Goal: Task Accomplishment & Management: Manage account settings

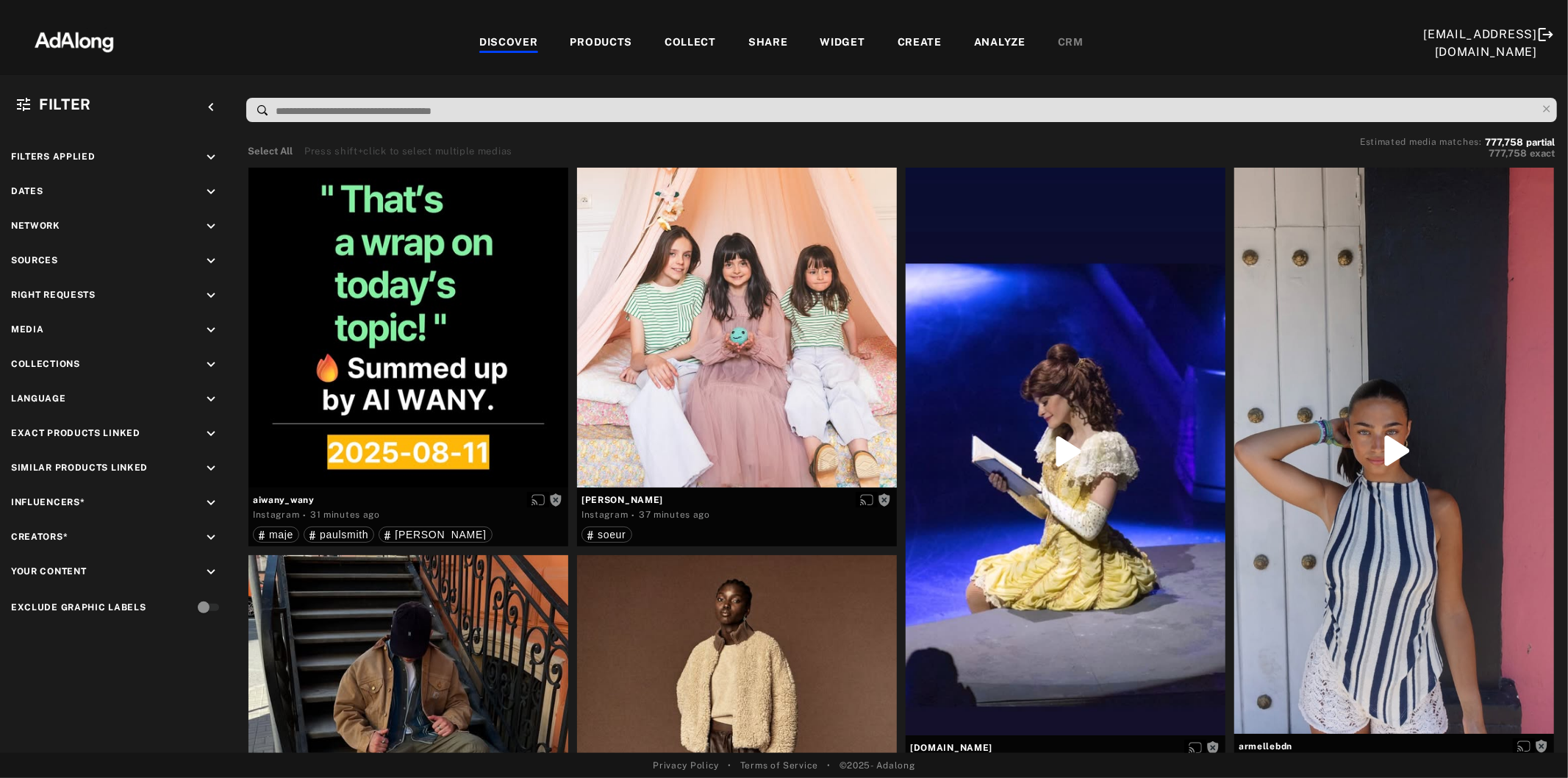
click at [210, 287] on icon "keyboard_arrow_down" at bounding box center [211, 295] width 17 height 17
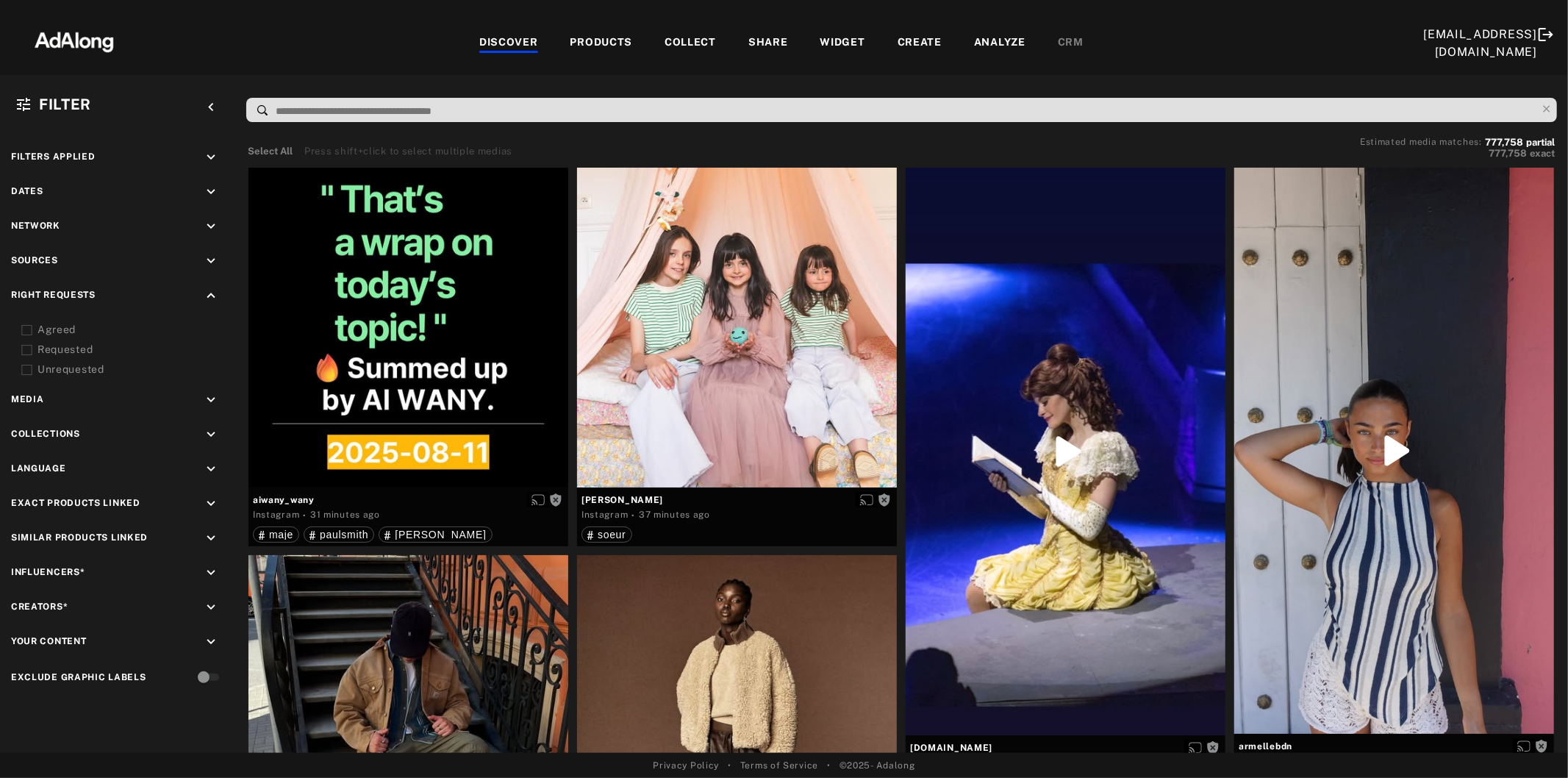
click at [27, 347] on icon at bounding box center [26, 349] width 11 height 11
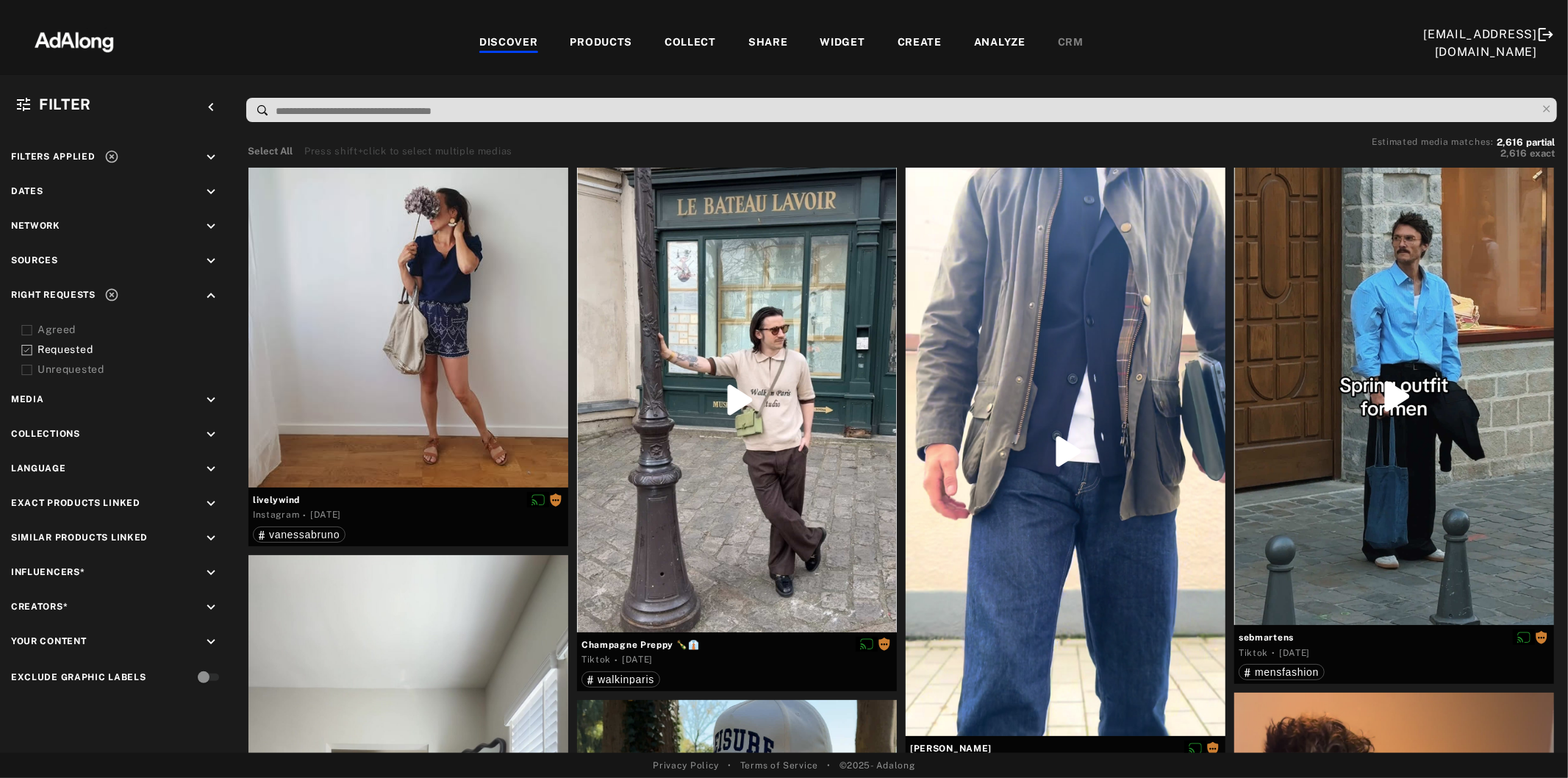
click at [207, 253] on icon "keyboard_arrow_down" at bounding box center [211, 261] width 17 height 17
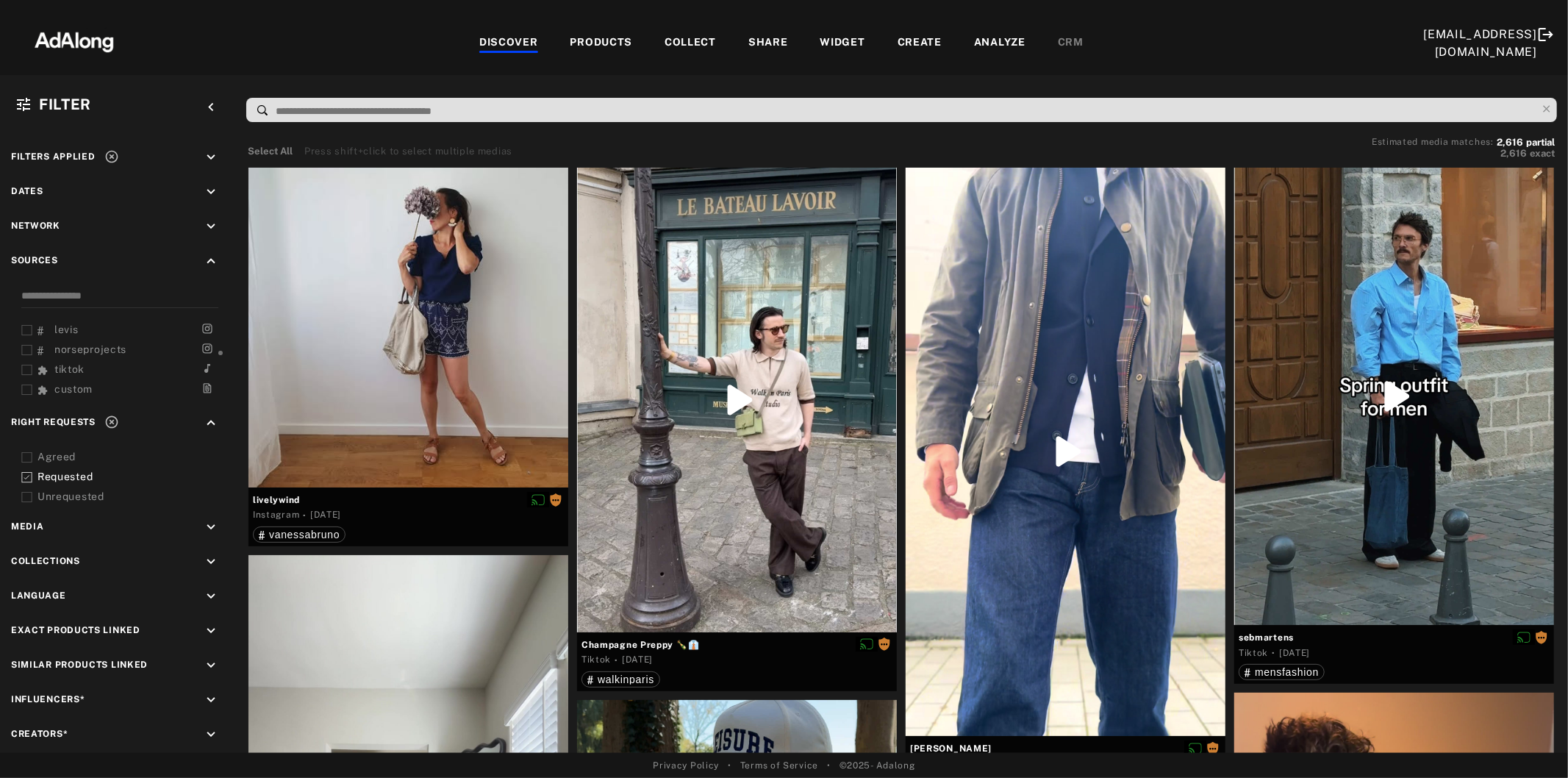
scroll to position [67, 0]
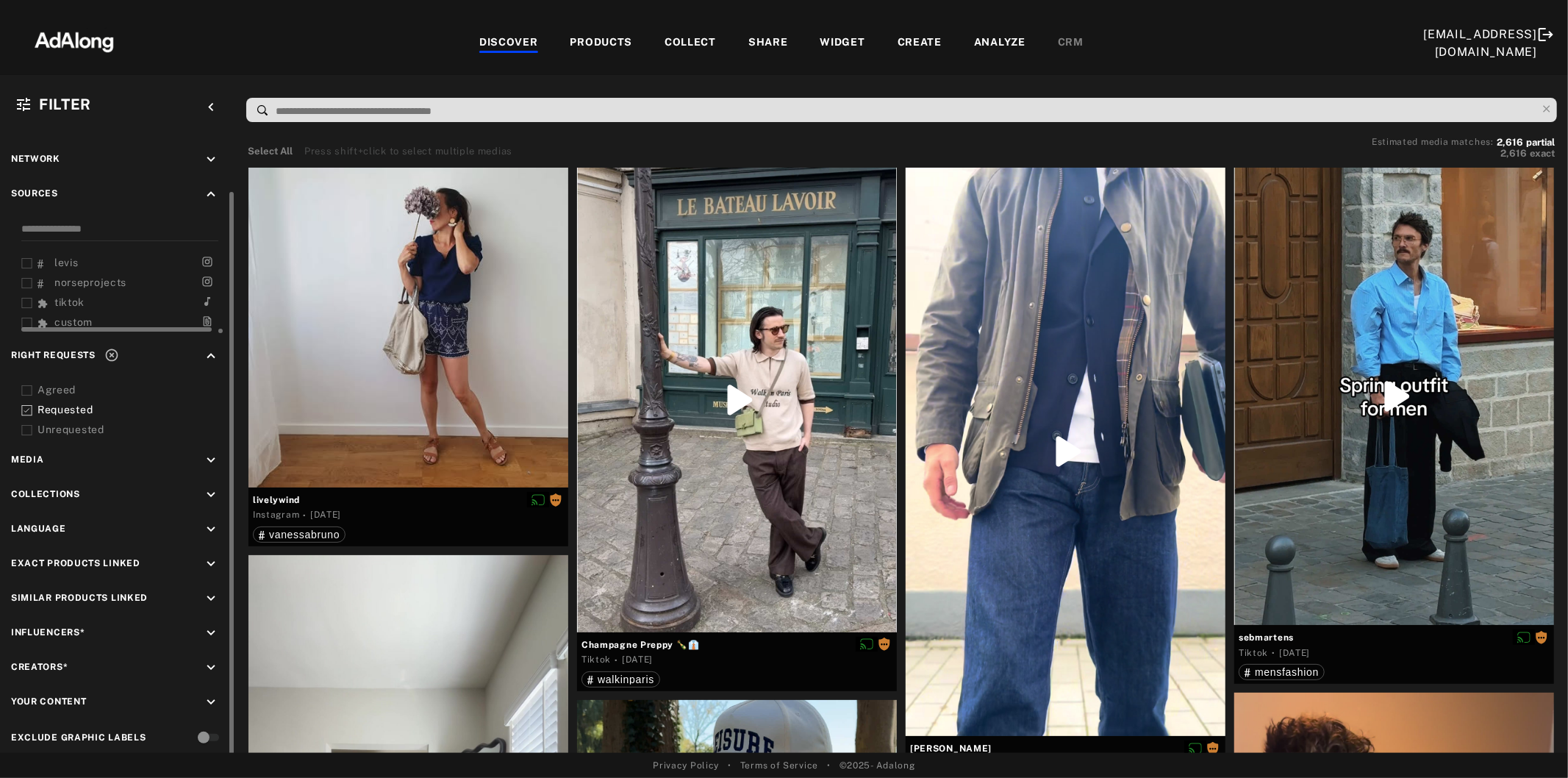
click at [26, 299] on icon at bounding box center [26, 303] width 11 height 11
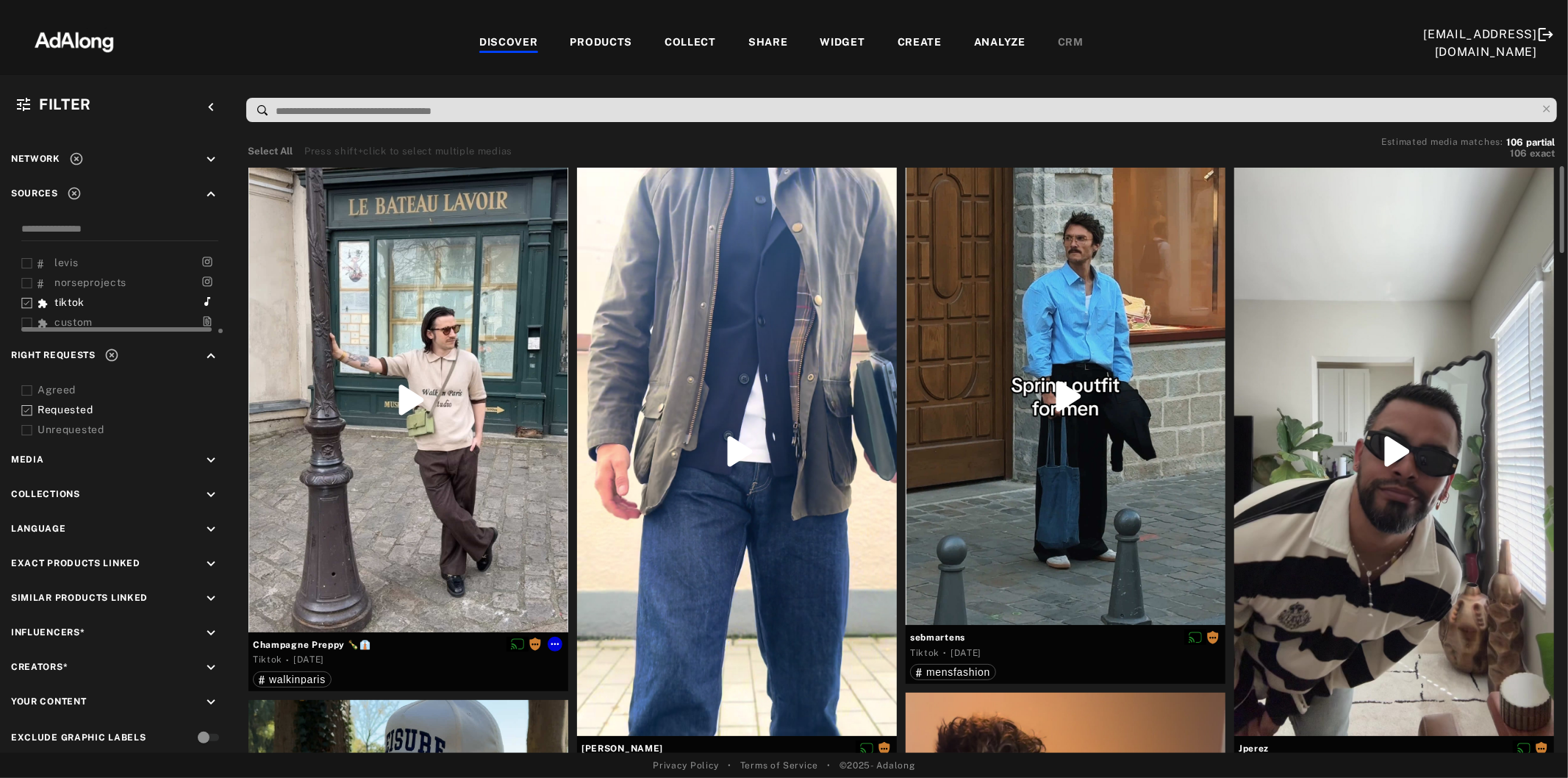
click at [394, 412] on div at bounding box center [409, 400] width 320 height 465
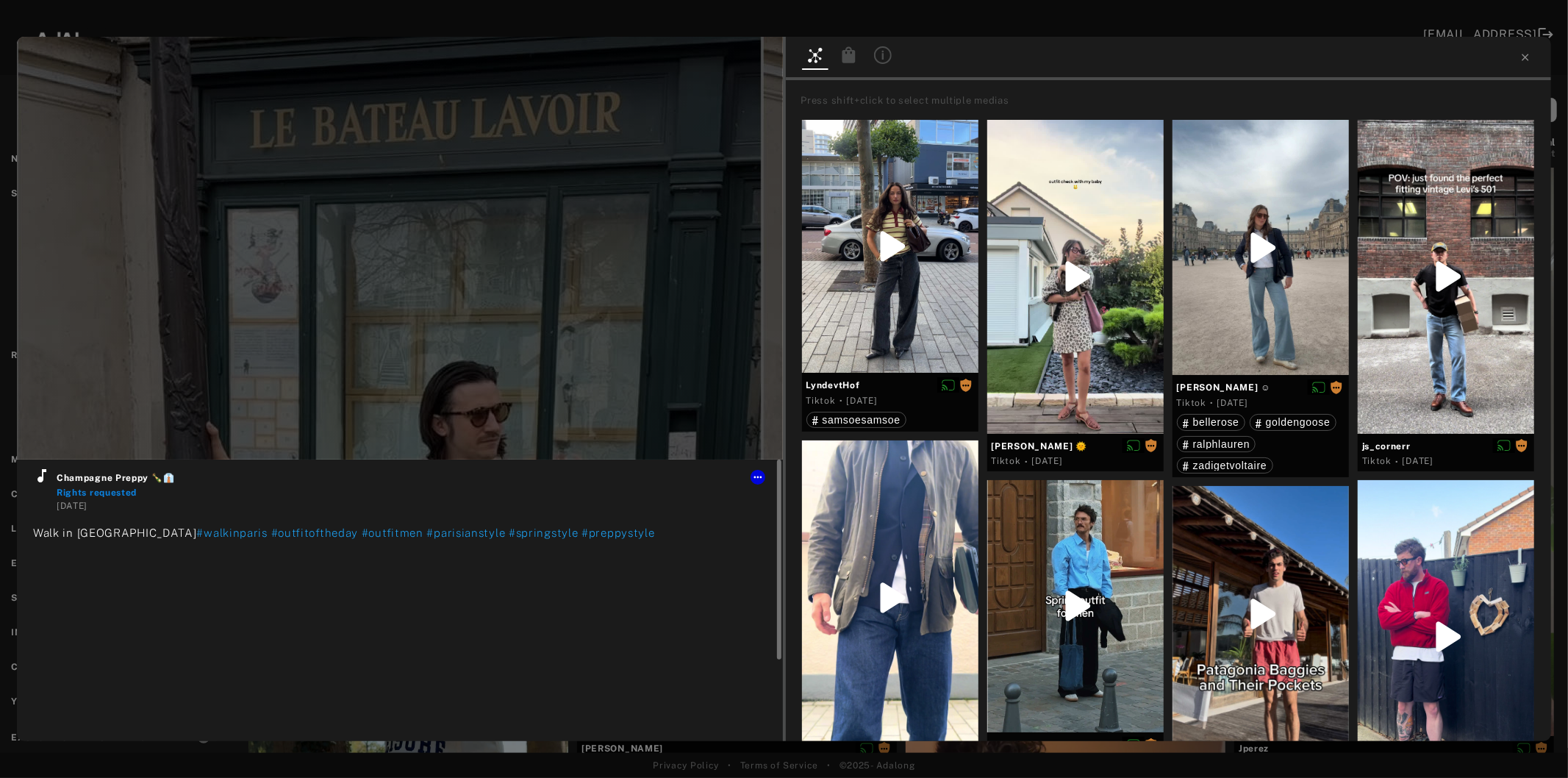
click at [40, 481] on icon at bounding box center [41, 475] width 9 height 14
type input "**"
click at [1522, 62] on icon at bounding box center [1526, 58] width 12 height 12
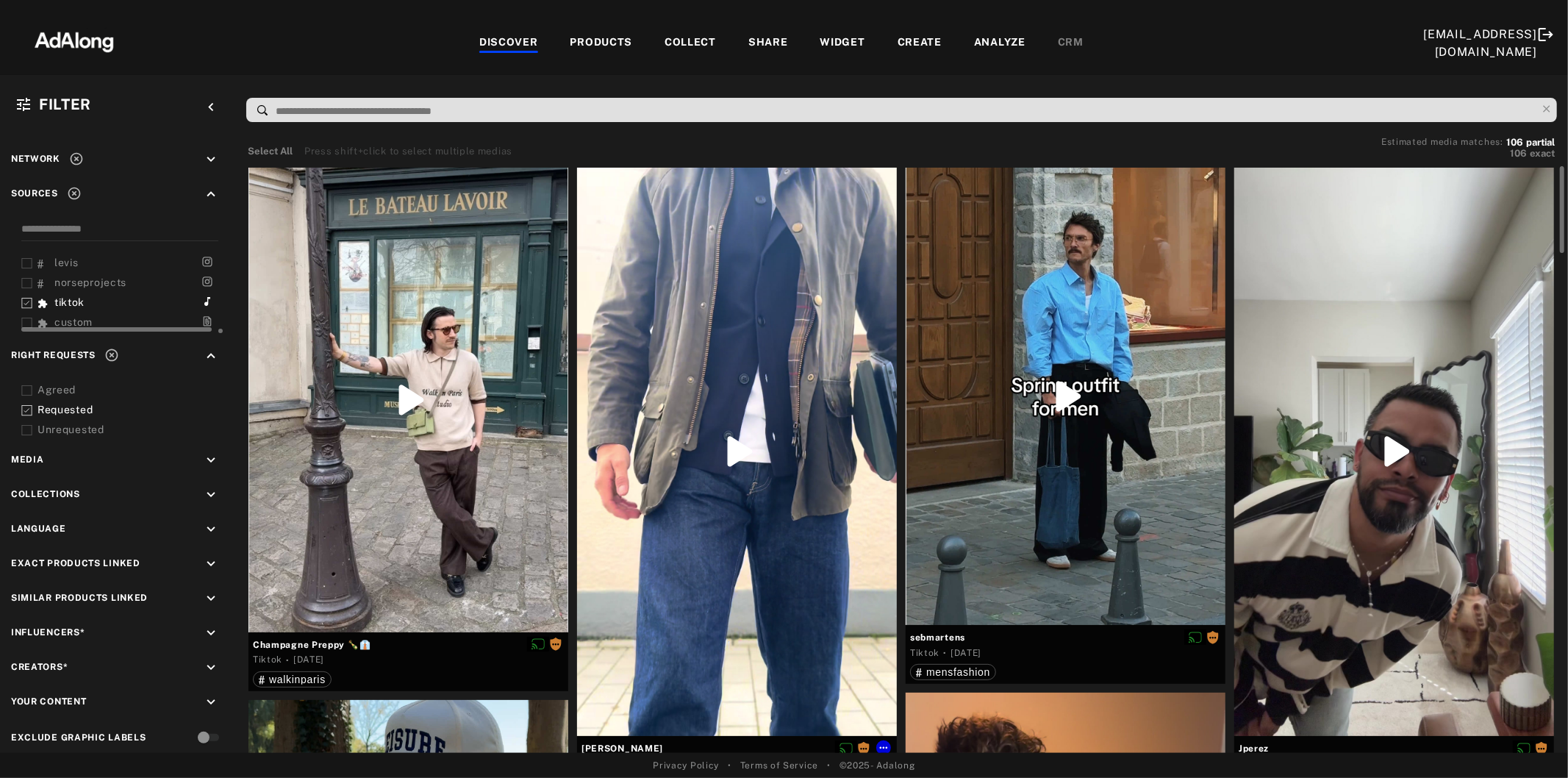
click at [776, 363] on div at bounding box center [737, 452] width 320 height 568
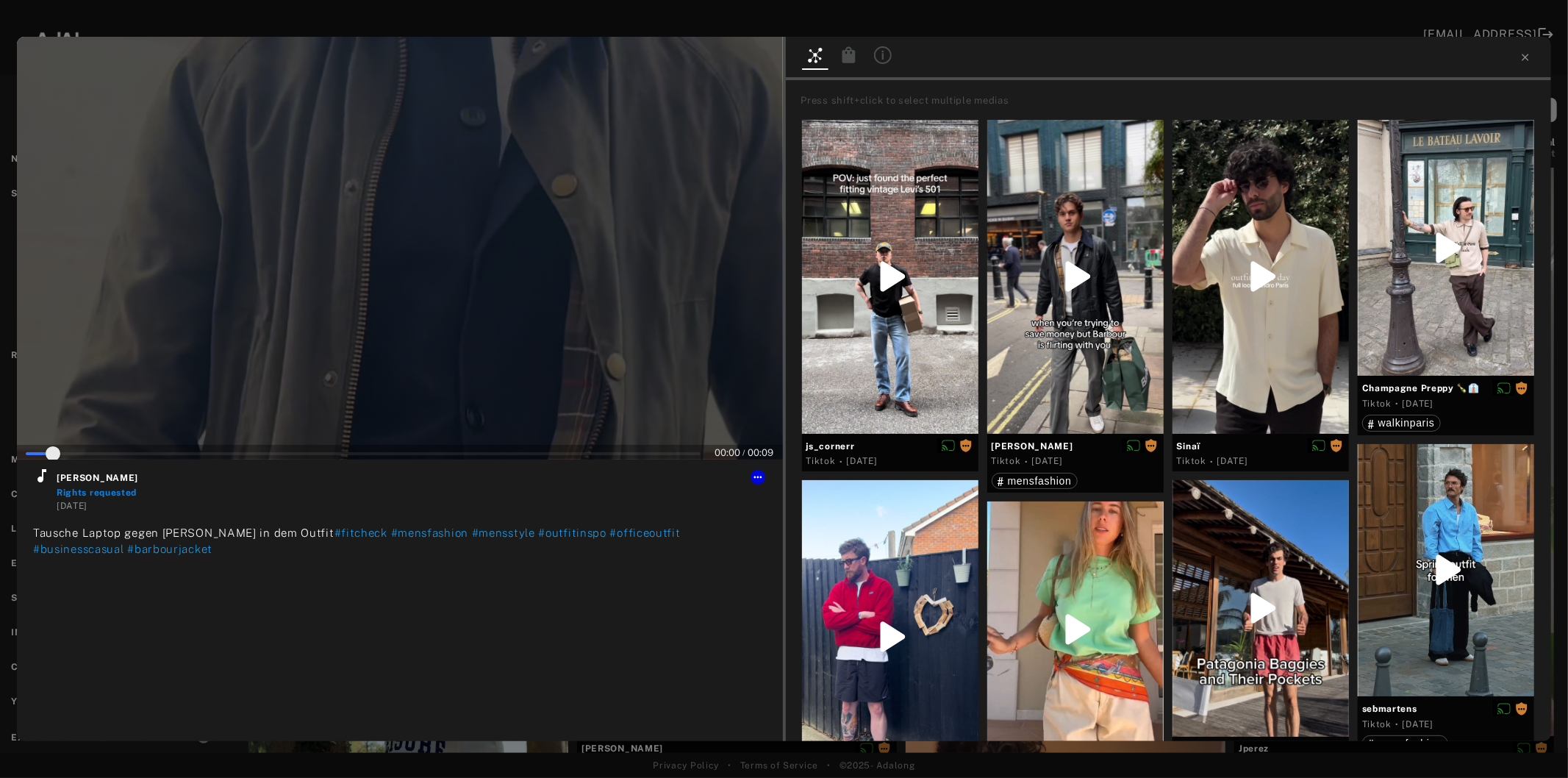
click at [428, 316] on div at bounding box center [399, 248] width 766 height 423
click at [46, 476] on icon at bounding box center [42, 475] width 18 height 18
type input "*"
click at [1526, 56] on icon at bounding box center [1526, 58] width 12 height 12
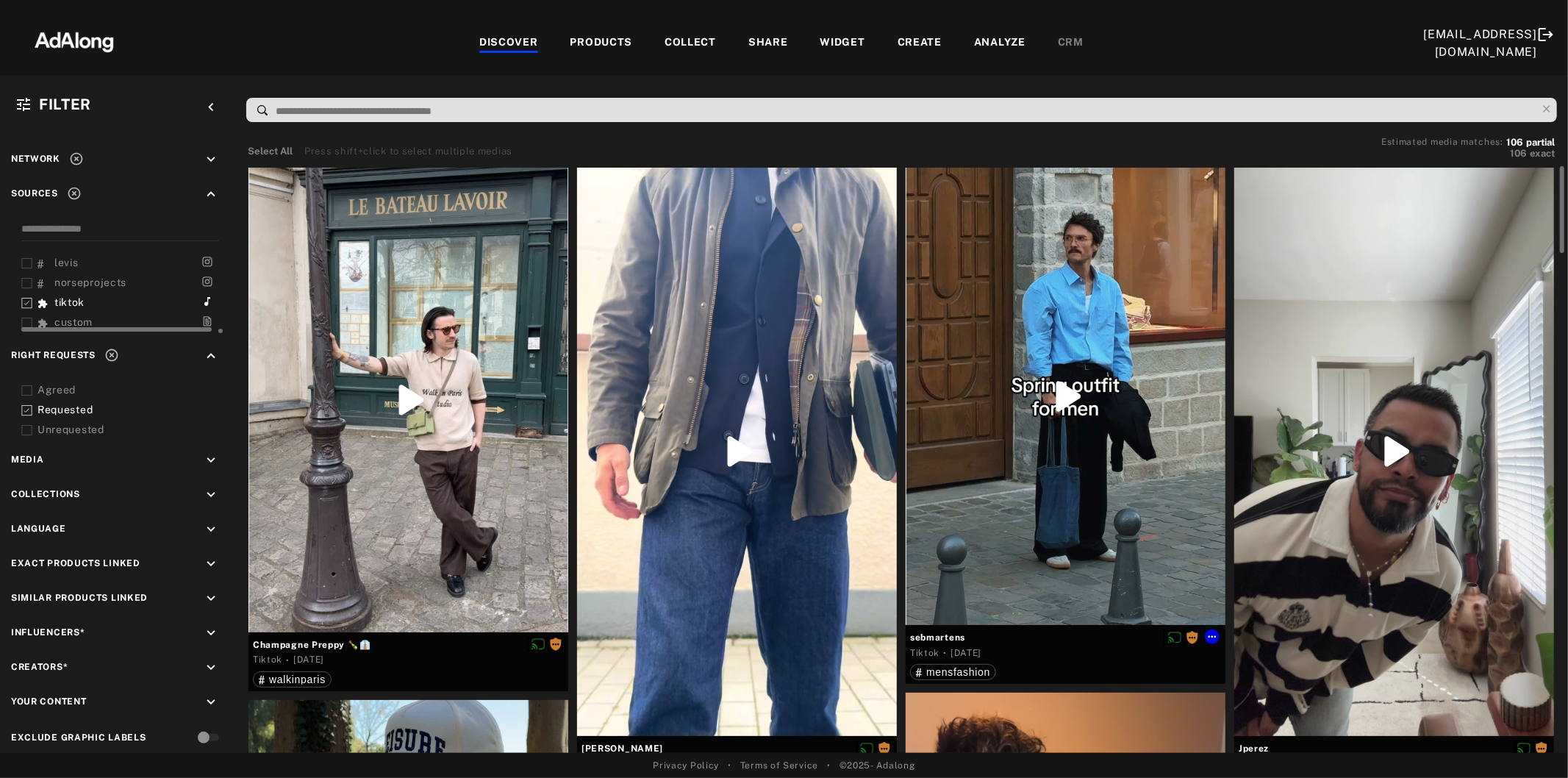
click at [969, 412] on div at bounding box center [1066, 396] width 320 height 457
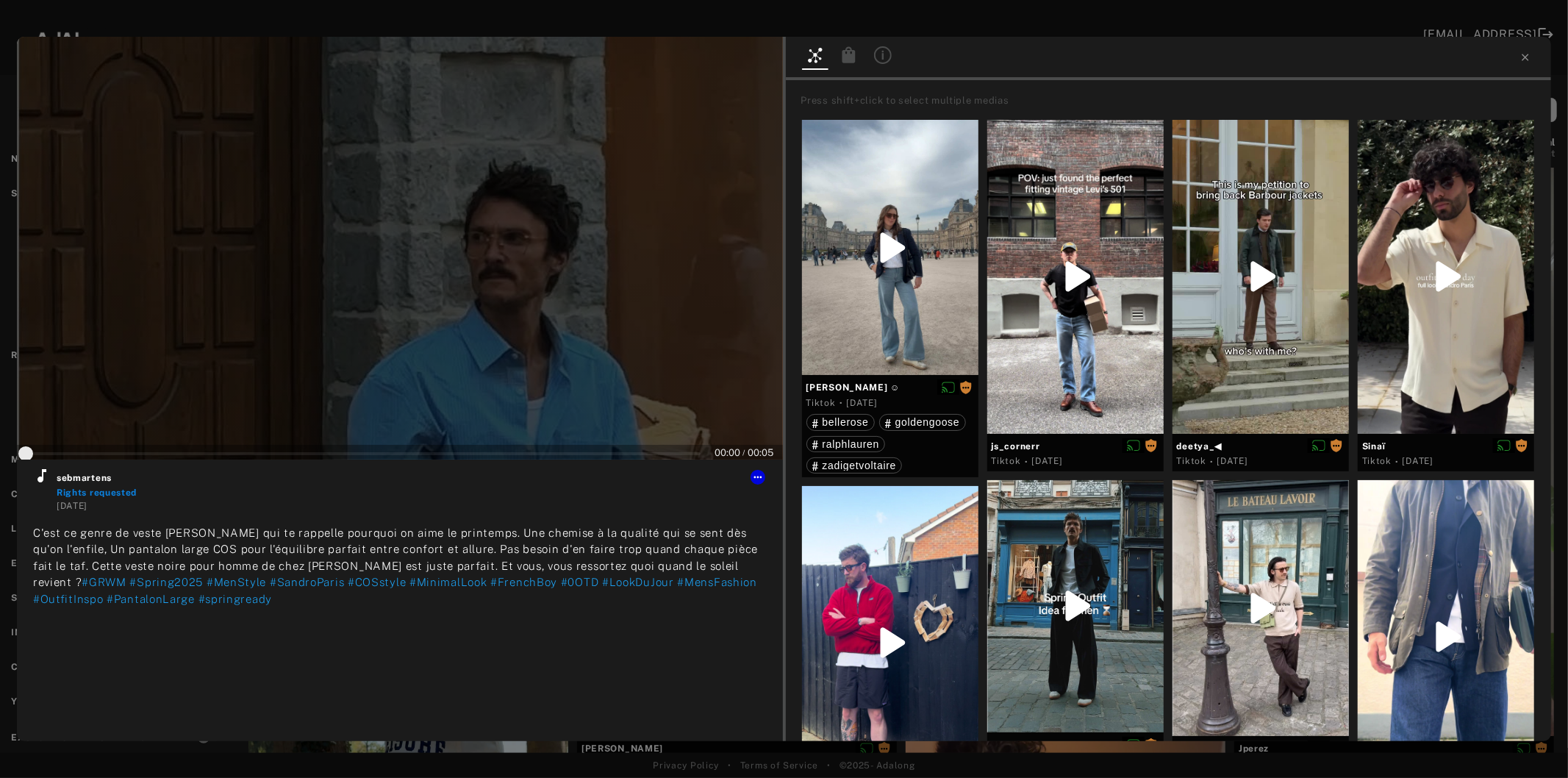
click at [341, 344] on div at bounding box center [399, 248] width 766 height 423
click at [43, 481] on icon at bounding box center [42, 475] width 18 height 18
type input "*"
click at [1523, 57] on icon at bounding box center [1526, 58] width 12 height 12
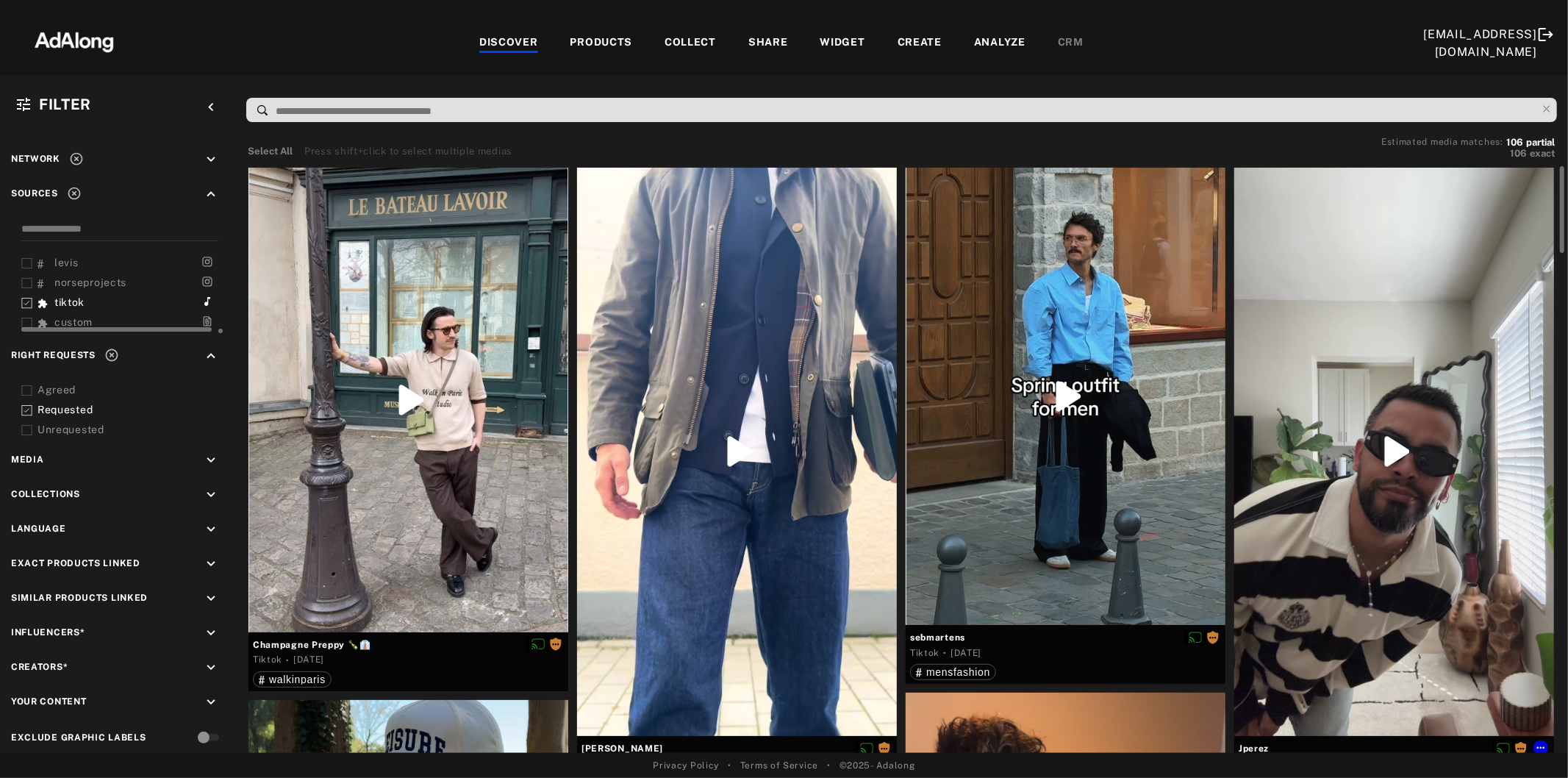
click at [1348, 397] on div at bounding box center [1394, 452] width 320 height 568
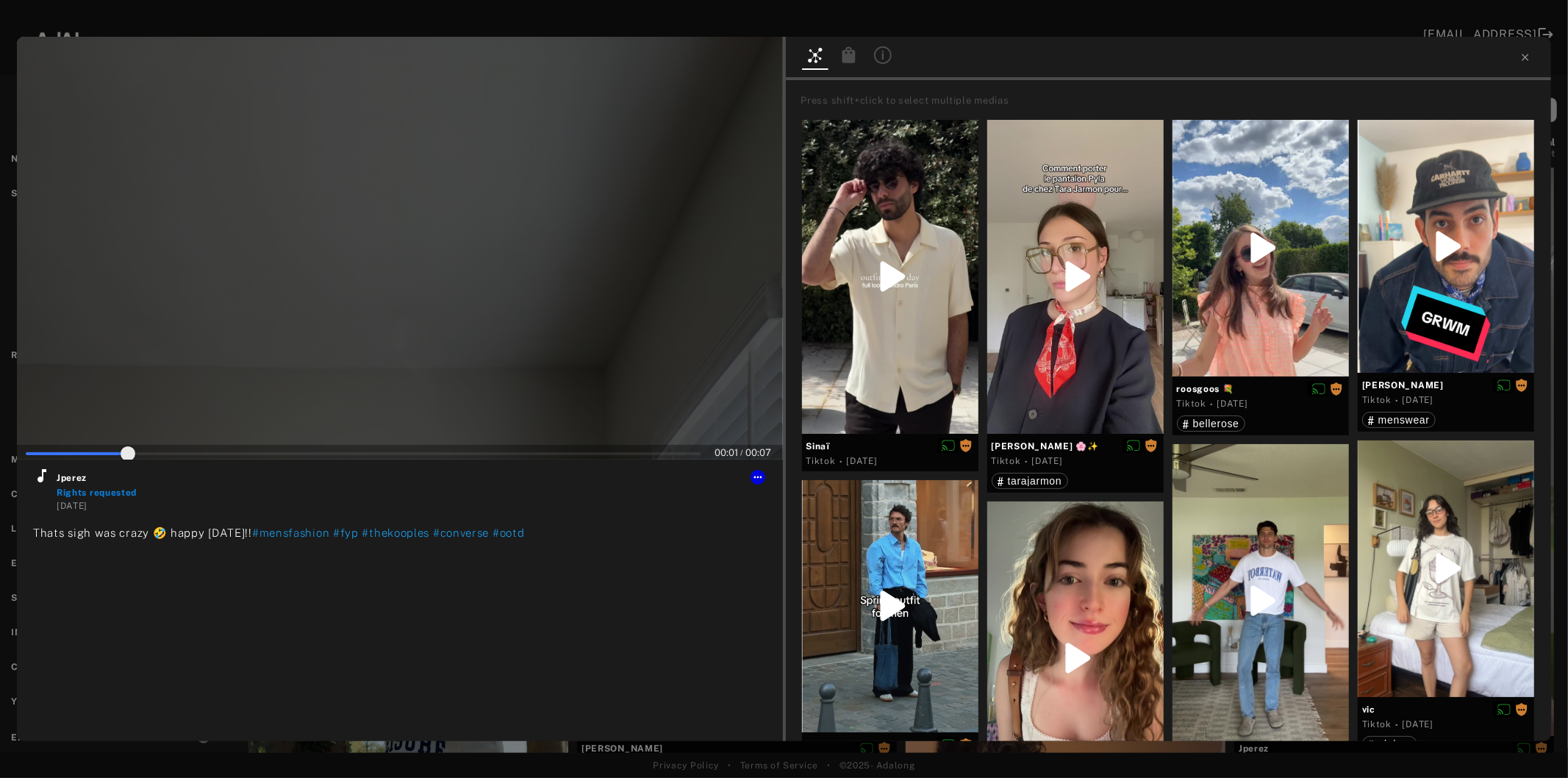
click at [384, 314] on div at bounding box center [399, 248] width 766 height 423
click at [37, 476] on icon at bounding box center [42, 475] width 18 height 18
type input "**"
click at [1523, 60] on icon at bounding box center [1525, 57] width 7 height 7
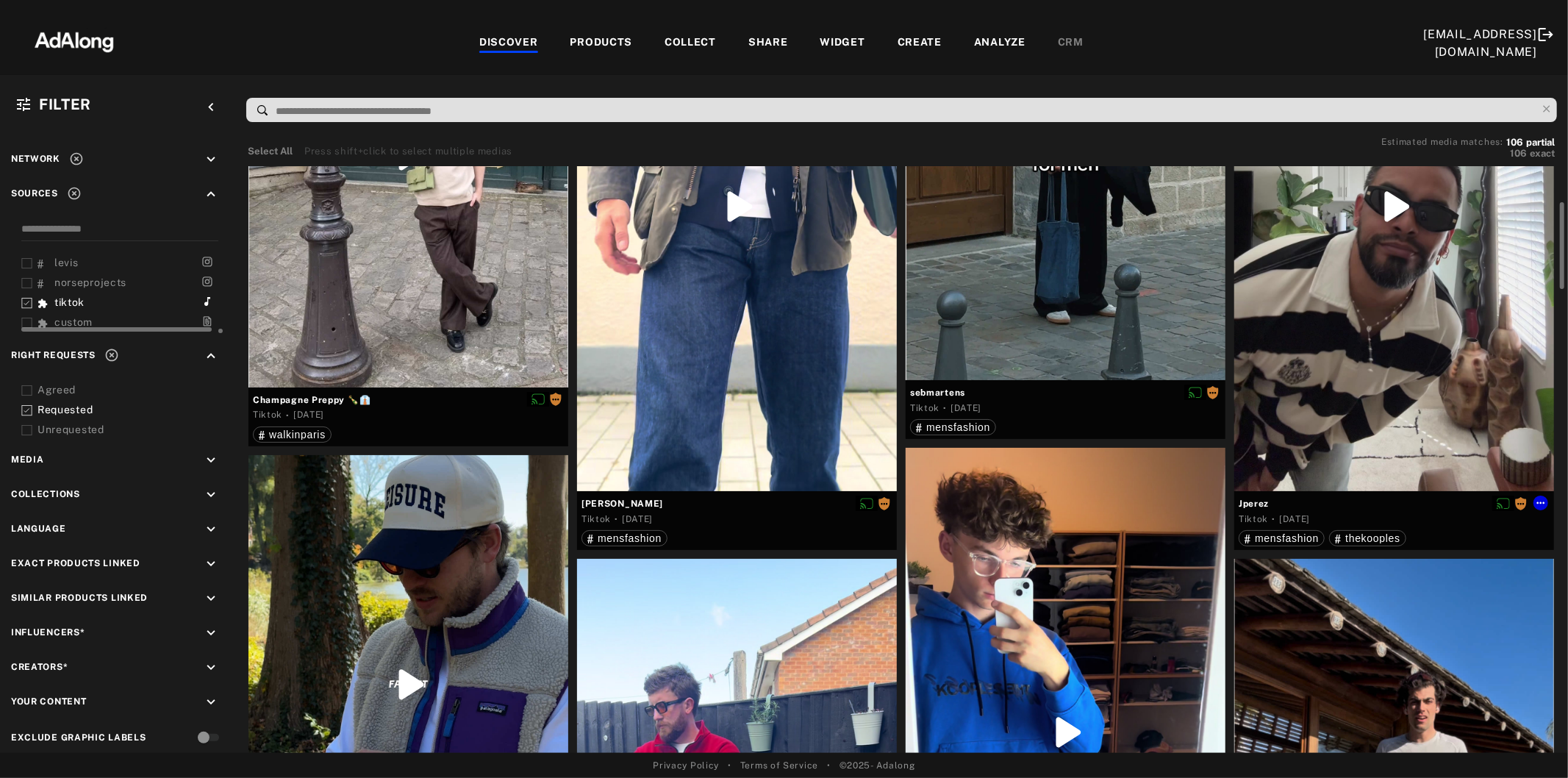
scroll to position [490, 0]
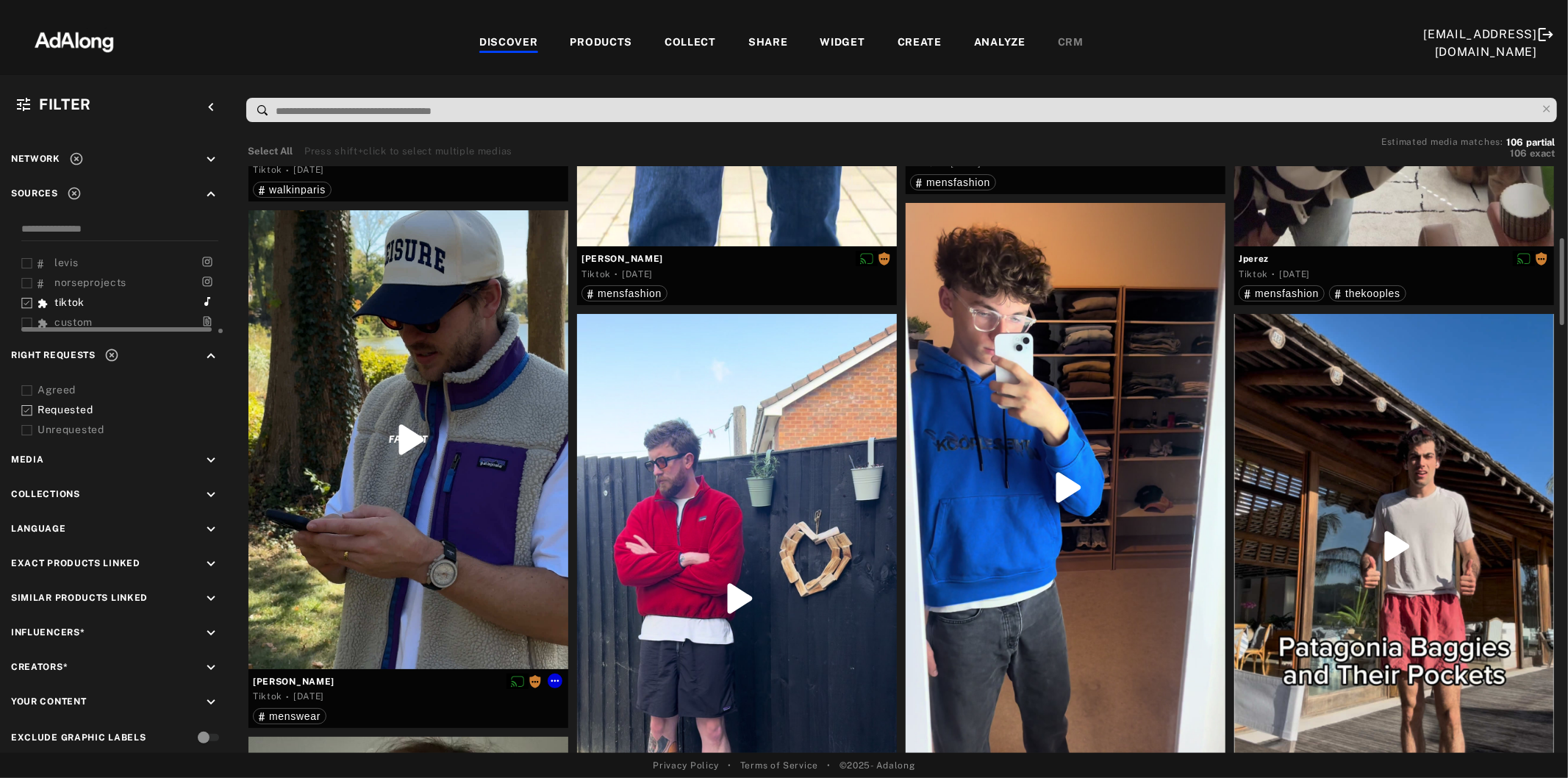
click at [480, 463] on div at bounding box center [409, 439] width 320 height 459
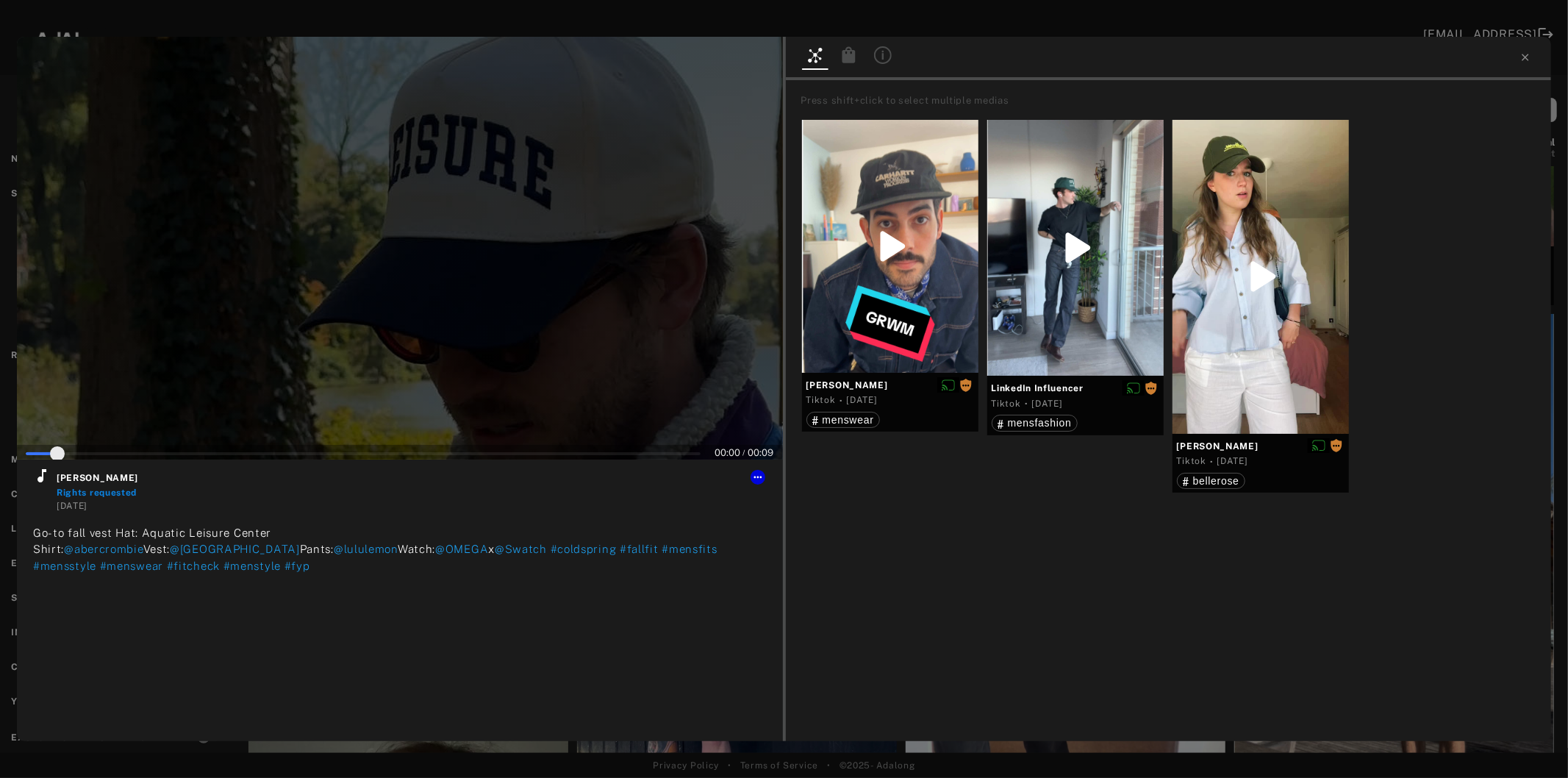
click at [383, 331] on div at bounding box center [399, 248] width 766 height 423
click at [43, 481] on icon at bounding box center [42, 475] width 18 height 18
type input "*"
click at [1526, 61] on icon at bounding box center [1526, 58] width 12 height 12
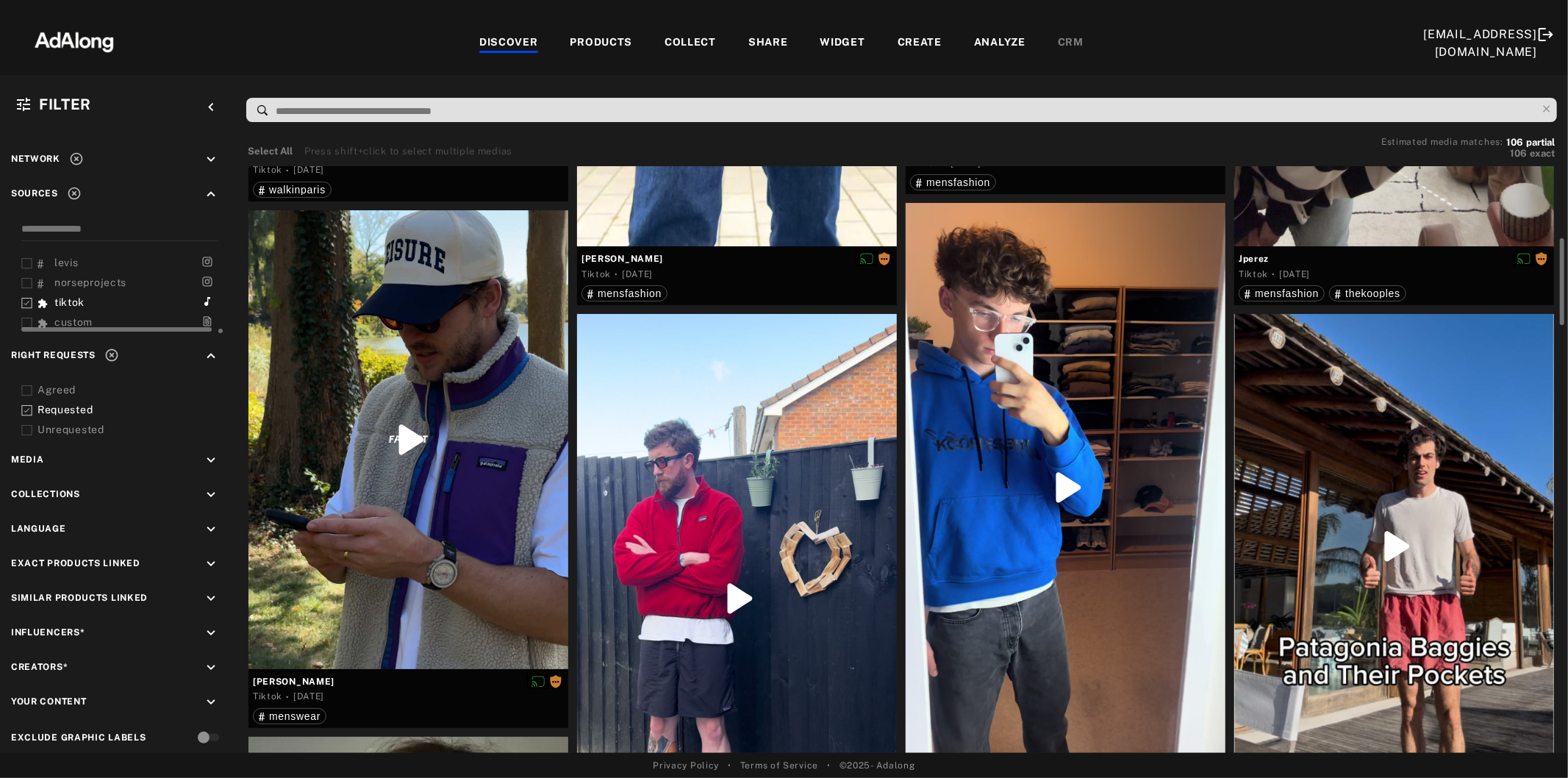
click at [842, 423] on div at bounding box center [737, 598] width 320 height 568
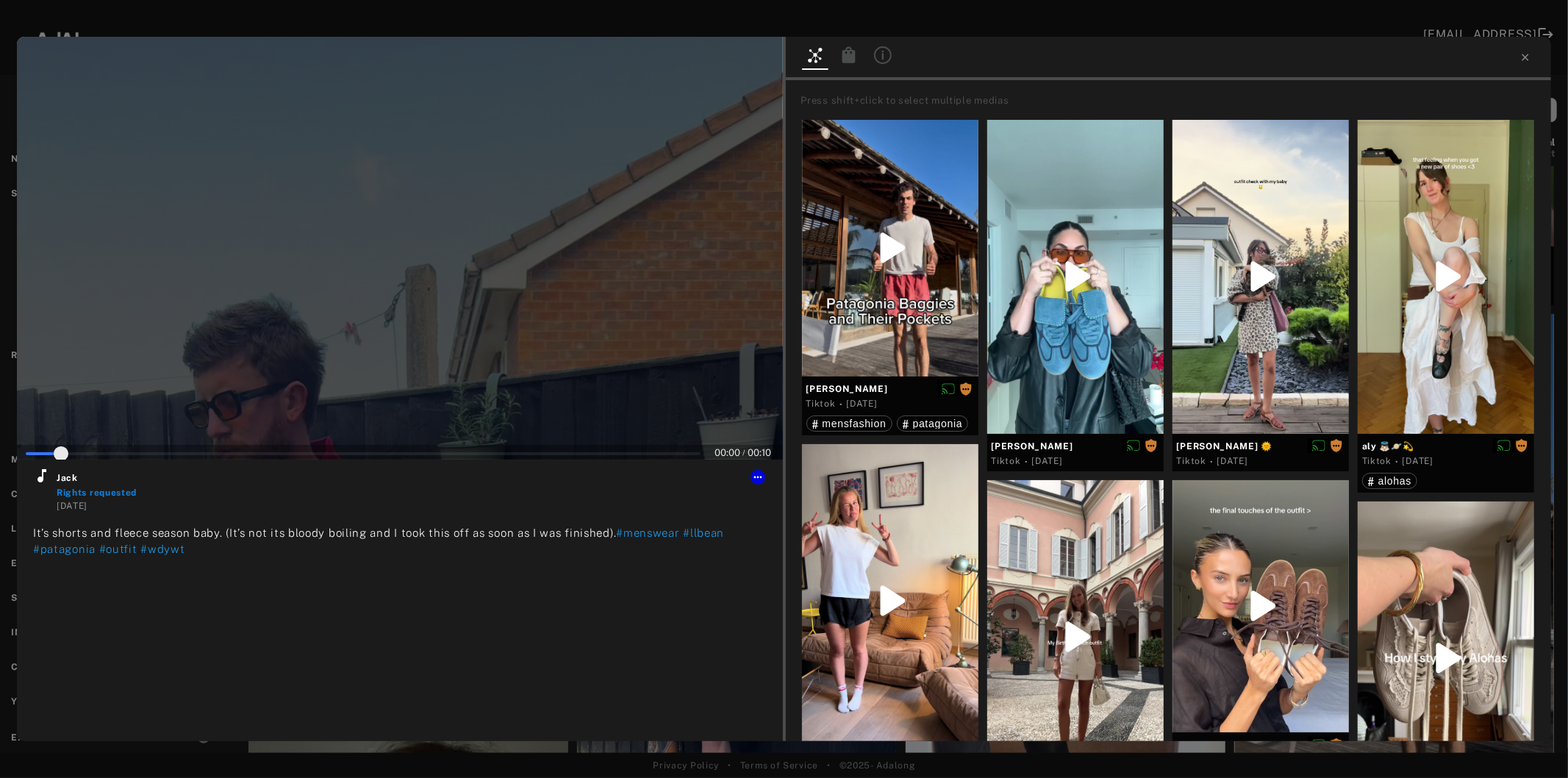
click at [311, 310] on div at bounding box center [399, 248] width 766 height 423
click at [44, 479] on icon at bounding box center [42, 475] width 18 height 18
type input "*"
click at [1523, 59] on icon at bounding box center [1526, 58] width 12 height 12
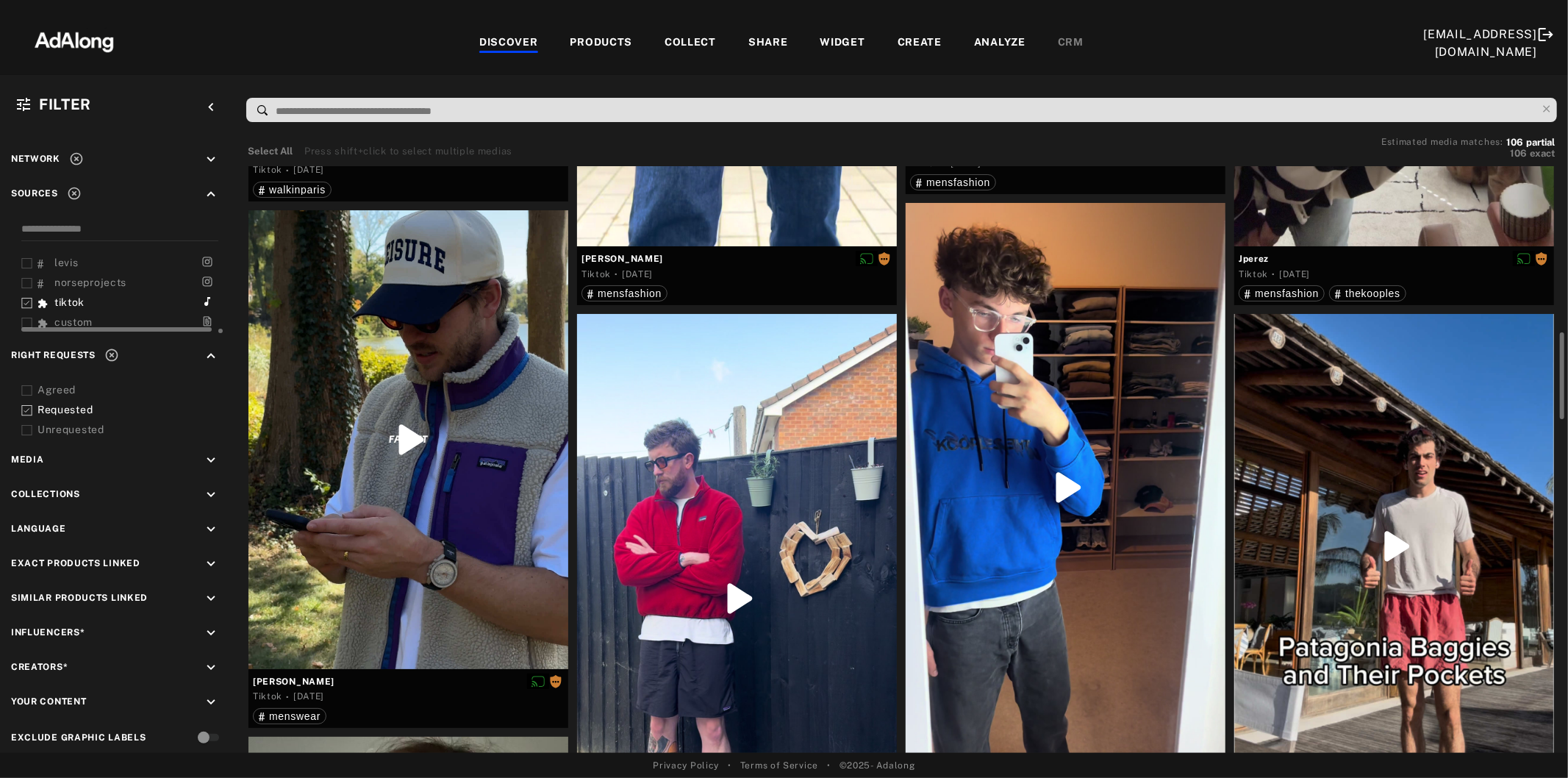
scroll to position [571, 0]
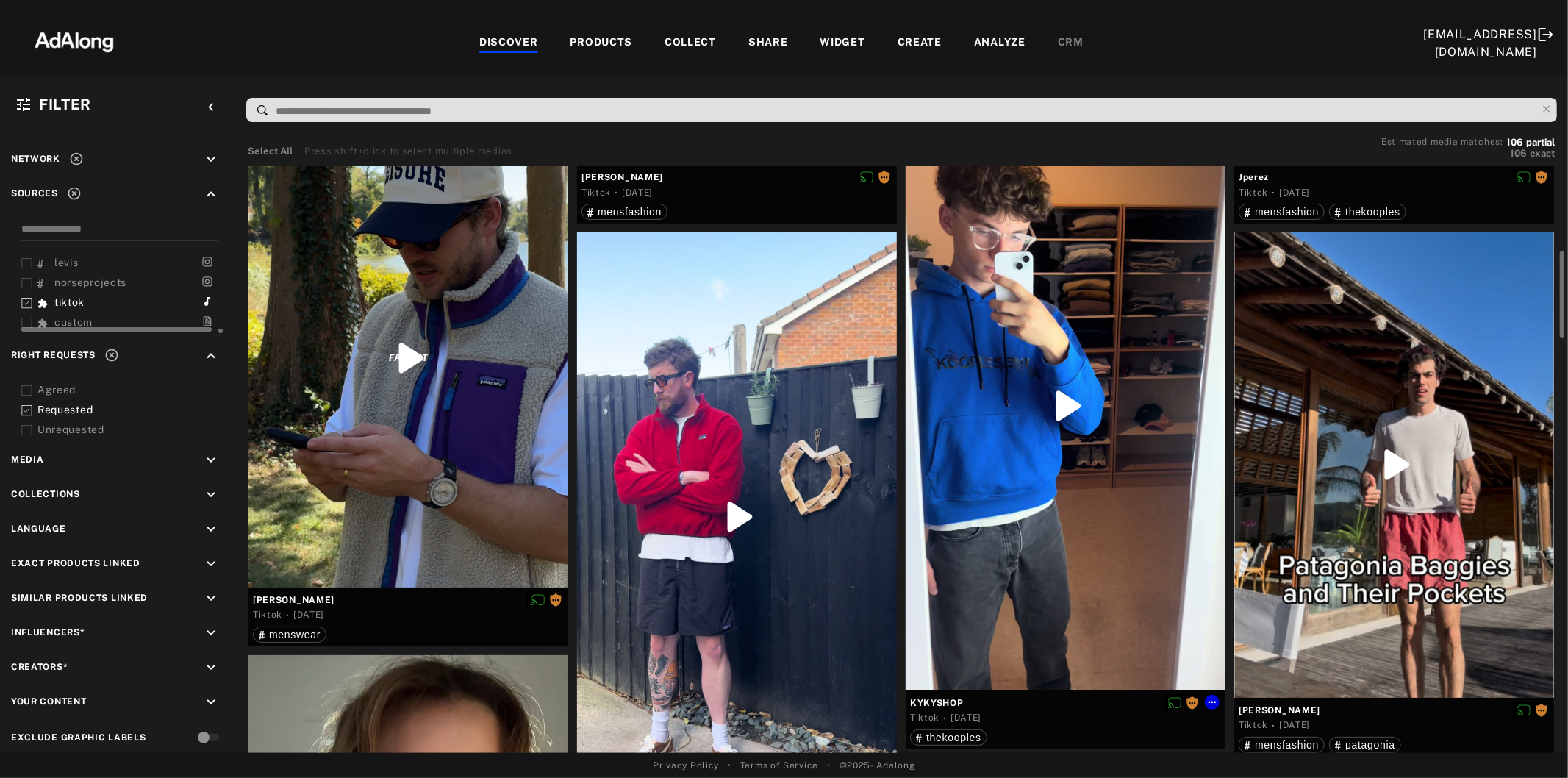
click at [1103, 355] on div at bounding box center [1066, 405] width 320 height 568
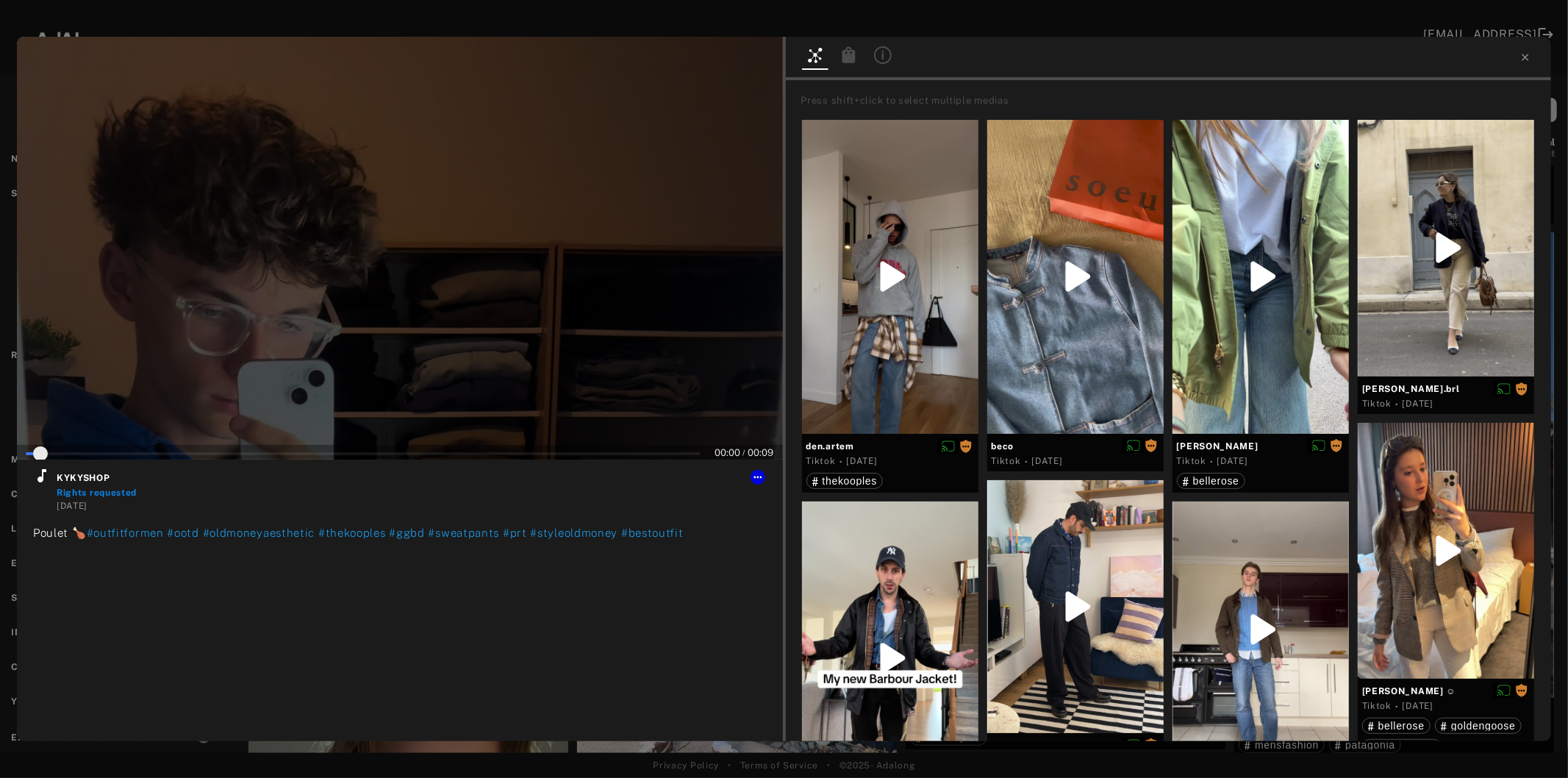
click at [398, 296] on div at bounding box center [399, 248] width 766 height 423
click at [40, 481] on icon at bounding box center [41, 475] width 9 height 14
click at [1532, 60] on div at bounding box center [1169, 59] width 766 height 43
type input "*"
click at [1526, 55] on icon at bounding box center [1526, 58] width 12 height 12
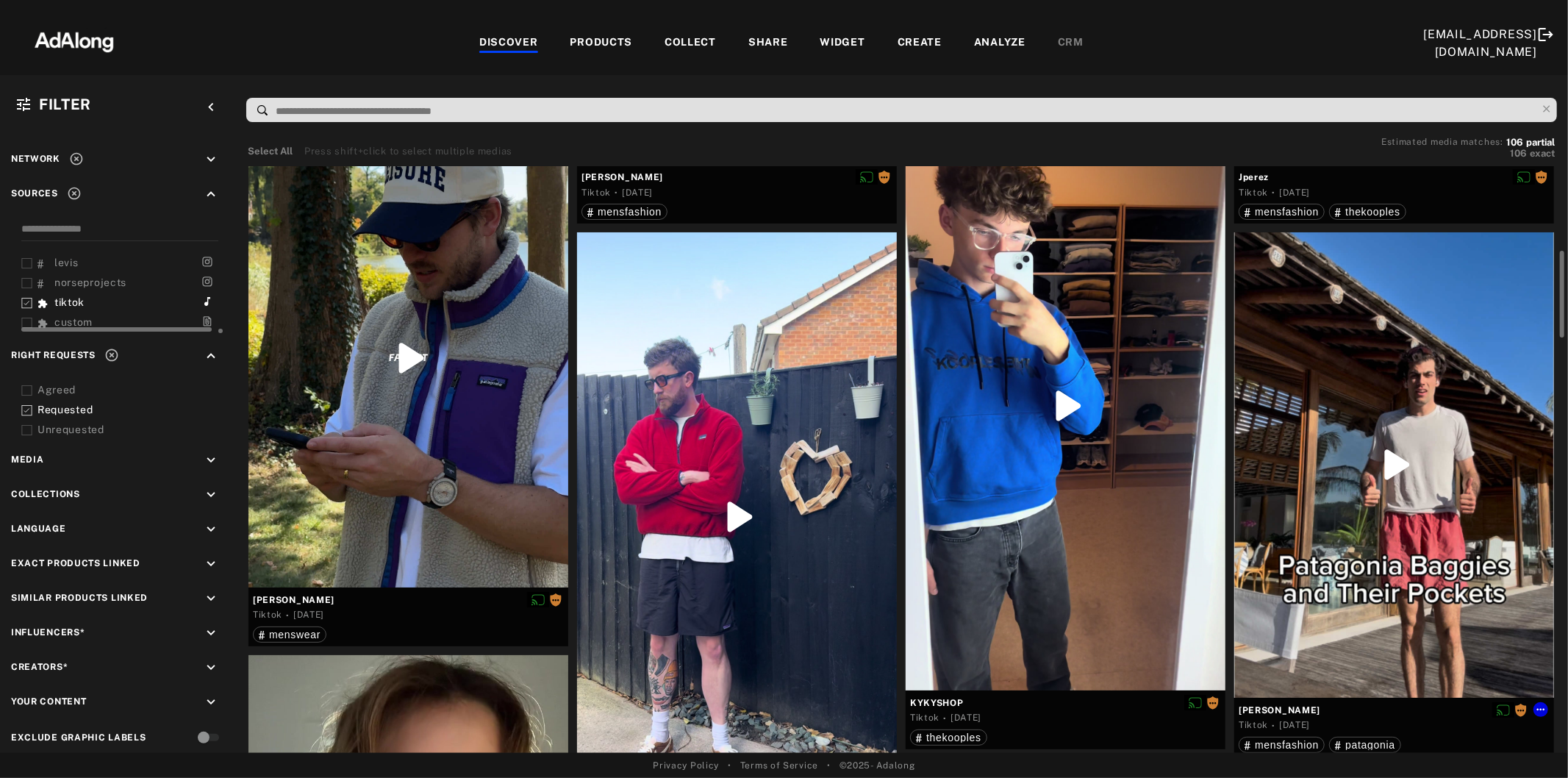
click at [1428, 358] on div at bounding box center [1394, 465] width 320 height 465
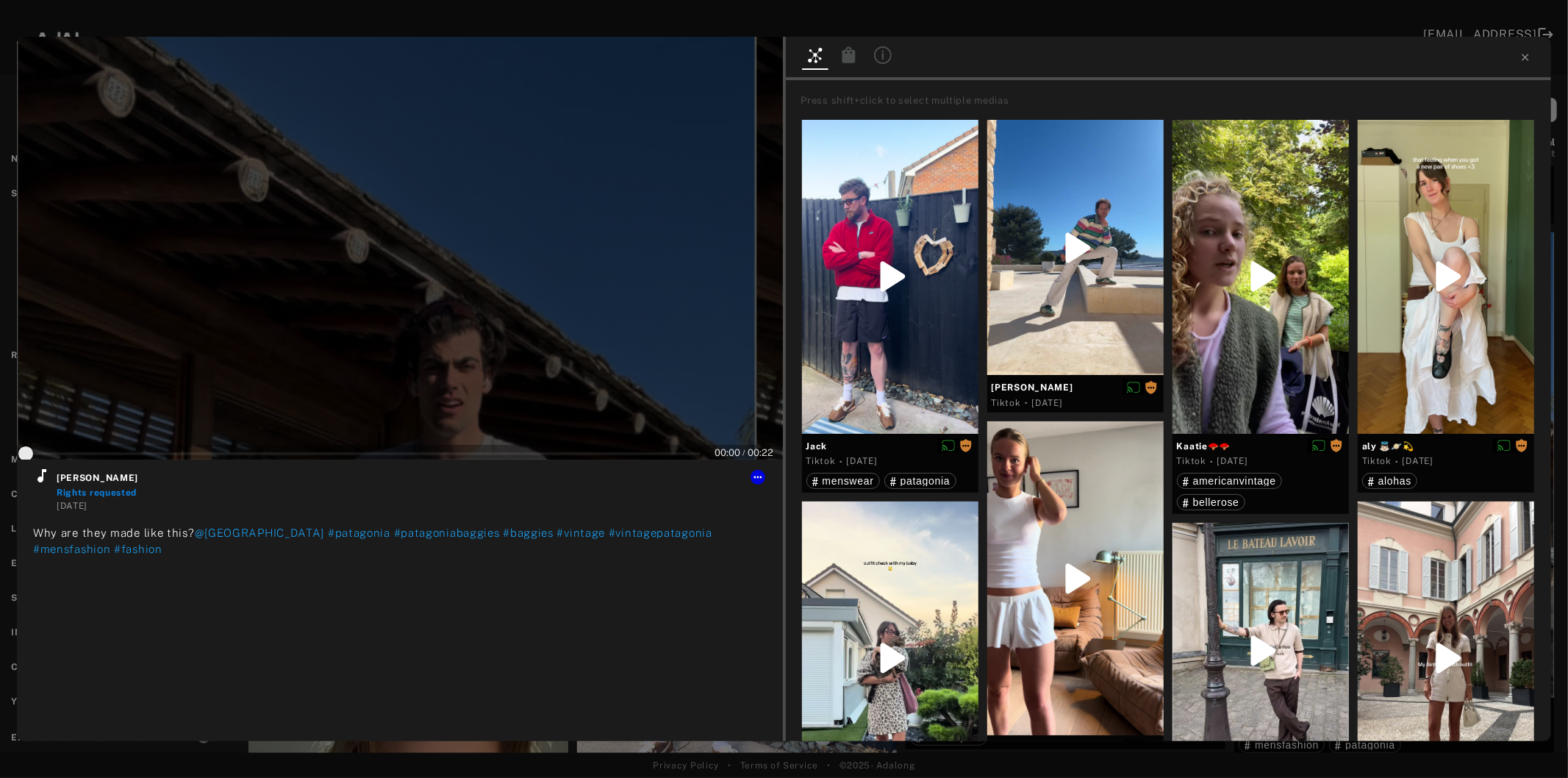
click at [420, 305] on div at bounding box center [399, 248] width 766 height 423
click at [43, 474] on icon at bounding box center [41, 475] width 9 height 14
click at [1527, 56] on icon at bounding box center [1526, 58] width 12 height 12
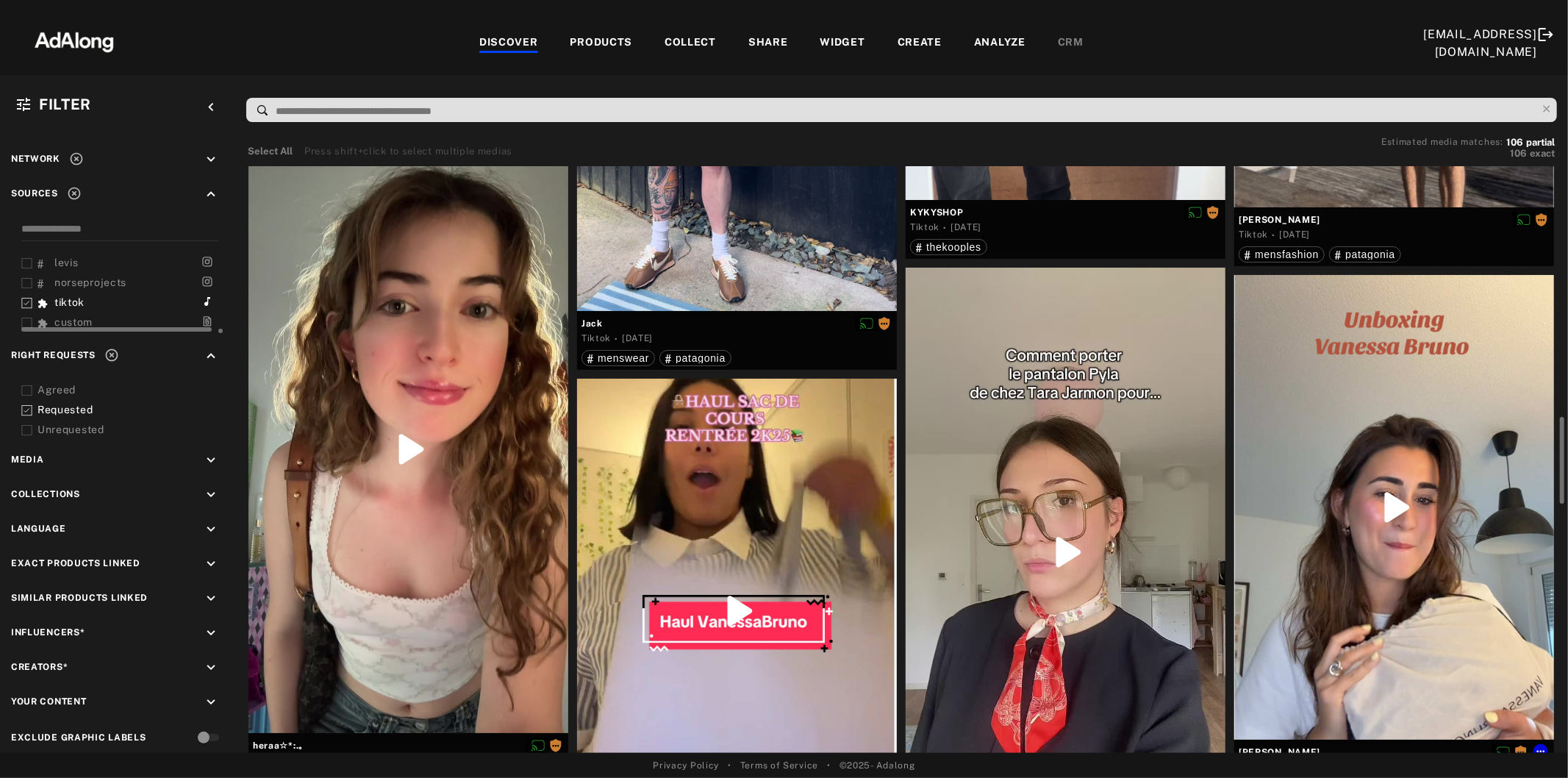
scroll to position [1143, 0]
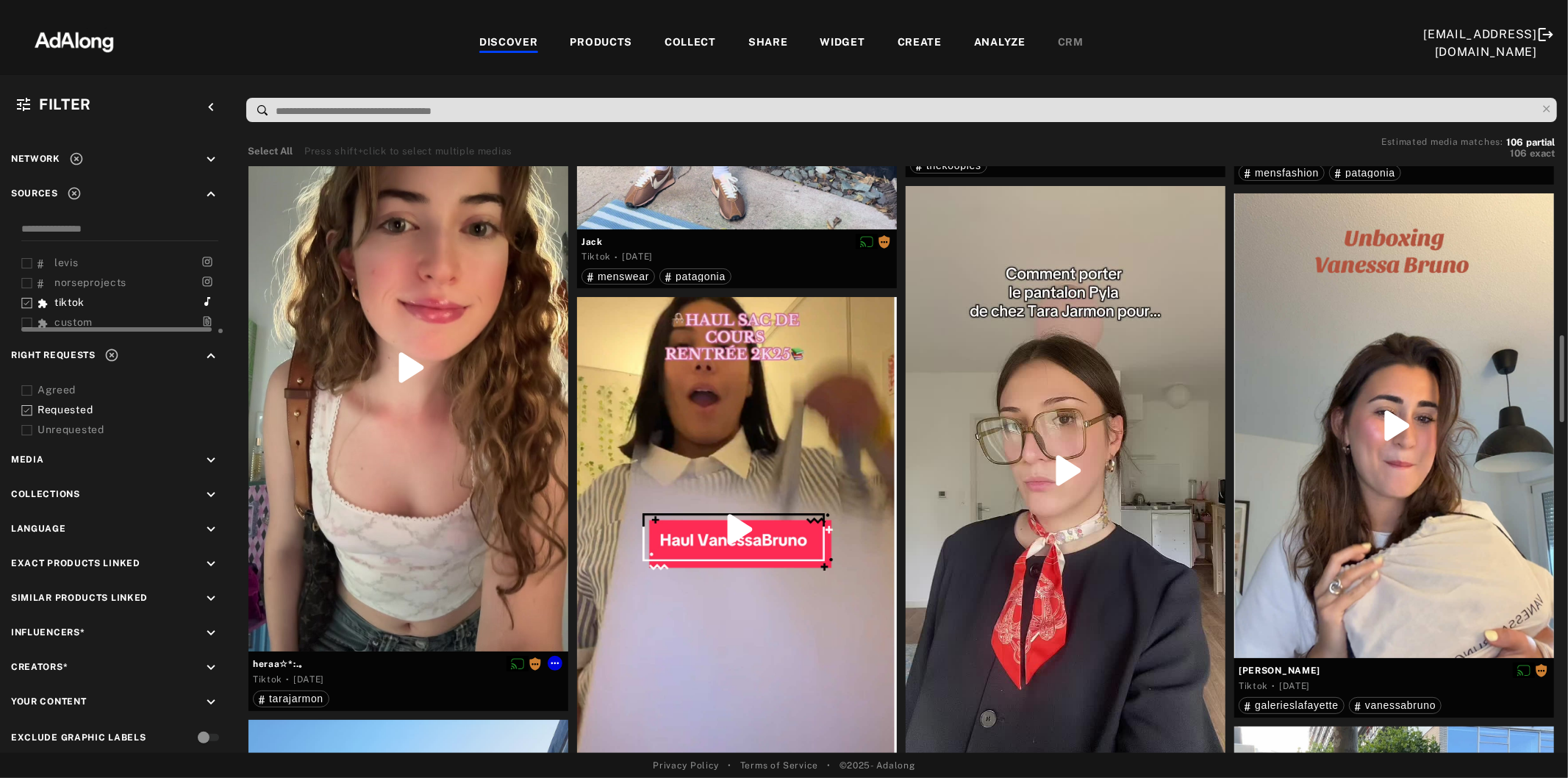
click at [480, 478] on div at bounding box center [409, 367] width 320 height 568
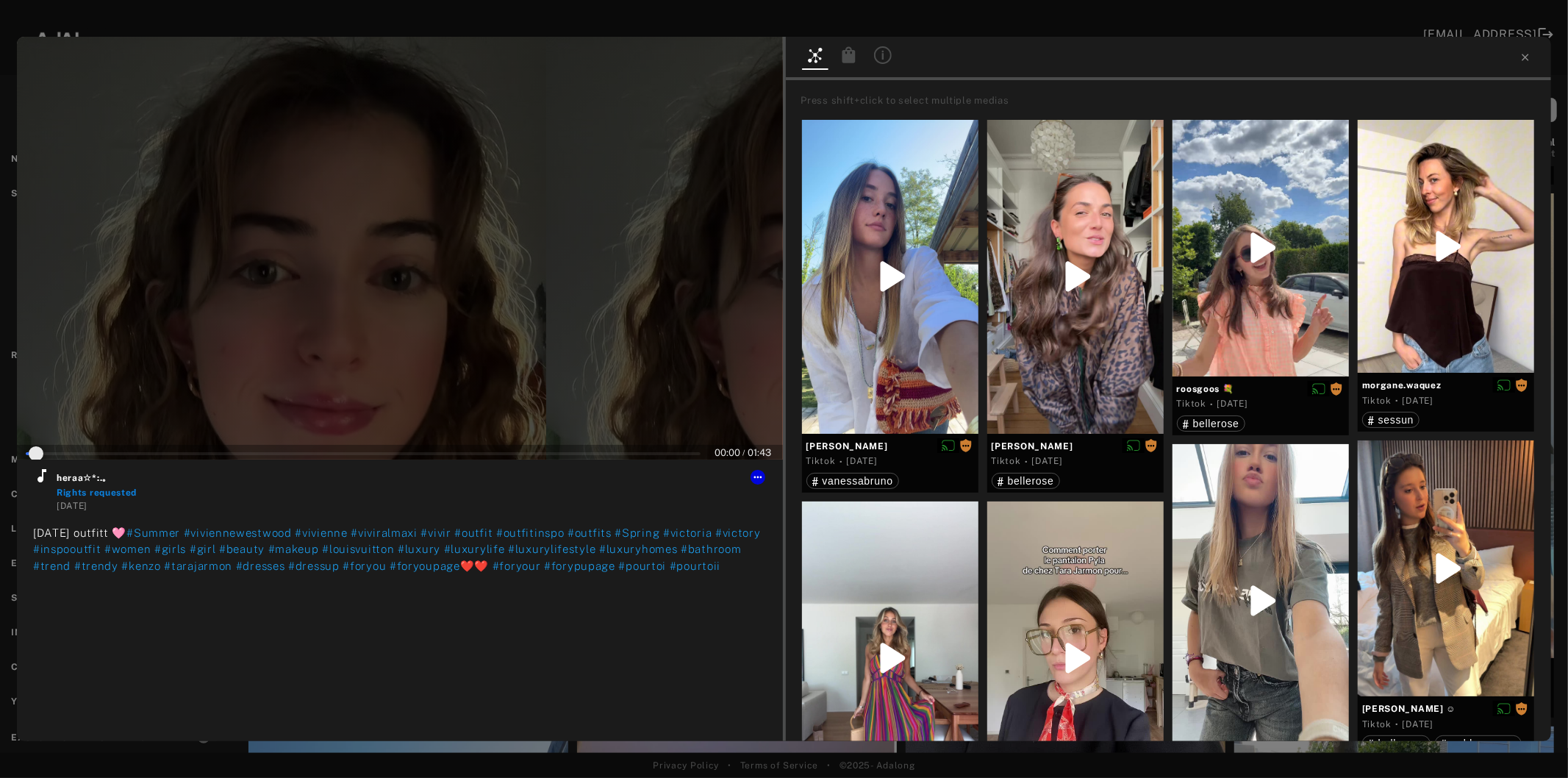
click at [405, 261] on div at bounding box center [399, 248] width 766 height 423
click at [37, 481] on icon at bounding box center [42, 475] width 18 height 18
type input "*"
click at [1525, 57] on icon at bounding box center [1525, 57] width 7 height 7
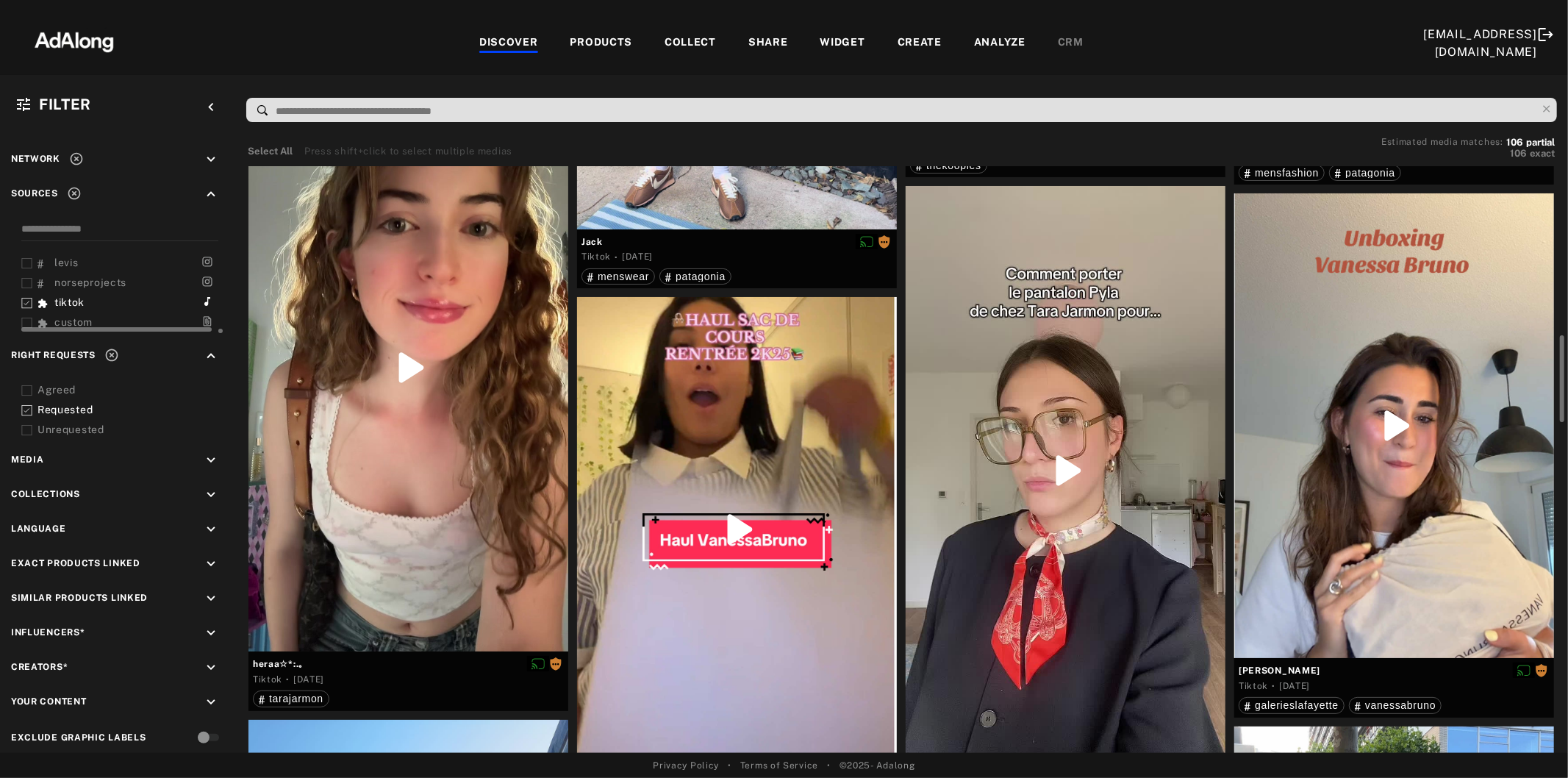
click at [793, 488] on div at bounding box center [737, 529] width 320 height 465
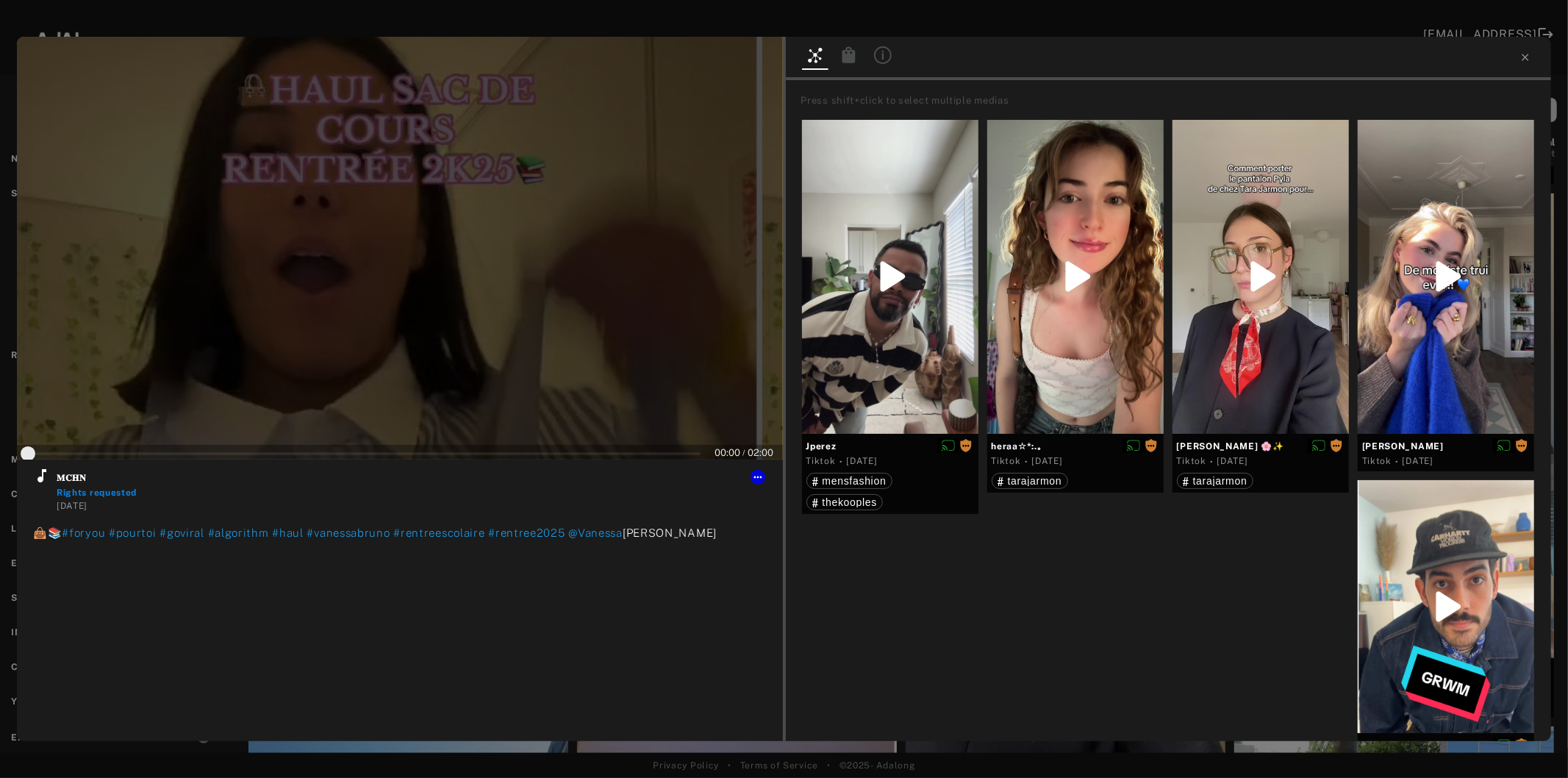
click at [443, 374] on div at bounding box center [399, 248] width 766 height 423
click at [39, 480] on icon at bounding box center [41, 475] width 9 height 14
type input "*"
click at [1525, 53] on icon at bounding box center [1526, 58] width 12 height 12
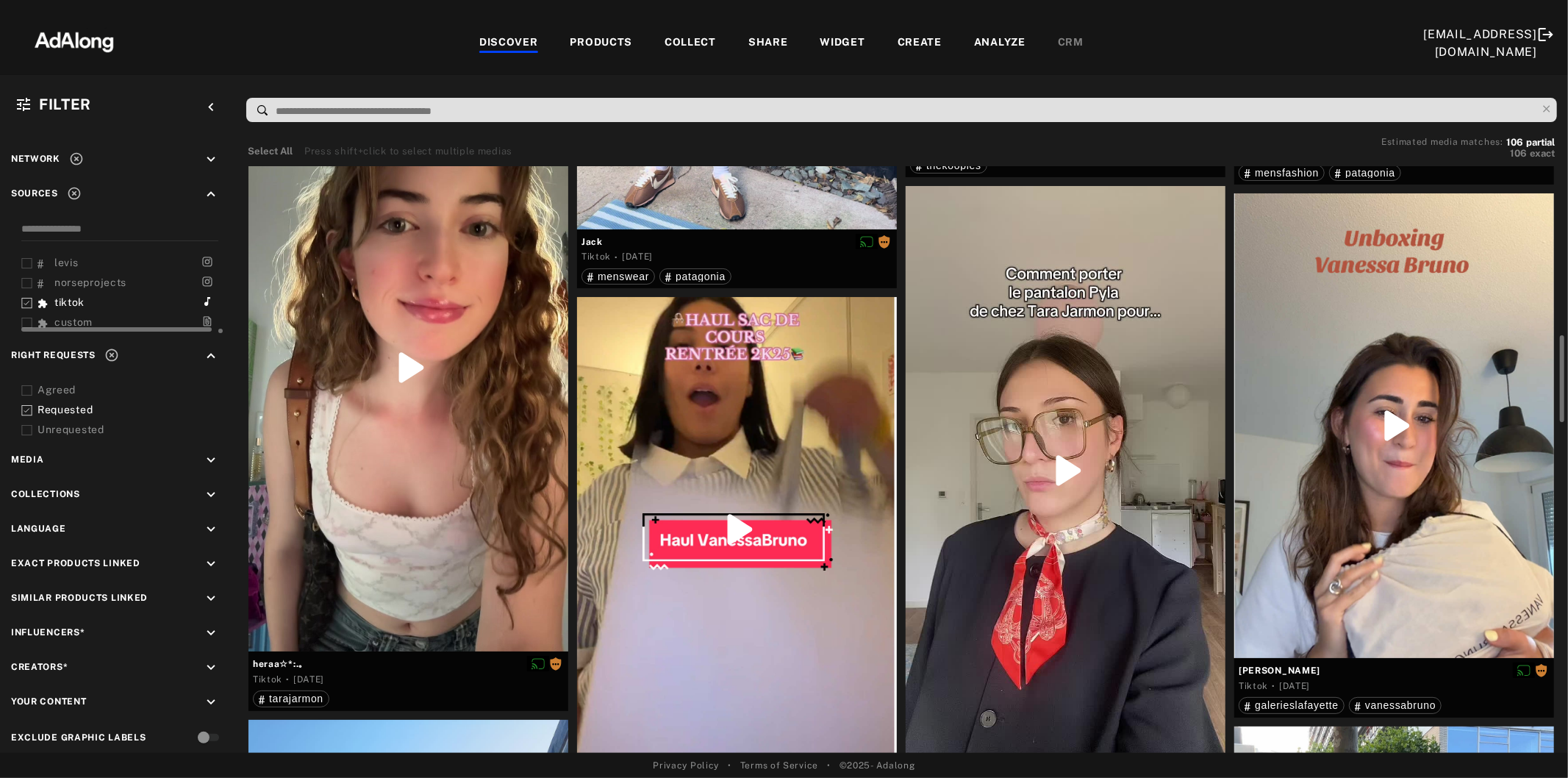
click at [1086, 493] on div at bounding box center [1066, 471] width 320 height 568
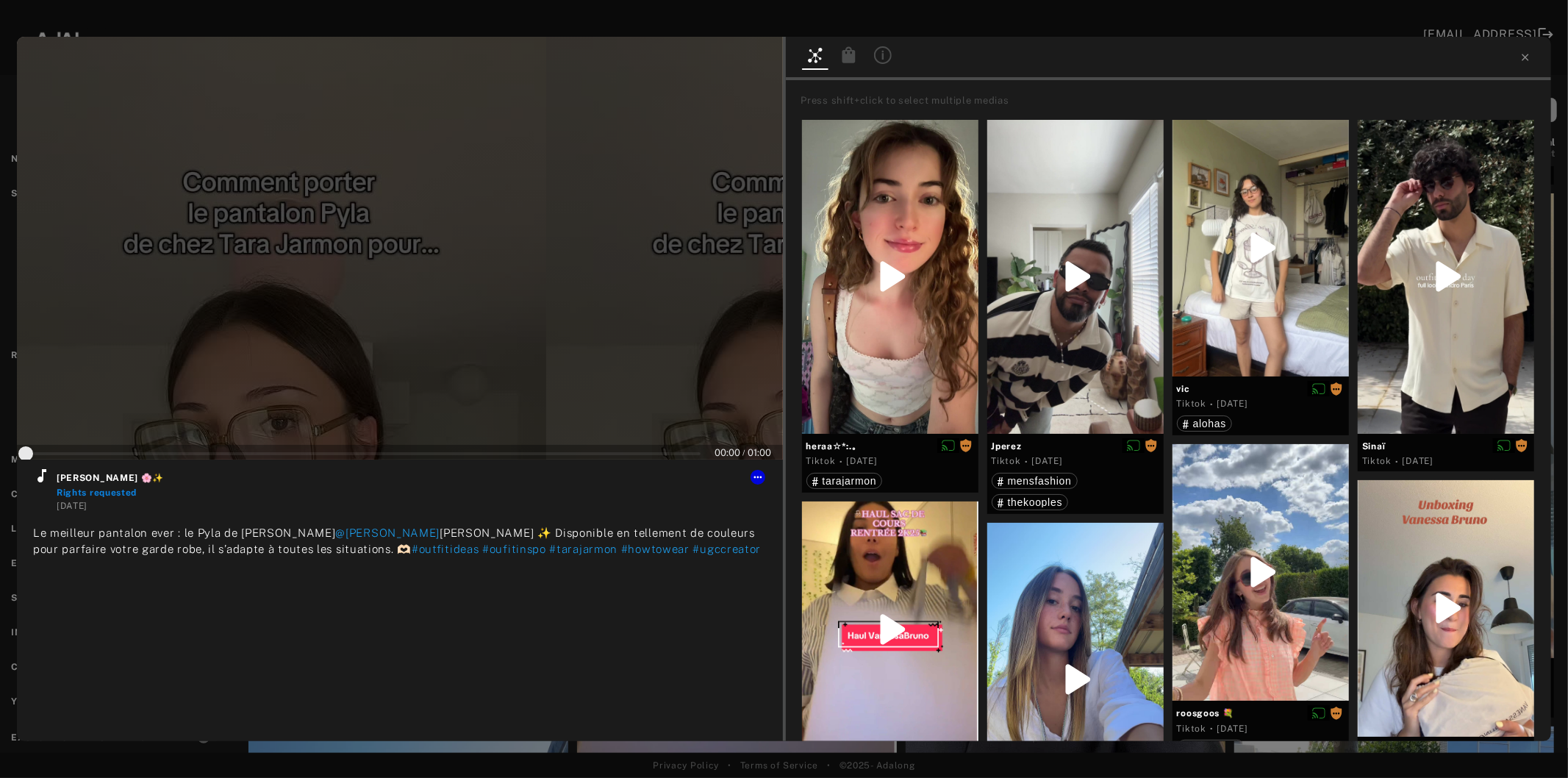
click at [378, 332] on div at bounding box center [399, 248] width 766 height 423
click at [45, 480] on icon at bounding box center [42, 475] width 18 height 18
click at [758, 471] on icon at bounding box center [758, 477] width 12 height 12
click at [768, 525] on span "Set rights as agreed" at bounding box center [803, 528] width 79 height 11
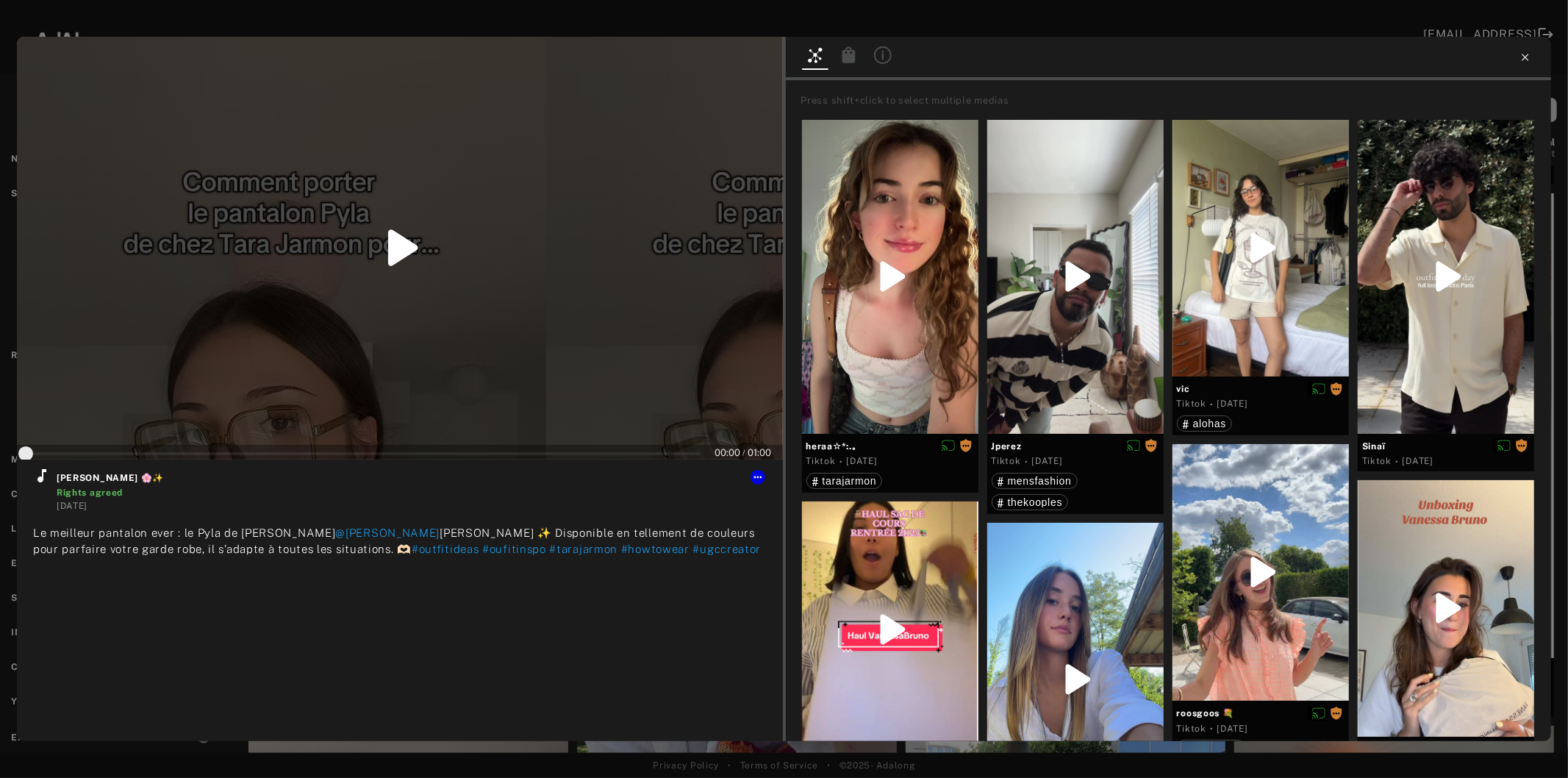
click at [1528, 56] on icon at bounding box center [1526, 58] width 12 height 12
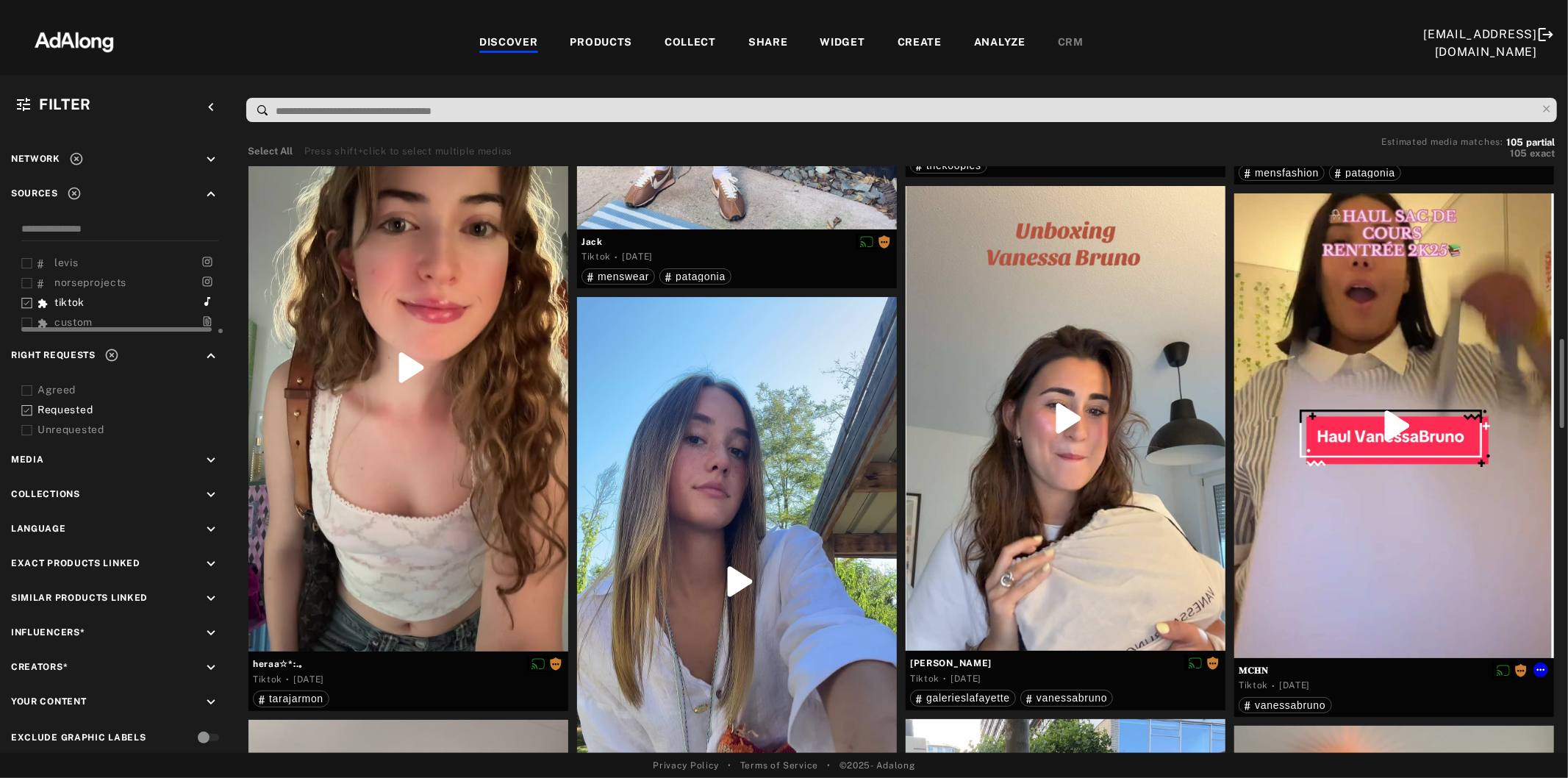
scroll to position [1225, 0]
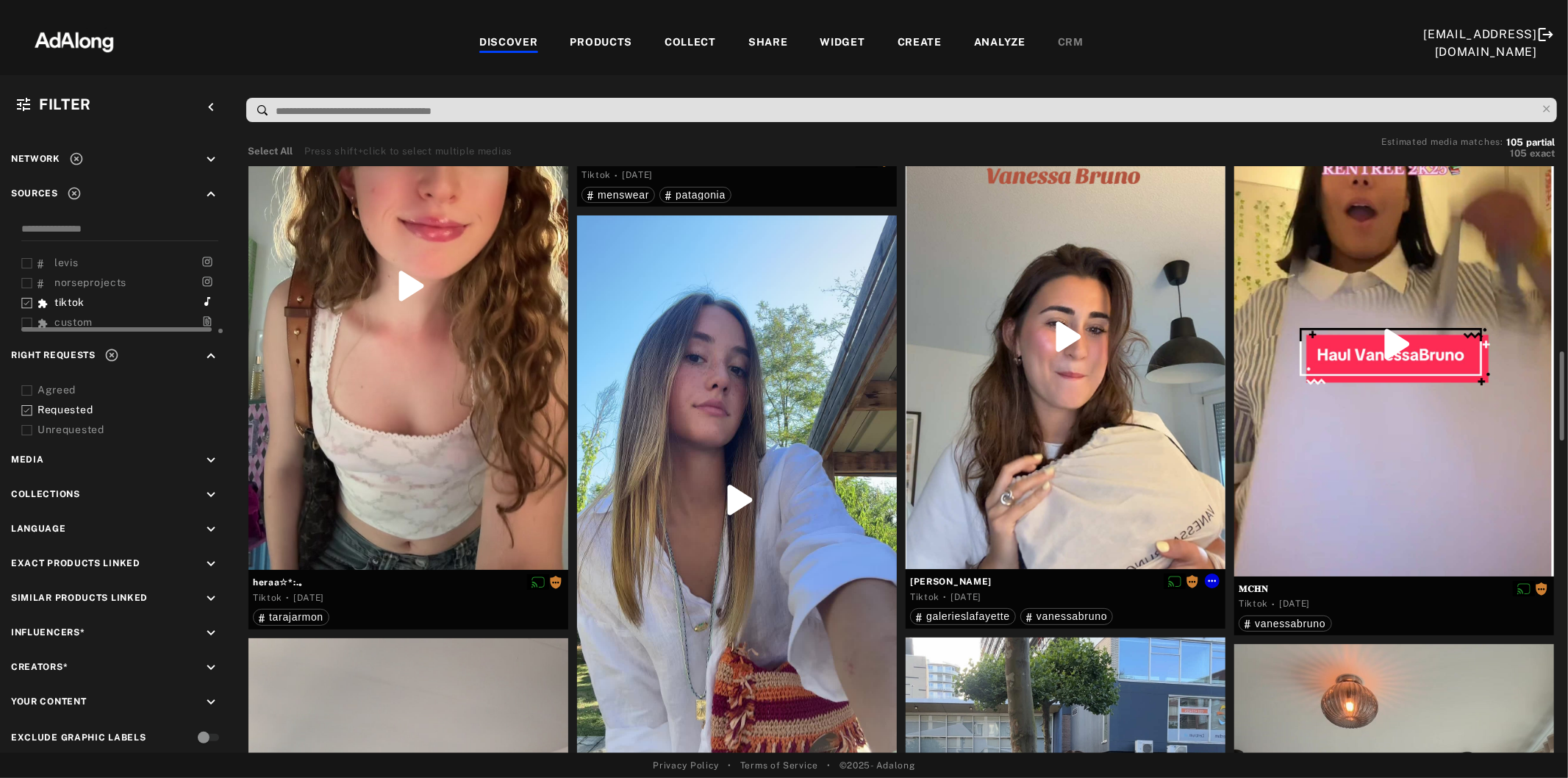
click at [1057, 394] on div at bounding box center [1066, 337] width 320 height 465
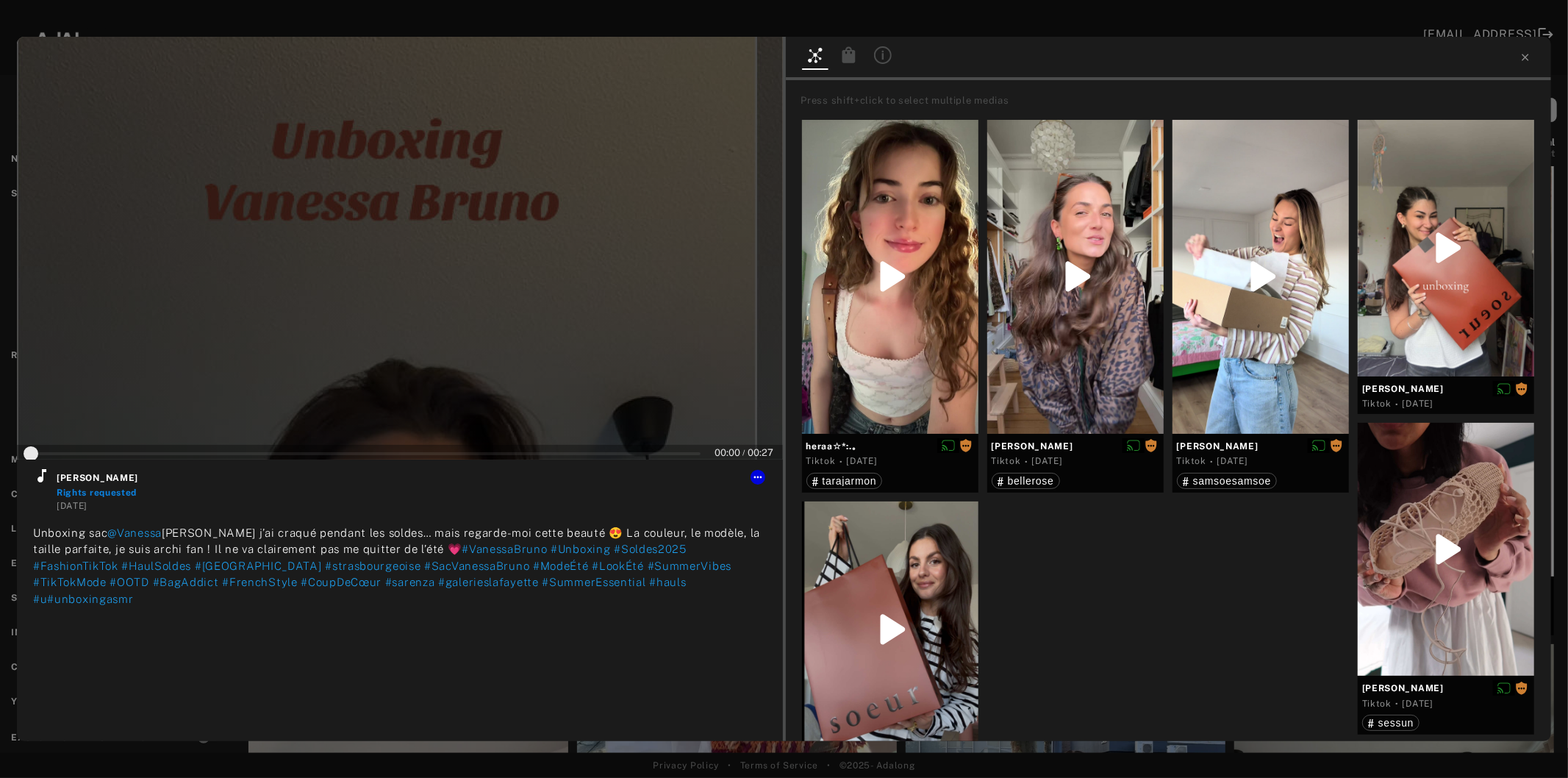
click at [391, 272] on div at bounding box center [399, 248] width 766 height 423
click at [41, 481] on icon at bounding box center [41, 475] width 9 height 14
type input "*"
click at [1526, 56] on icon at bounding box center [1525, 57] width 7 height 7
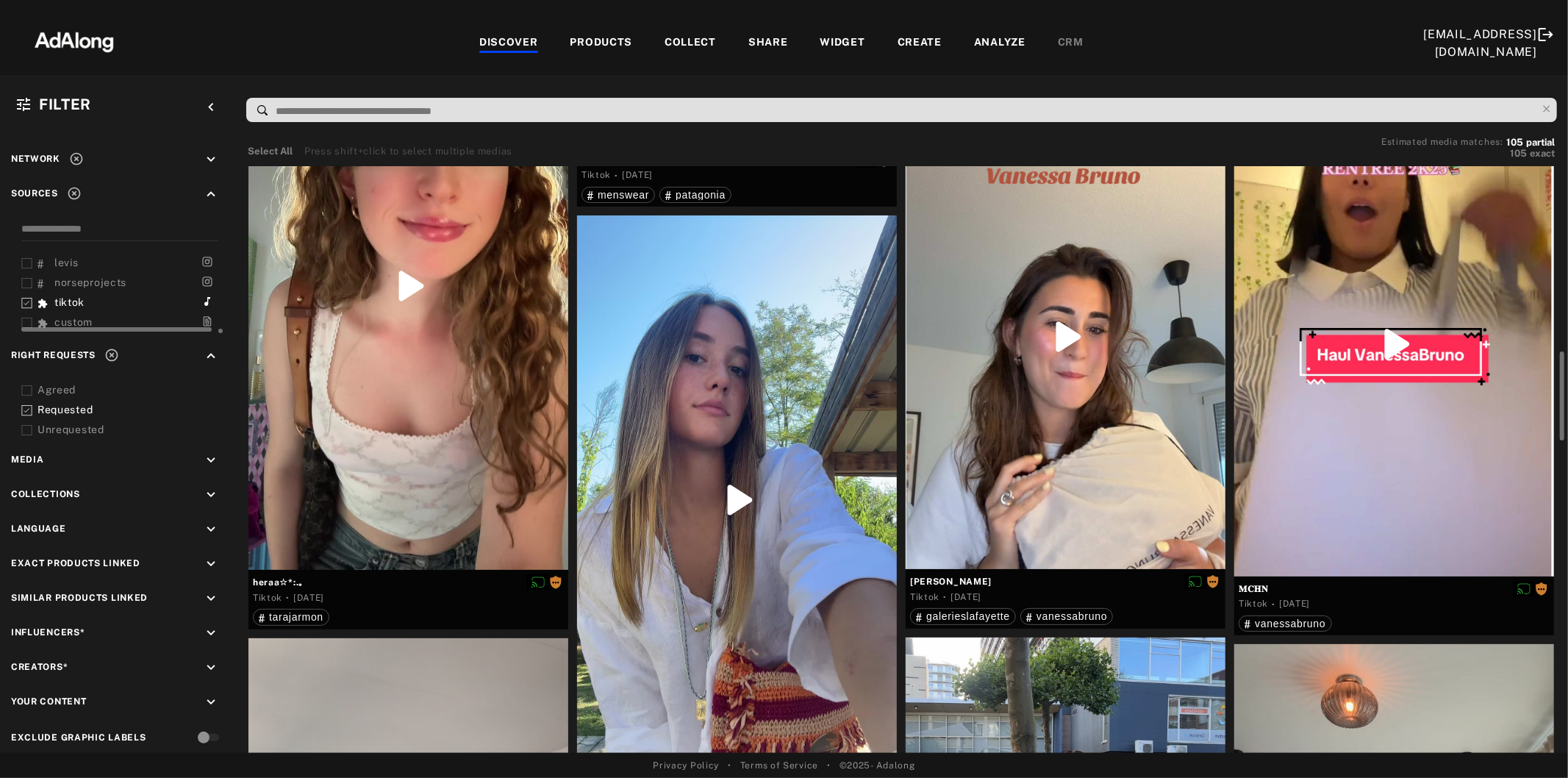
click at [735, 554] on div at bounding box center [737, 500] width 320 height 568
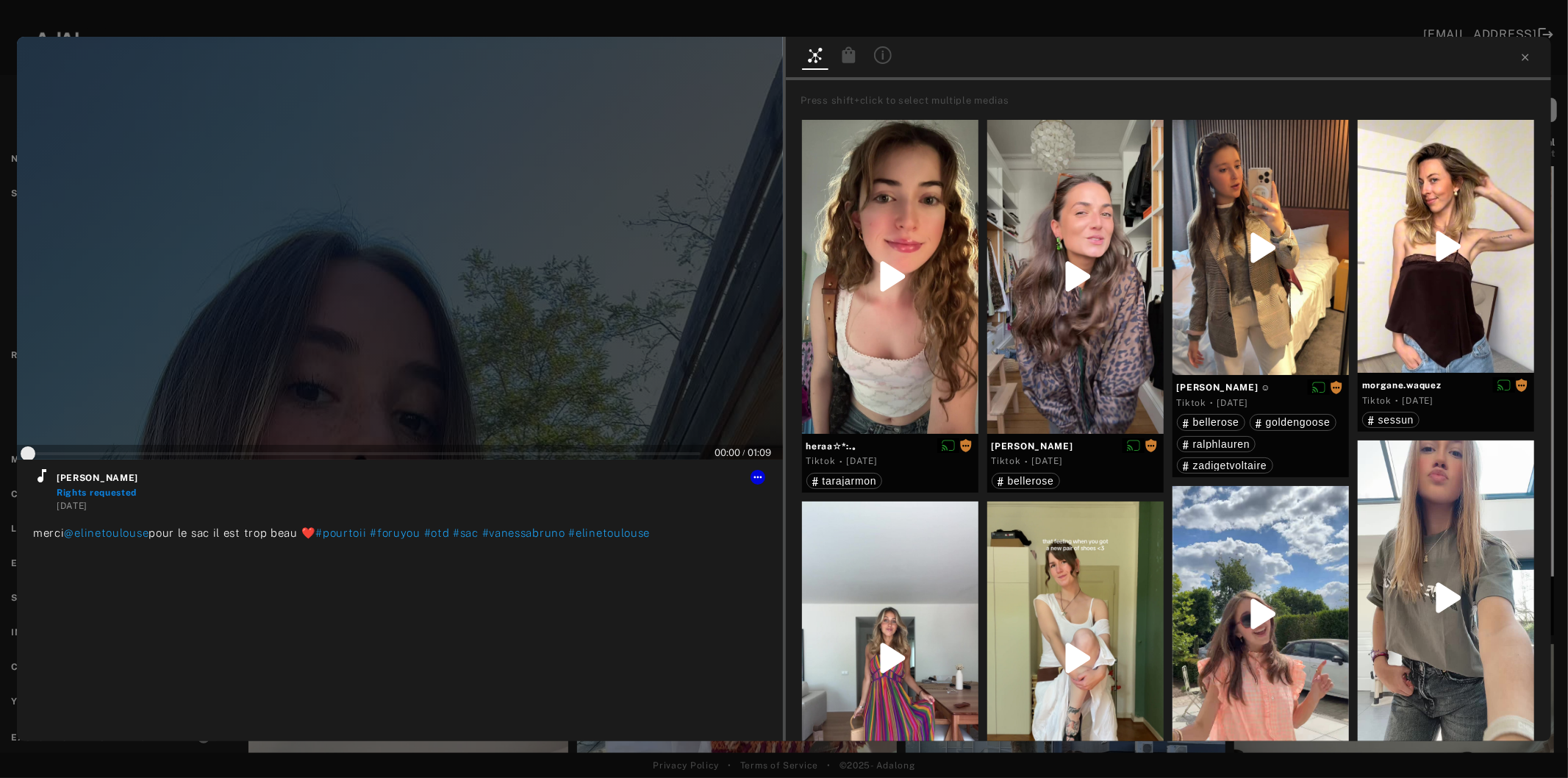
click at [360, 354] on div at bounding box center [399, 248] width 766 height 423
click at [38, 484] on icon at bounding box center [42, 475] width 18 height 18
type input "*"
click at [1523, 59] on icon at bounding box center [1526, 58] width 12 height 12
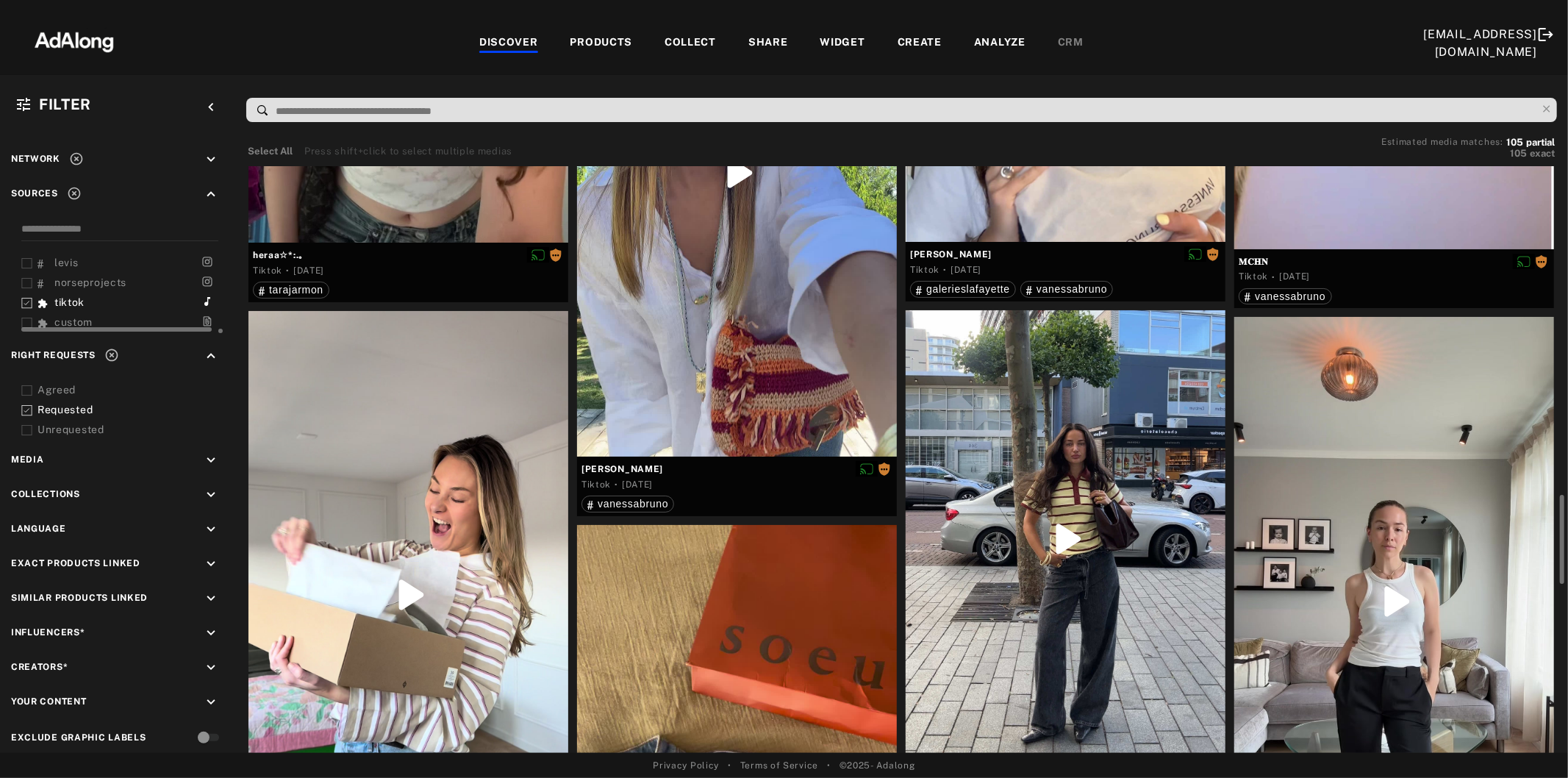
scroll to position [1715, 0]
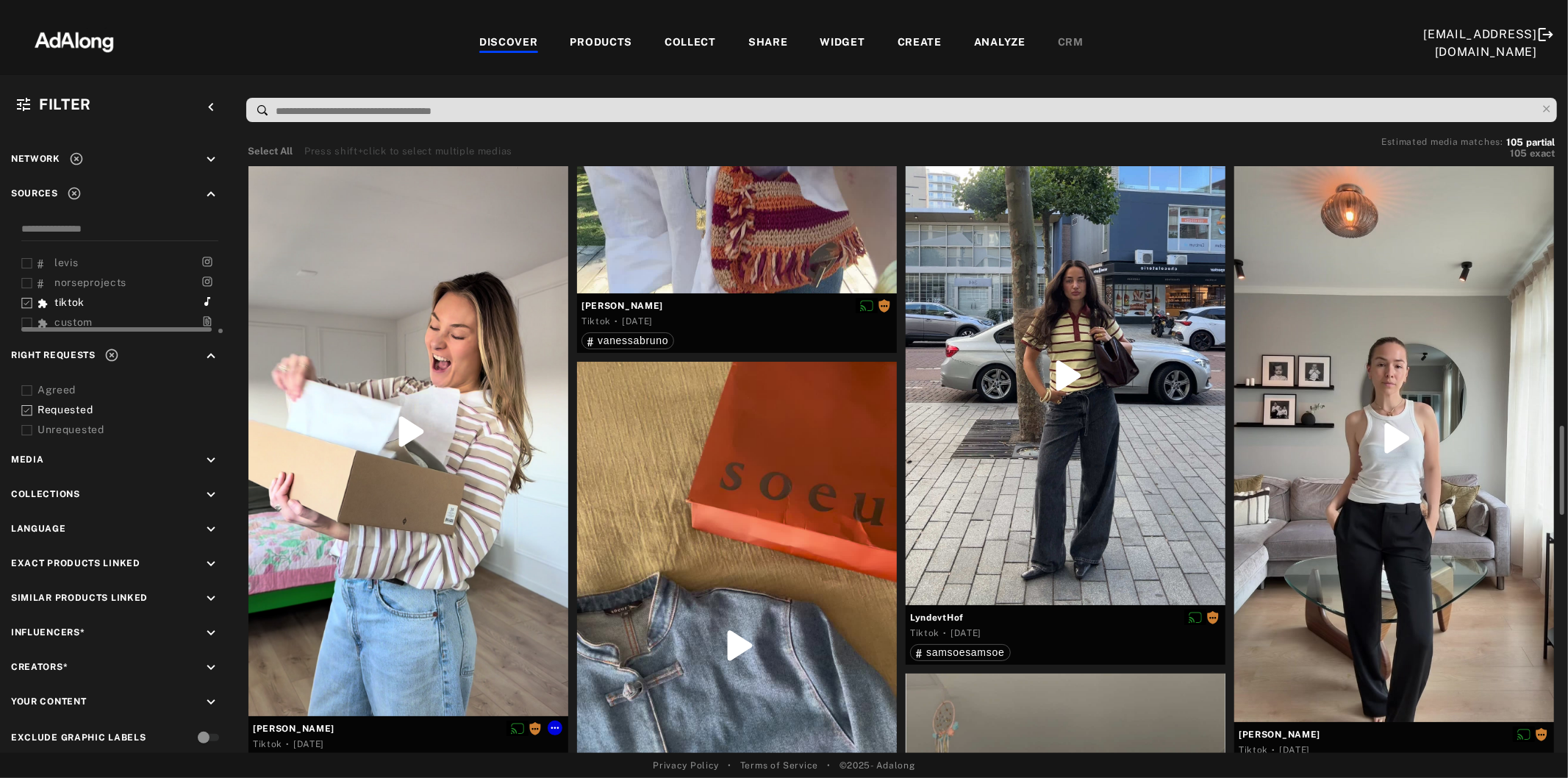
click at [422, 540] on div at bounding box center [409, 431] width 320 height 568
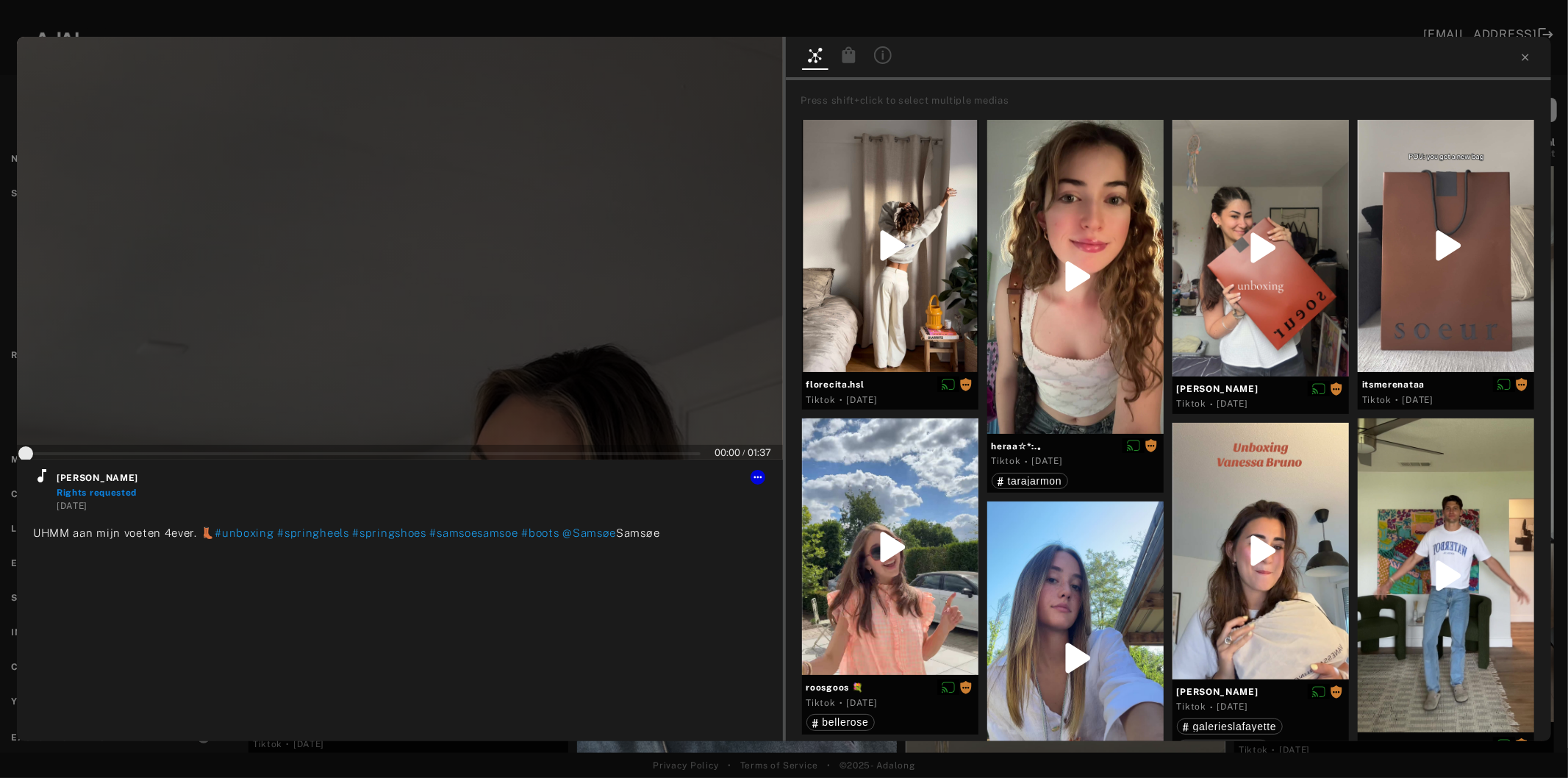
click at [381, 332] on div at bounding box center [399, 248] width 766 height 423
click at [37, 481] on icon at bounding box center [42, 475] width 18 height 18
type input "*"
click at [1526, 58] on icon at bounding box center [1525, 57] width 7 height 7
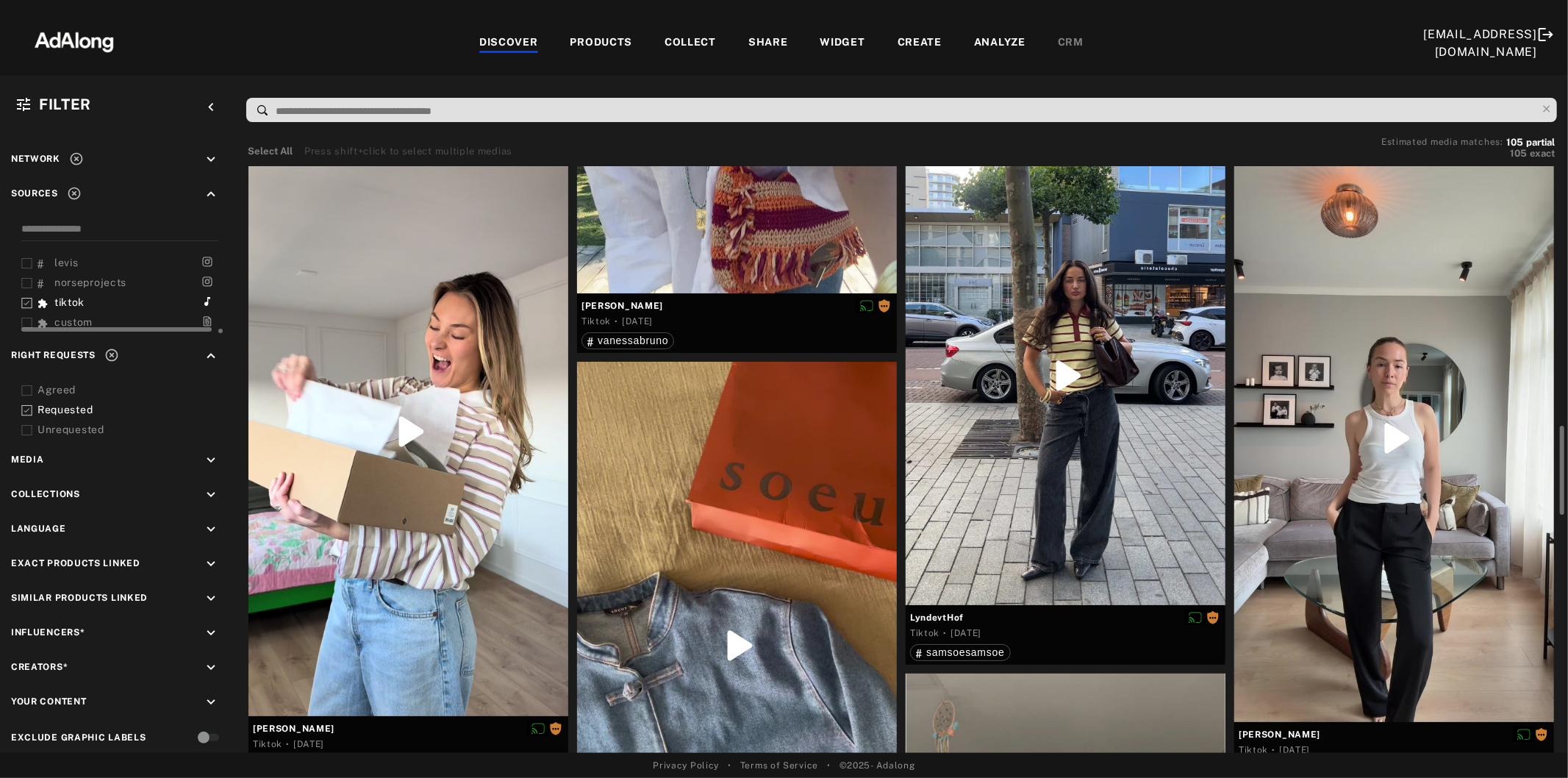
click at [785, 520] on div at bounding box center [737, 646] width 320 height 568
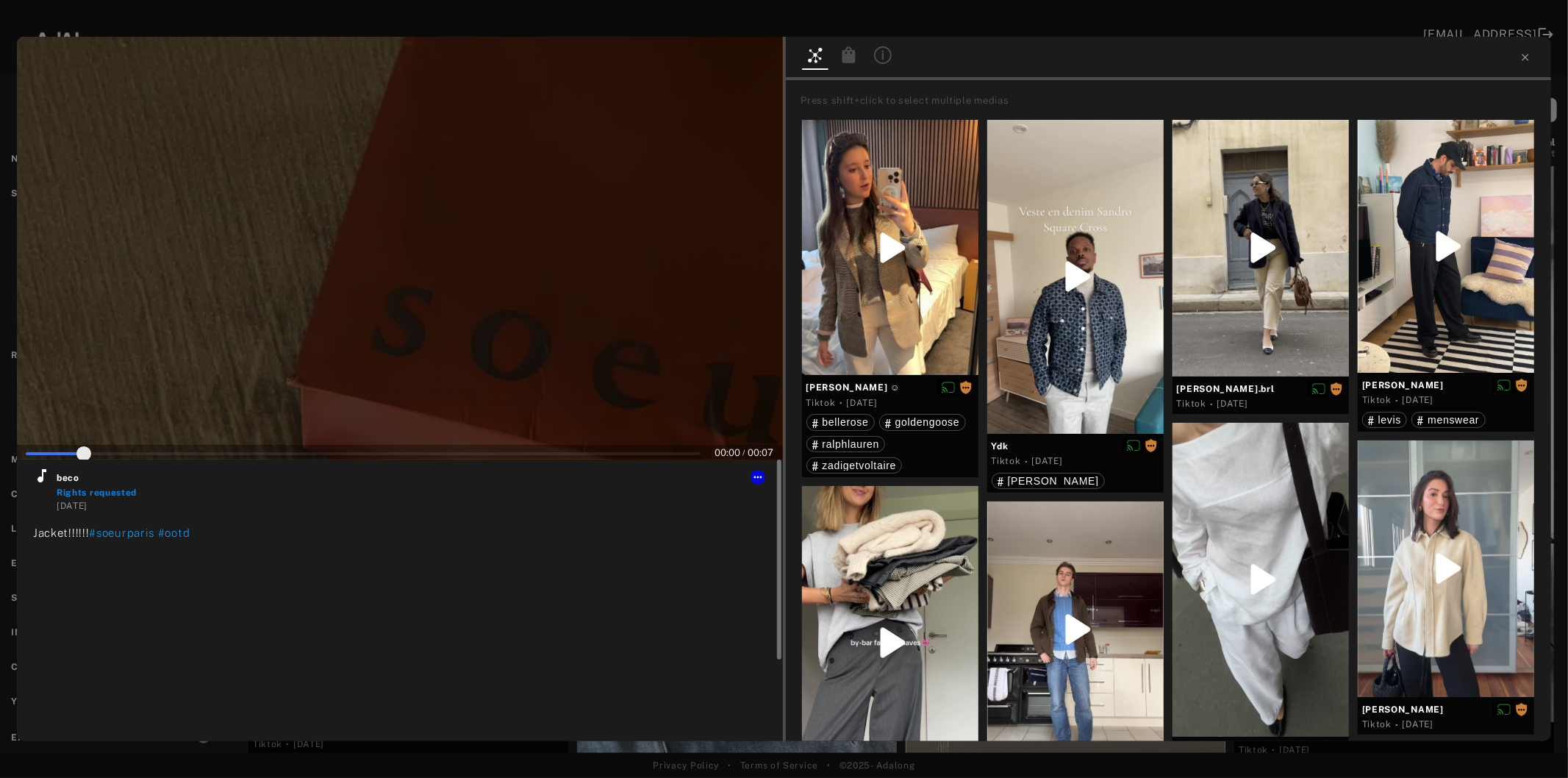
click at [42, 480] on icon at bounding box center [41, 475] width 9 height 14
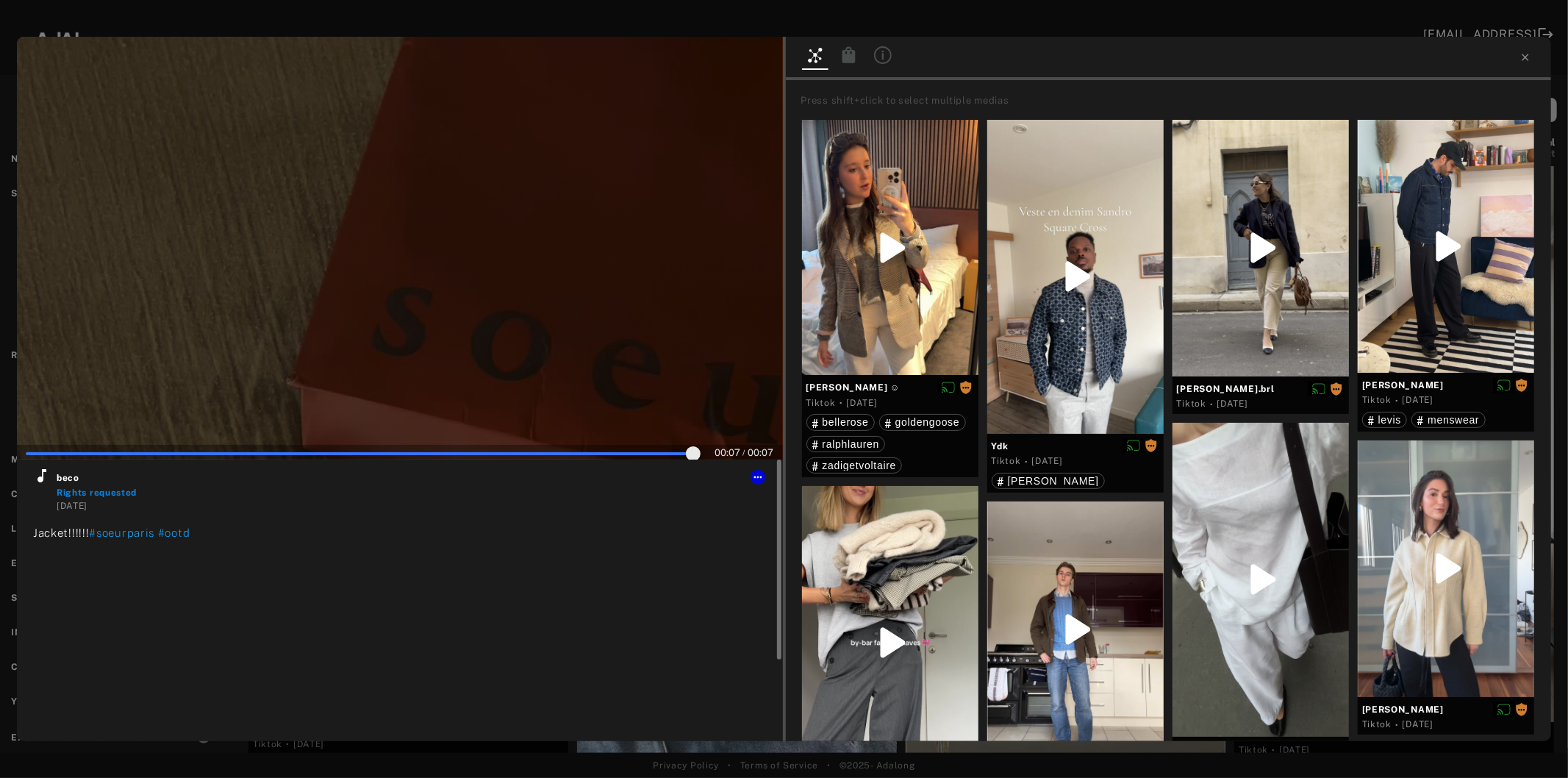
type input "***"
click at [1523, 56] on icon at bounding box center [1526, 58] width 12 height 12
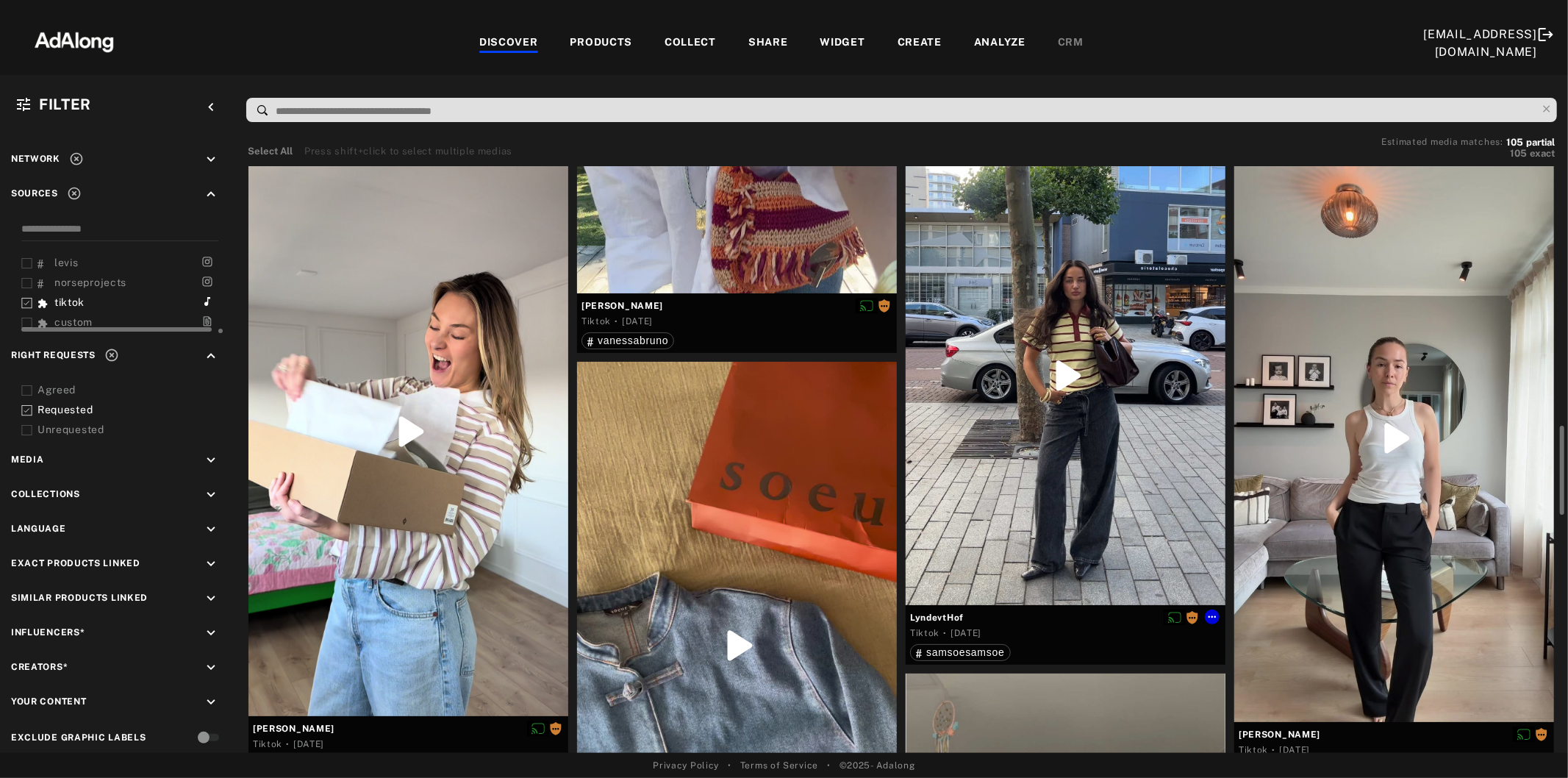
click at [1019, 474] on div at bounding box center [1066, 377] width 320 height 459
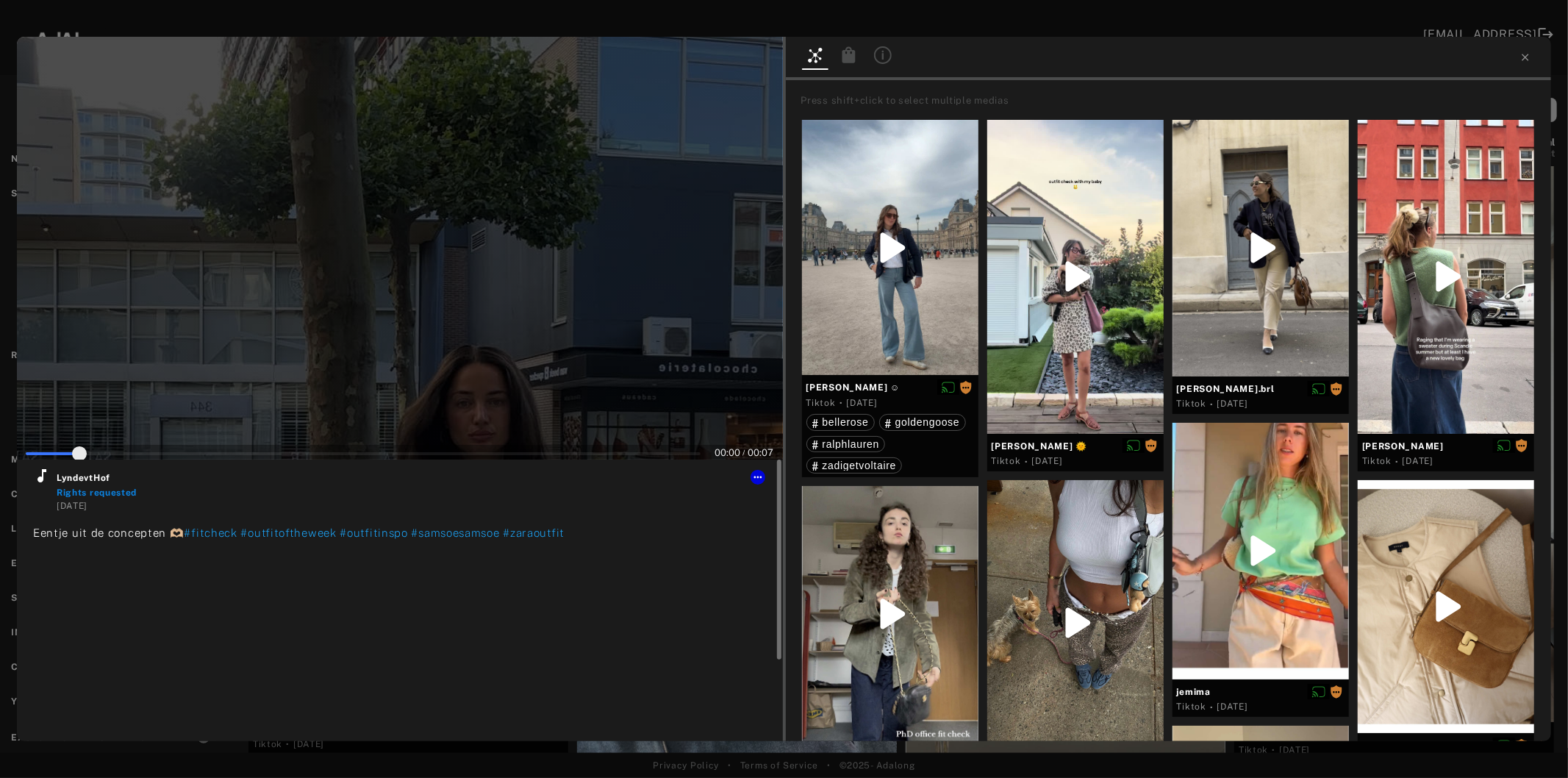
click at [34, 479] on icon at bounding box center [42, 475] width 18 height 18
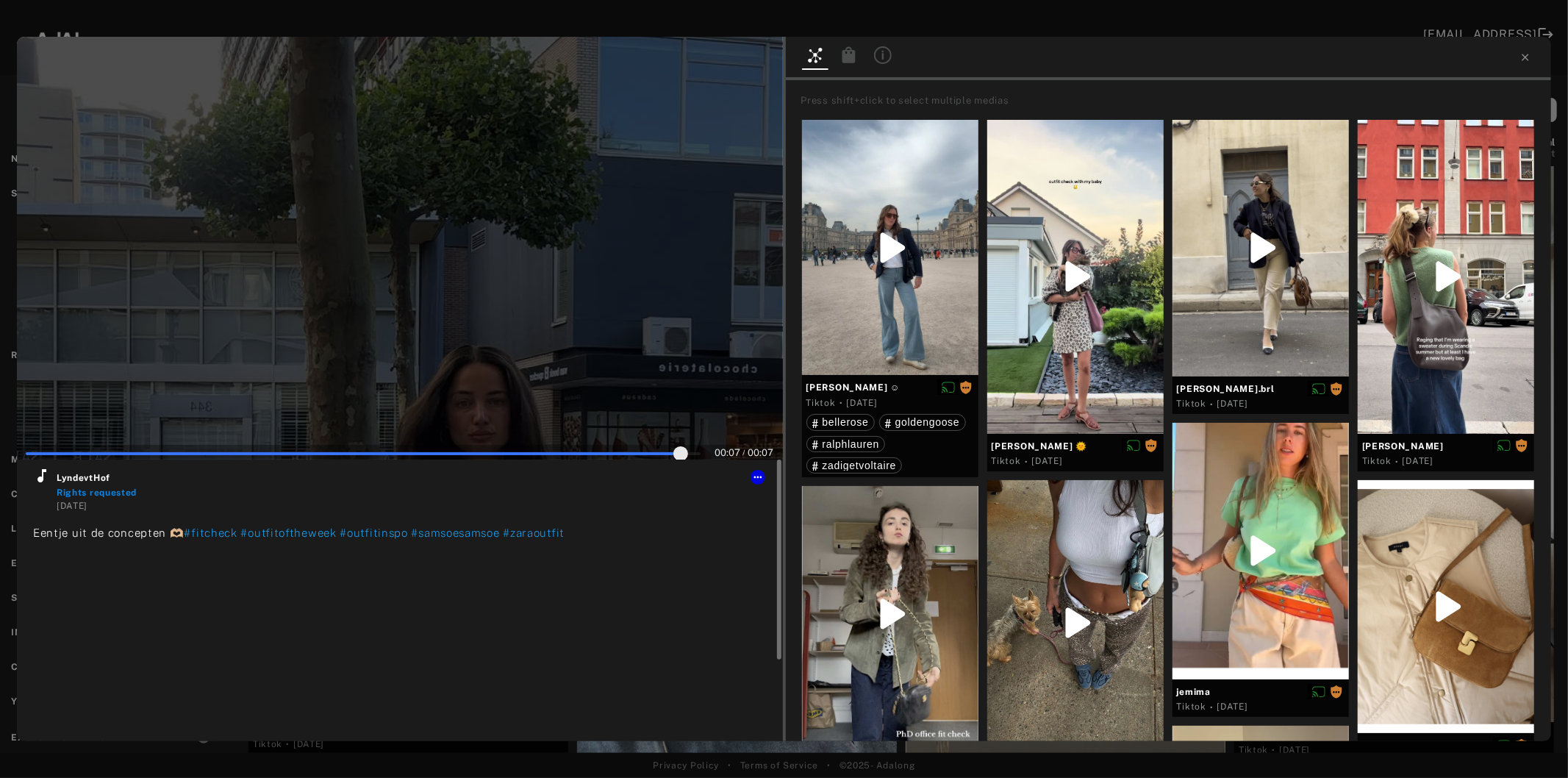
type input "***"
click at [1524, 58] on icon at bounding box center [1526, 58] width 12 height 12
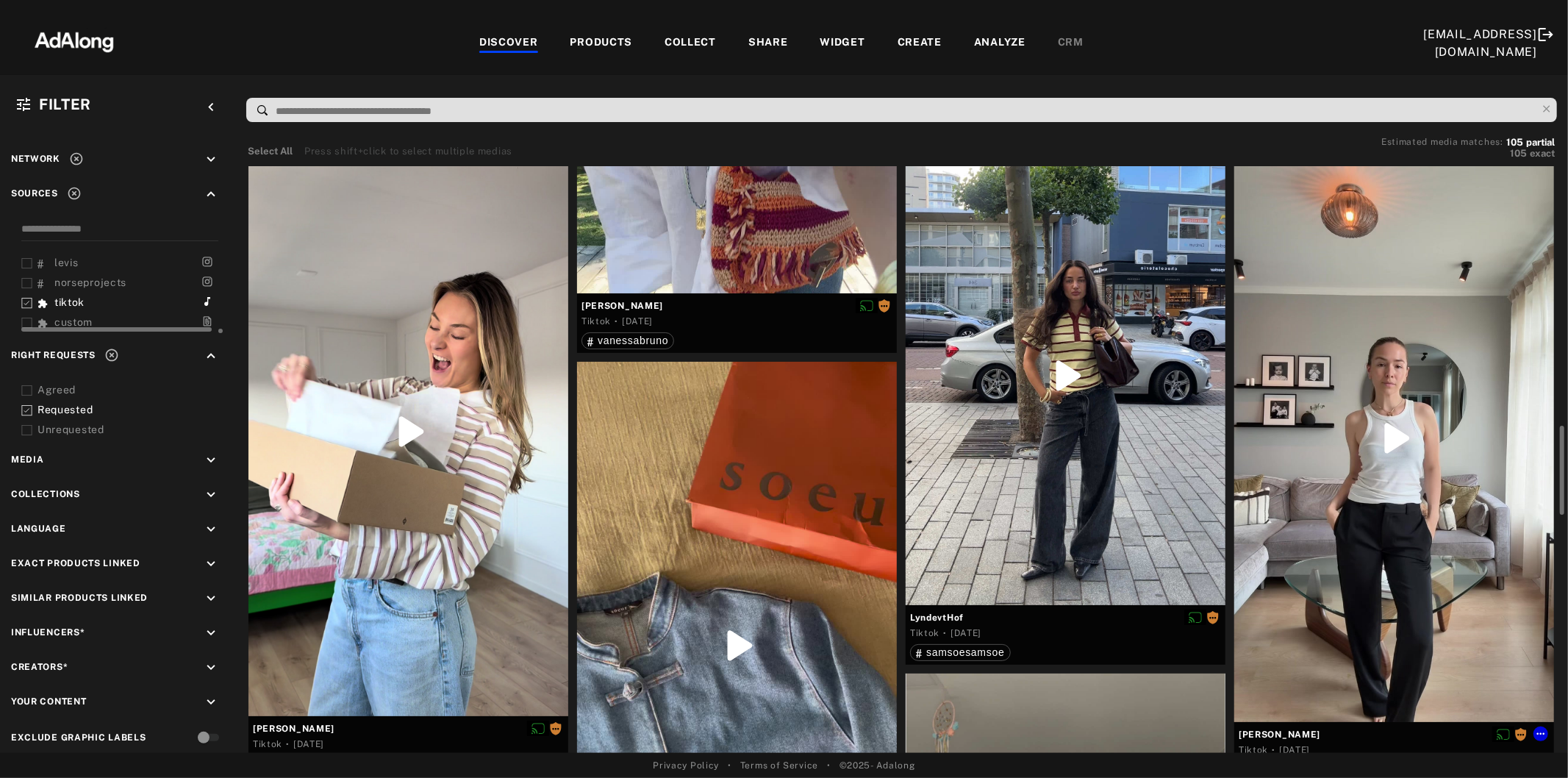
click at [1424, 443] on div at bounding box center [1394, 437] width 320 height 568
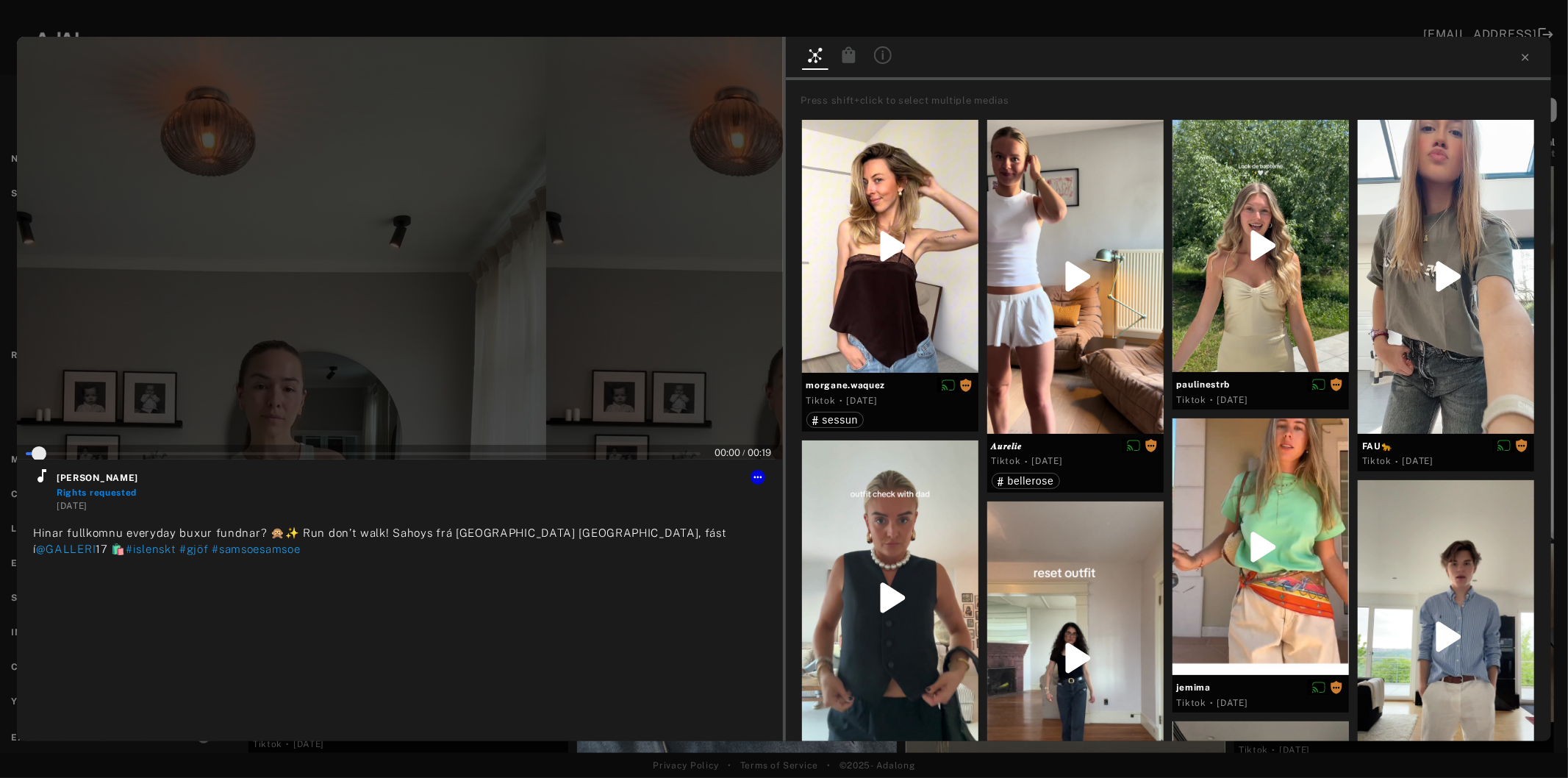
click at [383, 333] on div at bounding box center [399, 248] width 766 height 423
click at [41, 484] on icon at bounding box center [42, 475] width 18 height 18
click at [758, 478] on icon at bounding box center [758, 477] width 12 height 12
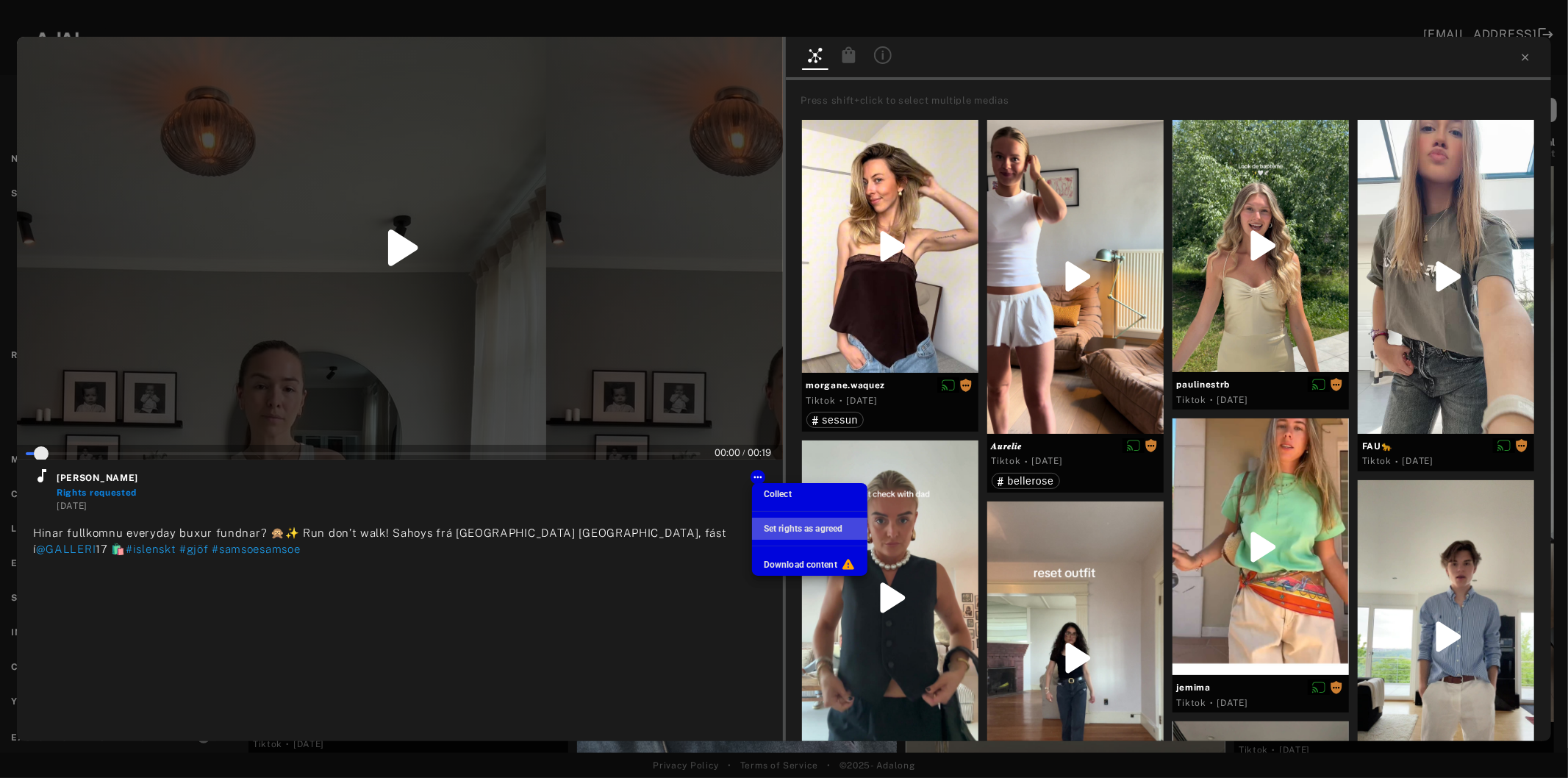
click at [785, 531] on span "Set rights as agreed" at bounding box center [803, 528] width 79 height 11
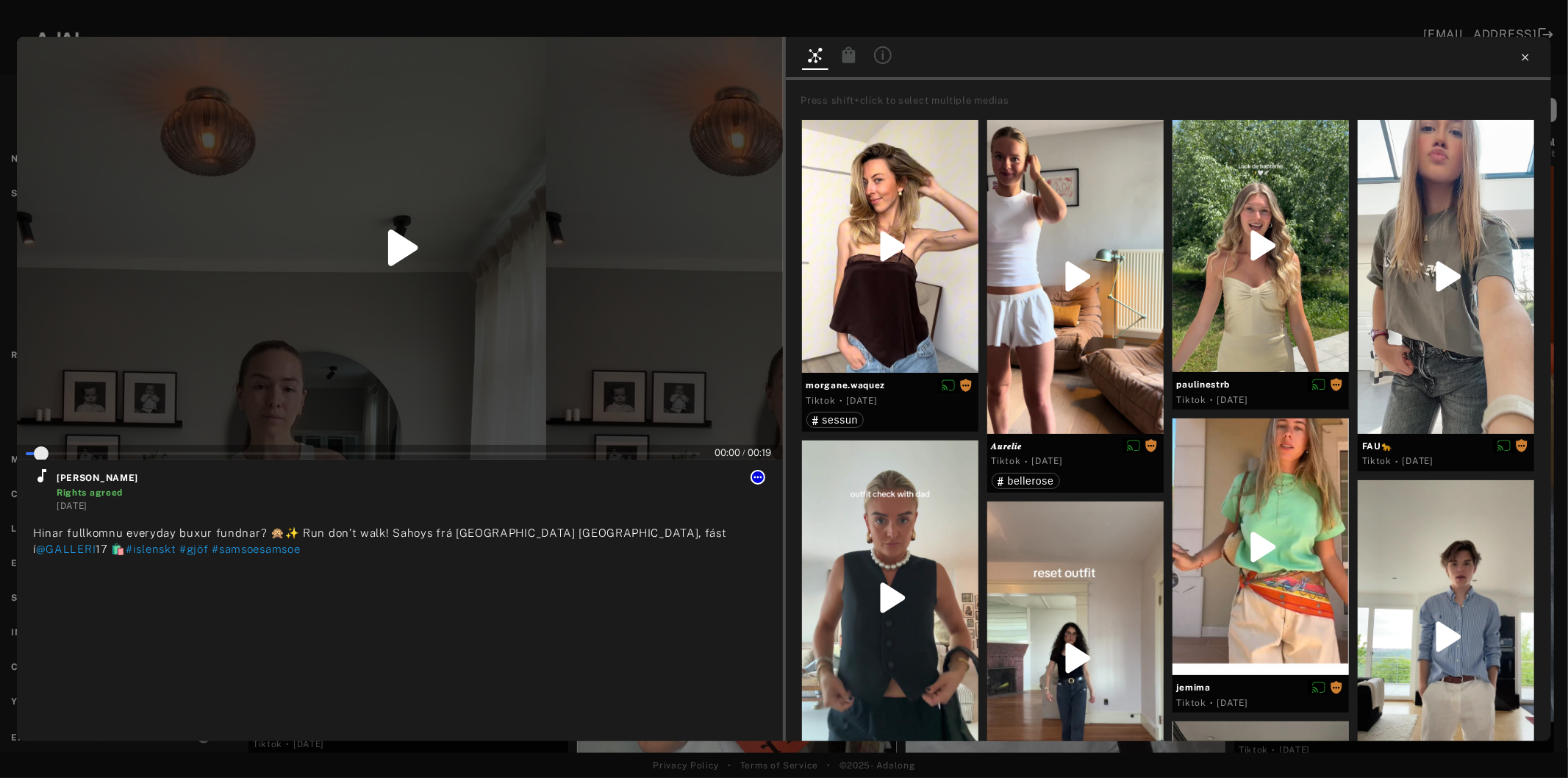
type input "*"
click at [1524, 58] on icon at bounding box center [1526, 58] width 12 height 12
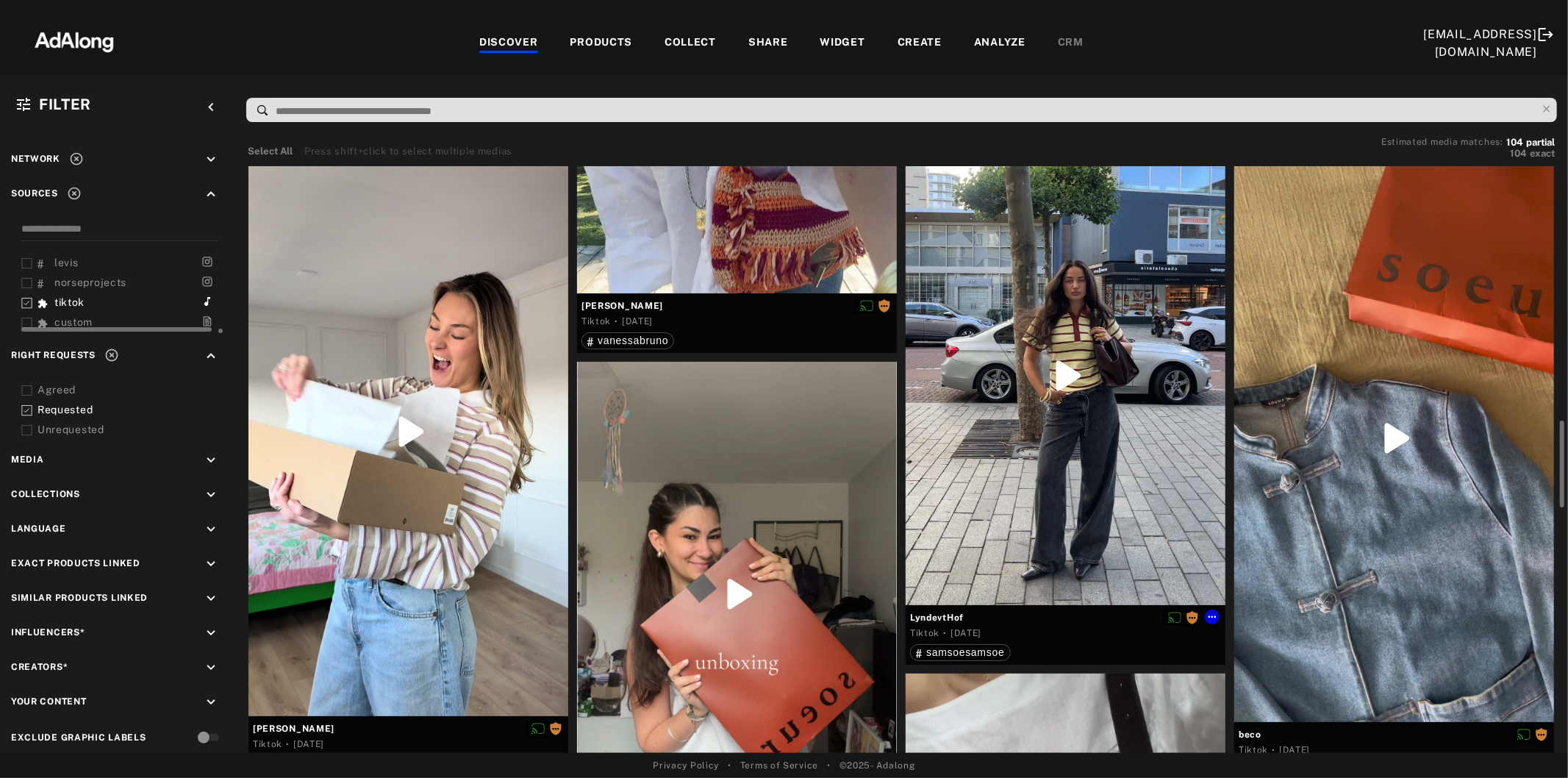
click at [1121, 447] on div at bounding box center [1066, 377] width 320 height 459
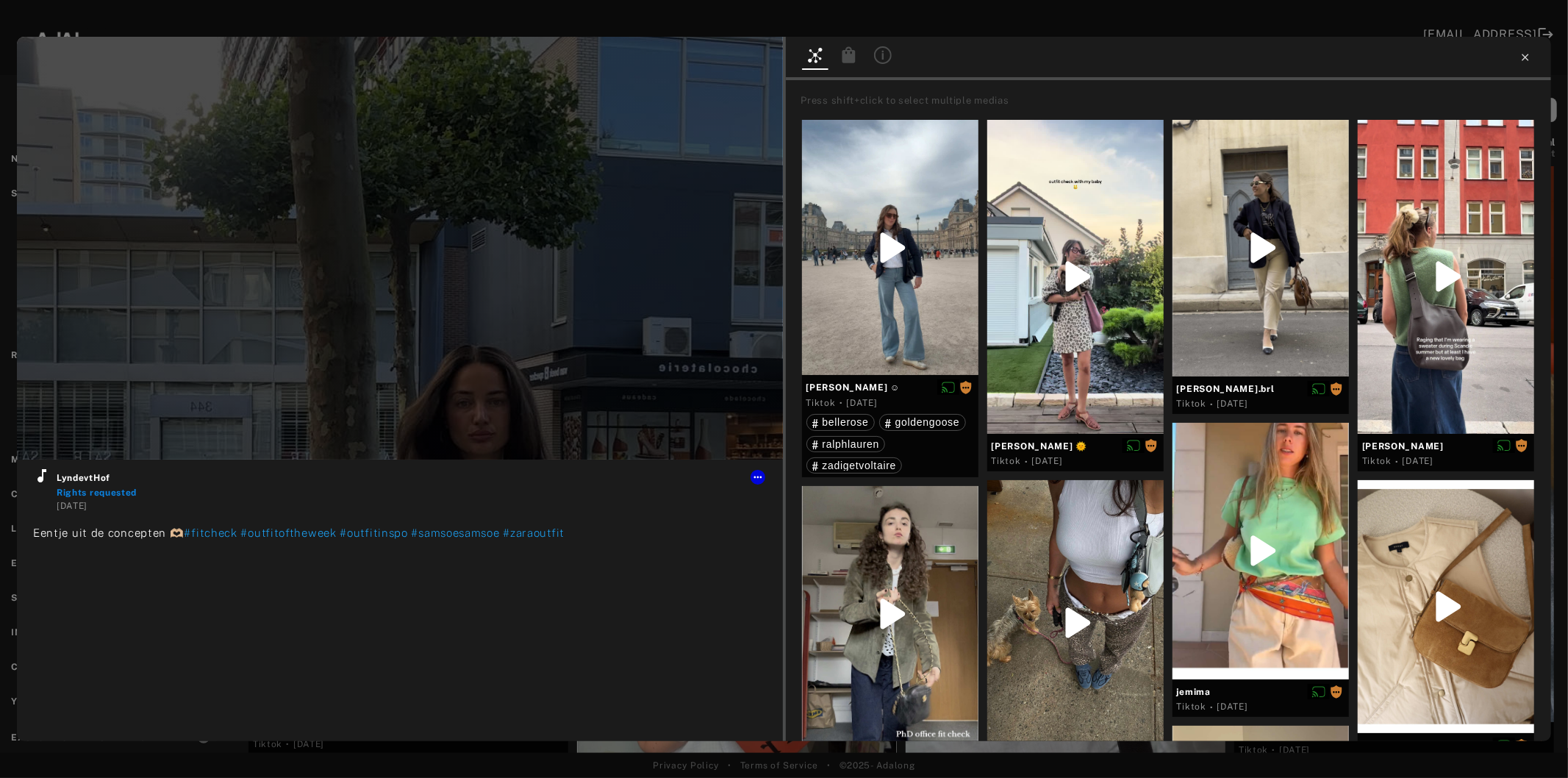
type input "**"
click at [1523, 60] on icon at bounding box center [1526, 58] width 12 height 12
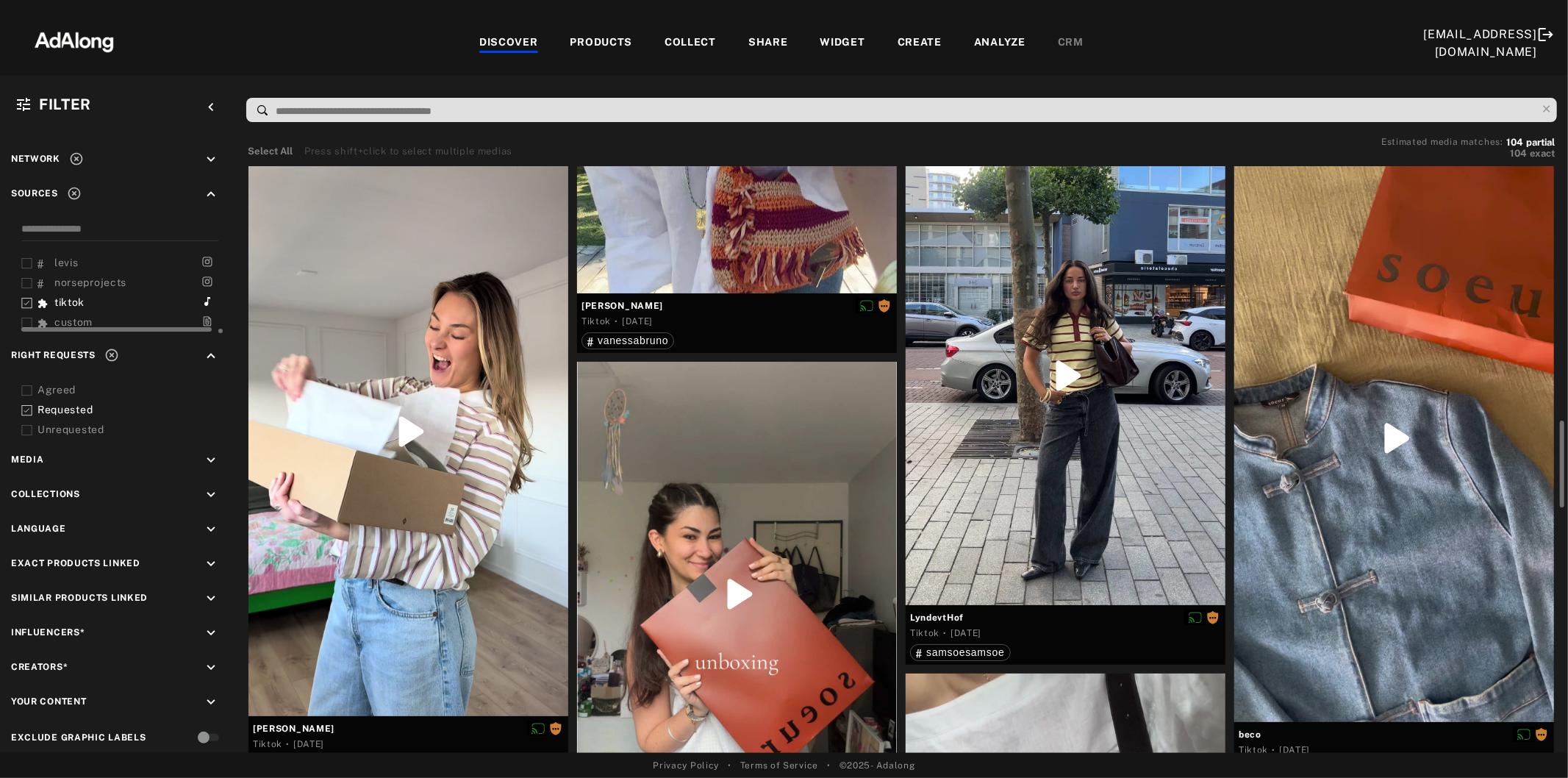
click at [733, 511] on div at bounding box center [737, 594] width 320 height 465
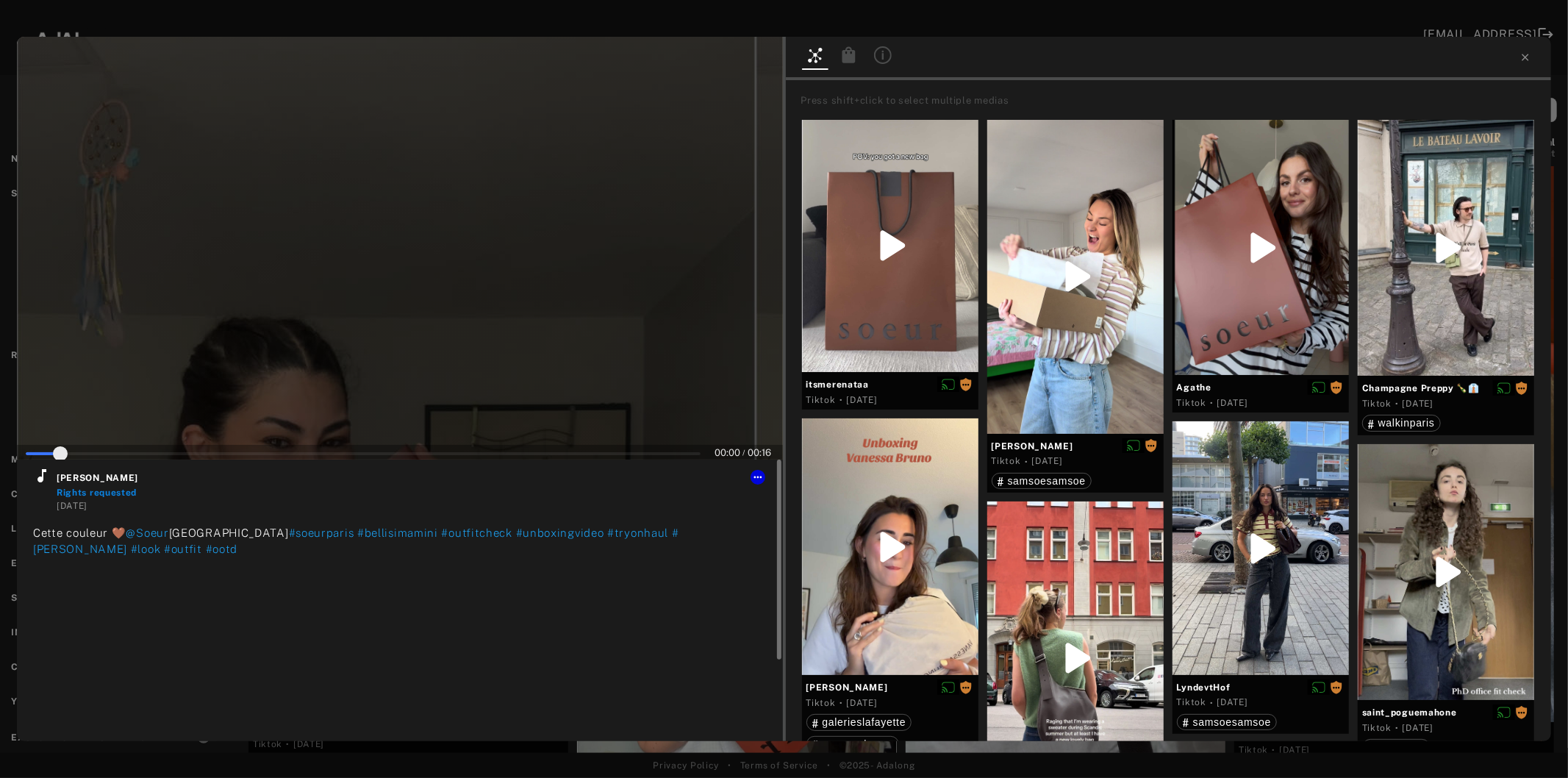
click at [40, 480] on icon at bounding box center [41, 475] width 9 height 14
type input "**"
click at [1525, 55] on icon at bounding box center [1526, 58] width 12 height 12
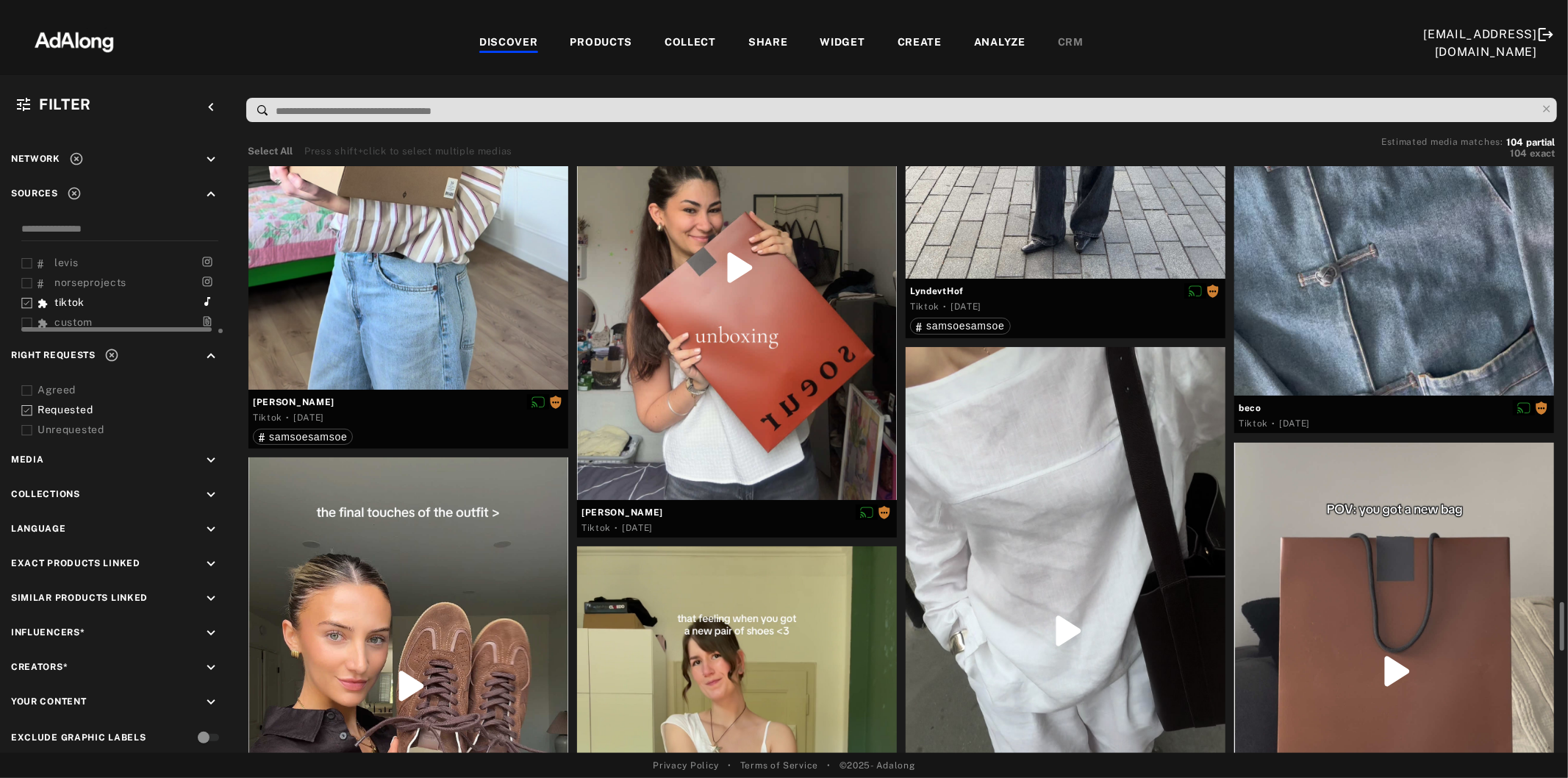
scroll to position [2287, 0]
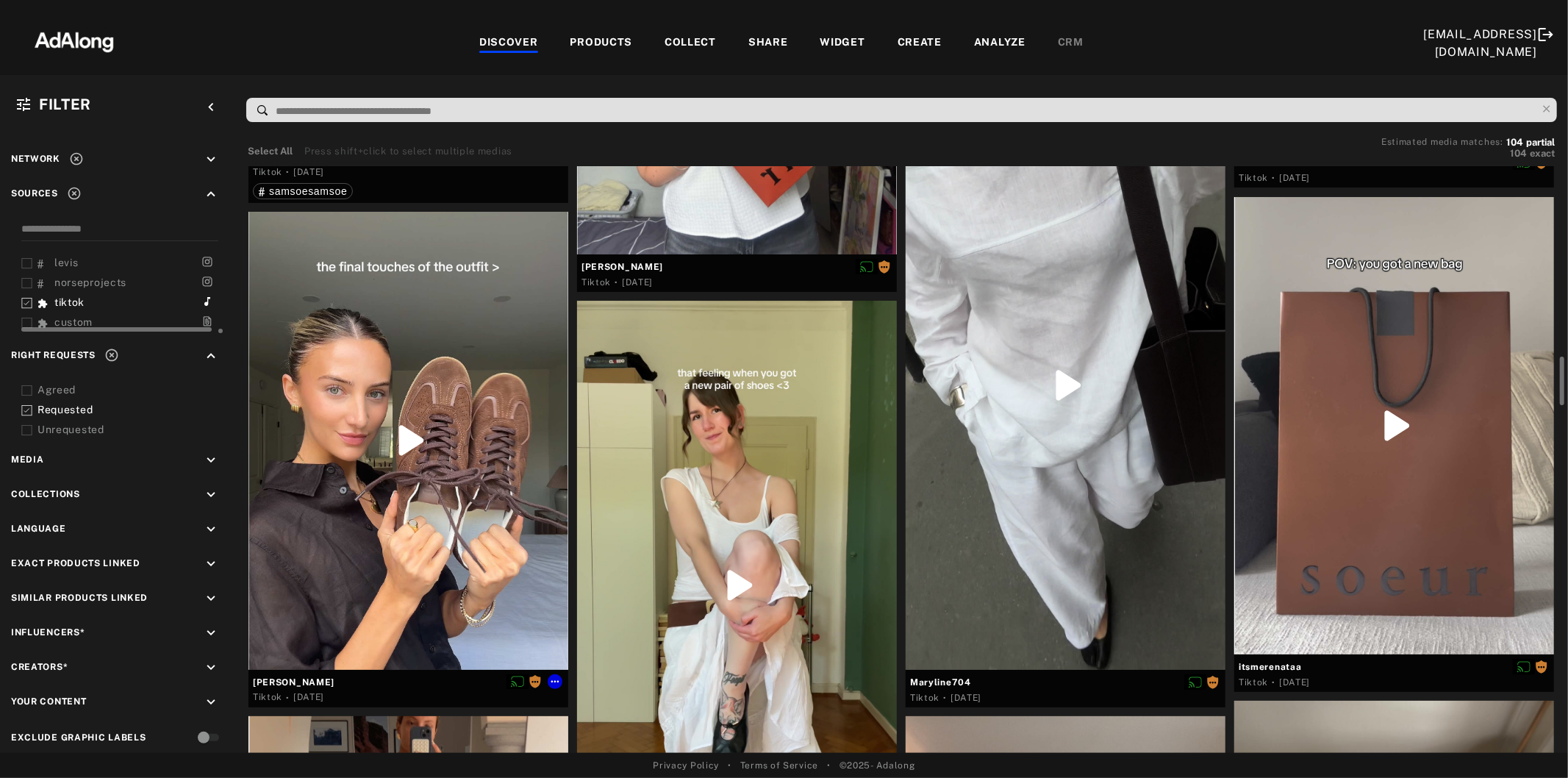
click at [409, 529] on div at bounding box center [409, 440] width 320 height 457
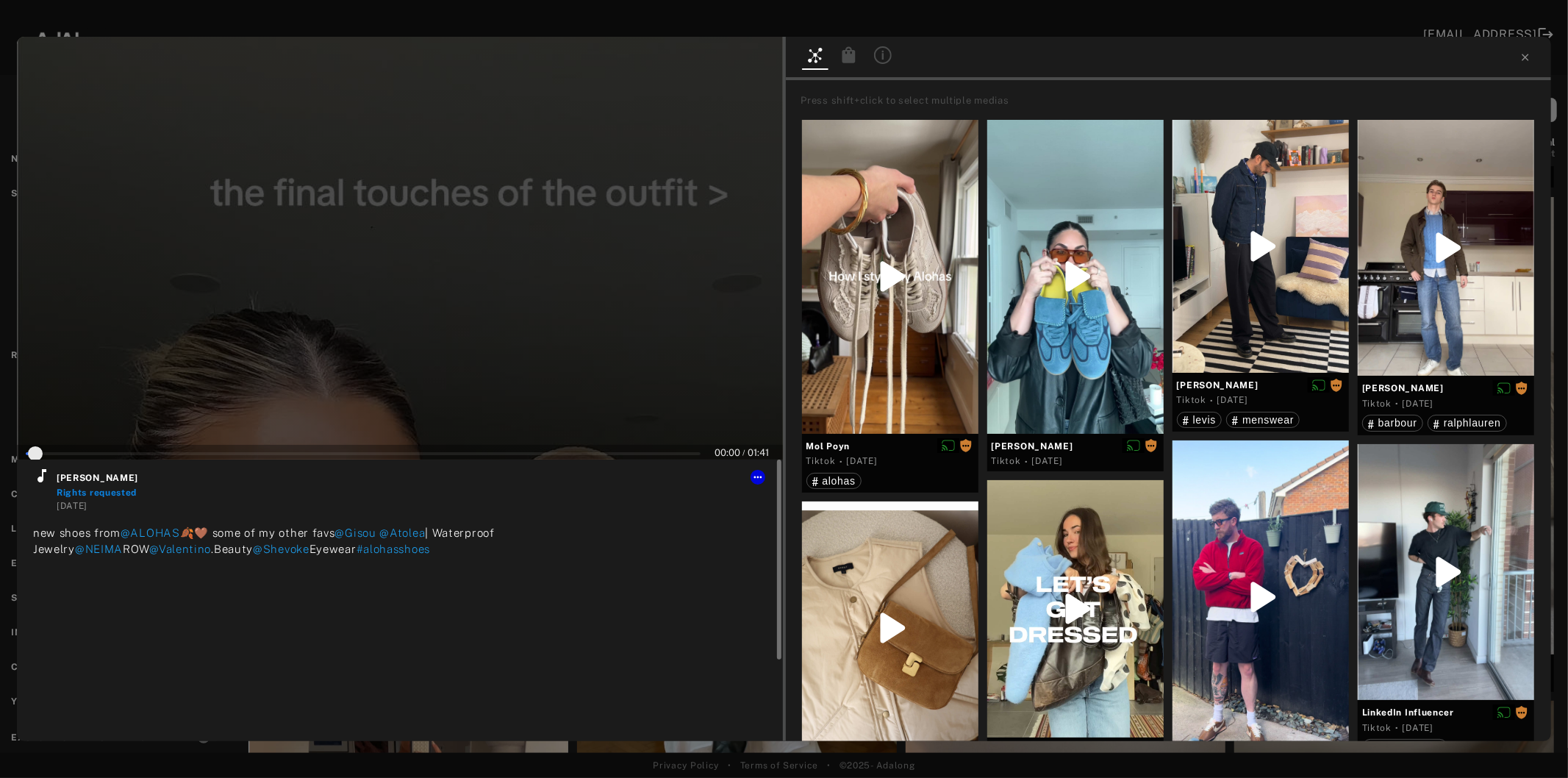
click at [43, 482] on icon at bounding box center [42, 475] width 18 height 18
type input "**"
click at [1528, 55] on icon at bounding box center [1525, 57] width 7 height 7
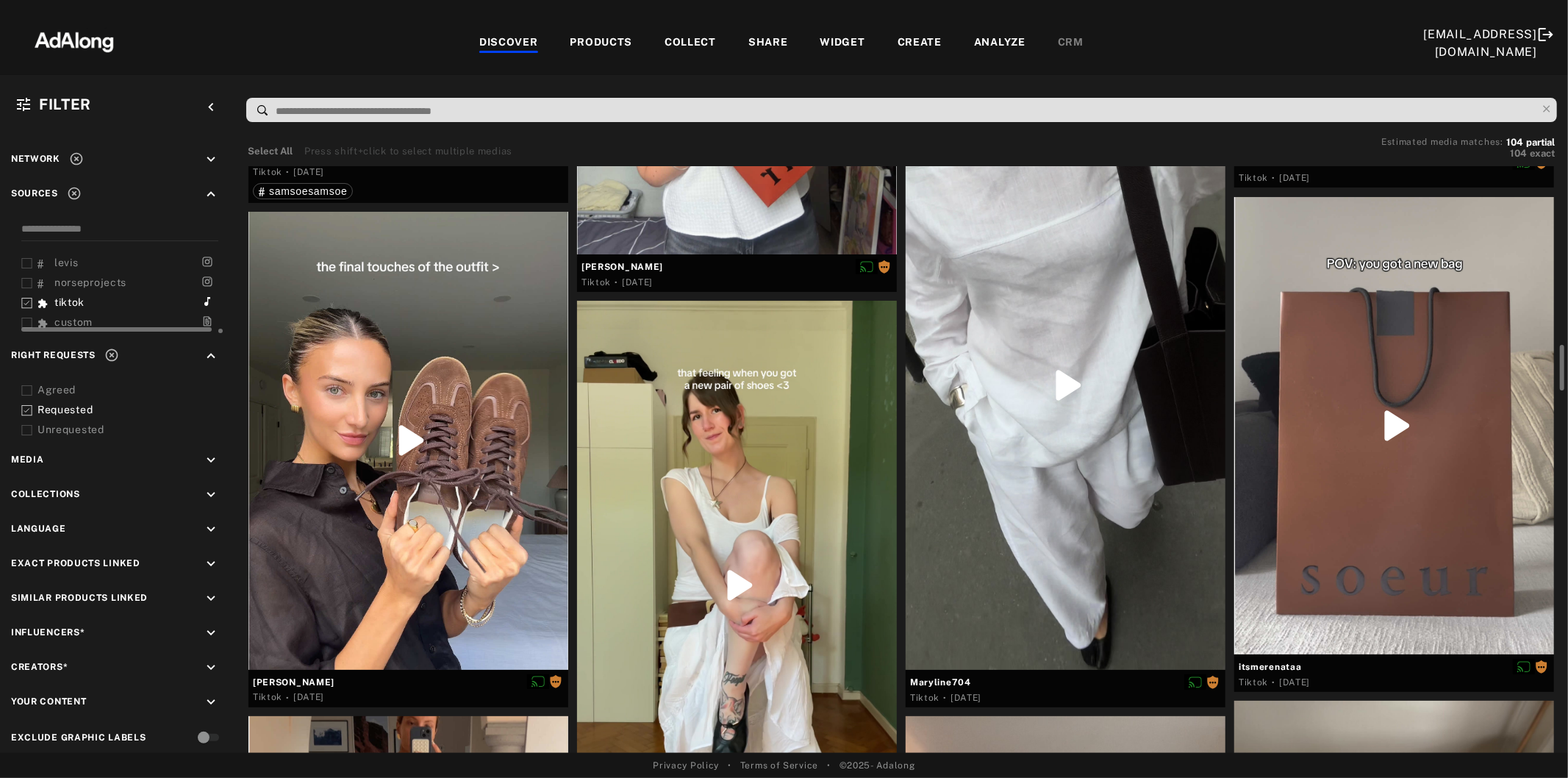
click at [743, 549] on div at bounding box center [737, 585] width 320 height 568
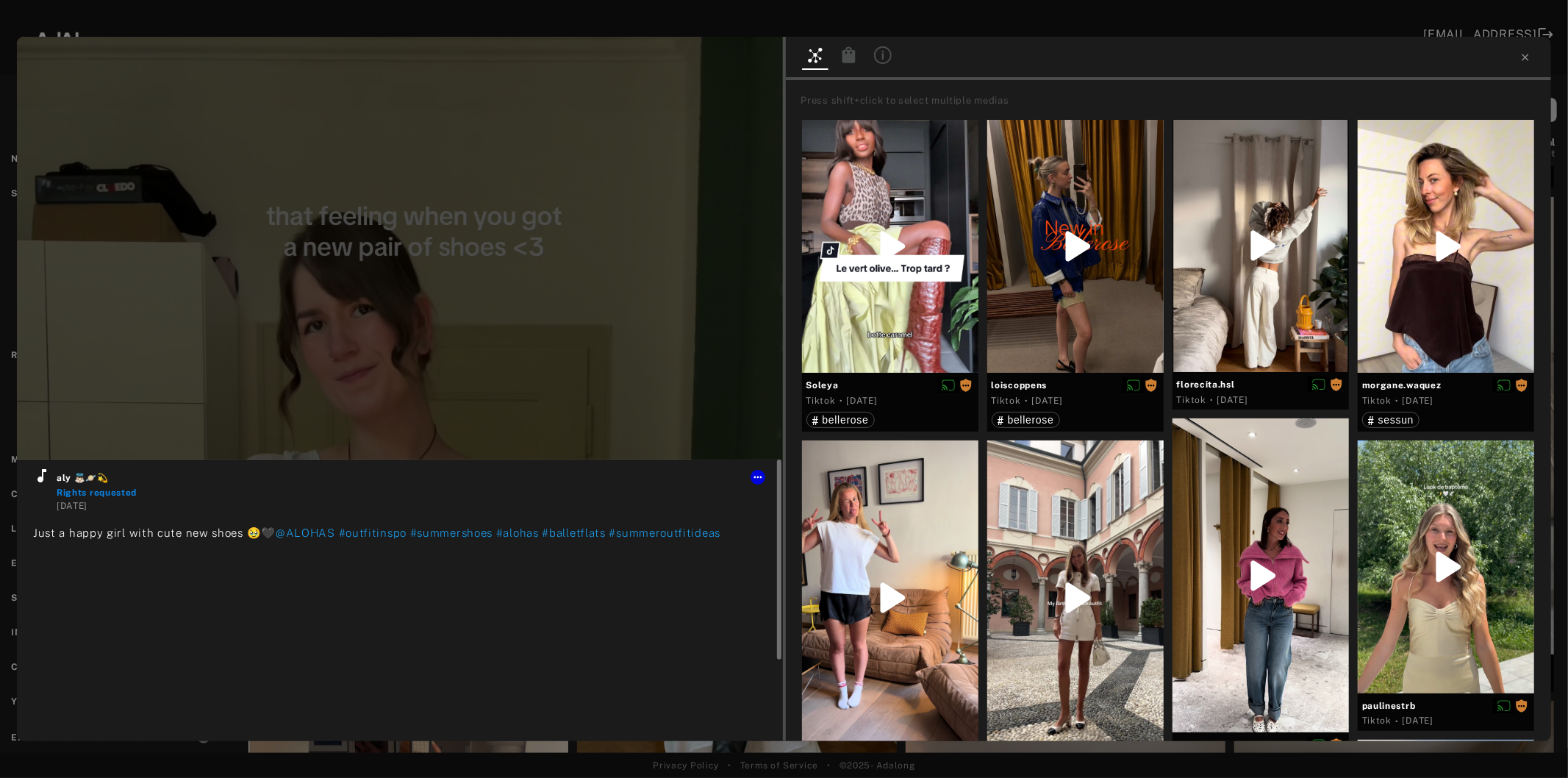
click at [33, 479] on icon at bounding box center [42, 475] width 18 height 18
type input "***"
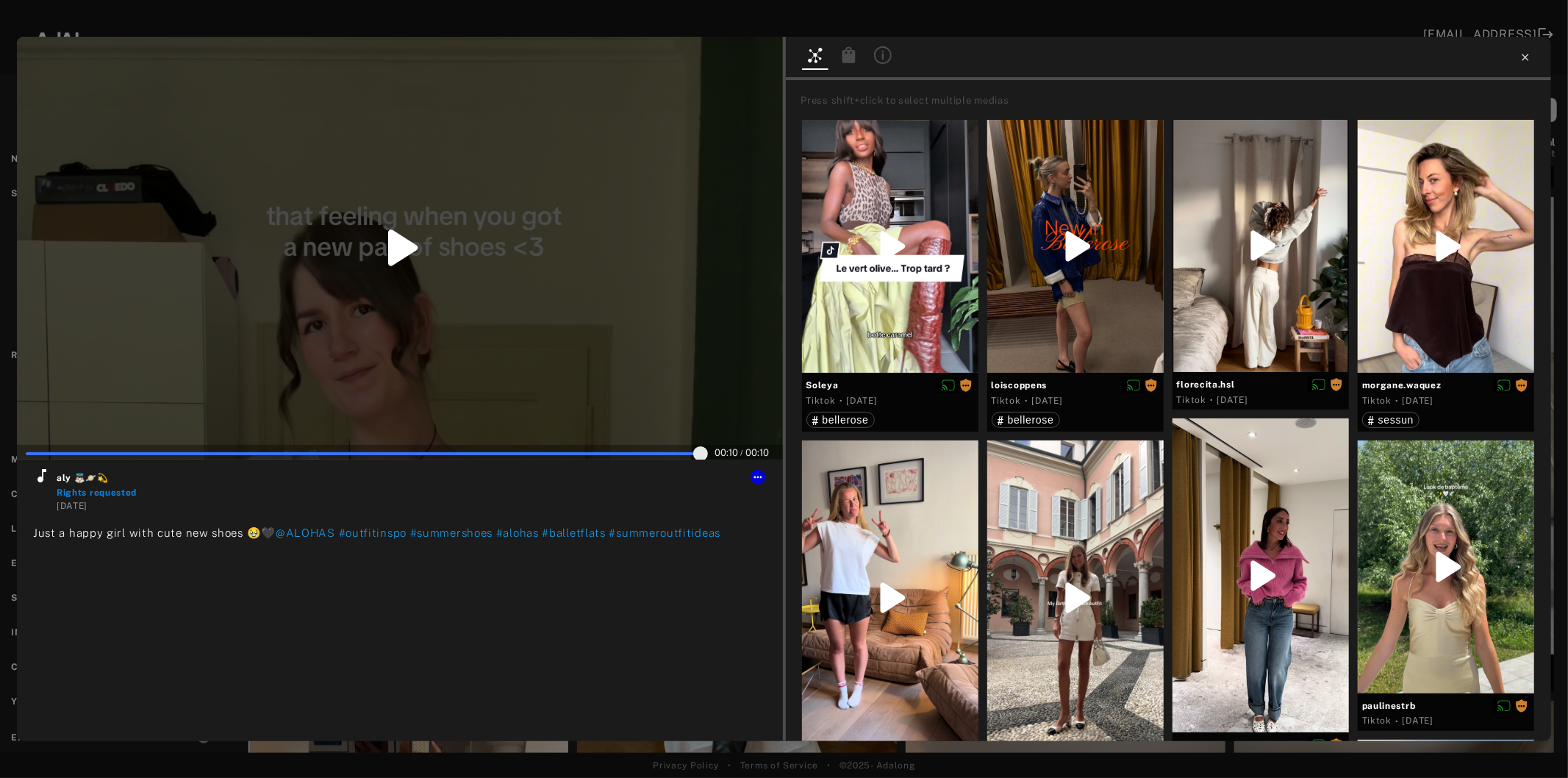
click at [1531, 56] on icon at bounding box center [1526, 58] width 12 height 12
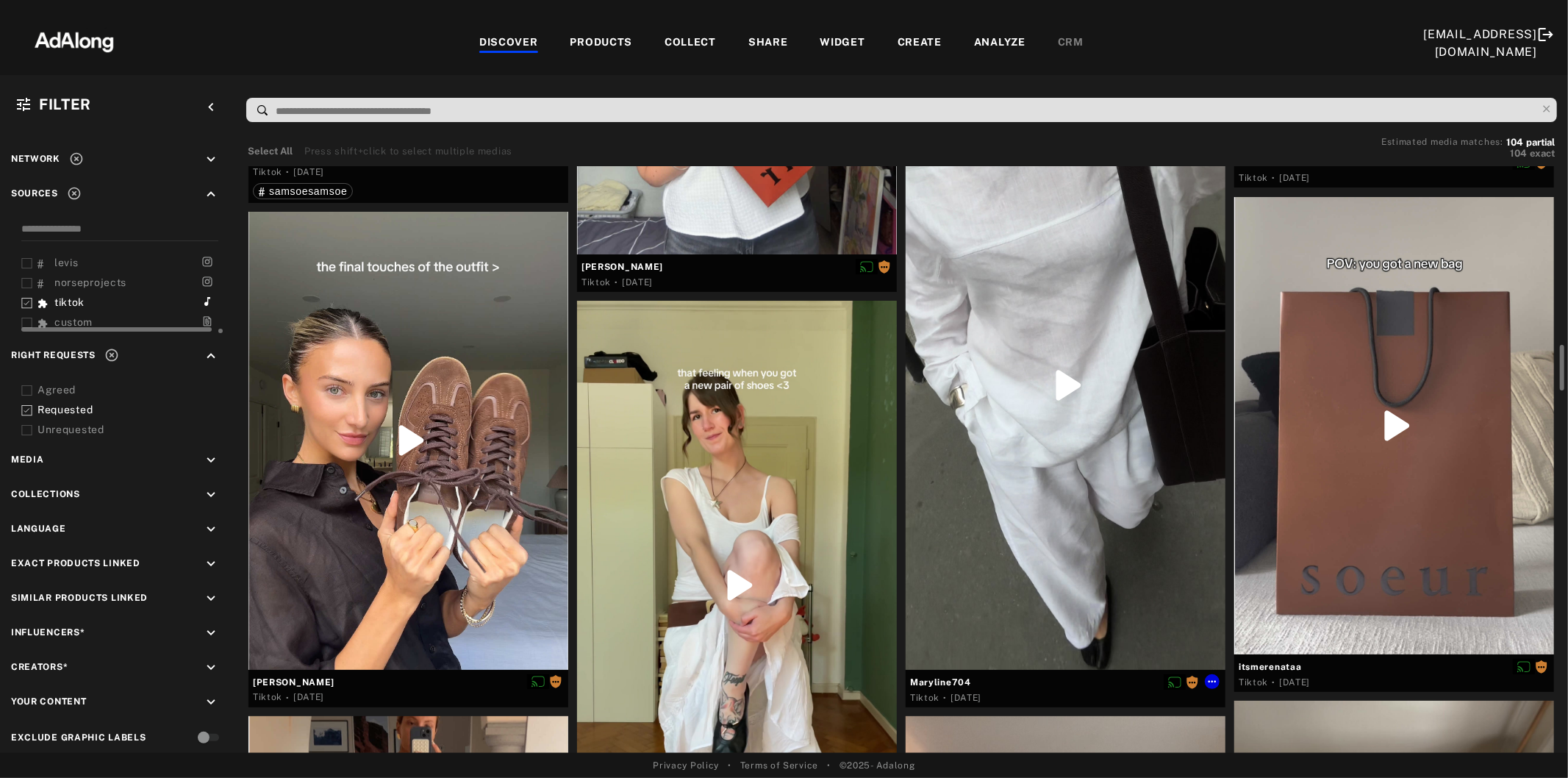
click at [1050, 473] on div at bounding box center [1066, 386] width 320 height 568
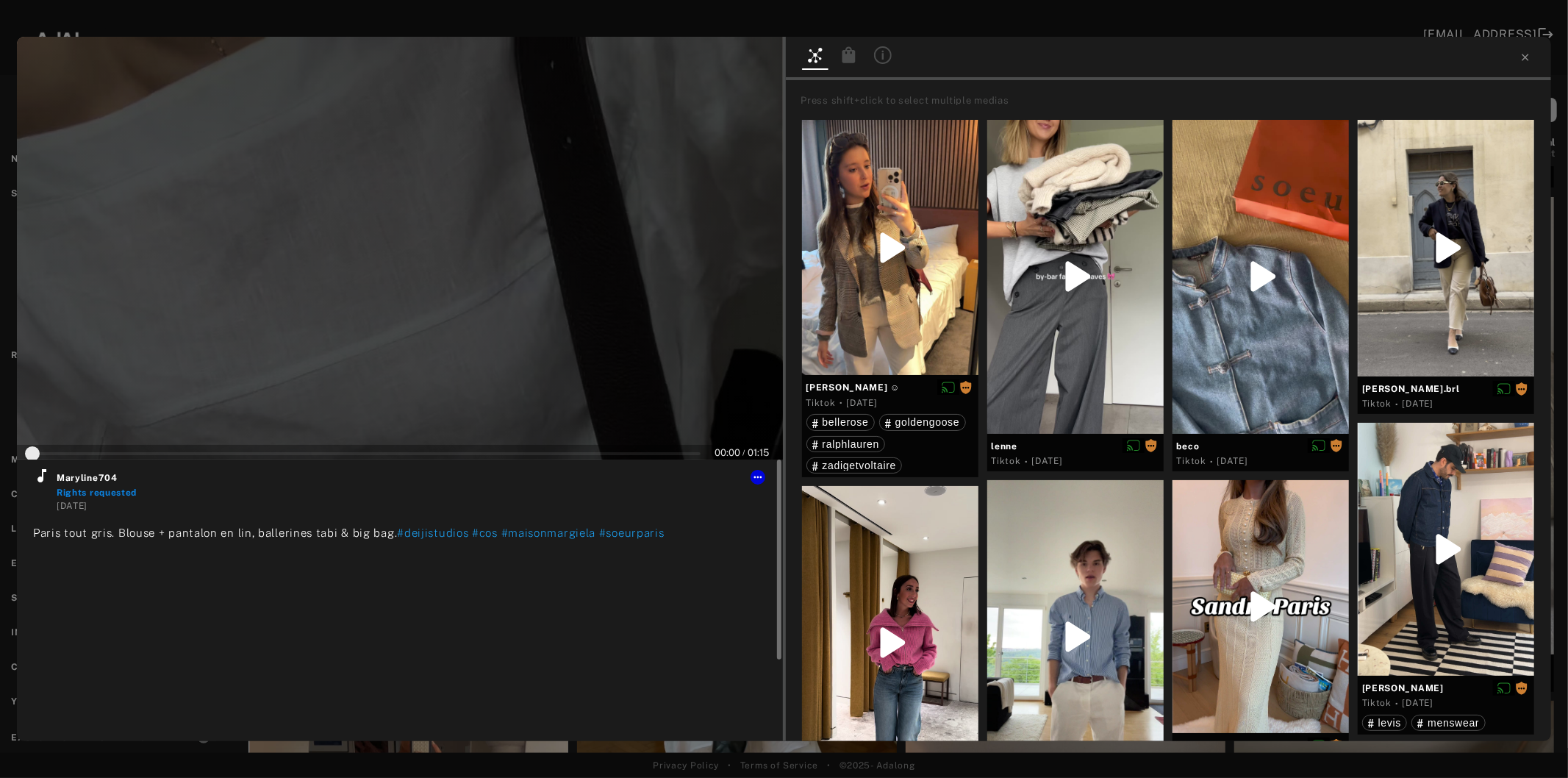
click at [40, 481] on icon at bounding box center [41, 475] width 9 height 14
type input "**"
click at [1525, 55] on icon at bounding box center [1526, 58] width 12 height 12
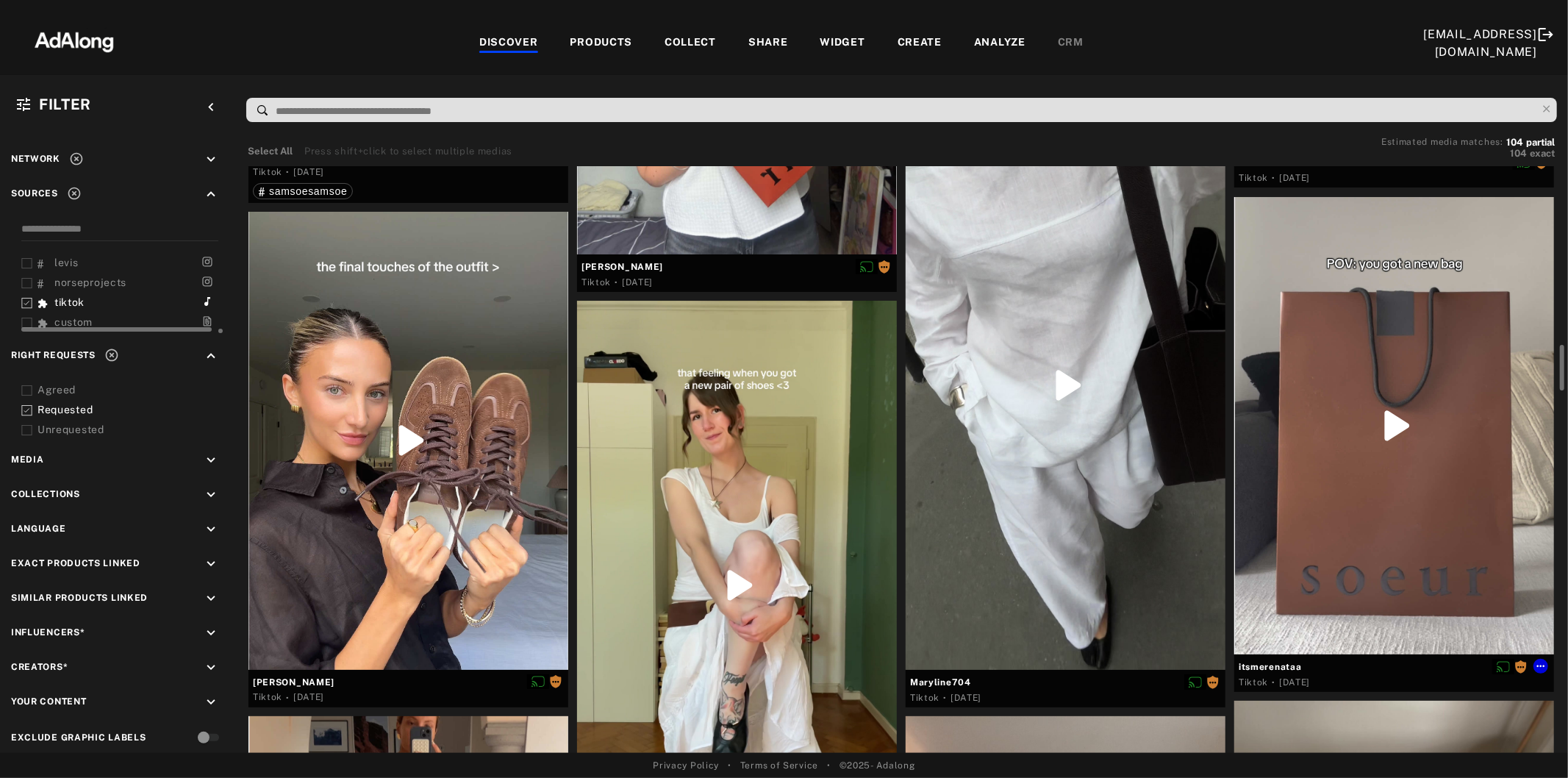
click at [1387, 459] on div at bounding box center [1394, 426] width 320 height 457
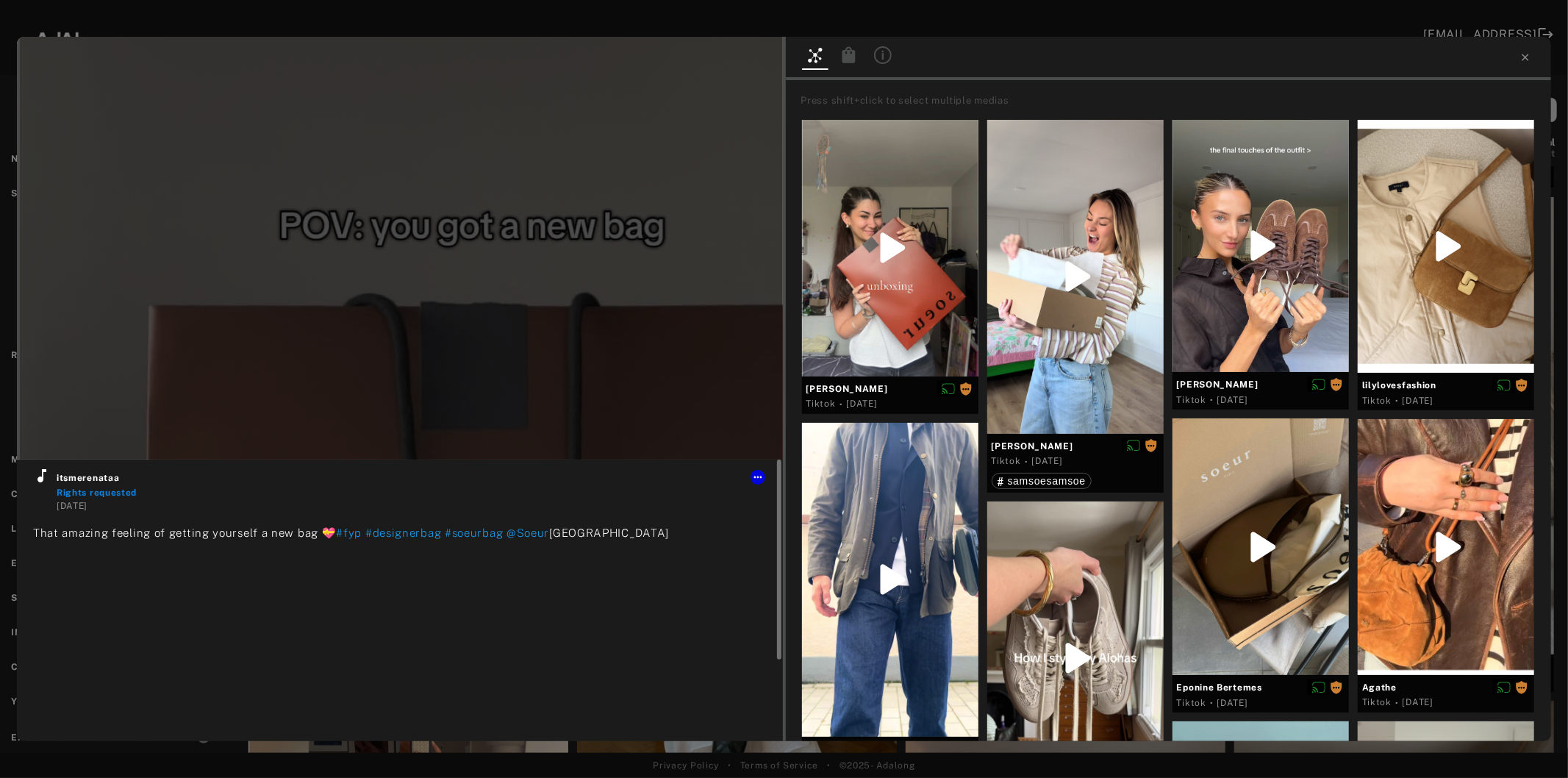
click at [38, 481] on icon at bounding box center [41, 475] width 9 height 14
type input "***"
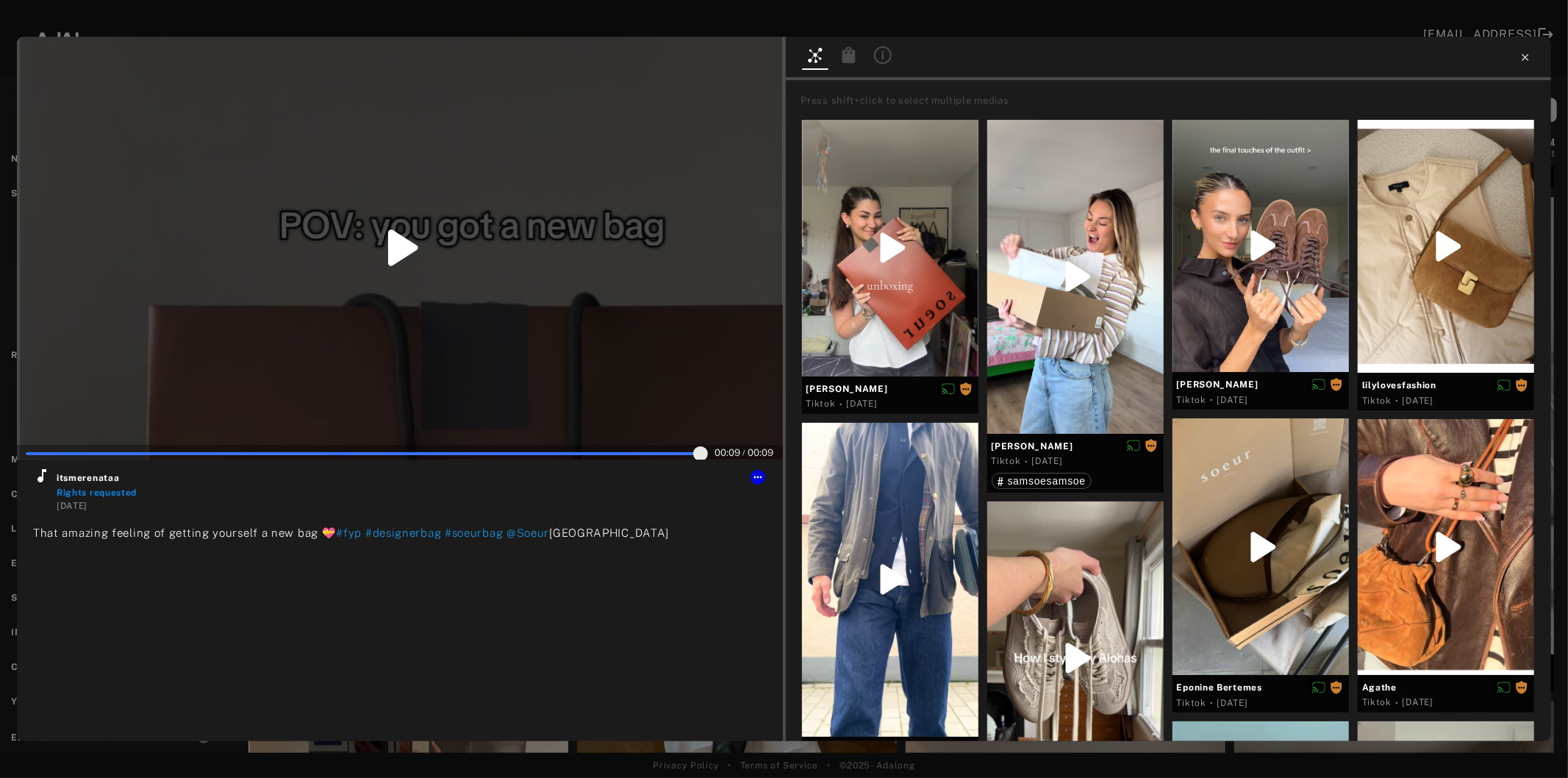
click at [1526, 58] on icon at bounding box center [1525, 57] width 7 height 7
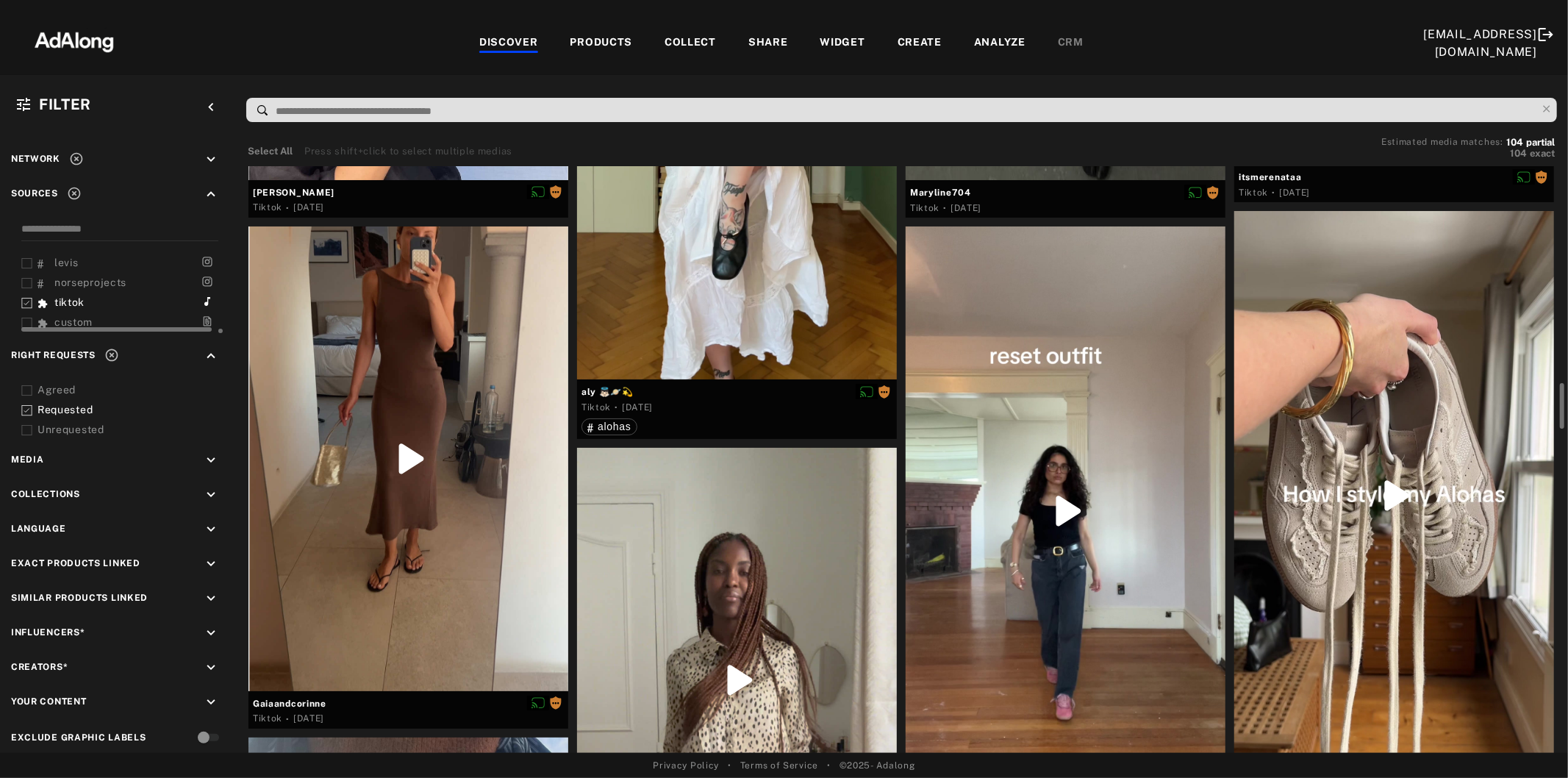
scroll to position [2858, 0]
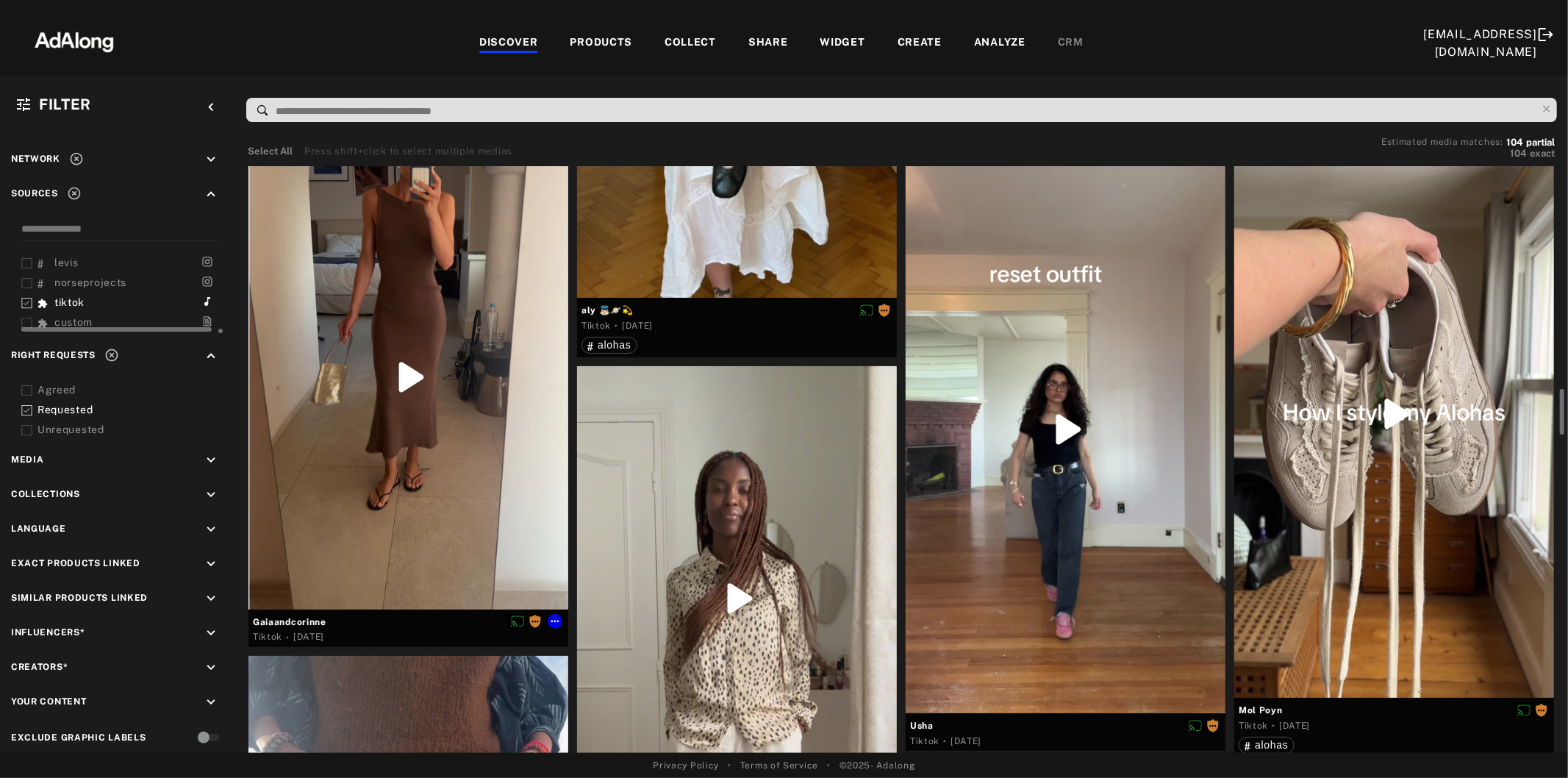
click at [435, 394] on div at bounding box center [409, 377] width 320 height 465
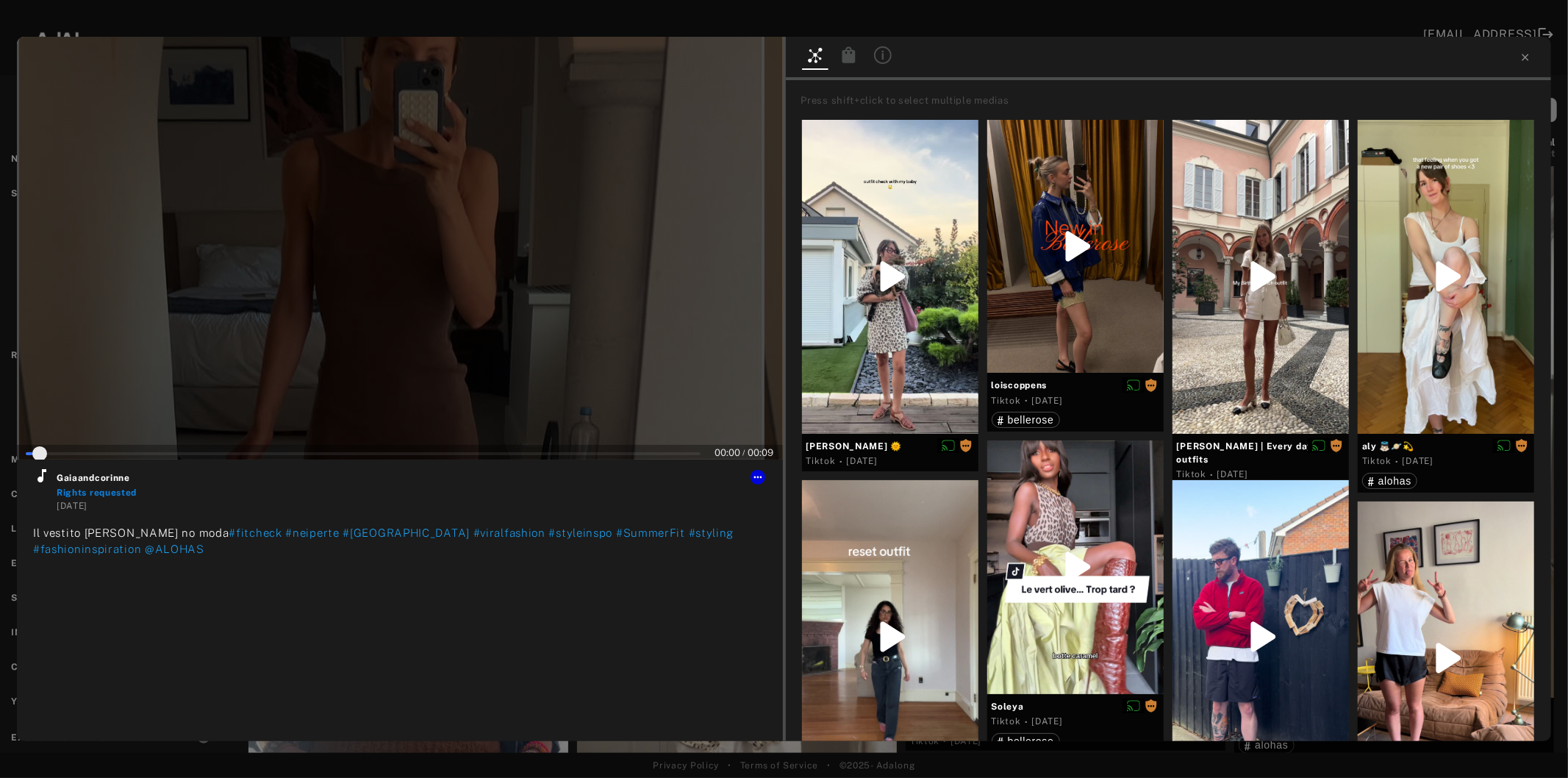
click at [388, 305] on div at bounding box center [399, 248] width 766 height 423
click at [40, 481] on icon at bounding box center [41, 475] width 9 height 14
type input "*"
click at [1526, 53] on icon at bounding box center [1526, 58] width 12 height 12
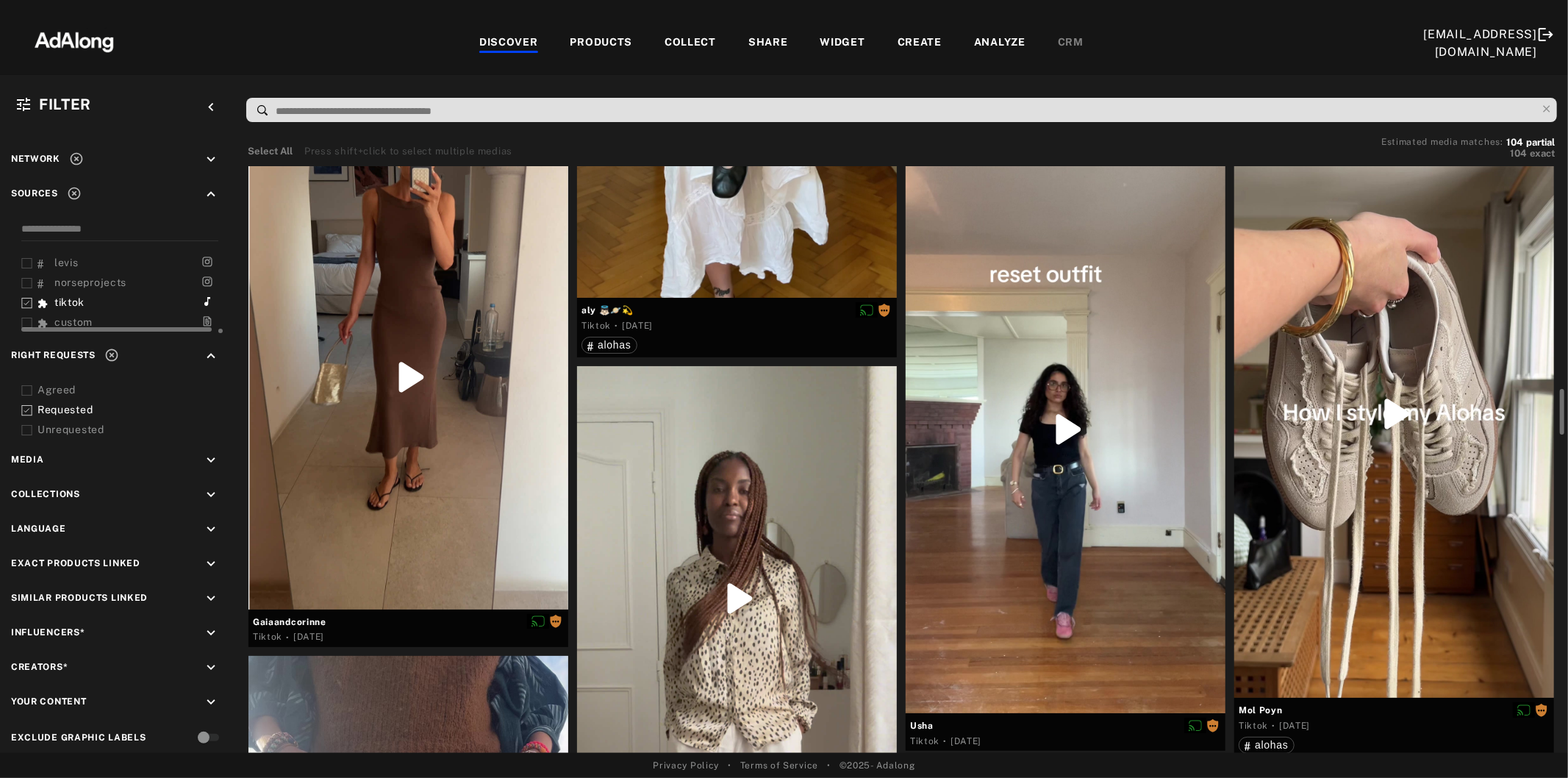
click at [760, 466] on div at bounding box center [737, 598] width 320 height 465
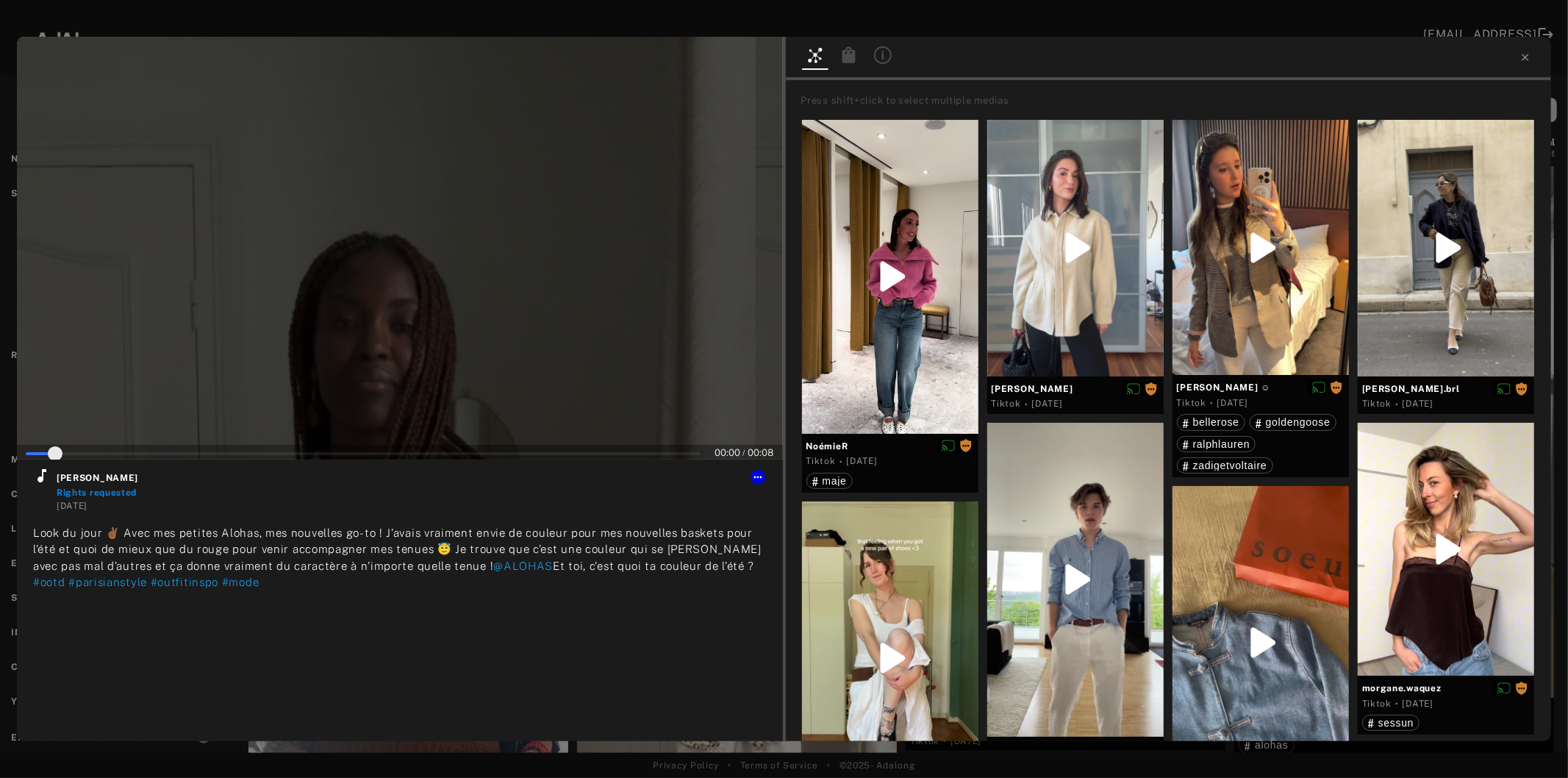
click at [398, 320] on div at bounding box center [399, 248] width 766 height 423
click at [40, 475] on icon at bounding box center [42, 475] width 18 height 18
type input "*"
click at [1526, 54] on icon at bounding box center [1526, 58] width 12 height 12
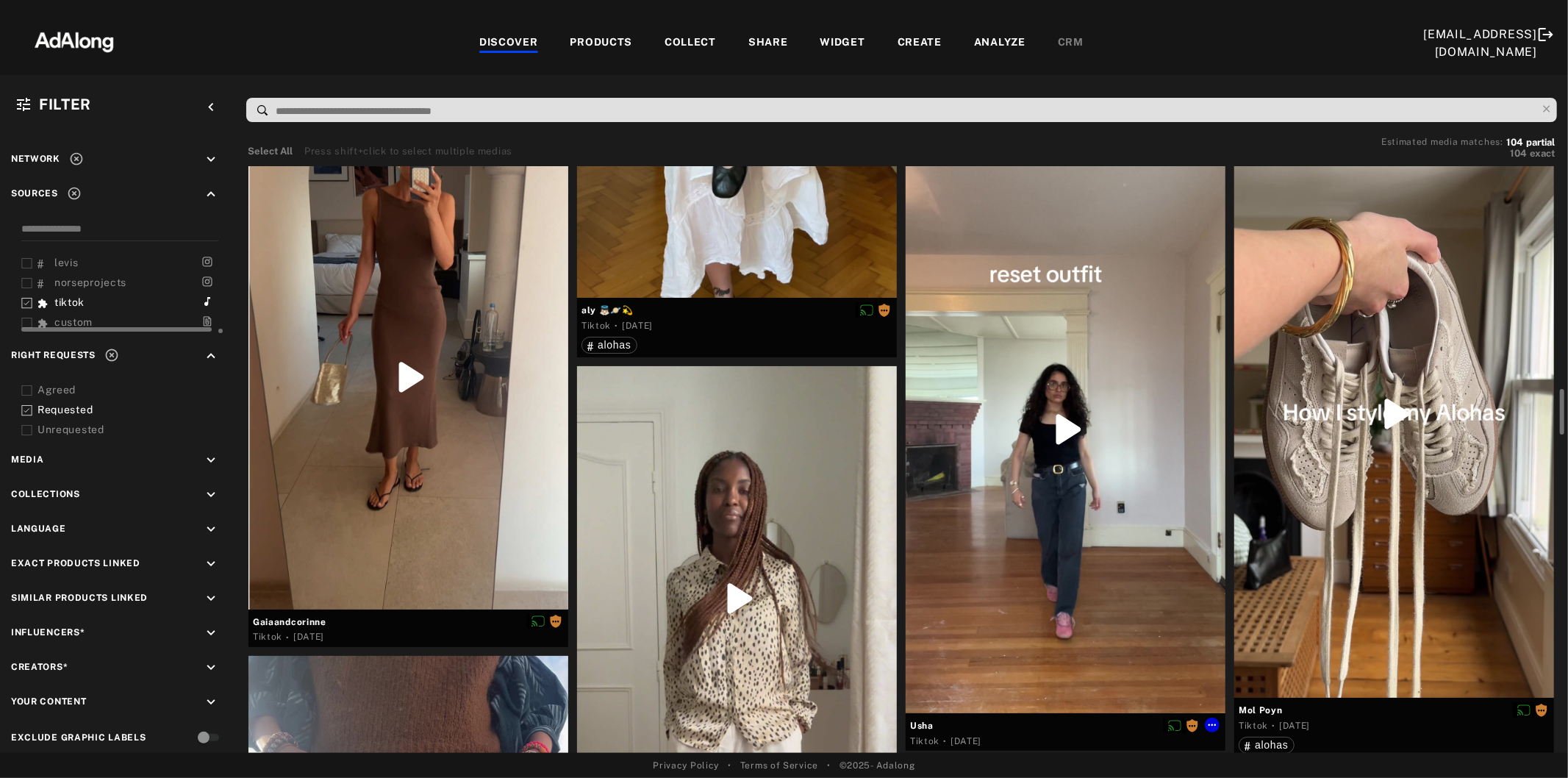
click at [1108, 452] on div at bounding box center [1066, 429] width 320 height 568
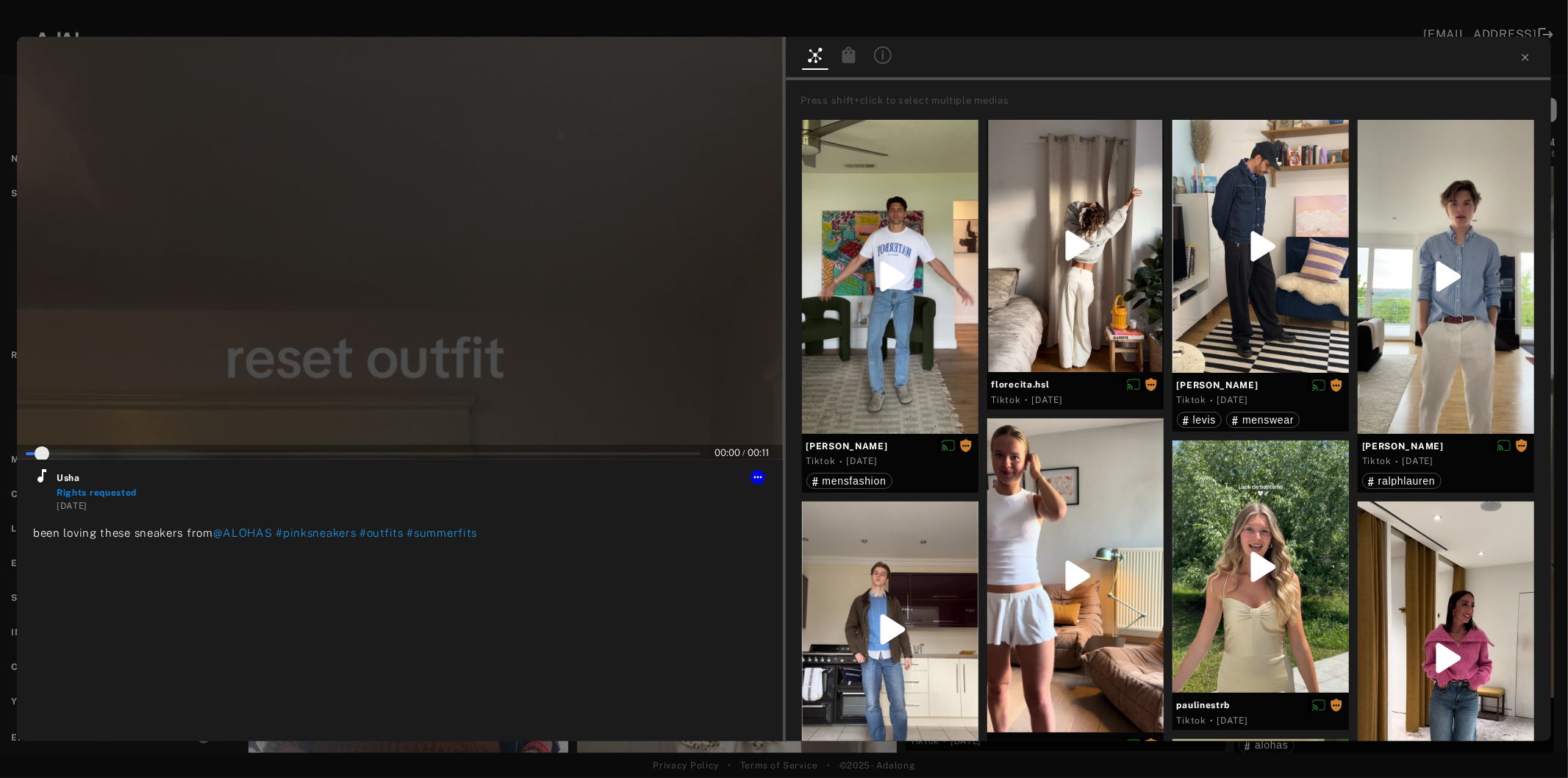
click at [400, 331] on div at bounding box center [399, 248] width 766 height 423
click at [34, 474] on icon at bounding box center [42, 475] width 18 height 18
type input "*"
click at [1524, 56] on icon at bounding box center [1525, 57] width 7 height 7
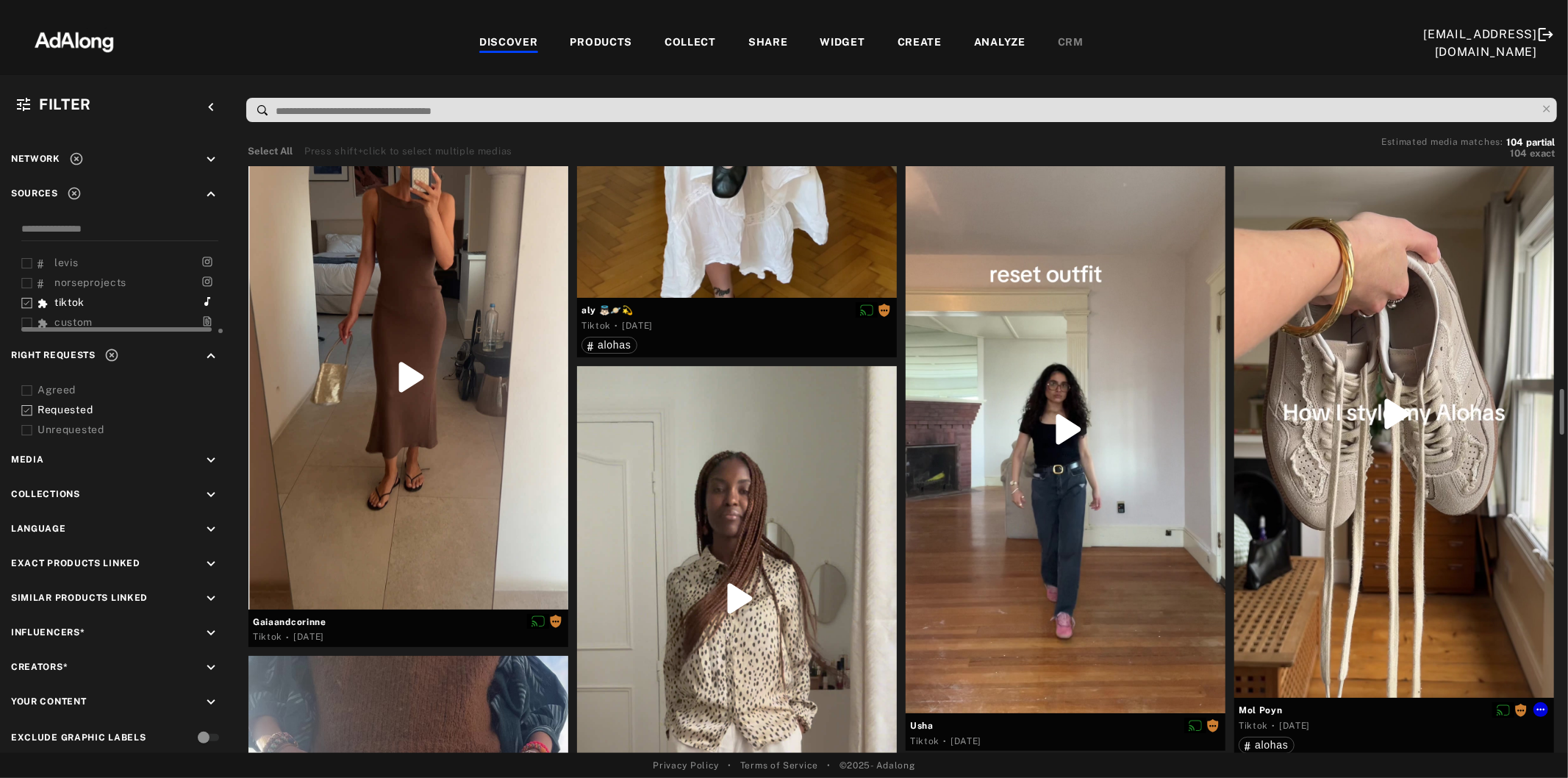
click at [1403, 398] on div at bounding box center [1394, 414] width 320 height 568
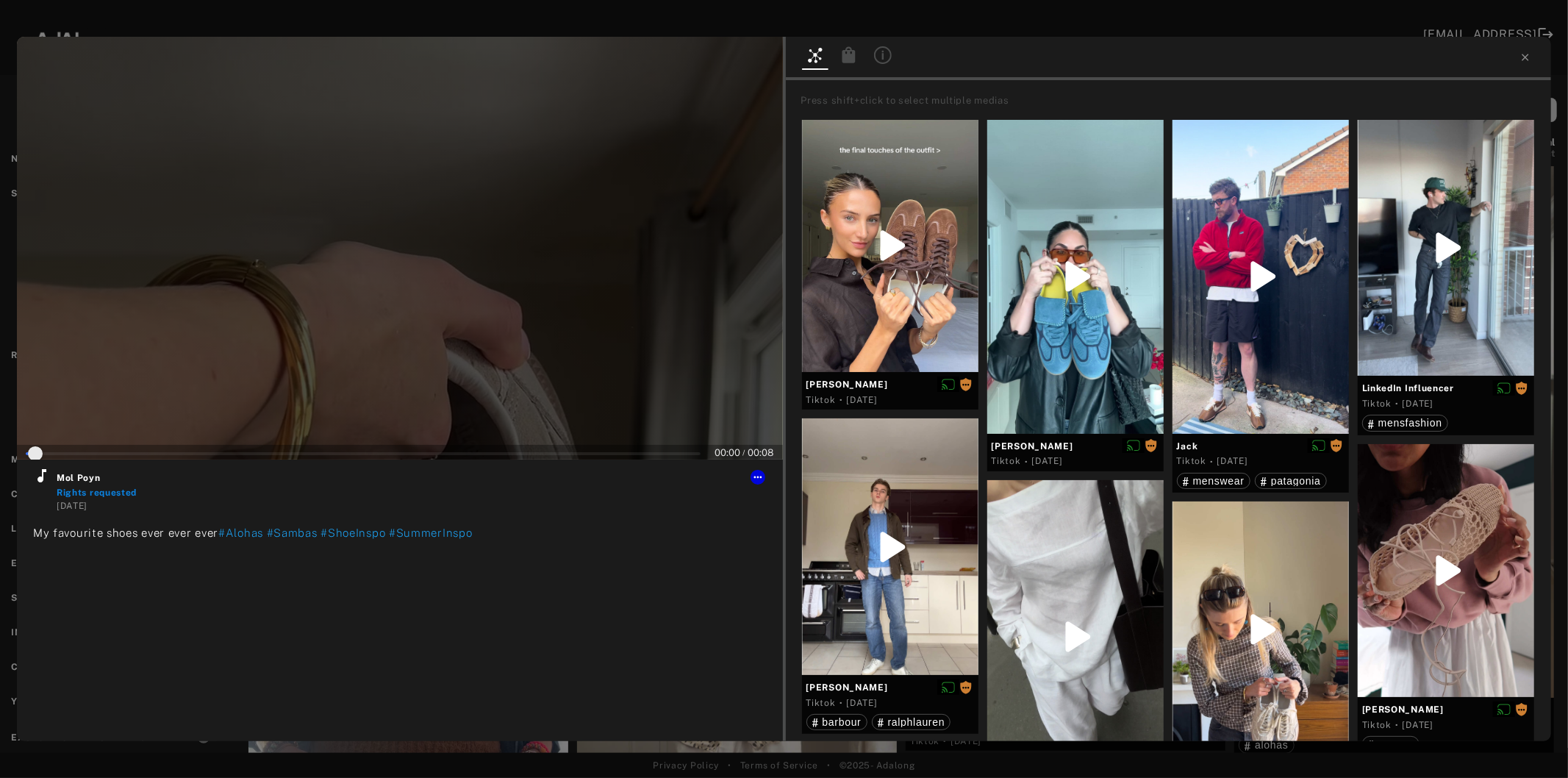
click at [328, 376] on div at bounding box center [399, 248] width 766 height 423
click at [35, 480] on icon at bounding box center [42, 475] width 18 height 18
type input "*"
click at [1529, 57] on icon at bounding box center [1526, 58] width 12 height 12
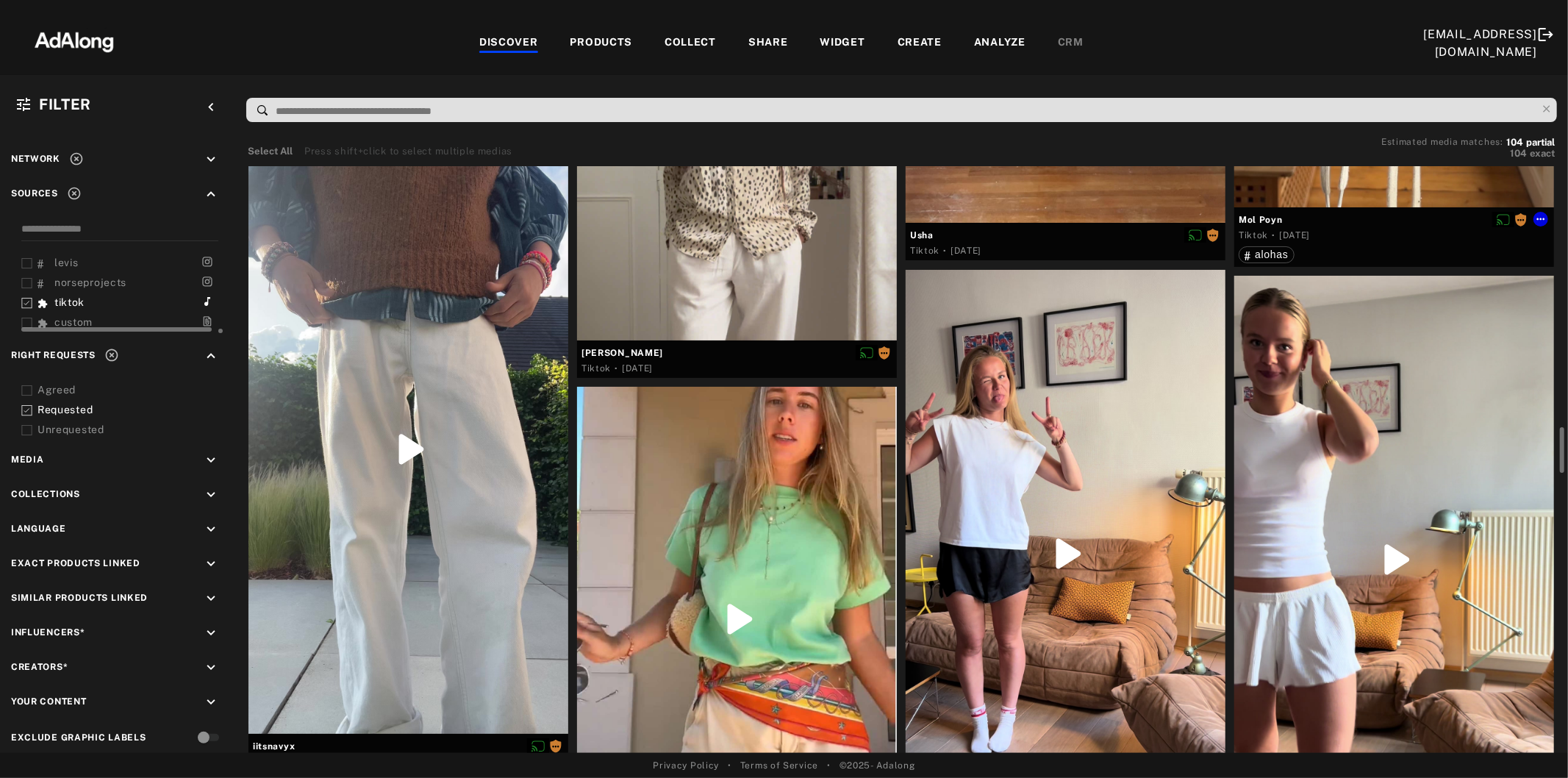
scroll to position [3430, 0]
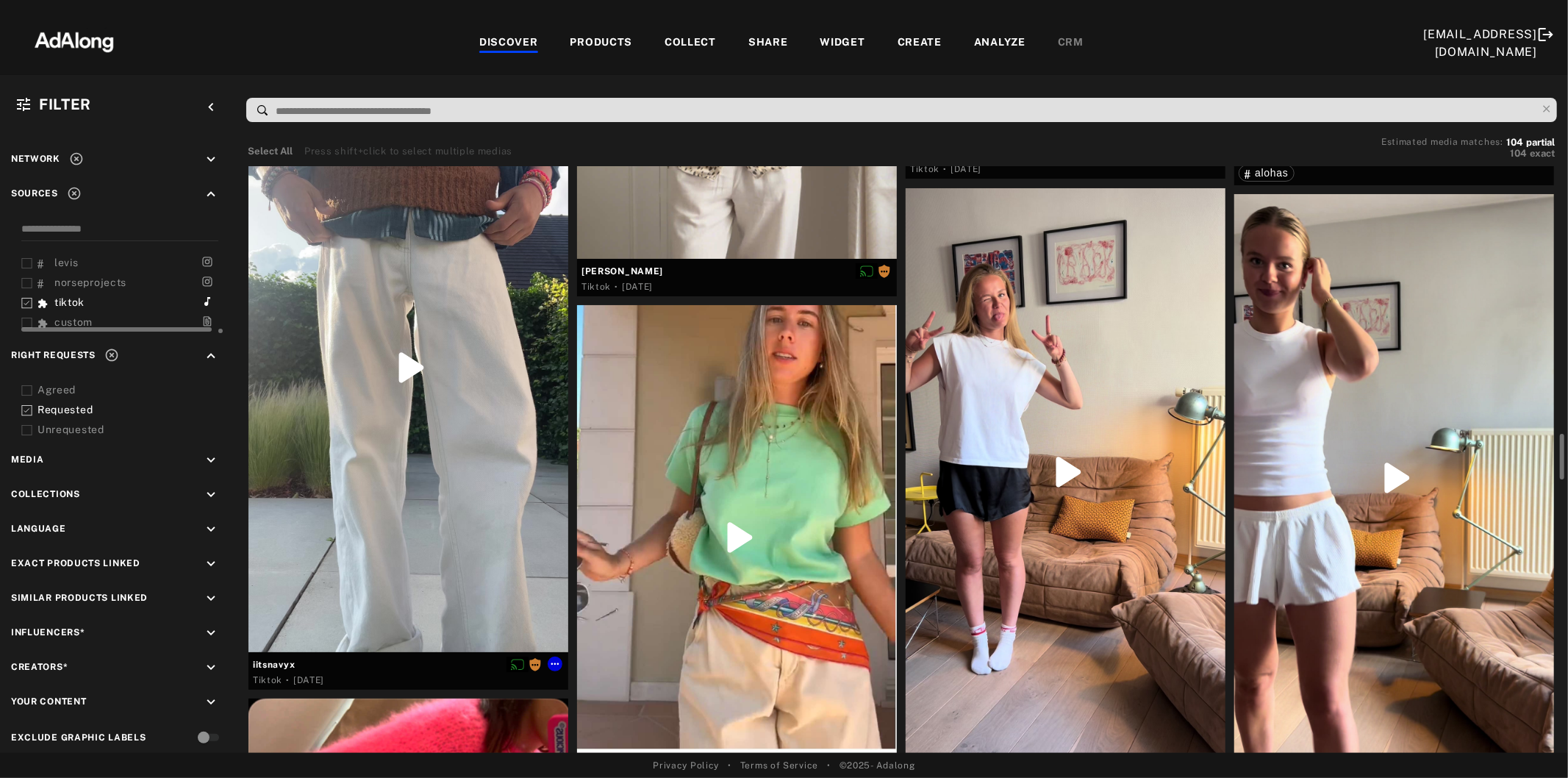
click at [464, 430] on div at bounding box center [409, 368] width 320 height 568
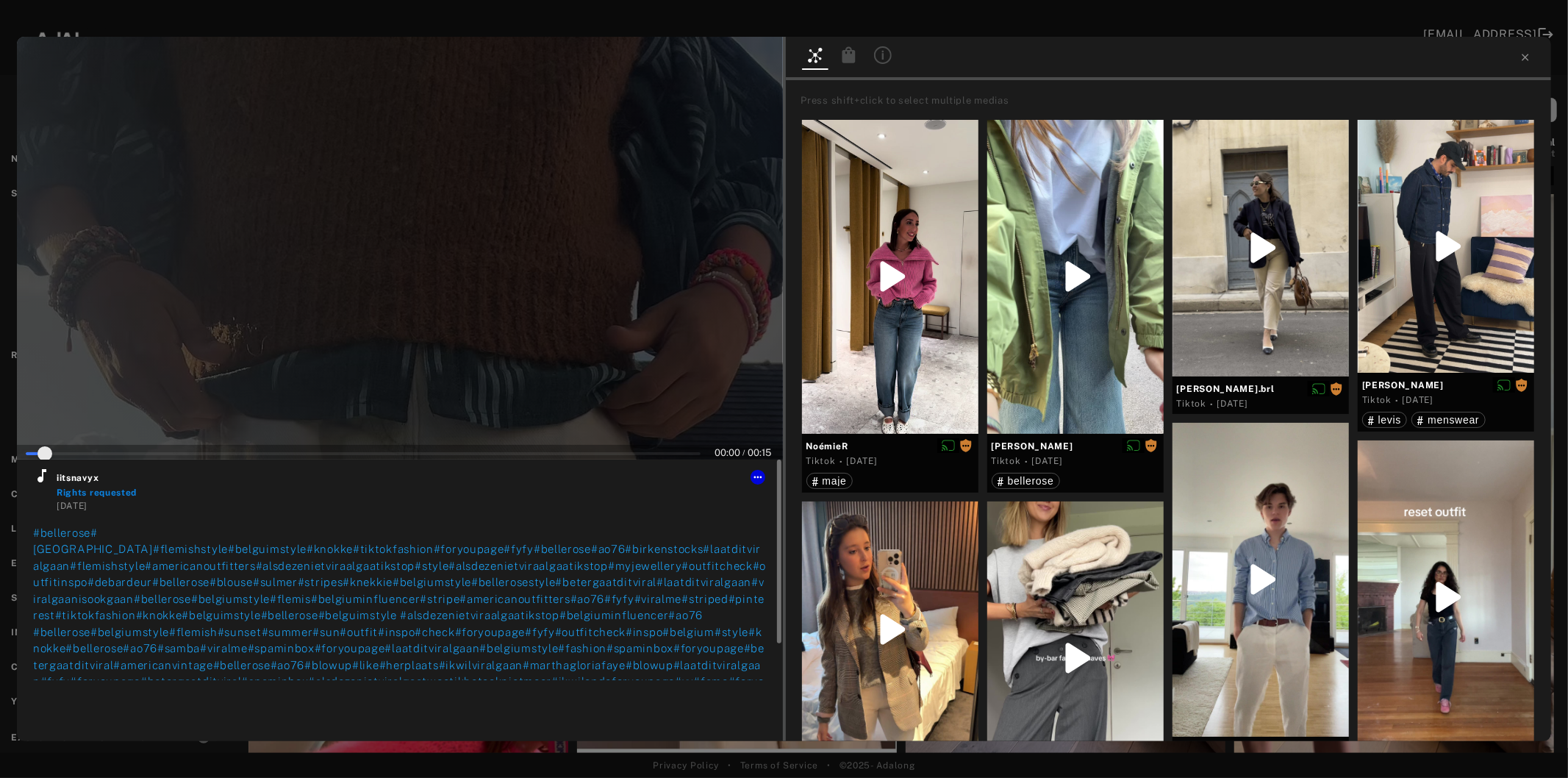
click at [46, 478] on icon at bounding box center [42, 475] width 18 height 18
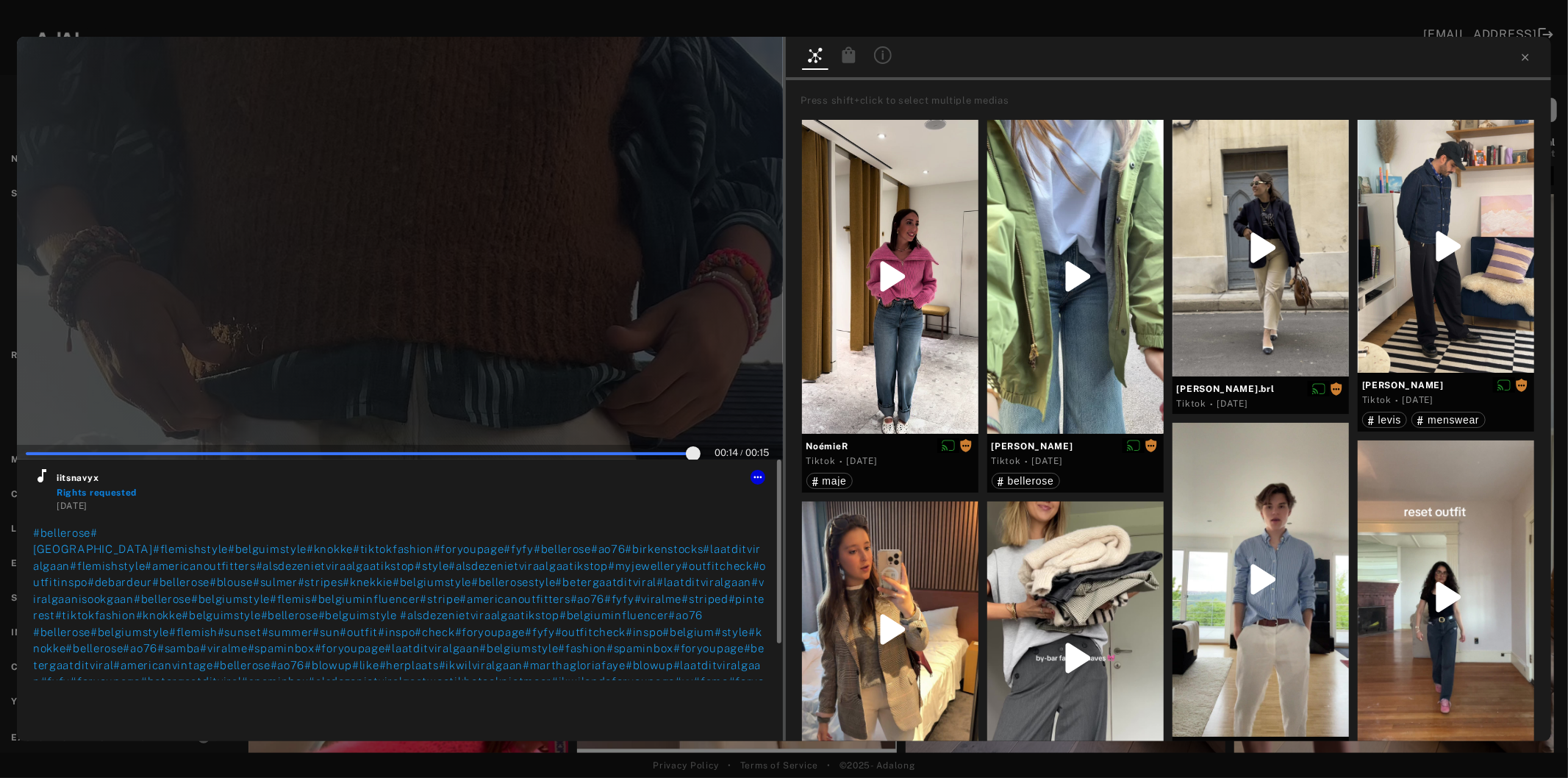
type input "***"
click at [1520, 54] on icon at bounding box center [1526, 58] width 12 height 12
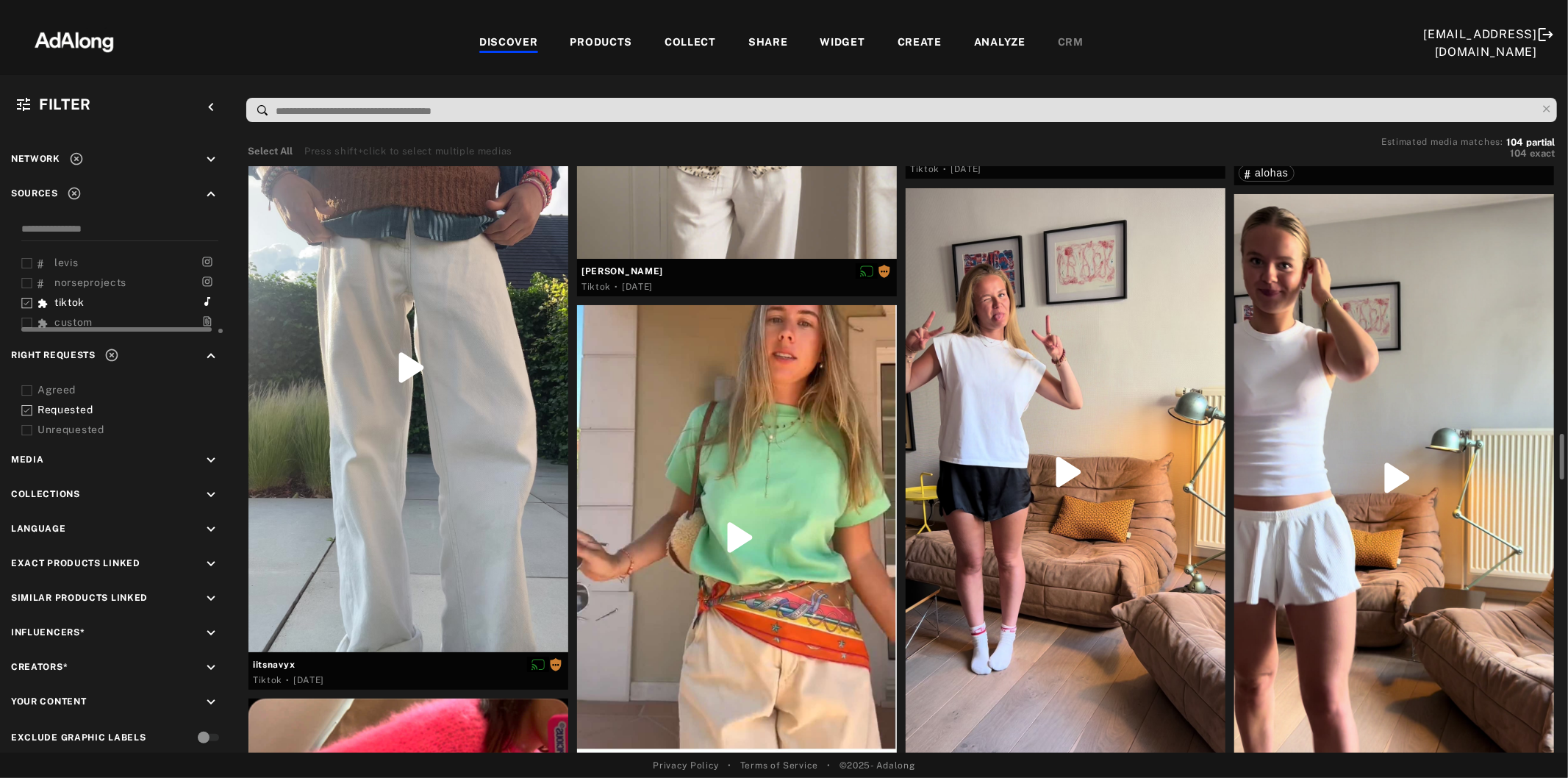
click at [721, 485] on div at bounding box center [737, 538] width 320 height 465
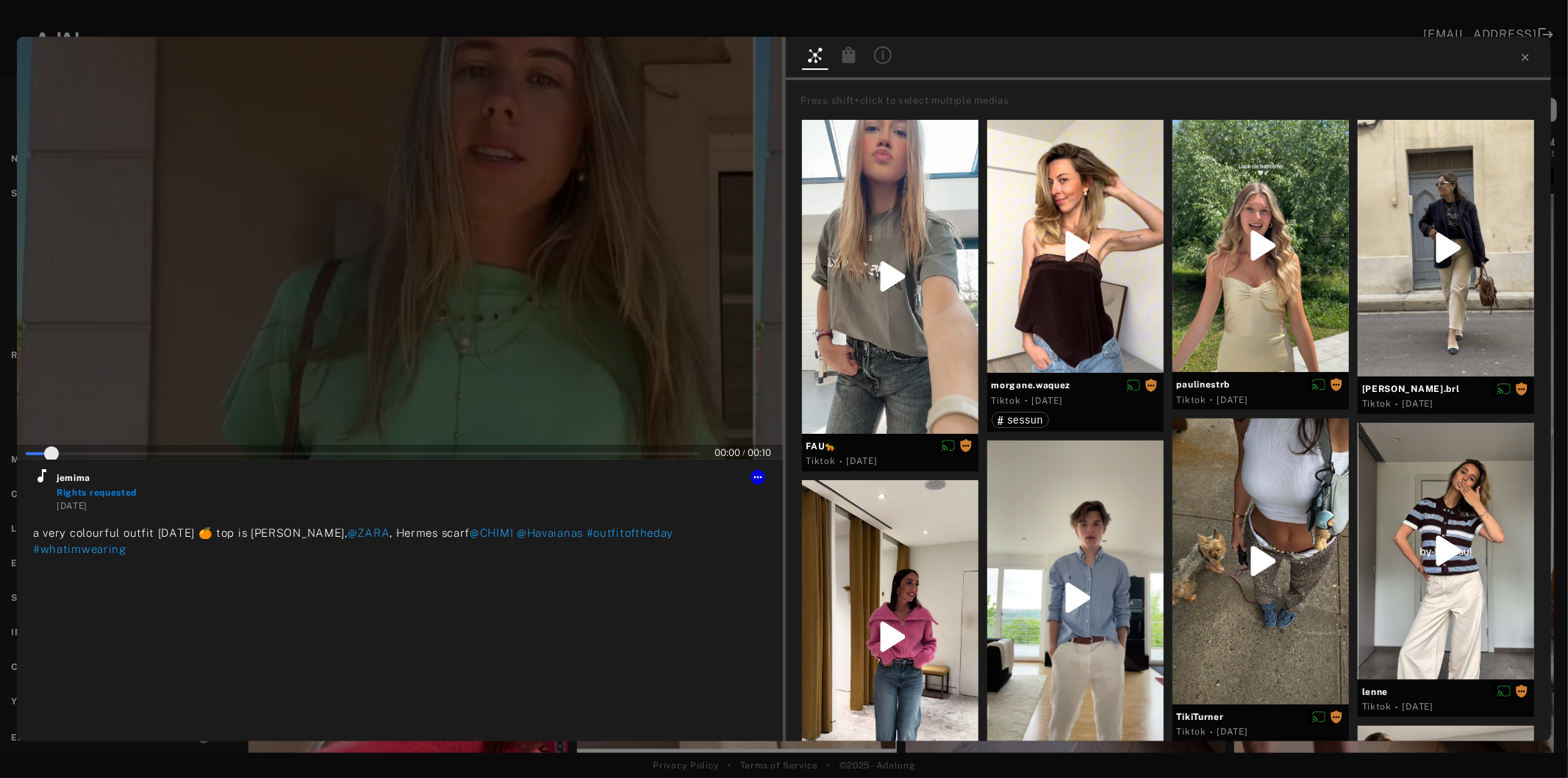
click at [375, 358] on div at bounding box center [399, 248] width 766 height 423
click at [42, 482] on icon at bounding box center [42, 475] width 18 height 18
type input "*"
click at [1525, 56] on icon at bounding box center [1526, 58] width 12 height 12
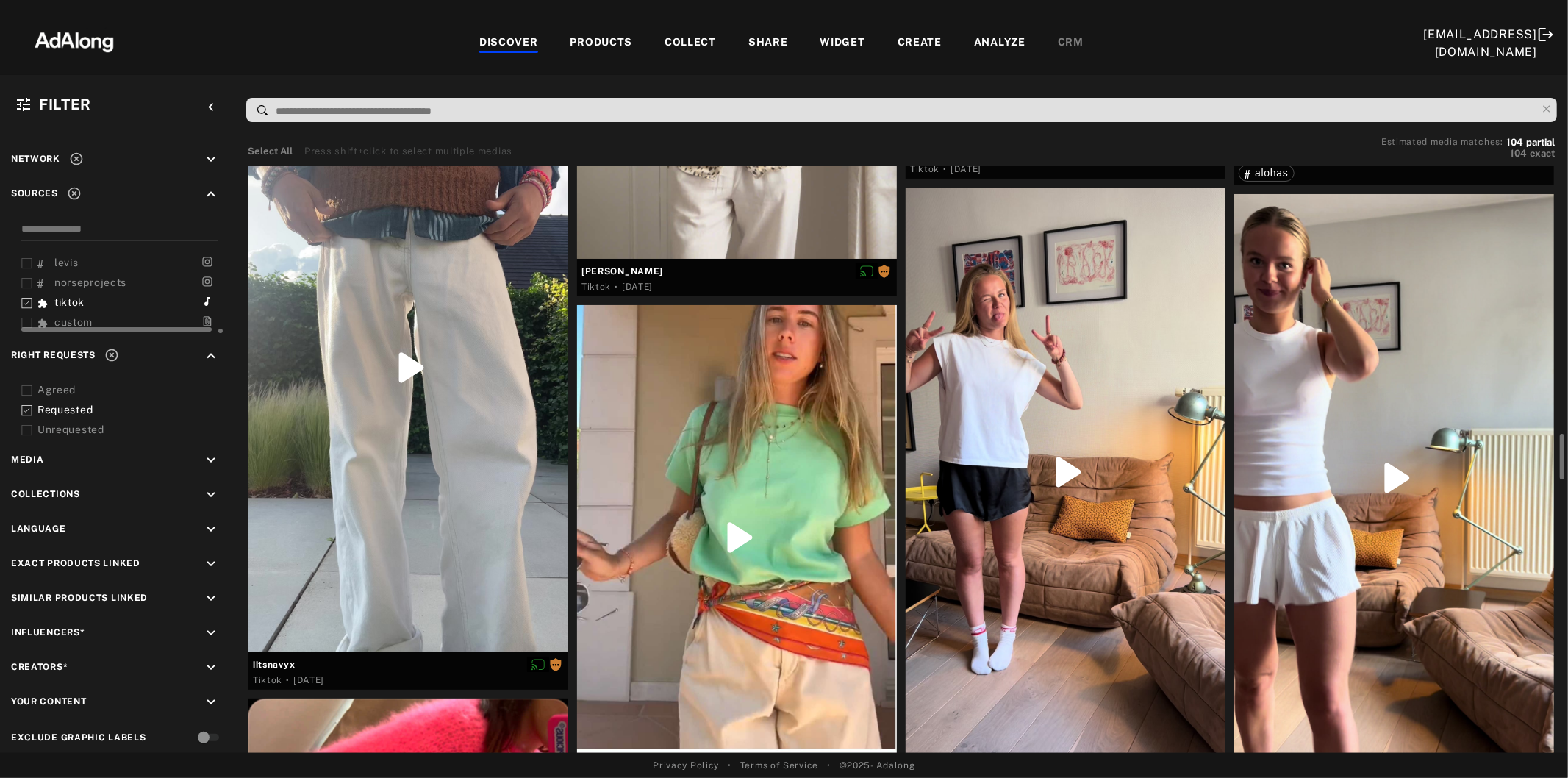
click at [1068, 449] on div at bounding box center [1066, 472] width 320 height 568
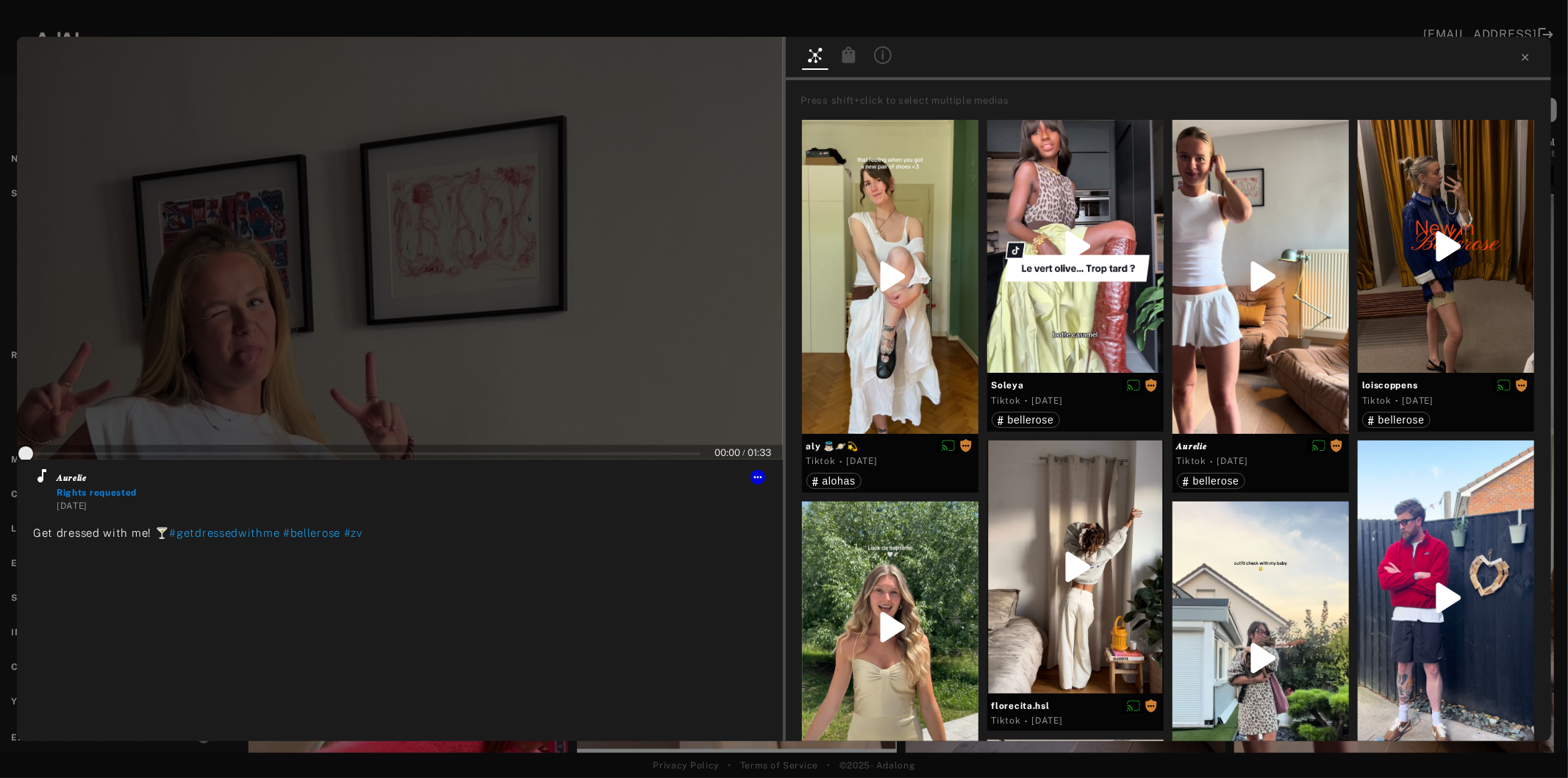
click at [400, 341] on div at bounding box center [399, 248] width 766 height 423
click at [40, 479] on icon at bounding box center [41, 475] width 9 height 14
click at [760, 481] on icon at bounding box center [758, 477] width 12 height 12
click at [774, 528] on span "Set rights as agreed" at bounding box center [803, 528] width 79 height 11
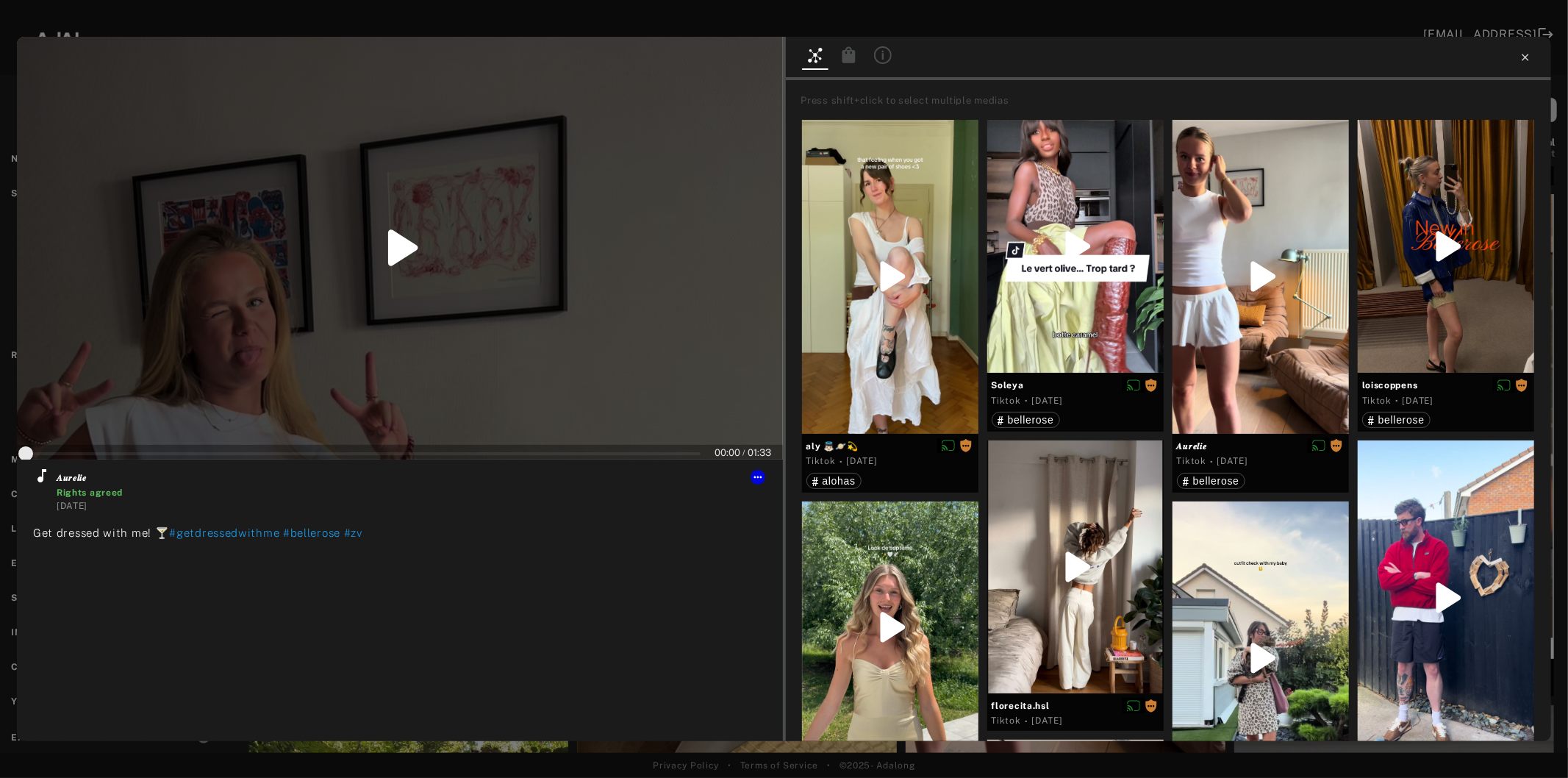
click at [1528, 56] on icon at bounding box center [1526, 58] width 12 height 12
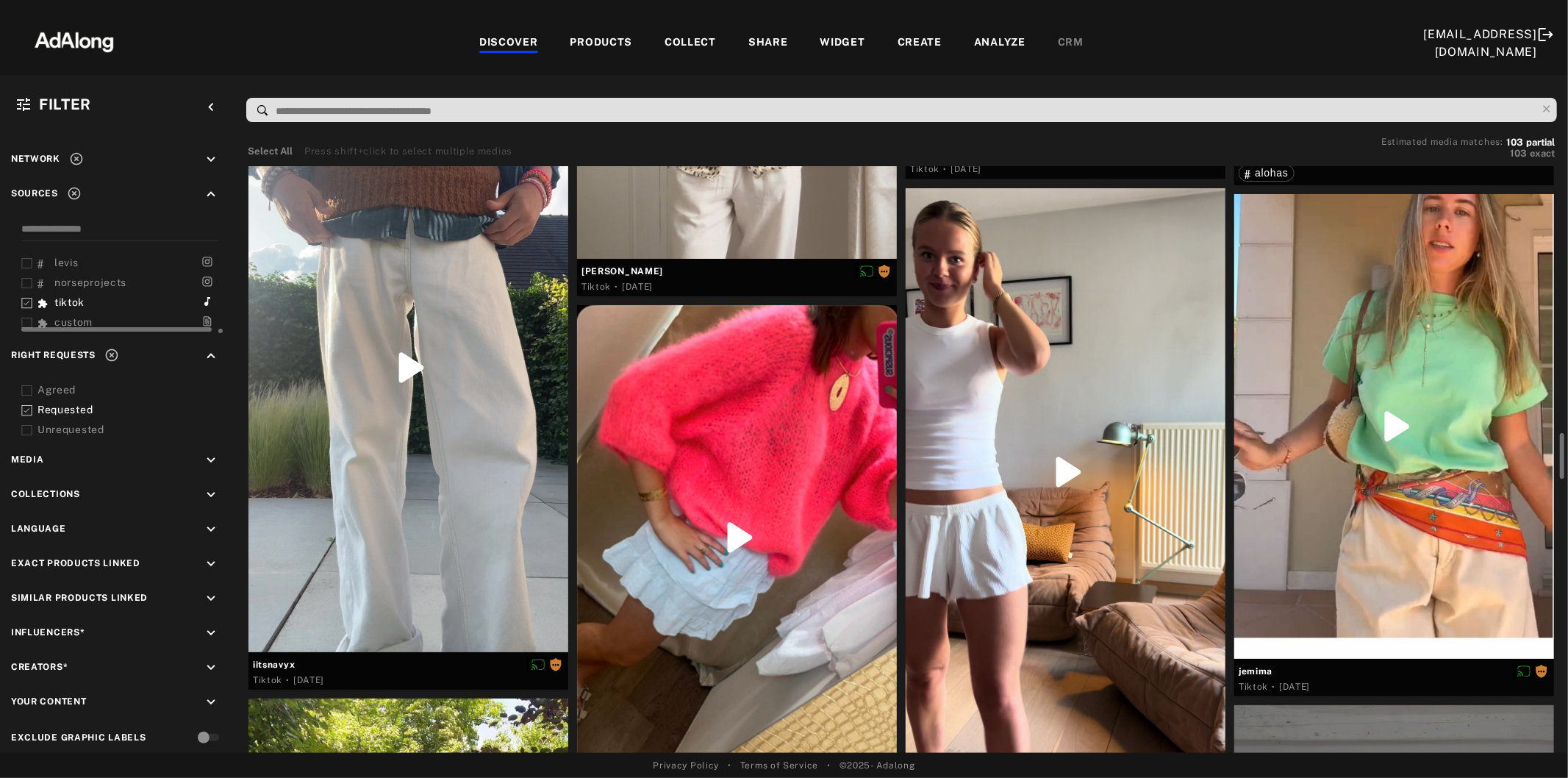
click at [1060, 508] on div at bounding box center [1066, 472] width 320 height 568
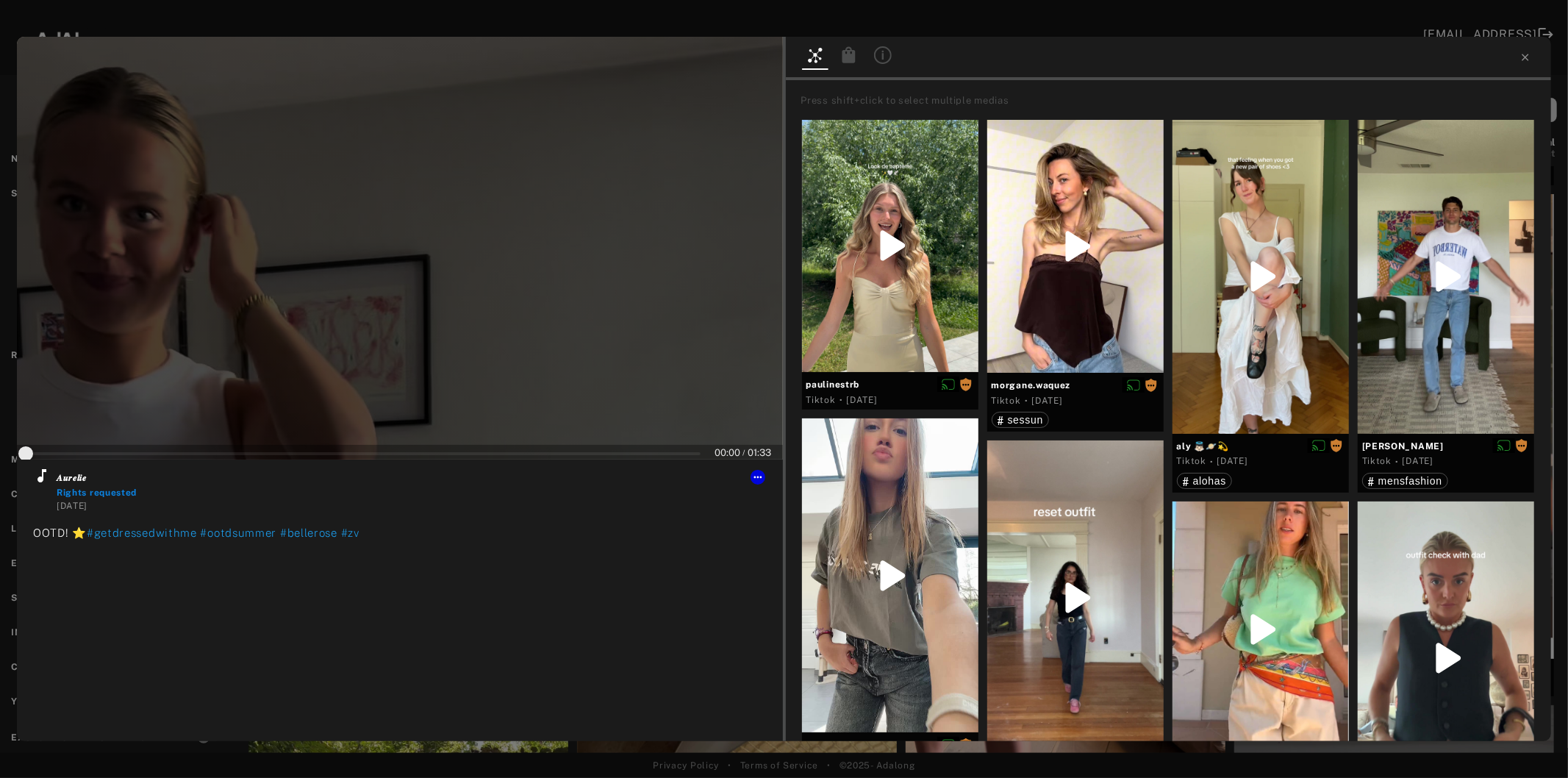
click at [375, 290] on div at bounding box center [399, 248] width 766 height 423
click at [38, 480] on icon at bounding box center [41, 475] width 9 height 14
type input "*"
click at [1523, 59] on icon at bounding box center [1526, 58] width 12 height 12
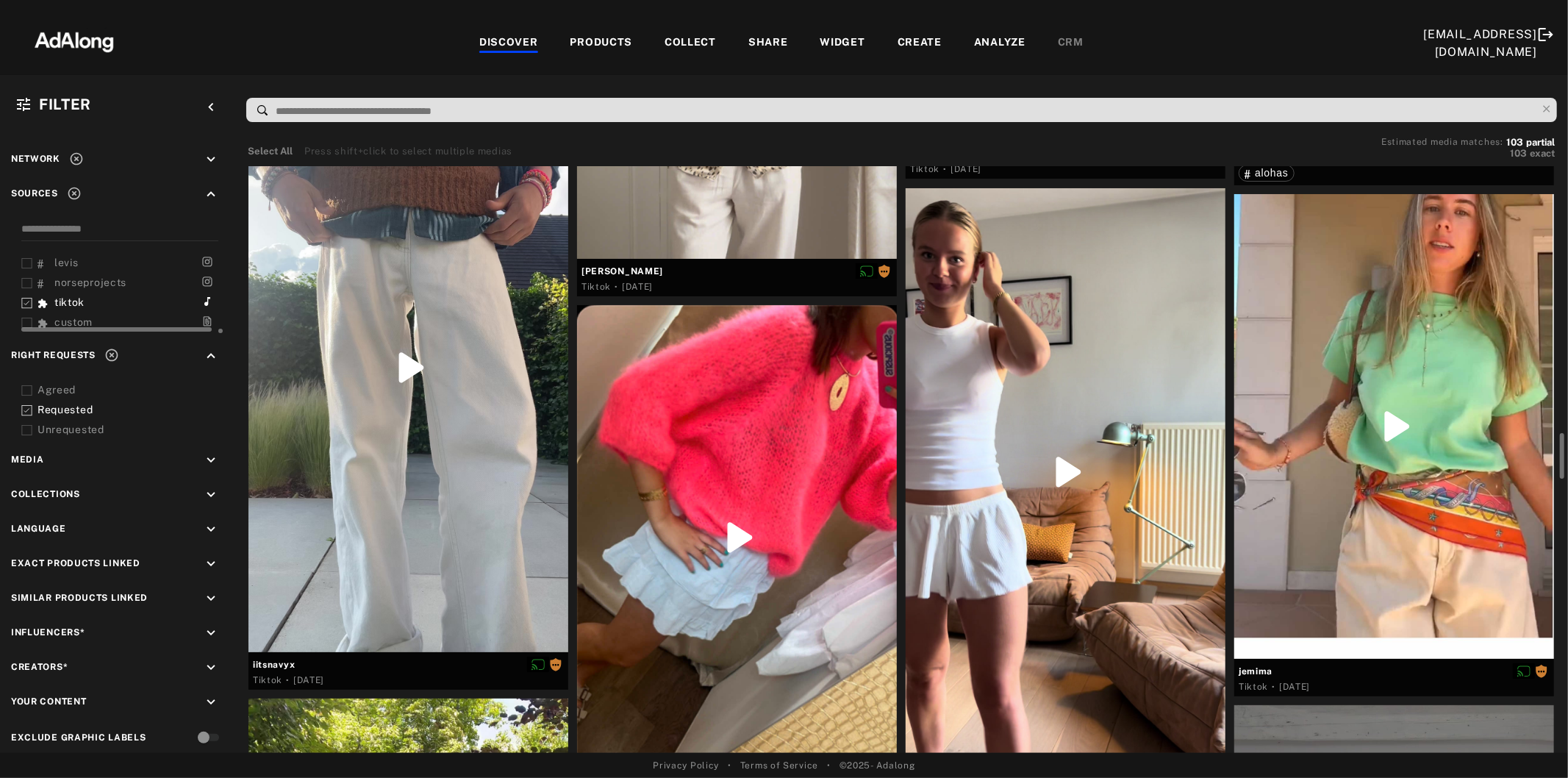
click at [698, 544] on div at bounding box center [737, 538] width 320 height 465
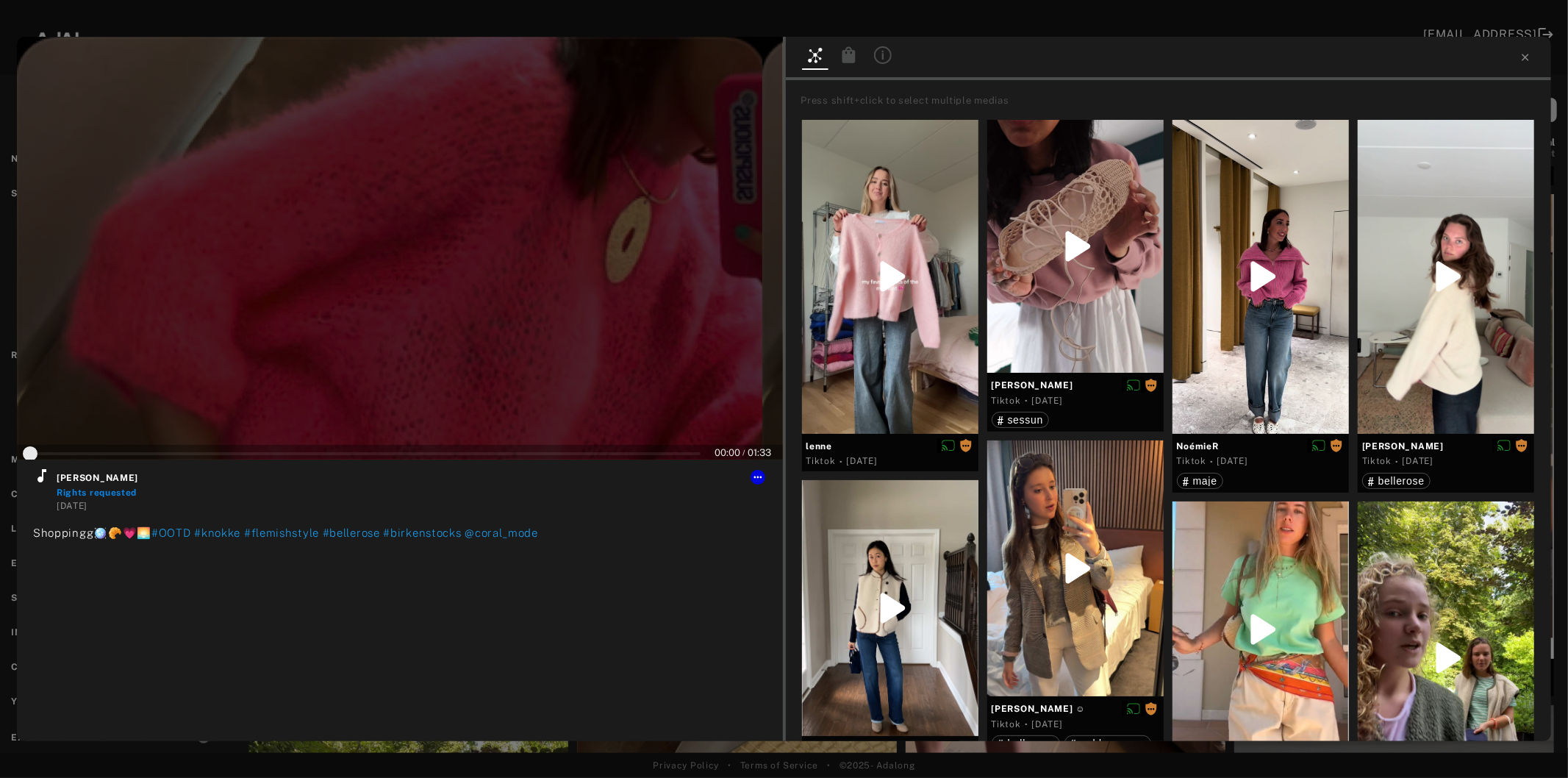
click at [351, 326] on div at bounding box center [399, 248] width 766 height 423
click at [40, 474] on icon at bounding box center [42, 475] width 18 height 18
type input "*"
click at [1523, 57] on icon at bounding box center [1526, 58] width 12 height 12
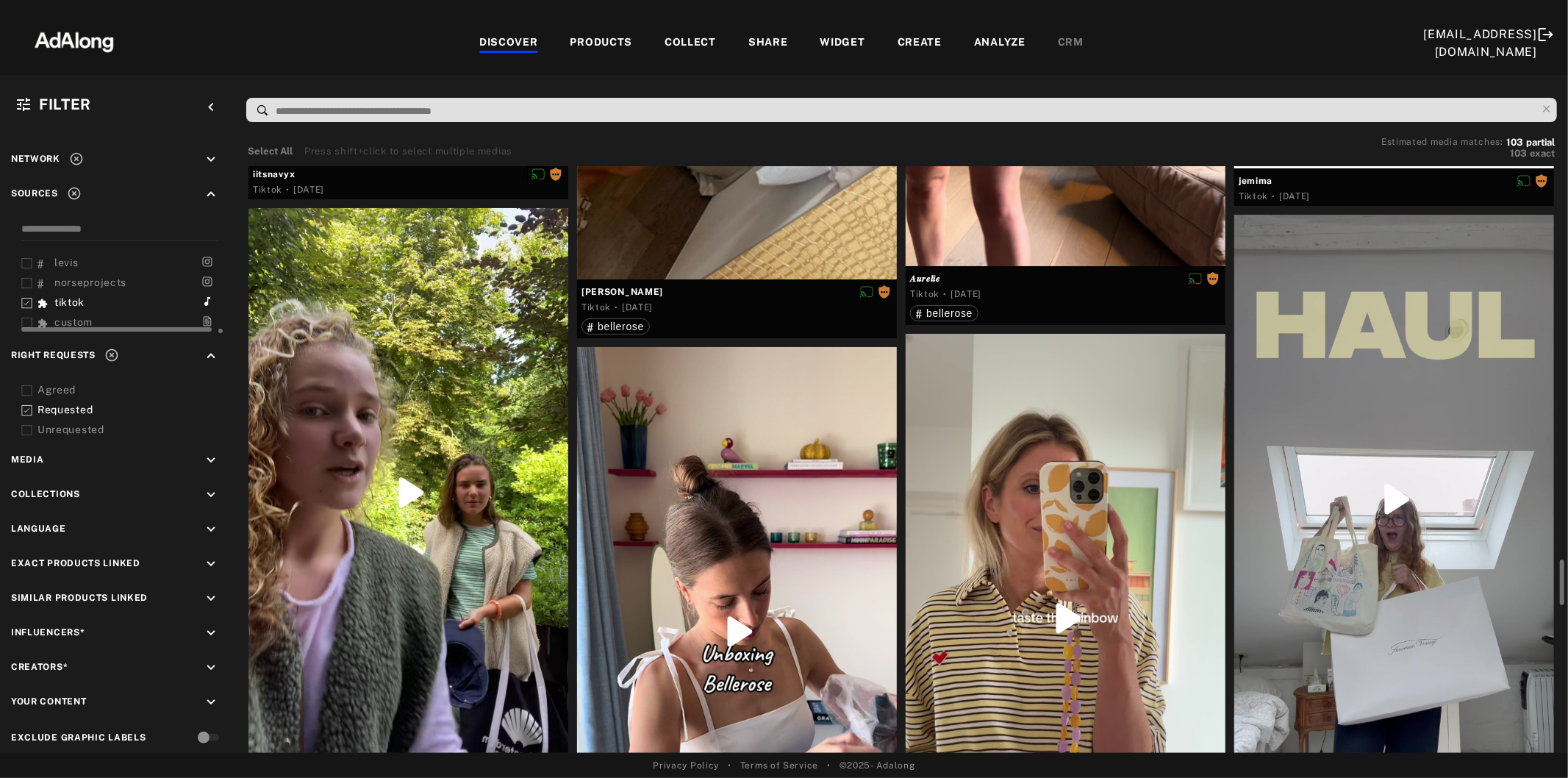
scroll to position [4002, 0]
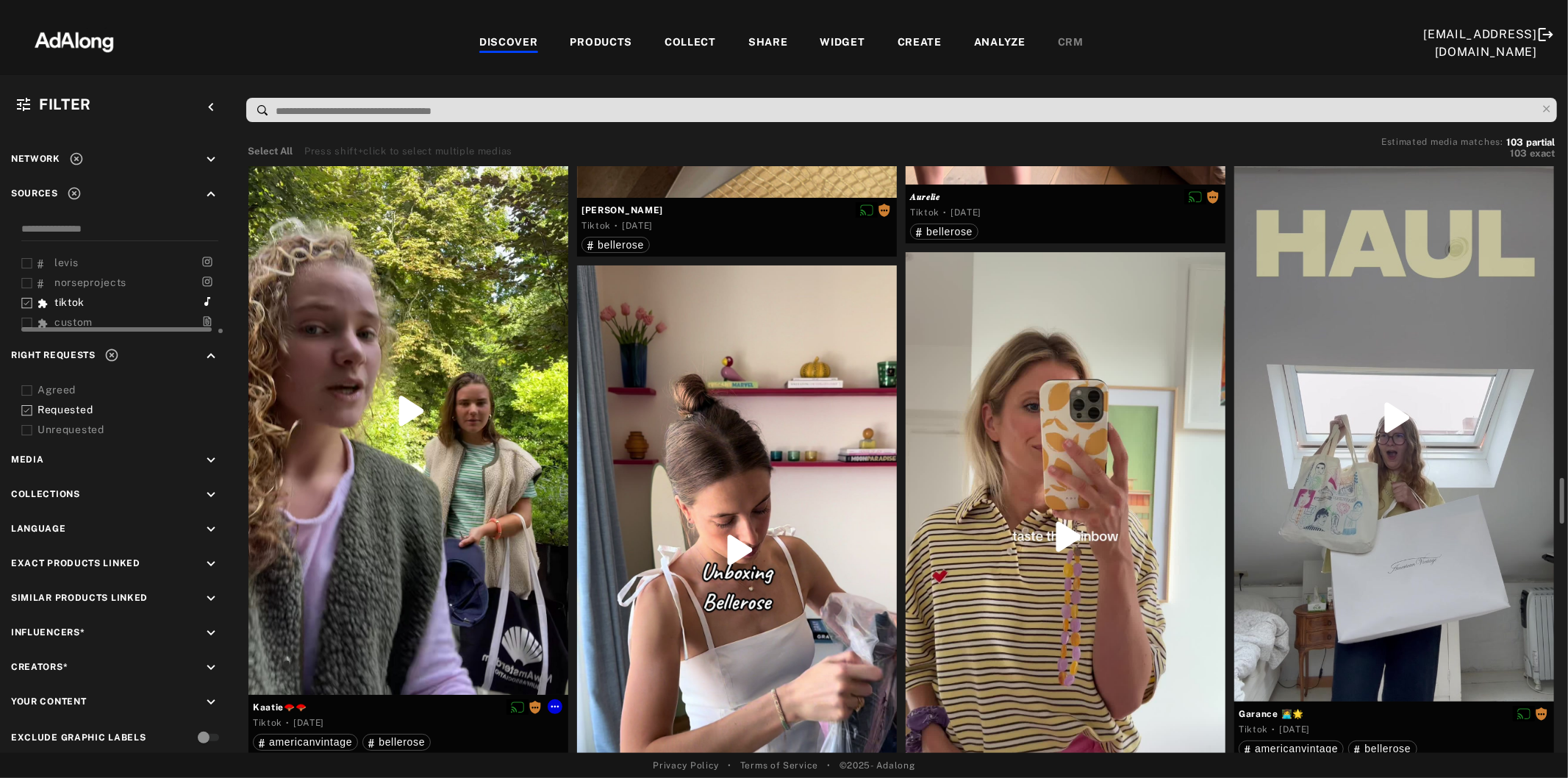
click at [419, 522] on div at bounding box center [409, 411] width 320 height 568
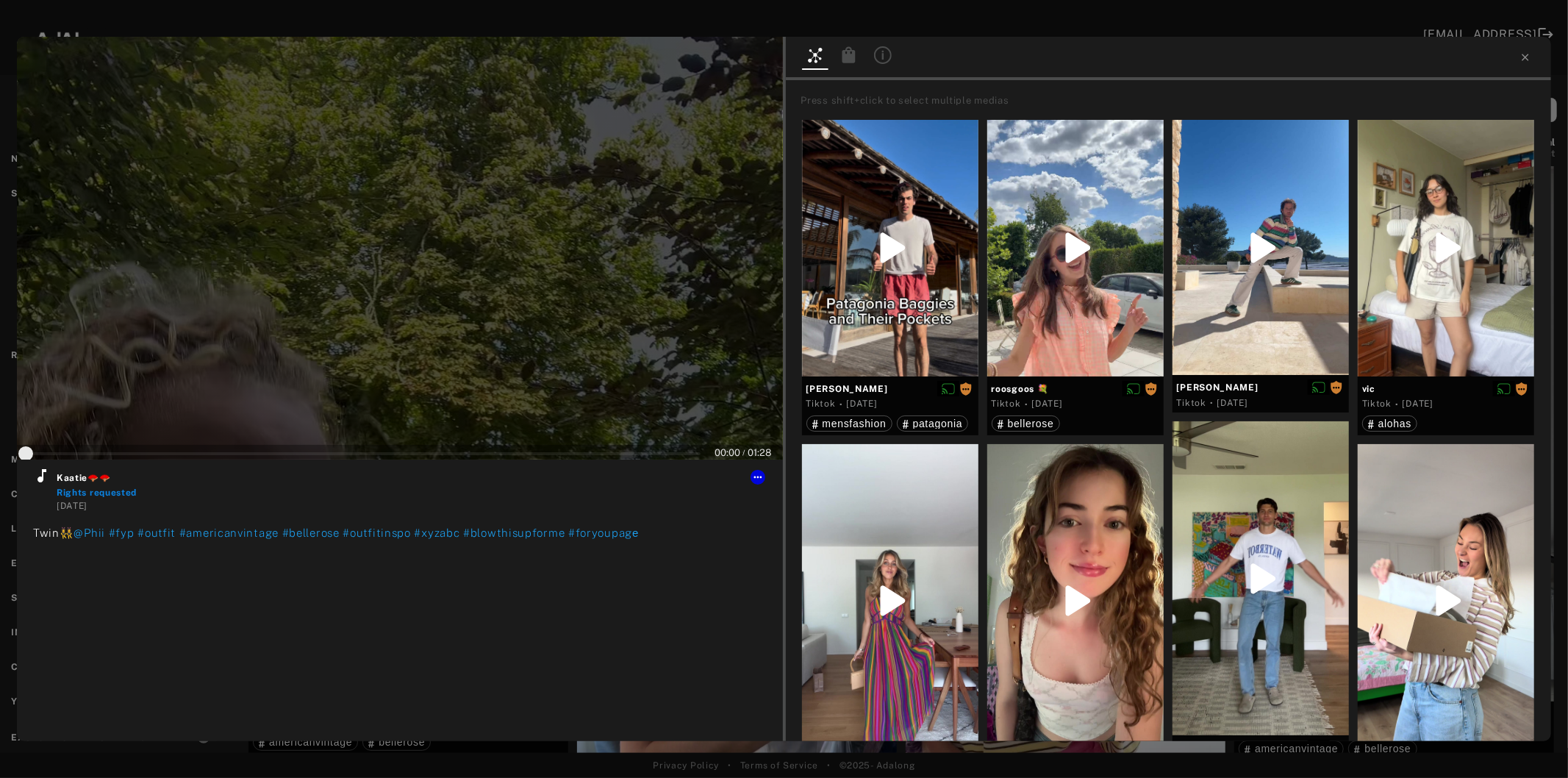
click at [425, 290] on div at bounding box center [399, 248] width 766 height 423
click at [34, 476] on icon at bounding box center [42, 475] width 18 height 18
type input "*"
click at [1529, 54] on icon at bounding box center [1526, 58] width 12 height 12
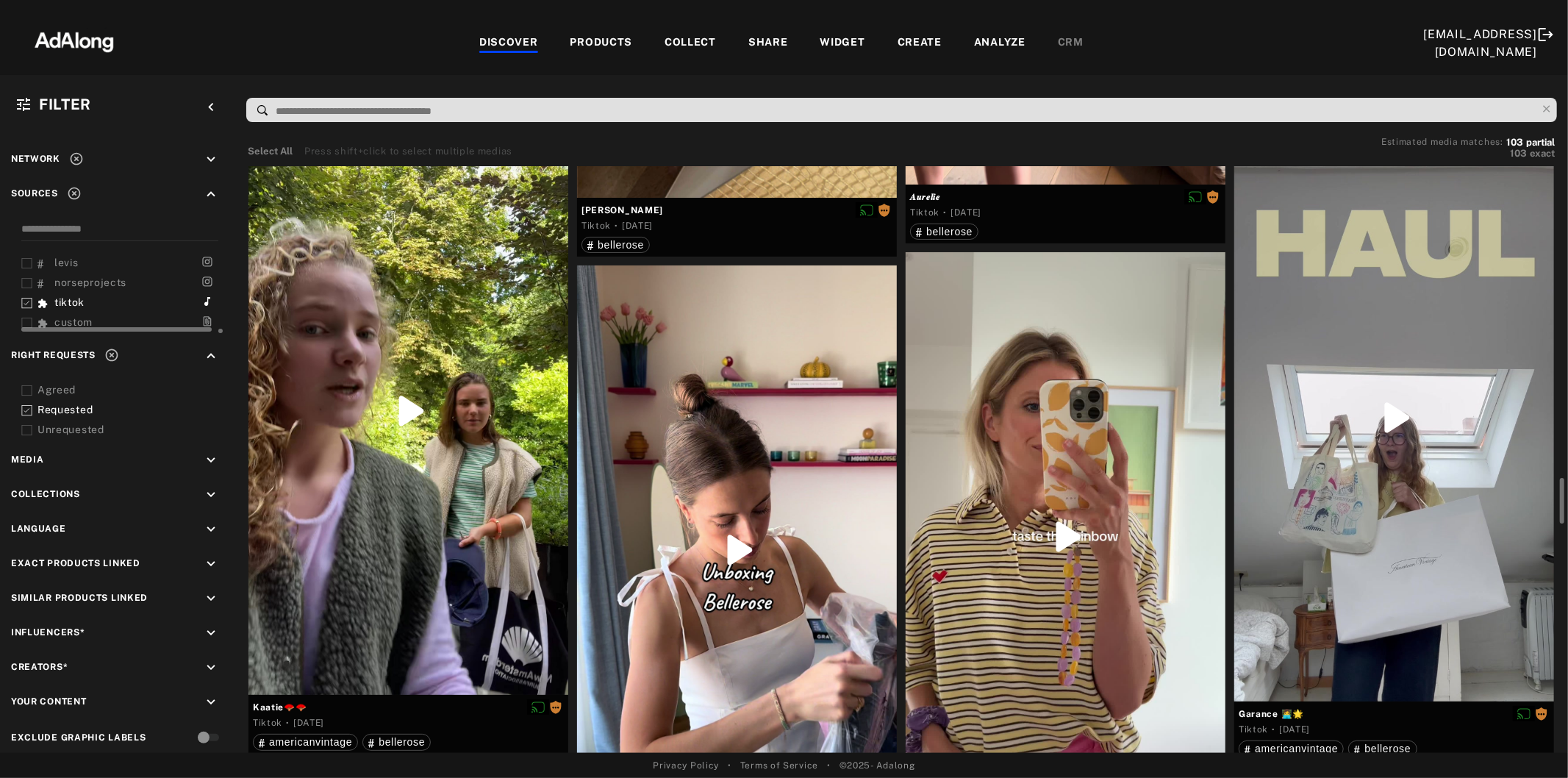
click at [722, 589] on div at bounding box center [737, 550] width 320 height 568
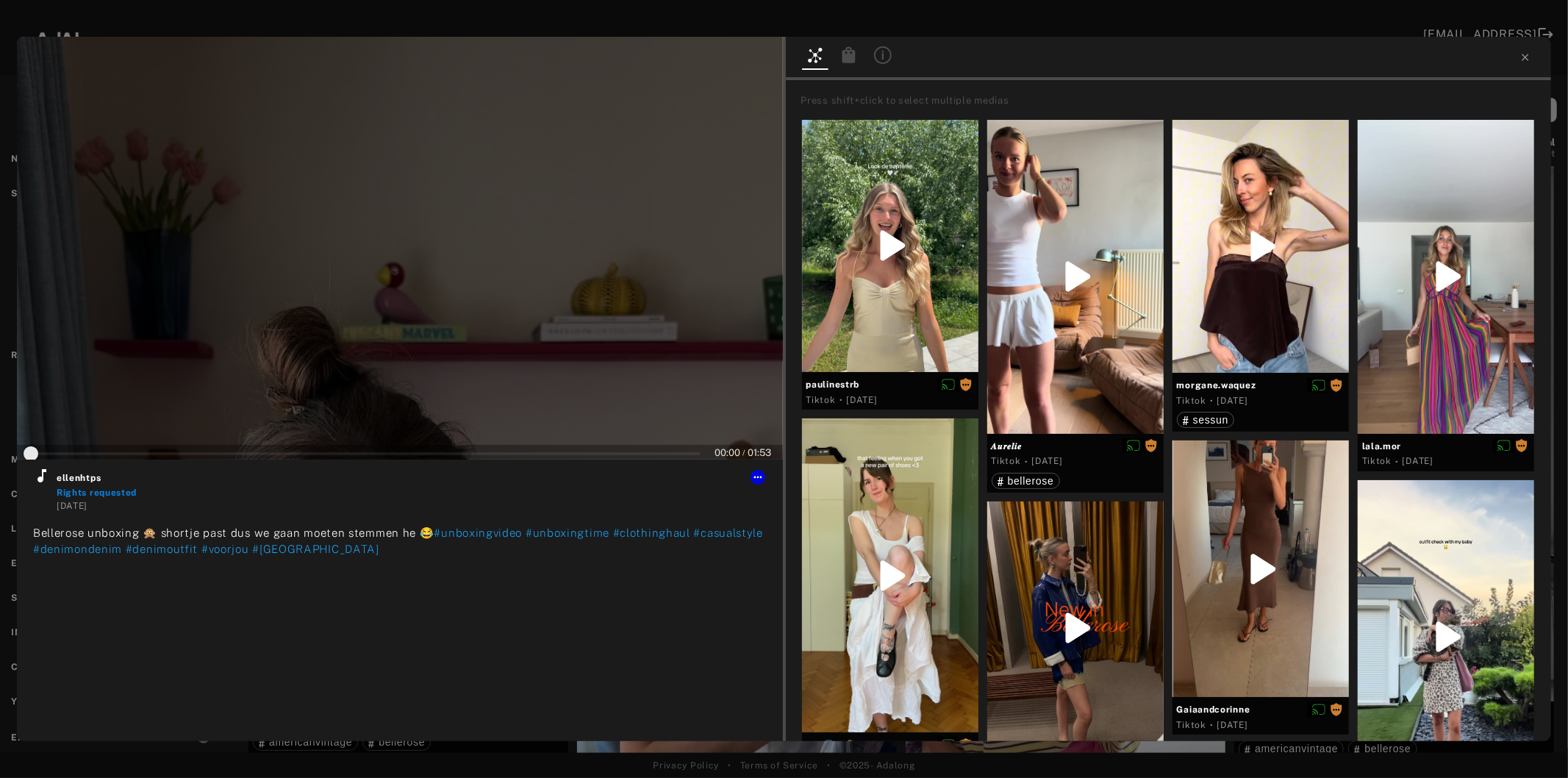
click at [423, 318] on div at bounding box center [399, 248] width 766 height 423
click at [37, 476] on icon at bounding box center [42, 475] width 18 height 18
click at [755, 474] on icon at bounding box center [758, 477] width 12 height 12
click at [790, 525] on span "Set rights as agreed" at bounding box center [803, 528] width 79 height 11
type input "*"
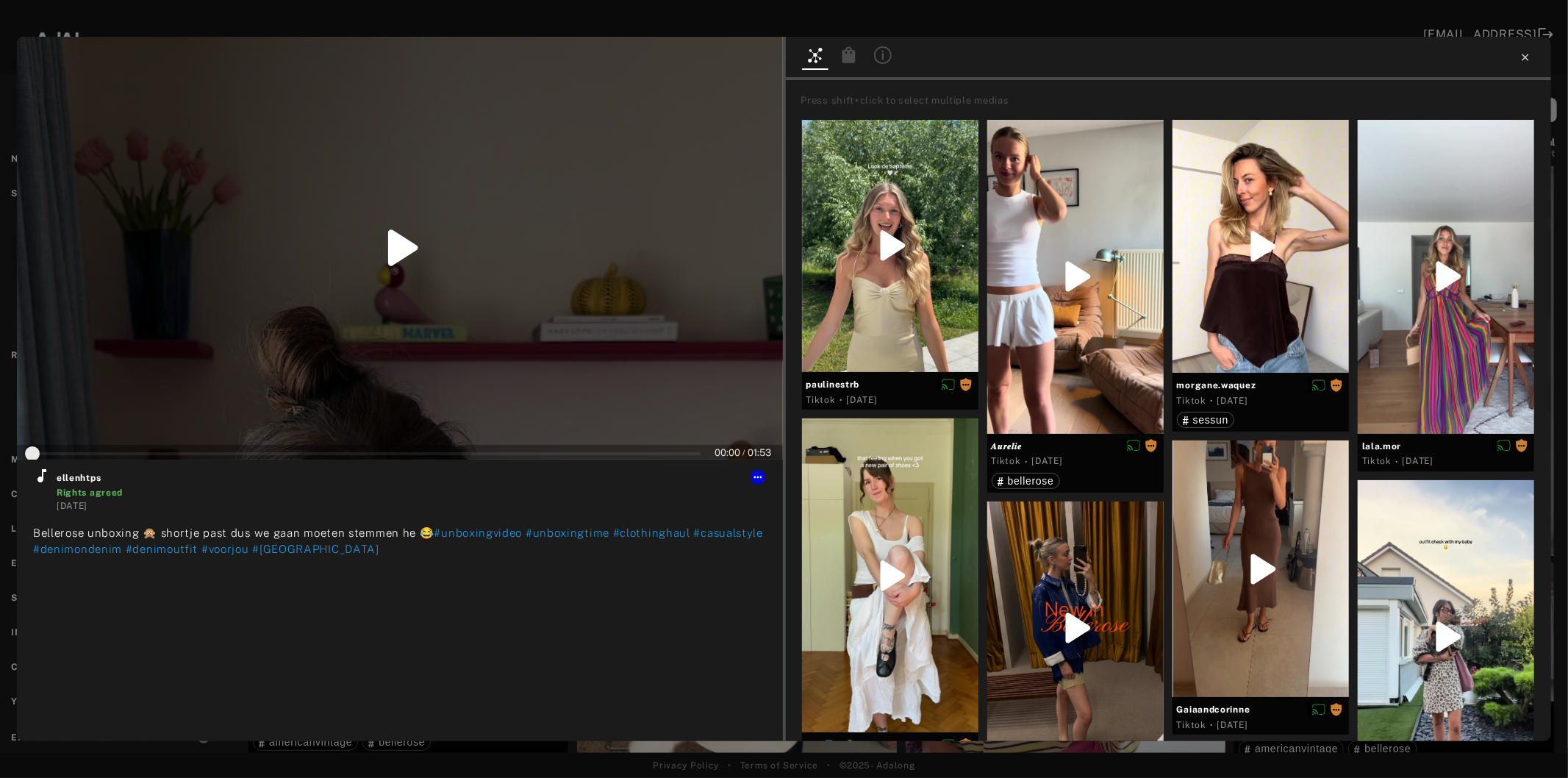
click at [1527, 58] on icon at bounding box center [1526, 58] width 12 height 12
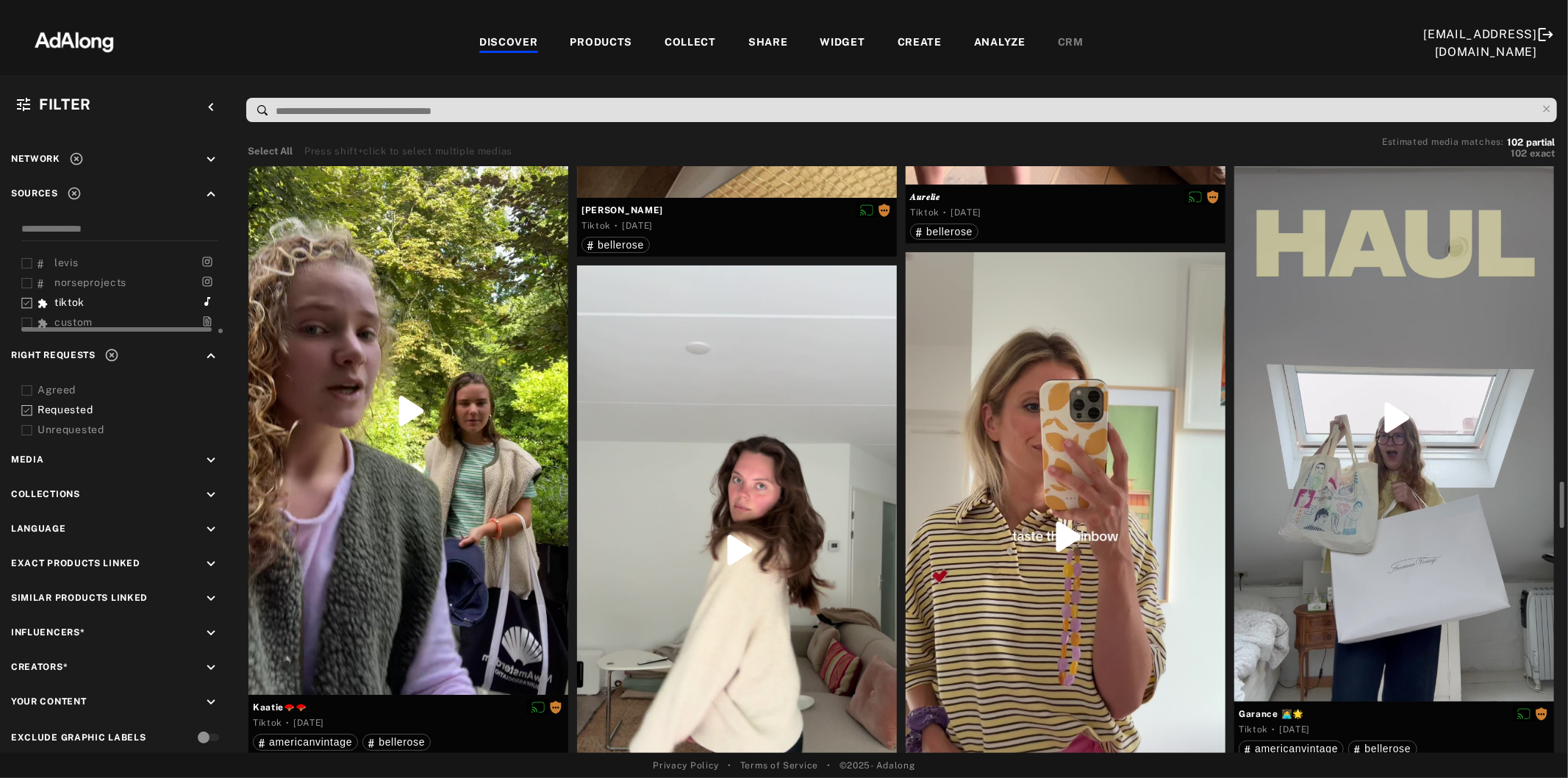
click at [795, 566] on div at bounding box center [737, 550] width 320 height 568
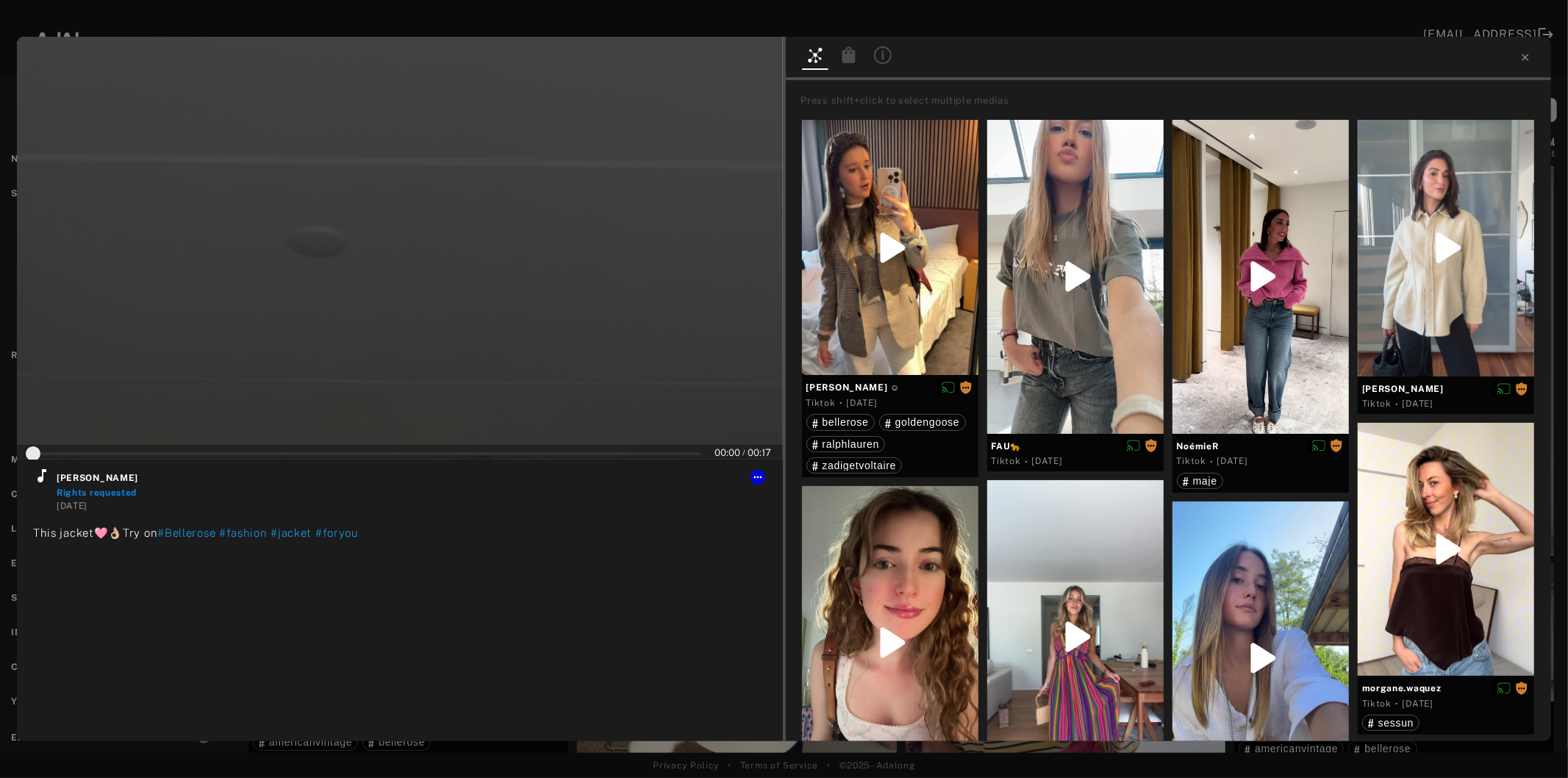
click at [392, 325] on div at bounding box center [399, 248] width 766 height 423
click at [40, 481] on icon at bounding box center [41, 475] width 9 height 14
type input "*"
click at [1523, 61] on icon at bounding box center [1525, 57] width 7 height 7
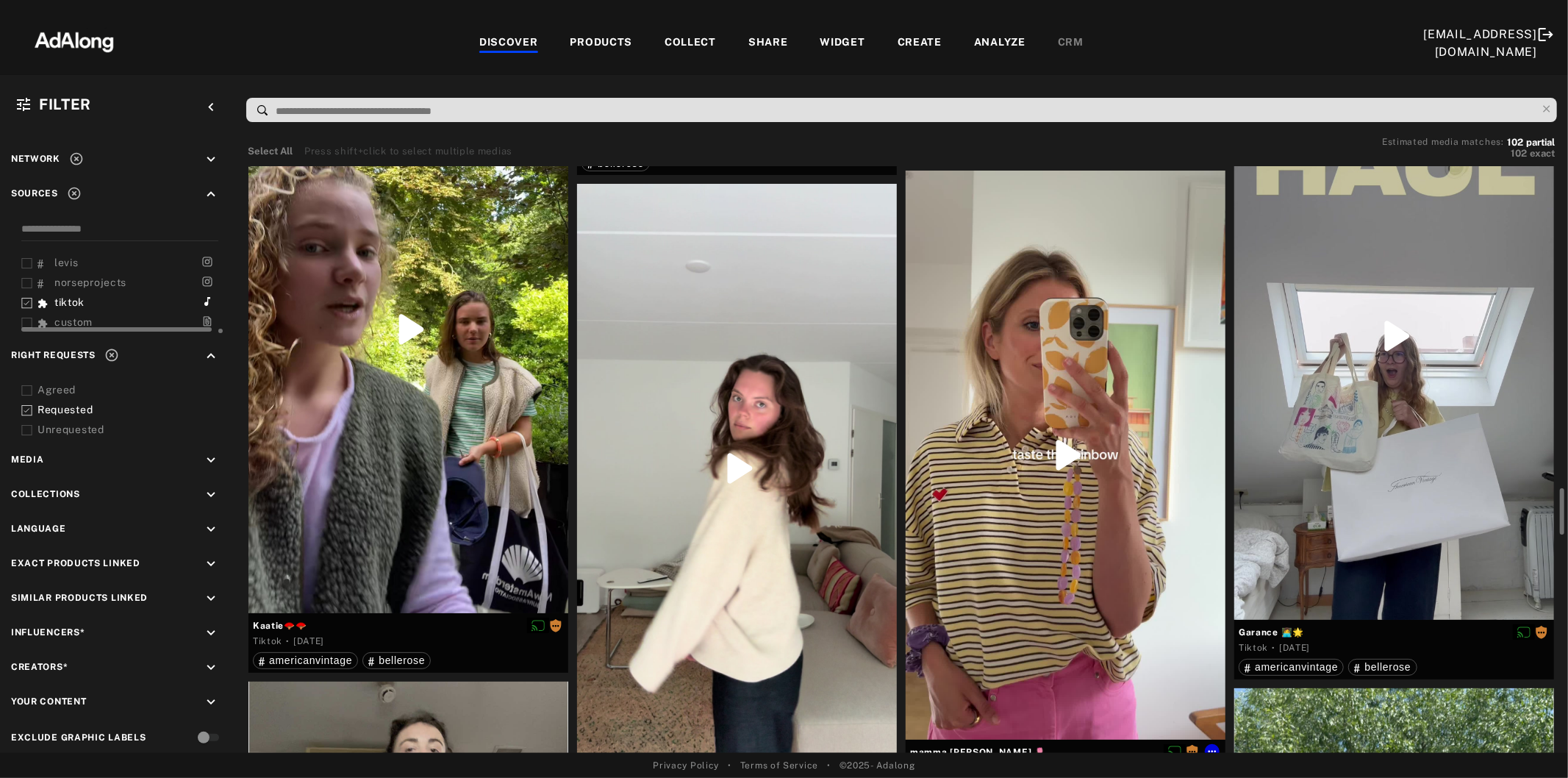
scroll to position [4165, 0]
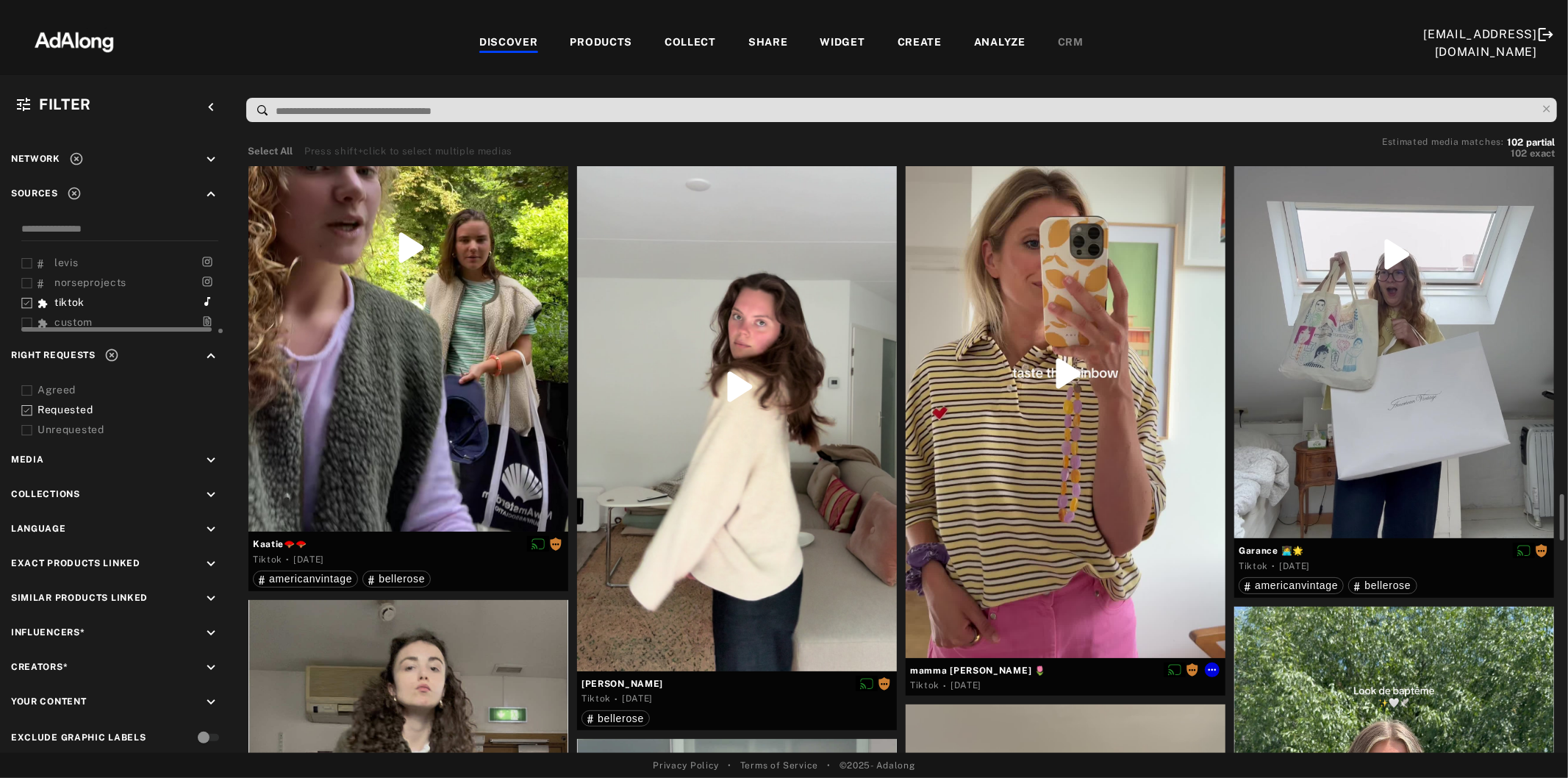
click at [1100, 482] on div at bounding box center [1066, 373] width 320 height 568
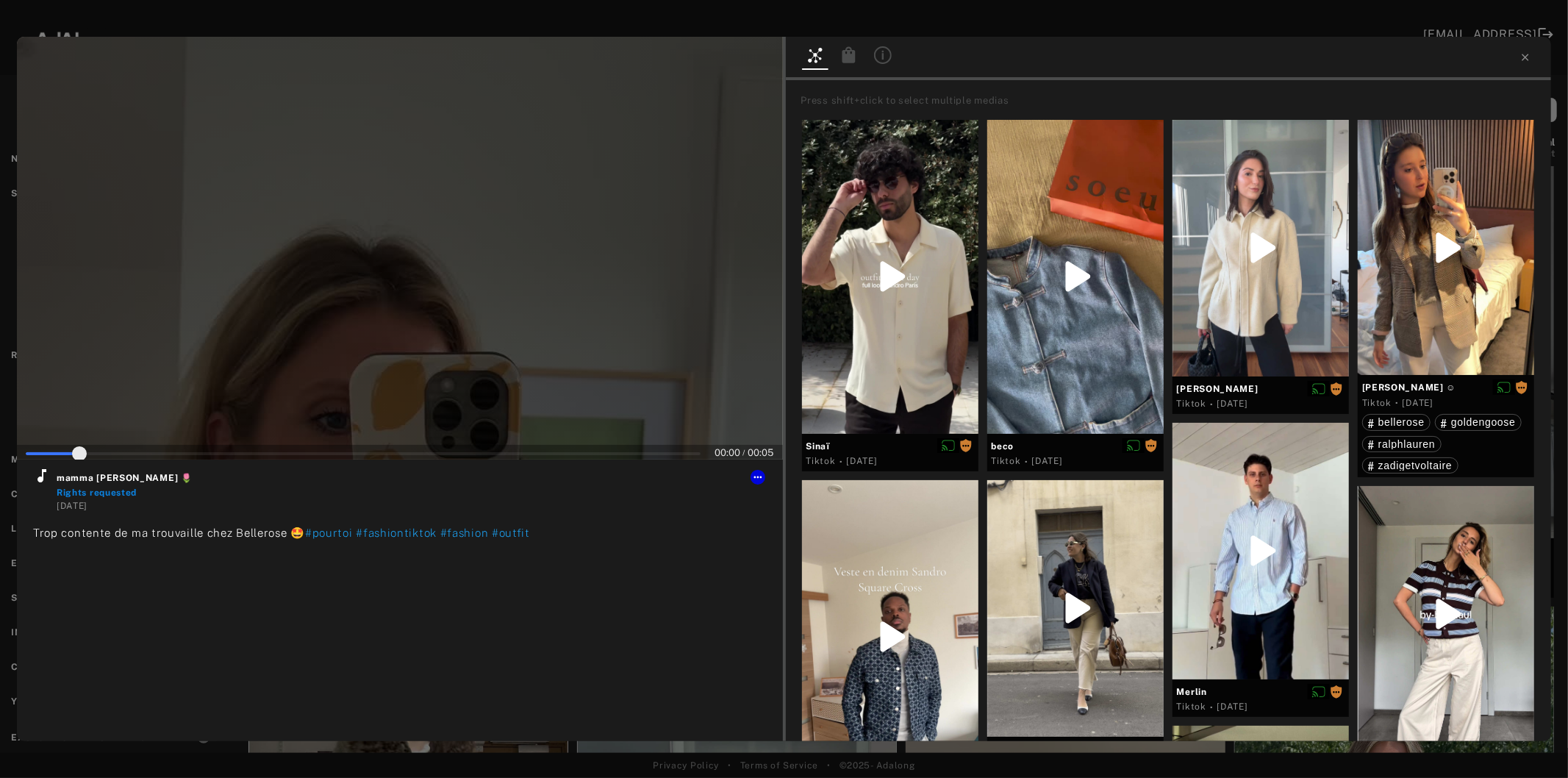
click at [368, 312] on div at bounding box center [399, 248] width 766 height 423
click at [27, 471] on div "mamma [PERSON_NAME] 🌷 Rights requested [DATE] Trop contente de ma trouvaille ch…" at bounding box center [399, 570] width 766 height 221
click at [34, 475] on icon at bounding box center [42, 475] width 18 height 18
type input "**"
click at [1525, 61] on icon at bounding box center [1526, 58] width 12 height 12
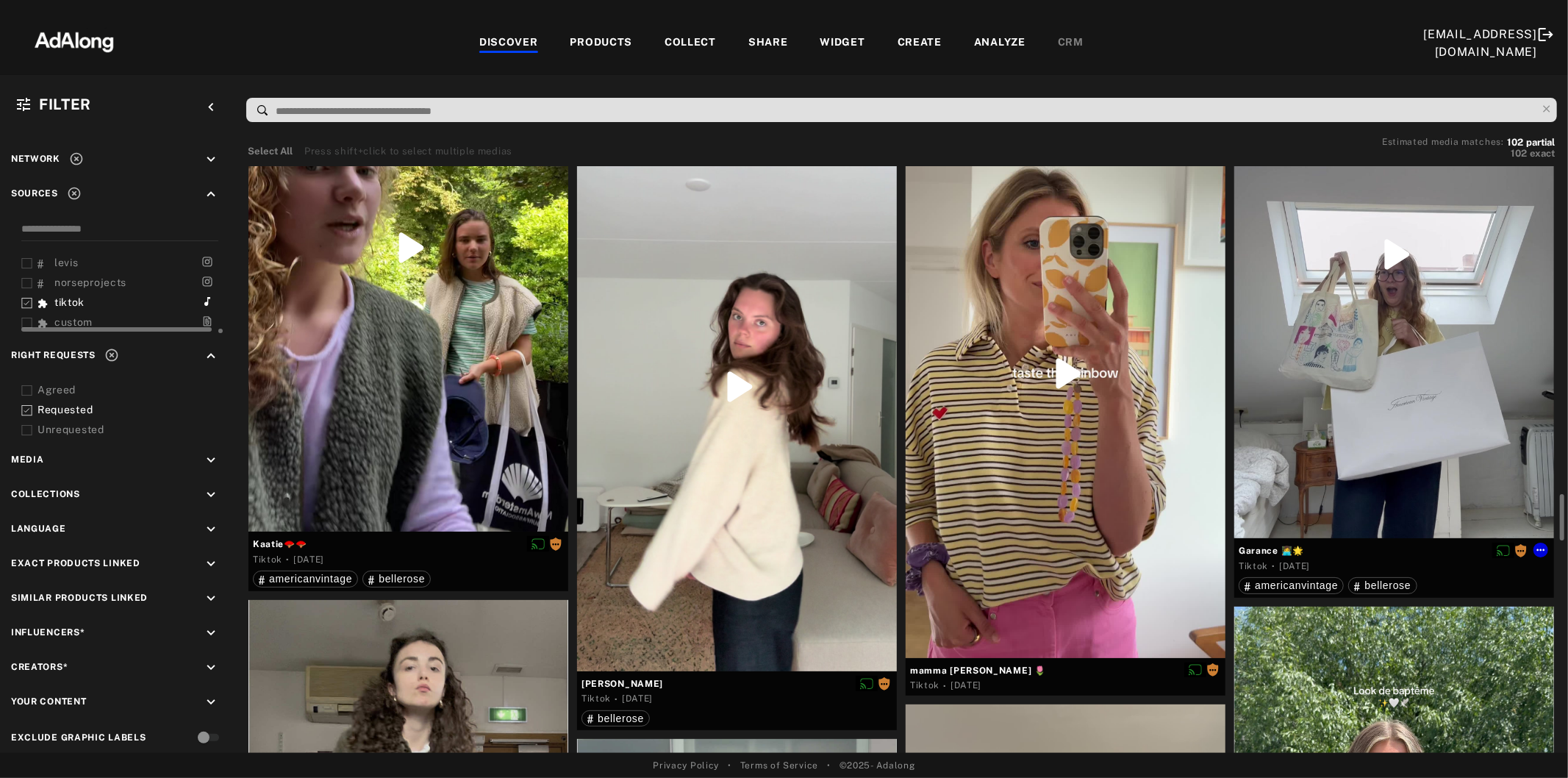
click at [1427, 362] on div at bounding box center [1394, 254] width 320 height 568
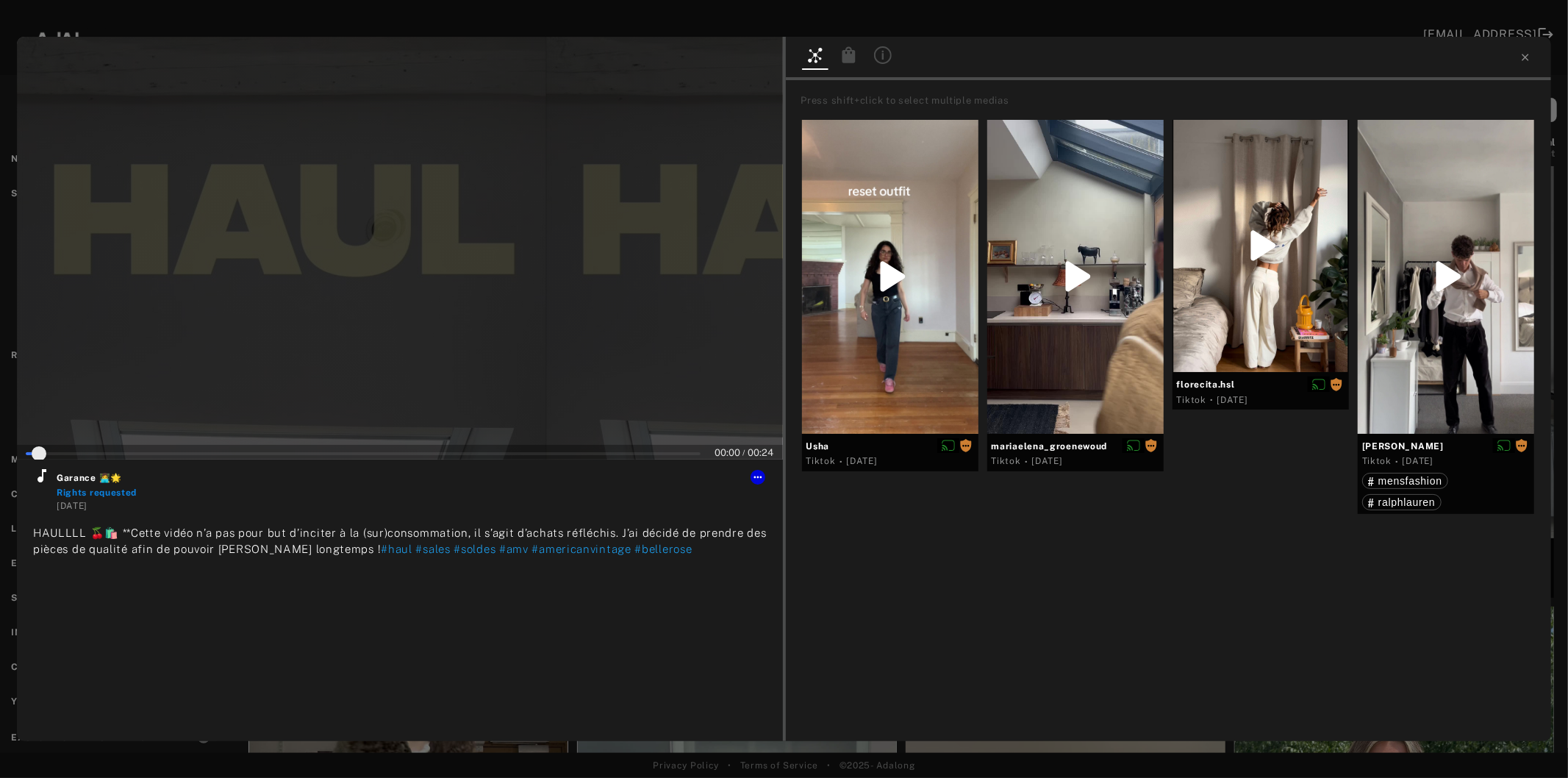
click at [449, 329] on div at bounding box center [399, 248] width 766 height 423
click at [44, 478] on icon at bounding box center [42, 475] width 18 height 18
click at [758, 481] on icon at bounding box center [758, 477] width 12 height 12
click at [791, 531] on span "Set rights as agreed" at bounding box center [803, 528] width 79 height 11
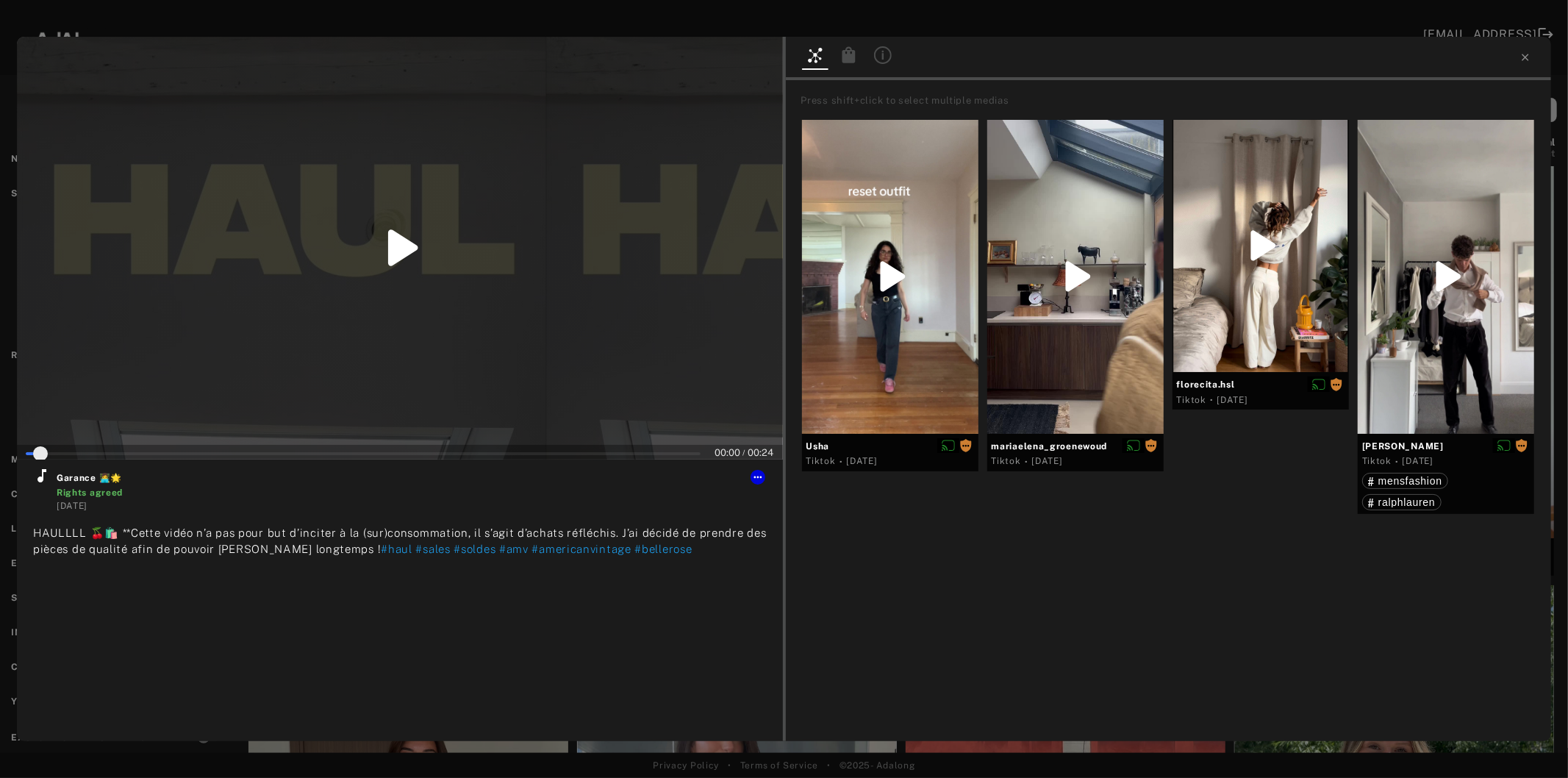
click at [1518, 60] on div at bounding box center [1169, 59] width 766 height 43
type input "*"
click at [1522, 56] on icon at bounding box center [1526, 58] width 12 height 12
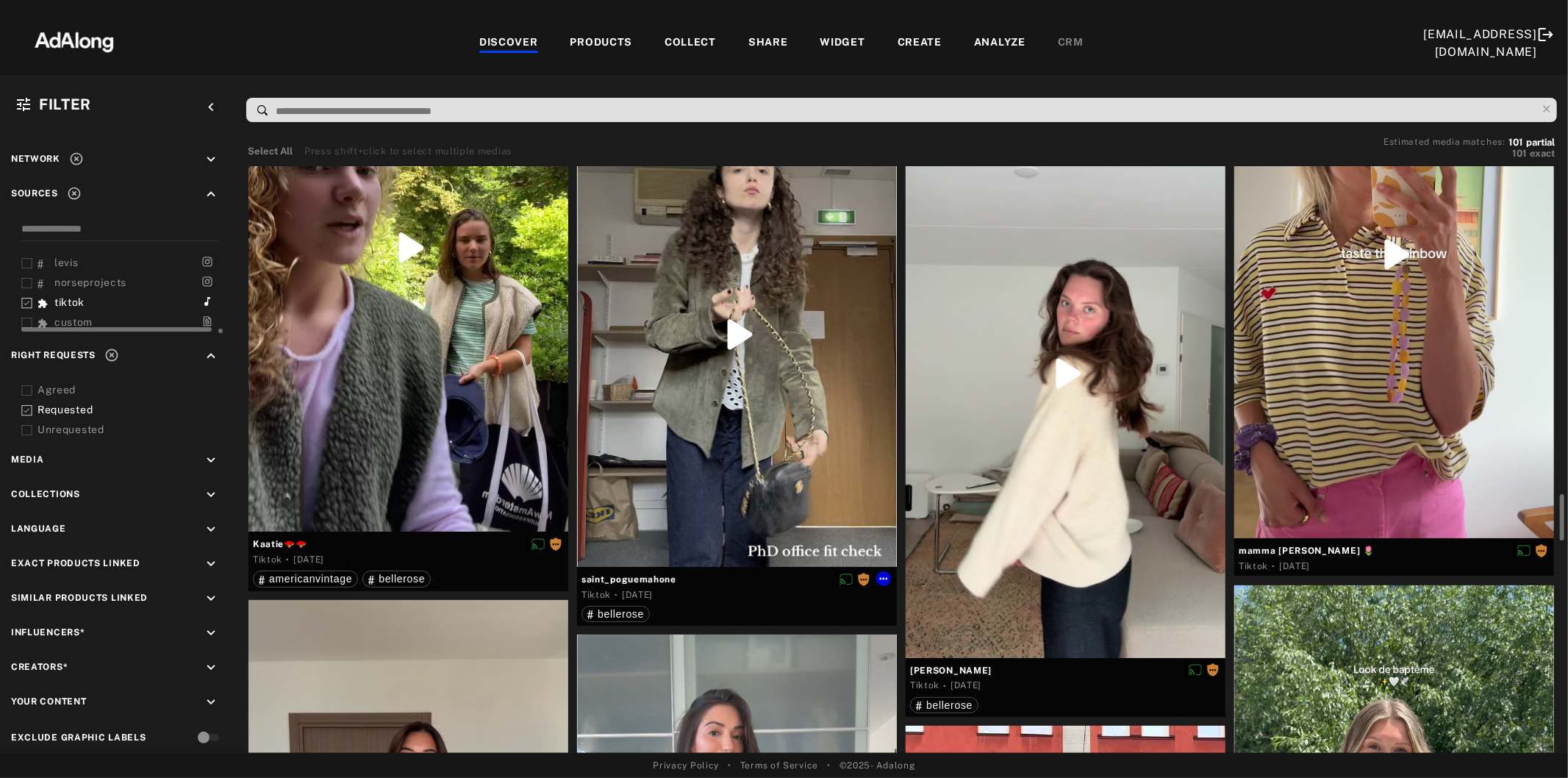
click at [746, 372] on div at bounding box center [737, 335] width 320 height 465
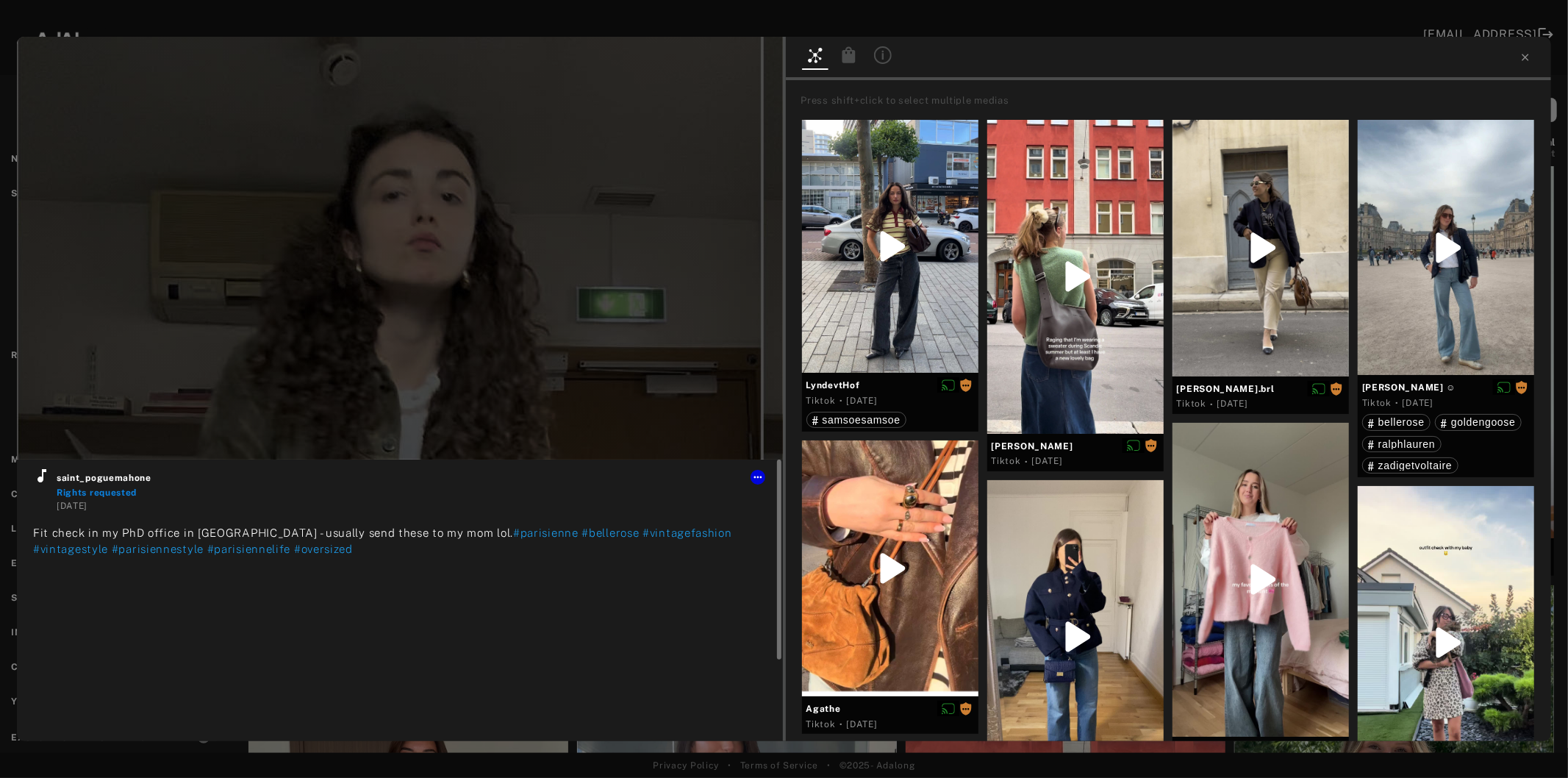
click at [38, 479] on icon at bounding box center [41, 475] width 9 height 14
type input "**"
click at [1520, 54] on icon at bounding box center [1526, 58] width 12 height 12
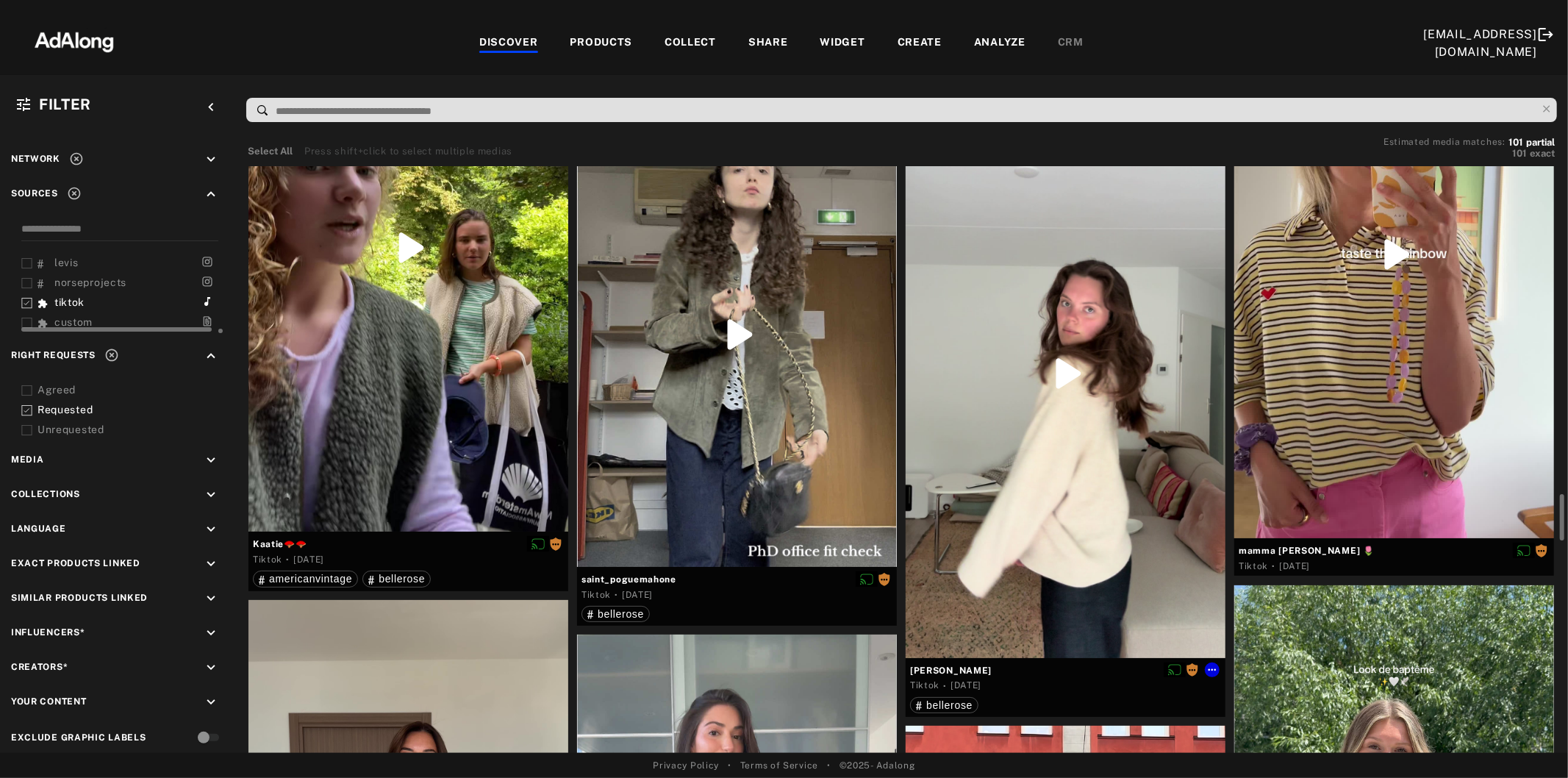
click at [1041, 419] on div at bounding box center [1066, 373] width 320 height 568
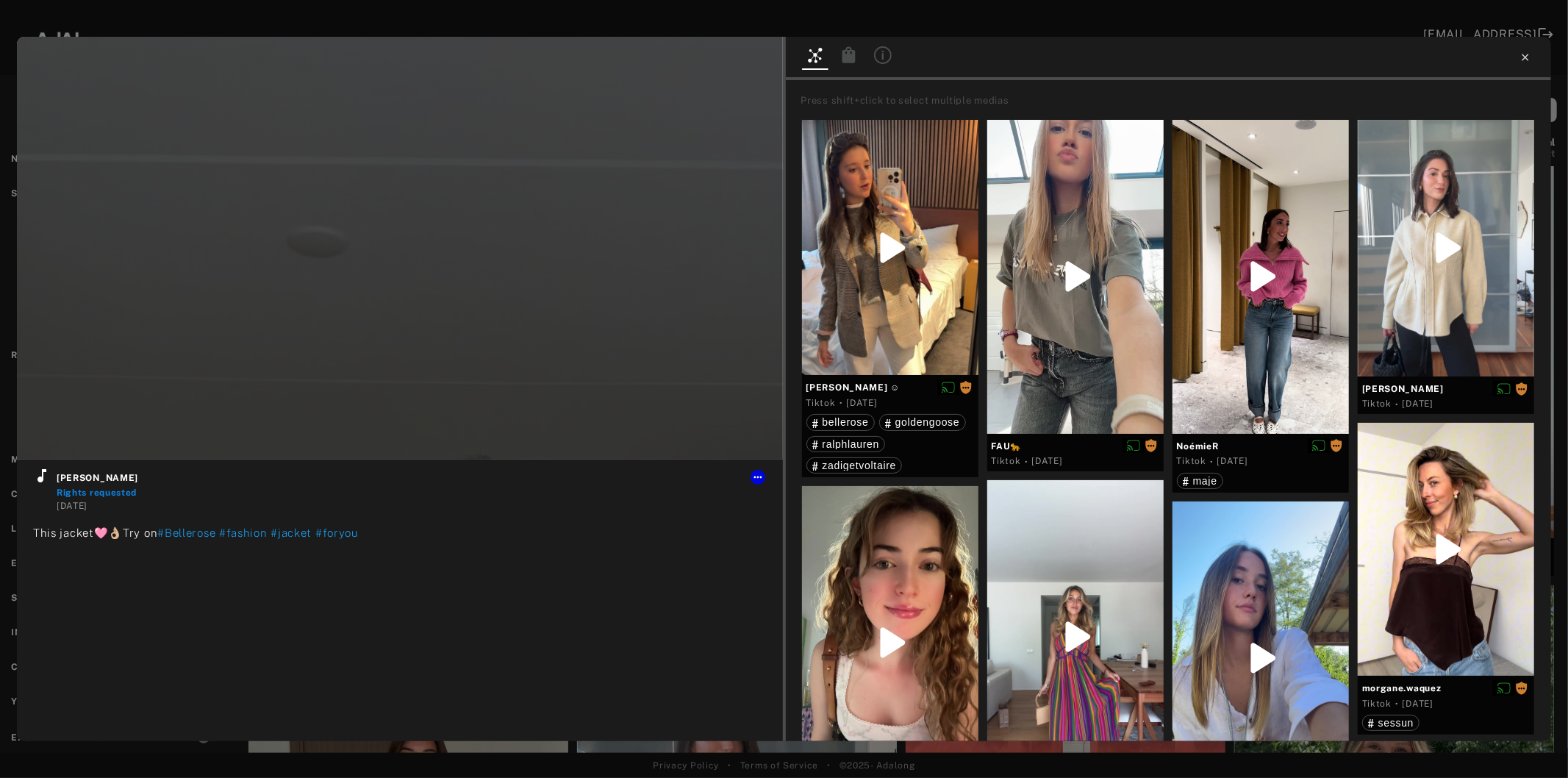
type input "*"
click at [1526, 59] on icon at bounding box center [1525, 57] width 7 height 7
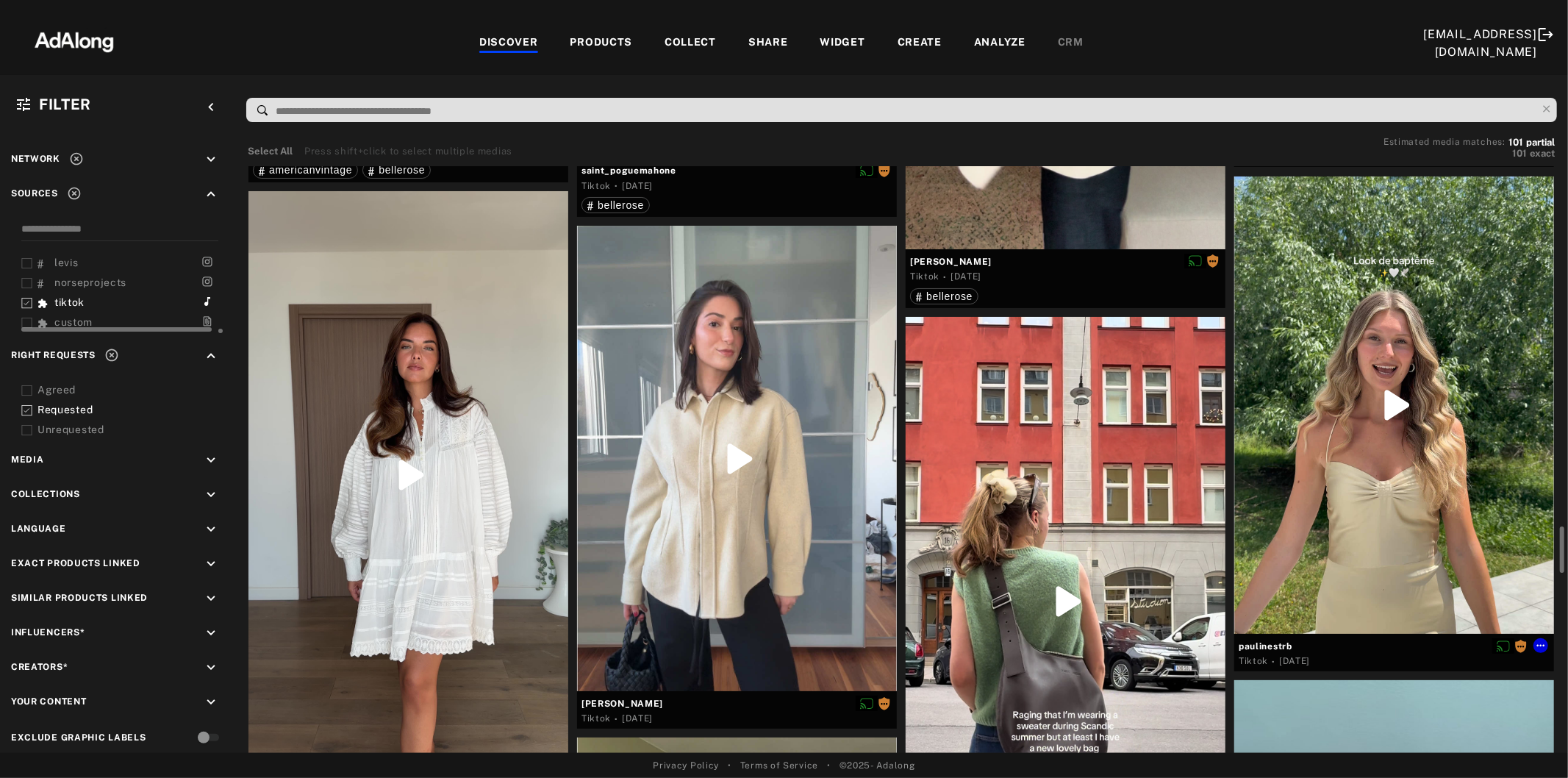
scroll to position [4655, 0]
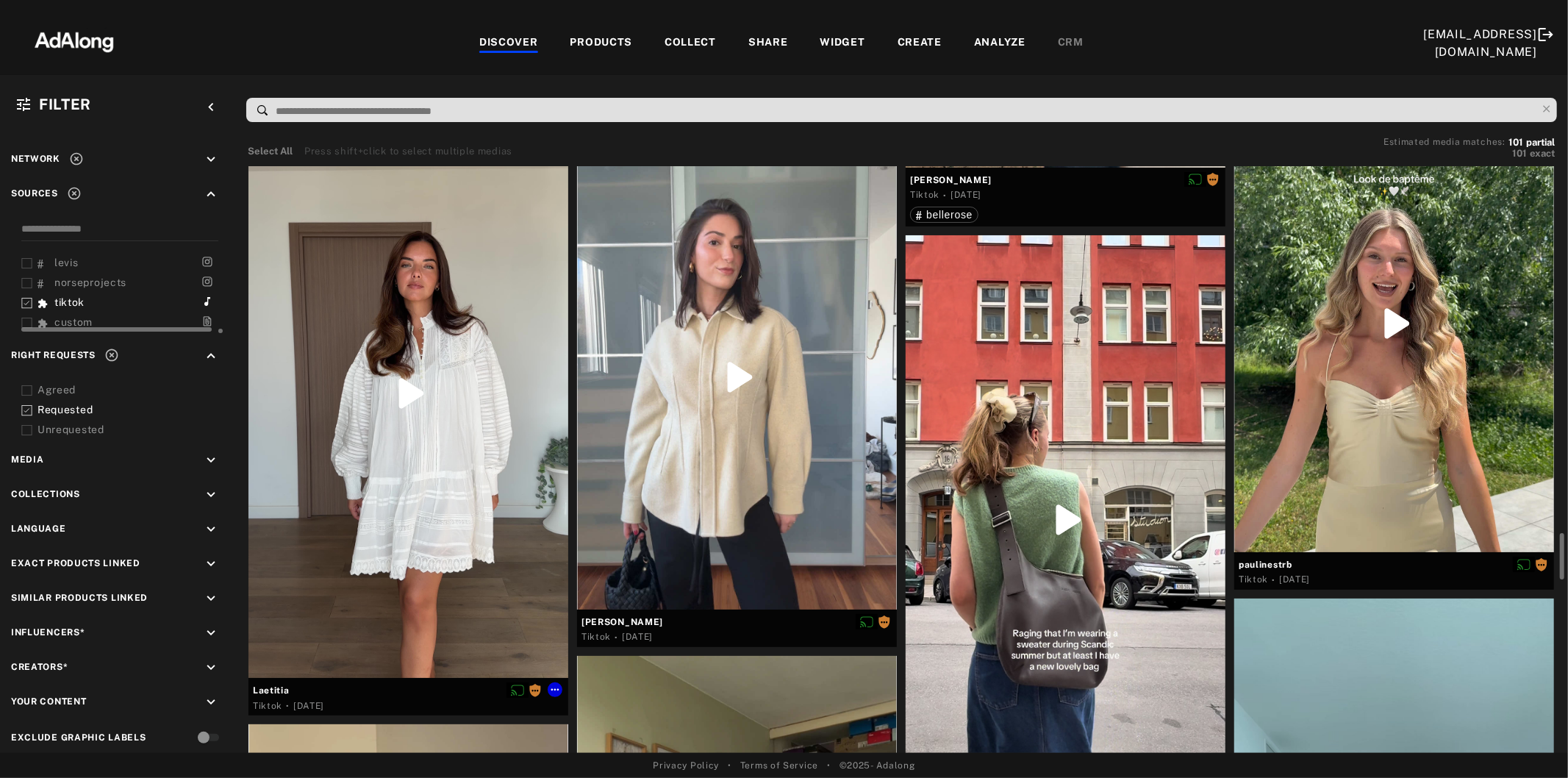
click at [400, 515] on div at bounding box center [409, 393] width 320 height 568
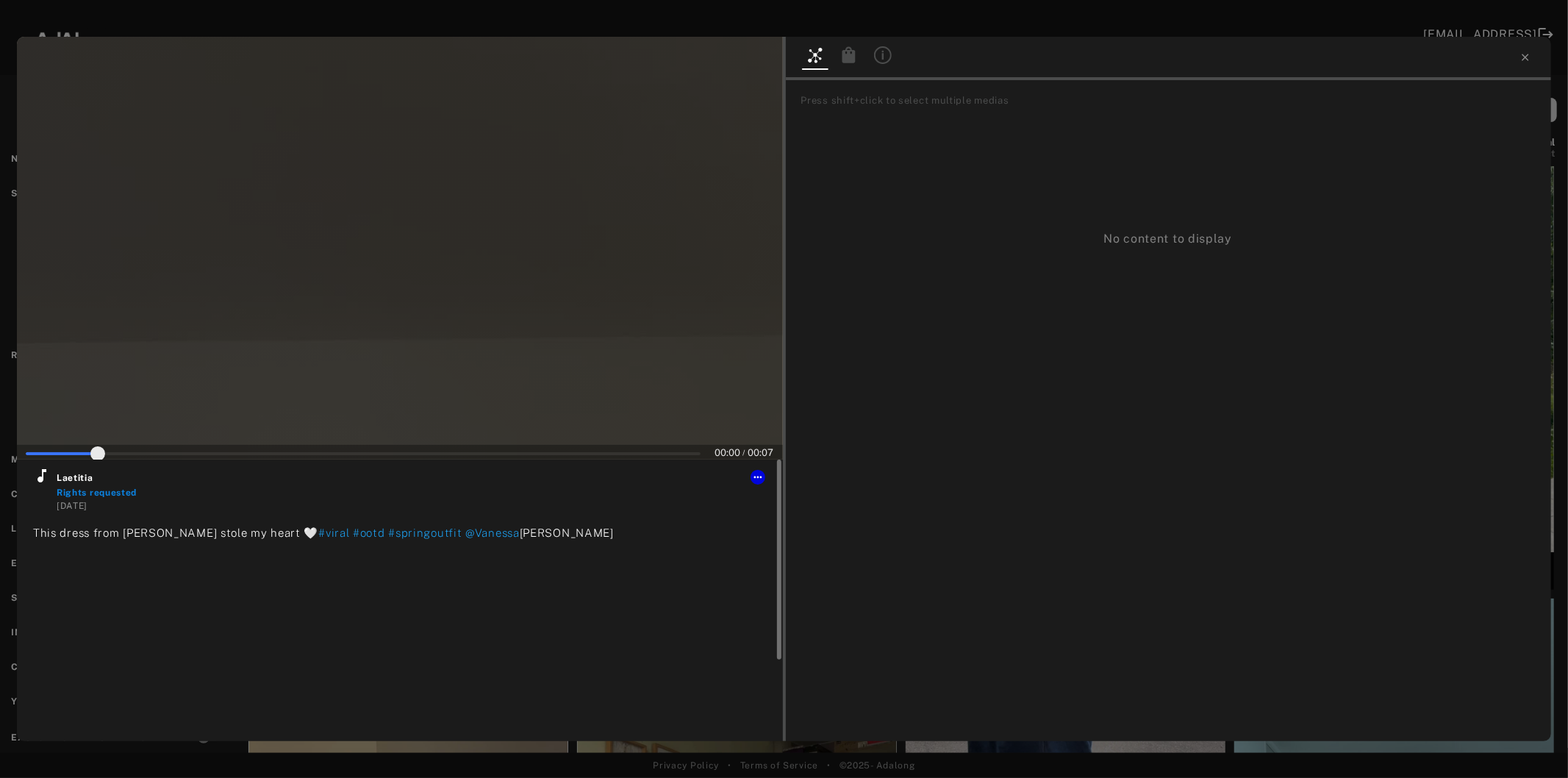
click at [40, 481] on icon at bounding box center [41, 475] width 9 height 14
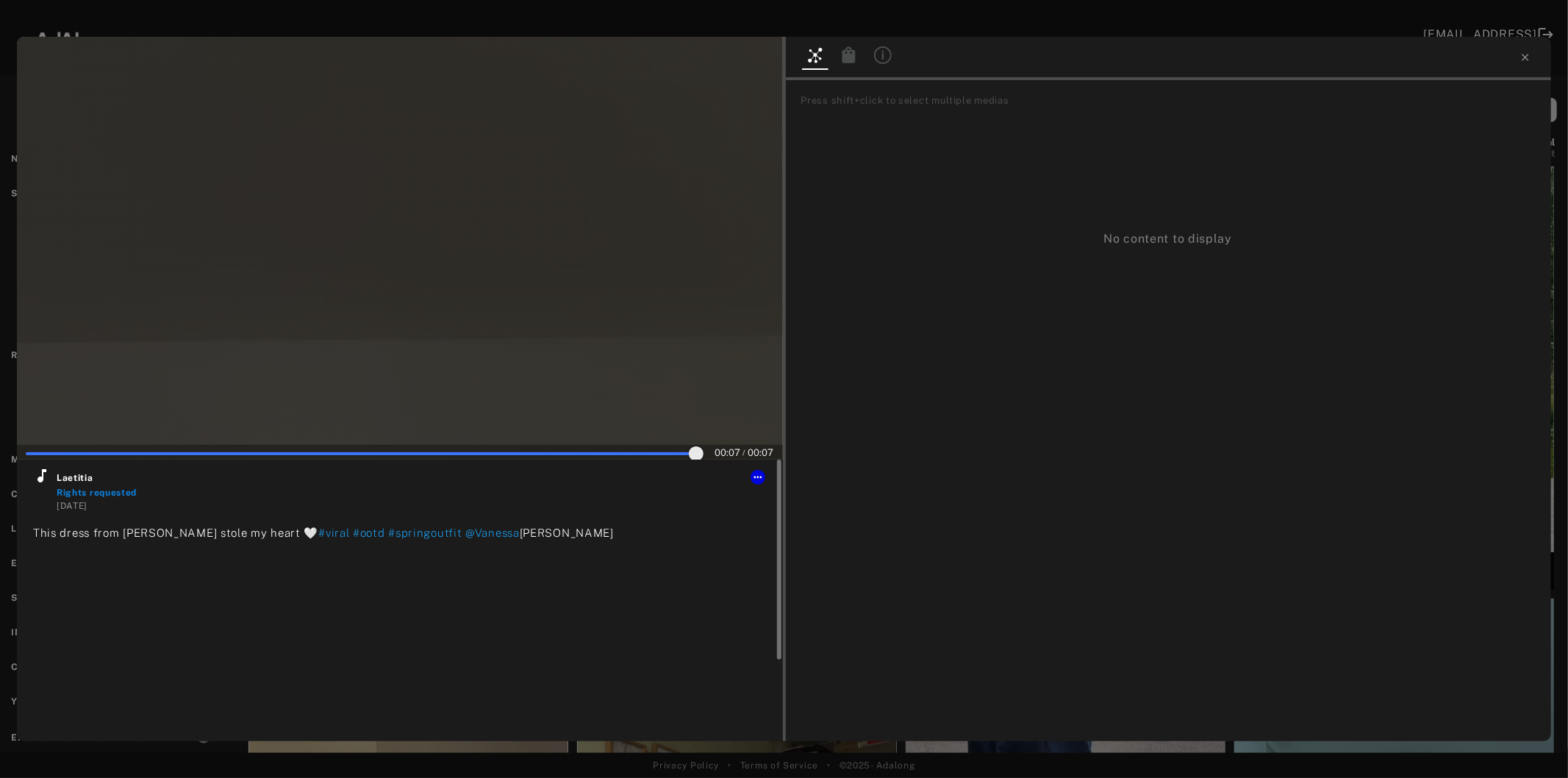
type input "***"
click at [1520, 56] on icon at bounding box center [1526, 58] width 12 height 12
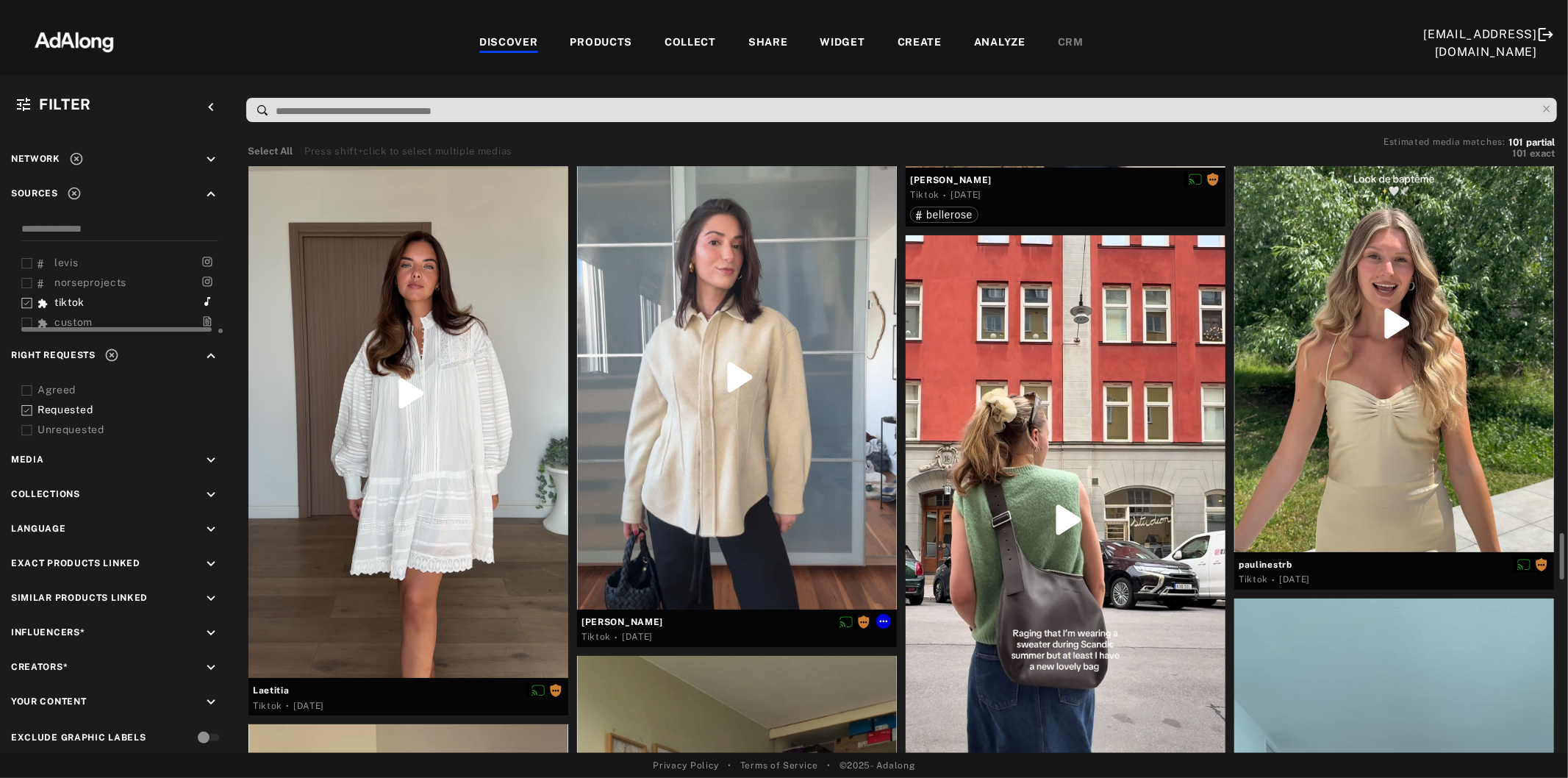
click at [760, 448] on div at bounding box center [737, 377] width 320 height 465
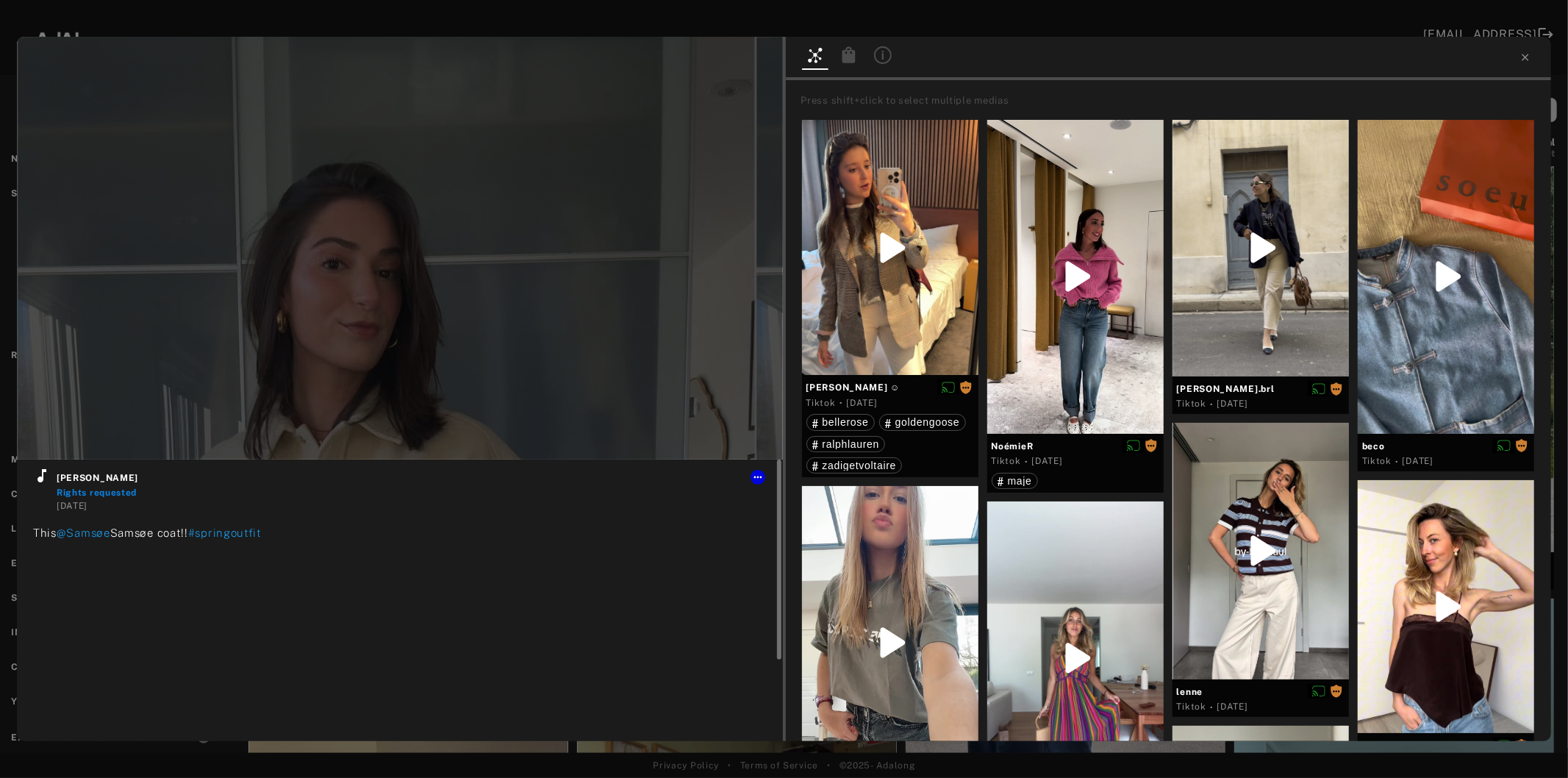
click at [41, 478] on icon at bounding box center [41, 475] width 9 height 14
type input "**"
click at [1529, 61] on icon at bounding box center [1526, 58] width 12 height 12
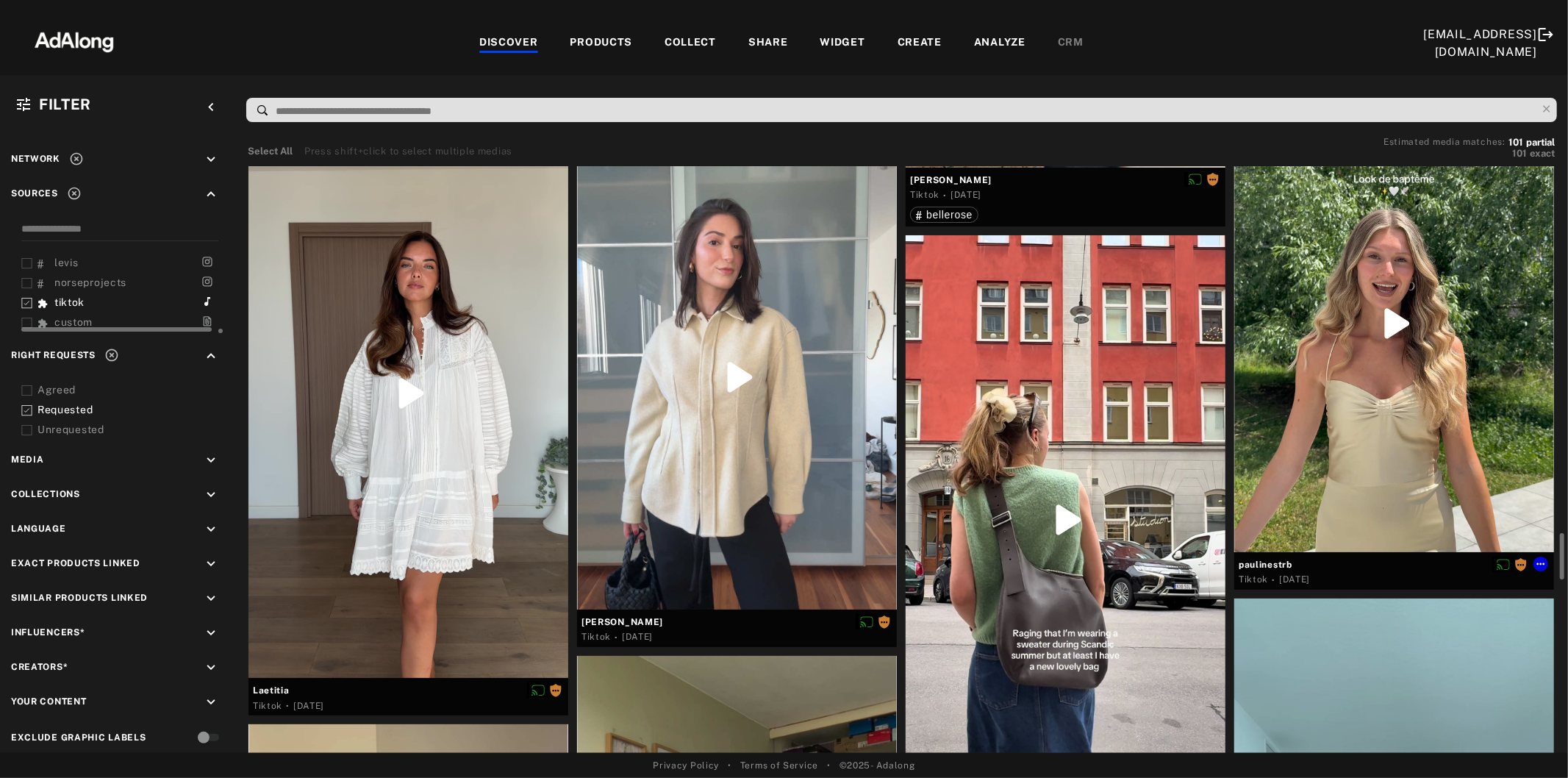
click at [1368, 372] on div at bounding box center [1394, 323] width 320 height 457
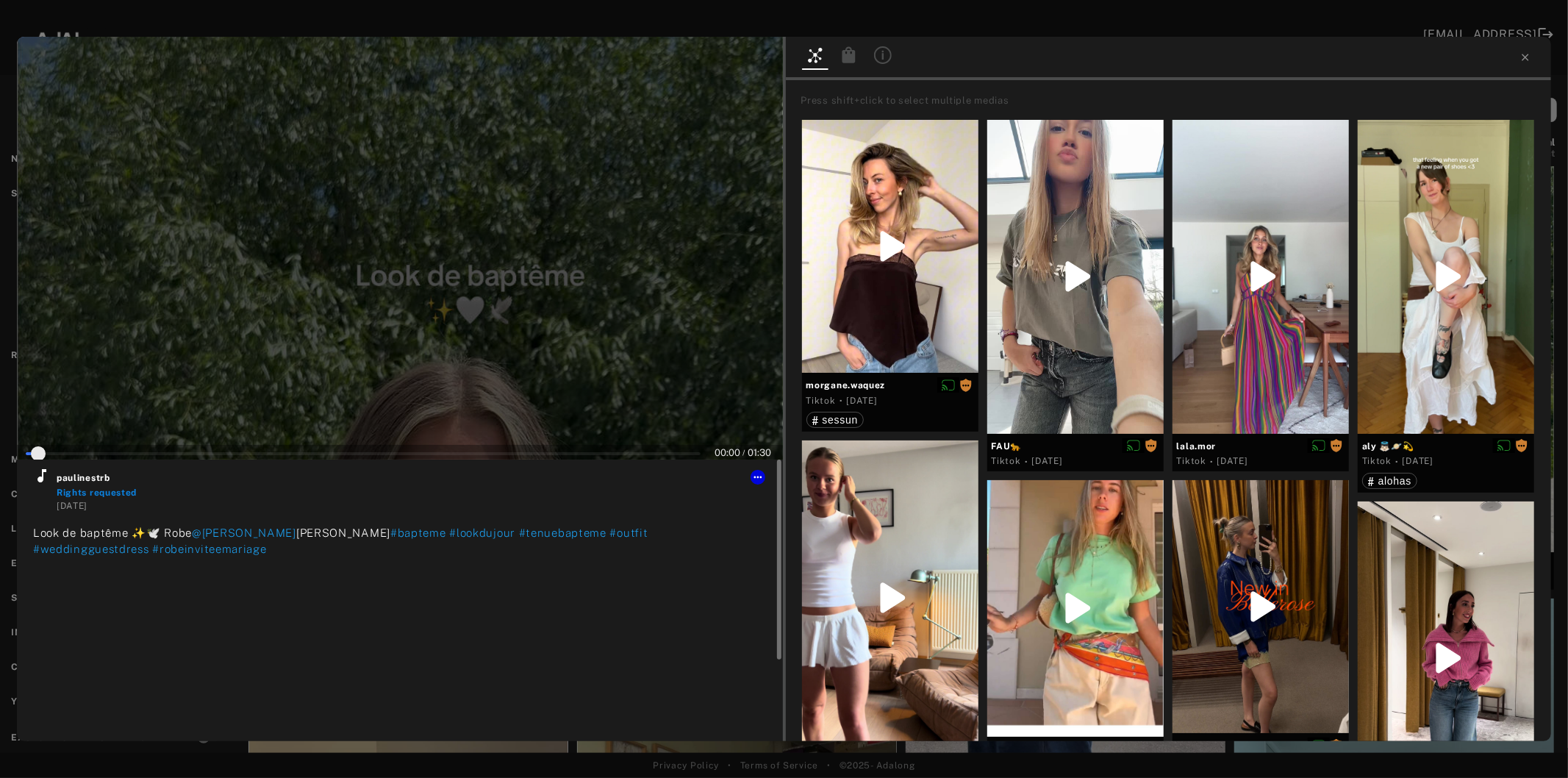
click at [40, 480] on icon at bounding box center [41, 475] width 9 height 14
click at [1526, 50] on div at bounding box center [1169, 59] width 766 height 43
type input "**"
click at [1529, 56] on icon at bounding box center [1526, 58] width 12 height 12
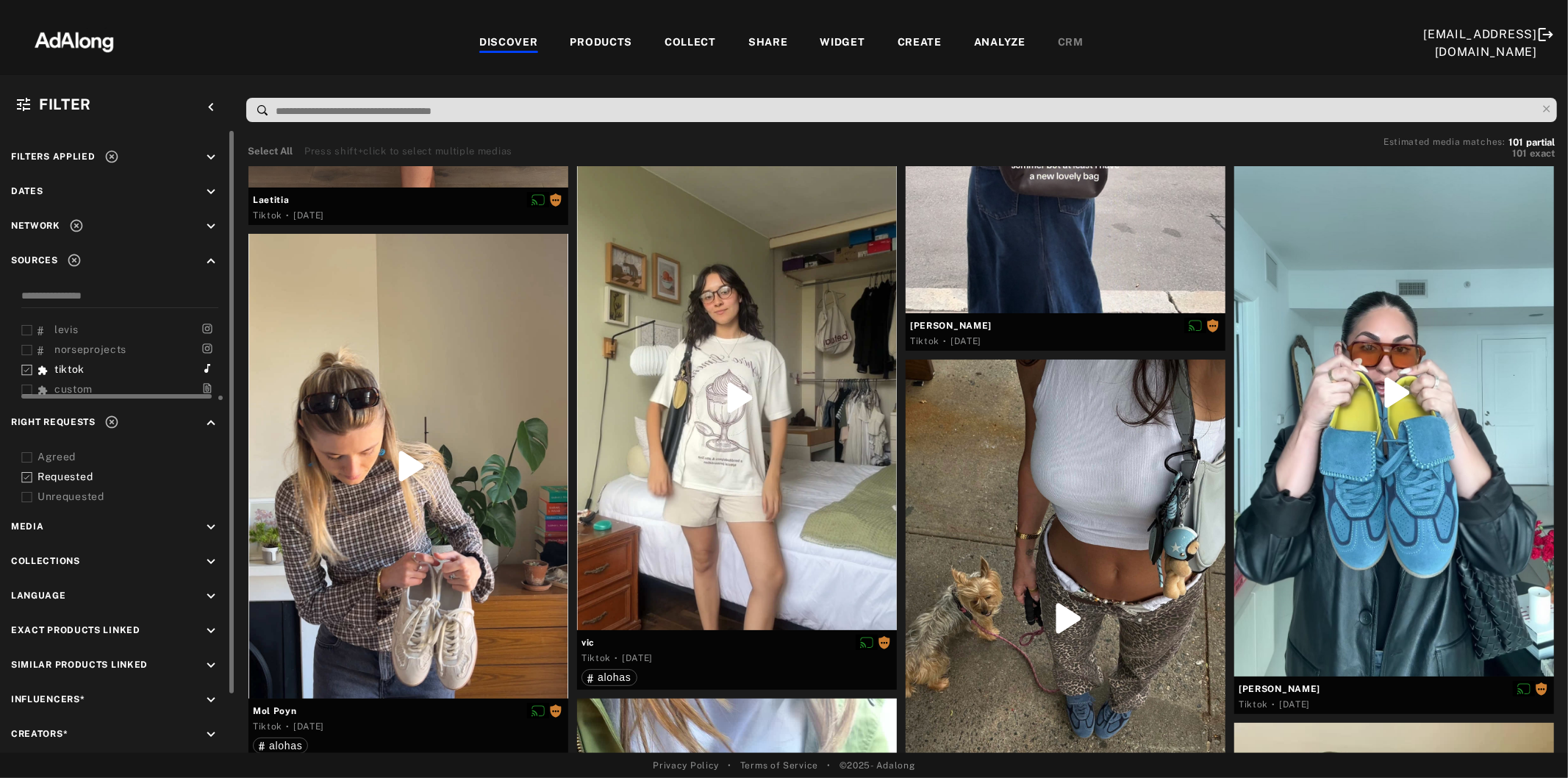
click at [106, 152] on icon at bounding box center [111, 156] width 15 height 15
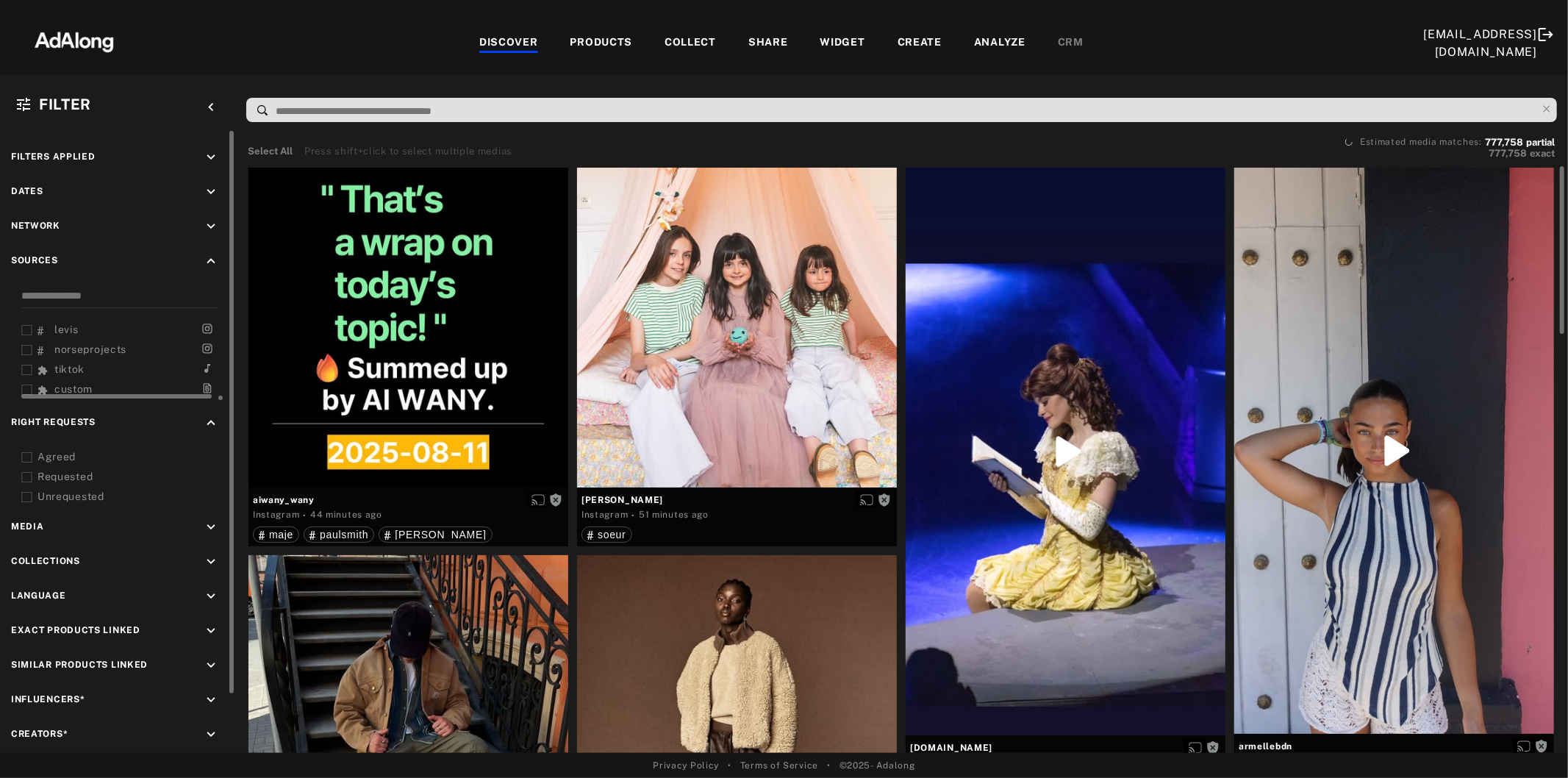
click at [27, 452] on icon at bounding box center [26, 457] width 11 height 11
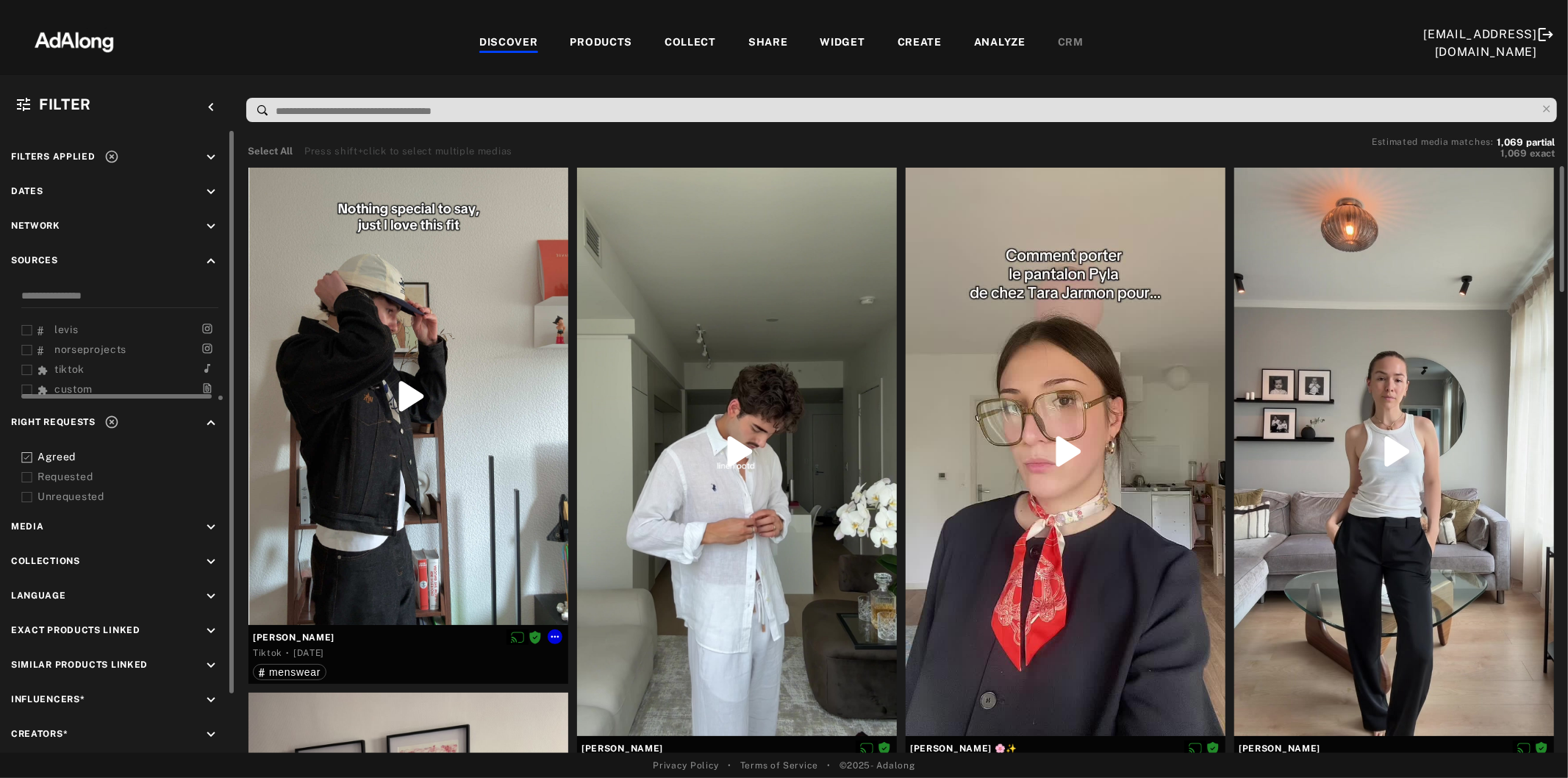
click at [401, 522] on div at bounding box center [409, 396] width 320 height 457
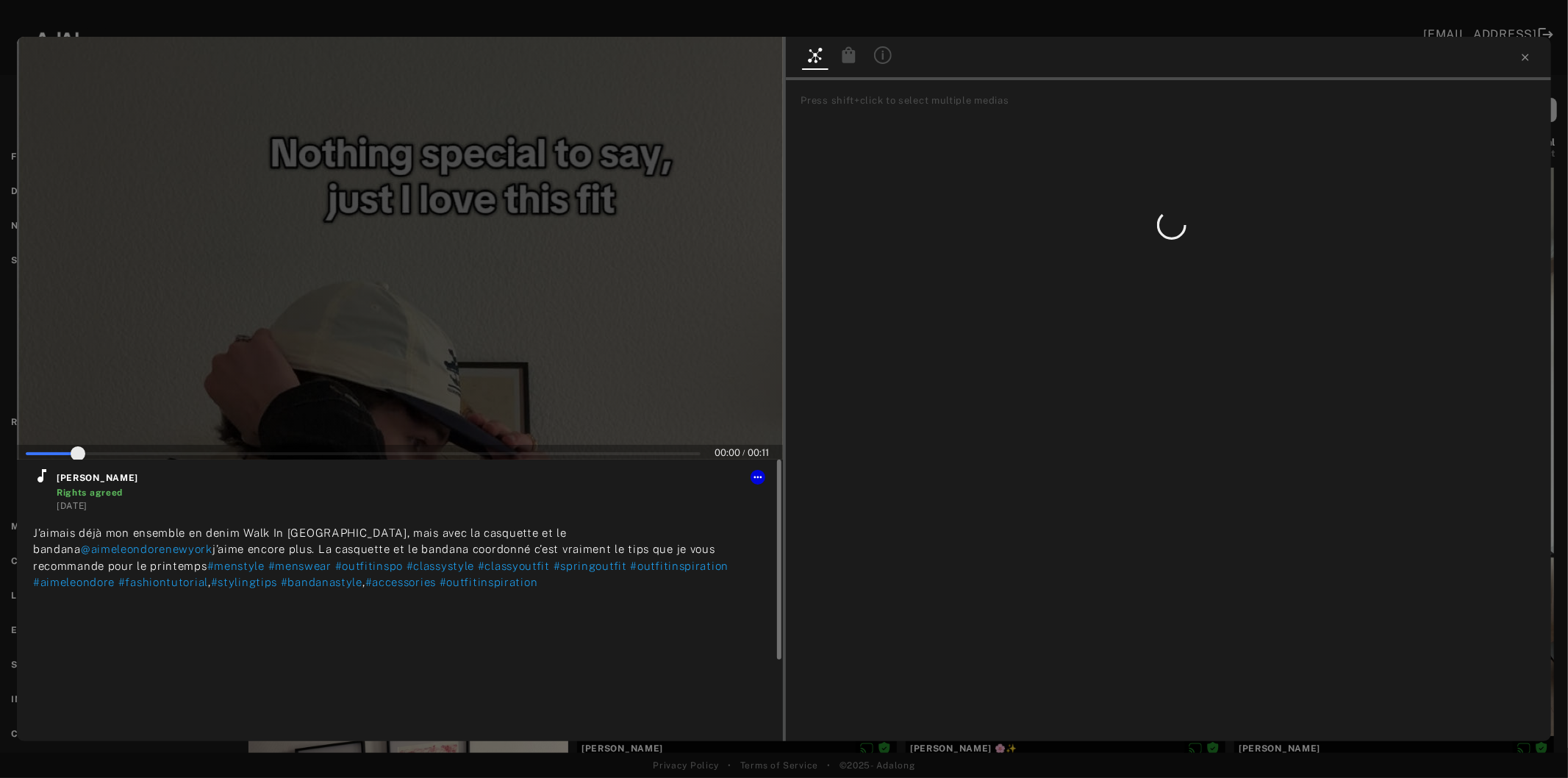
click at [42, 474] on icon at bounding box center [42, 475] width 18 height 18
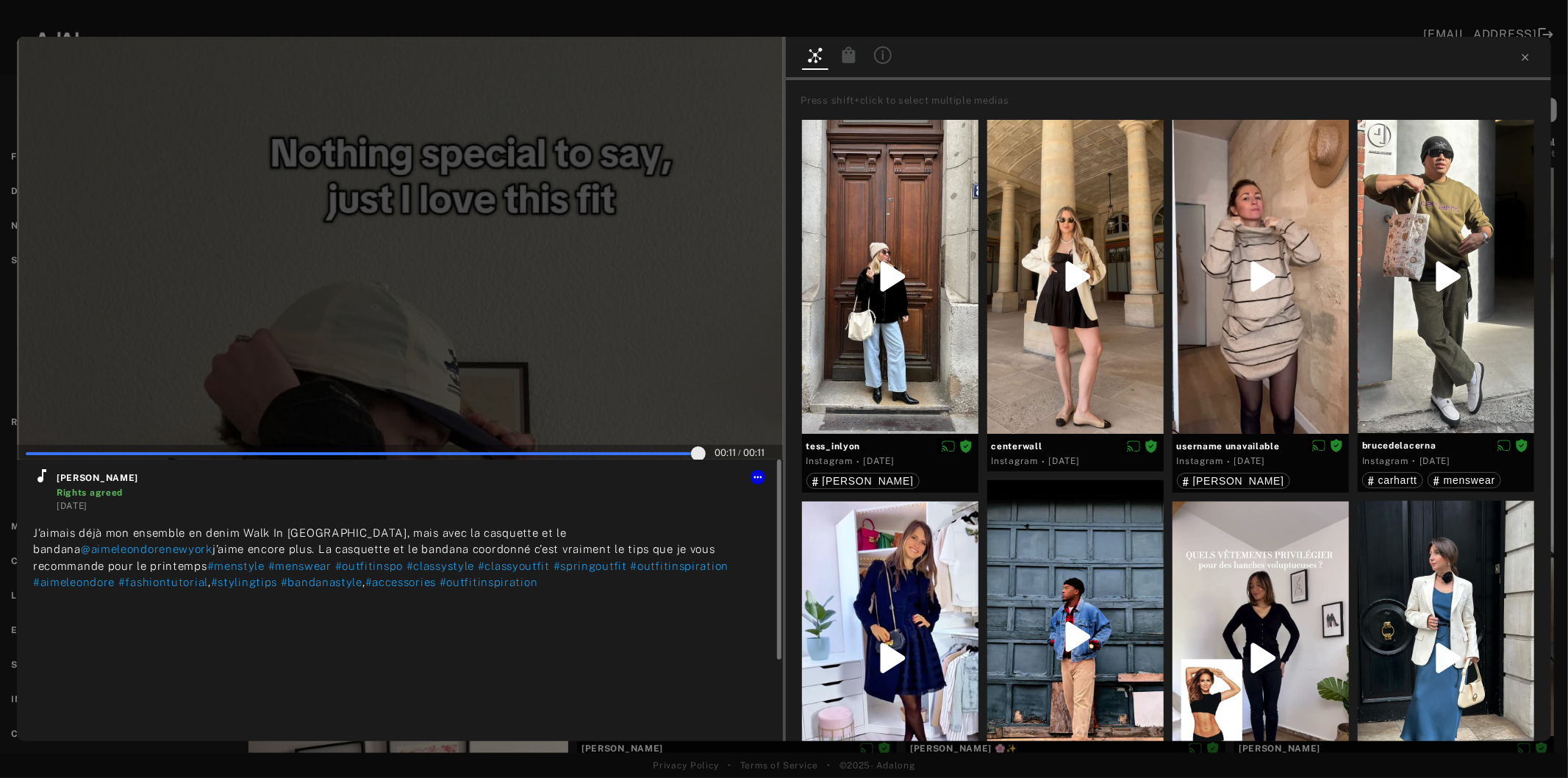
type input "***"
click at [761, 480] on icon at bounding box center [758, 477] width 12 height 12
click at [769, 490] on span "Collect" at bounding box center [777, 494] width 28 height 11
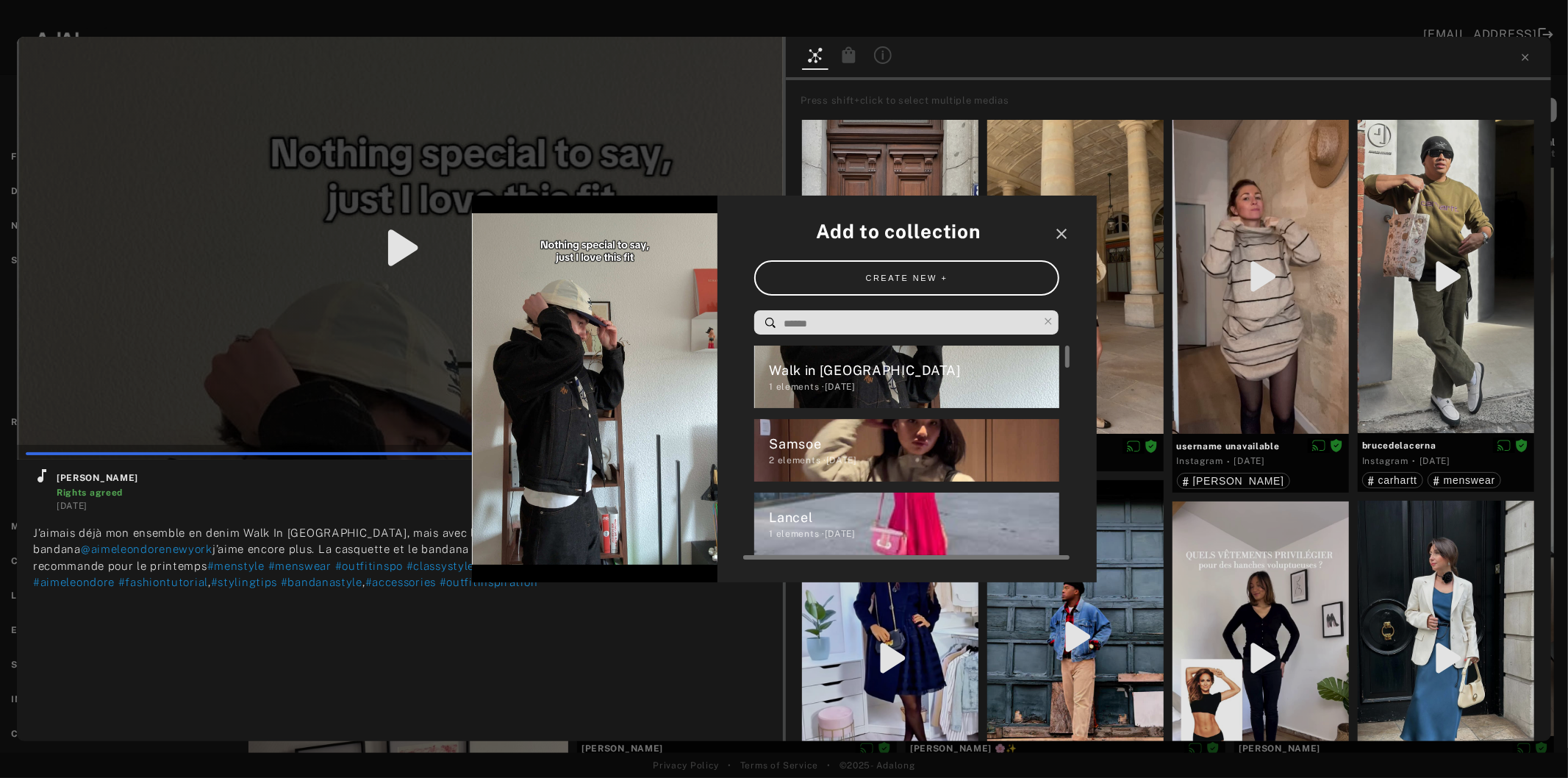
click at [802, 381] on div "1 elements · [DATE]" at bounding box center [914, 387] width 290 height 14
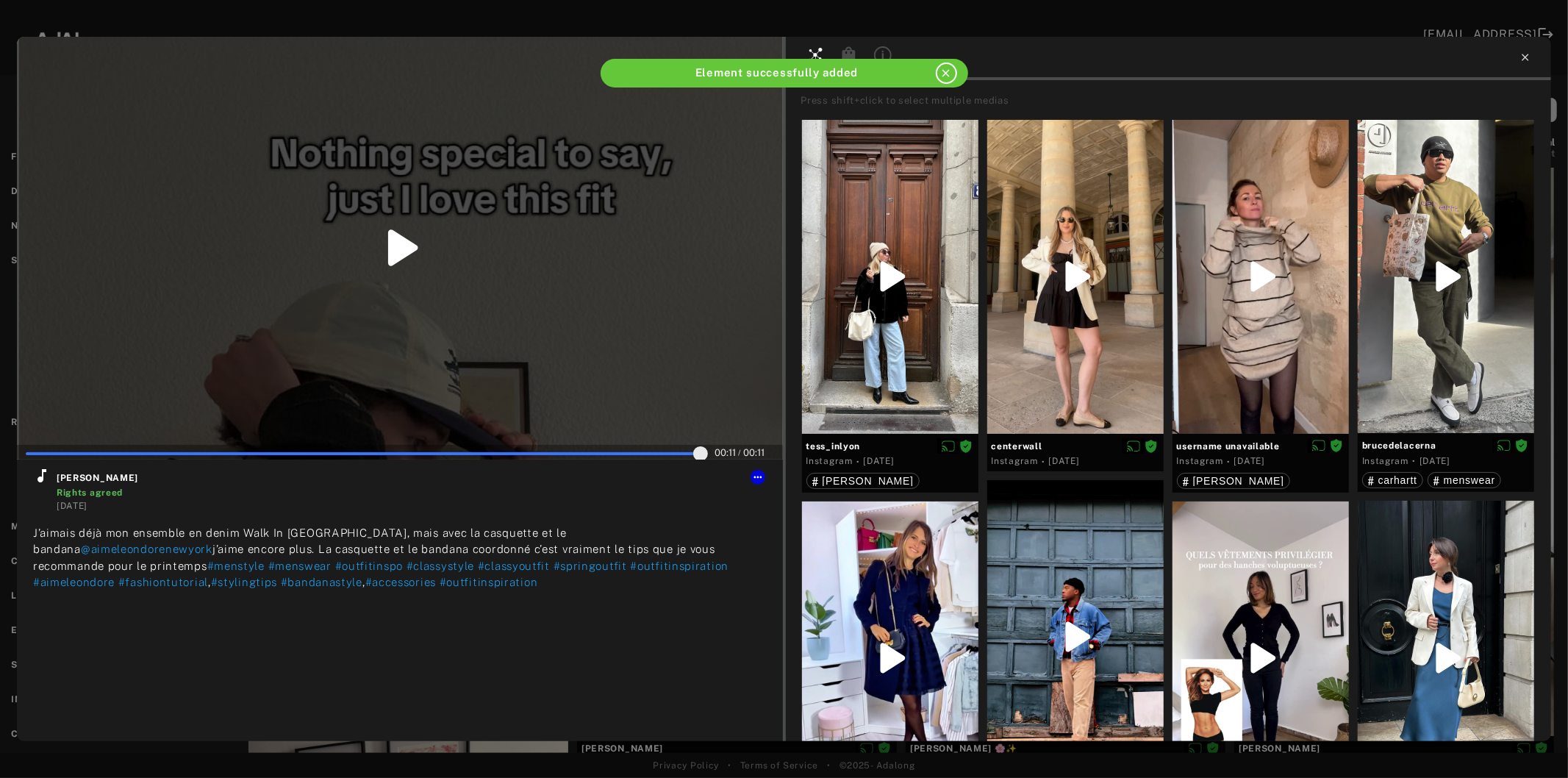
click at [1528, 58] on icon at bounding box center [1526, 58] width 12 height 12
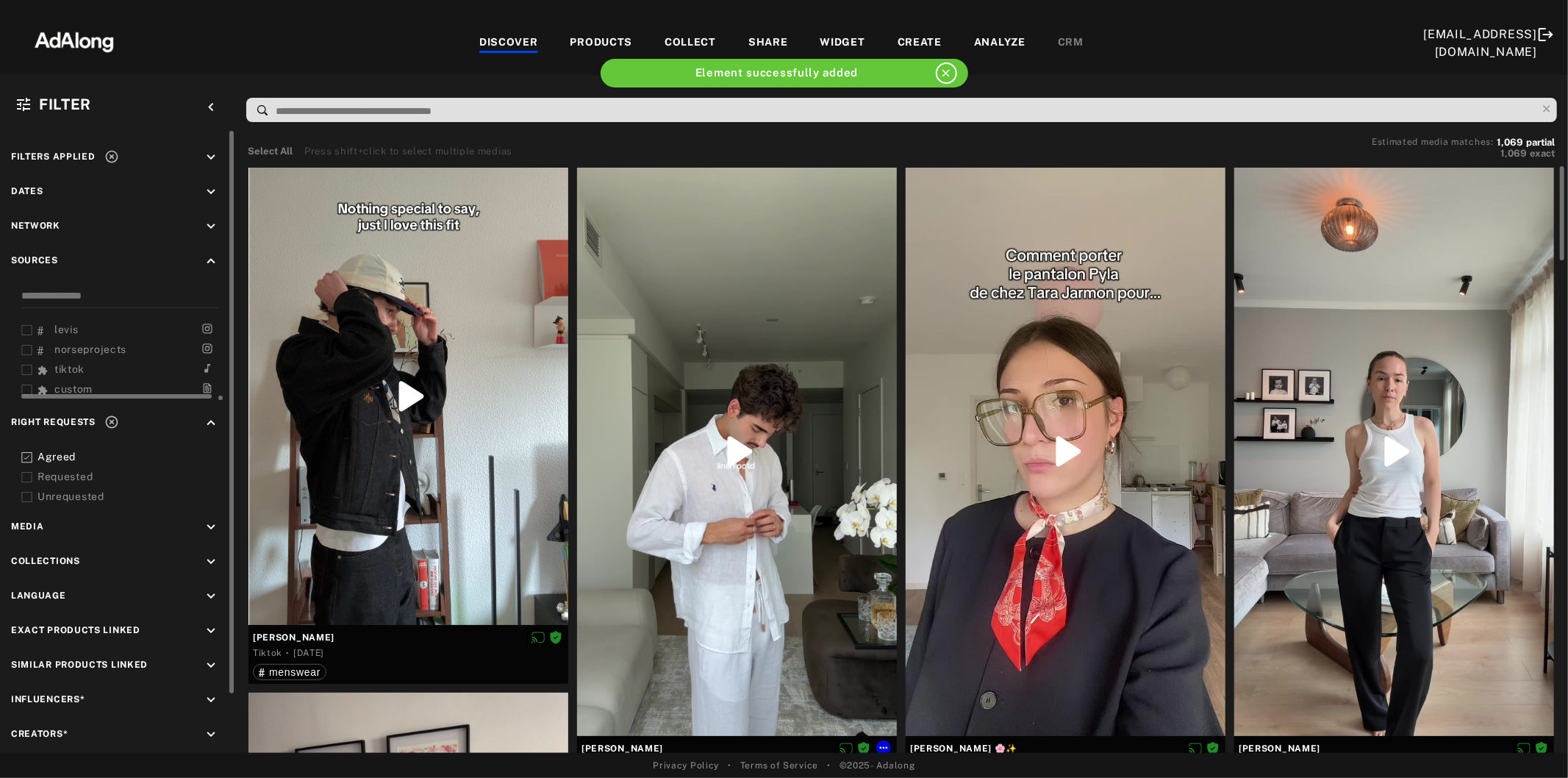
scroll to position [82, 0]
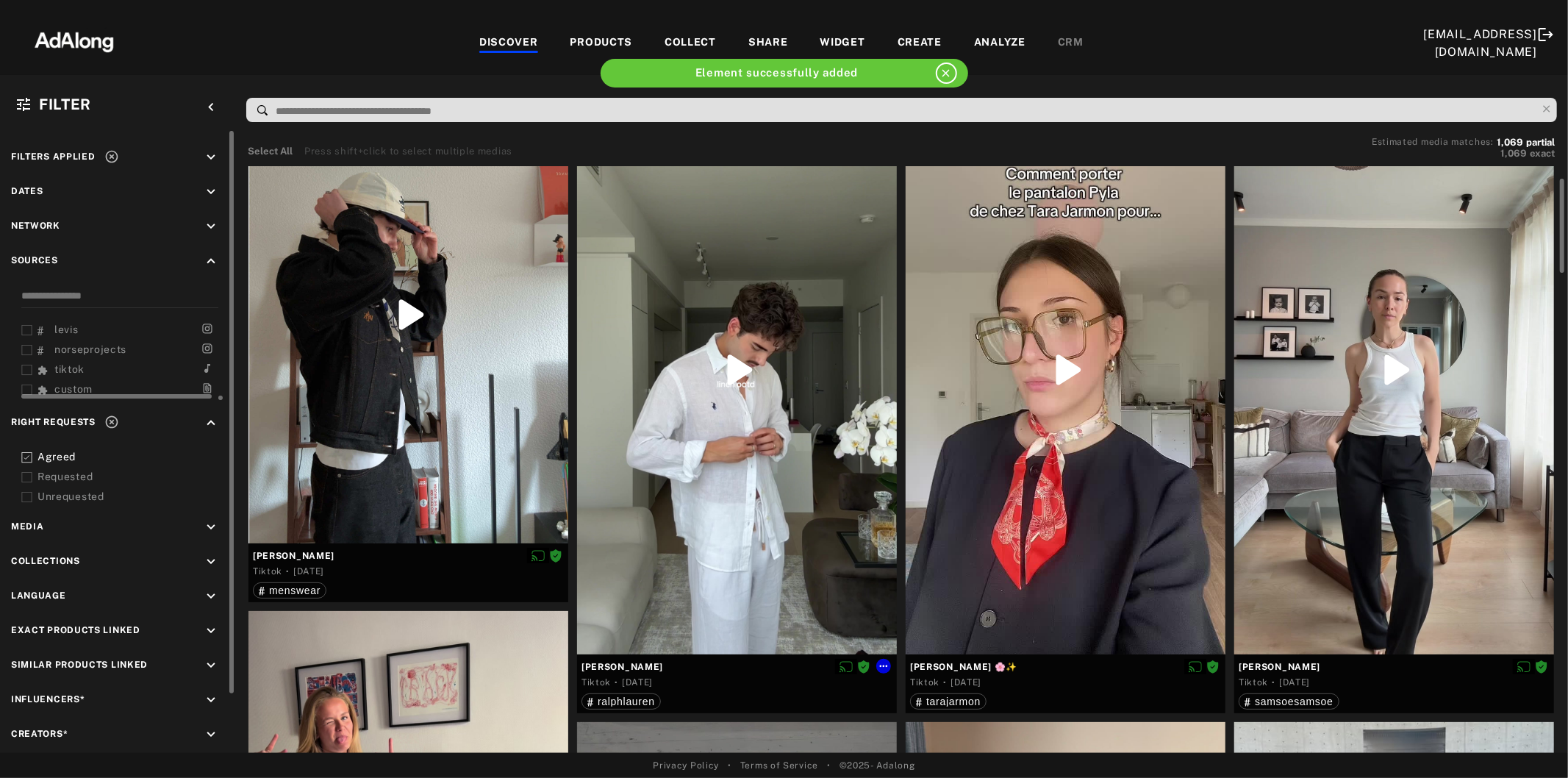
click at [803, 445] on div at bounding box center [737, 370] width 320 height 568
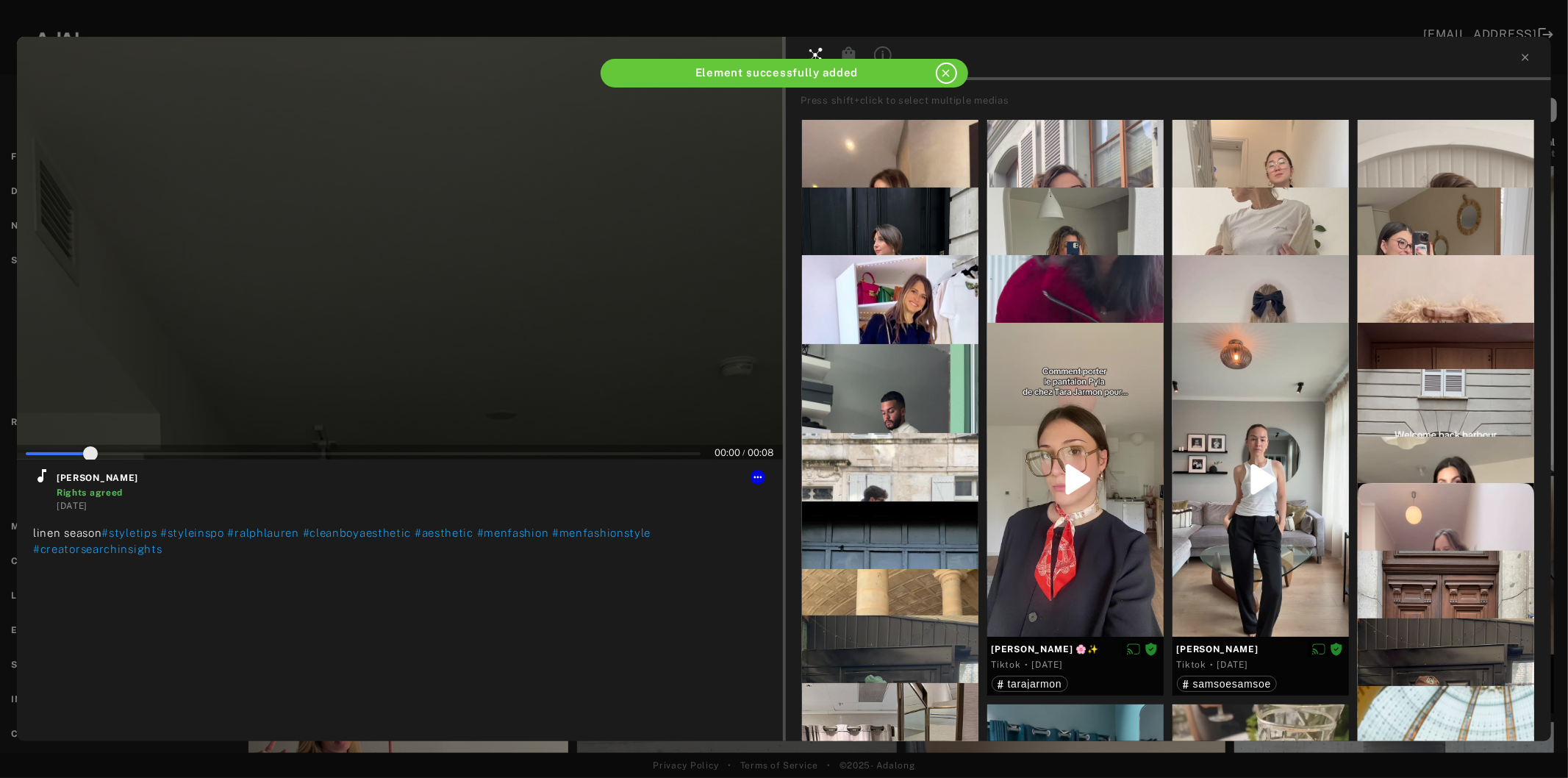
click at [341, 349] on div at bounding box center [399, 248] width 766 height 423
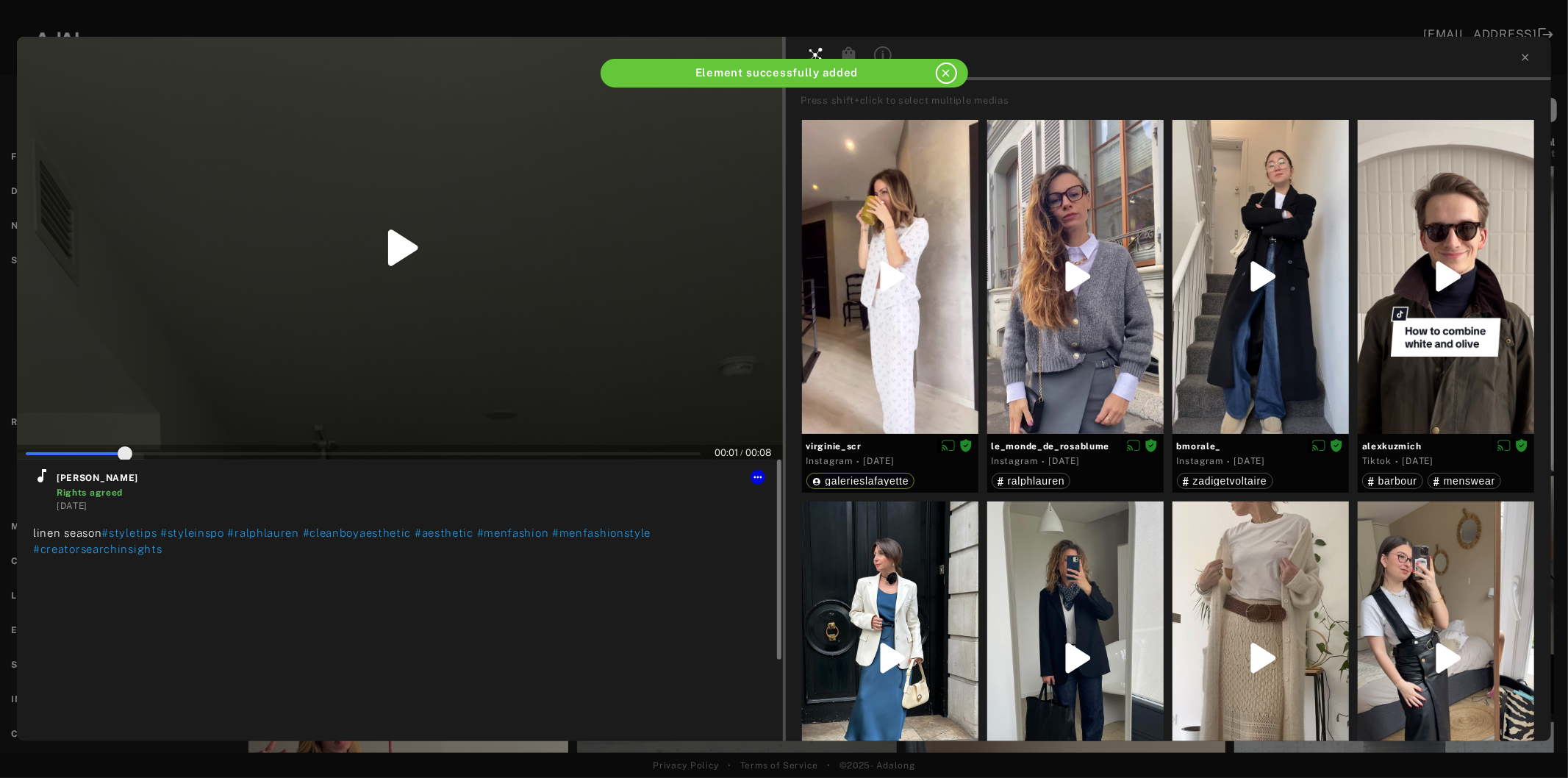
click at [38, 474] on icon at bounding box center [42, 475] width 18 height 18
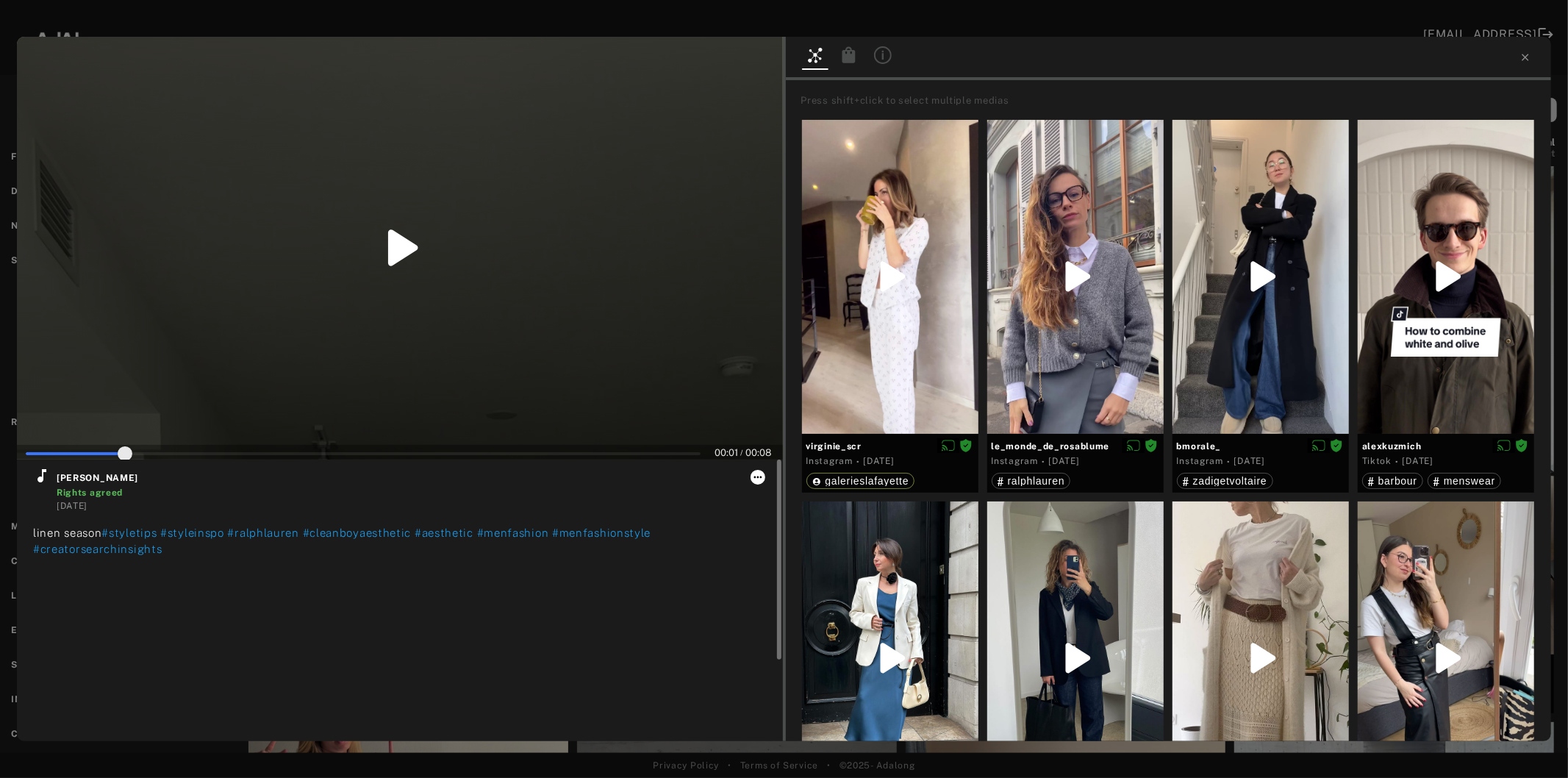
click at [762, 474] on icon at bounding box center [758, 477] width 12 height 12
click at [774, 495] on span "Collect" at bounding box center [777, 494] width 28 height 11
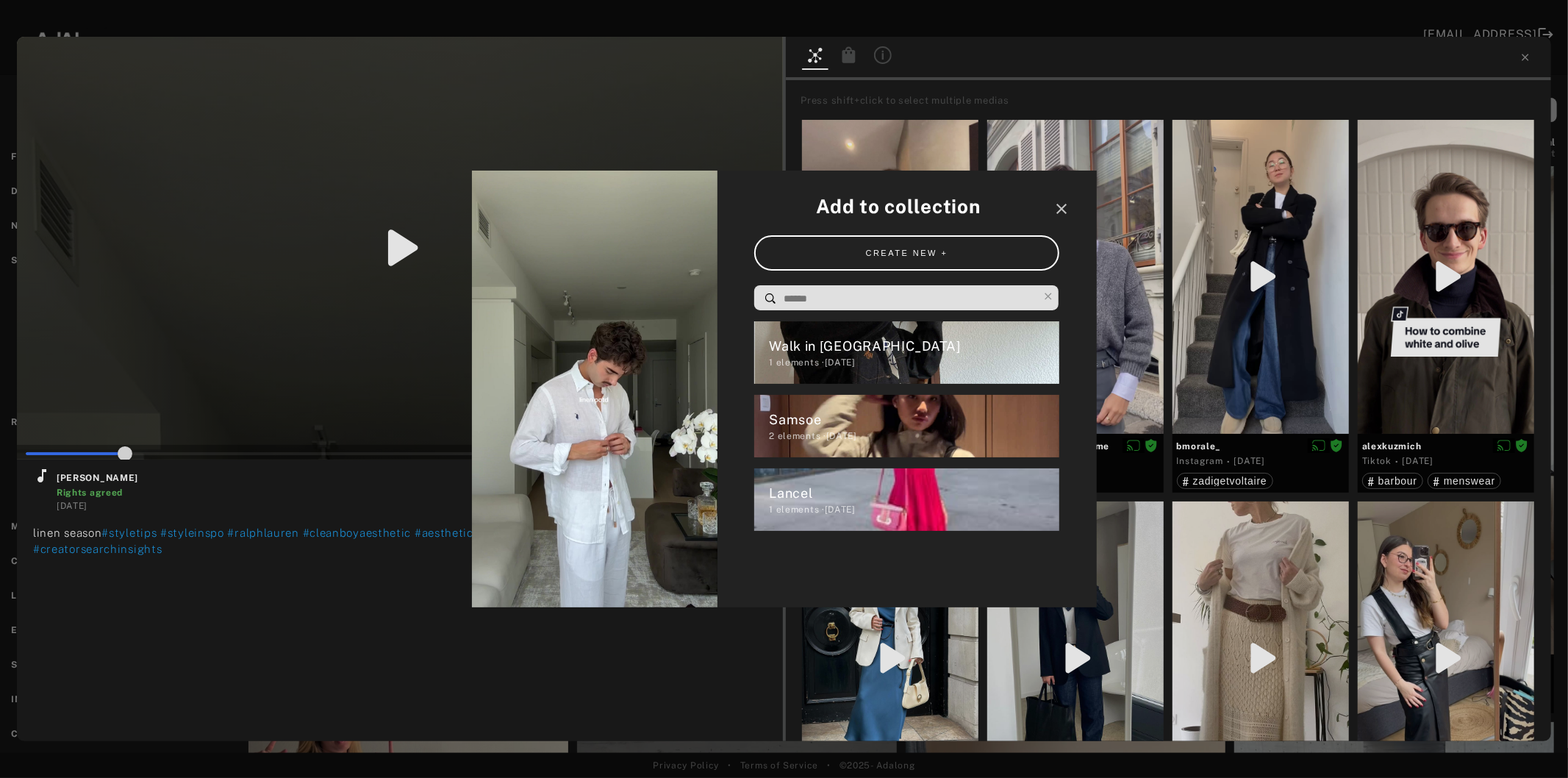
click at [857, 294] on input at bounding box center [910, 299] width 257 height 20
type input "**"
type input "*"
type input "**"
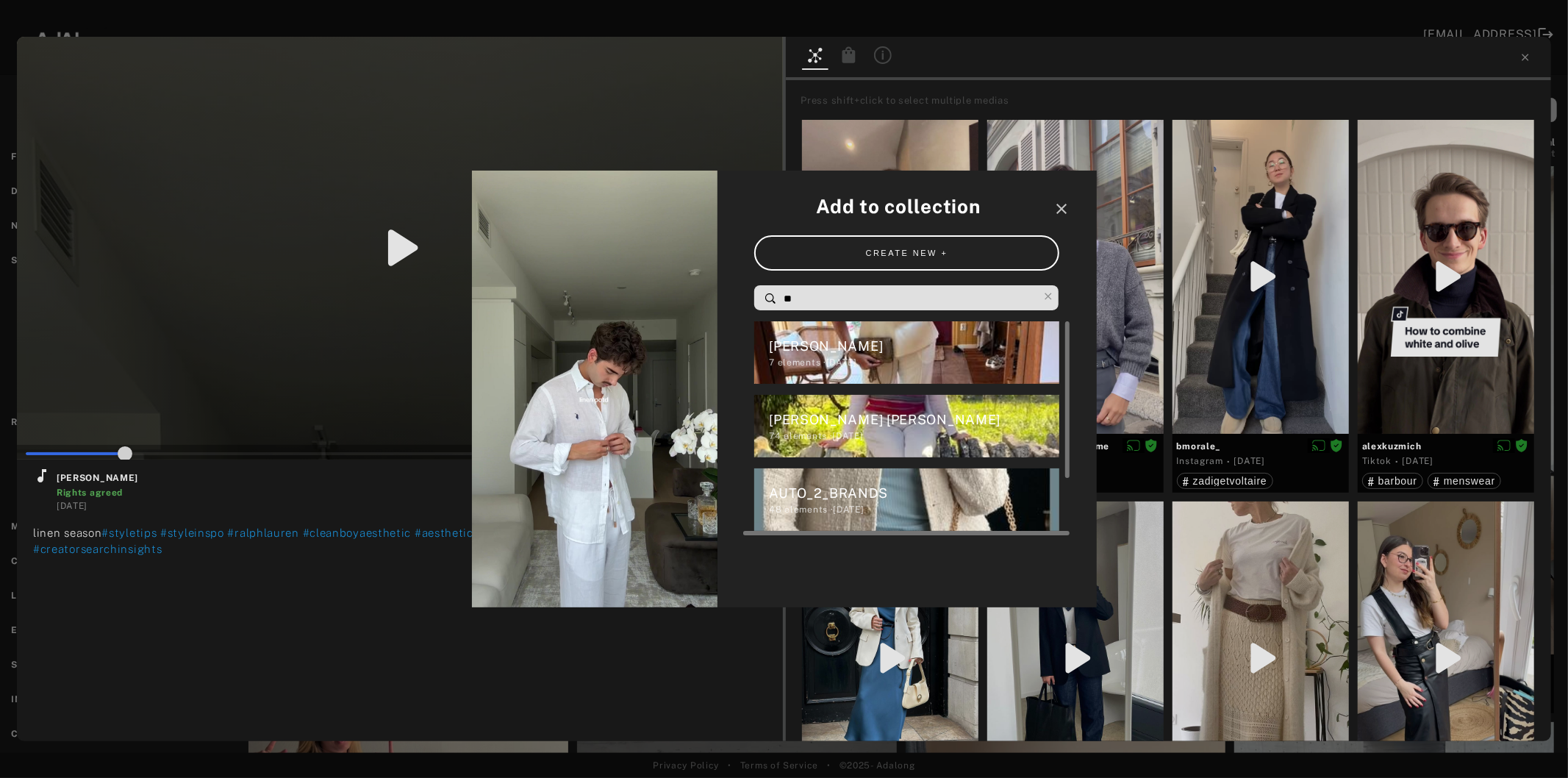
type input "**"
click at [841, 432] on div "74 elements · [DATE]" at bounding box center [914, 436] width 290 height 14
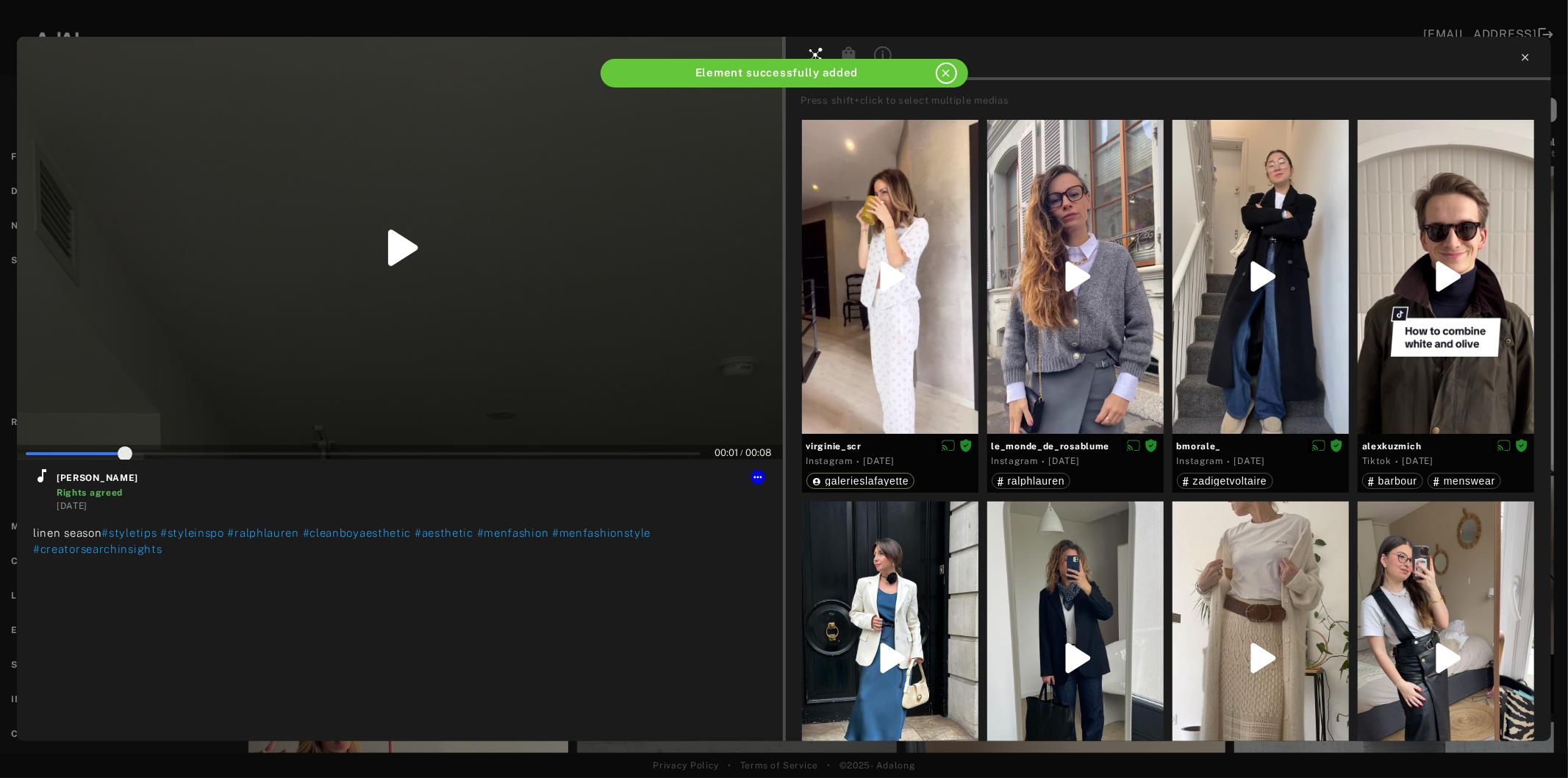
type input "**"
click at [1524, 57] on icon at bounding box center [1525, 57] width 7 height 7
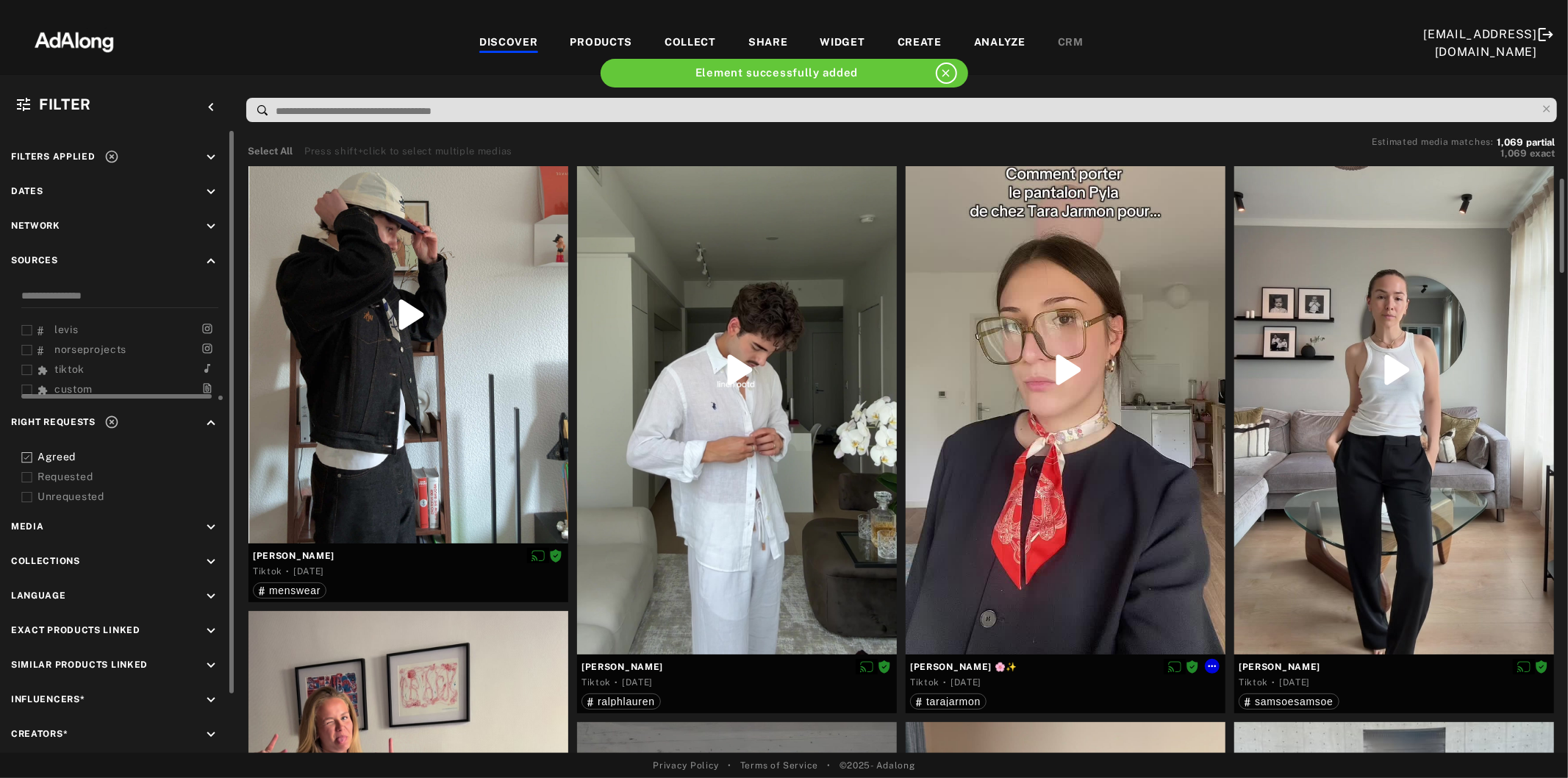
click at [1092, 466] on div at bounding box center [1066, 370] width 320 height 568
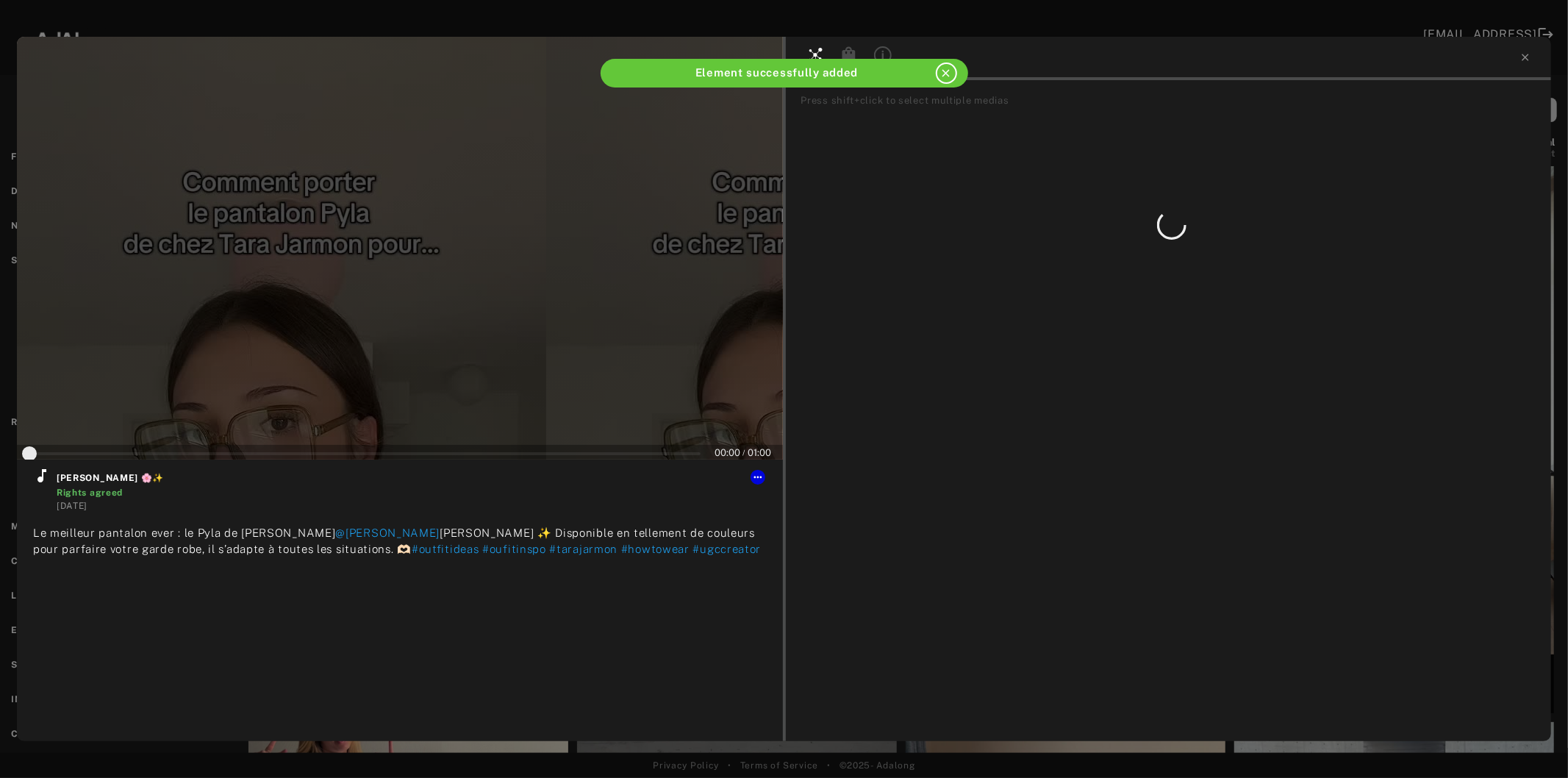
click at [355, 329] on div at bounding box center [399, 248] width 766 height 423
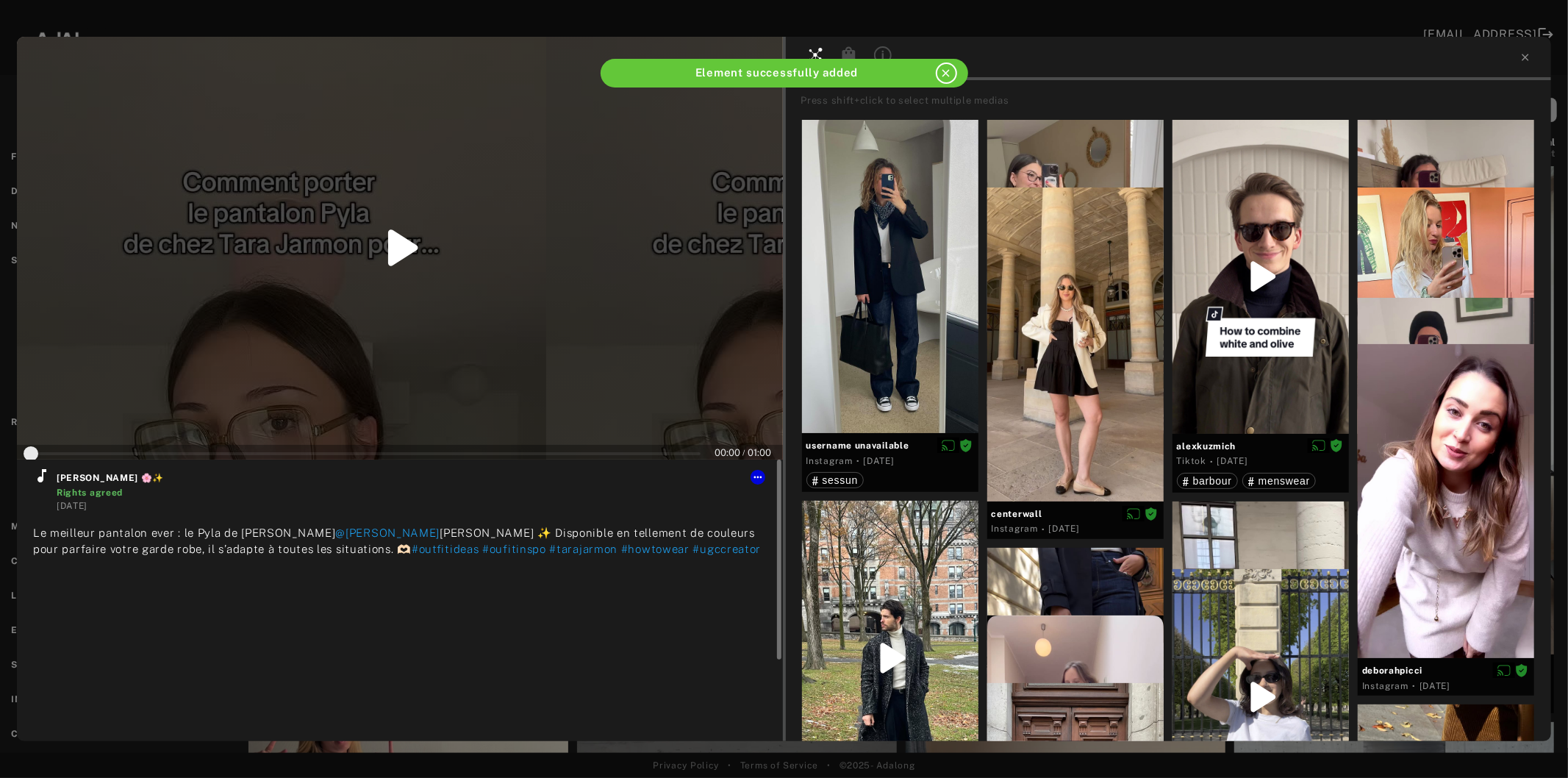
click at [40, 481] on icon at bounding box center [41, 475] width 9 height 14
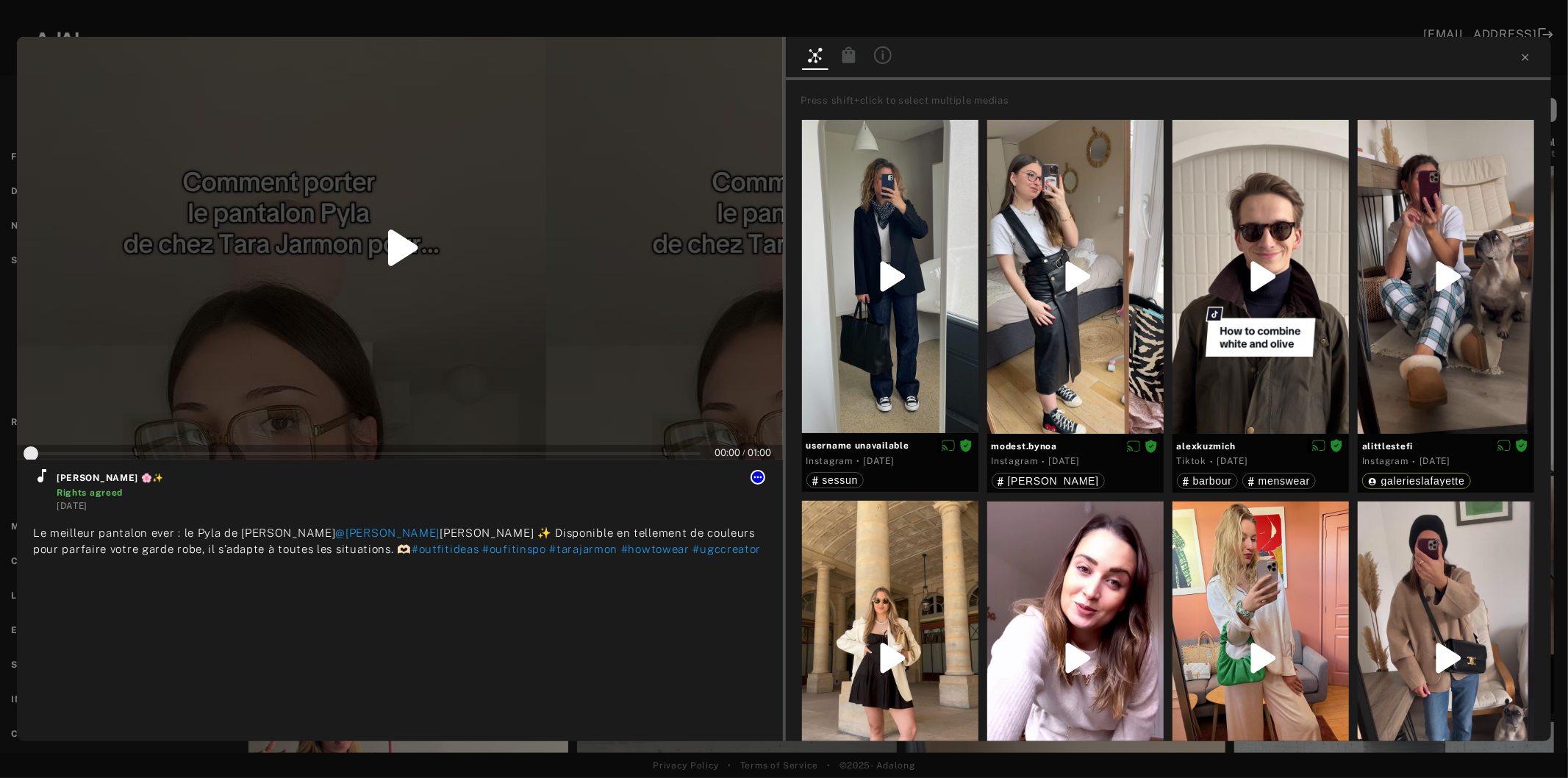
click at [755, 474] on icon at bounding box center [758, 477] width 12 height 12
click at [765, 494] on span "Collect" at bounding box center [777, 494] width 28 height 11
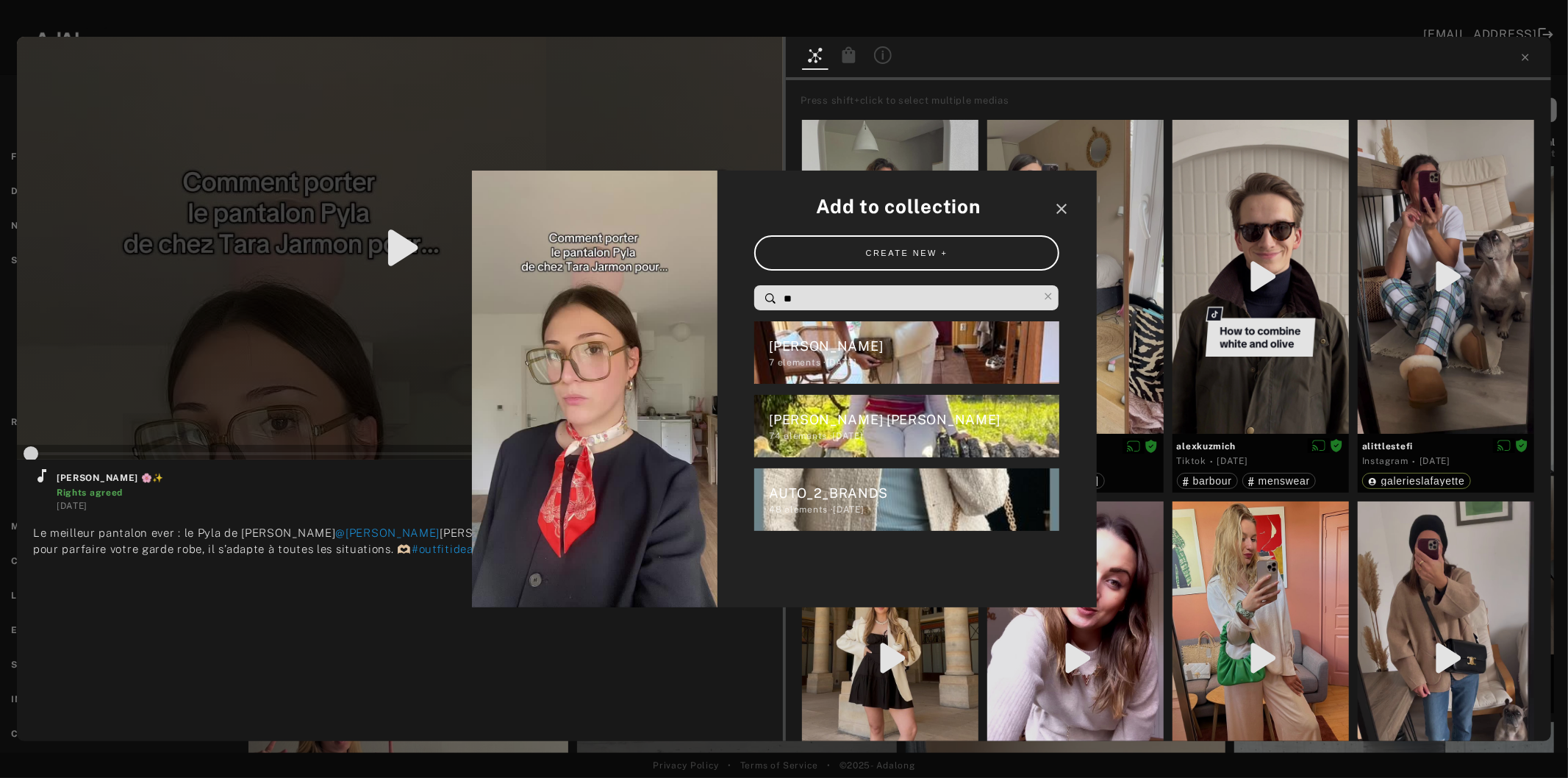
drag, startPoint x: 836, startPoint y: 287, endPoint x: 709, endPoint y: 314, distance: 129.8
click at [709, 314] on div "Add to collection close CREATE NEW + ** [PERSON_NAME] 7 elements · [DATE] [PERS…" at bounding box center [784, 389] width 625 height 436
type input "*"
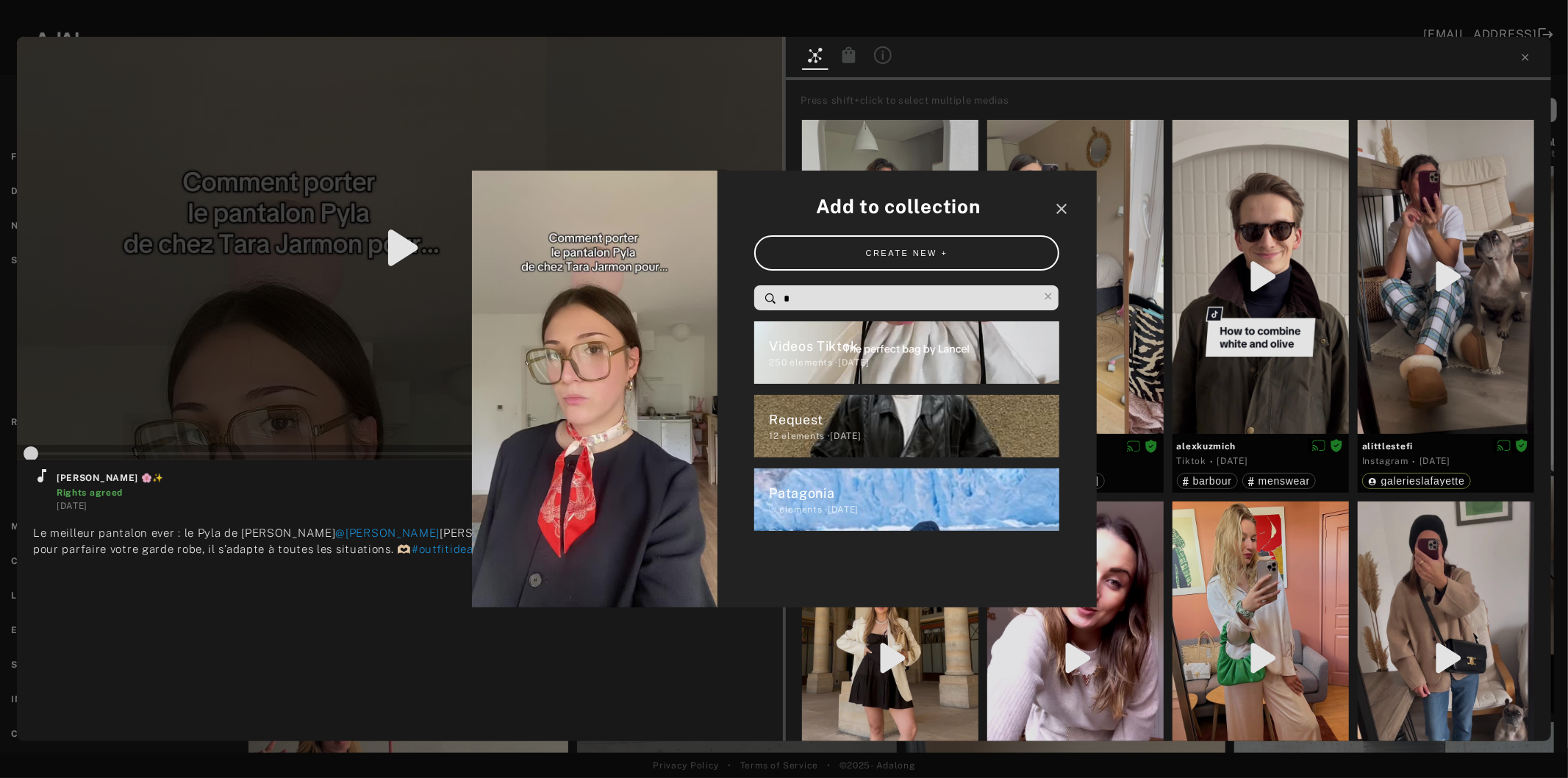
type input "**"
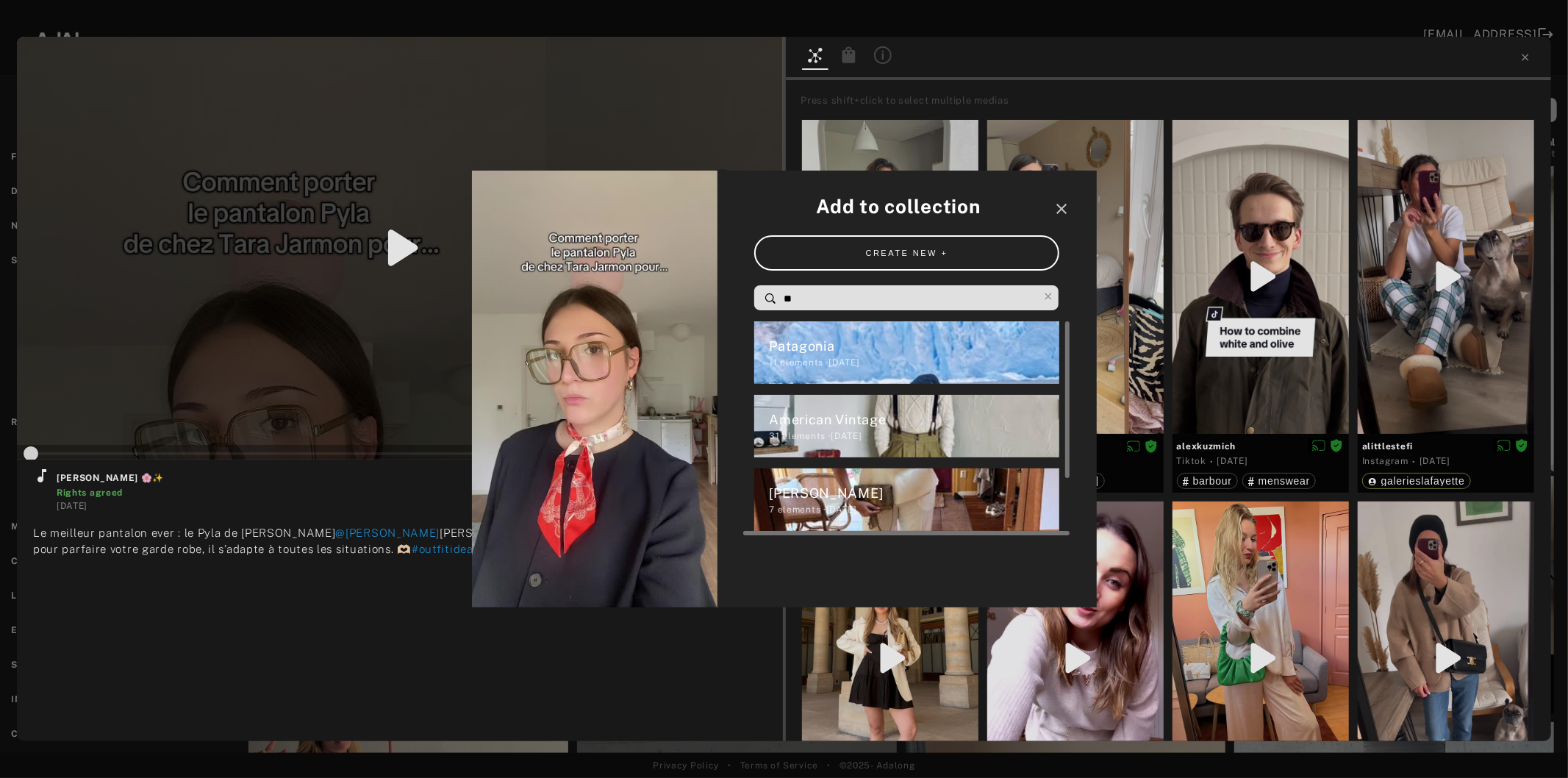
type input "*"
type input "**"
click at [853, 497] on div "[PERSON_NAME]" at bounding box center [914, 493] width 290 height 20
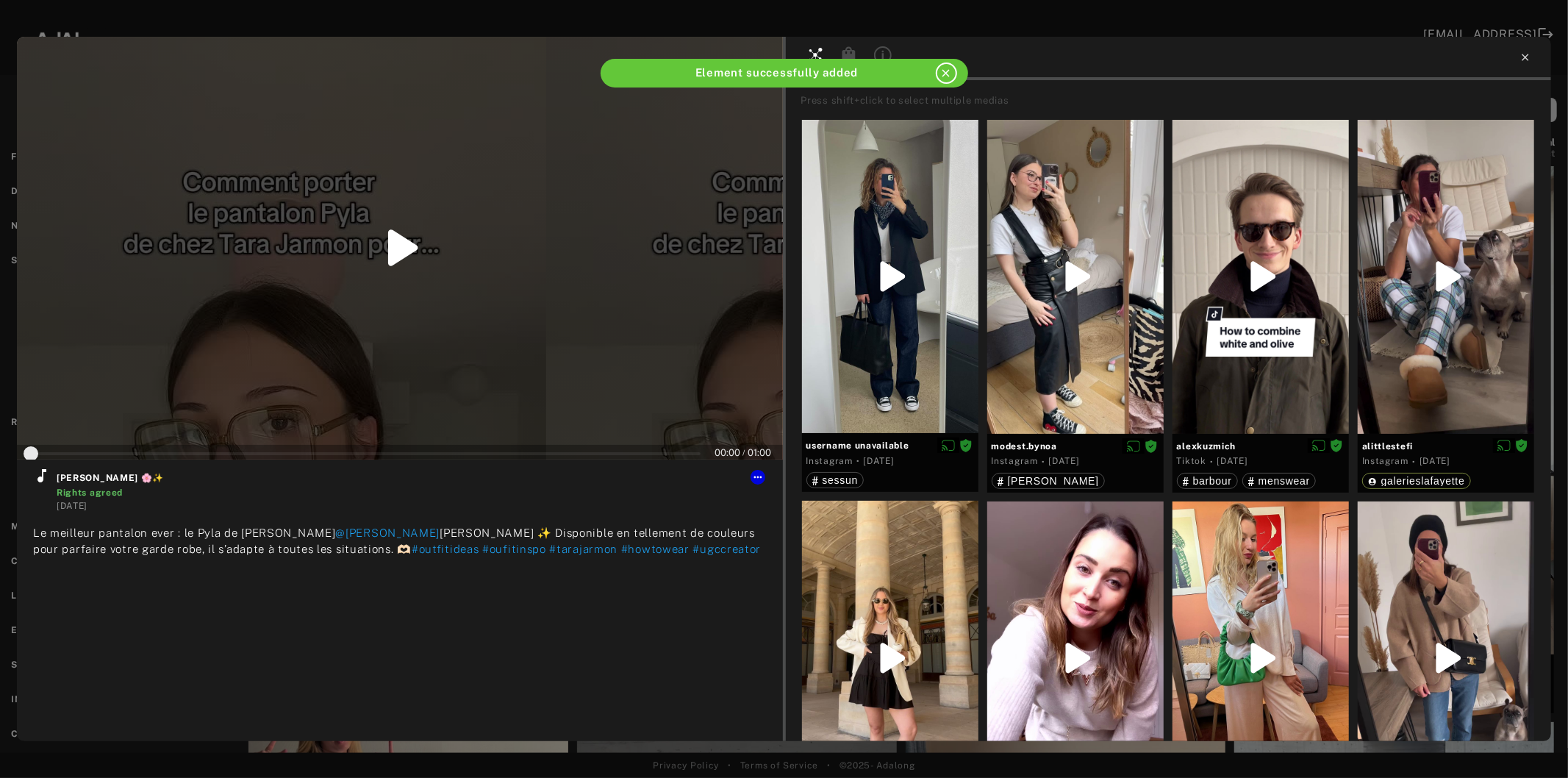
type input "*"
click at [1524, 58] on icon at bounding box center [1526, 58] width 12 height 12
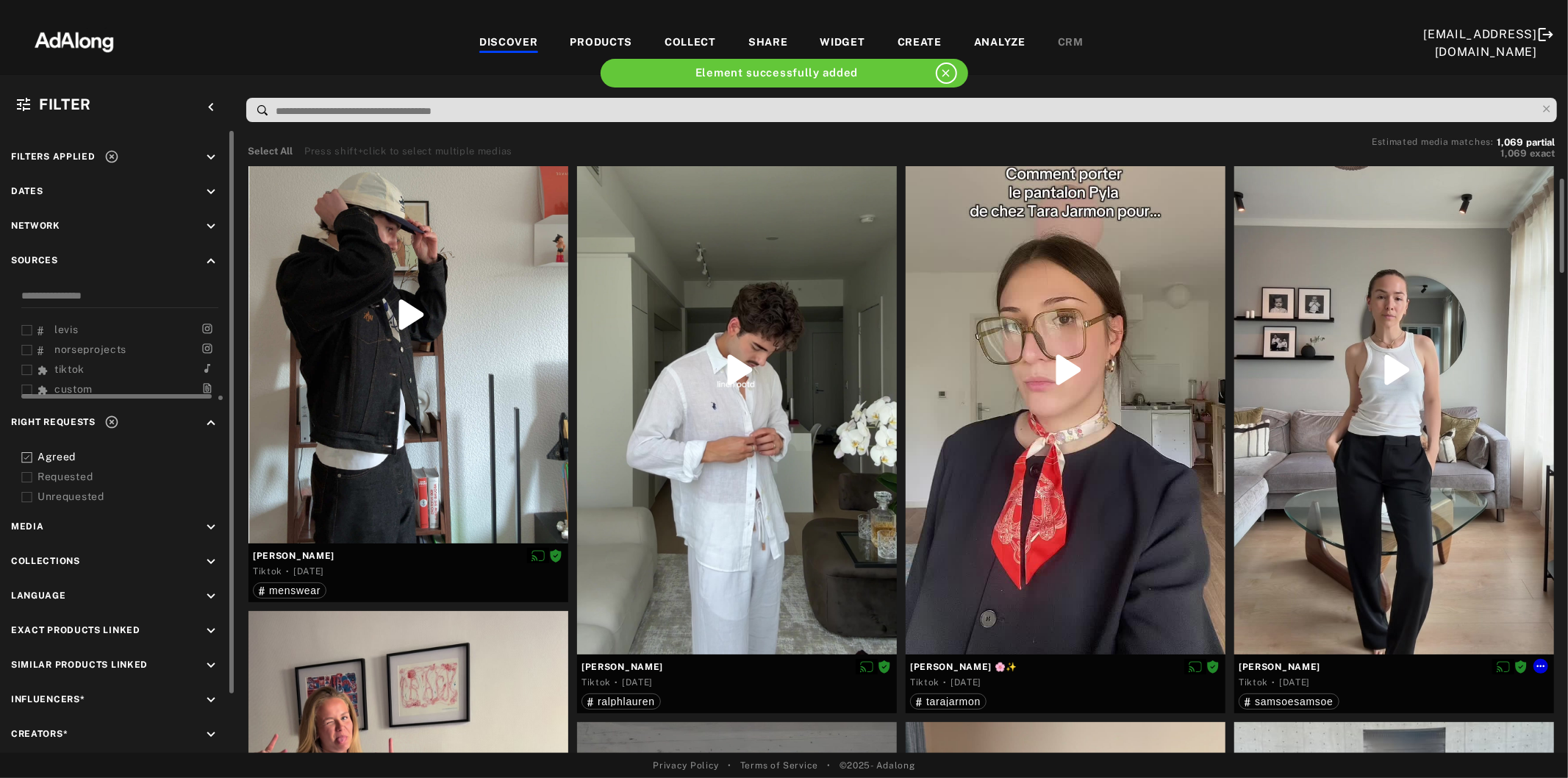
click at [1419, 511] on div at bounding box center [1394, 370] width 320 height 568
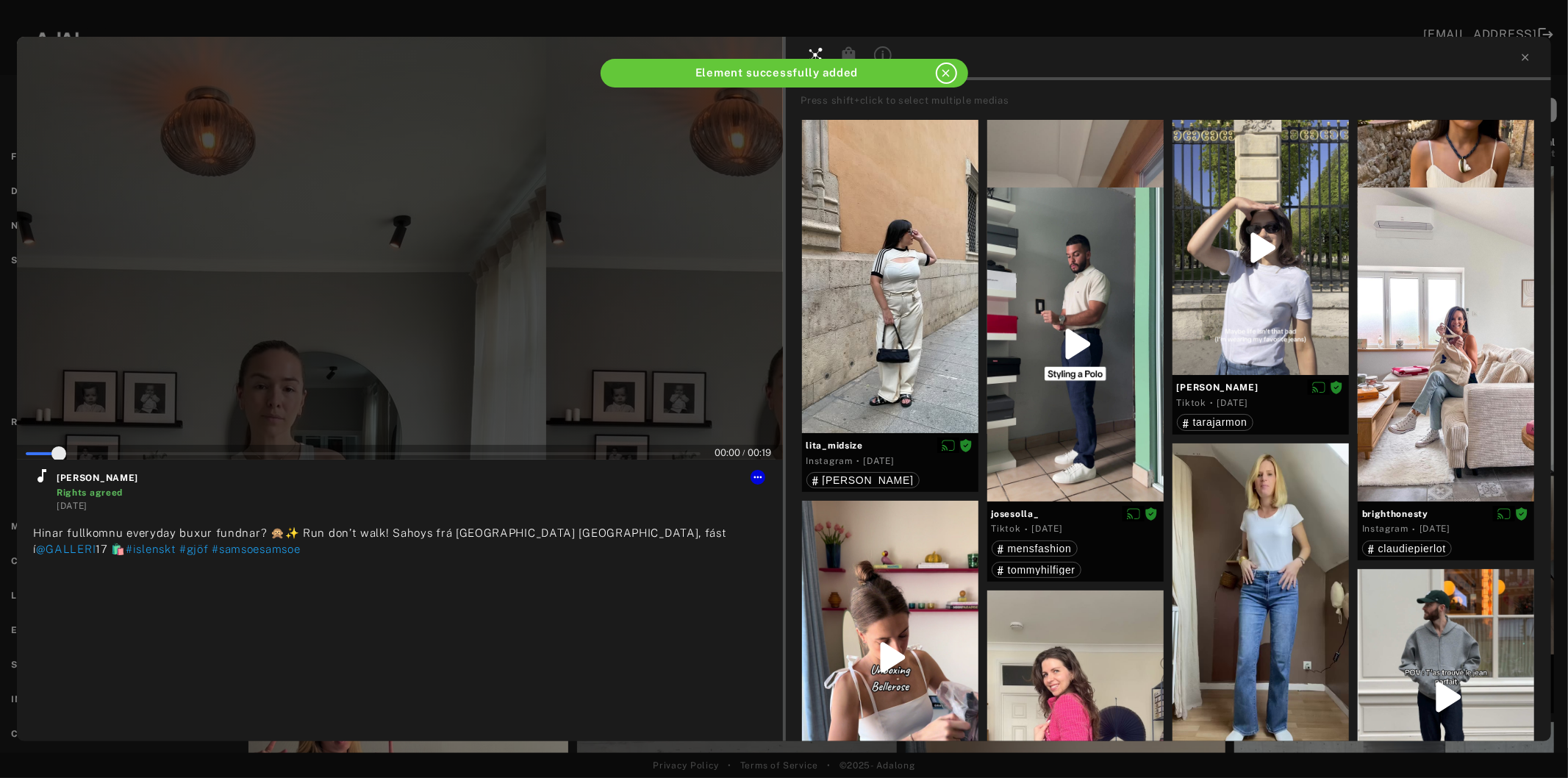
click at [326, 303] on div at bounding box center [399, 248] width 766 height 423
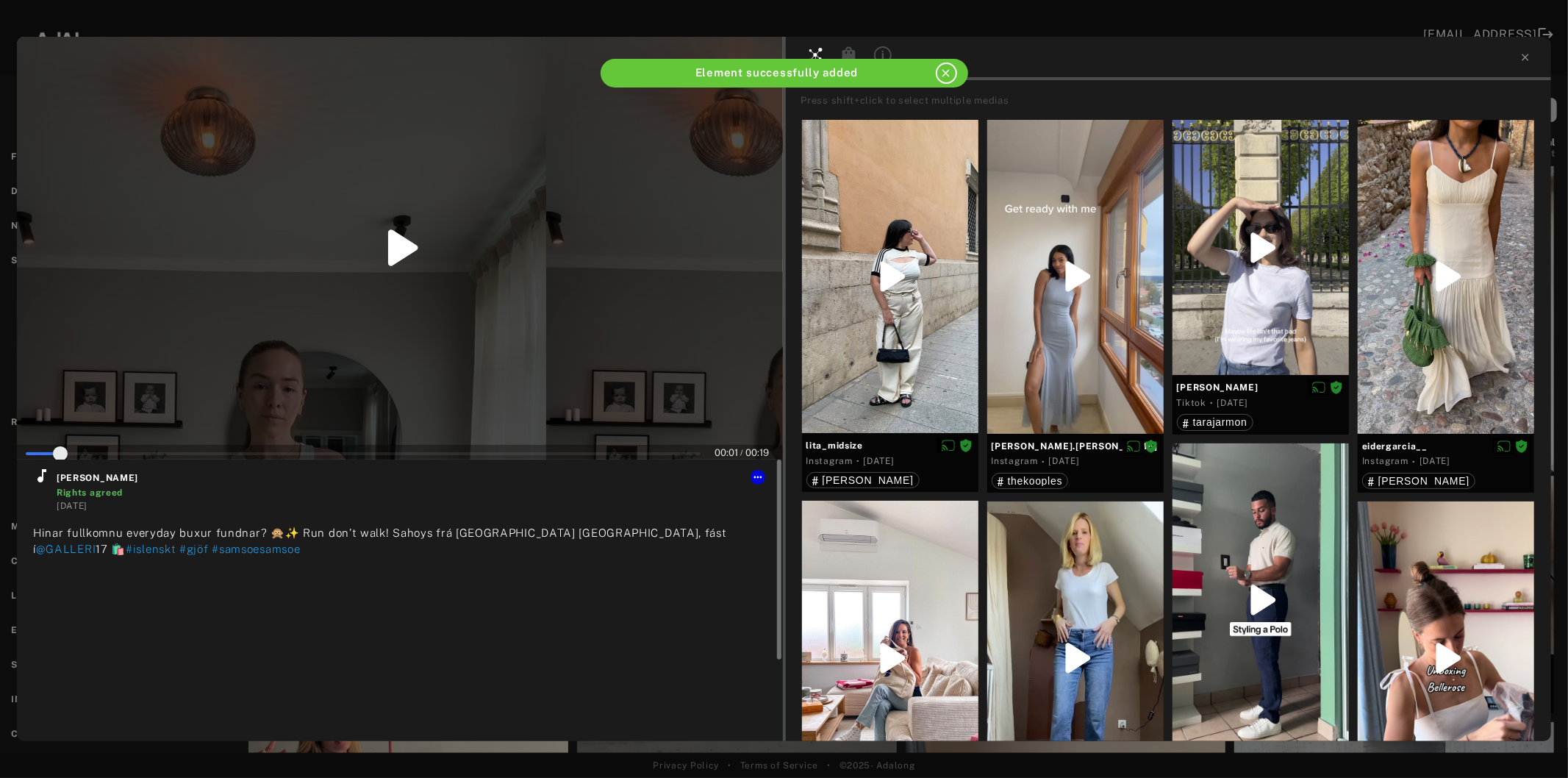
click at [40, 480] on icon at bounding box center [41, 475] width 9 height 14
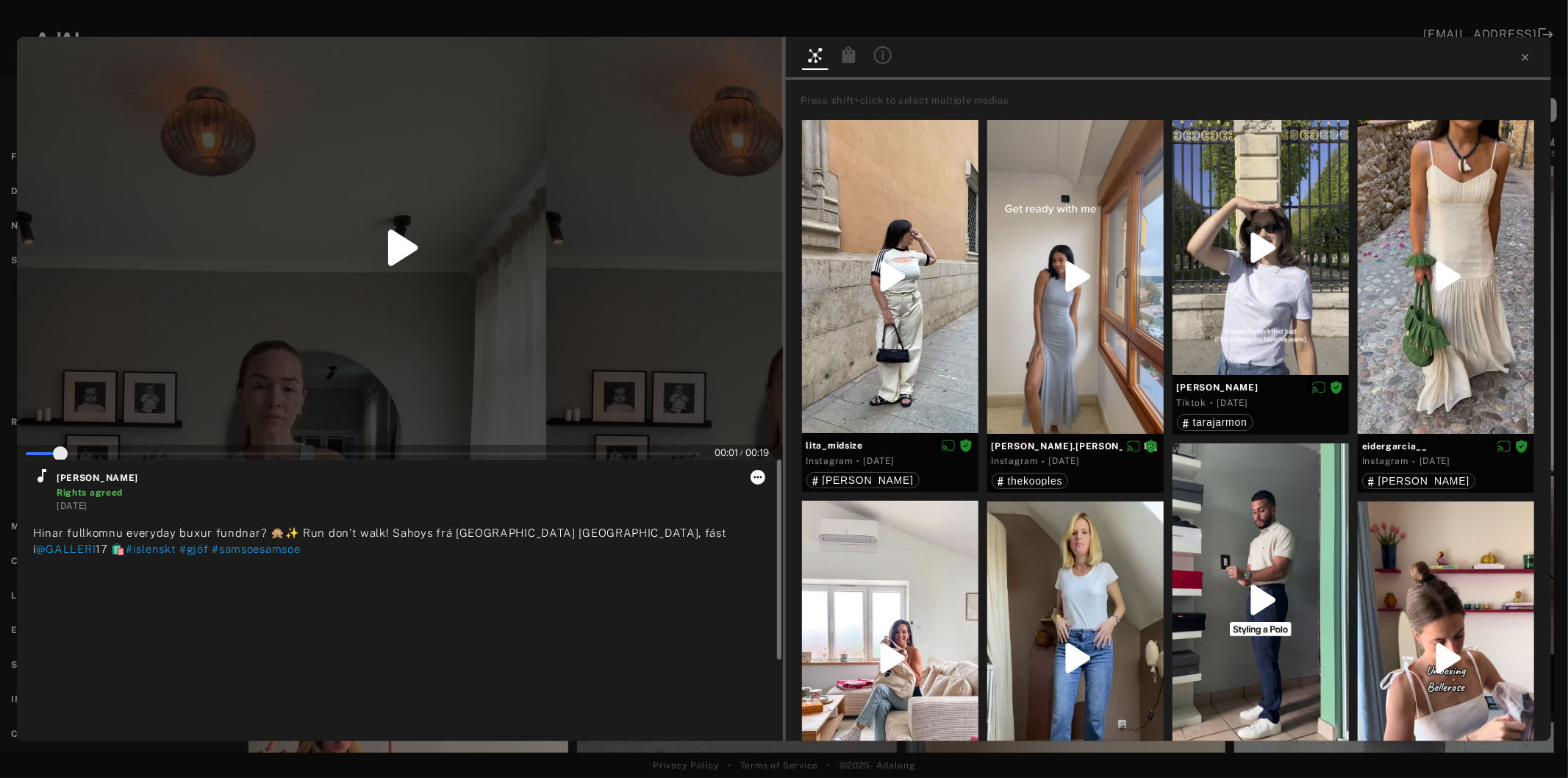
click at [755, 476] on icon at bounding box center [758, 476] width 8 height 2
click at [766, 498] on span "Collect" at bounding box center [777, 494] width 28 height 11
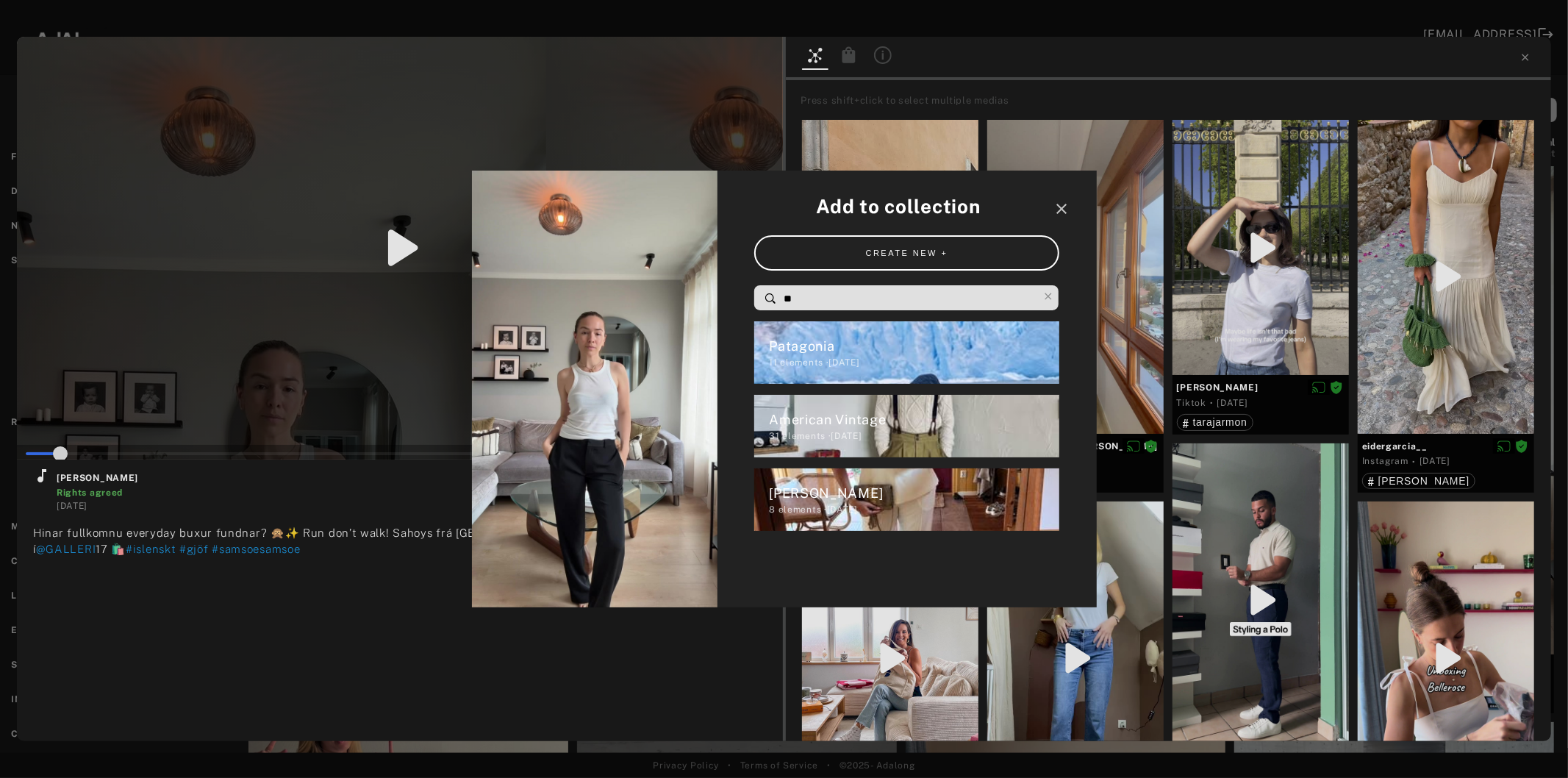
drag, startPoint x: 811, startPoint y: 294, endPoint x: 748, endPoint y: 306, distance: 64.1
click at [755, 304] on div "**" at bounding box center [907, 297] width 306 height 24
type input "*"
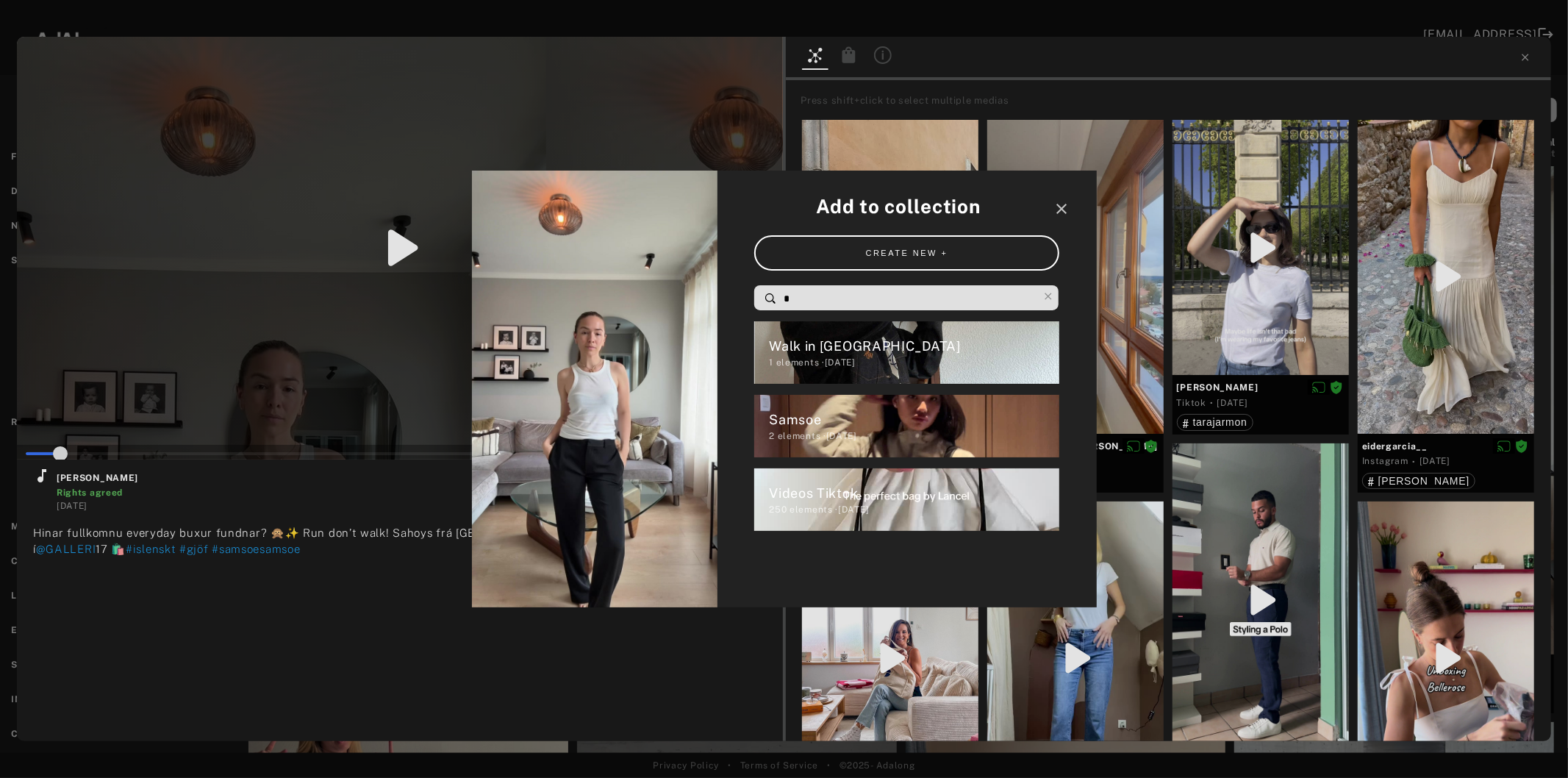
type input "*"
type input "**"
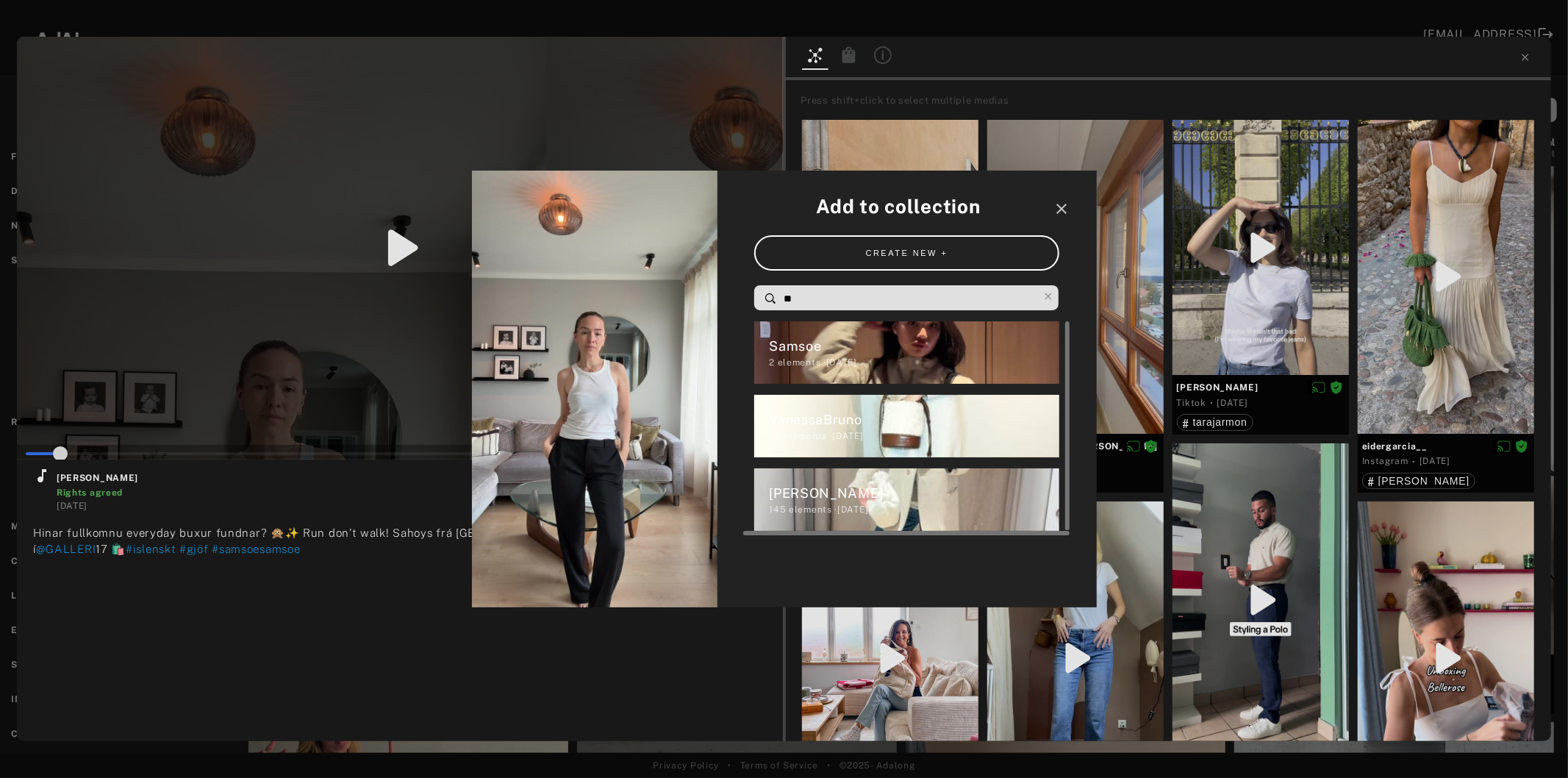
type input "*"
type input "**"
click at [836, 348] on div "Samsoe" at bounding box center [914, 346] width 290 height 20
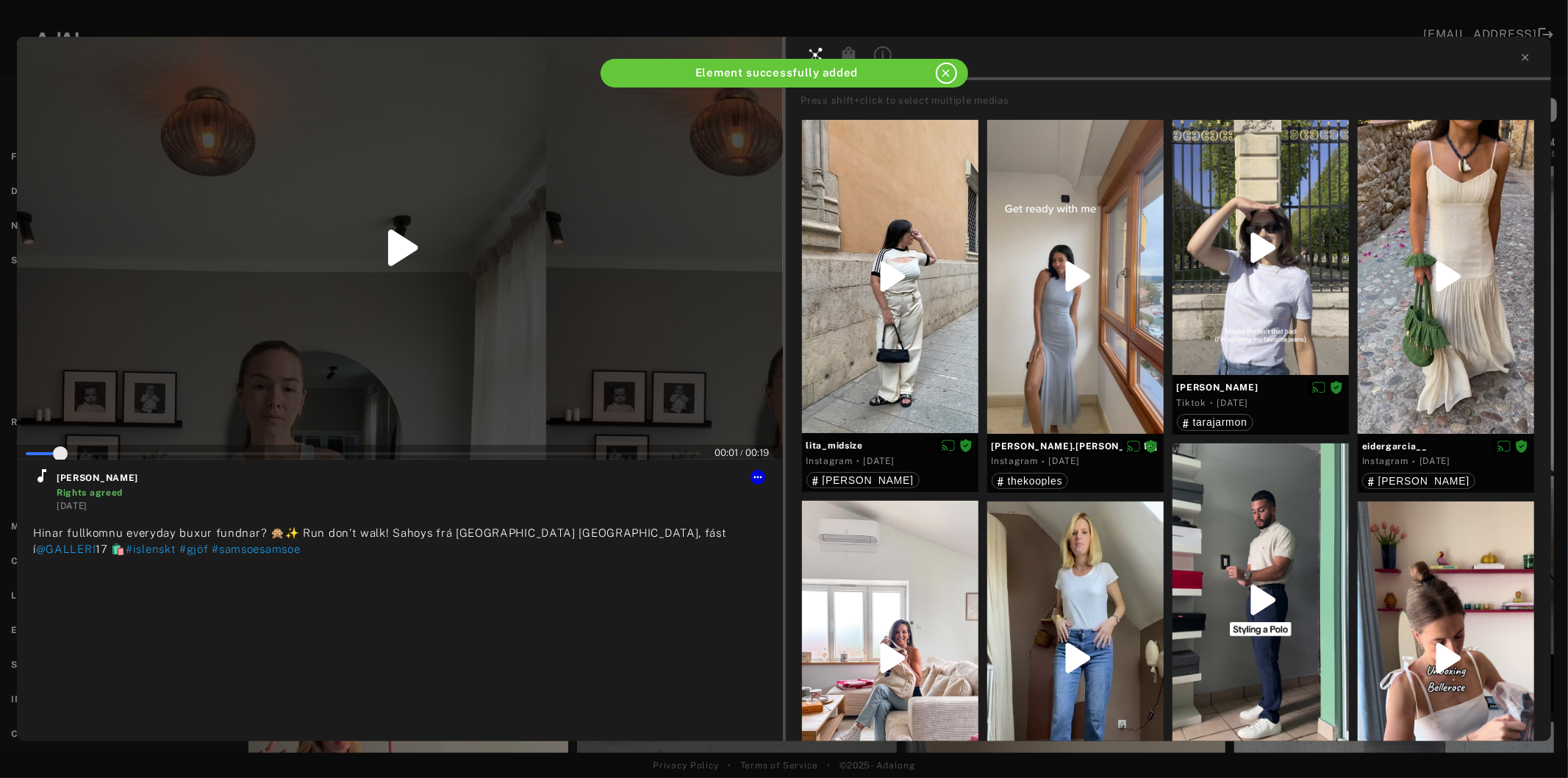
type input "*"
click at [1520, 55] on icon at bounding box center [1526, 58] width 12 height 12
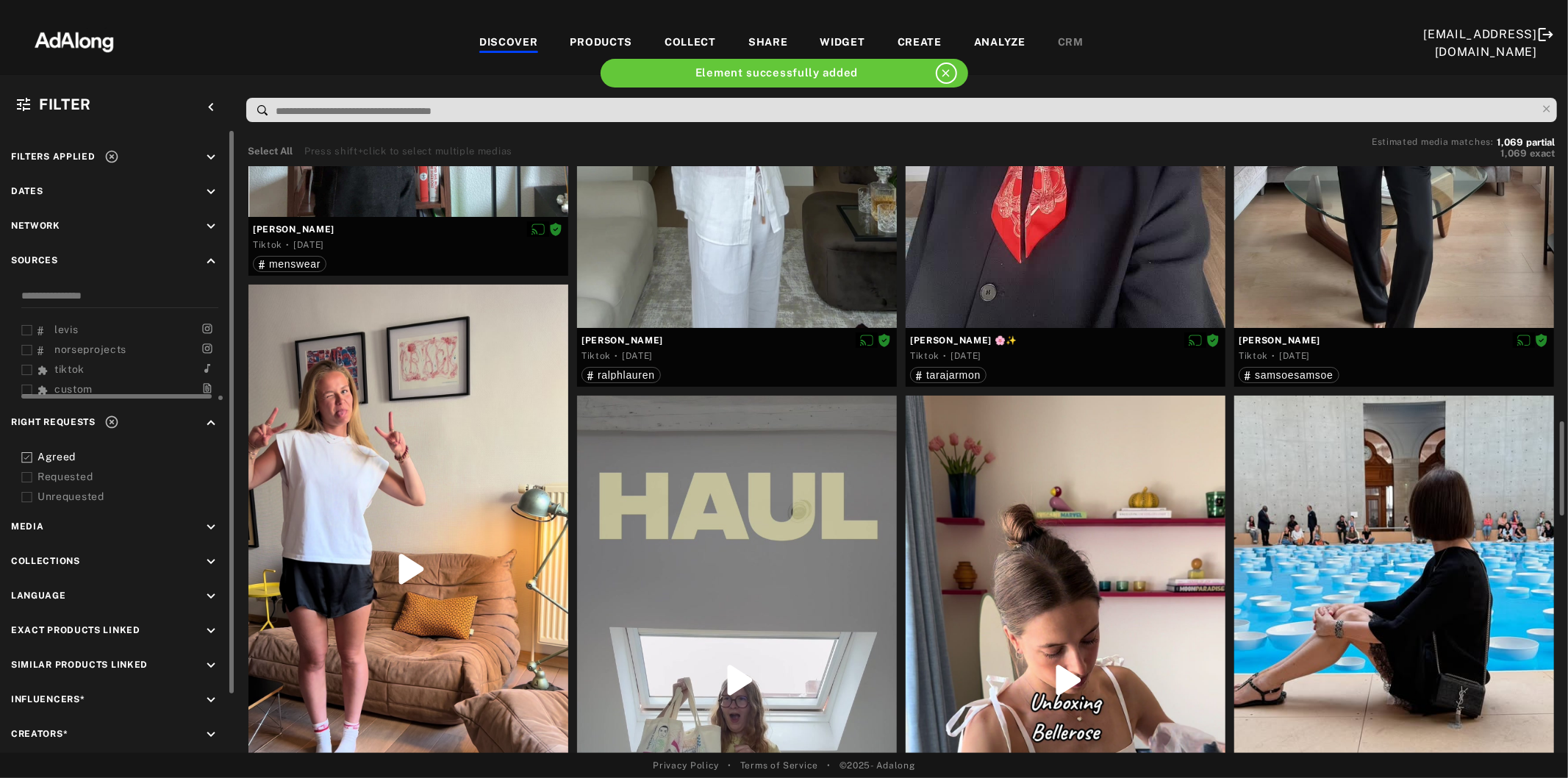
scroll to position [571, 0]
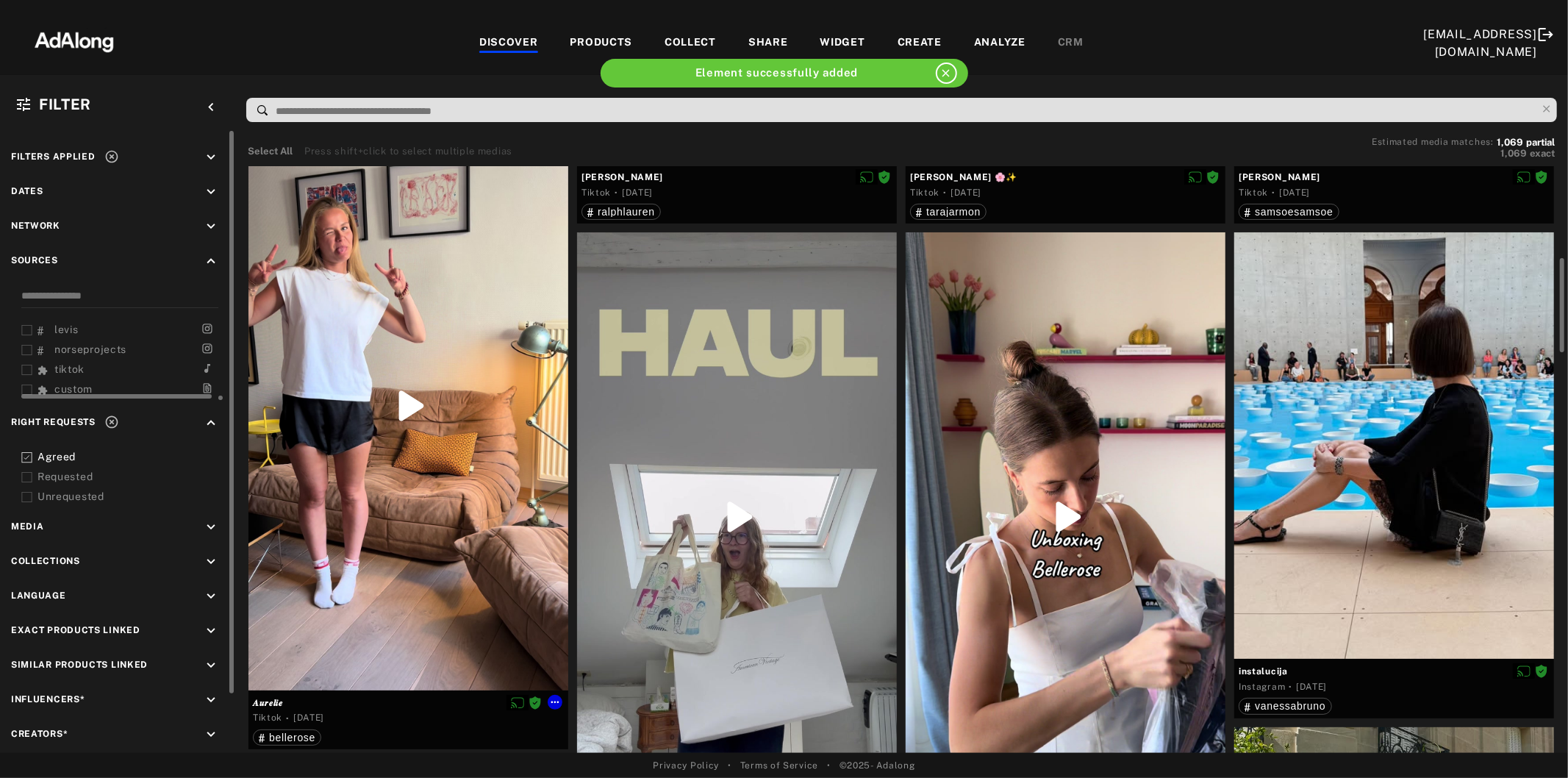
click at [412, 483] on div at bounding box center [409, 405] width 320 height 568
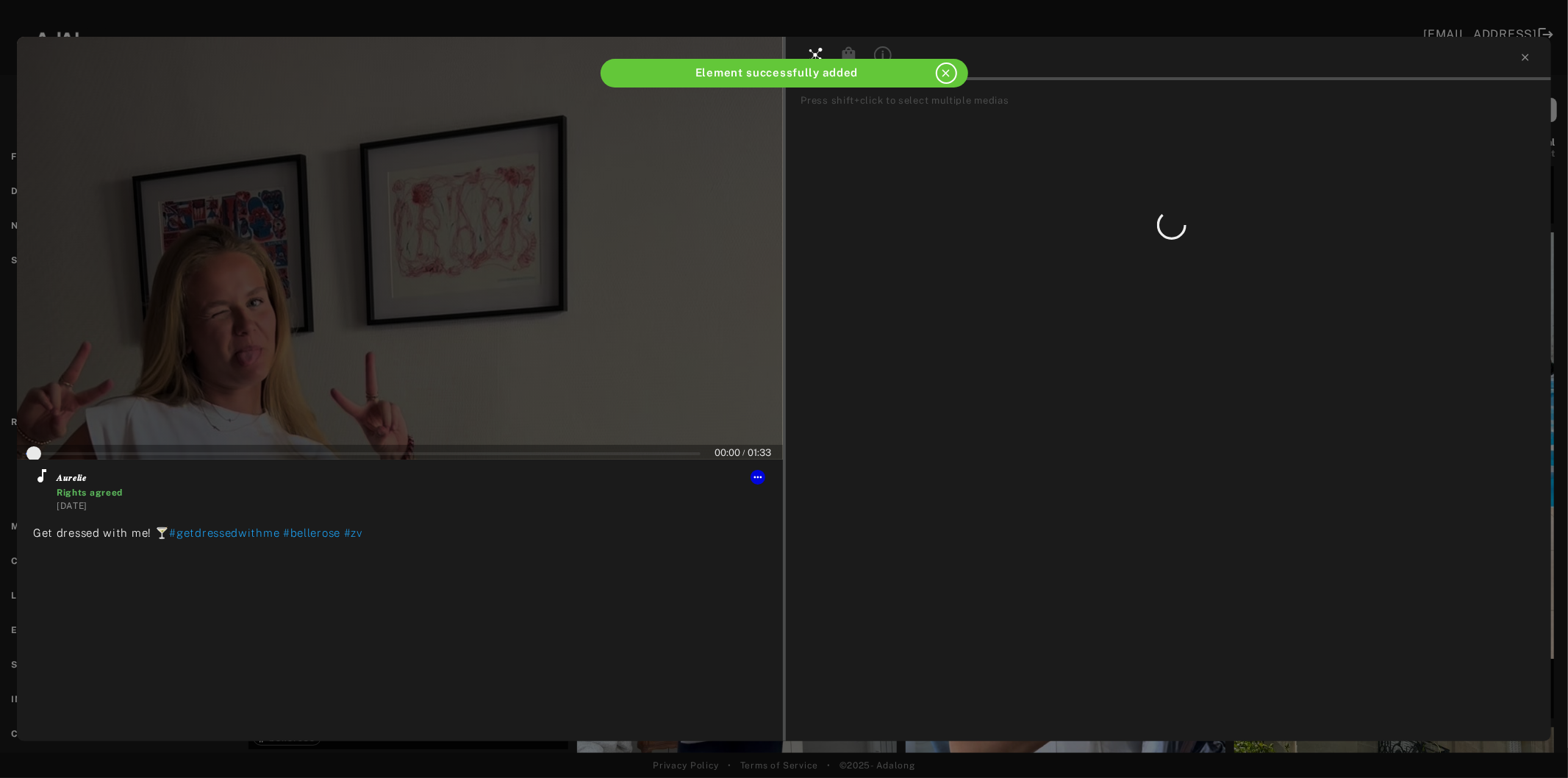
click at [373, 307] on div at bounding box center [399, 248] width 766 height 423
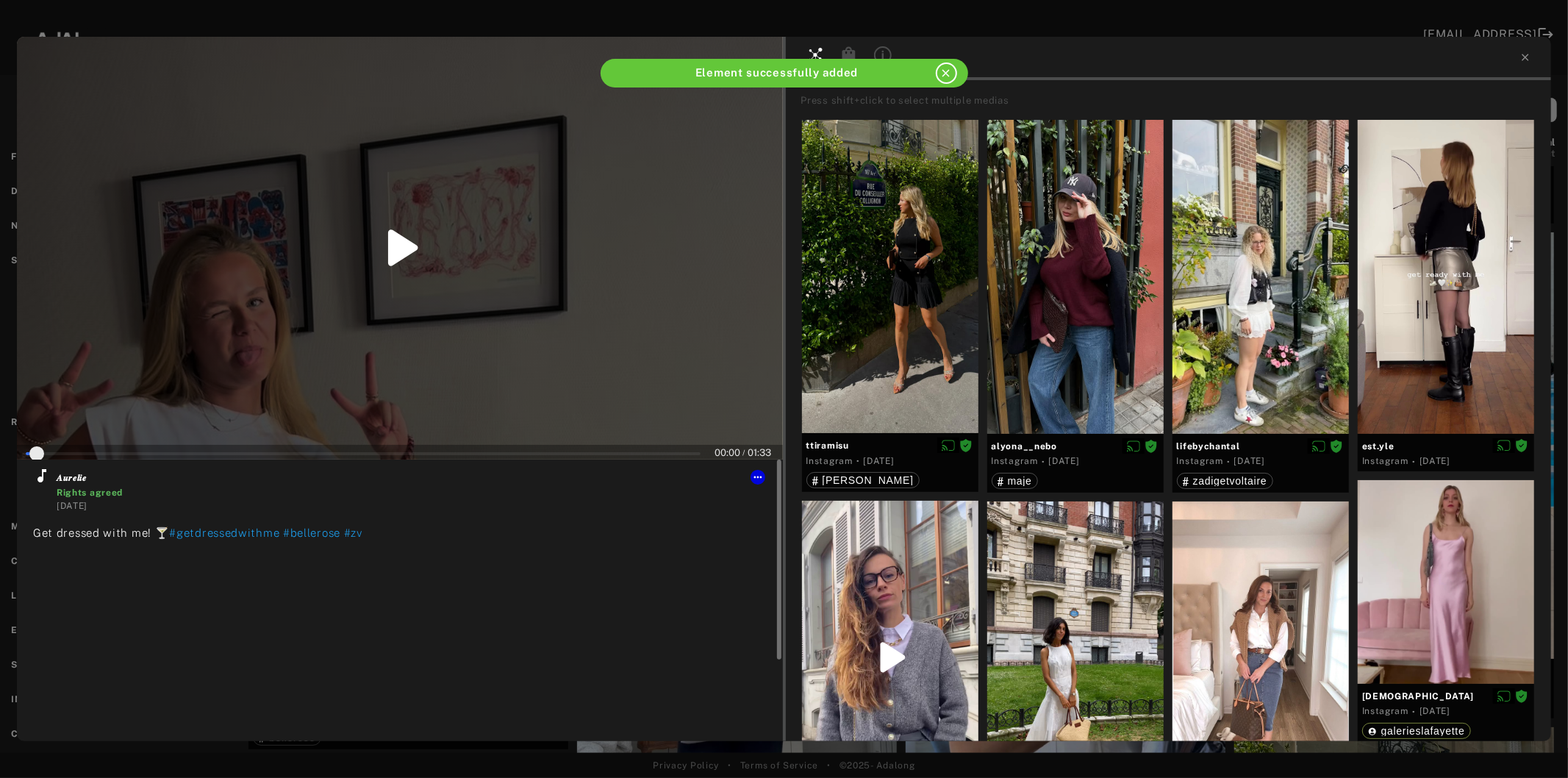
click at [46, 481] on icon at bounding box center [42, 475] width 18 height 18
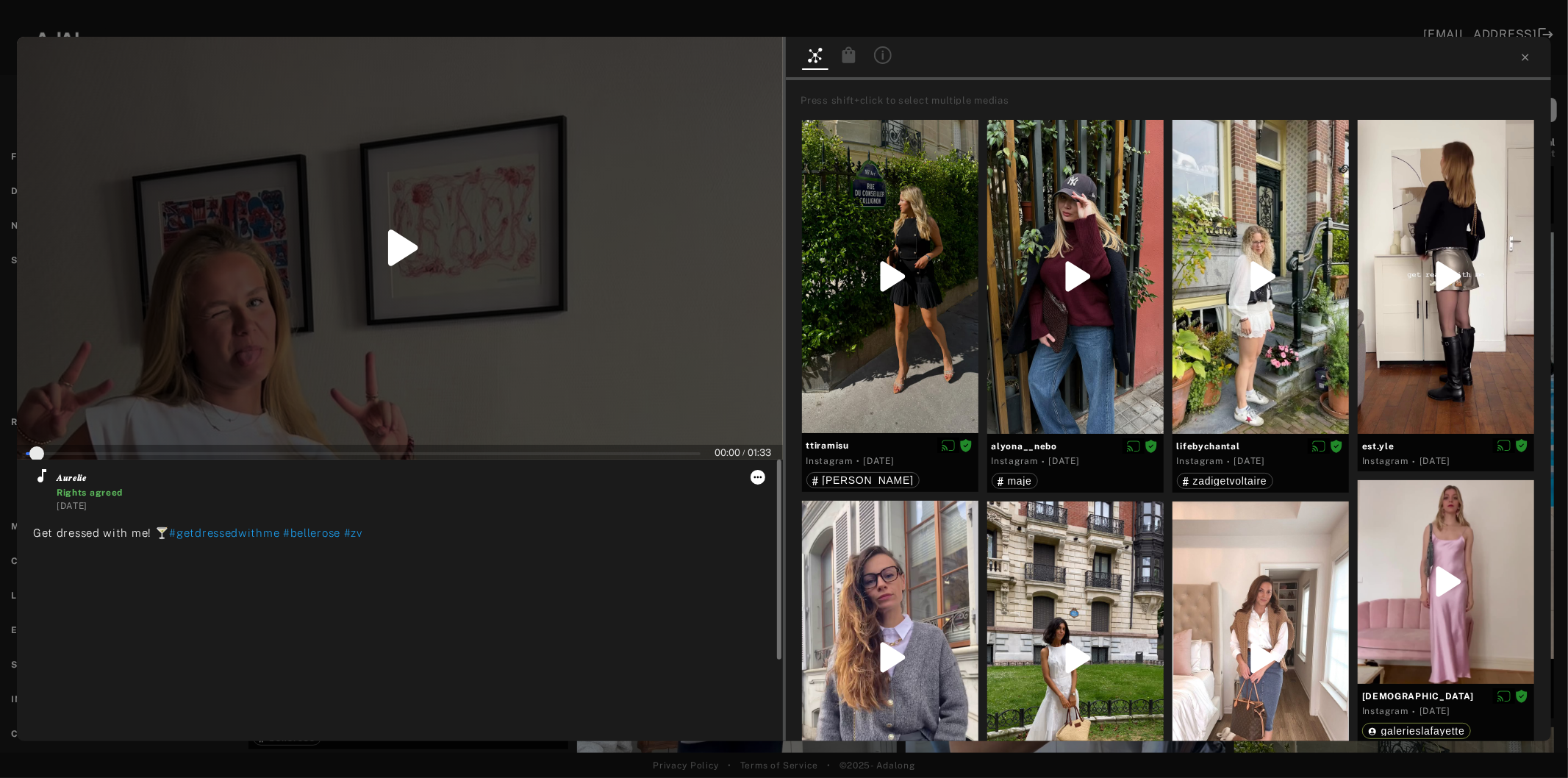
click at [755, 476] on icon at bounding box center [758, 476] width 8 height 2
click at [780, 496] on span "Collect" at bounding box center [777, 494] width 28 height 11
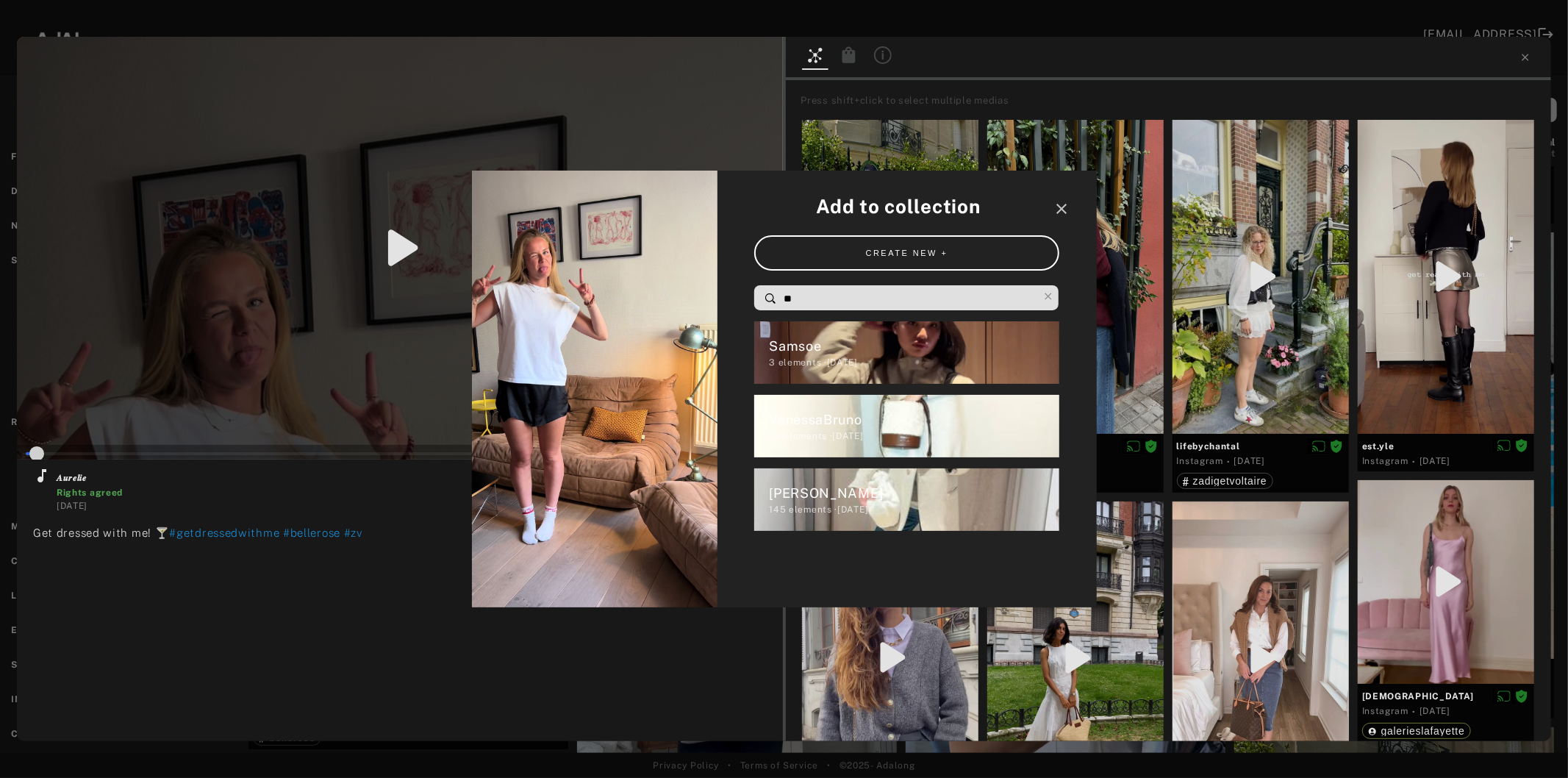
drag, startPoint x: 828, startPoint y: 304, endPoint x: 739, endPoint y: 313, distance: 89.5
click at [739, 313] on div "Add to collection close CREATE NEW + ** Samsoe 3 elements · [DATE] VanessaBruno…" at bounding box center [907, 389] width 380 height 436
type input "*"
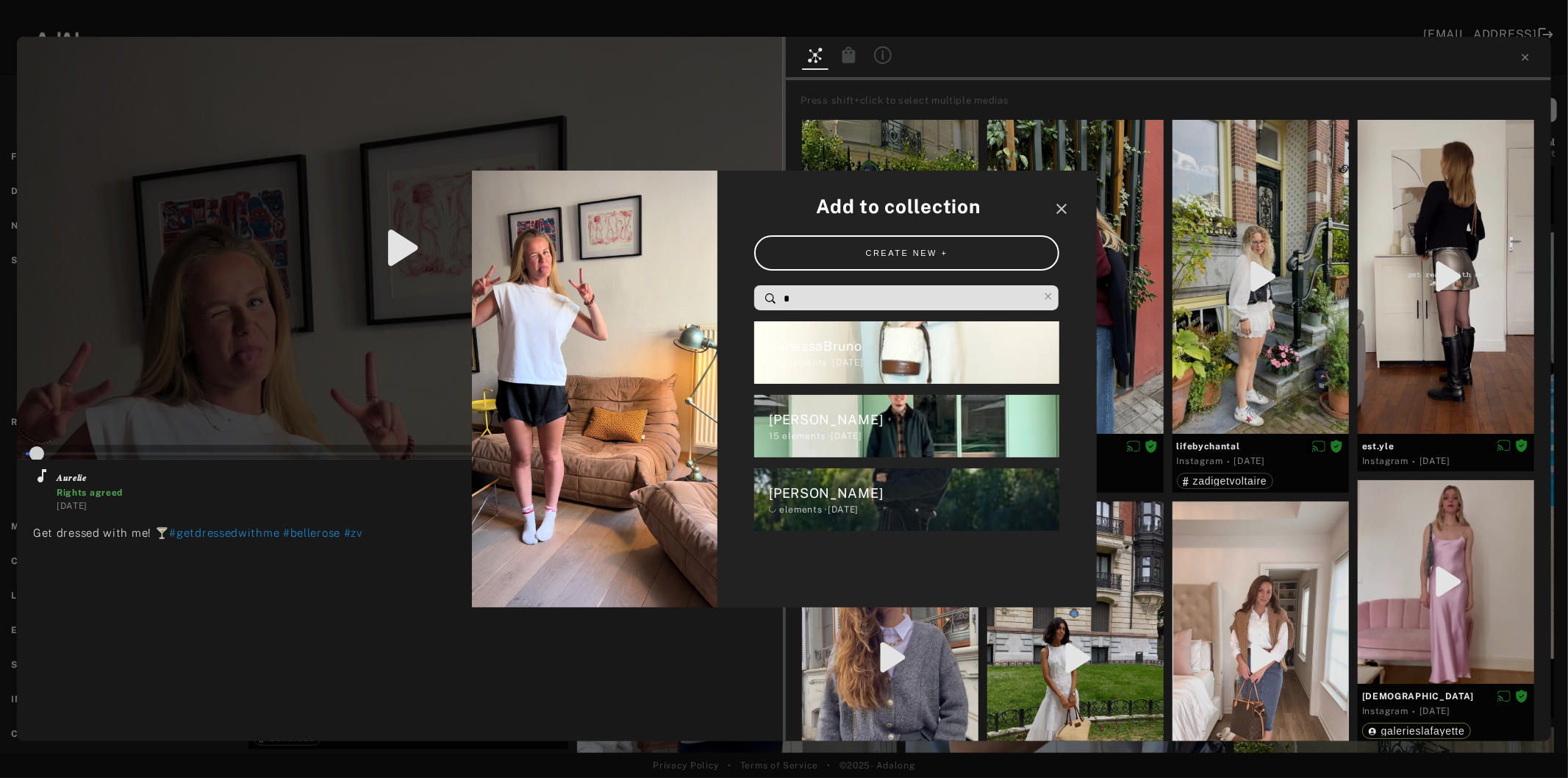
type input "*"
type input "**"
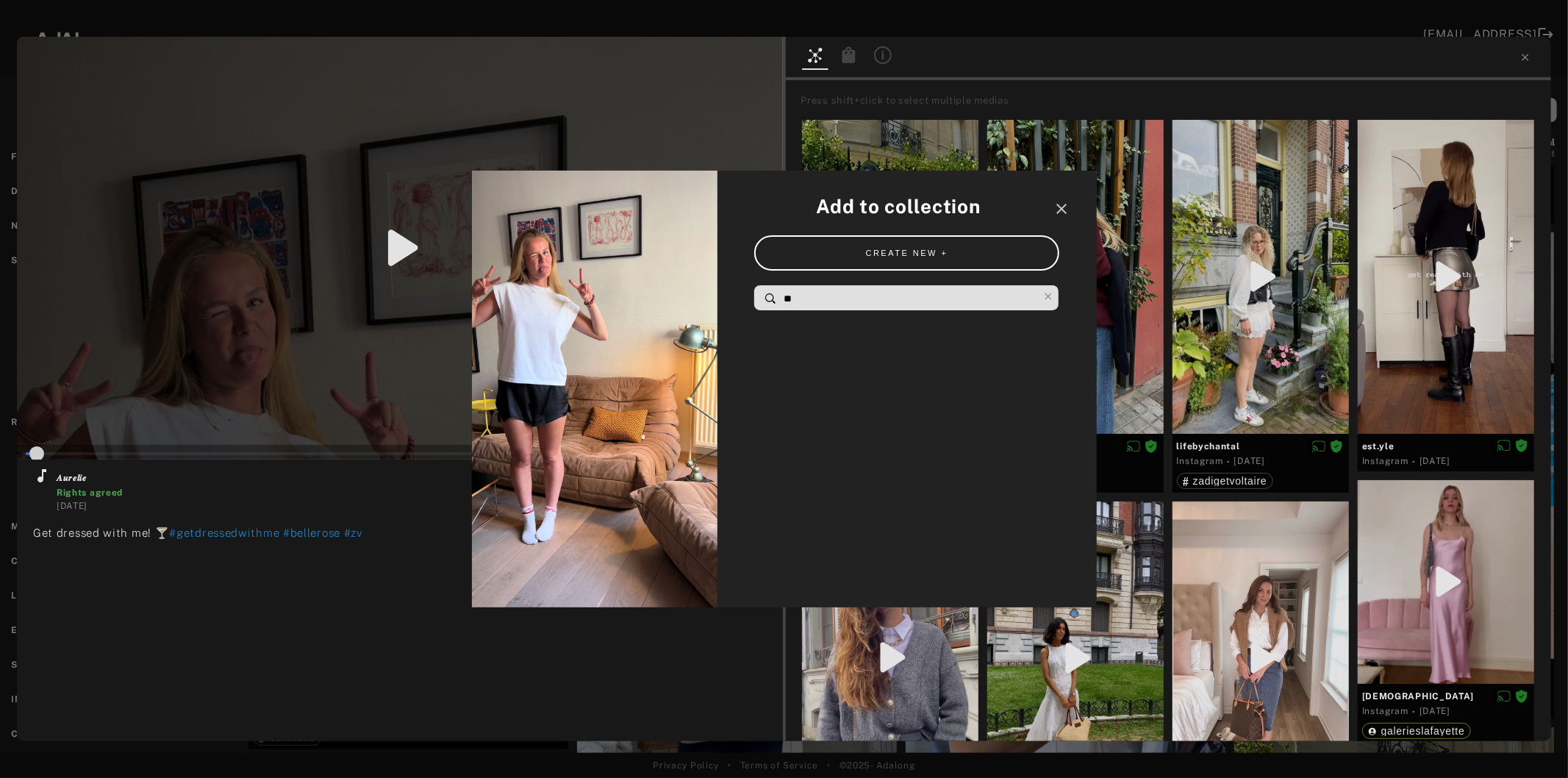
type input "*"
type input "***"
type input "*"
type input "****"
type input "*"
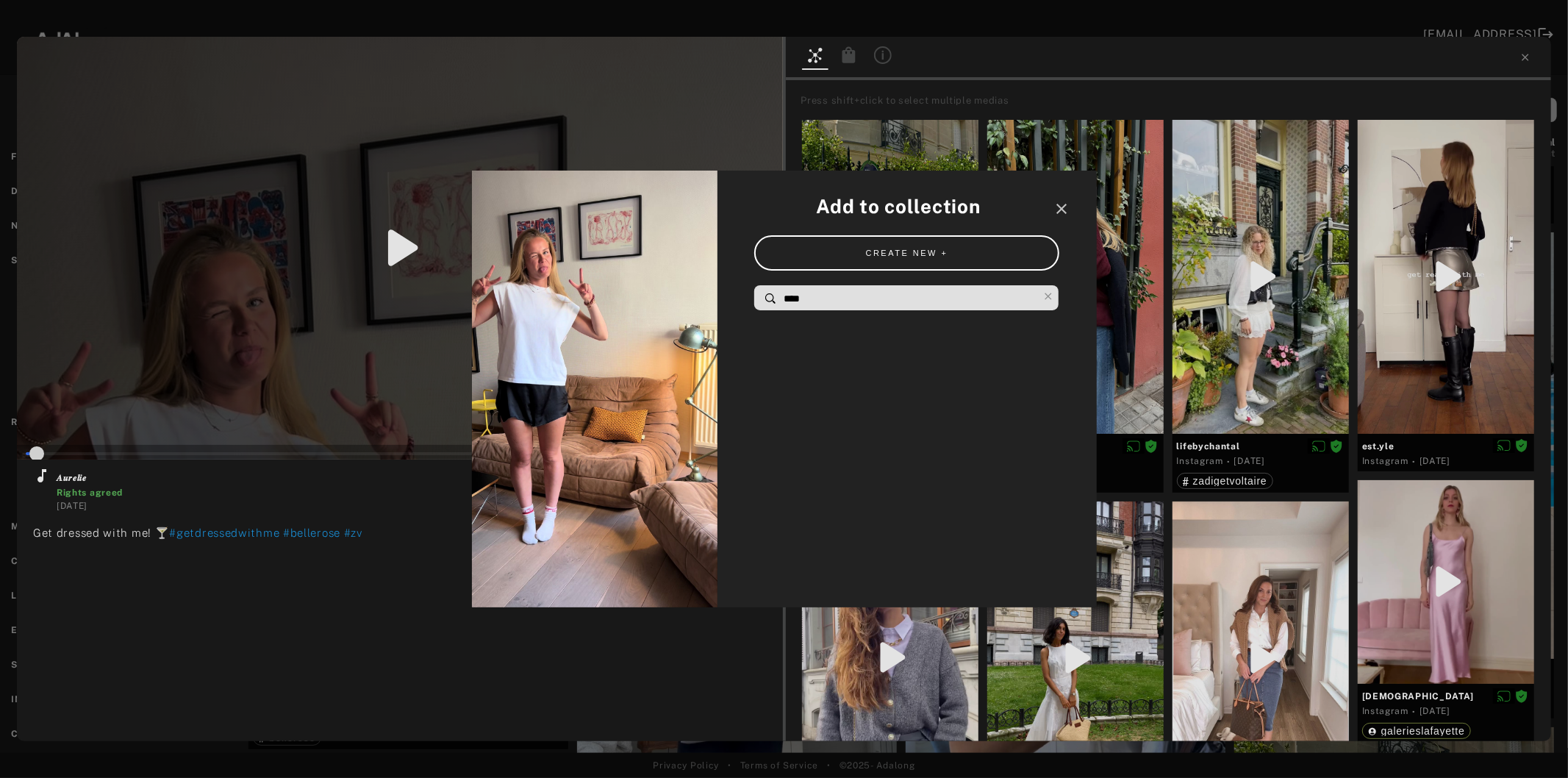
type input "***"
type input "*"
type input "**"
type input "*"
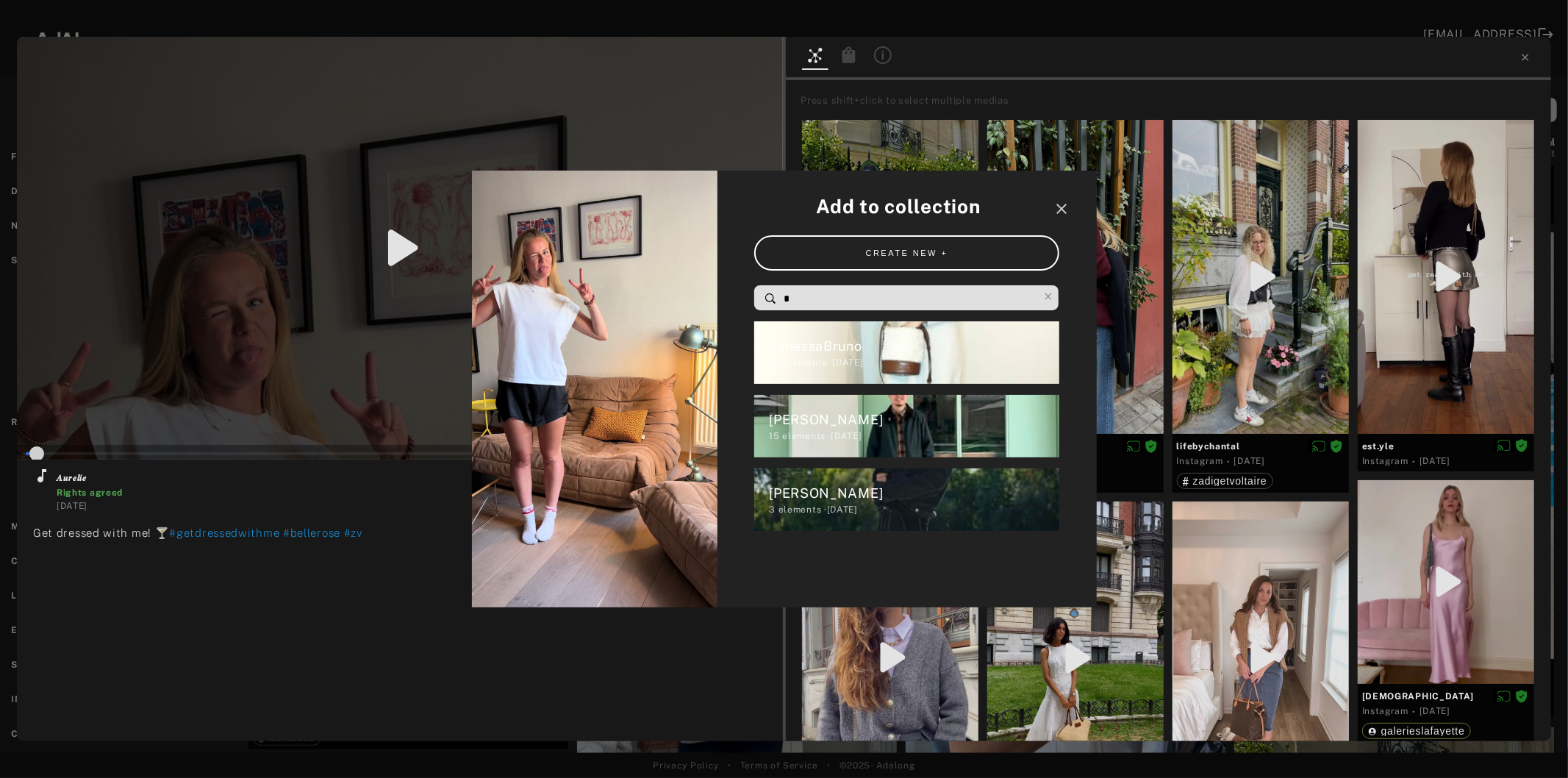
type input "*"
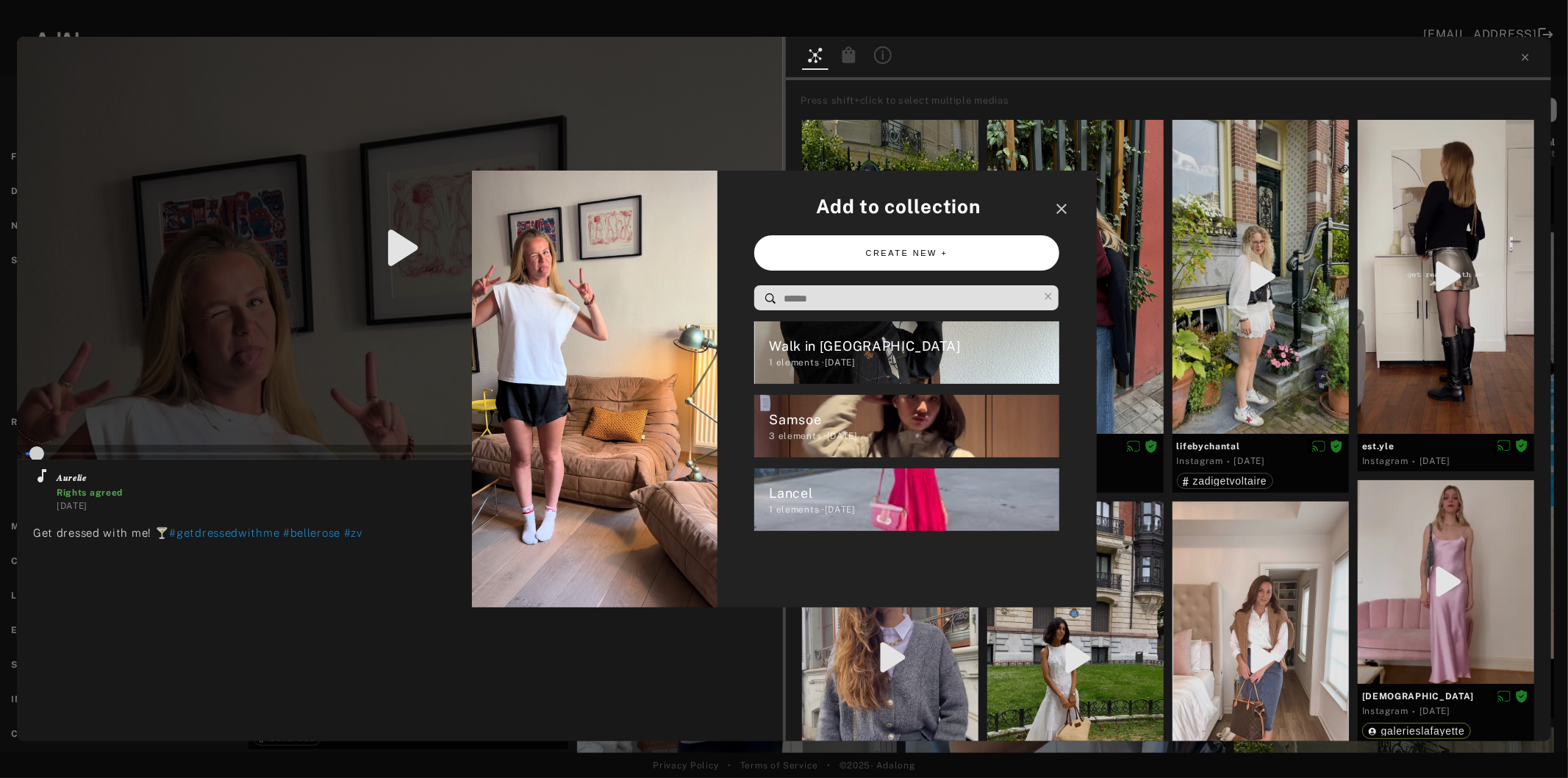
type input "*"
click at [918, 260] on button "CREATE NEW +" at bounding box center [907, 253] width 306 height 36
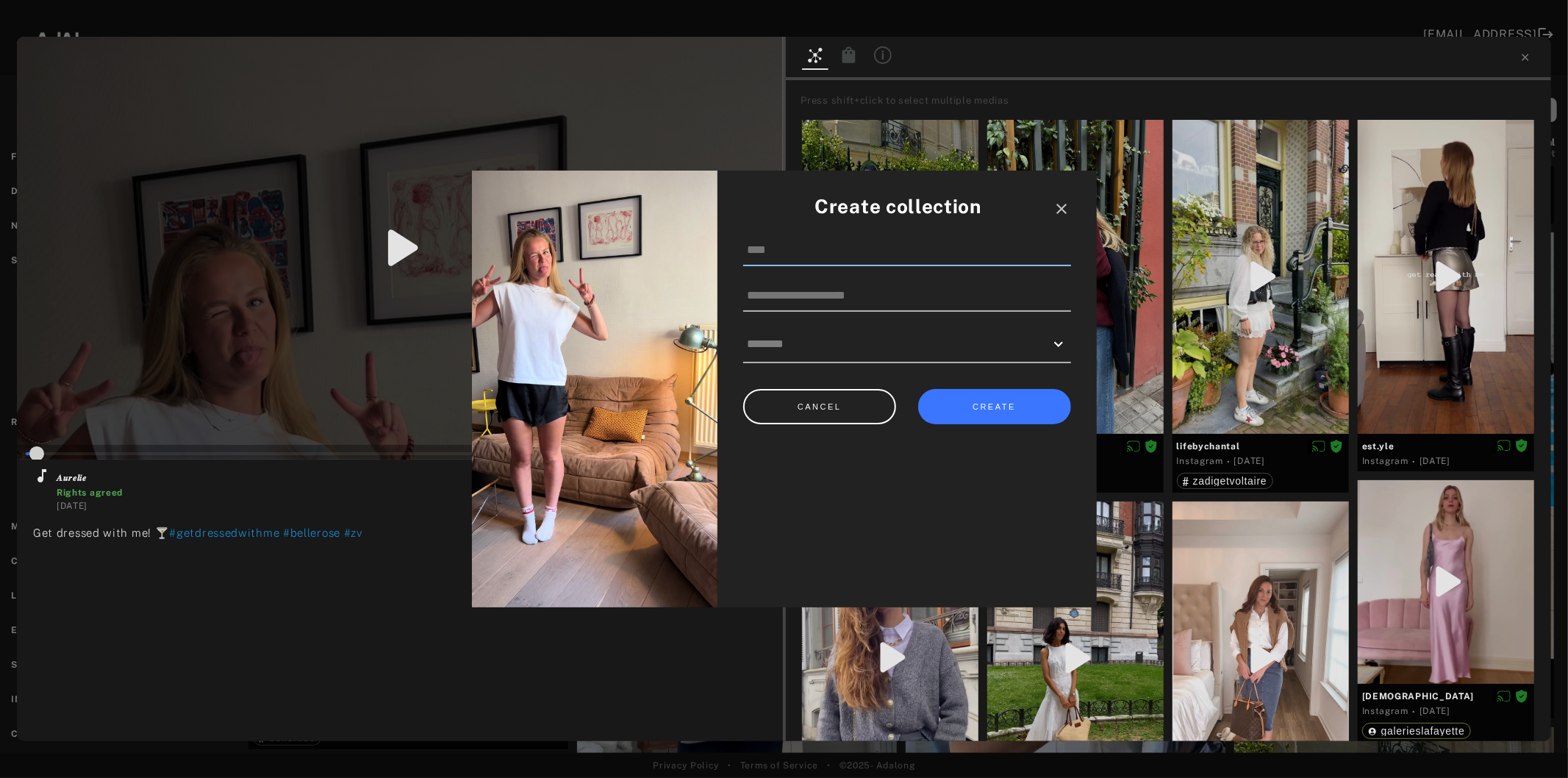
click at [822, 256] on input at bounding box center [907, 251] width 328 height 31
type input "*"
type input "**"
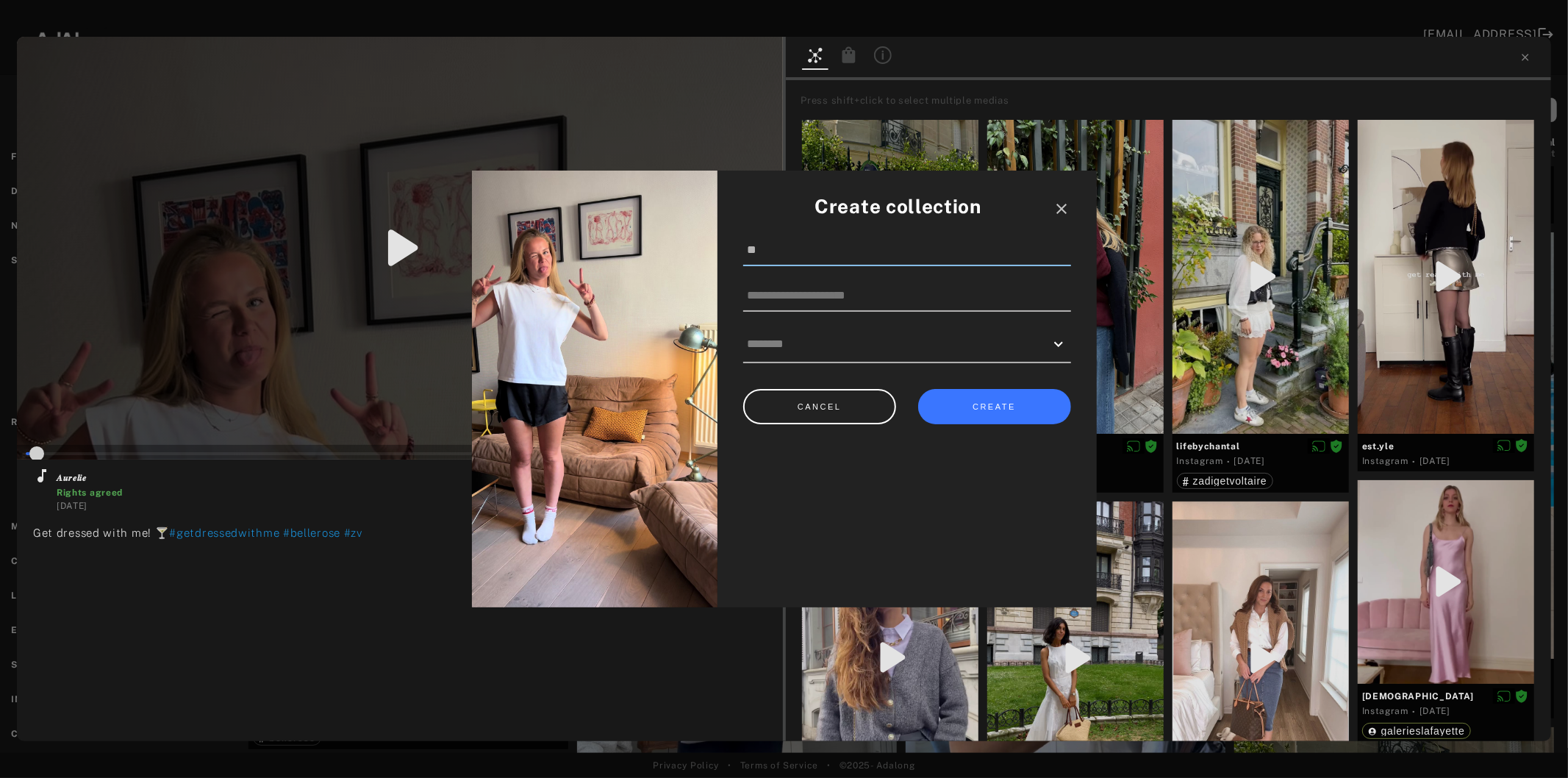
type input "*"
type input "***"
type input "*"
type input "****"
type input "*"
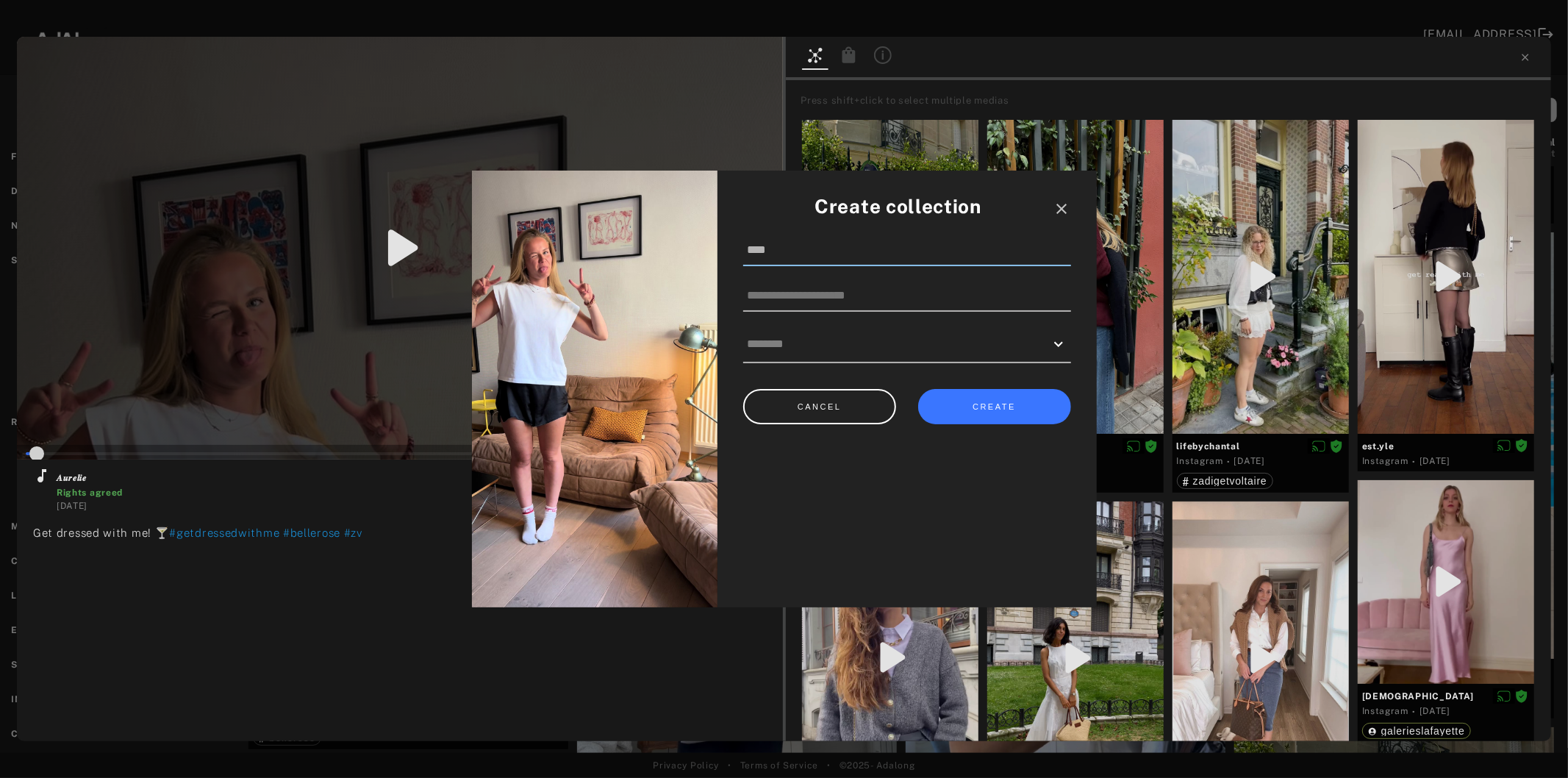
type input "*****"
type input "*"
type input "******"
type input "*"
type input "*******"
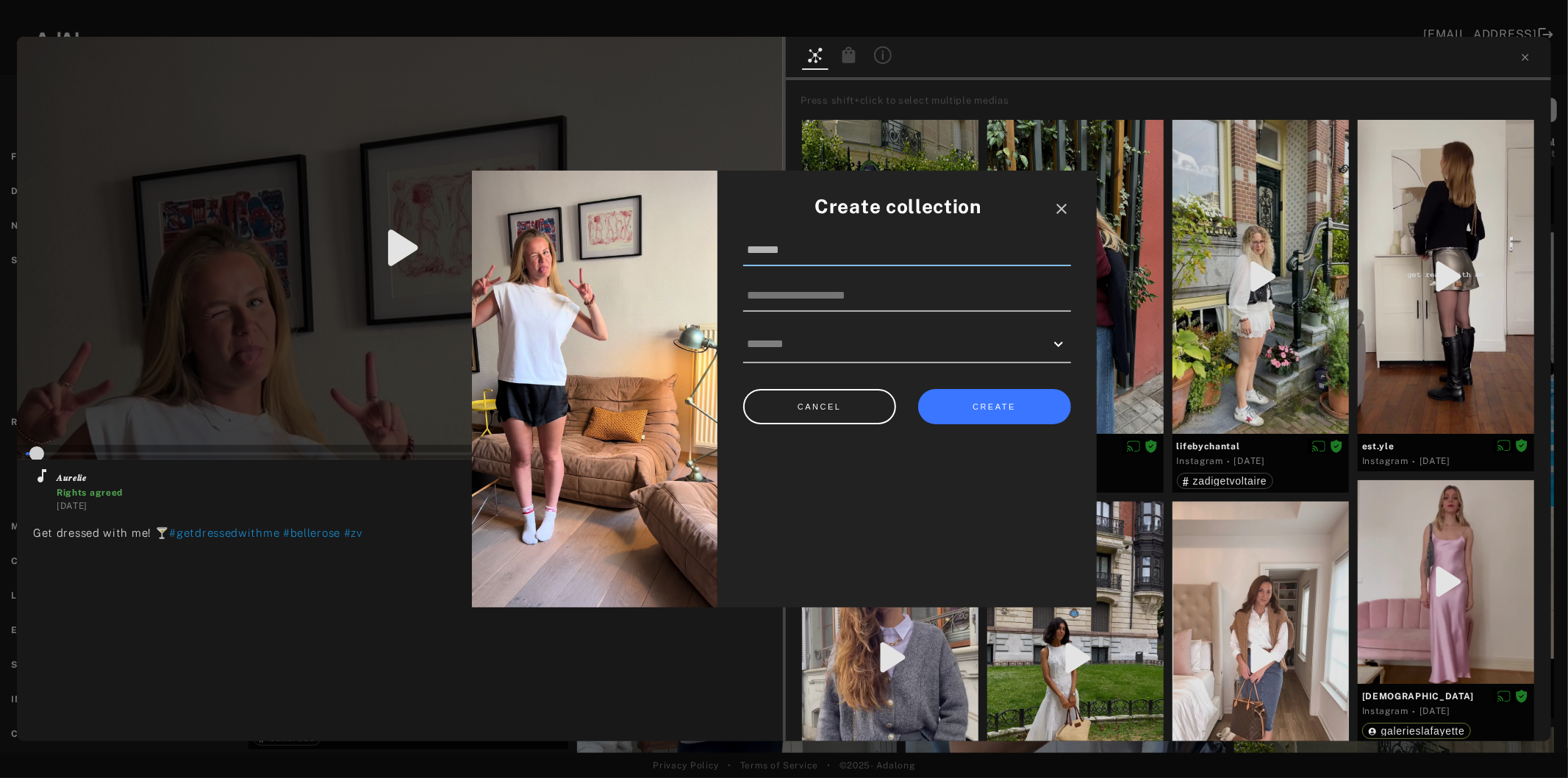
type input "*"
type input "********"
type input "*"
type input "*********"
type input "*"
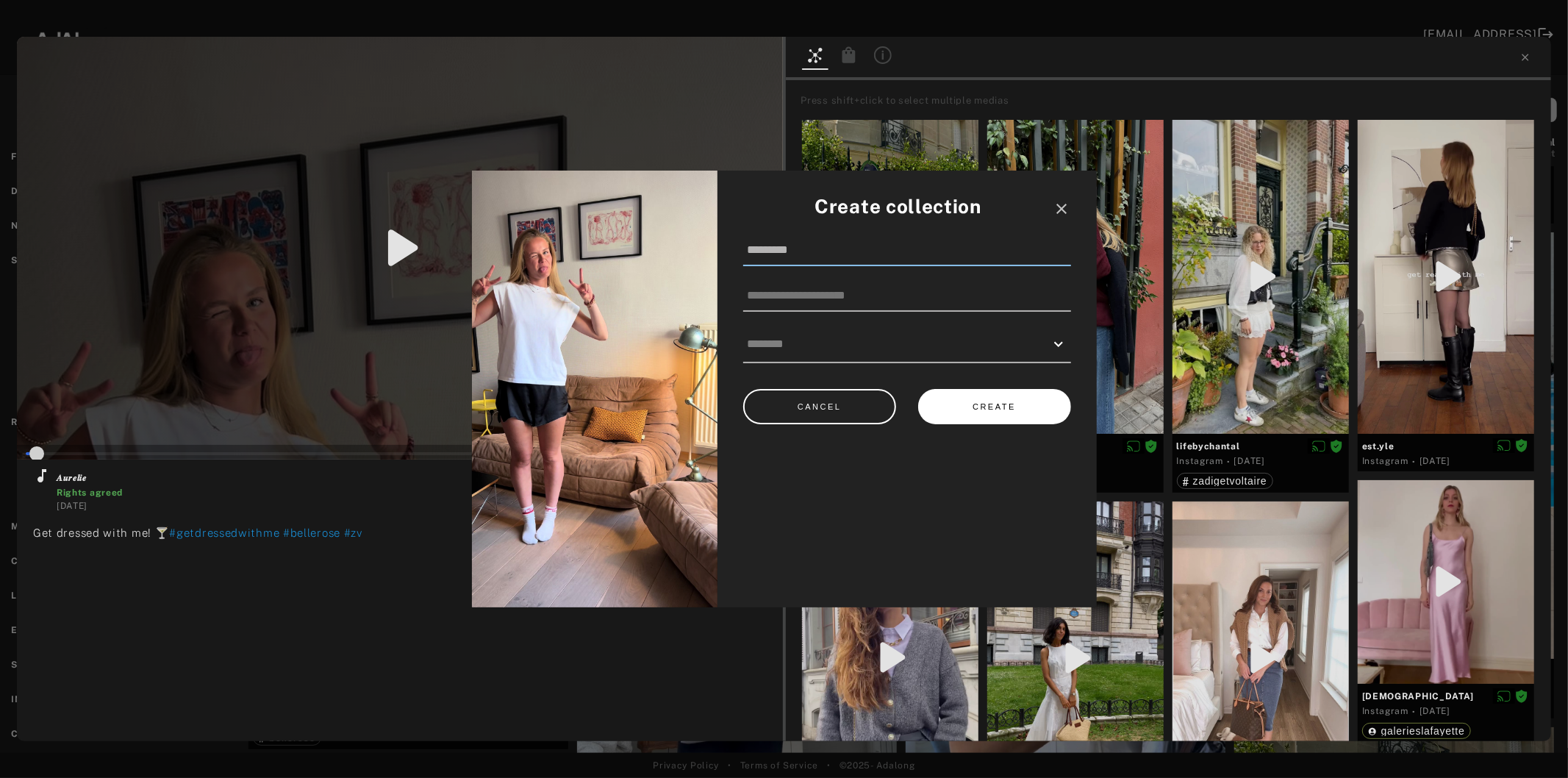
type input "*********"
click at [1020, 402] on button "CREATE" at bounding box center [995, 406] width 153 height 36
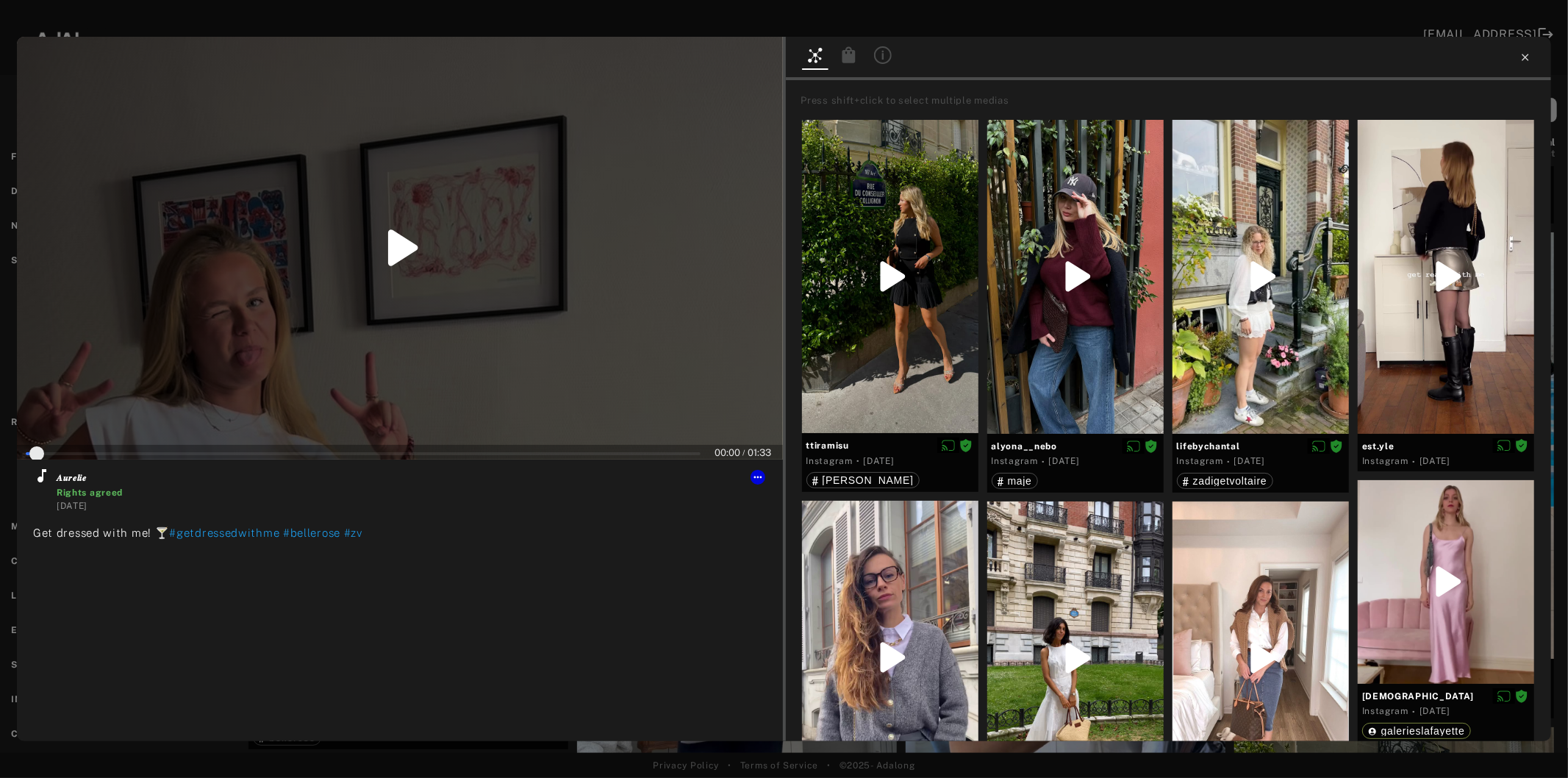
type input "*"
click at [1525, 59] on icon at bounding box center [1526, 58] width 12 height 12
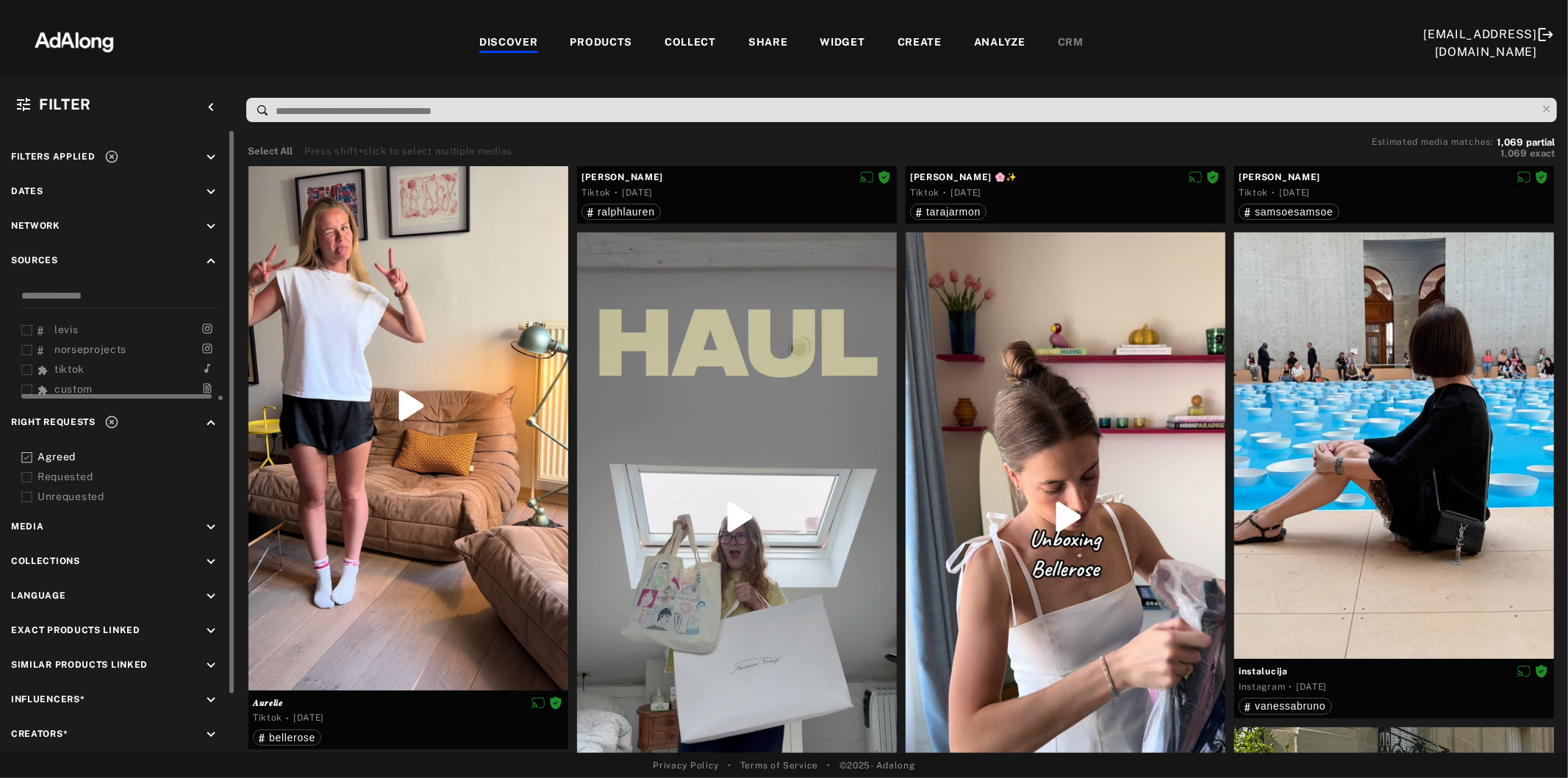
click at [665, 40] on div "COLLECT" at bounding box center [690, 43] width 52 height 18
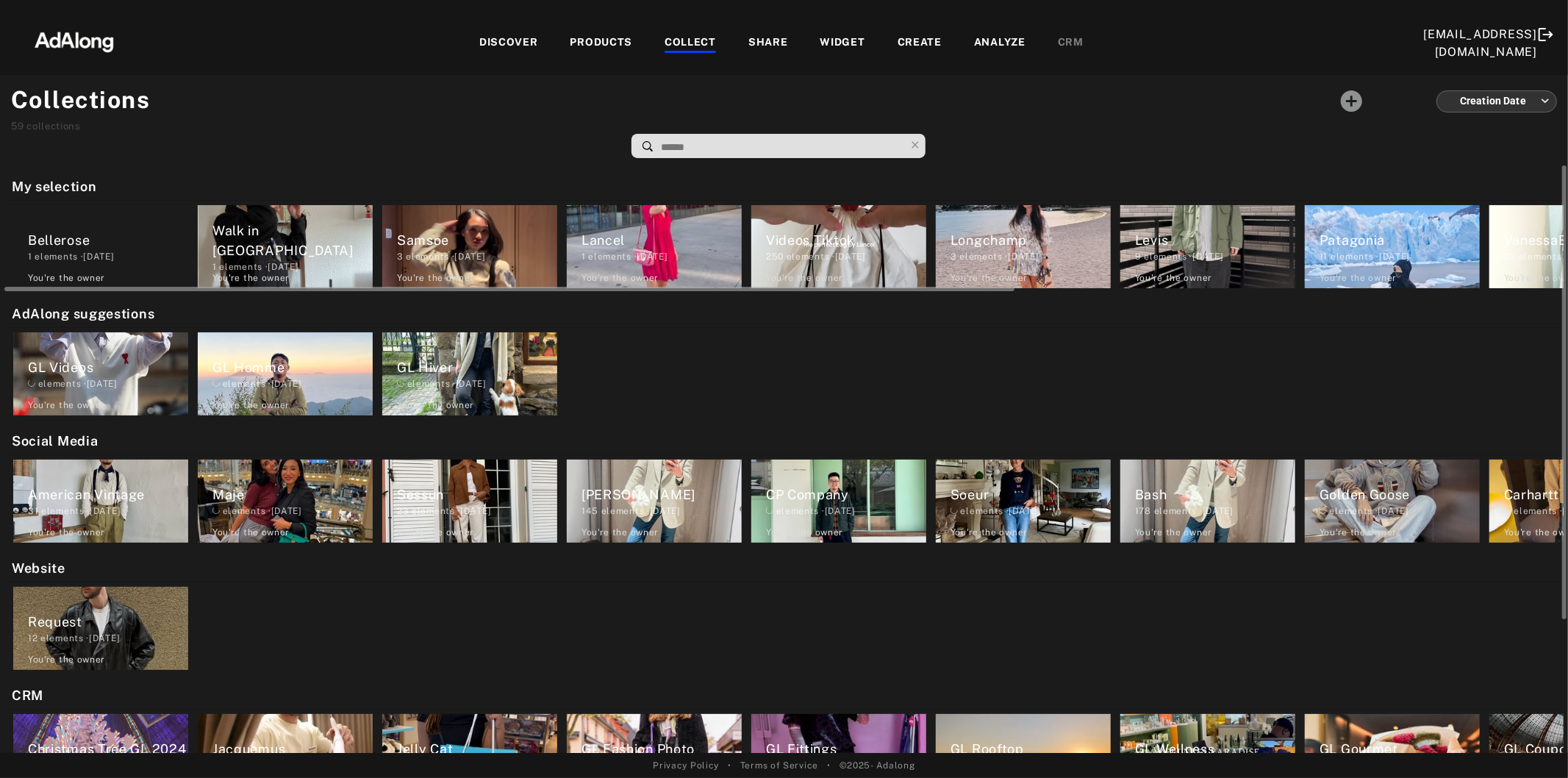
click at [97, 252] on div "1 elements · [DATE]" at bounding box center [108, 257] width 160 height 14
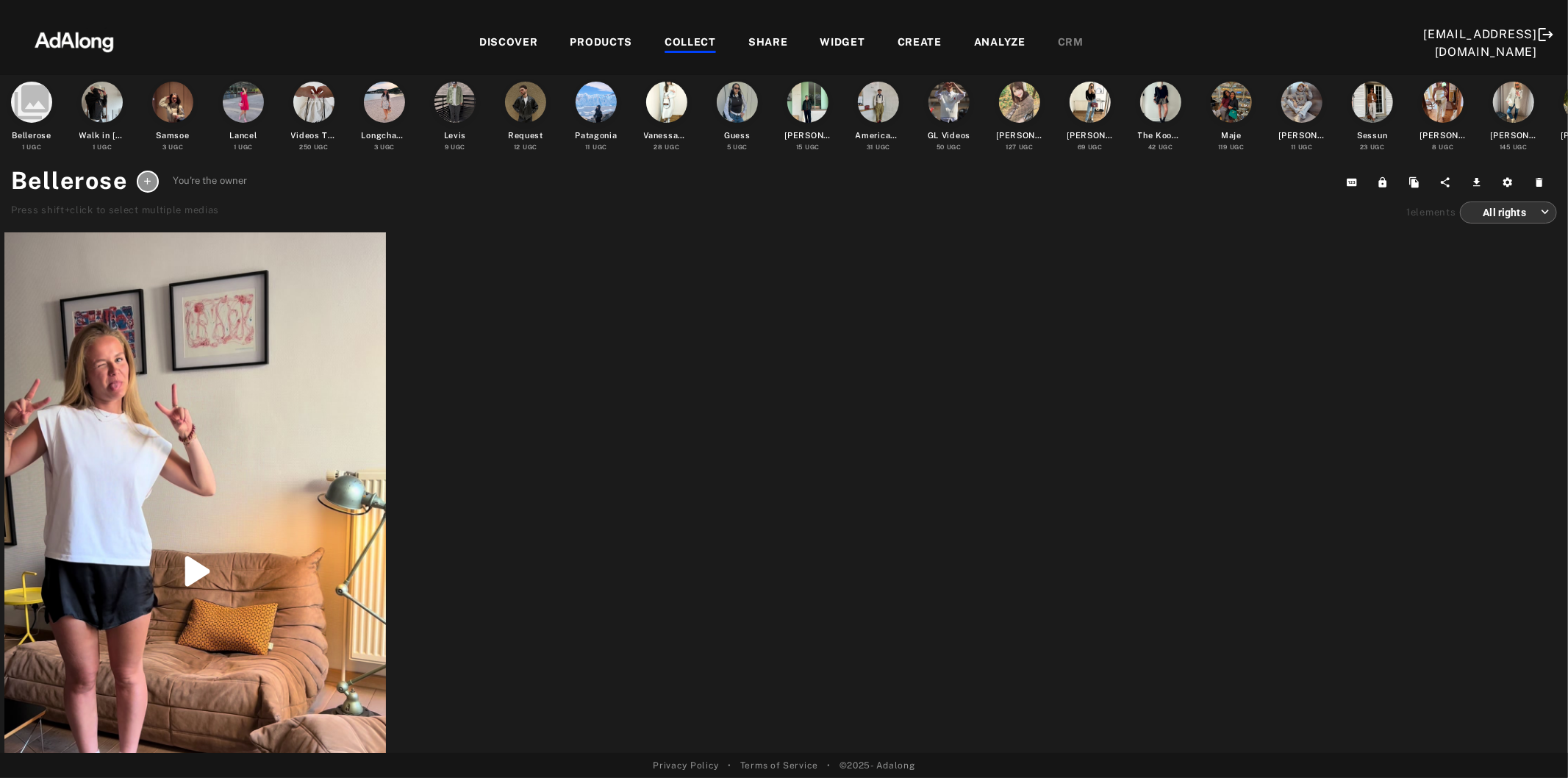
click at [152, 182] on div at bounding box center [147, 182] width 22 height 22
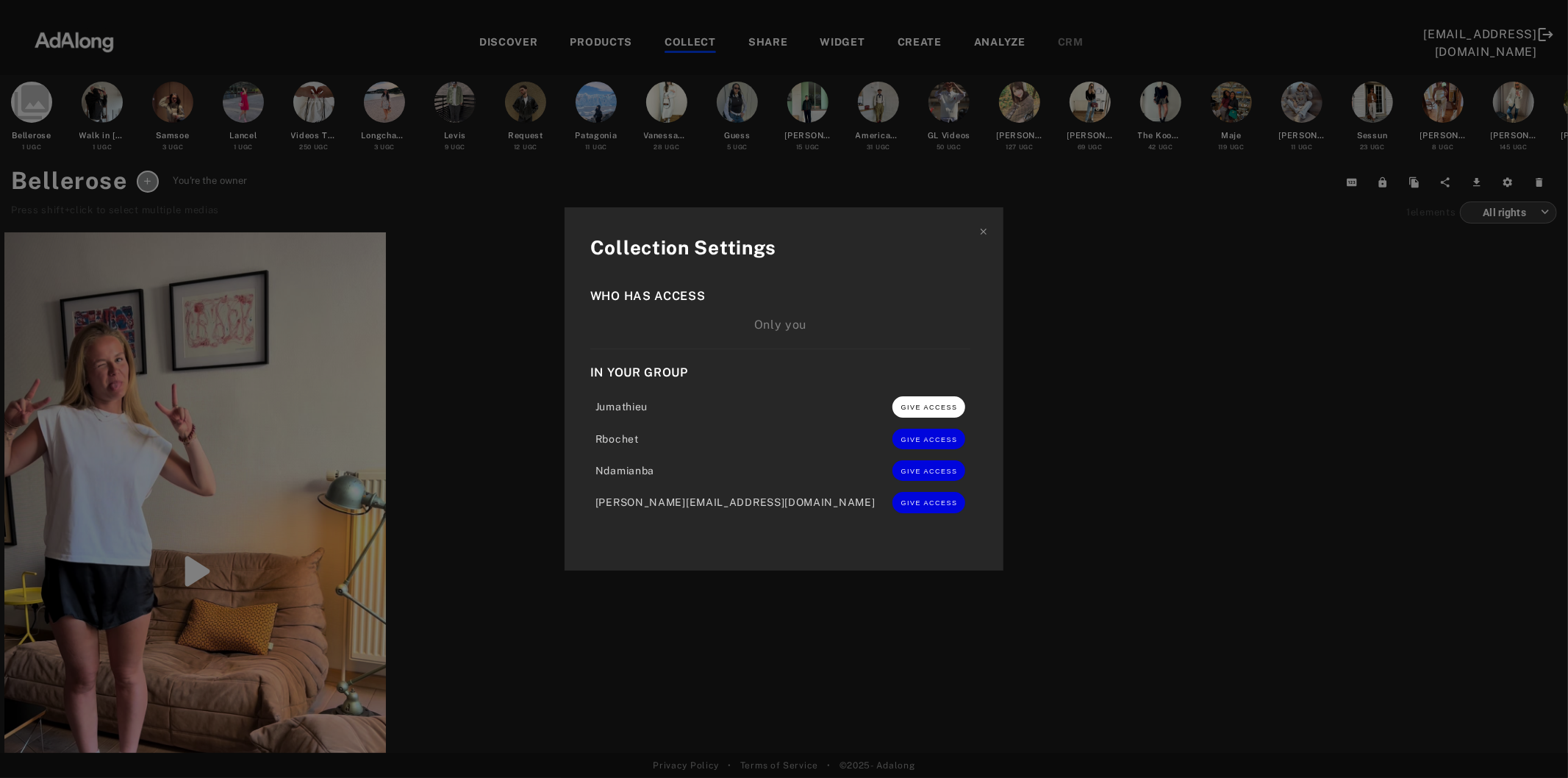
click at [901, 406] on span "GIVE ACCESS" at bounding box center [929, 407] width 57 height 8
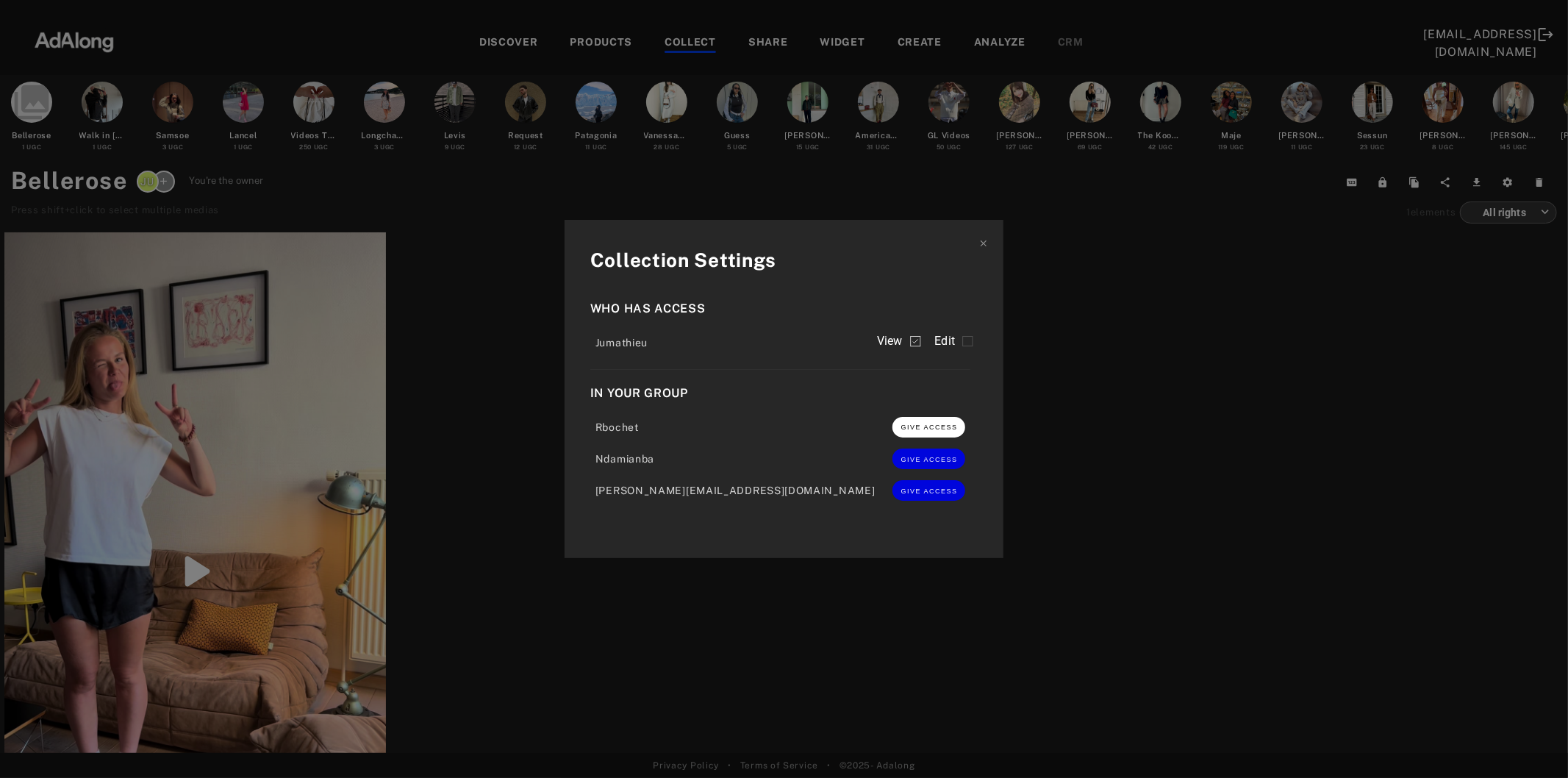
click at [892, 424] on button "GIVE ACCESS" at bounding box center [928, 427] width 73 height 20
click at [892, 454] on button "GIVE ACCESS" at bounding box center [928, 457] width 73 height 20
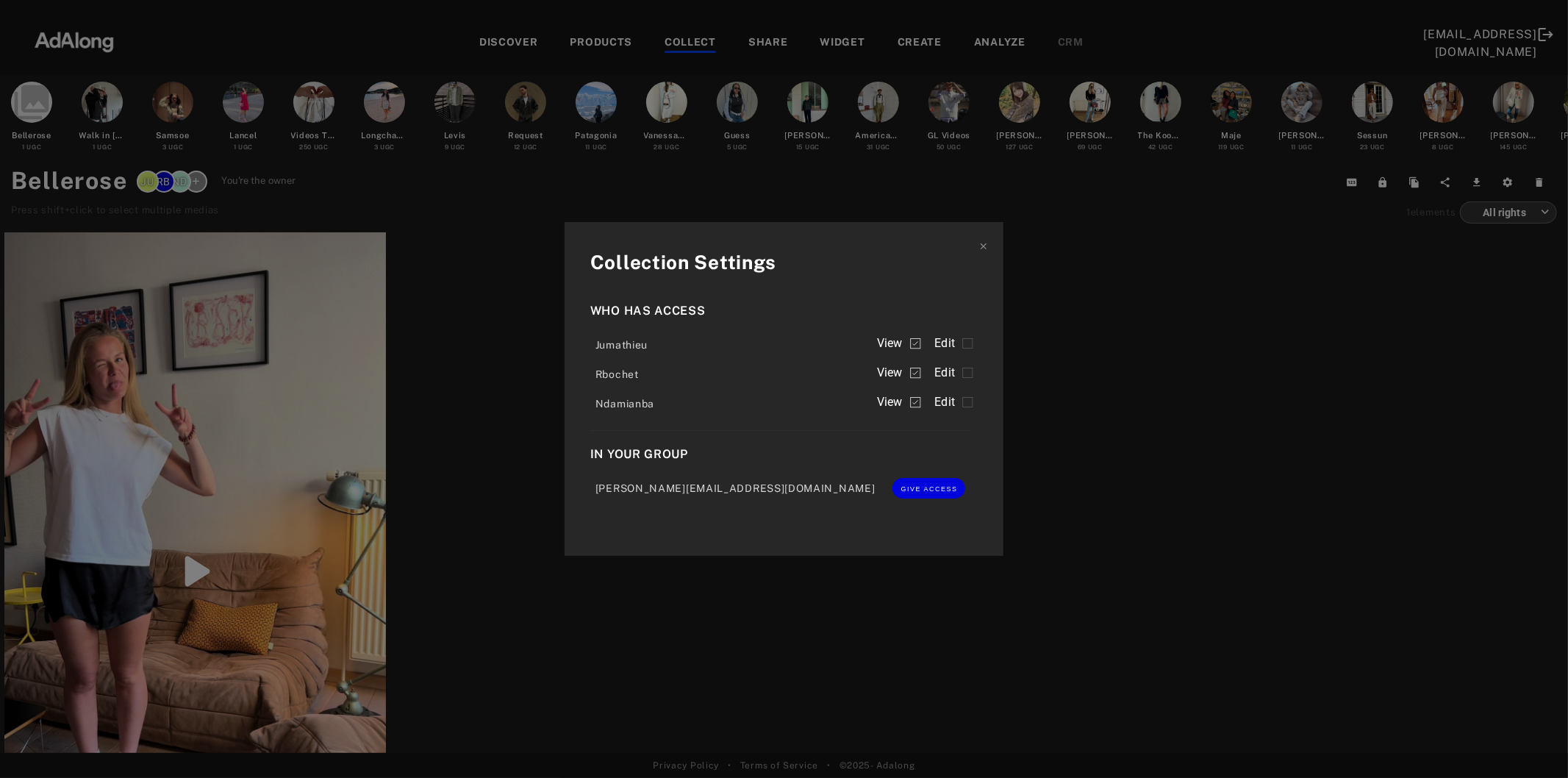
click at [964, 346] on rect "position" at bounding box center [969, 344] width 10 height 10
click at [963, 370] on icon "position" at bounding box center [968, 373] width 11 height 11
click at [963, 404] on icon "position" at bounding box center [968, 402] width 11 height 11
click at [978, 249] on icon at bounding box center [983, 246] width 11 height 11
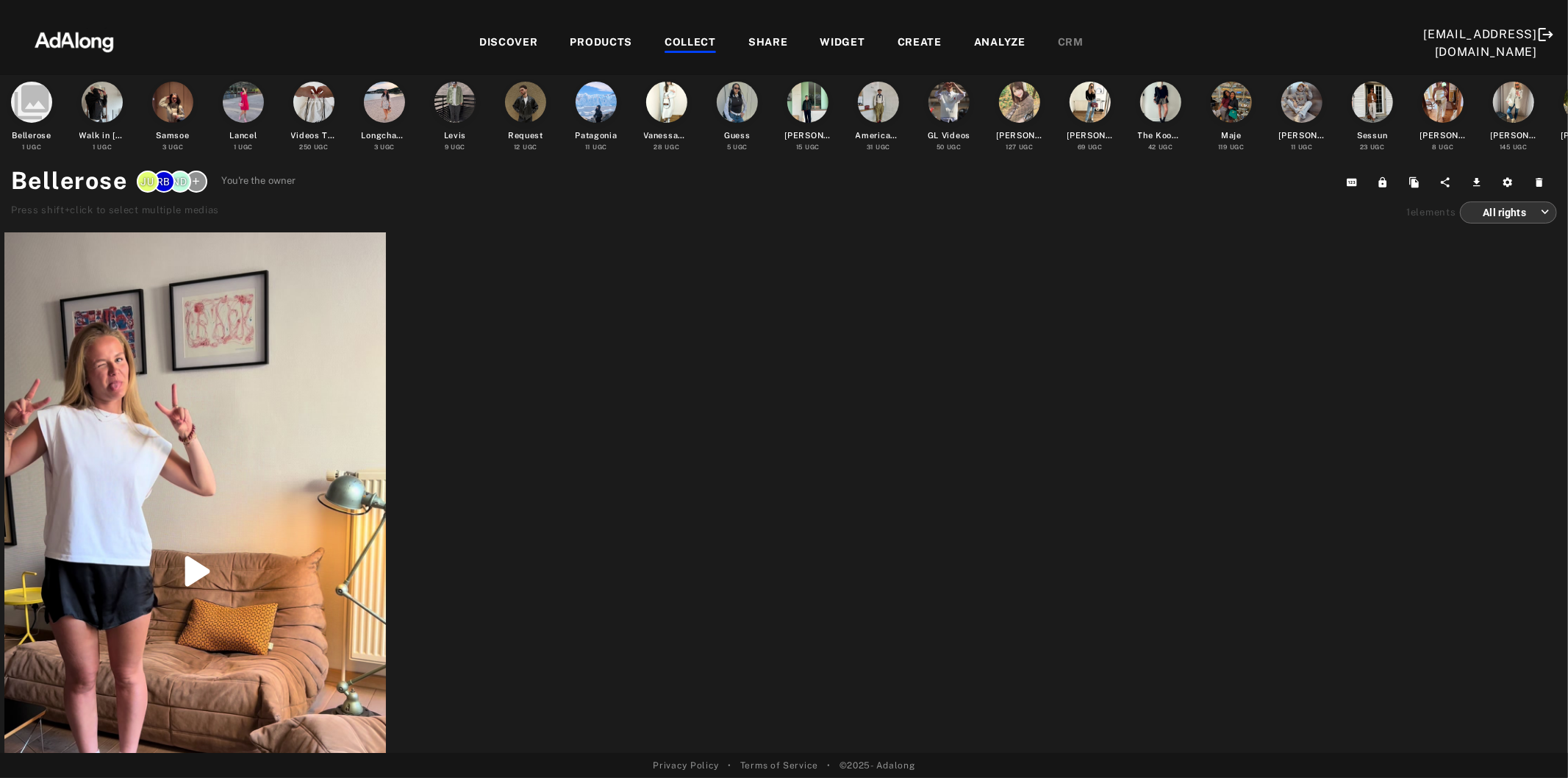
click at [479, 39] on div "DISCOVER" at bounding box center [509, 43] width 59 height 18
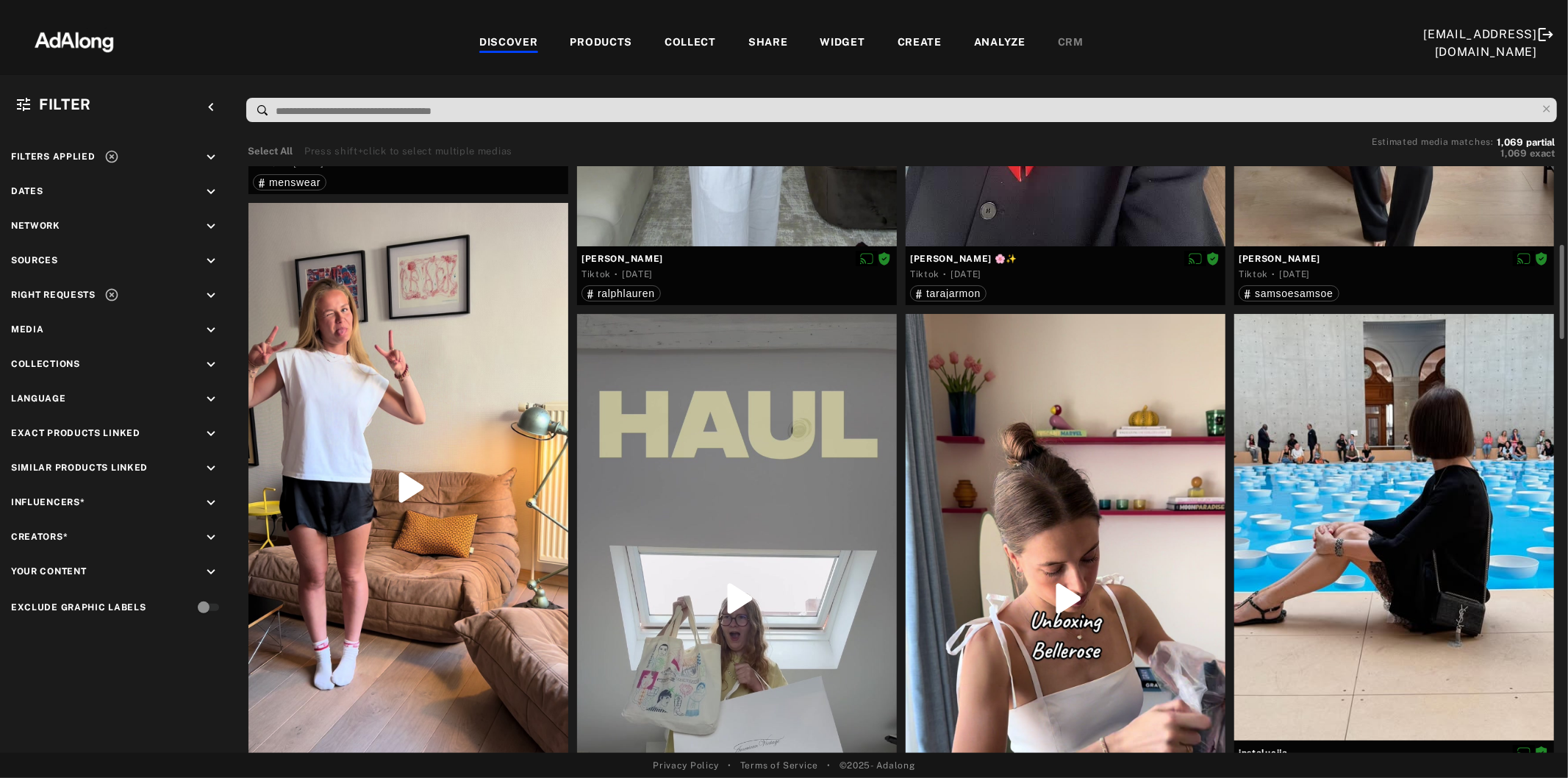
scroll to position [735, 0]
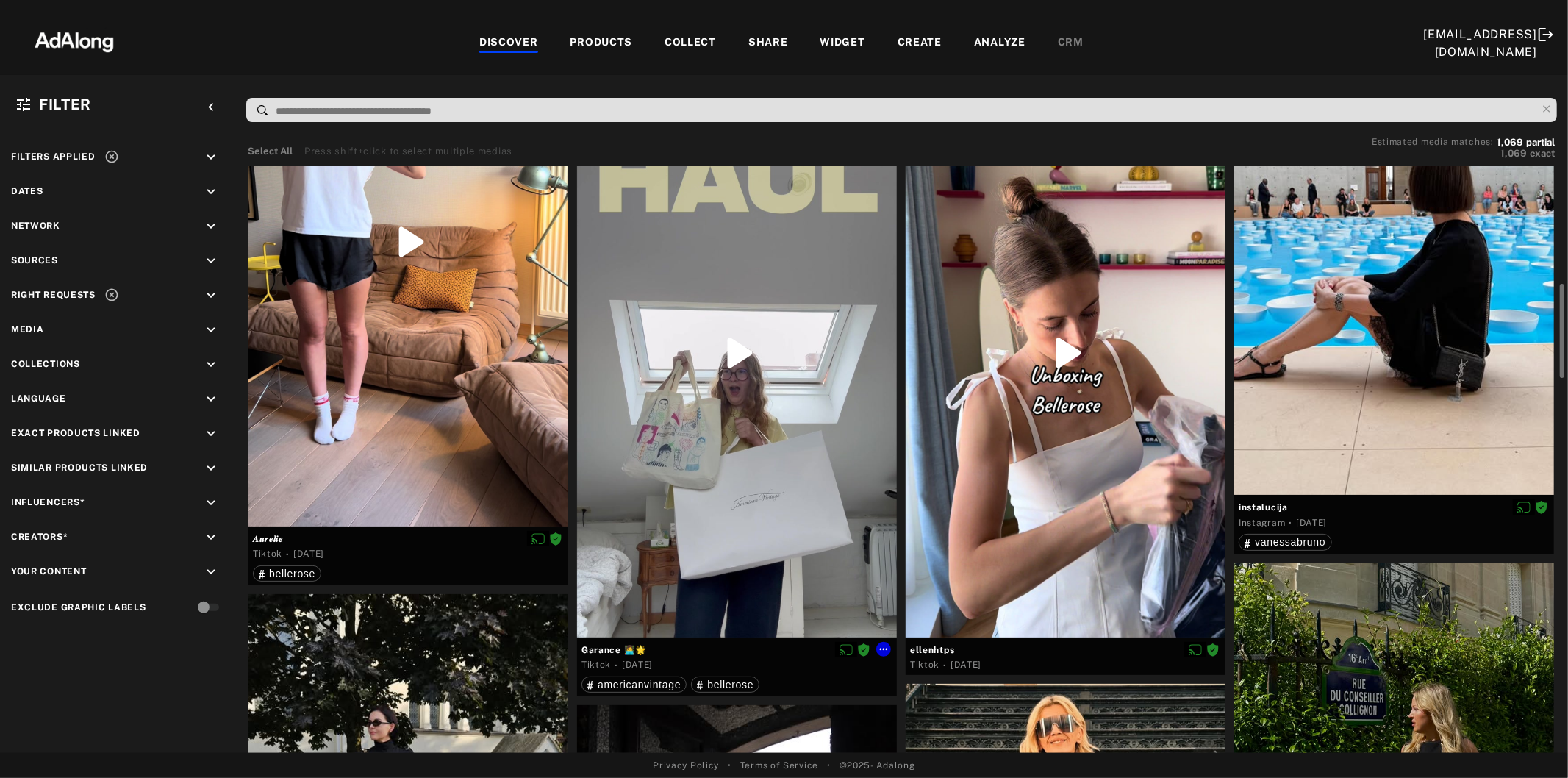
click at [696, 463] on div at bounding box center [737, 352] width 320 height 568
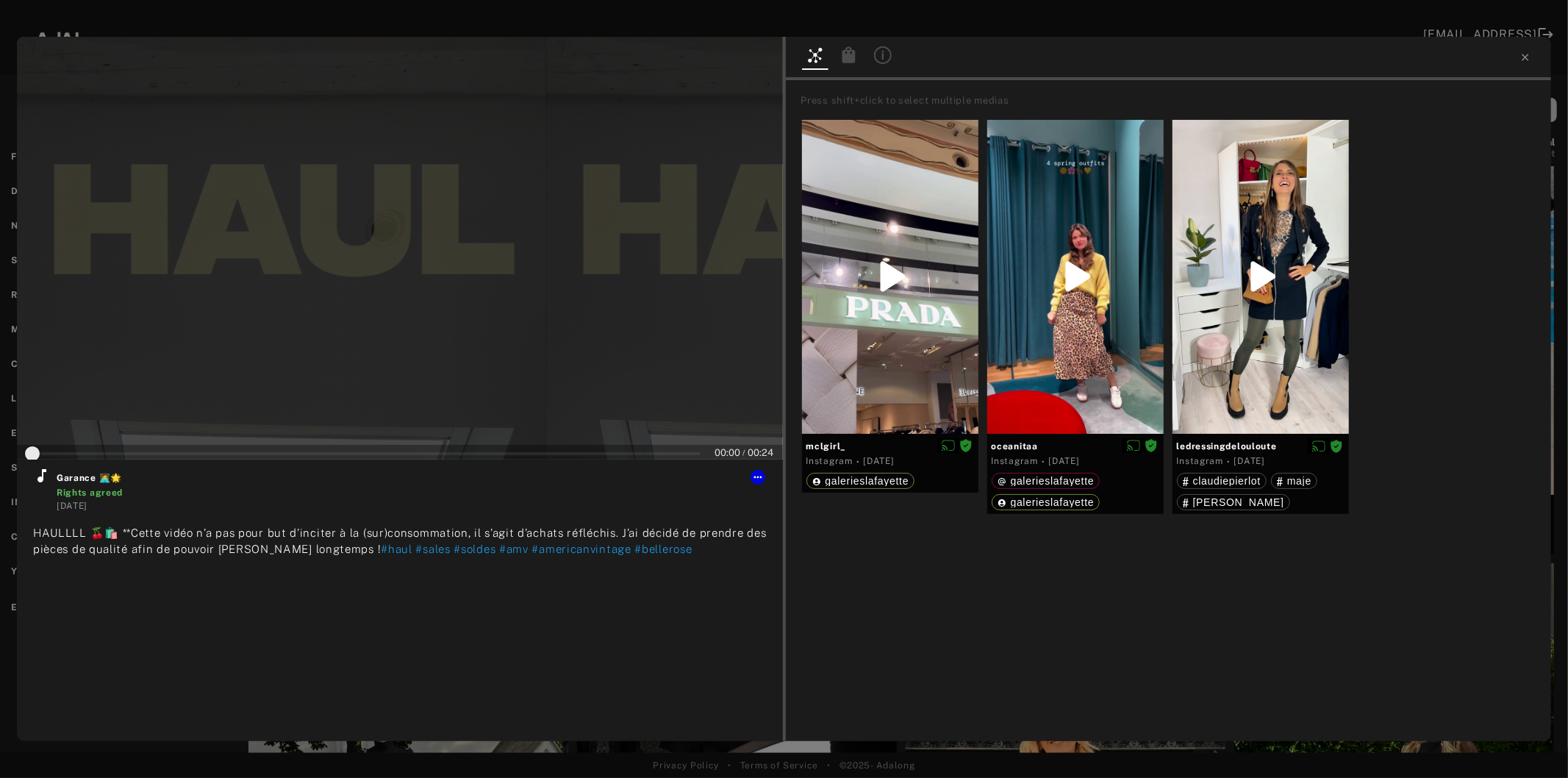
click at [372, 311] on div at bounding box center [399, 248] width 766 height 423
click at [38, 482] on icon at bounding box center [42, 475] width 18 height 18
click at [764, 474] on button at bounding box center [758, 476] width 15 height 15
click at [776, 489] on span "Collect" at bounding box center [777, 494] width 28 height 11
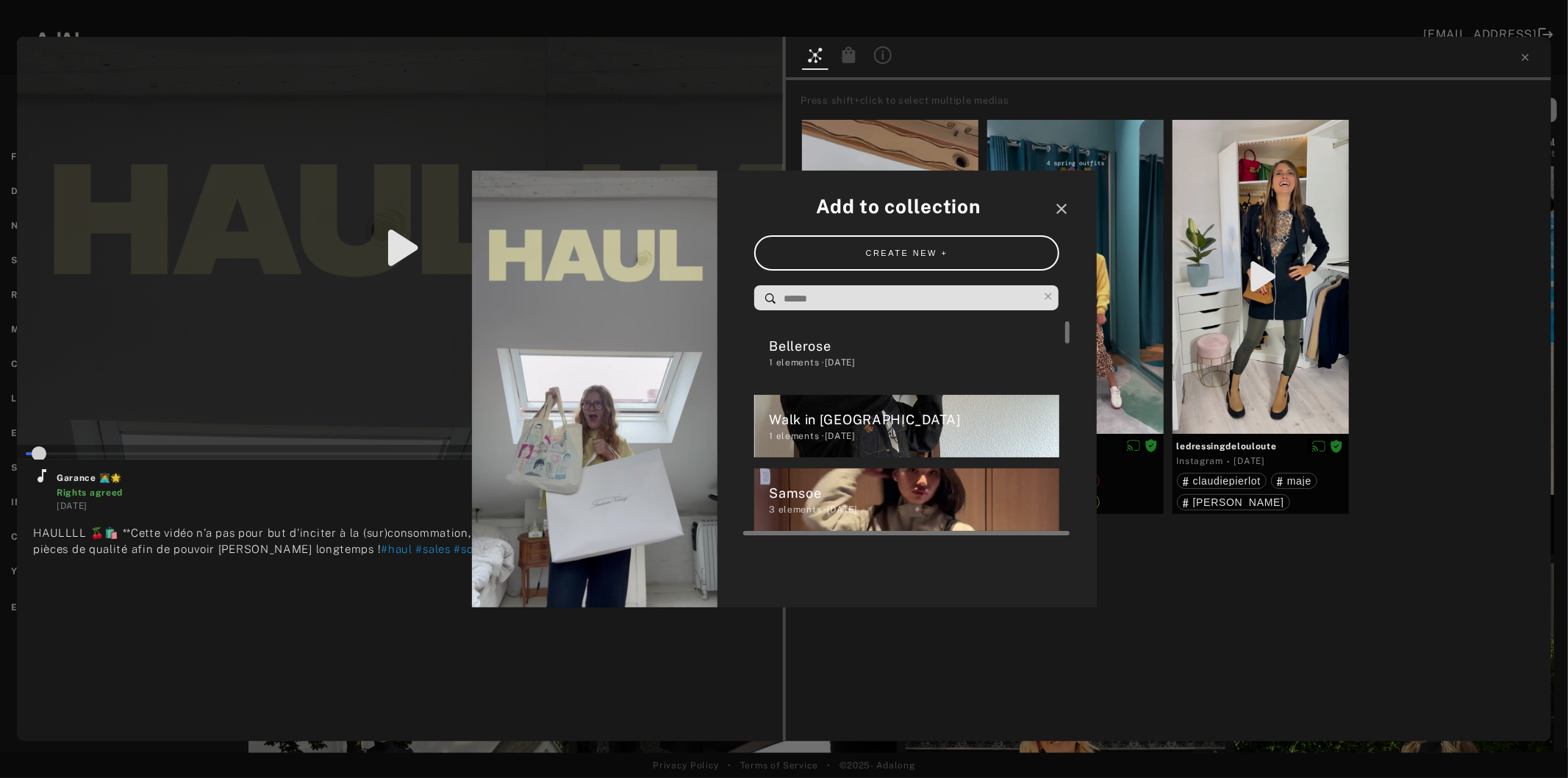
click at [788, 346] on div "Bellerose" at bounding box center [914, 346] width 290 height 20
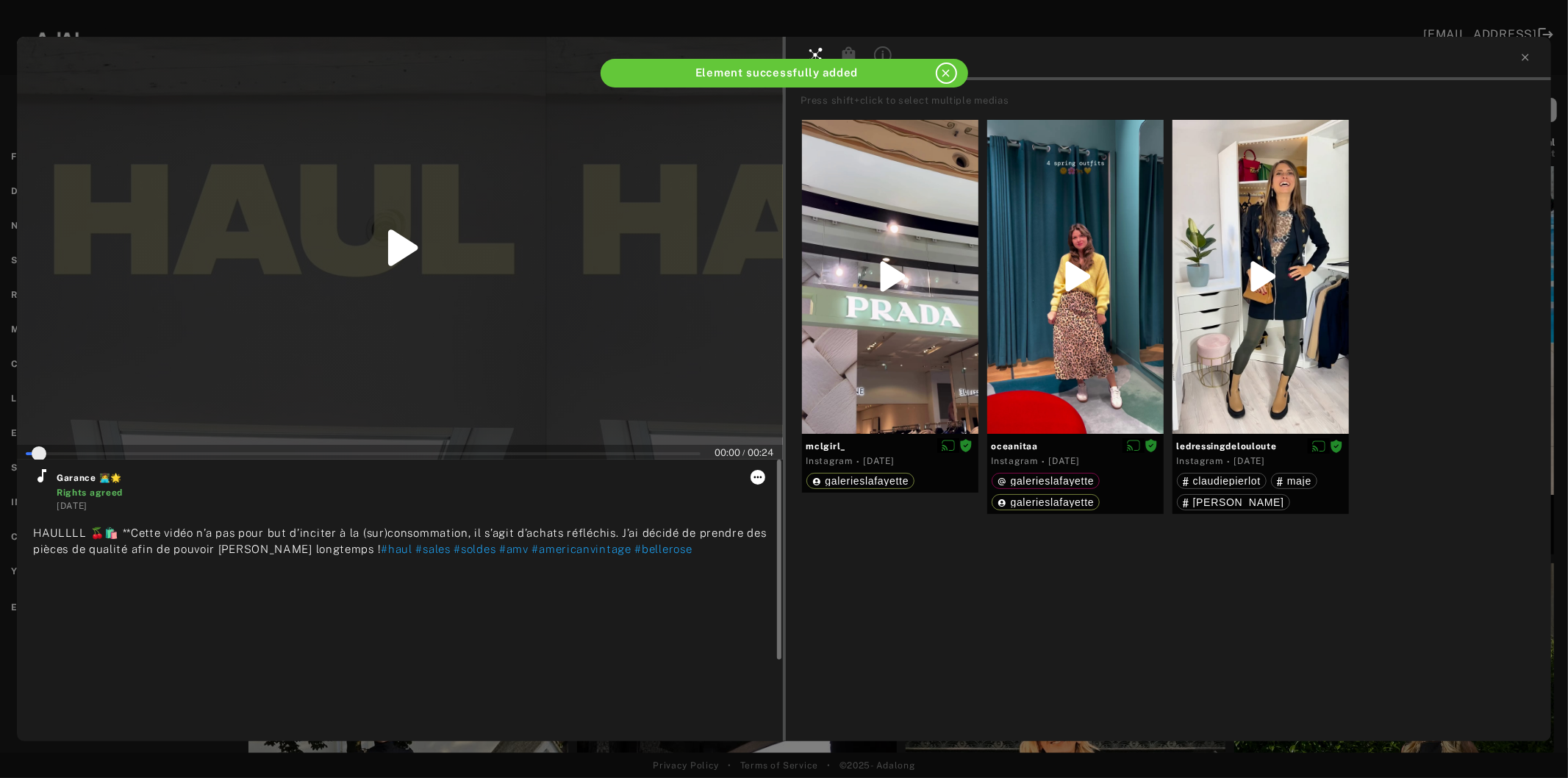
click at [756, 478] on icon at bounding box center [758, 477] width 12 height 12
click at [766, 489] on span "Collect" at bounding box center [777, 494] width 28 height 11
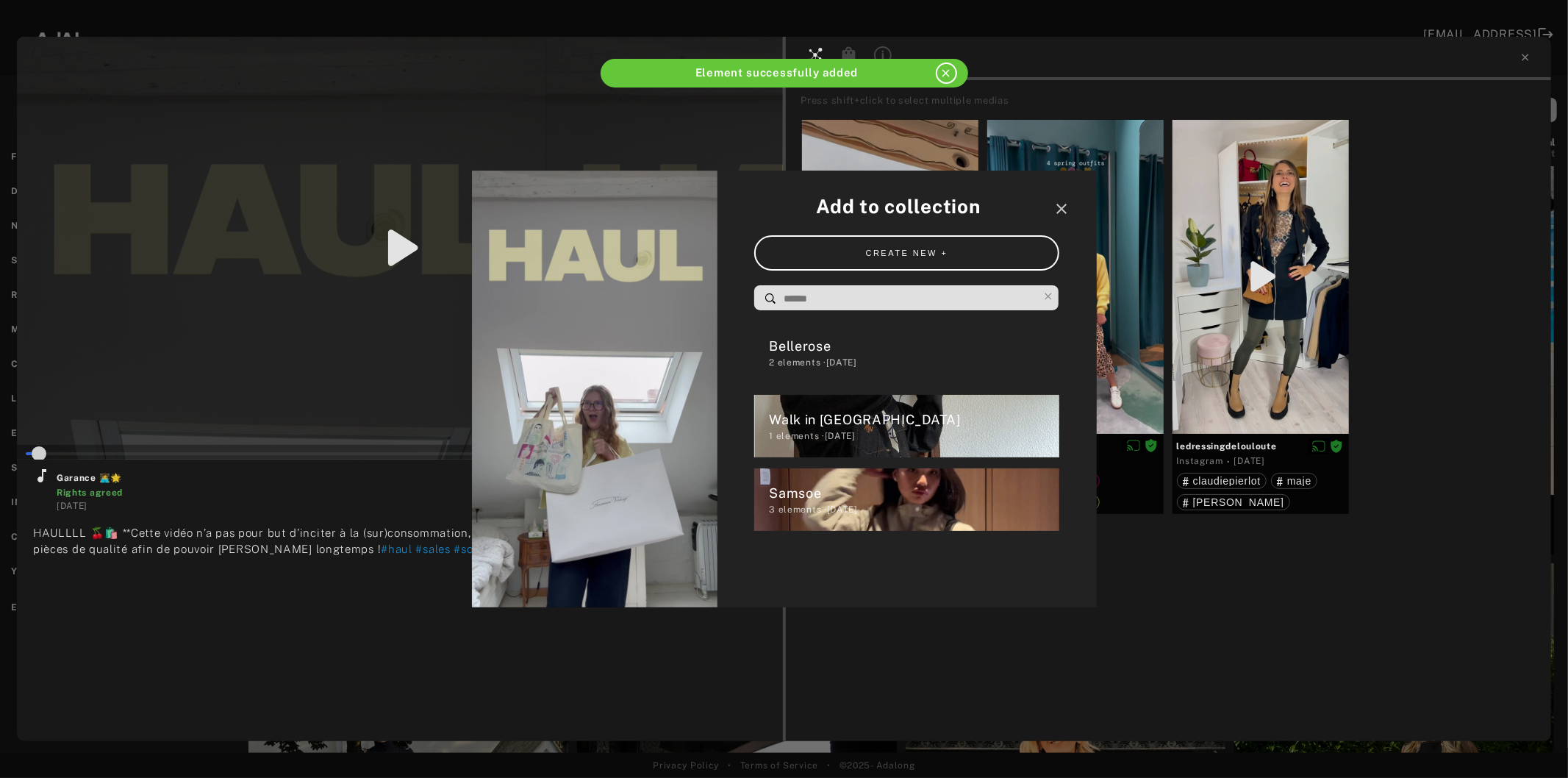
click at [839, 295] on input at bounding box center [910, 299] width 257 height 20
type input "*"
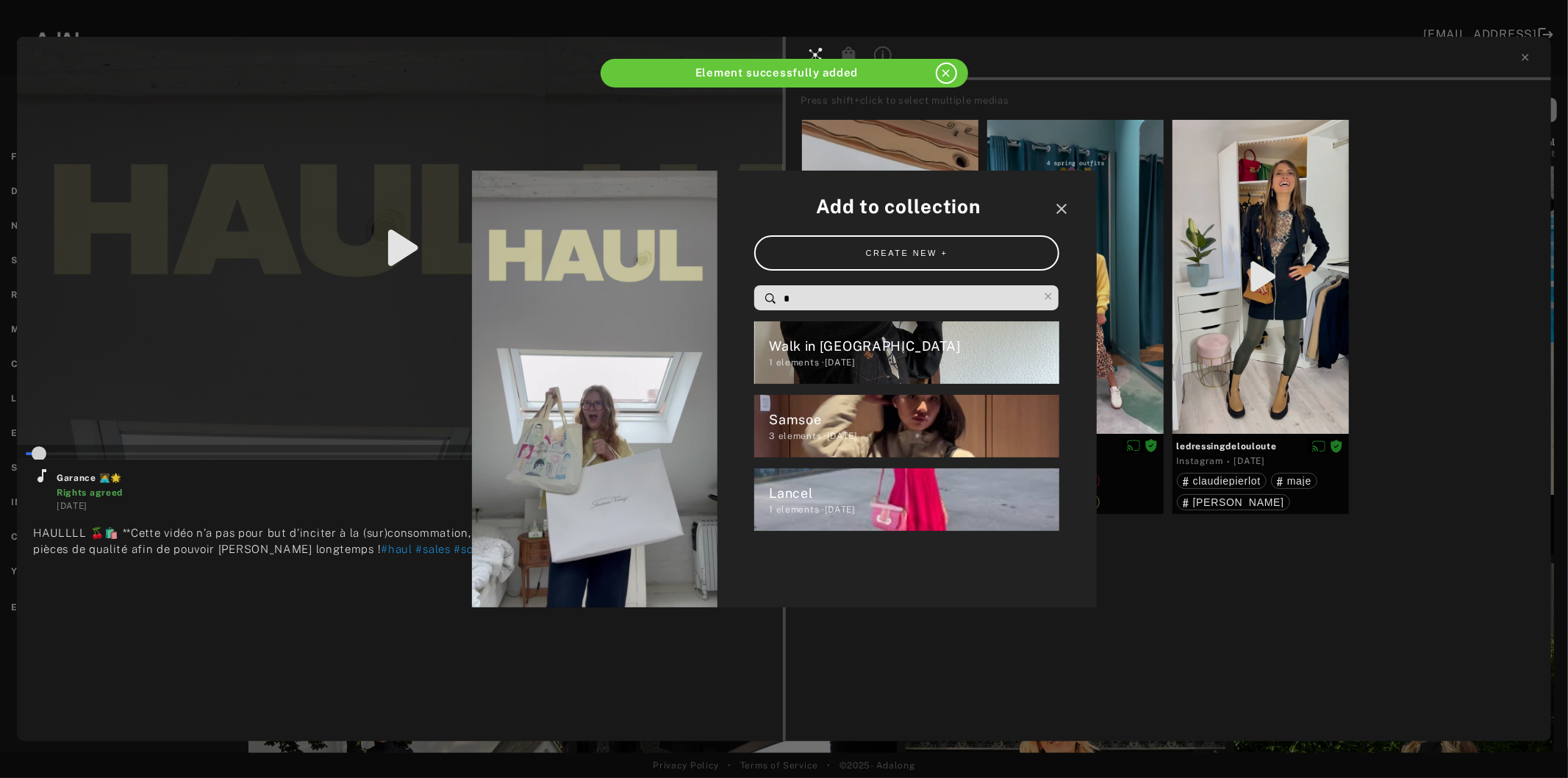
type input "*"
type input "**"
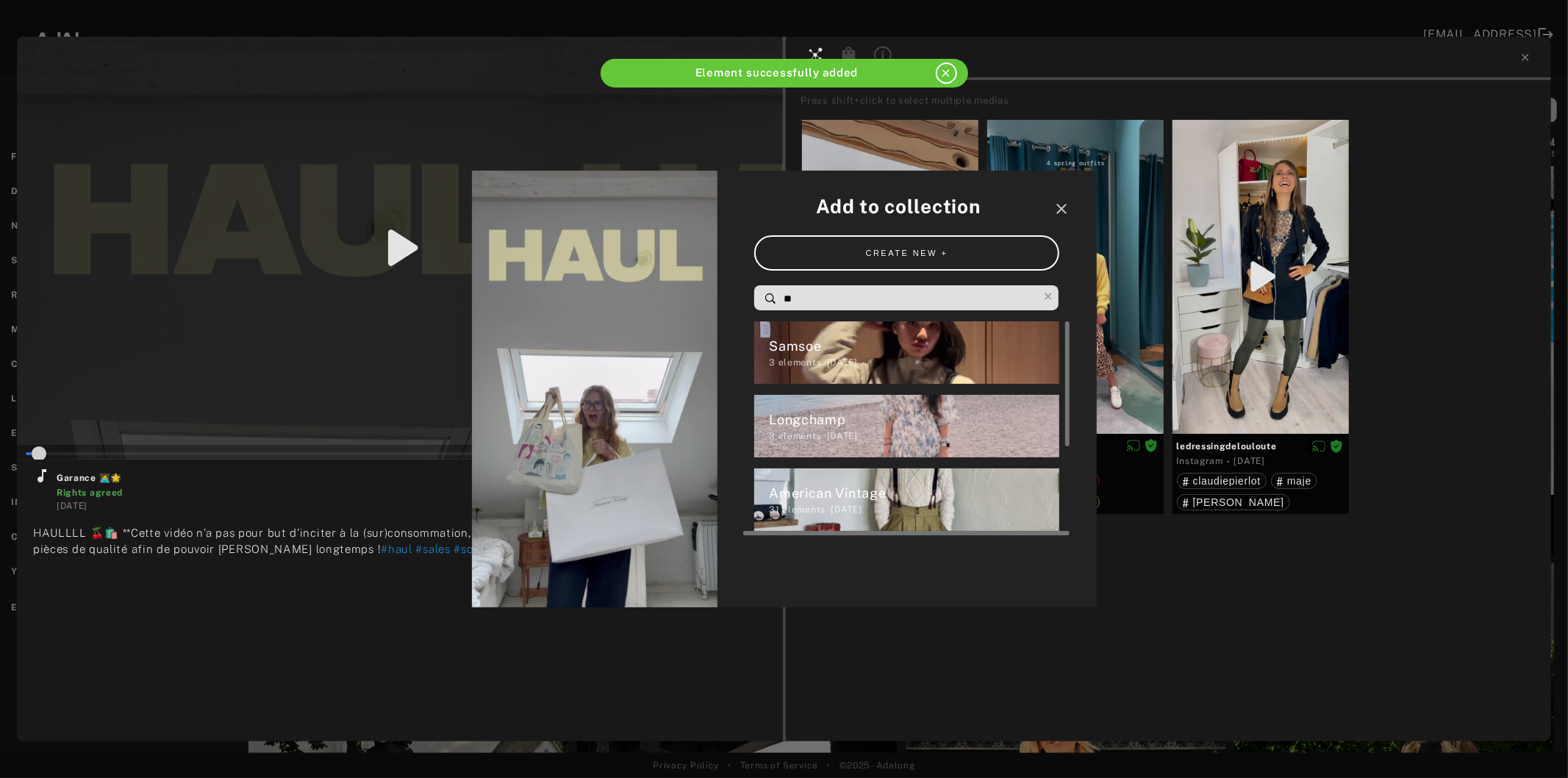
type input "*"
type input "**"
click at [794, 510] on div "31 elements · [DATE]" at bounding box center [914, 510] width 290 height 14
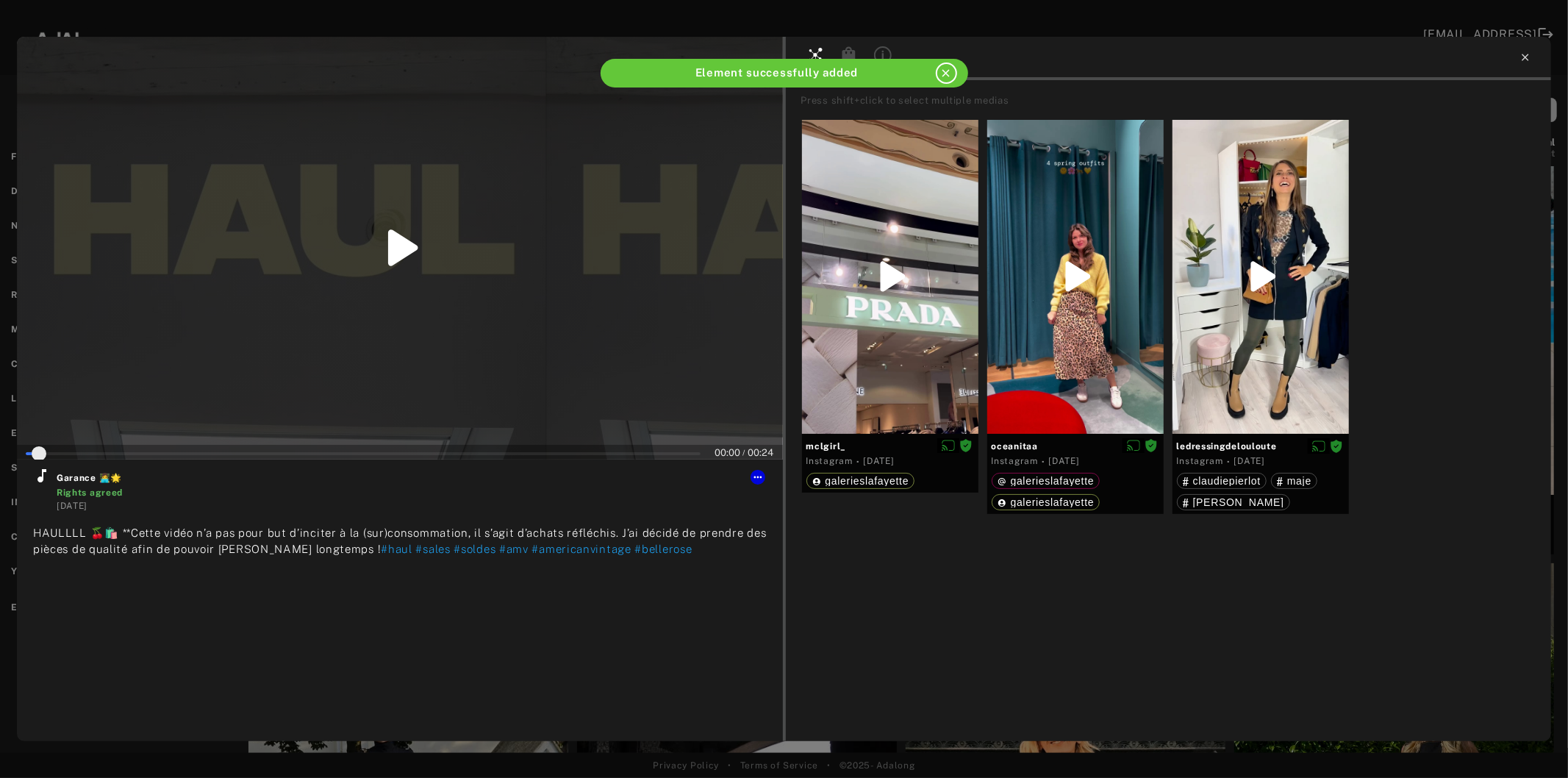
type input "*"
click at [1523, 61] on icon at bounding box center [1526, 58] width 12 height 12
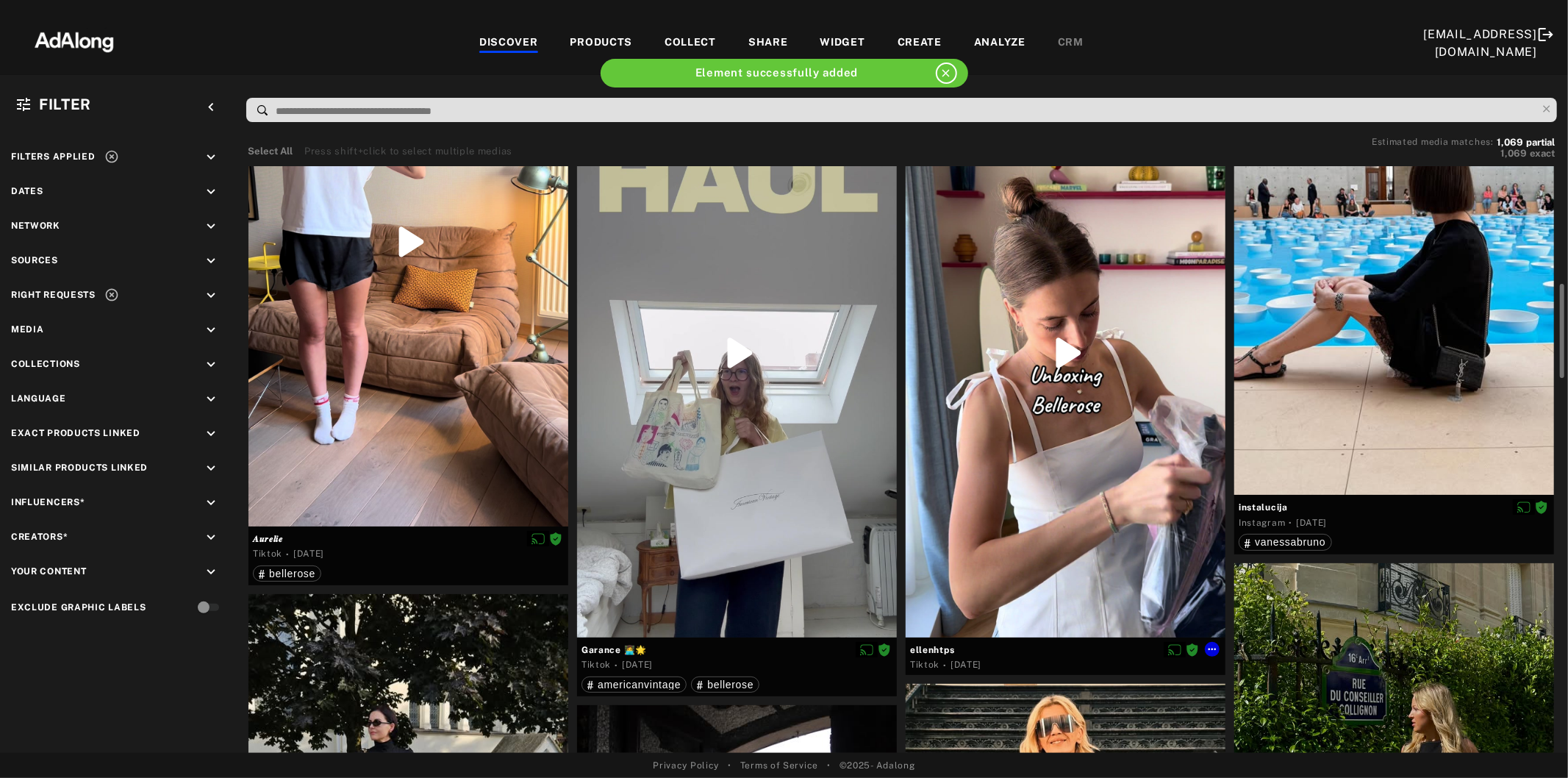
click at [1121, 430] on div at bounding box center [1066, 352] width 320 height 568
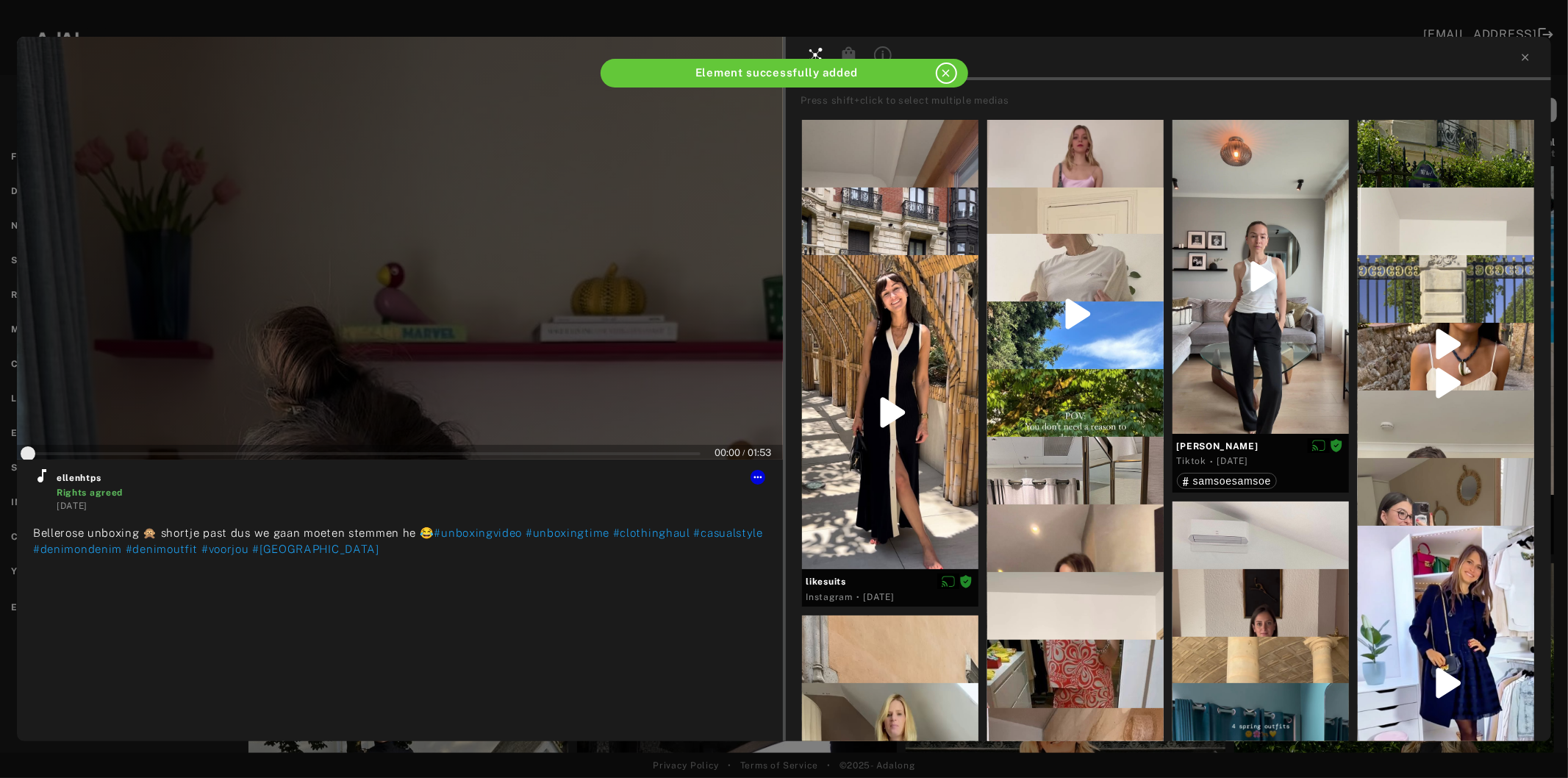
click at [409, 309] on div at bounding box center [399, 248] width 766 height 423
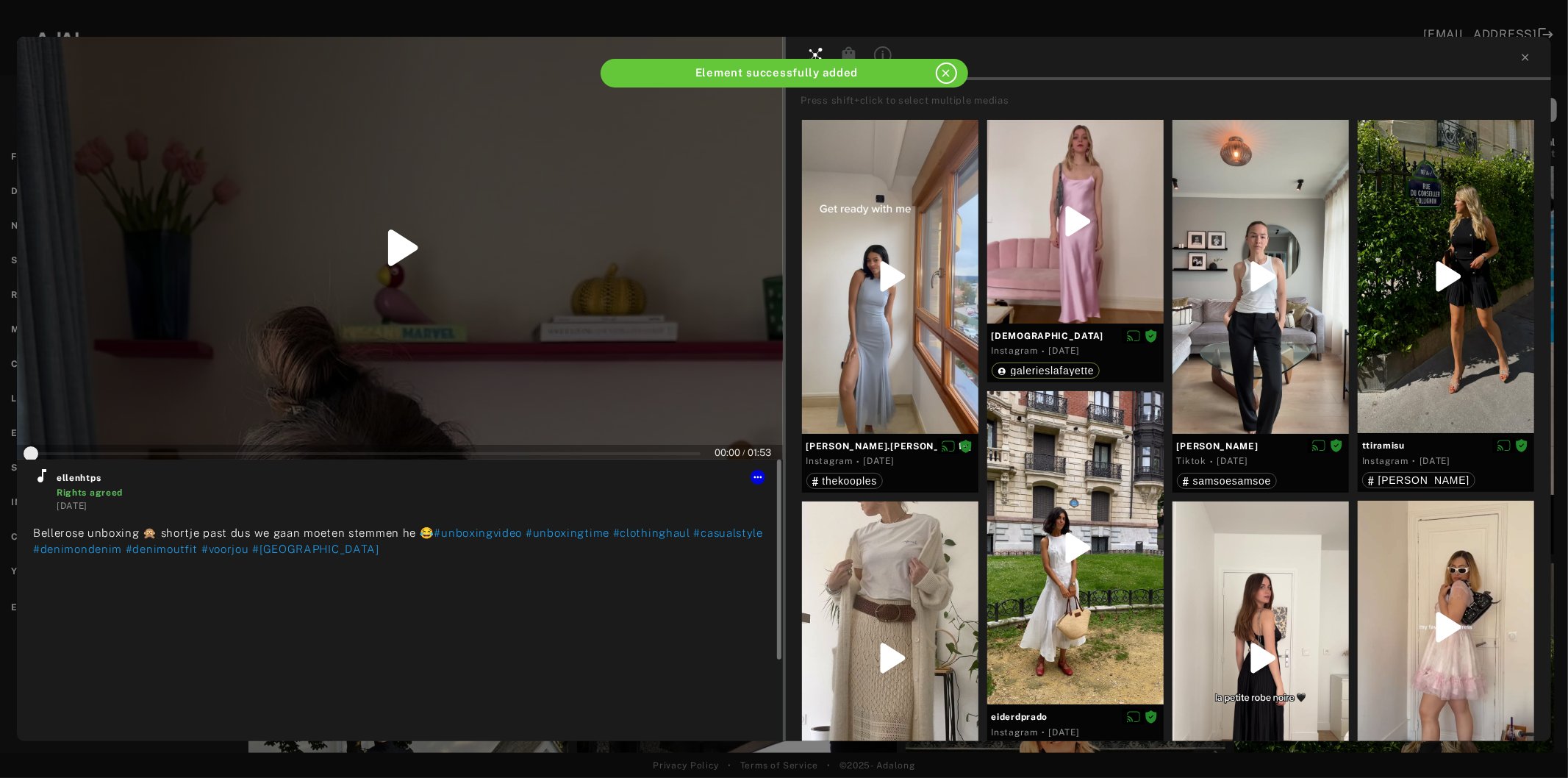
click at [45, 481] on icon at bounding box center [42, 475] width 18 height 18
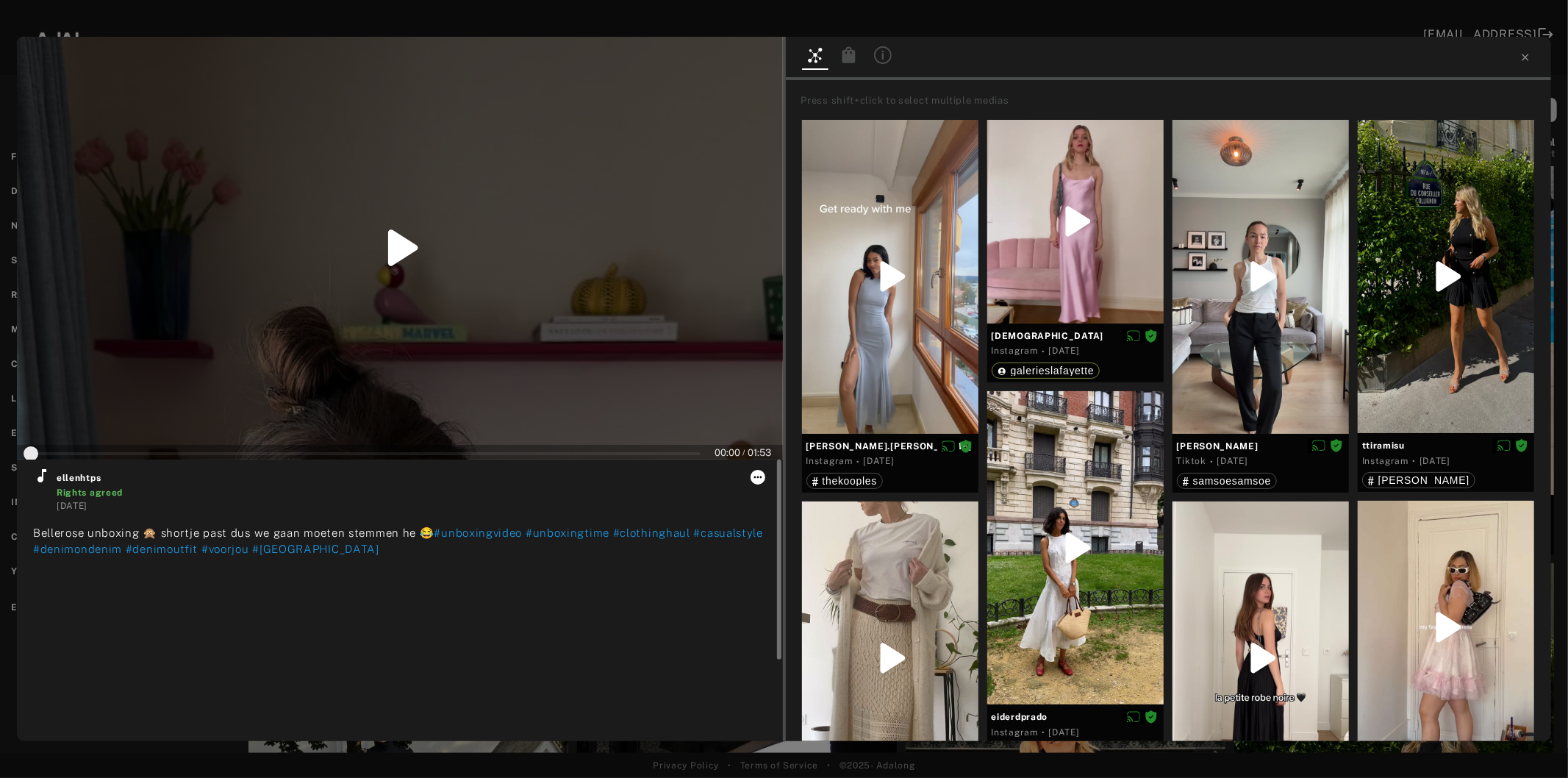
click at [758, 475] on icon at bounding box center [758, 477] width 12 height 12
click at [781, 494] on span "Collect" at bounding box center [777, 494] width 28 height 11
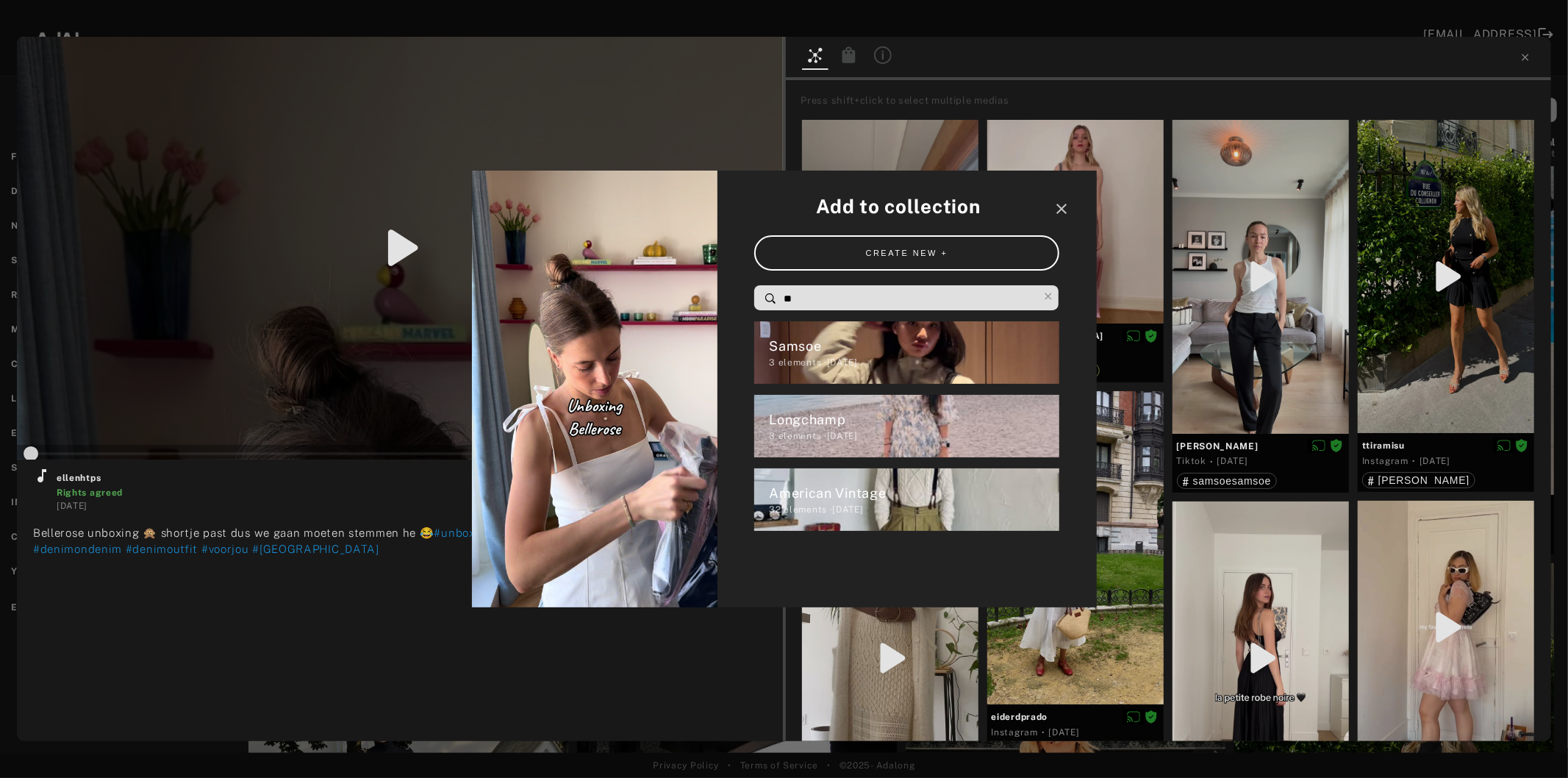
drag, startPoint x: 806, startPoint y: 303, endPoint x: 765, endPoint y: 300, distance: 41.1
click at [765, 300] on div "**" at bounding box center [907, 297] width 306 height 24
type input "*"
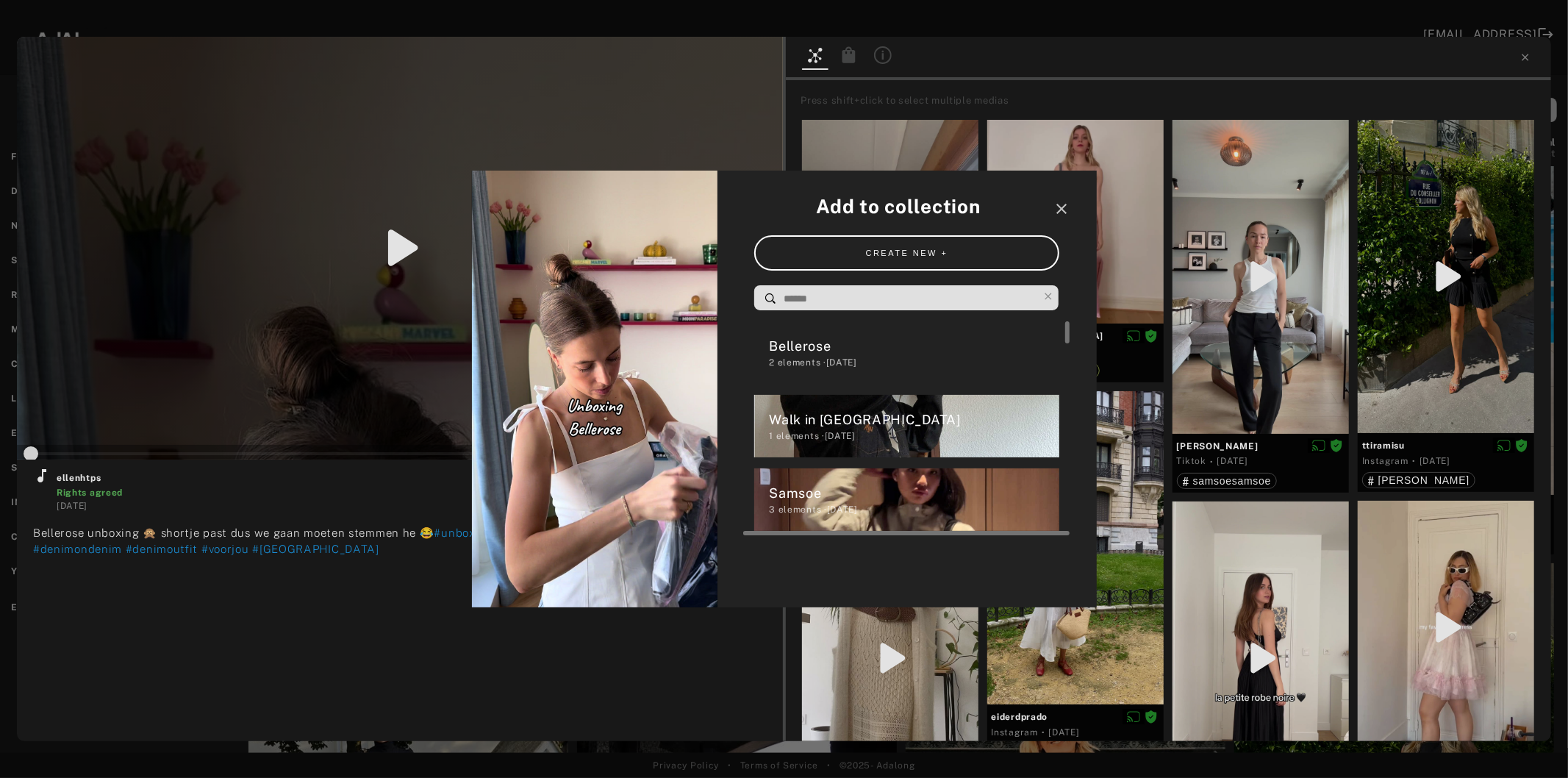
type input "*"
click at [802, 348] on div "Bellerose" at bounding box center [914, 346] width 290 height 20
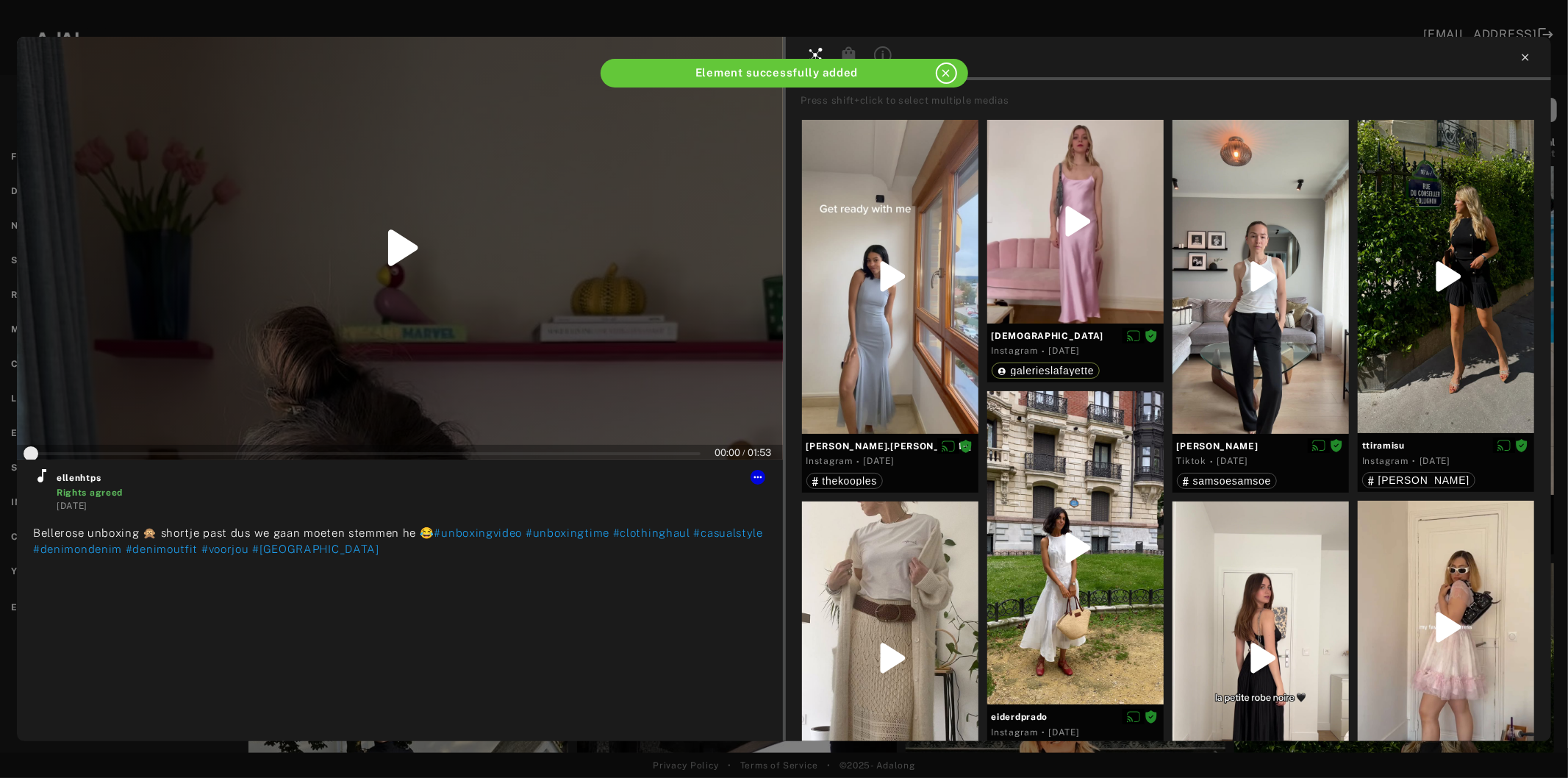
type input "*"
click at [1525, 55] on icon at bounding box center [1526, 58] width 12 height 12
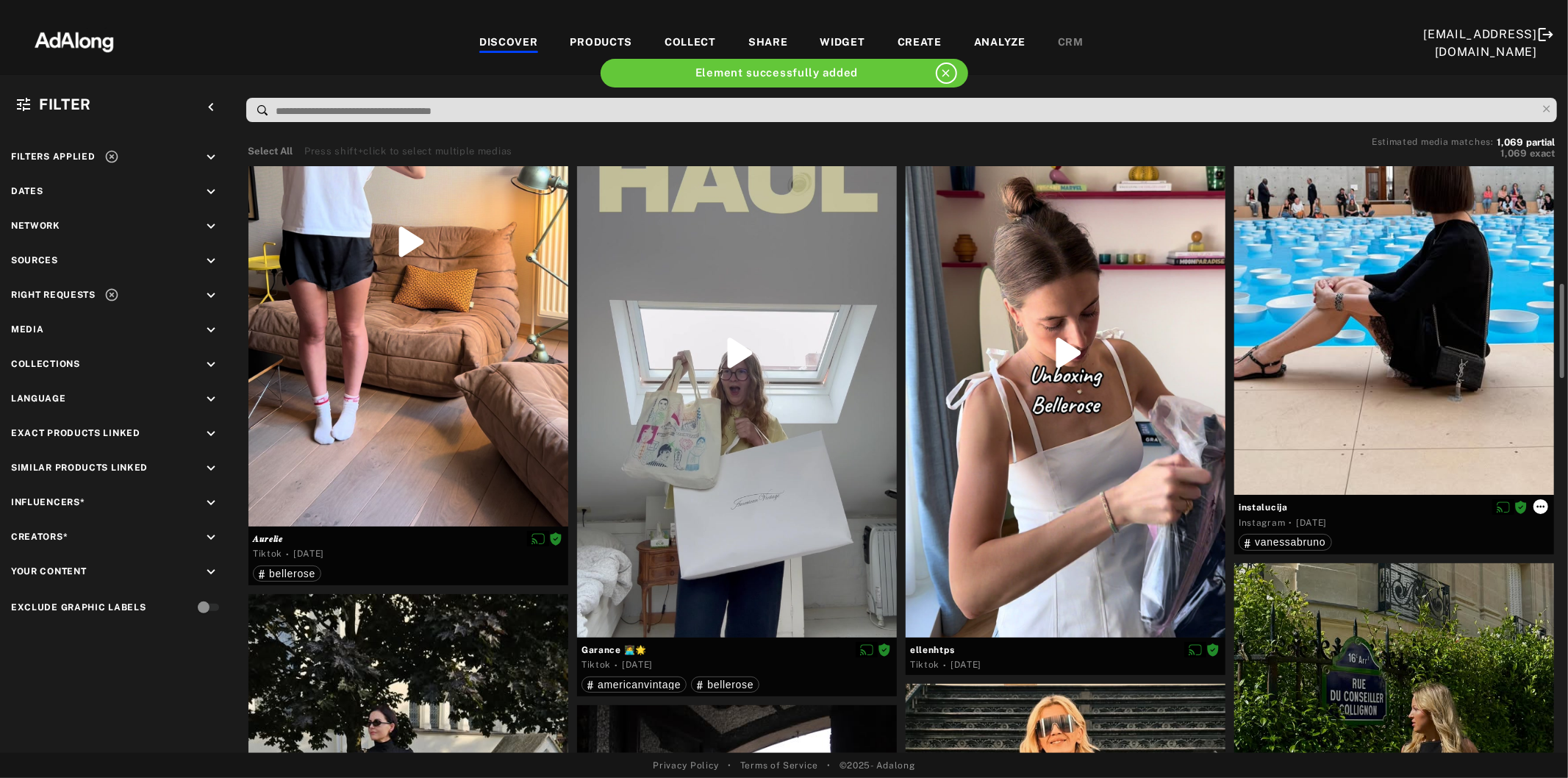
click at [1541, 508] on icon at bounding box center [1541, 507] width 12 height 12
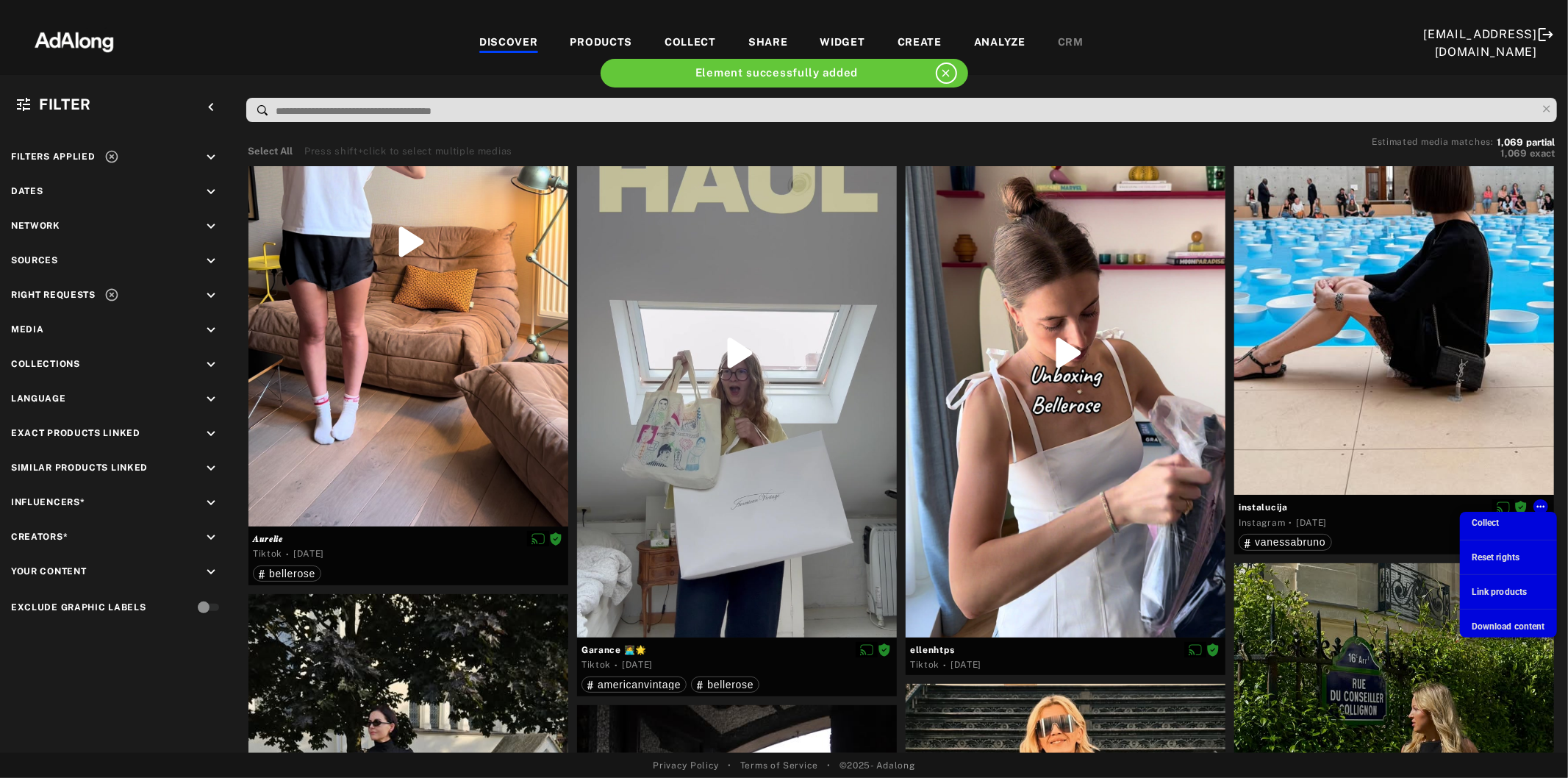
click at [1487, 518] on span "Collect" at bounding box center [1486, 522] width 28 height 11
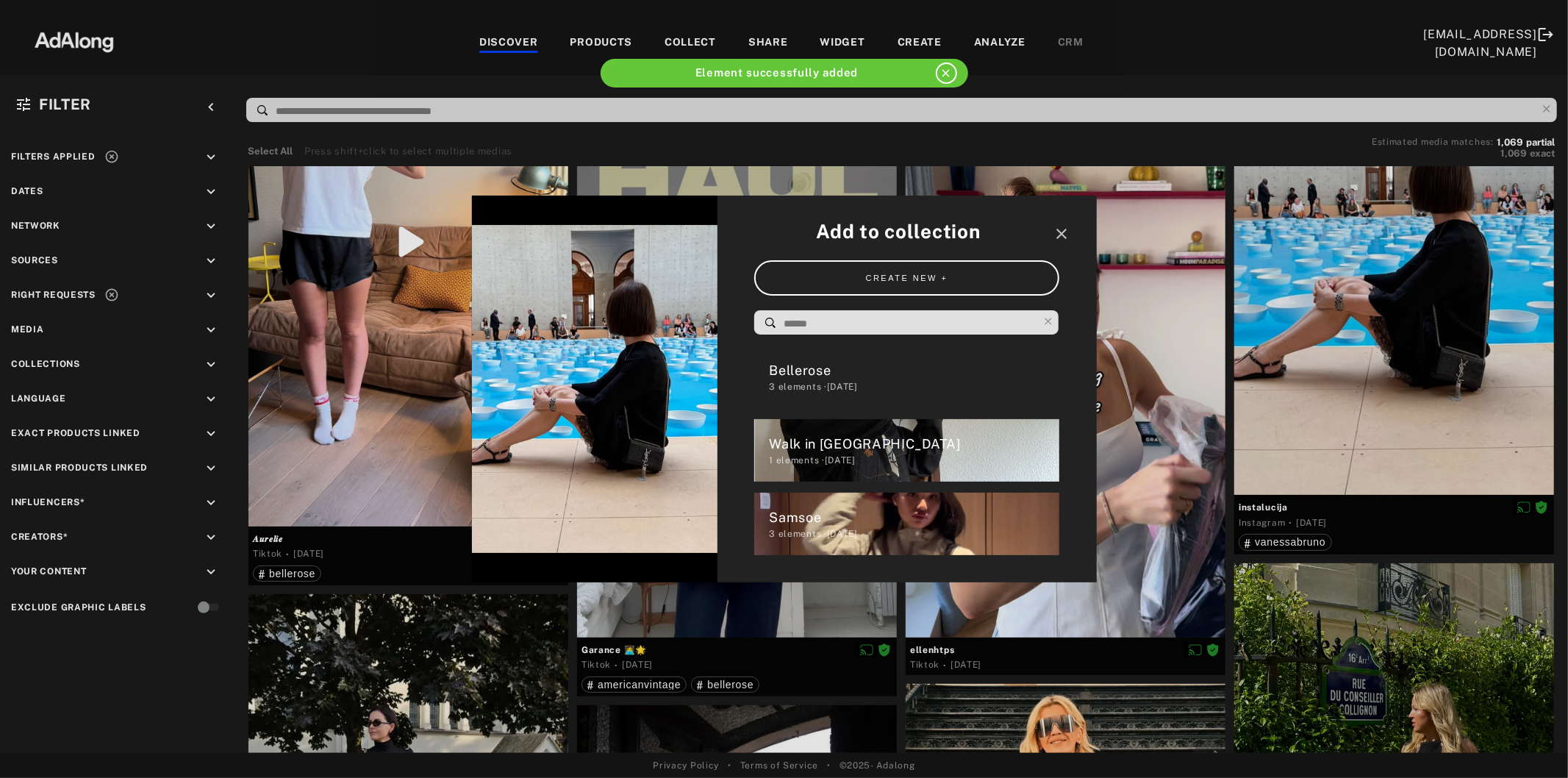
click at [856, 325] on input at bounding box center [910, 324] width 257 height 20
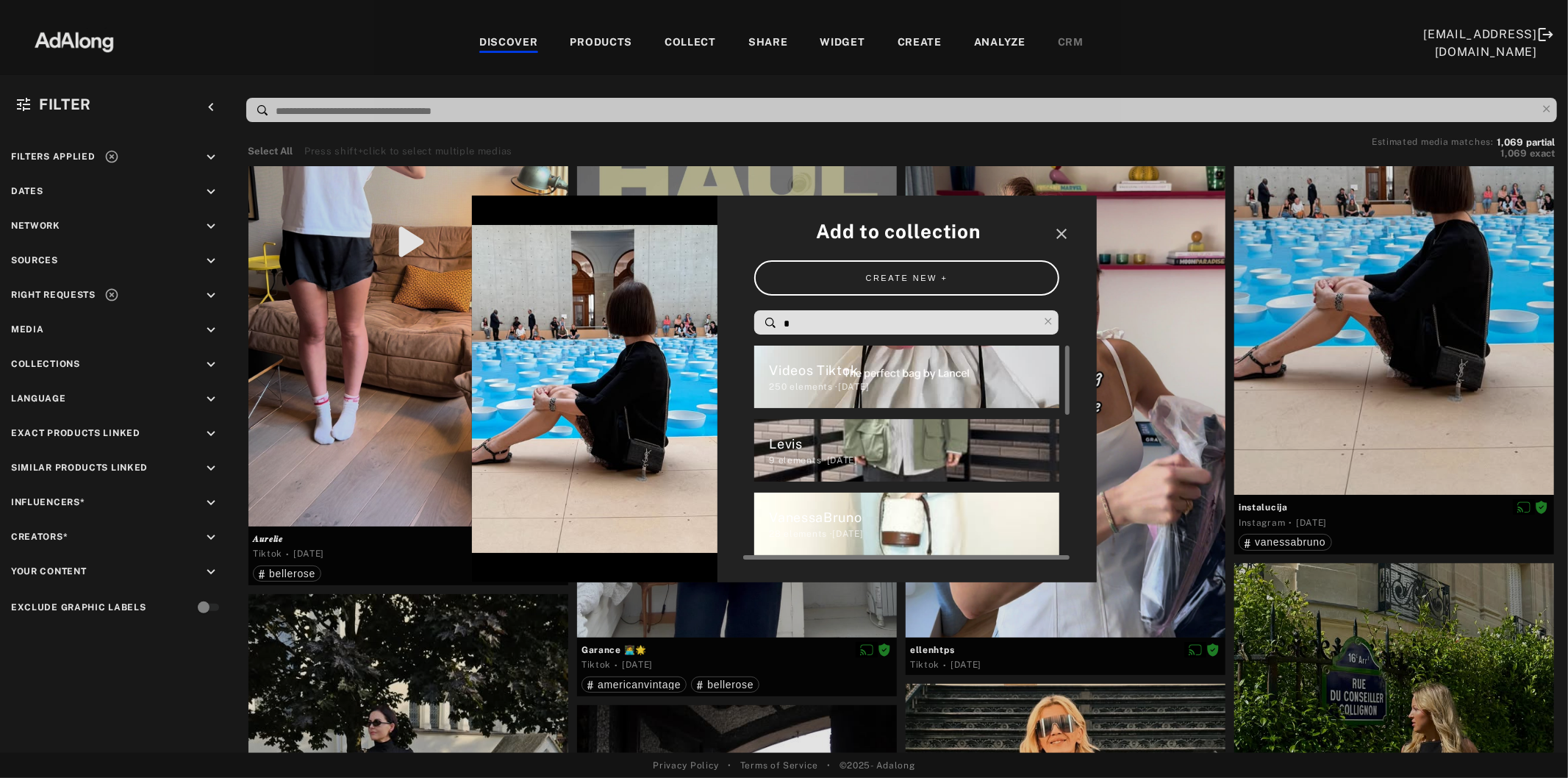
type input "*"
click at [887, 534] on div "28 elements · [DATE]" at bounding box center [914, 534] width 290 height 14
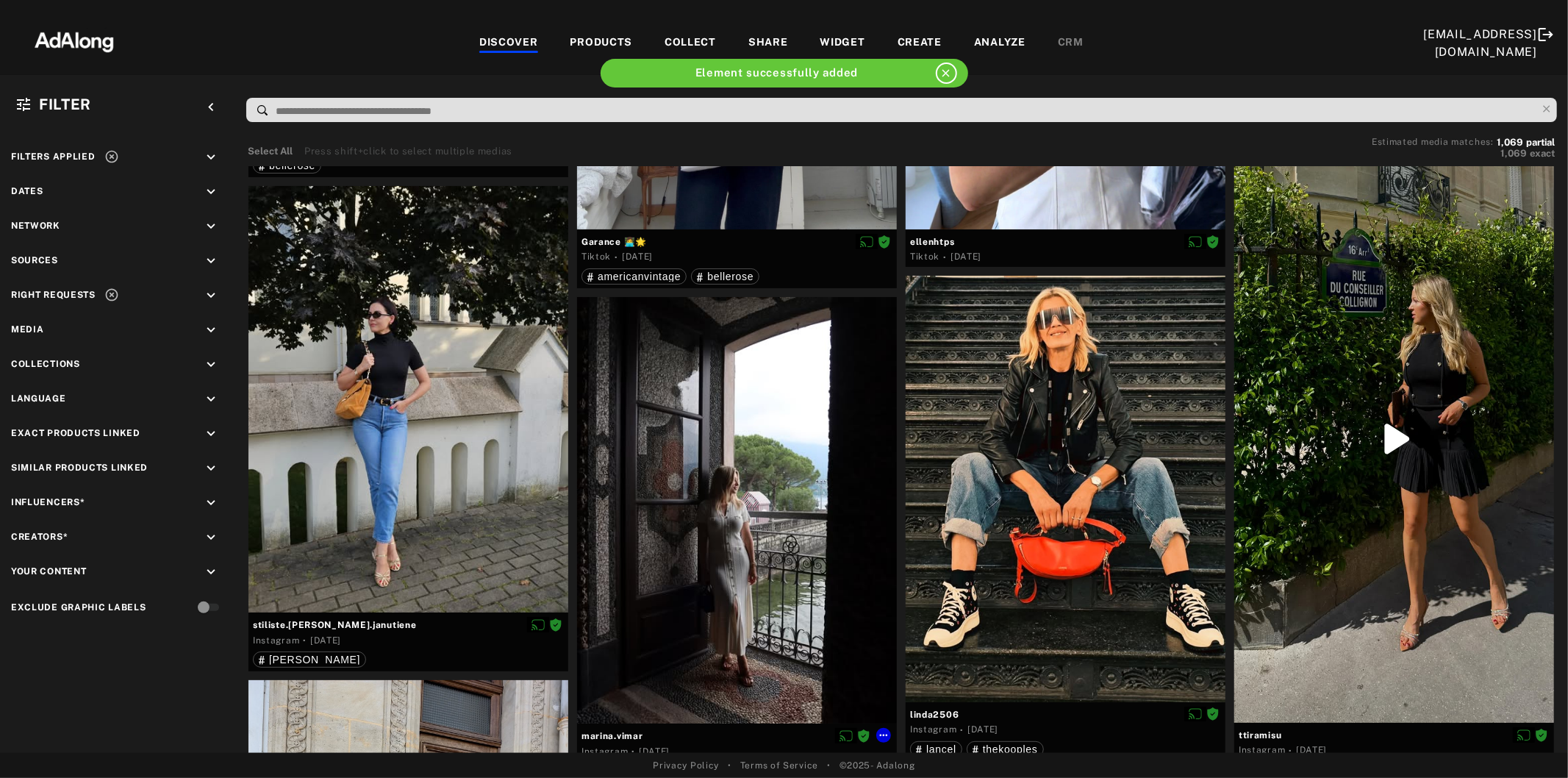
scroll to position [1225, 0]
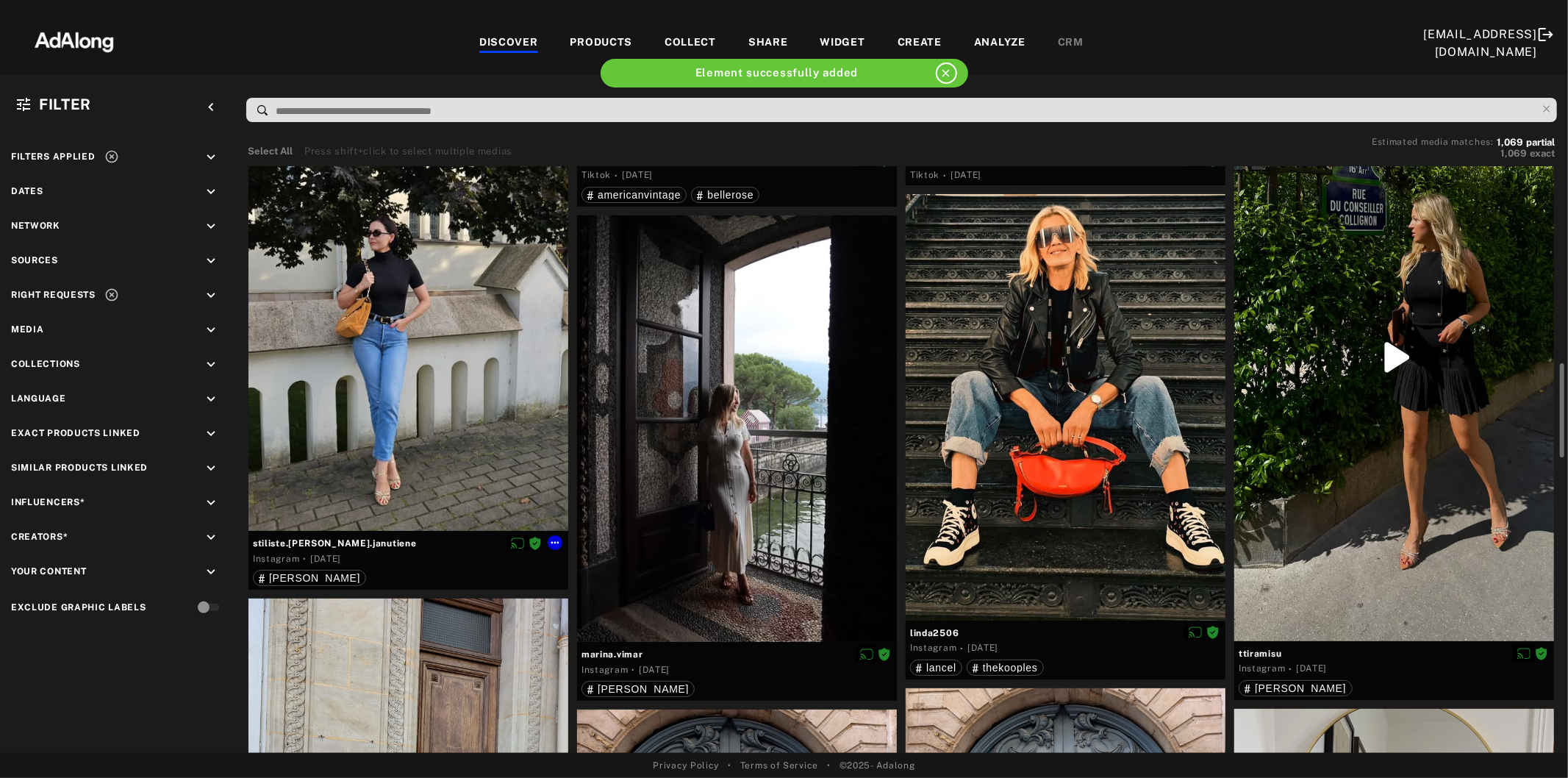
click at [350, 403] on div at bounding box center [409, 317] width 320 height 427
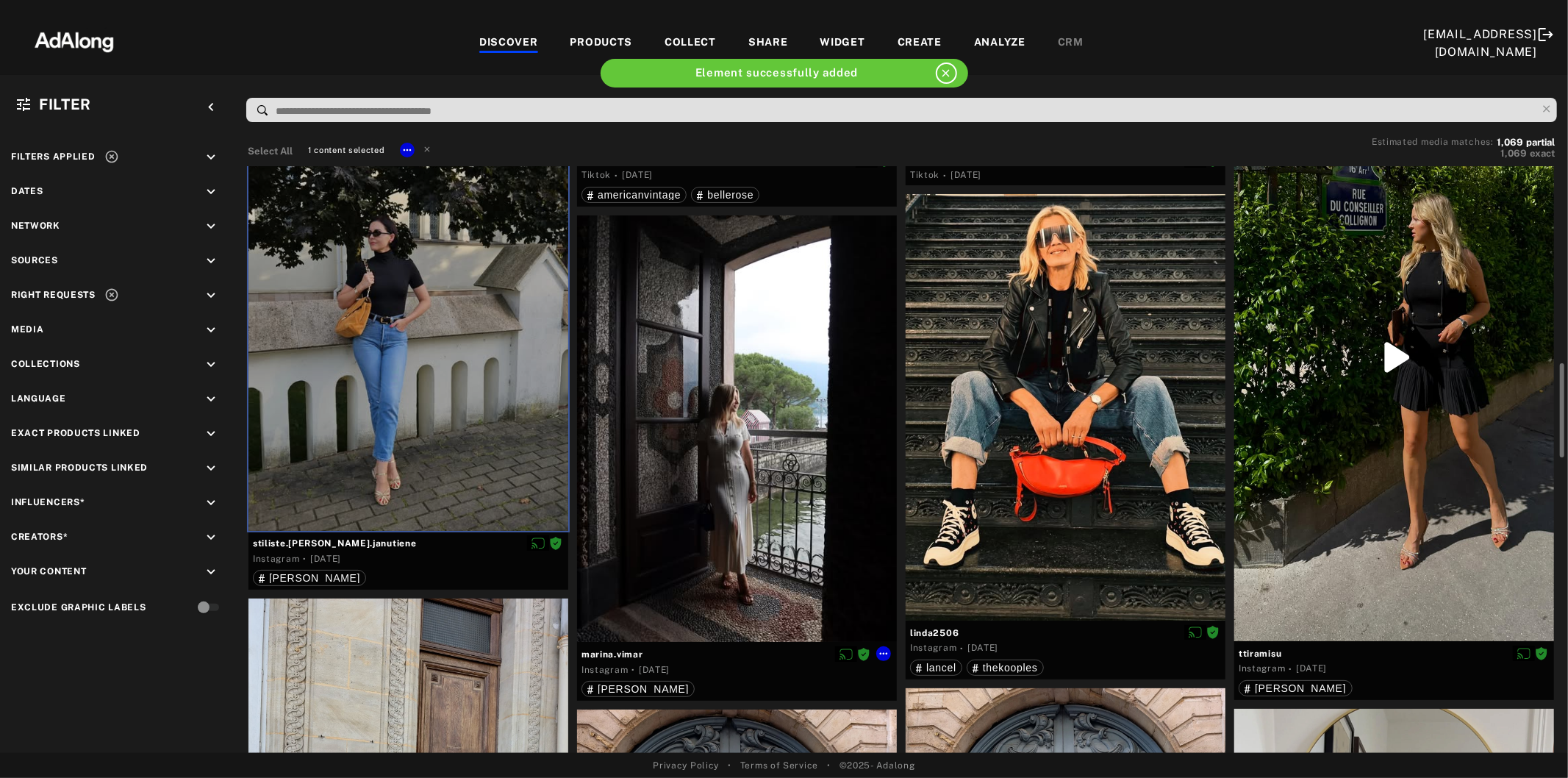
click at [726, 508] on div at bounding box center [737, 429] width 320 height 427
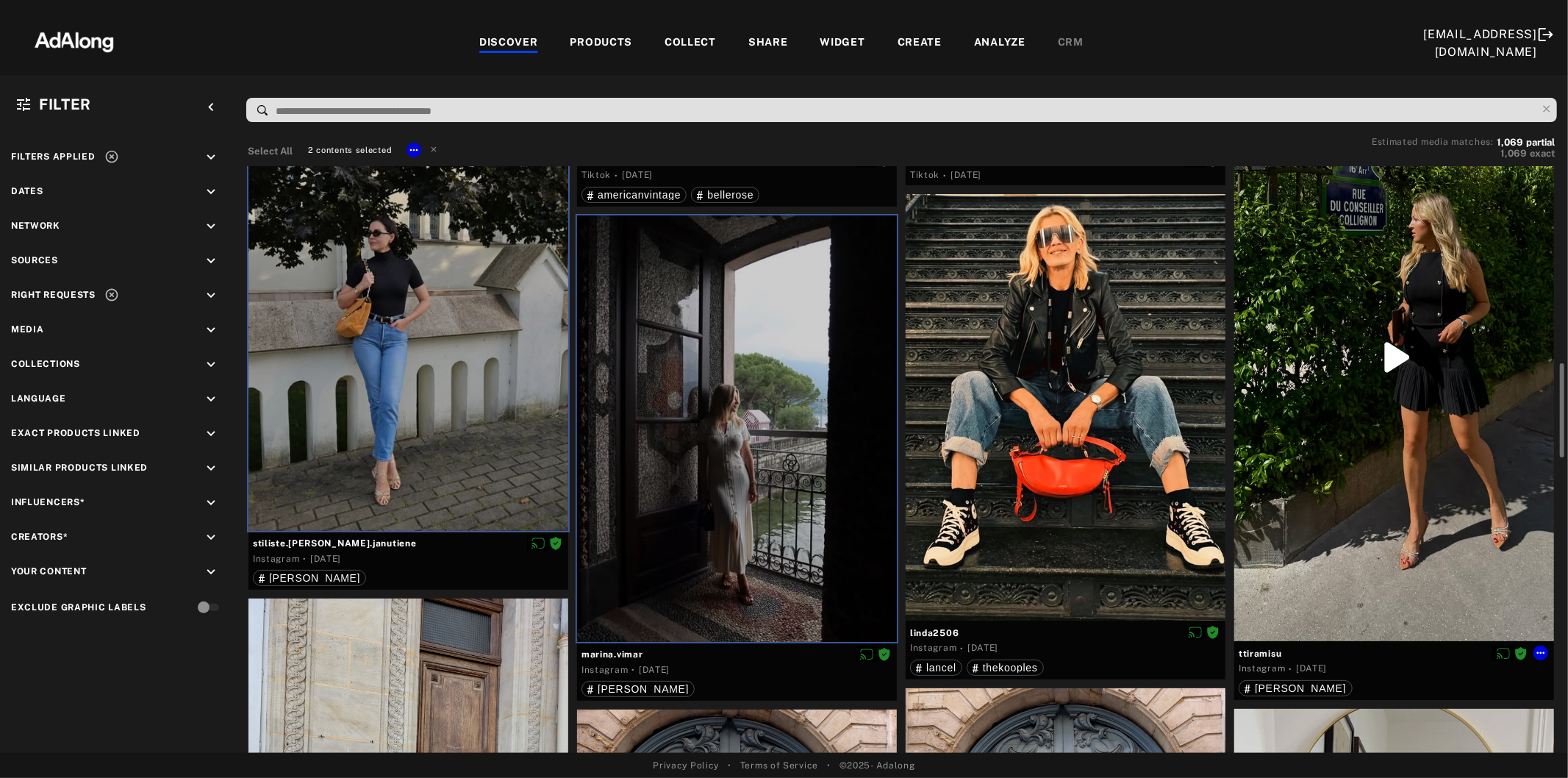
click at [1360, 474] on div at bounding box center [1394, 356] width 320 height 567
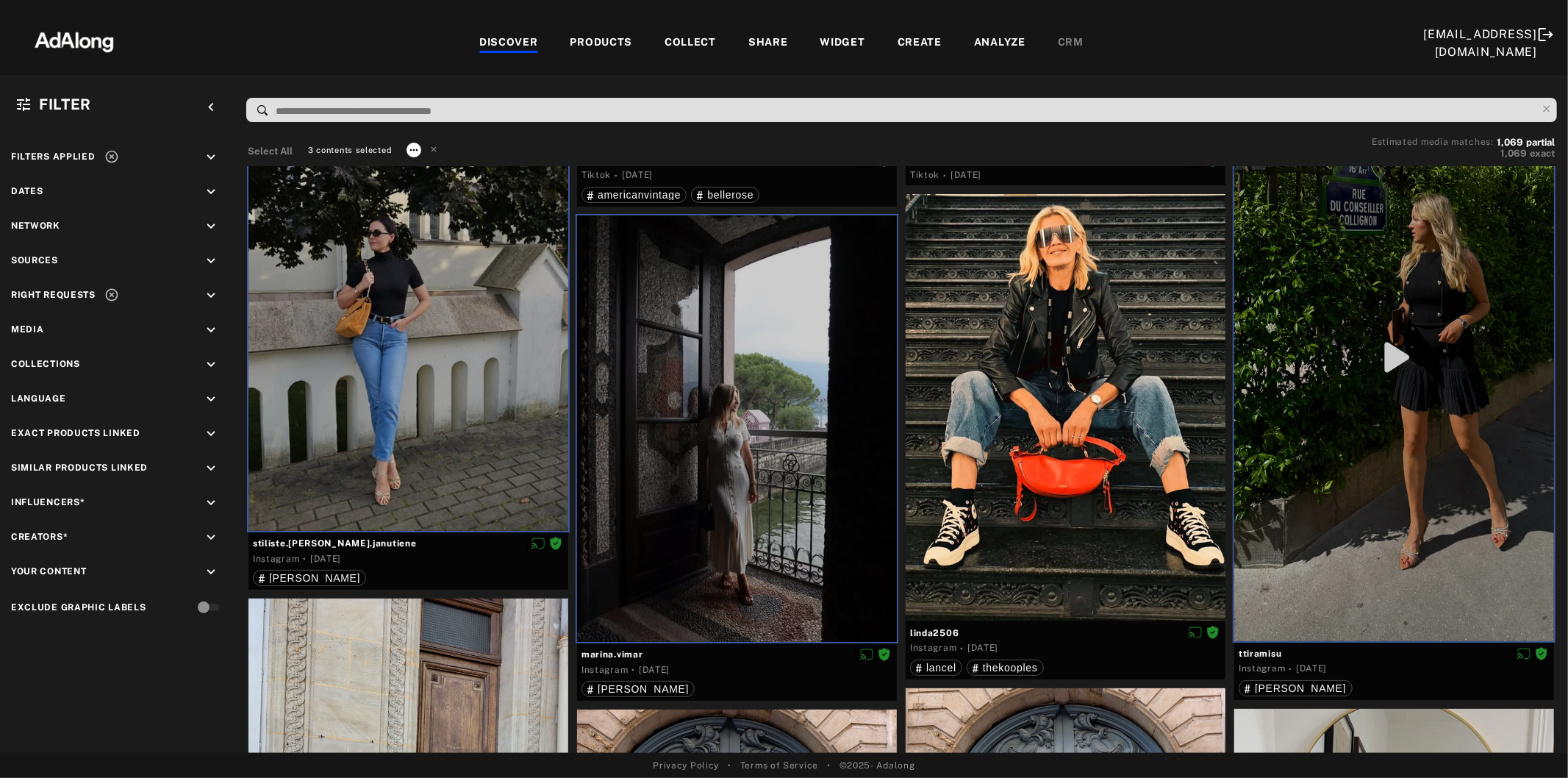
click at [414, 150] on icon at bounding box center [414, 150] width 12 height 12
click at [454, 168] on li "Collect" at bounding box center [454, 166] width 97 height 22
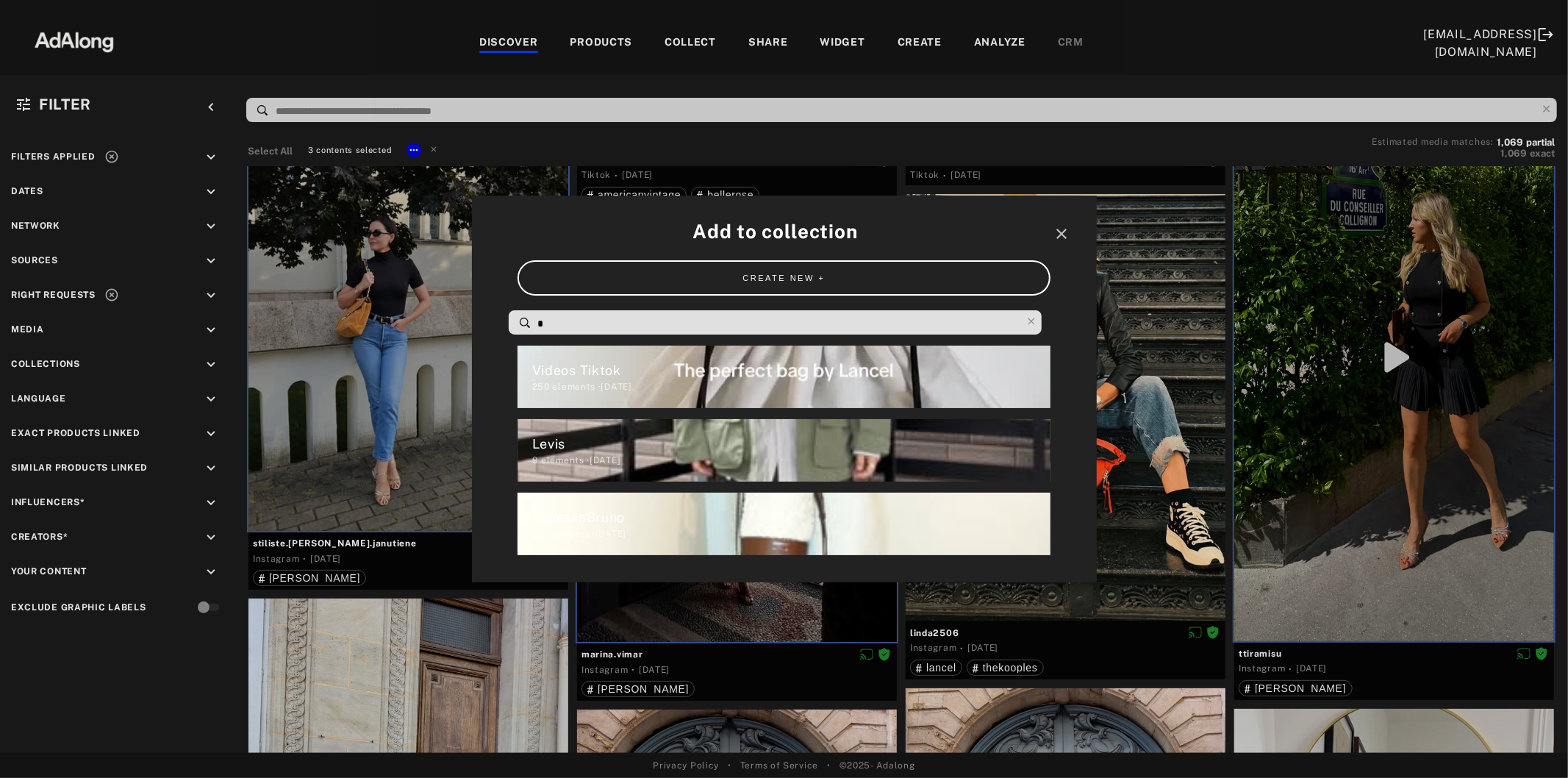
click at [579, 329] on input "*" at bounding box center [779, 324] width 484 height 20
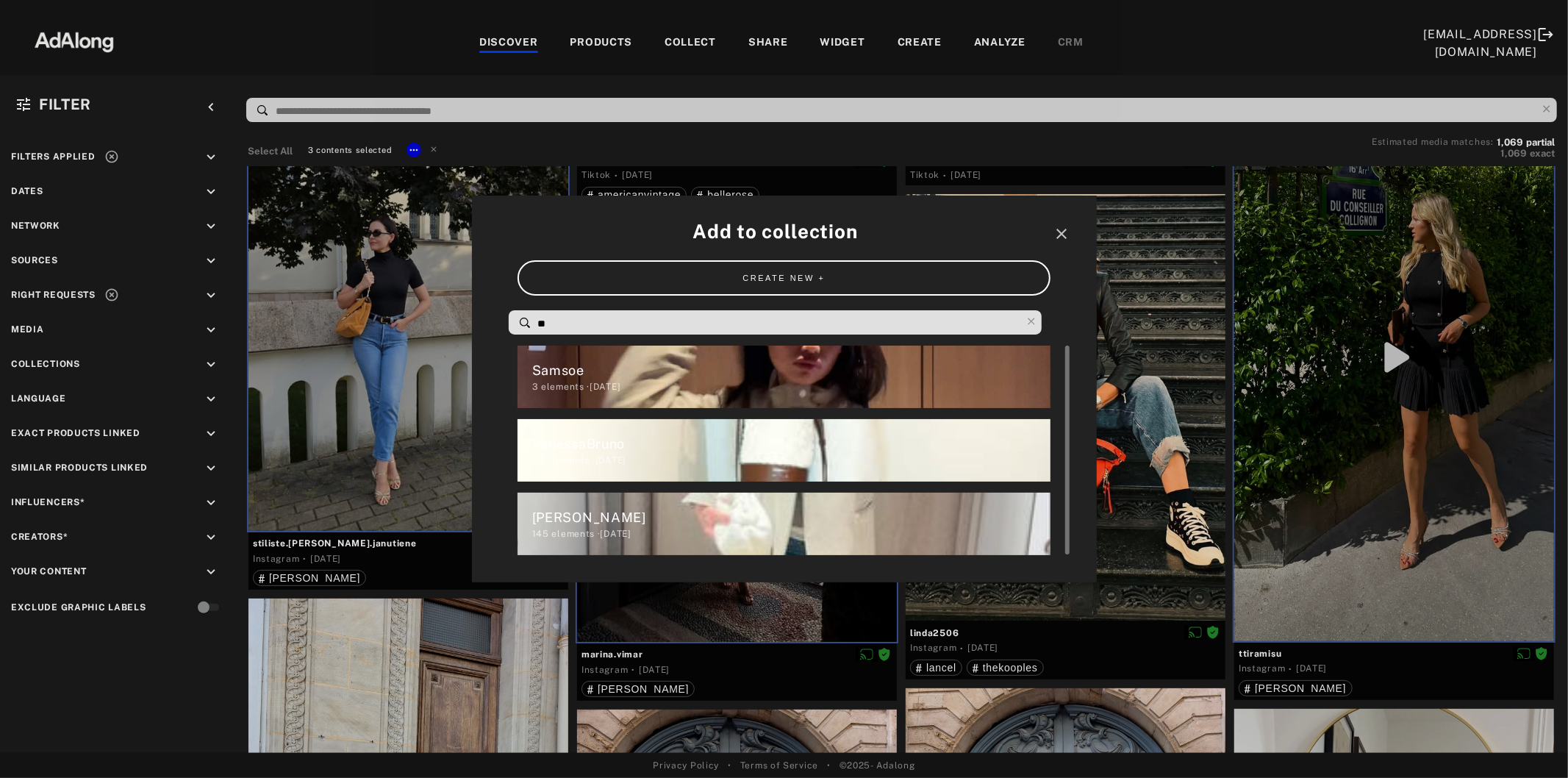
click at [614, 524] on div "[PERSON_NAME]" at bounding box center [791, 517] width 518 height 20
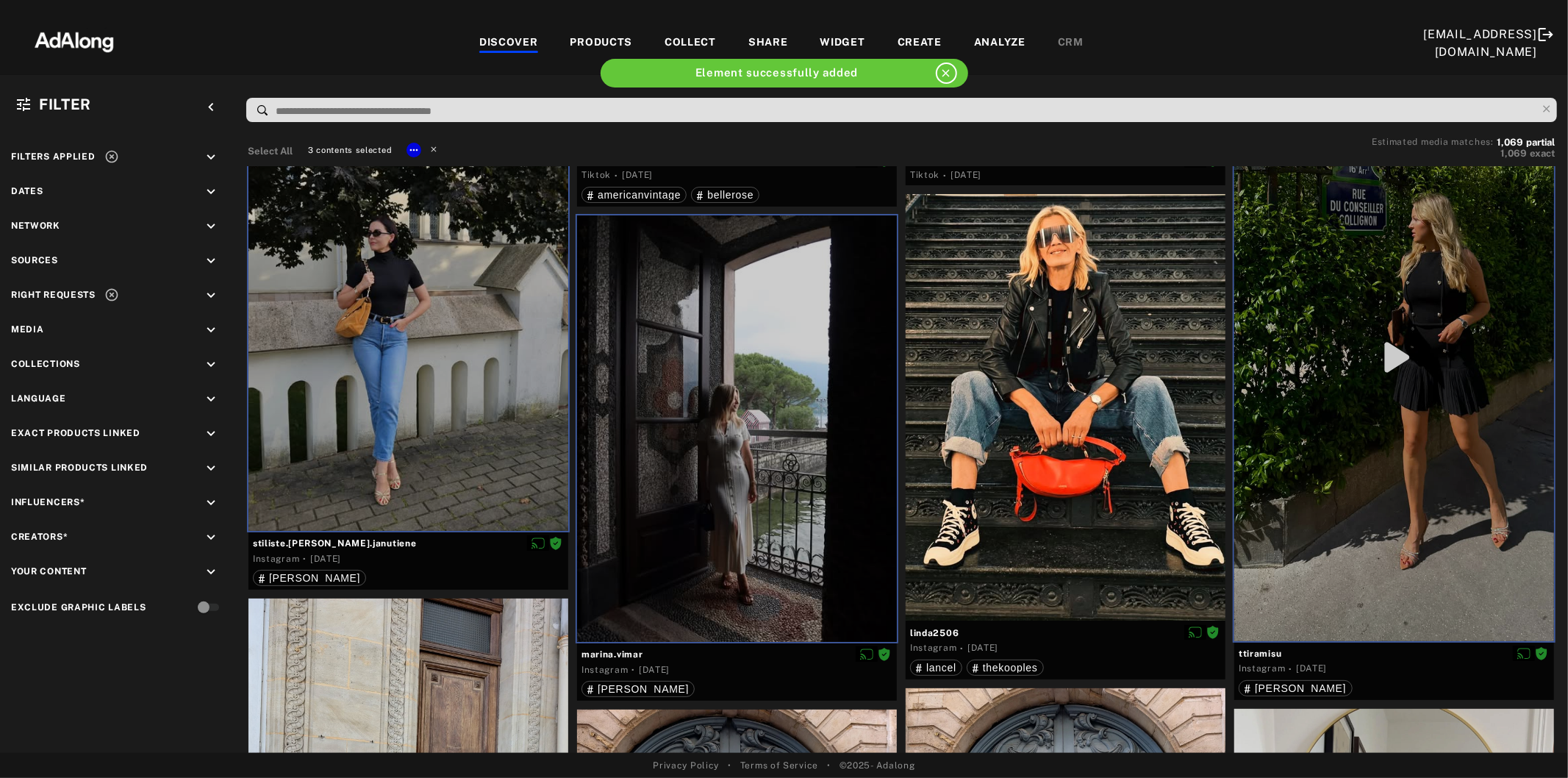
click at [433, 147] on icon at bounding box center [433, 148] width 11 height 11
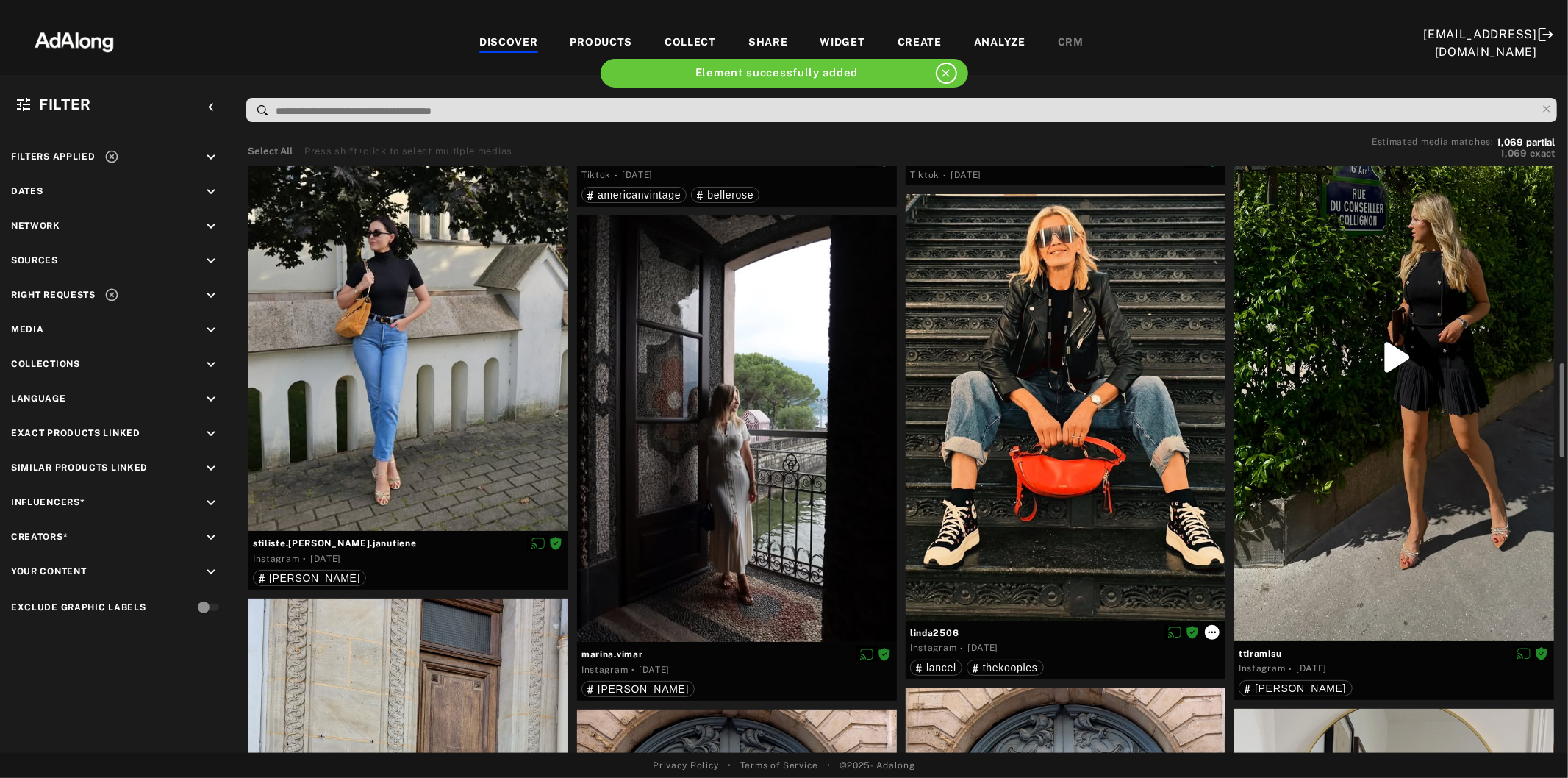
click at [1210, 633] on icon at bounding box center [1213, 633] width 12 height 12
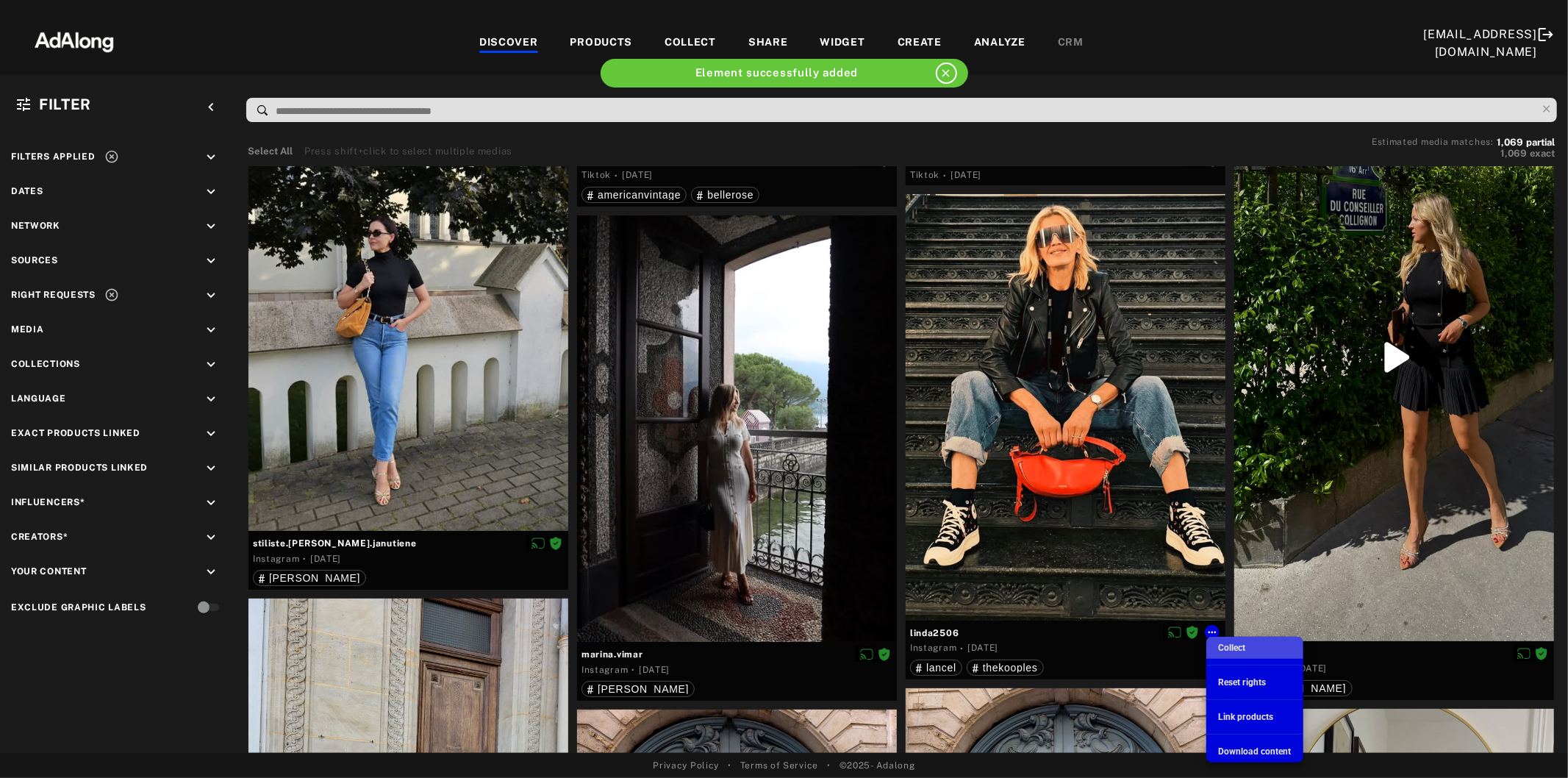
click at [1219, 643] on span "Collect" at bounding box center [1232, 647] width 28 height 11
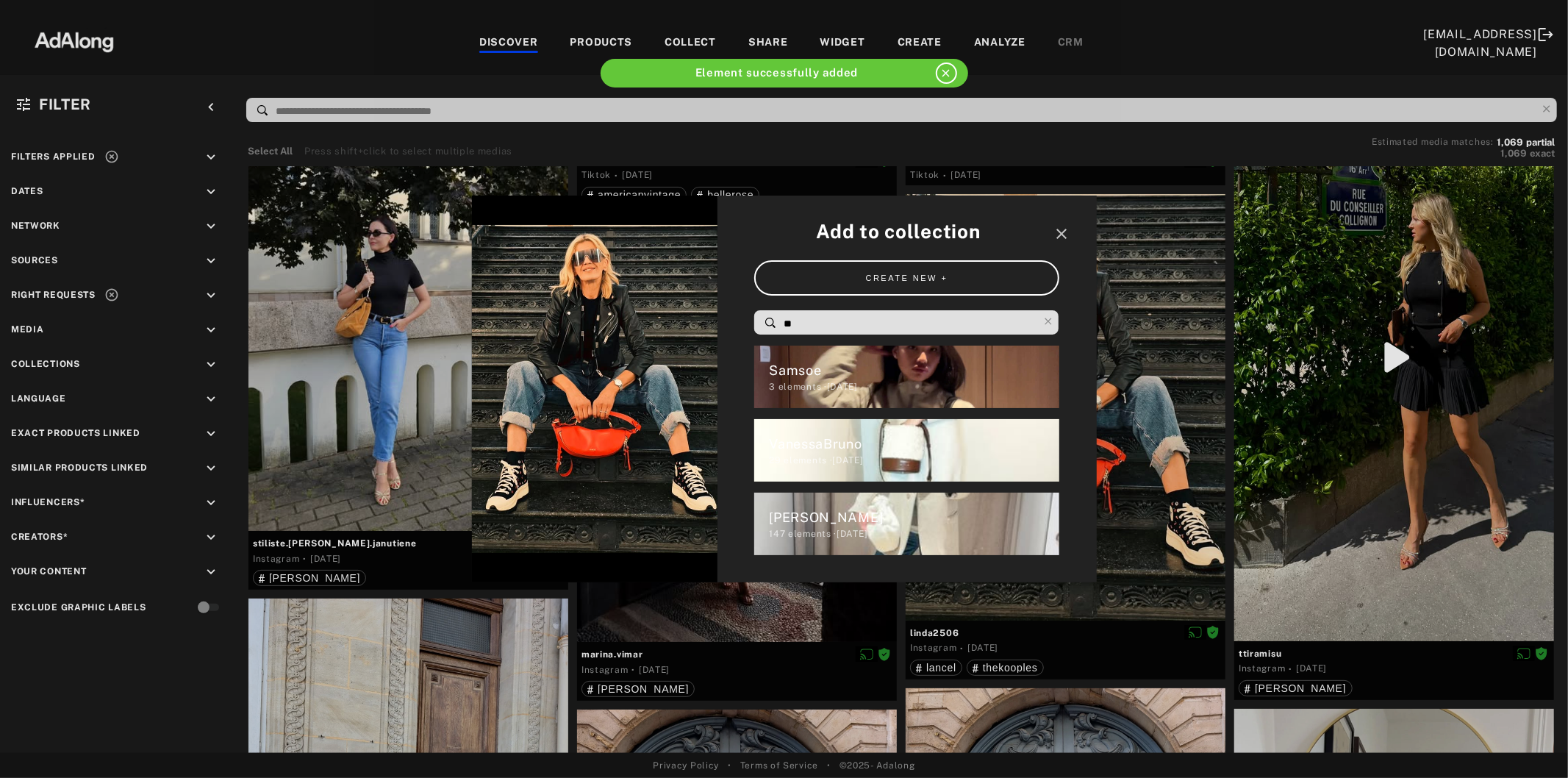
drag, startPoint x: 817, startPoint y: 319, endPoint x: 743, endPoint y: 334, distance: 75.5
click at [743, 334] on div "Add to collection close CREATE NEW + ** Samsoe 3 elements · [DATE] VanessaBruno…" at bounding box center [907, 389] width 380 height 388
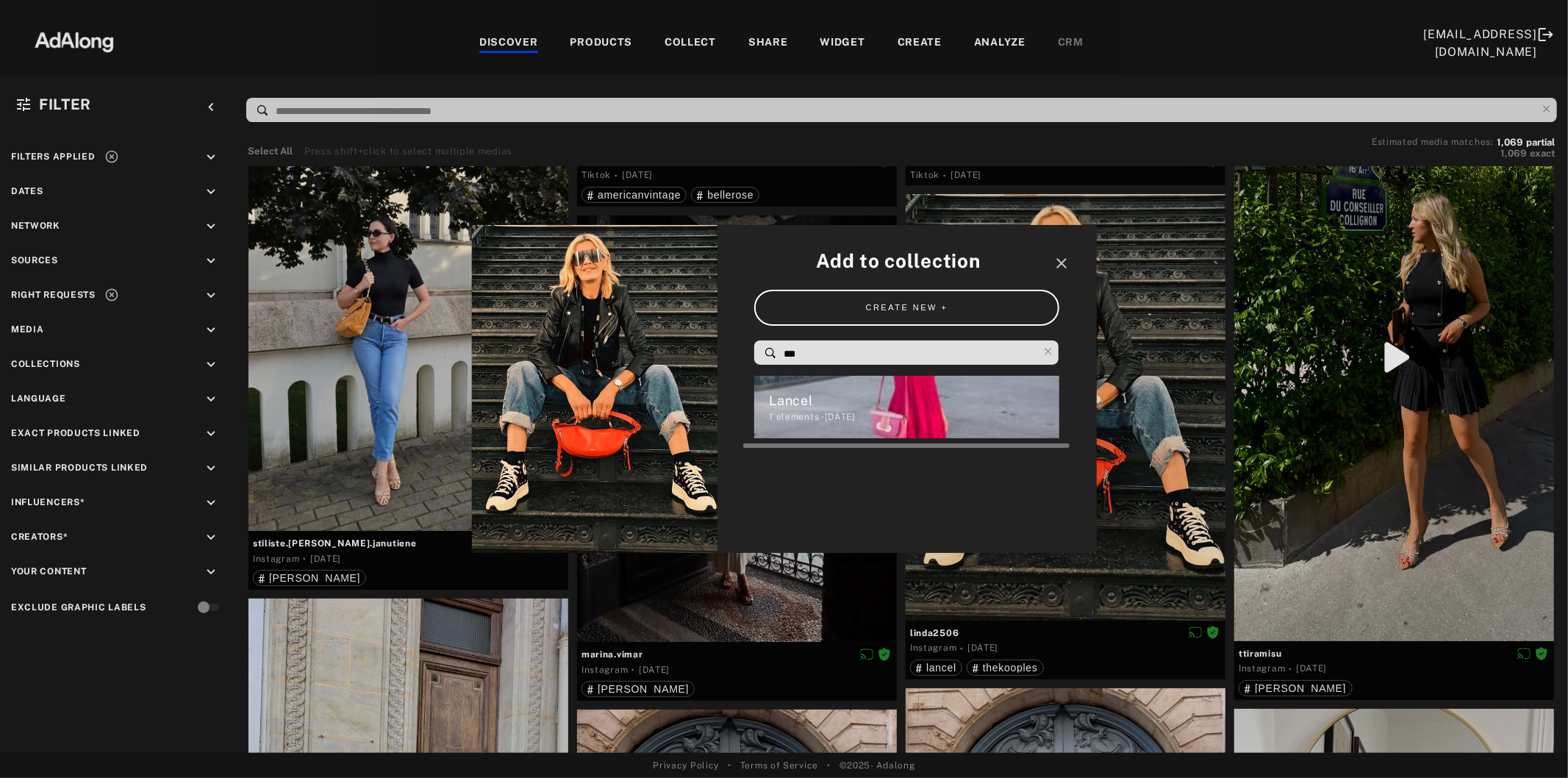
click at [797, 422] on div "1 elements · [DATE]" at bounding box center [914, 417] width 290 height 14
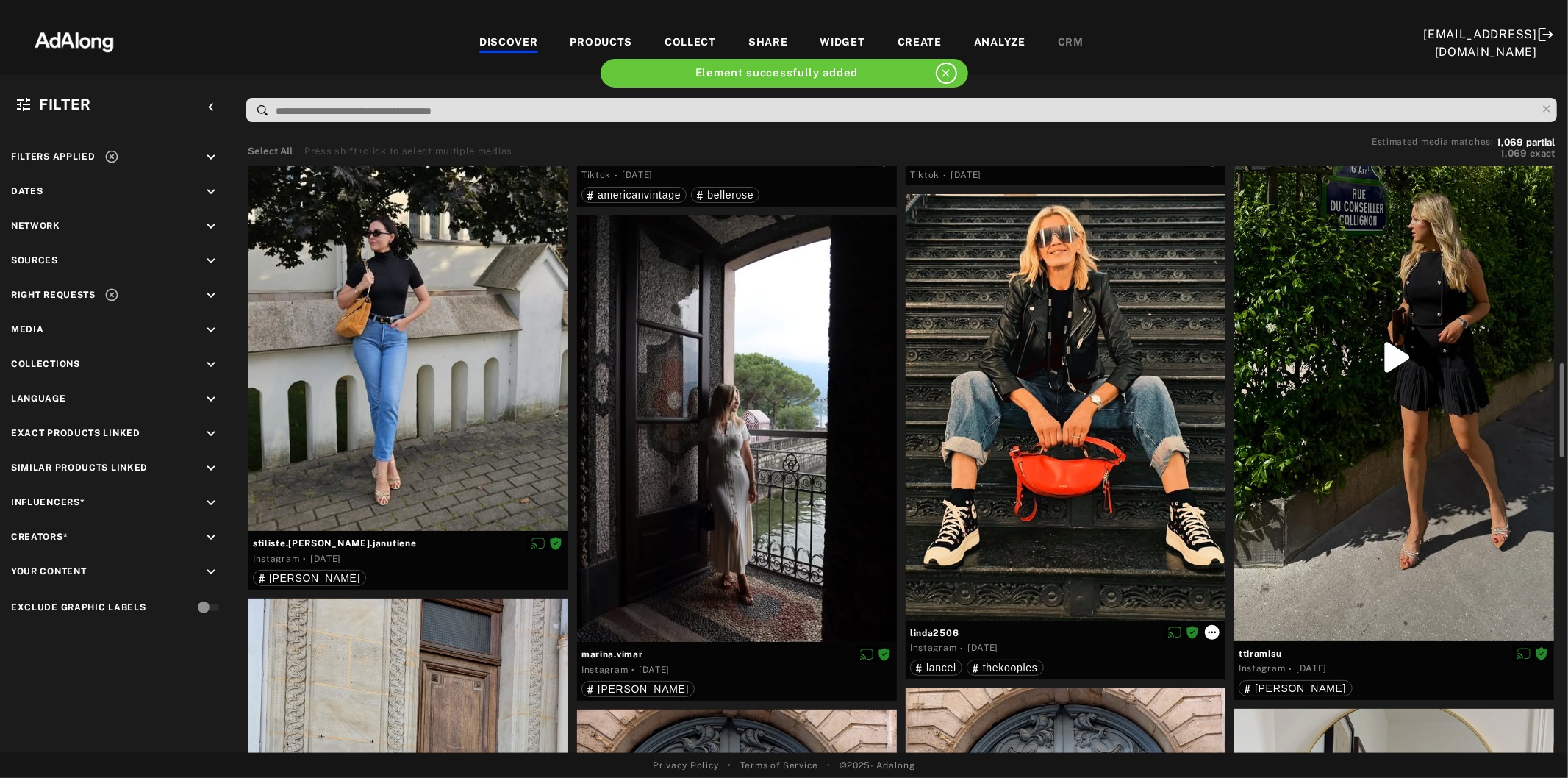
click at [1214, 633] on icon at bounding box center [1213, 633] width 12 height 12
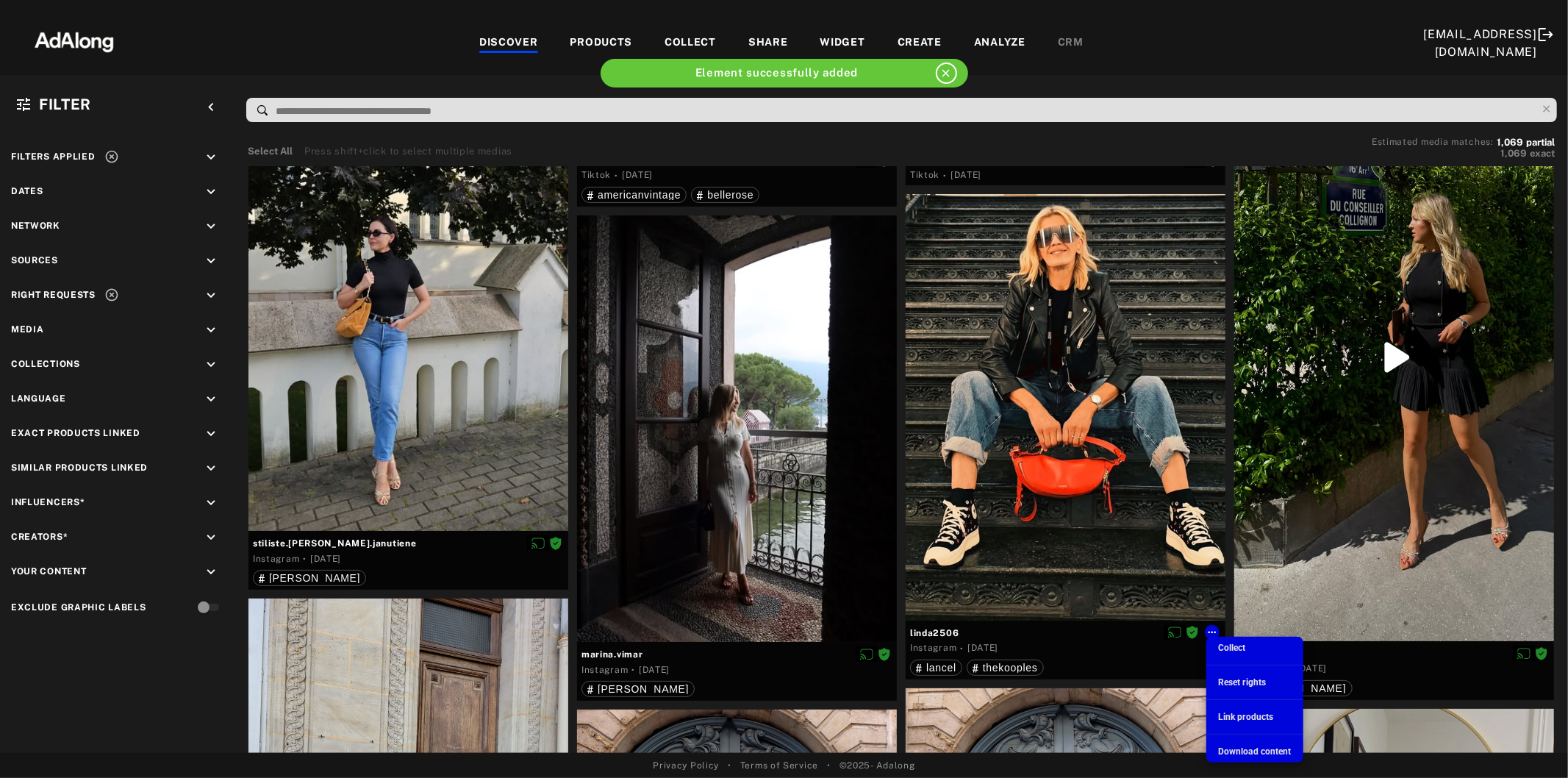
click at [1221, 644] on span "Collect" at bounding box center [1232, 647] width 28 height 11
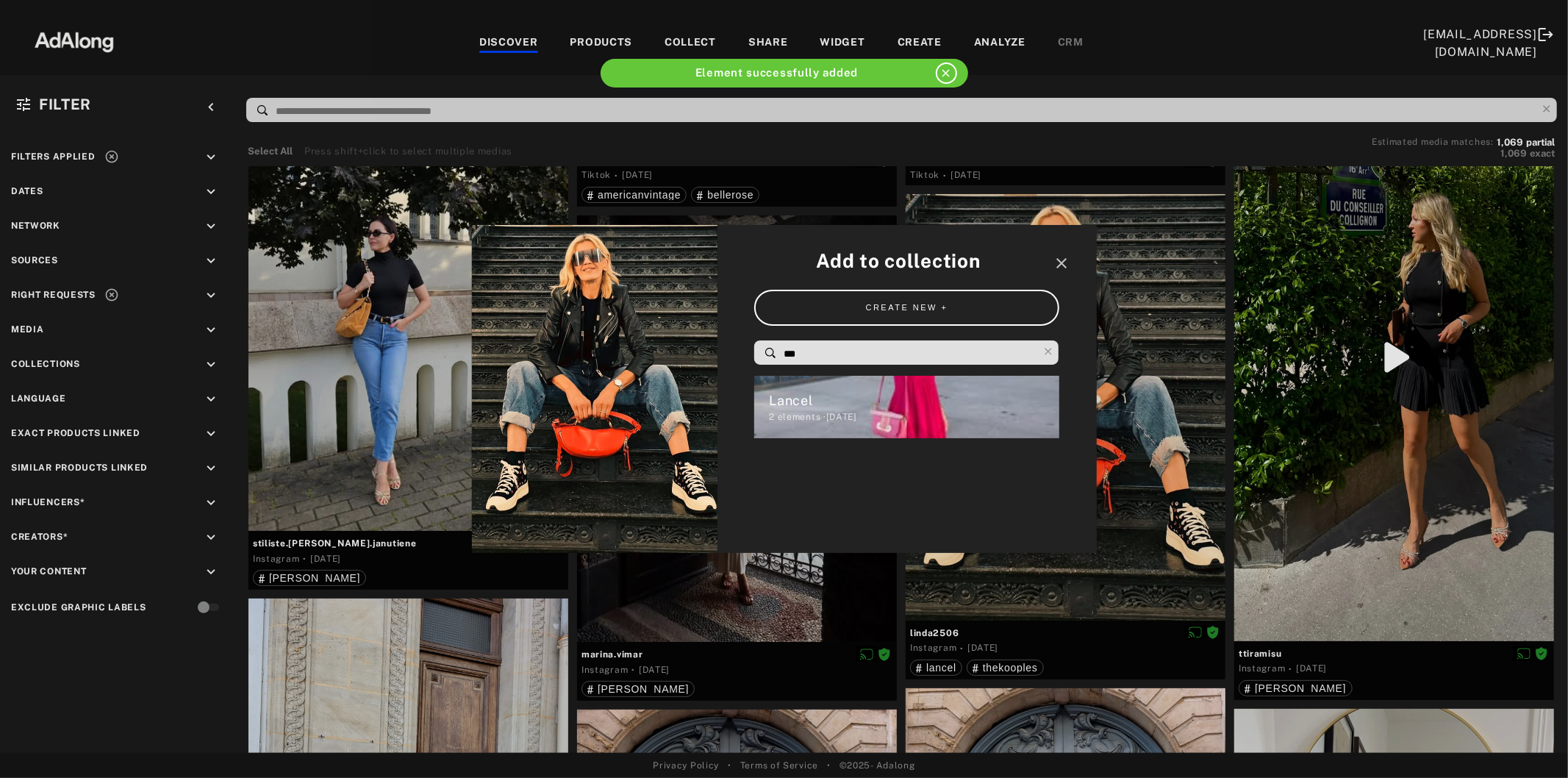
drag, startPoint x: 811, startPoint y: 349, endPoint x: 738, endPoint y: 350, distance: 73.0
click at [738, 350] on div "Add to collection close CREATE NEW + *** Lancel 2 elements · [DATE]" at bounding box center [907, 389] width 380 height 328
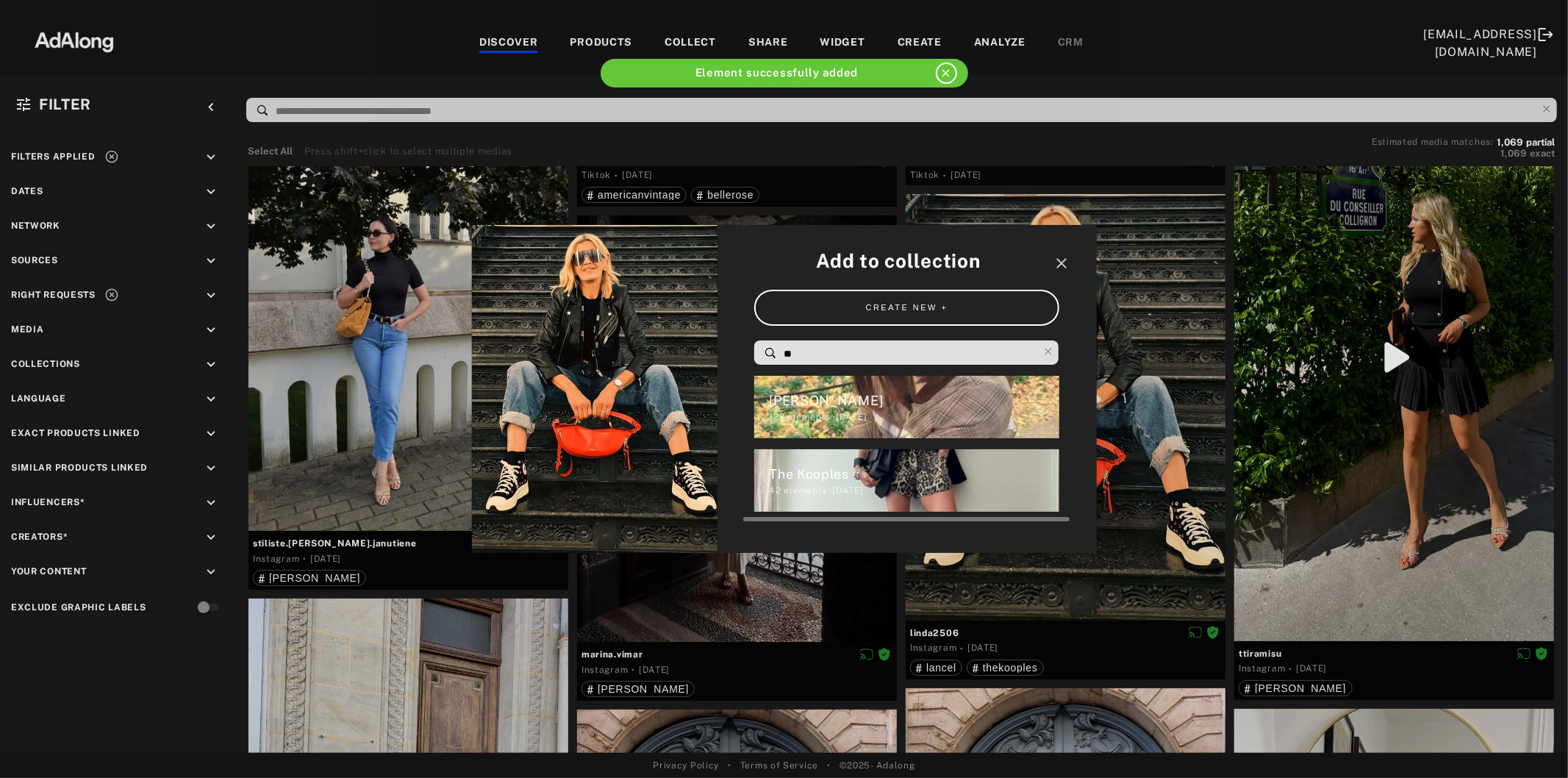
click at [855, 481] on div "The Kooples" at bounding box center [914, 473] width 290 height 20
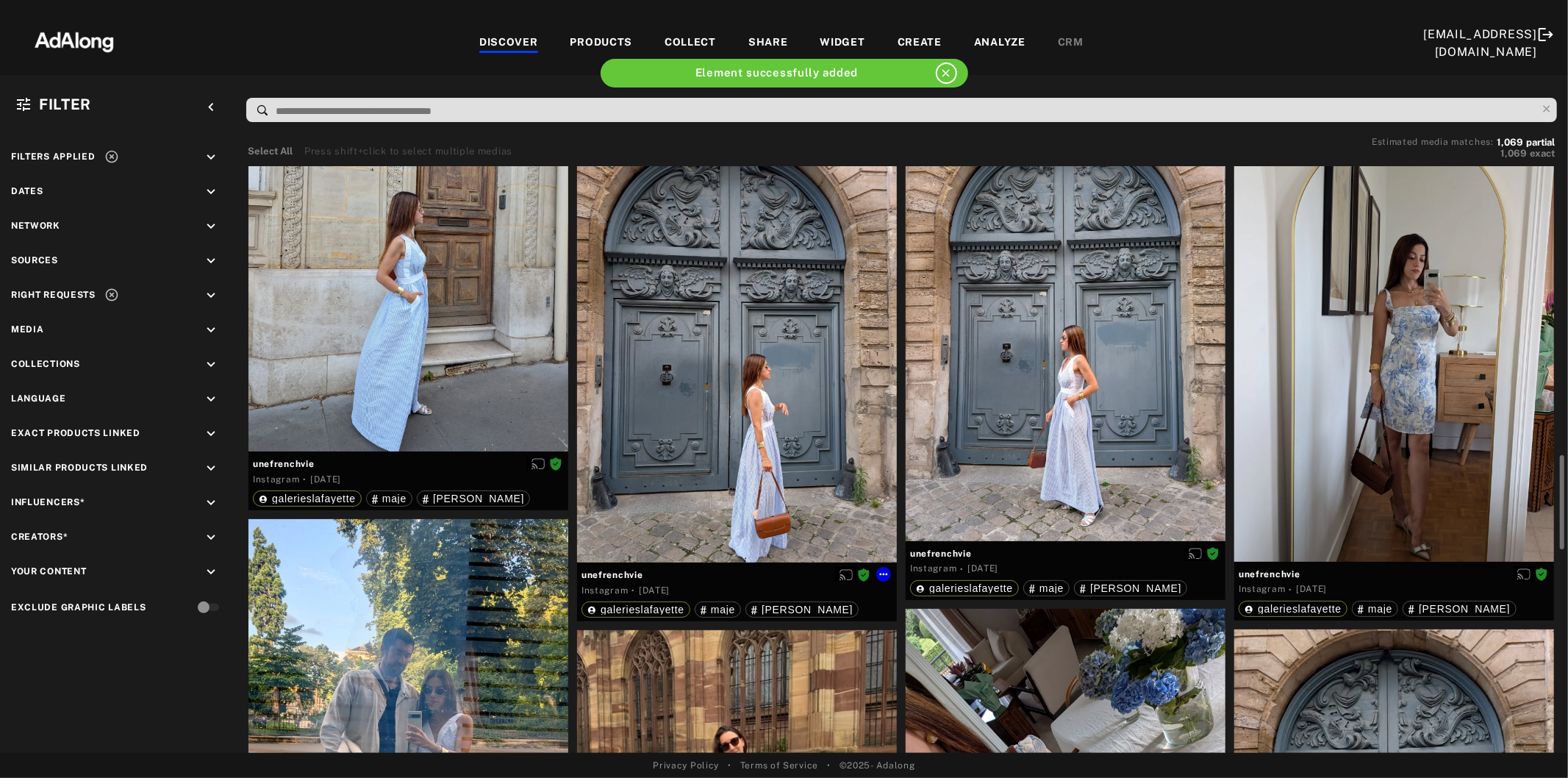
scroll to position [2041, 0]
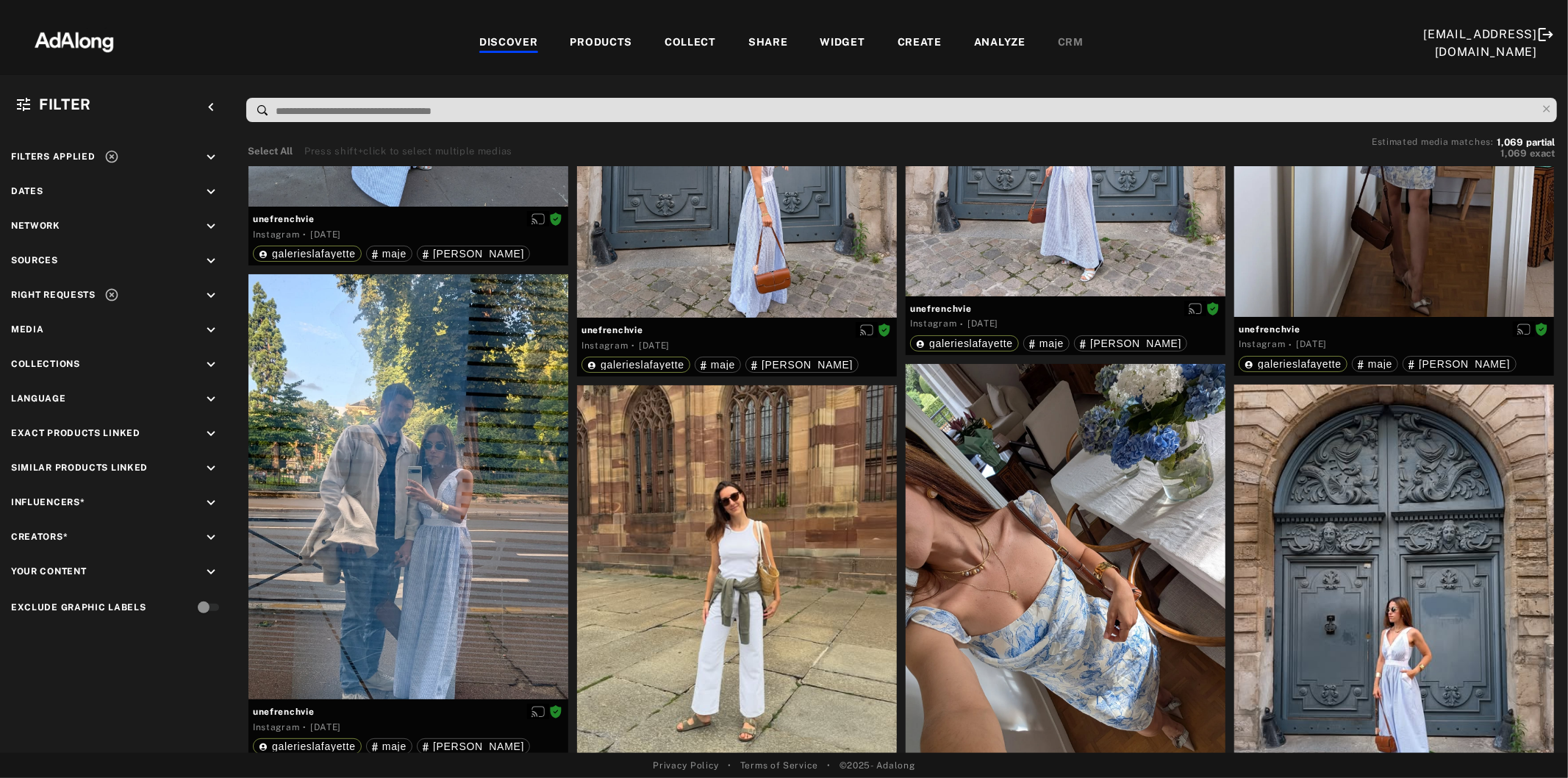
click at [203, 365] on icon "keyboard_arrow_down" at bounding box center [211, 364] width 17 height 17
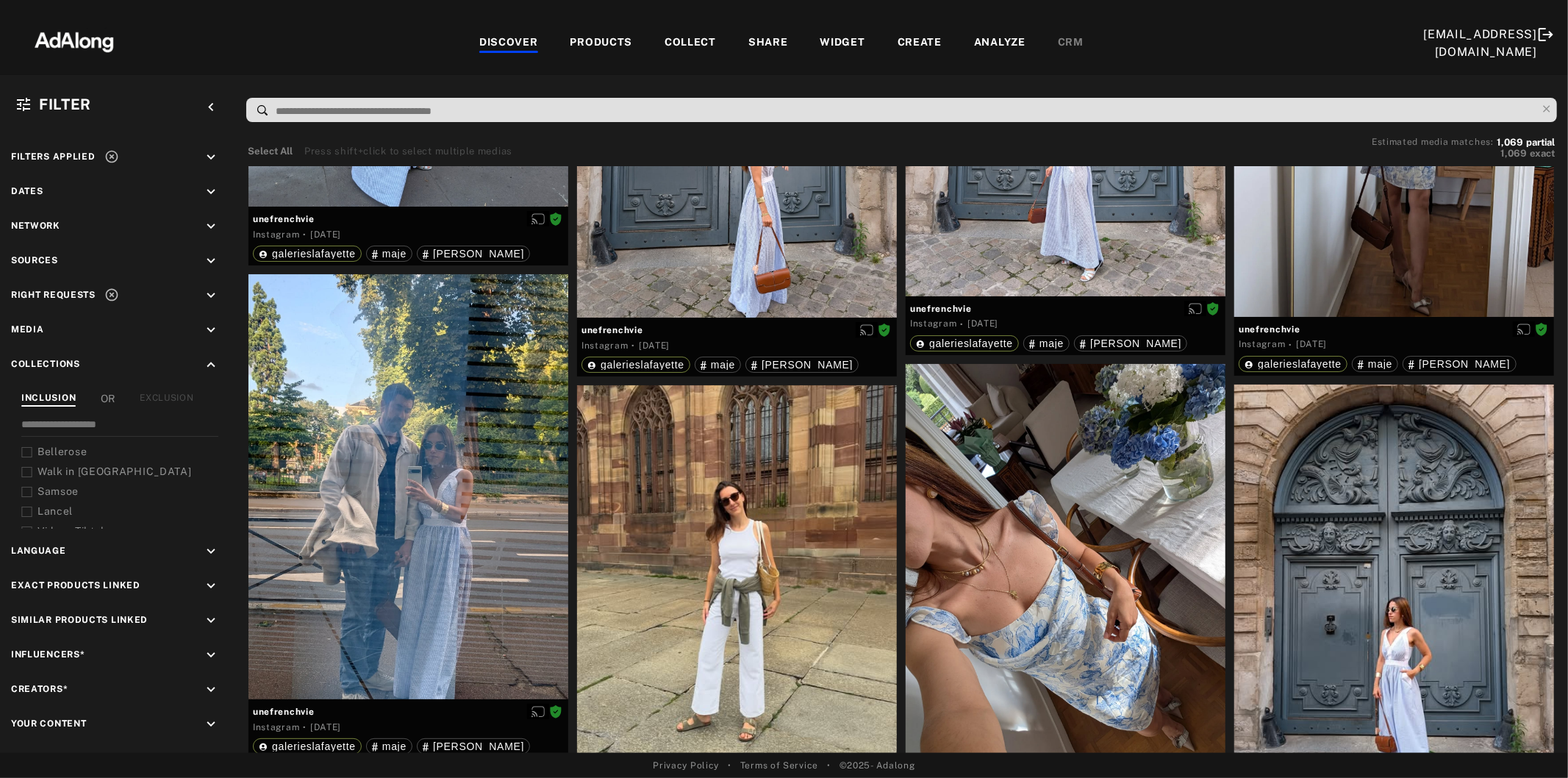
click at [186, 391] on div "EXCLUSION" at bounding box center [166, 399] width 54 height 16
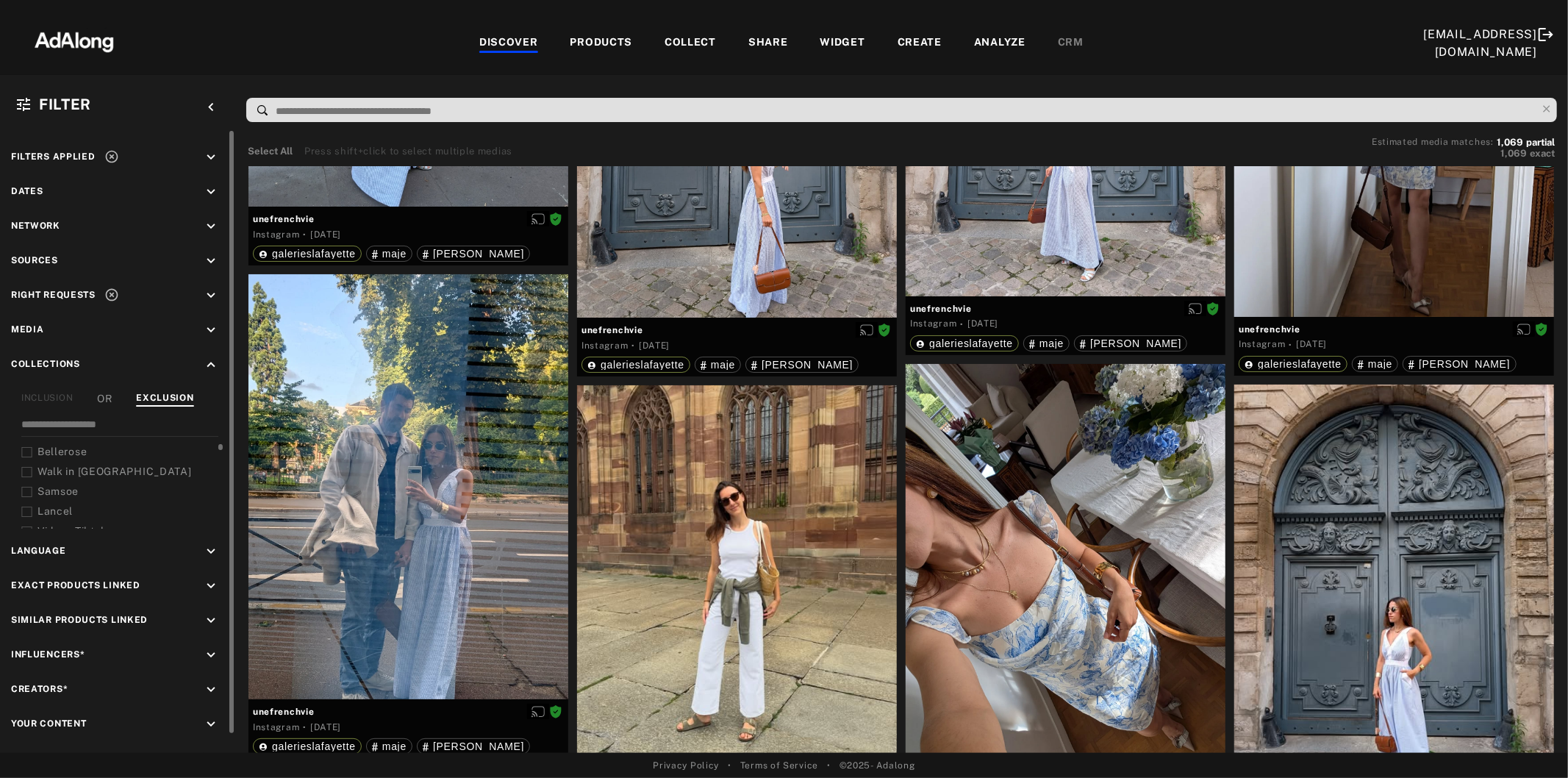
click at [22, 447] on icon at bounding box center [26, 452] width 11 height 11
click at [27, 467] on icon at bounding box center [26, 471] width 11 height 11
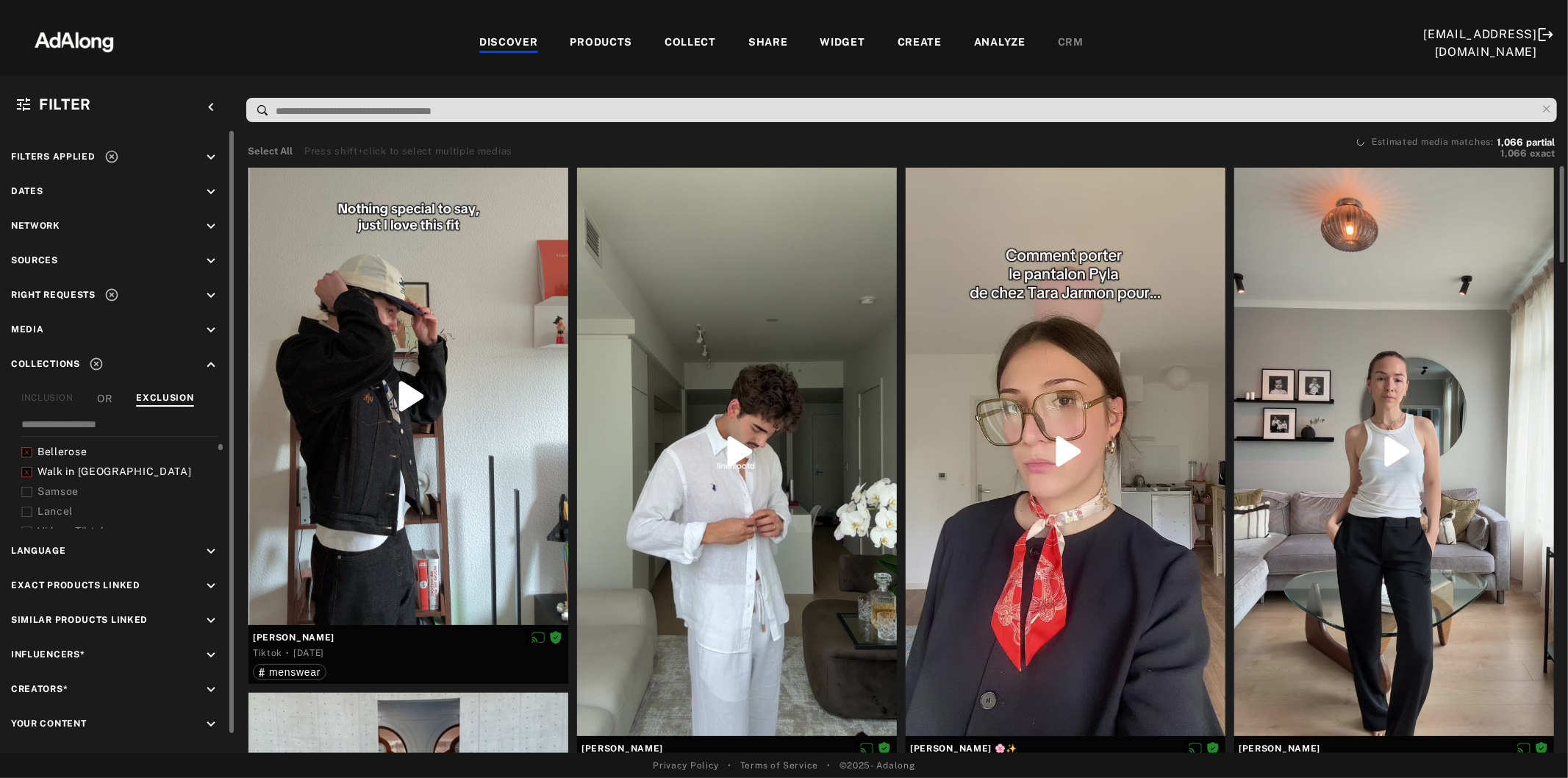
click at [28, 487] on icon at bounding box center [26, 492] width 11 height 11
click at [26, 504] on div at bounding box center [26, 512] width 11 height 16
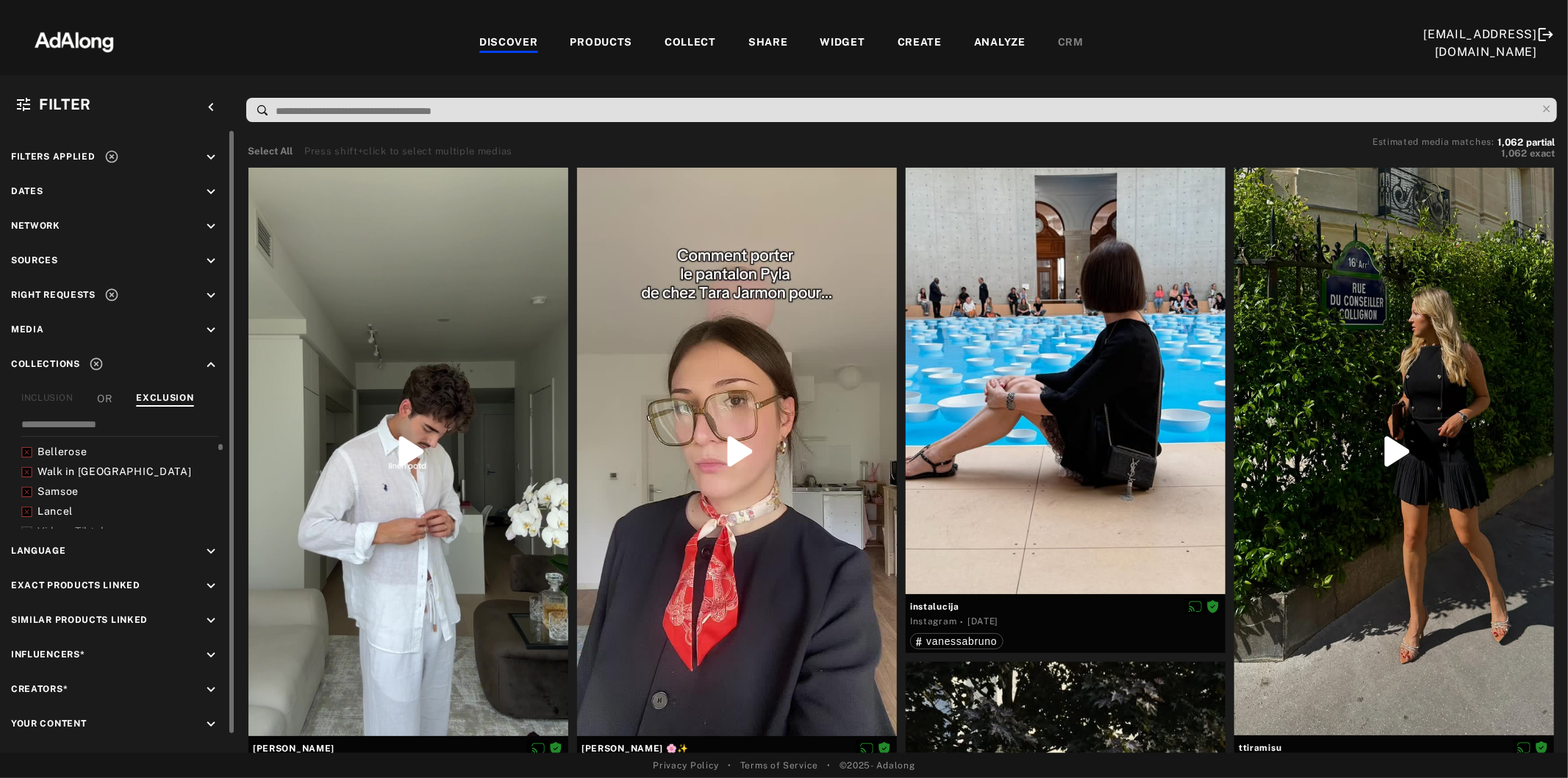
scroll to position [49, 0]
click at [25, 498] on icon at bounding box center [26, 503] width 11 height 11
click at [29, 517] on icon at bounding box center [26, 522] width 11 height 11
click at [27, 508] on icon at bounding box center [26, 512] width 11 height 11
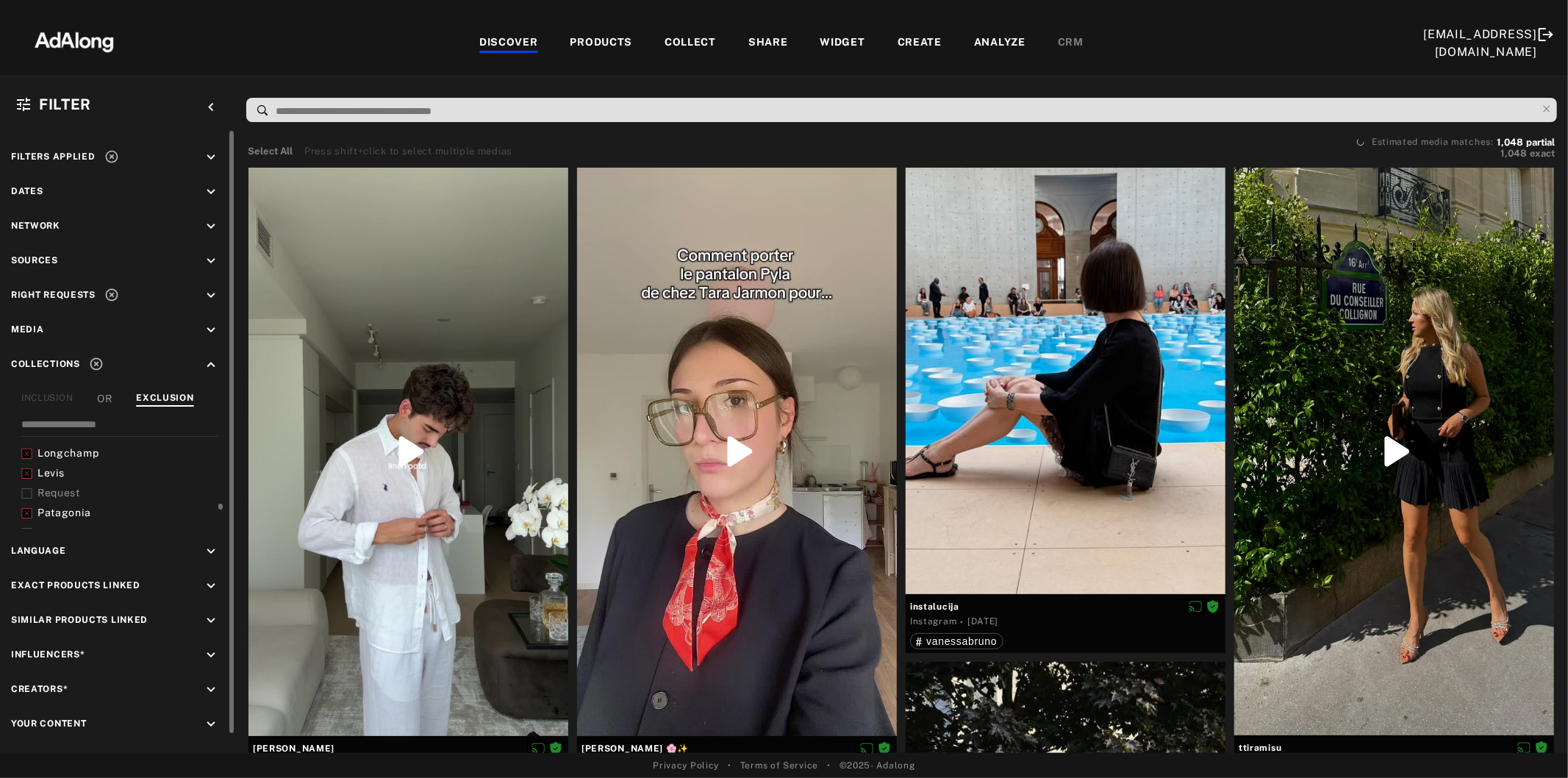
scroll to position [147, 0]
click at [22, 478] on icon at bounding box center [26, 483] width 11 height 11
click at [27, 499] on icon at bounding box center [26, 504] width 11 height 11
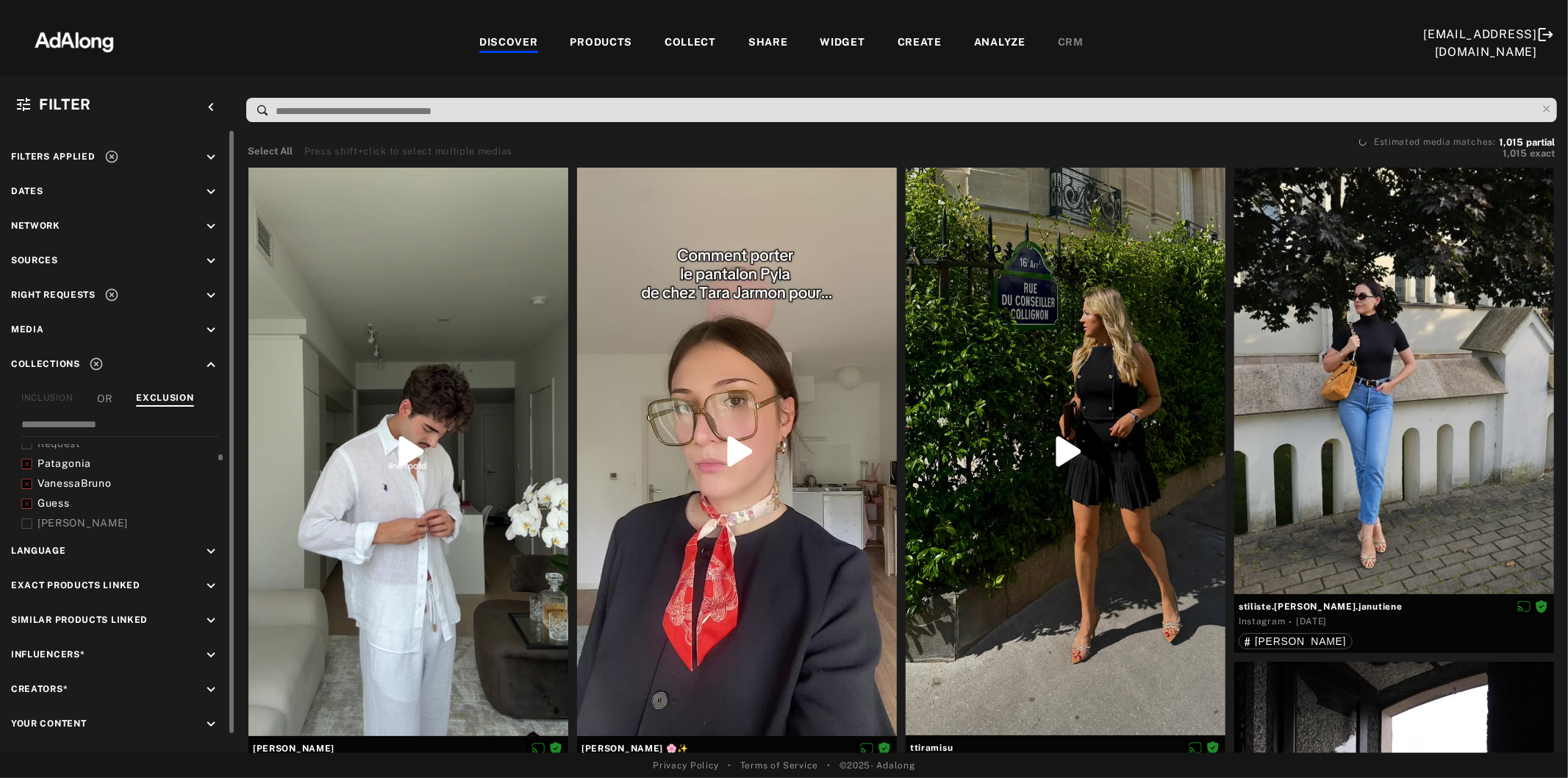
click at [29, 389] on rect at bounding box center [27, 385] width 10 height 10
click at [30, 490] on icon at bounding box center [26, 495] width 11 height 11
click at [27, 500] on icon at bounding box center [26, 505] width 11 height 11
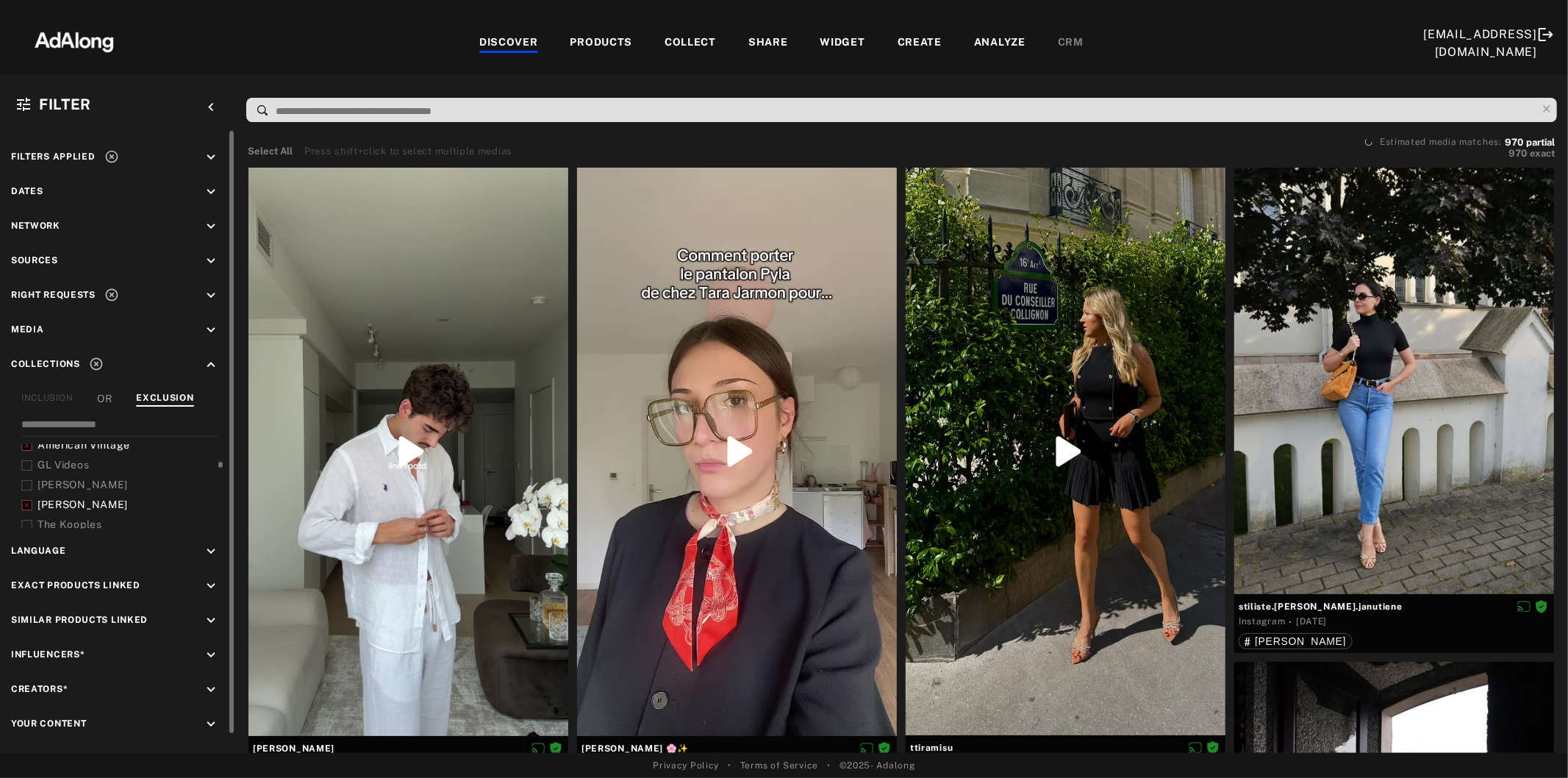
click at [27, 519] on icon at bounding box center [26, 524] width 11 height 11
click at [25, 490] on icon at bounding box center [26, 495] width 11 height 11
click at [25, 243] on rect at bounding box center [27, 238] width 10 height 10
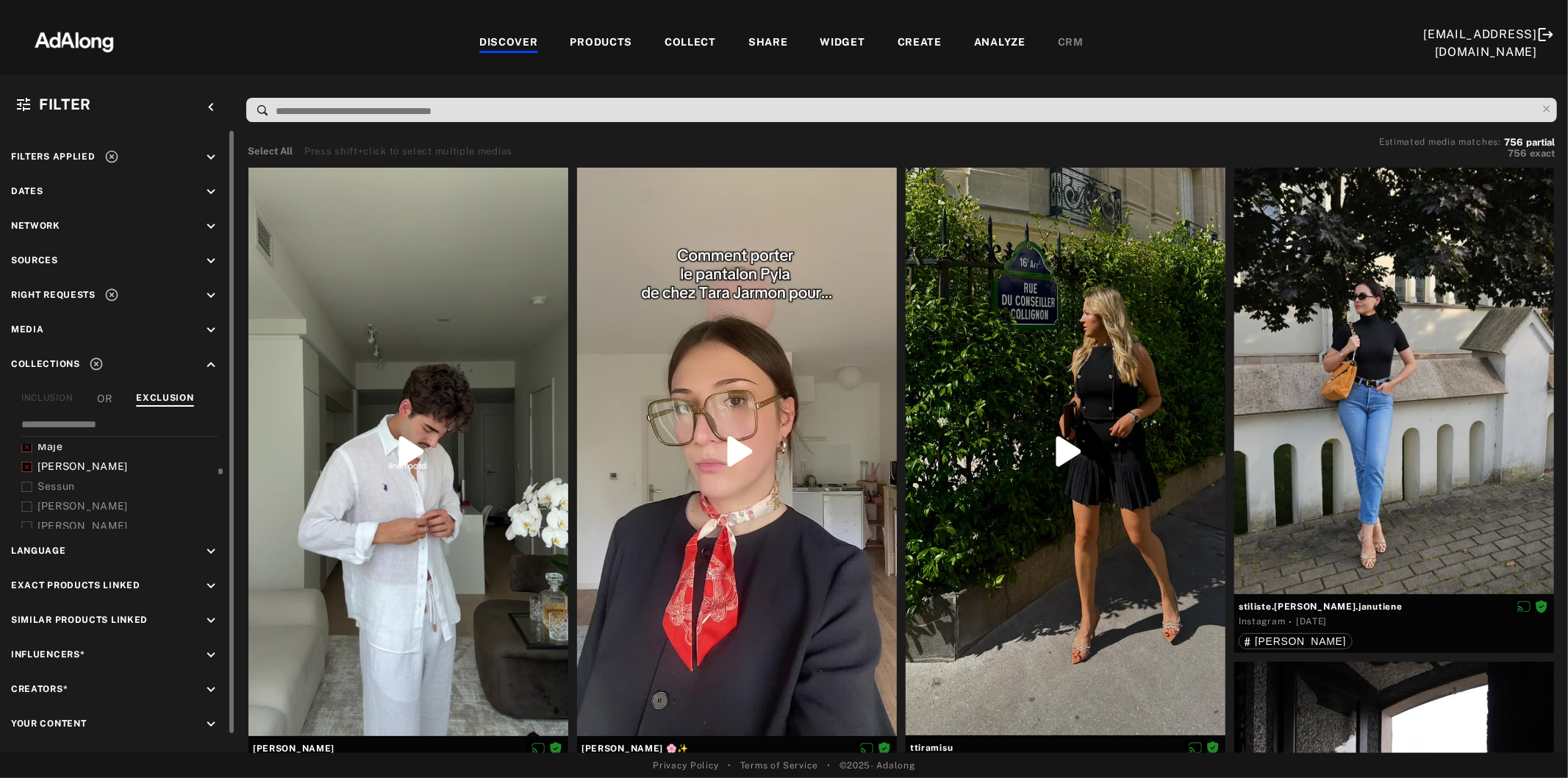
click at [30, 481] on icon at bounding box center [26, 486] width 11 height 11
click at [26, 194] on rect at bounding box center [27, 189] width 10 height 10
click at [26, 521] on icon at bounding box center [26, 526] width 11 height 11
click at [24, 492] on icon at bounding box center [26, 497] width 11 height 11
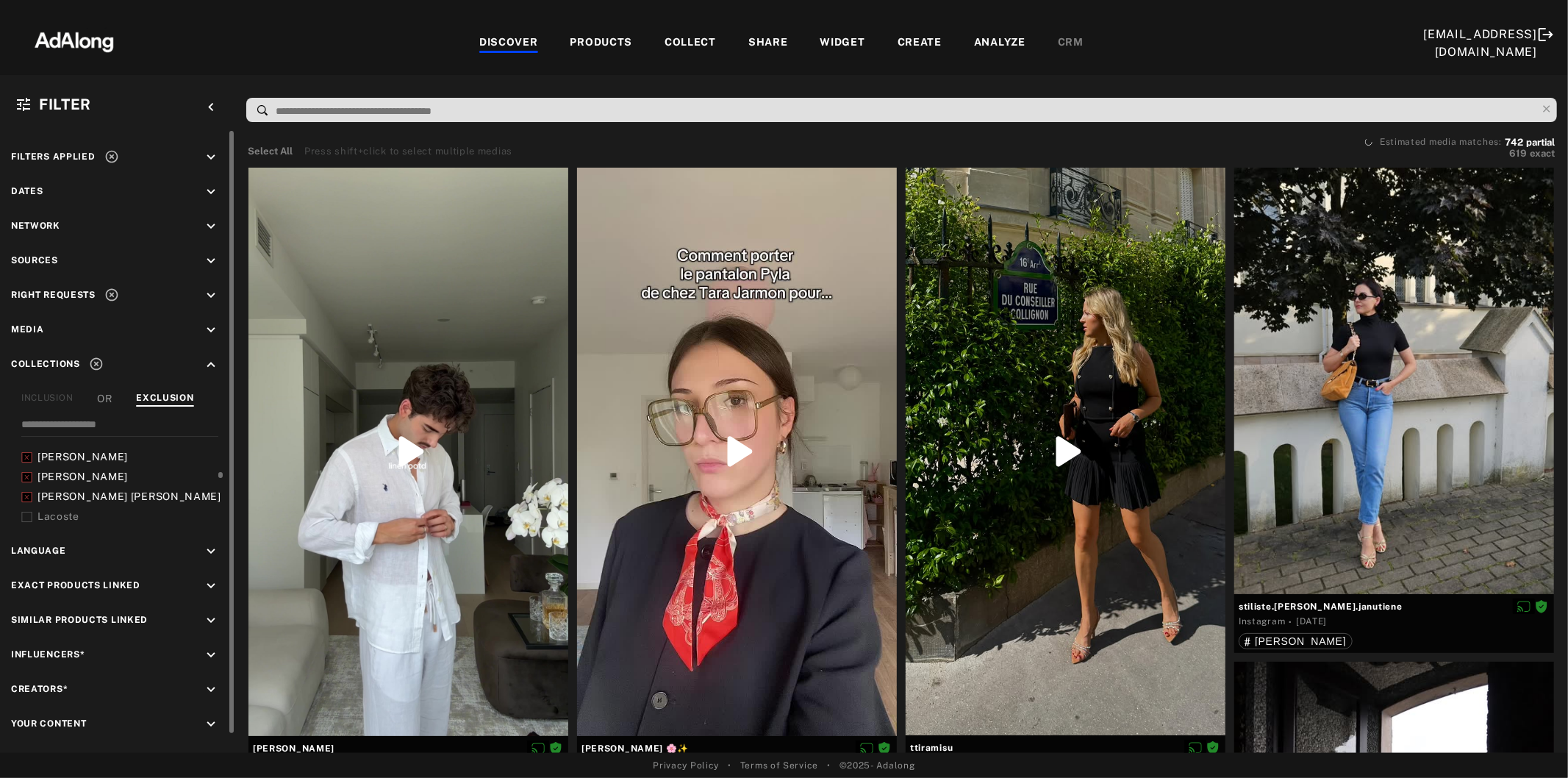
click at [24, 512] on icon at bounding box center [26, 516] width 11 height 11
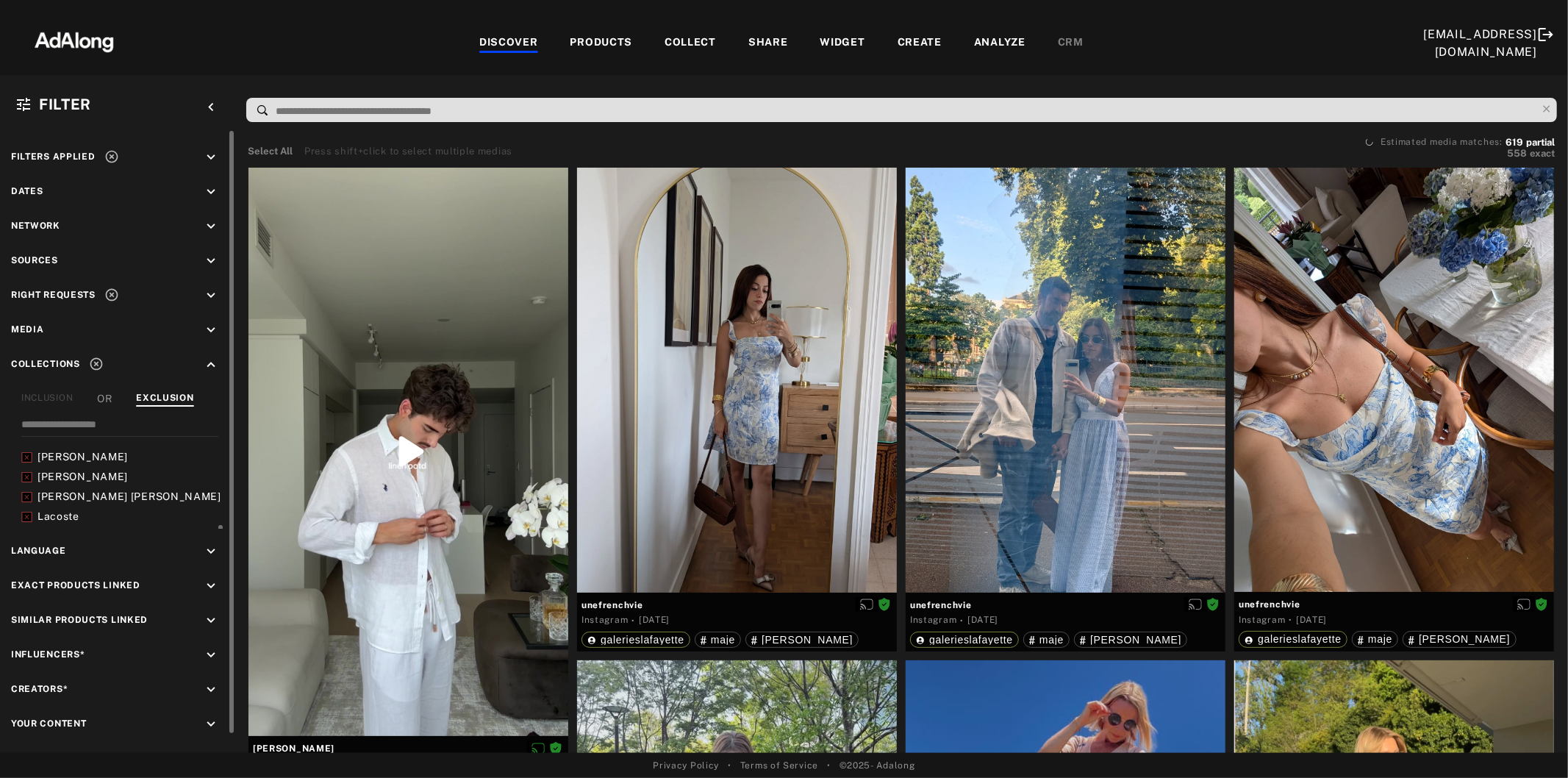
scroll to position [441, 0]
click at [25, 482] on icon at bounding box center [26, 487] width 11 height 11
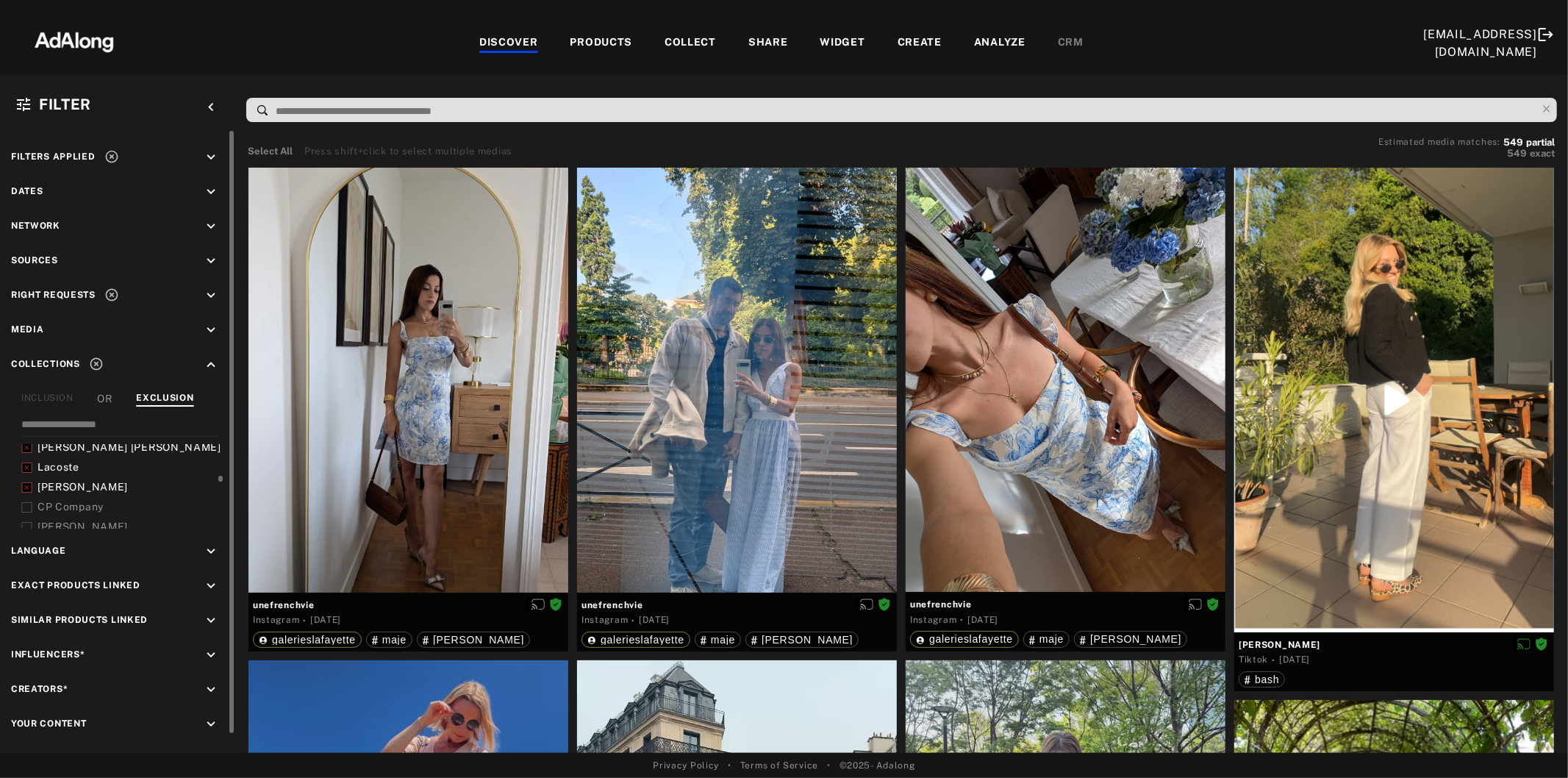
click at [29, 502] on icon at bounding box center [26, 507] width 11 height 11
click at [30, 473] on icon at bounding box center [26, 478] width 11 height 11
click at [26, 493] on icon at bounding box center [26, 498] width 11 height 11
click at [22, 47] on rect at bounding box center [27, 42] width 10 height 10
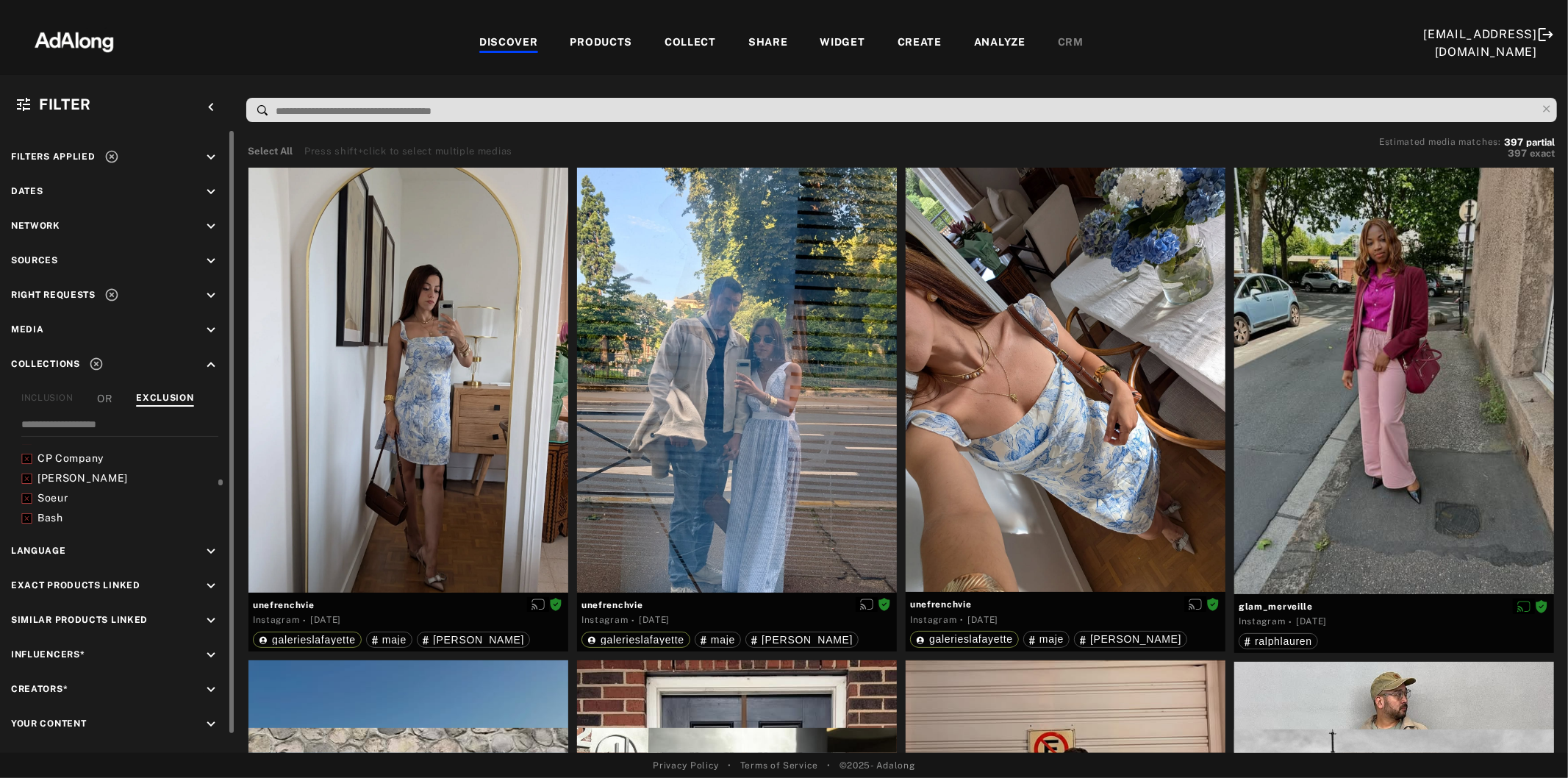
scroll to position [539, 0]
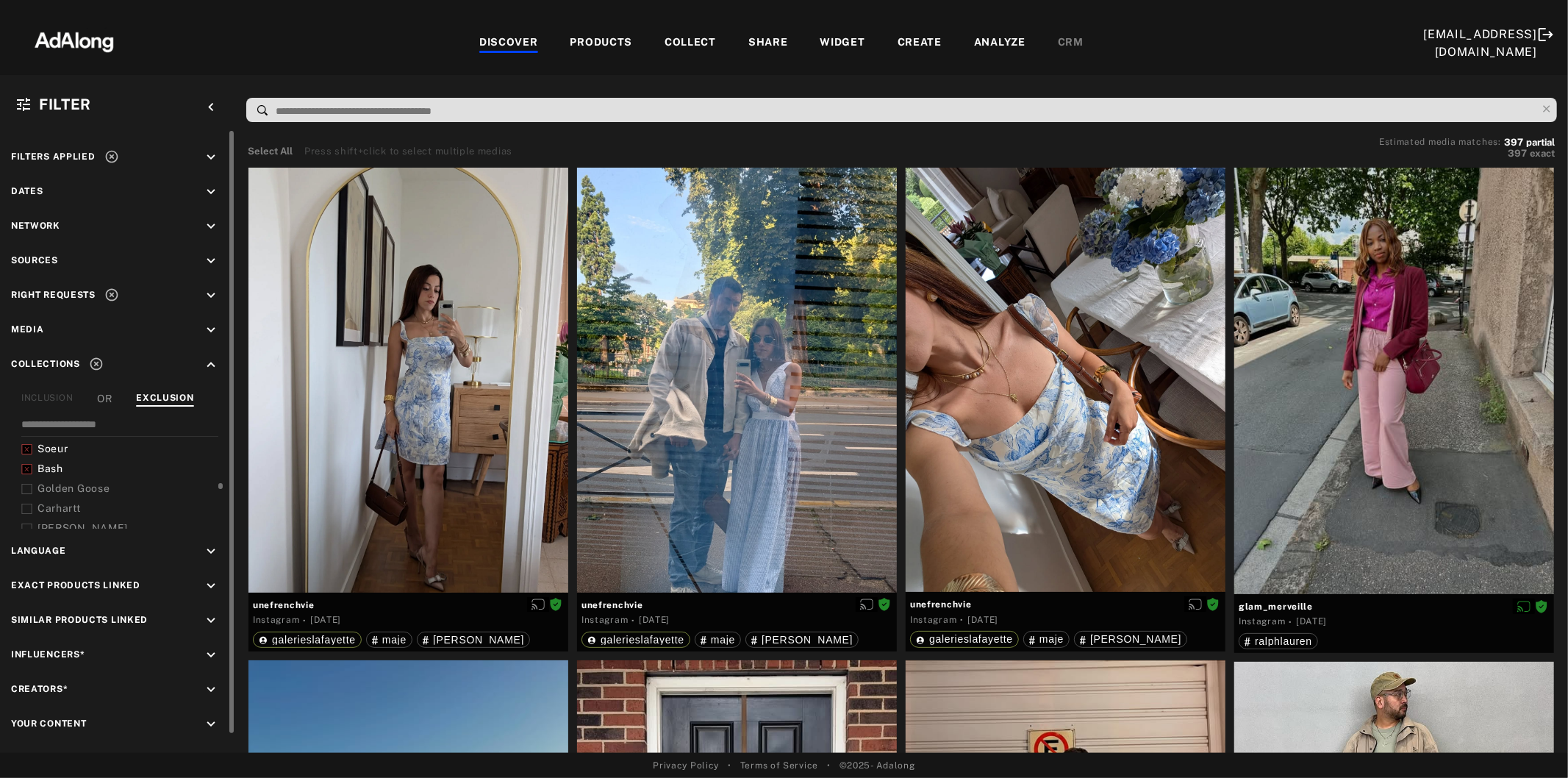
click at [25, 484] on icon at bounding box center [26, 489] width 11 height 11
click at [22, 504] on icon at bounding box center [26, 509] width 11 height 11
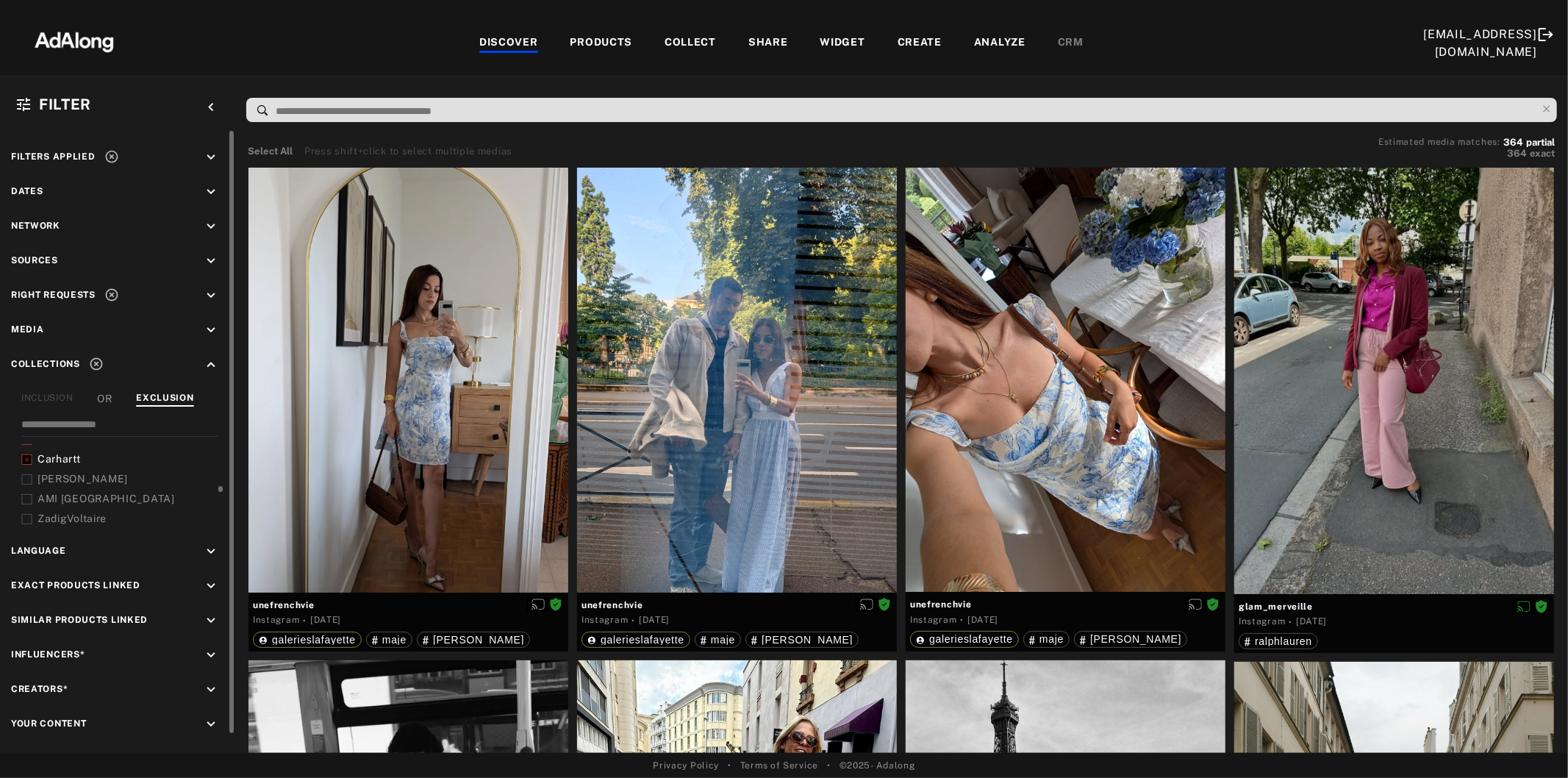
click at [25, 474] on icon at bounding box center [26, 479] width 11 height 11
click at [22, 494] on icon at bounding box center [26, 499] width 11 height 11
click at [26, 513] on icon at bounding box center [26, 518] width 11 height 11
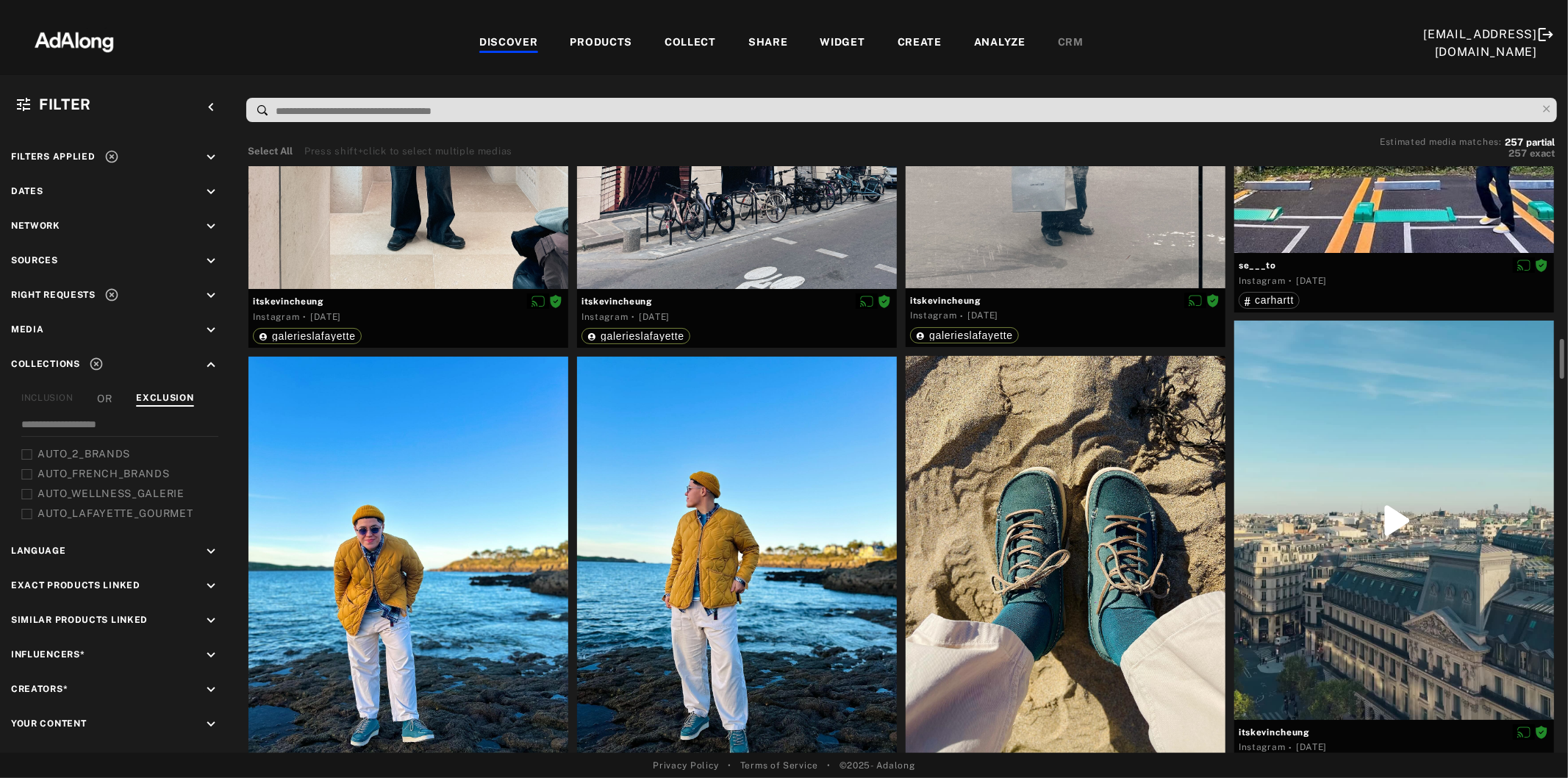
scroll to position [2205, 0]
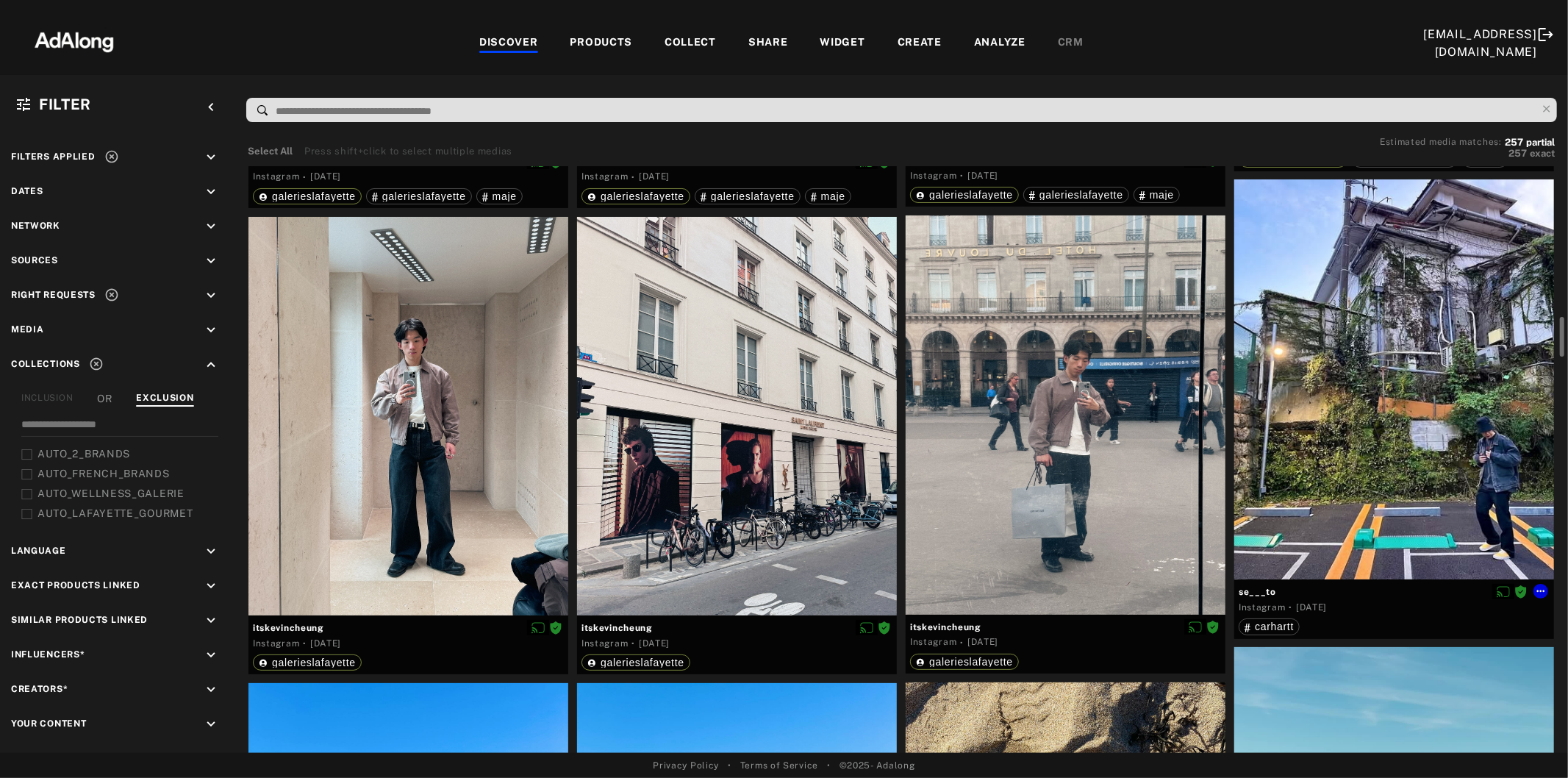
click at [1431, 403] on div at bounding box center [1394, 380] width 320 height 400
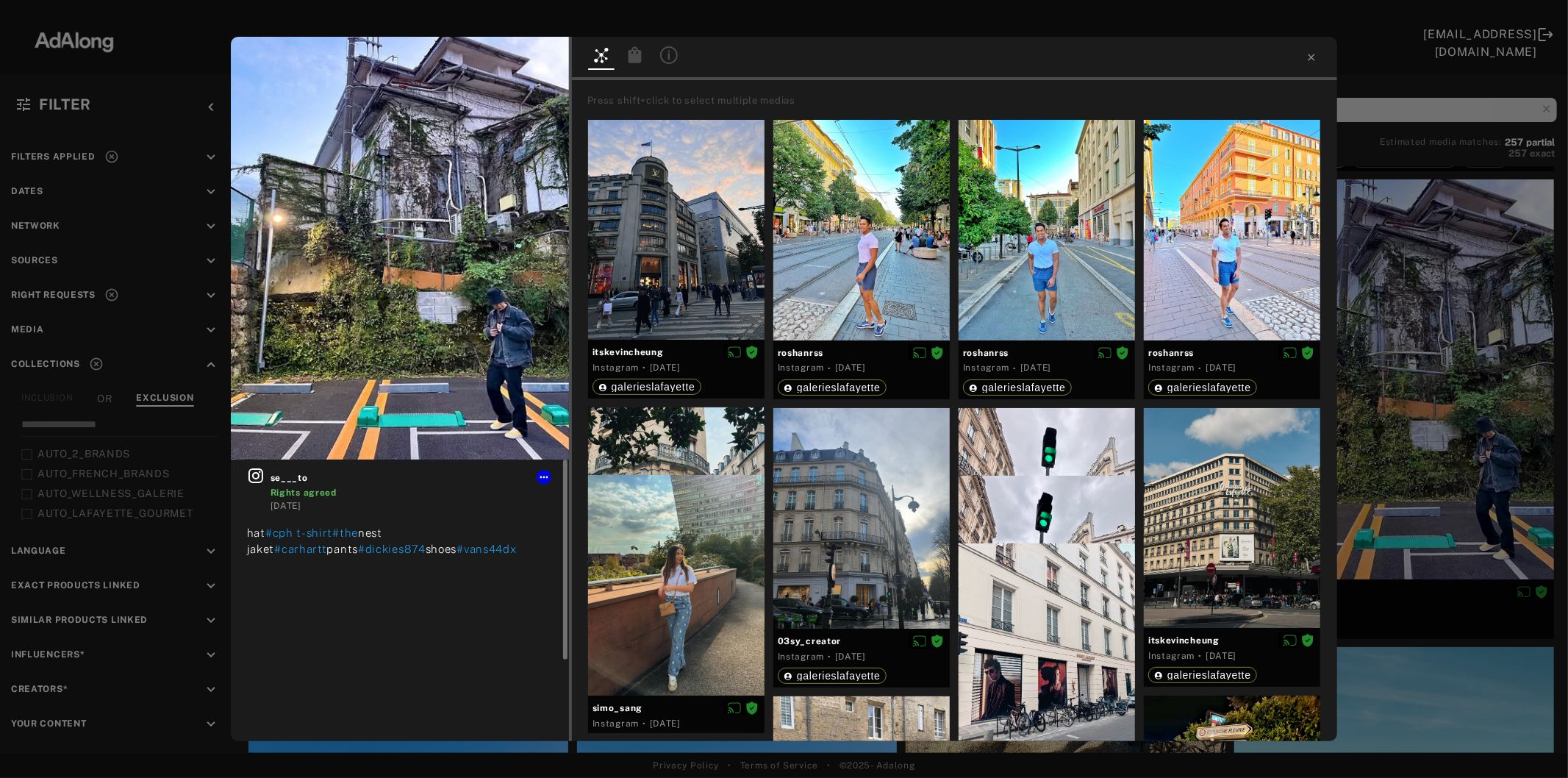
click at [253, 478] on icon at bounding box center [256, 475] width 18 height 18
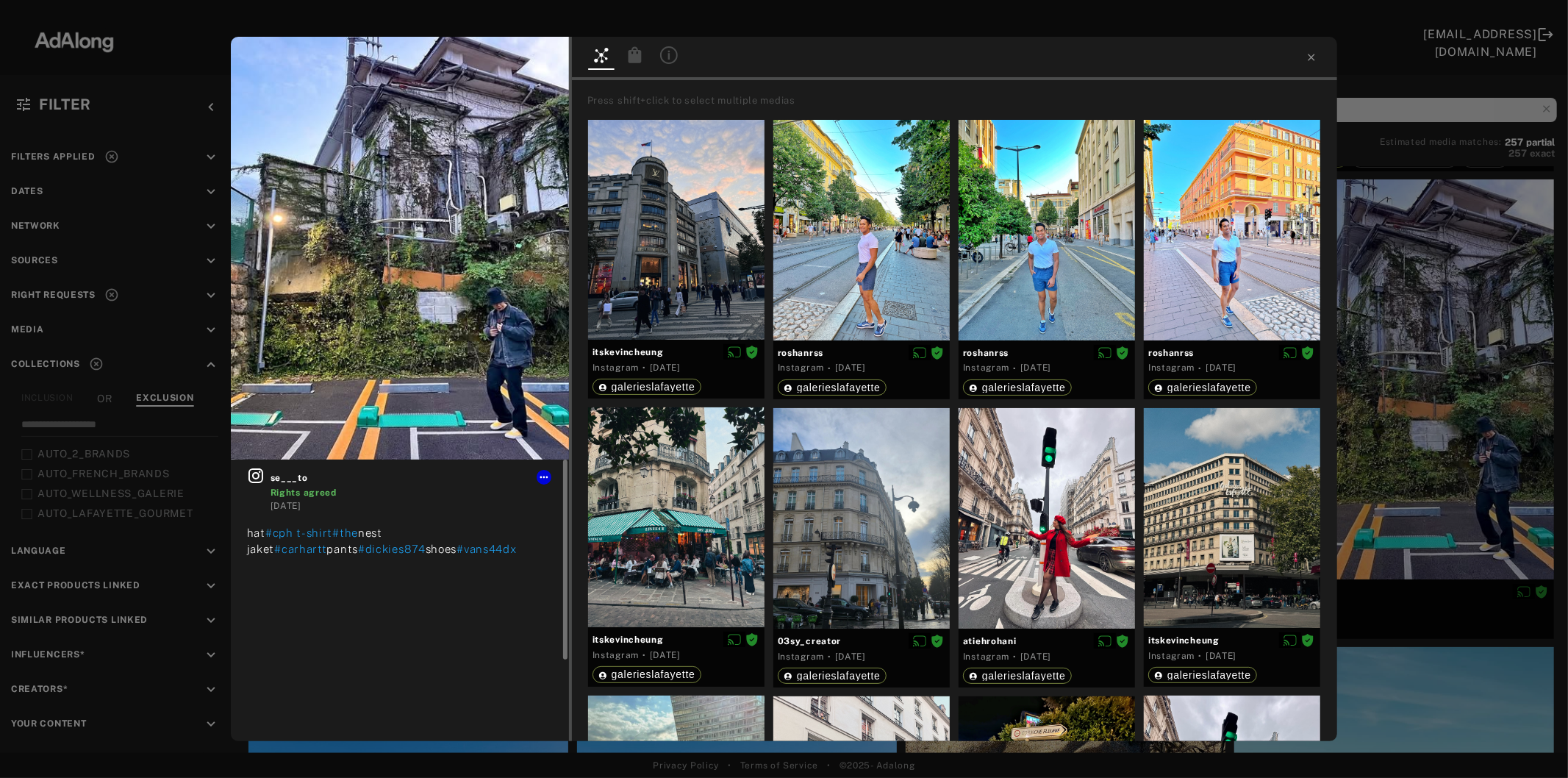
click at [260, 474] on icon at bounding box center [256, 475] width 18 height 18
click at [547, 471] on icon at bounding box center [544, 477] width 12 height 12
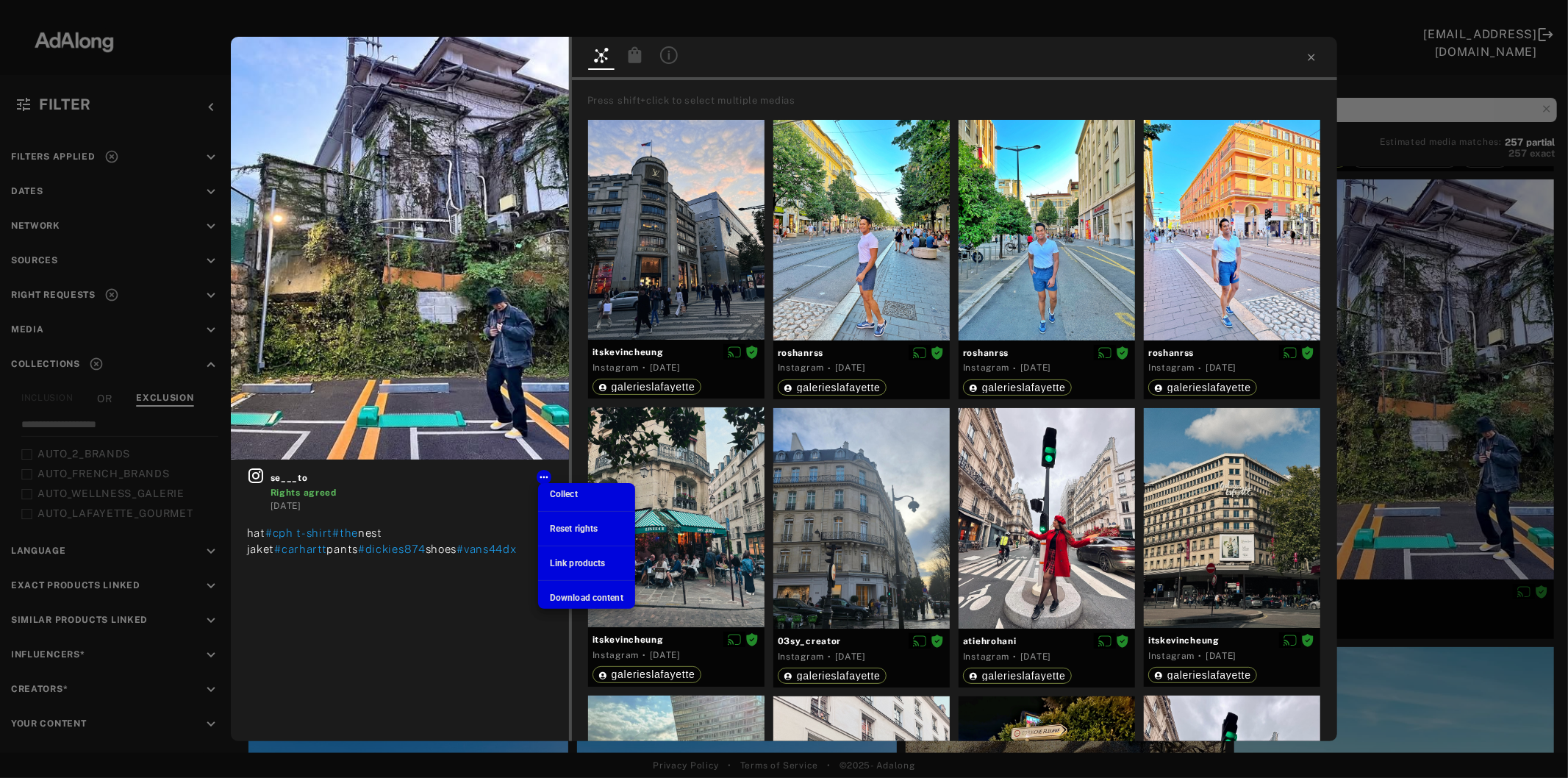
click at [576, 495] on span "Collect" at bounding box center [563, 494] width 28 height 11
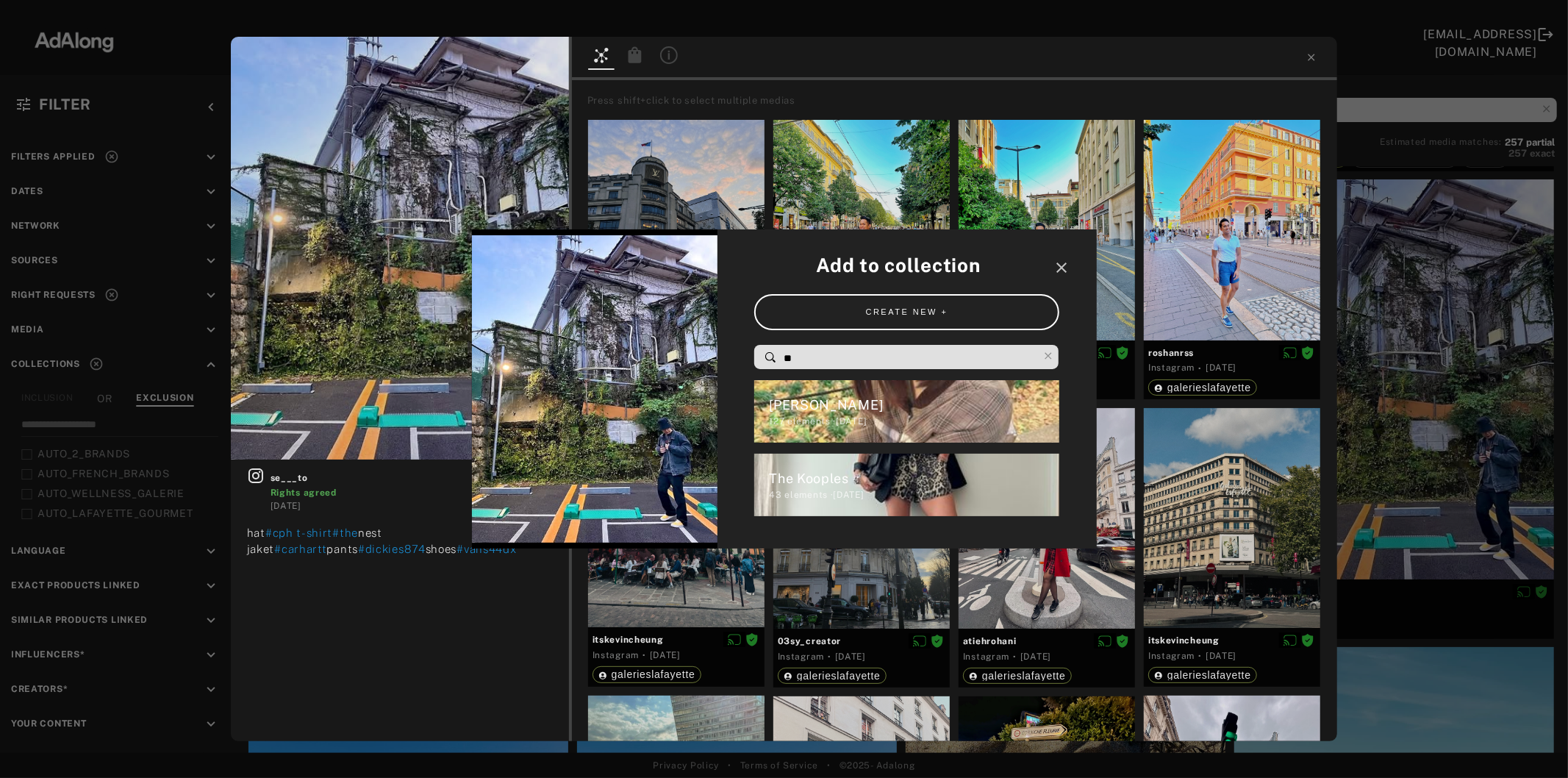
drag, startPoint x: 818, startPoint y: 353, endPoint x: 721, endPoint y: 364, distance: 97.6
click at [721, 364] on div "Add to collection close CREATE NEW + ** [PERSON_NAME] 127 elements · [DATE] The…" at bounding box center [907, 389] width 380 height 319
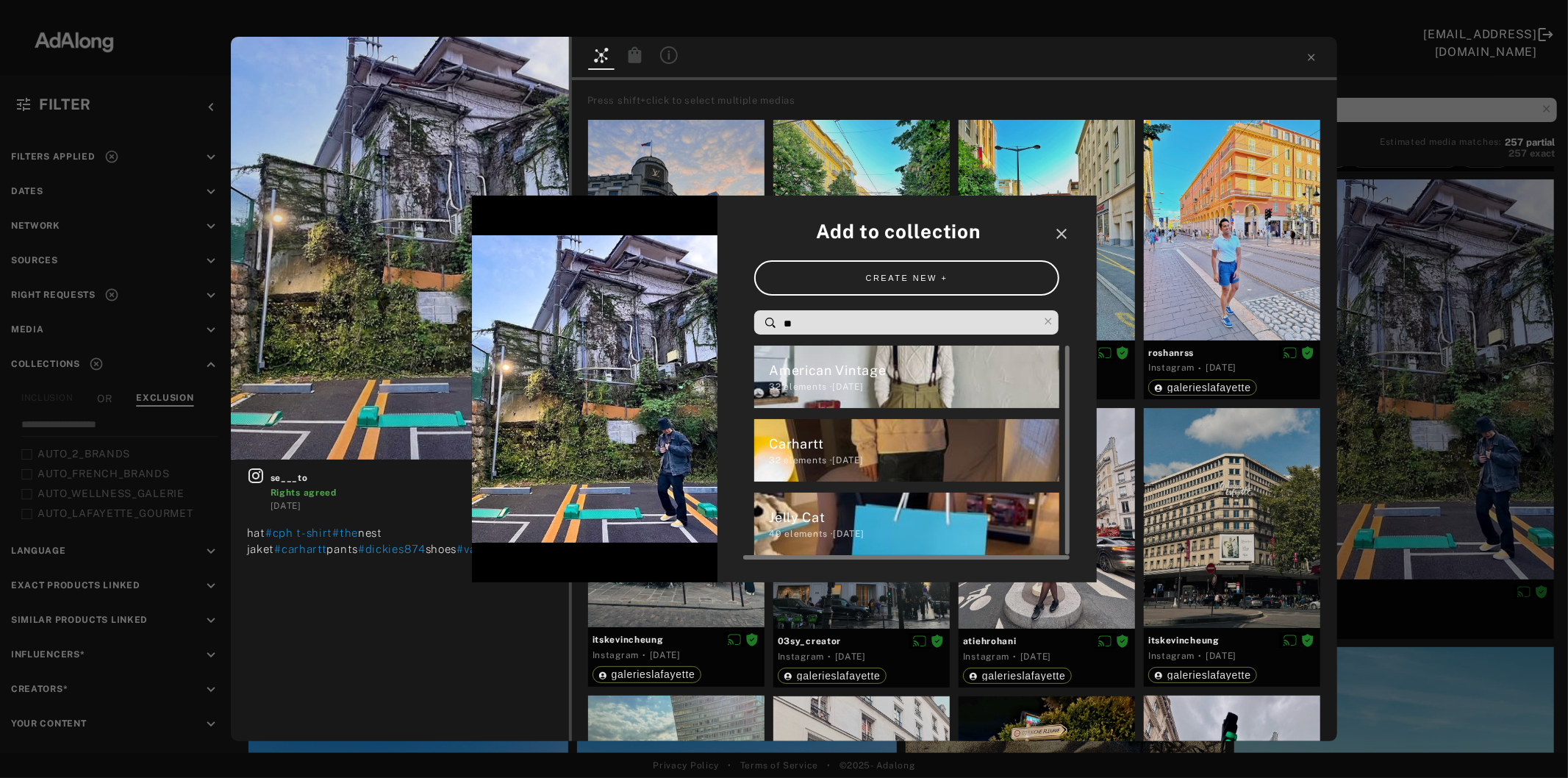
click at [797, 442] on div "Carhartt" at bounding box center [914, 443] width 290 height 20
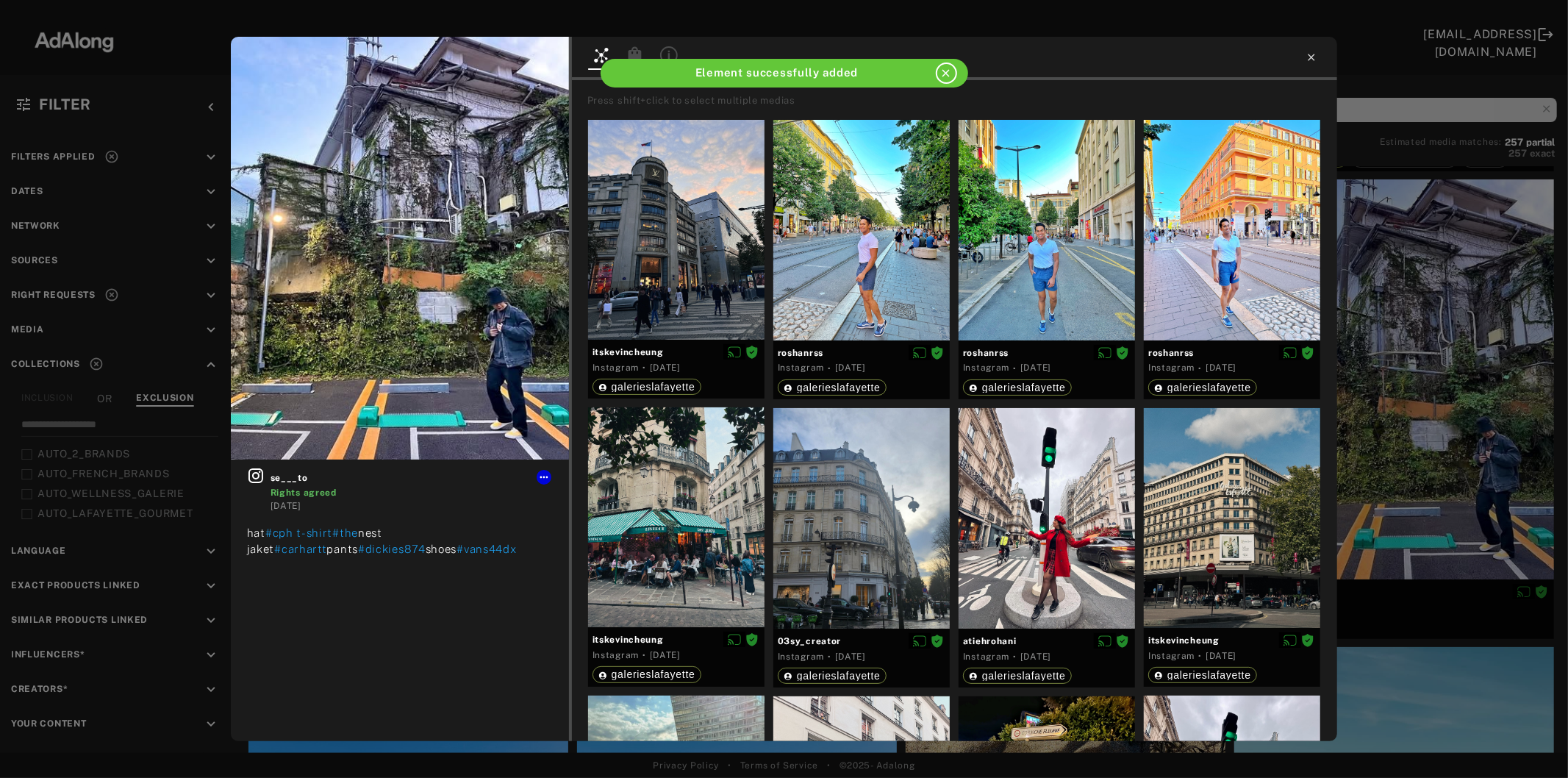
click at [1309, 60] on icon at bounding box center [1311, 57] width 7 height 7
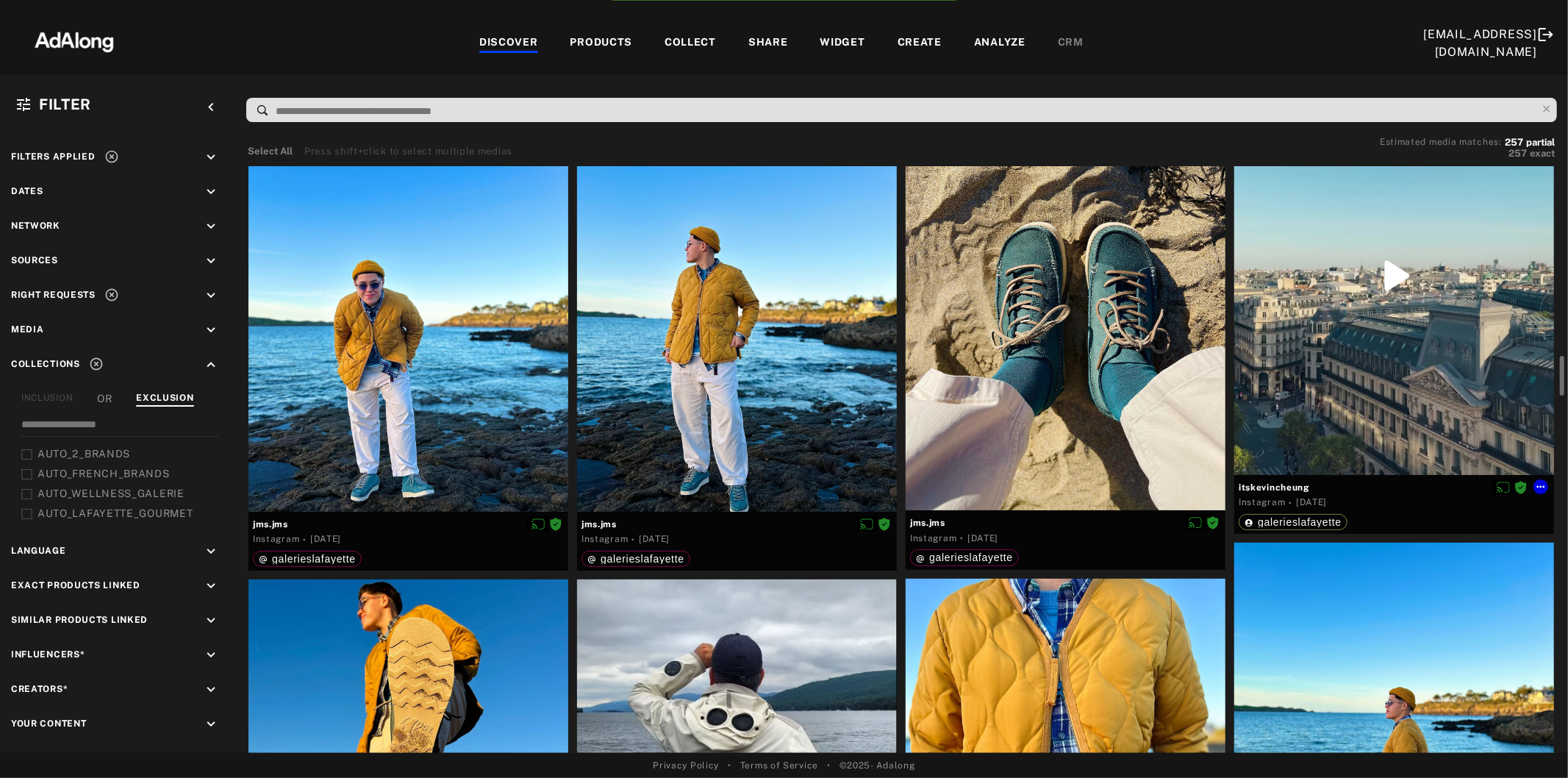
scroll to position [3104, 0]
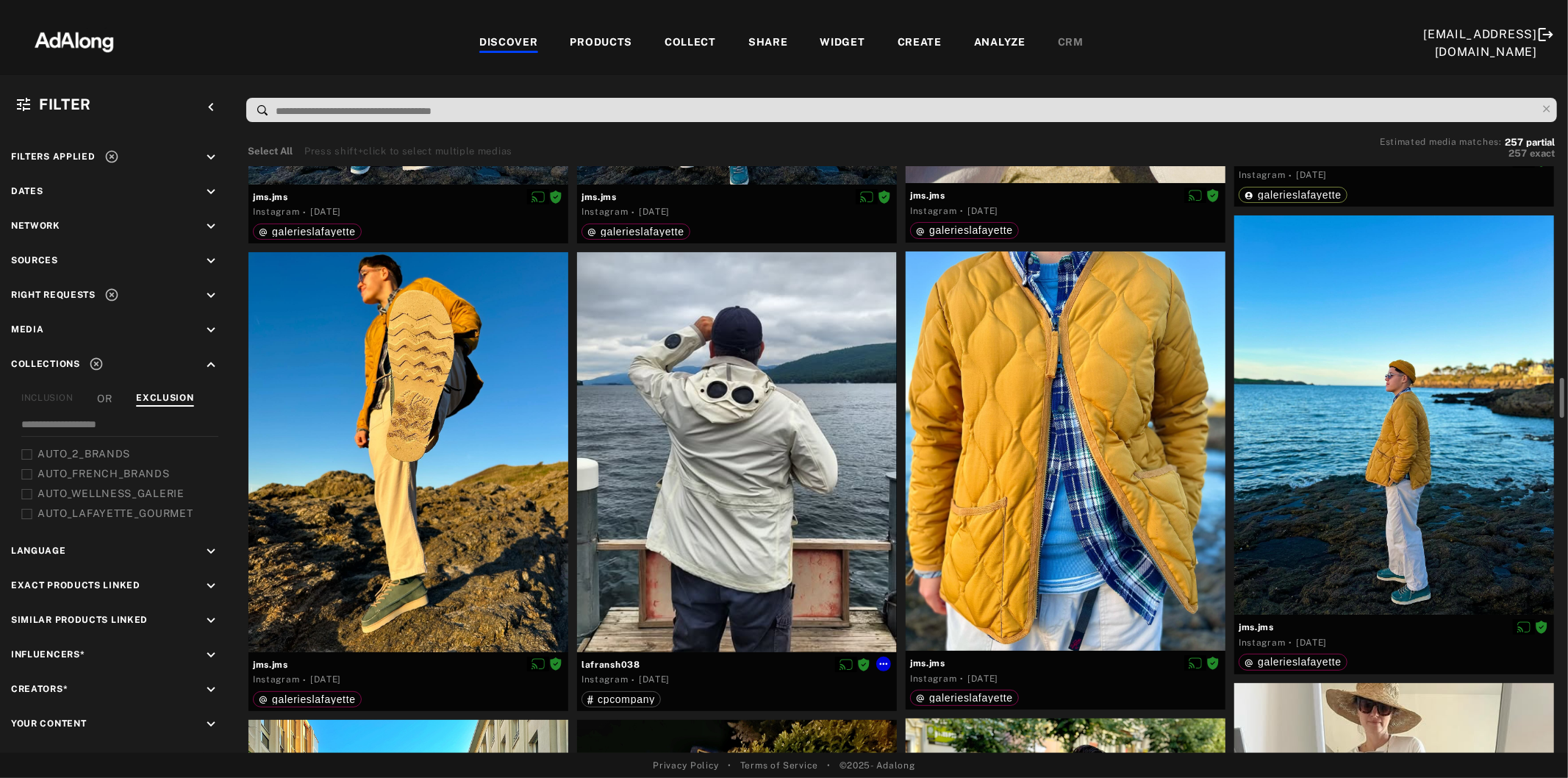
click at [762, 547] on div at bounding box center [737, 452] width 320 height 400
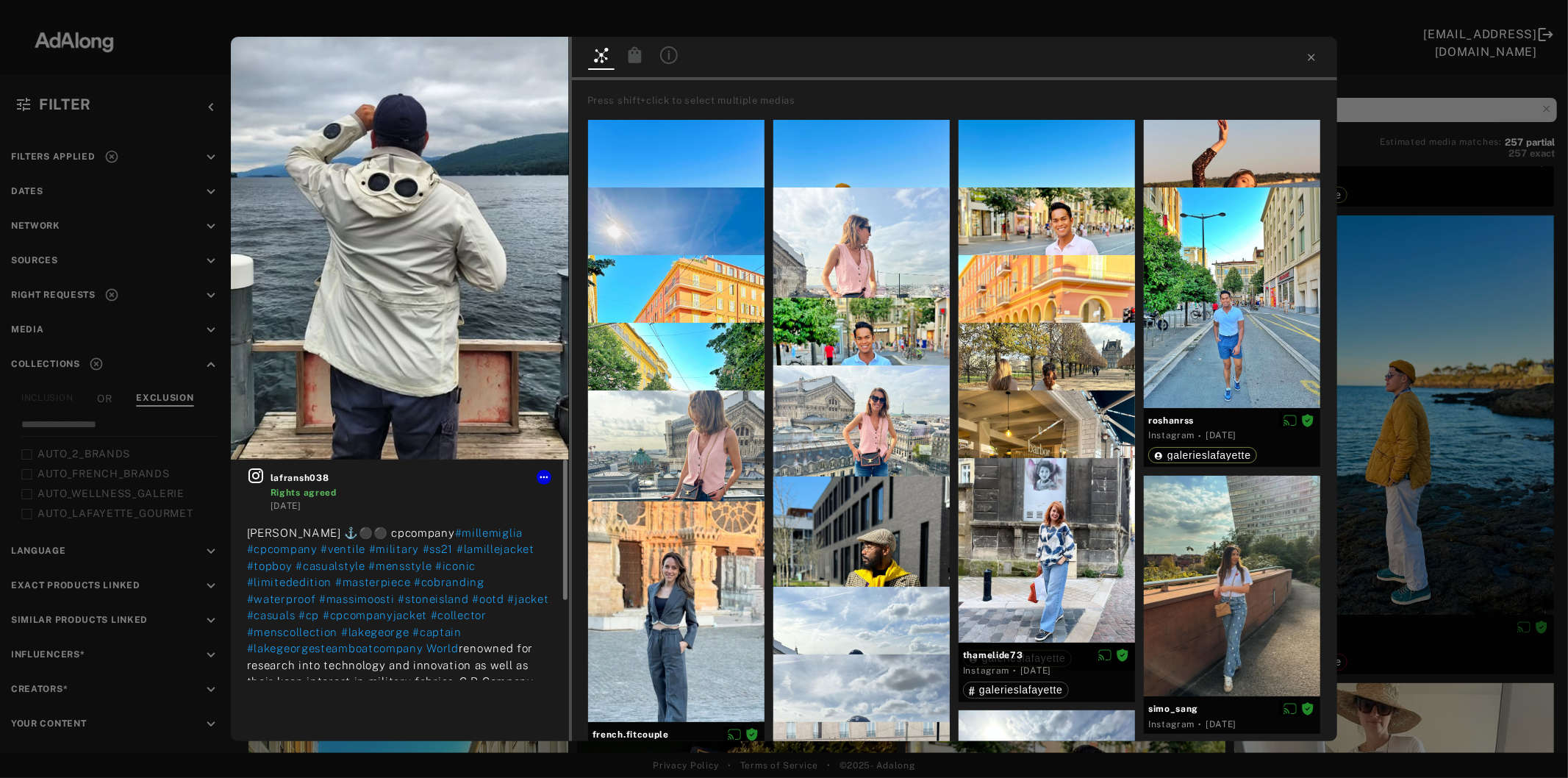
click at [254, 476] on icon at bounding box center [256, 475] width 15 height 15
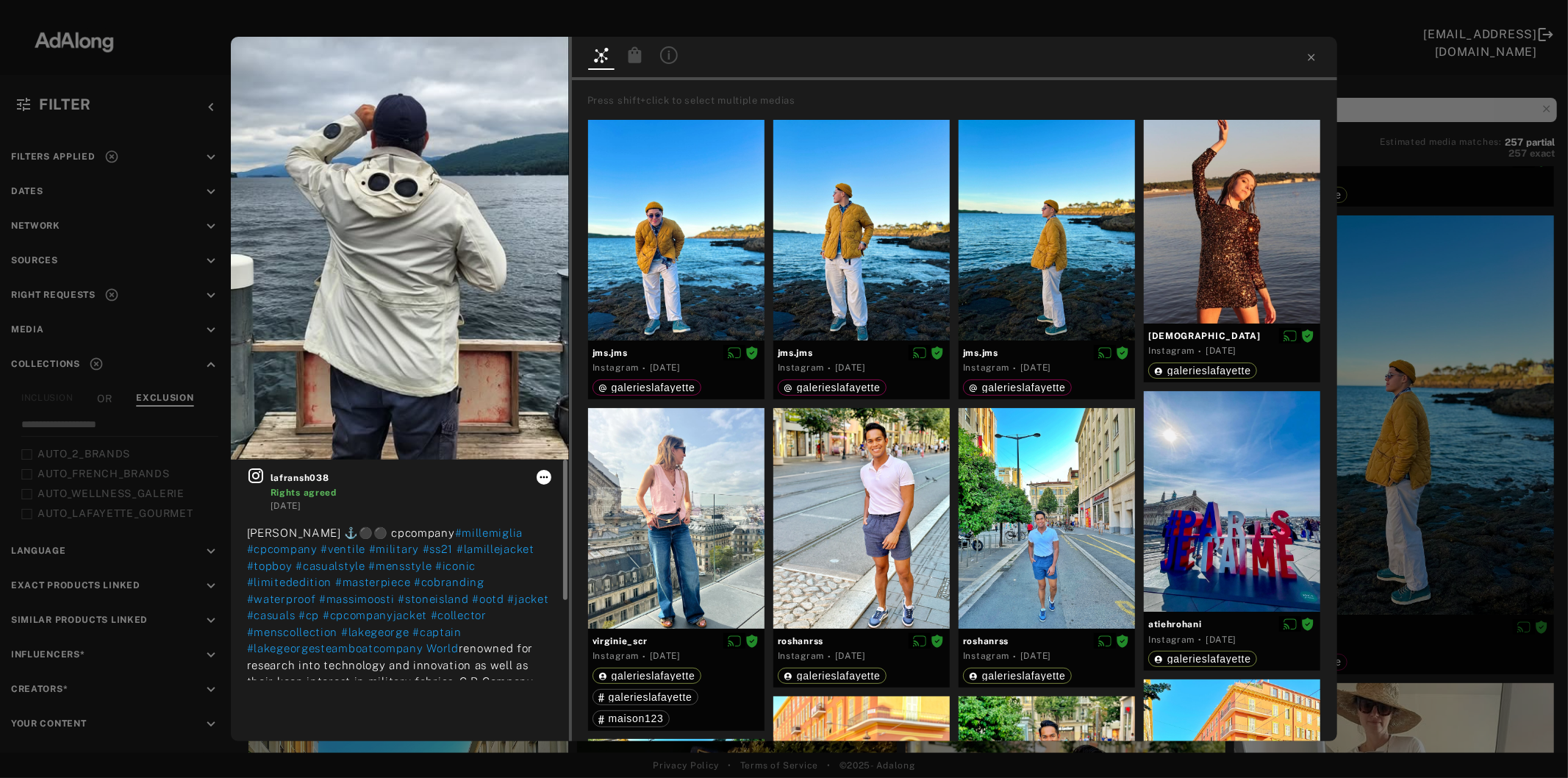
click at [542, 481] on icon at bounding box center [544, 477] width 12 height 12
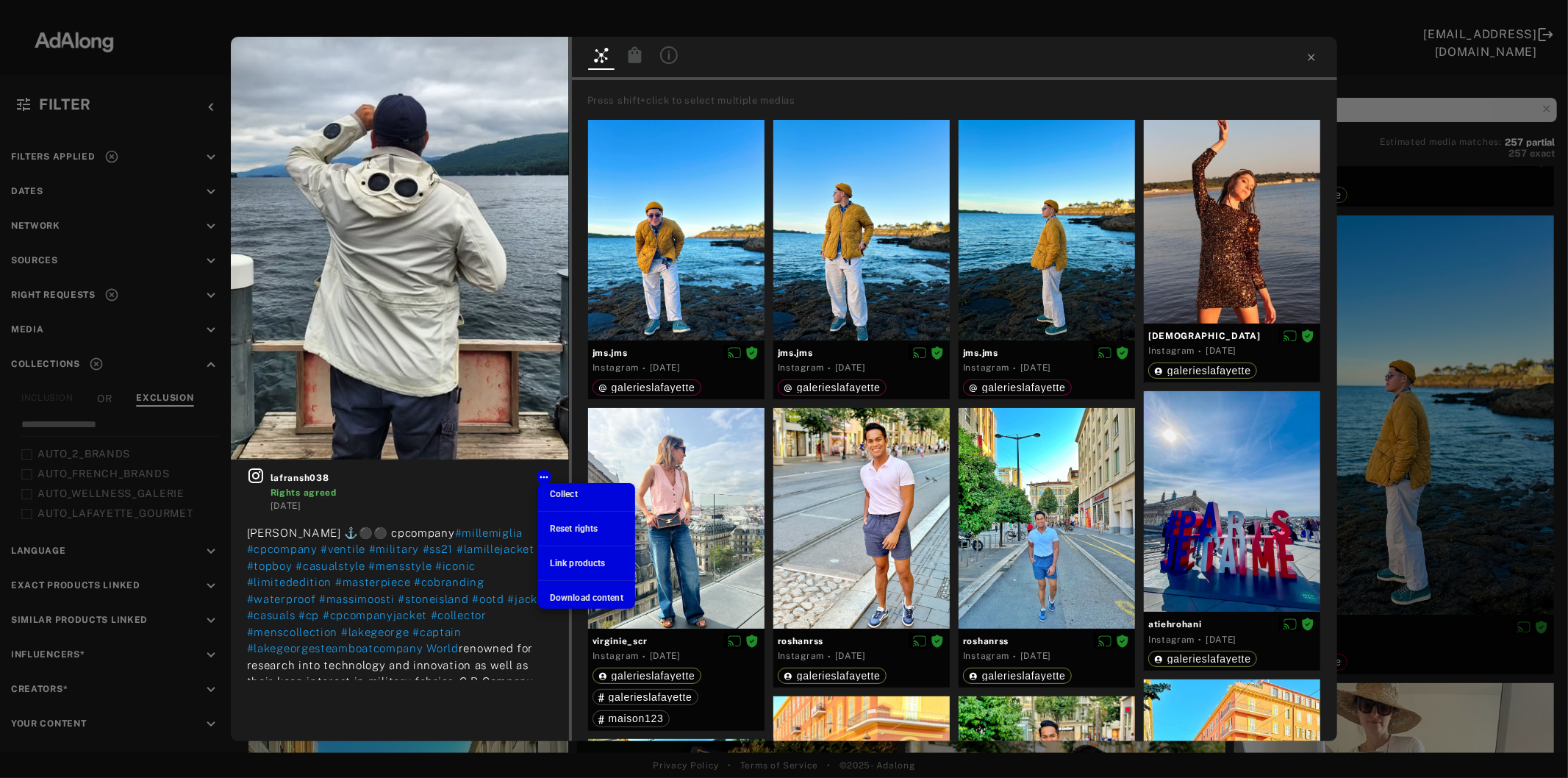
click at [578, 494] on li "Collect" at bounding box center [586, 494] width 97 height 22
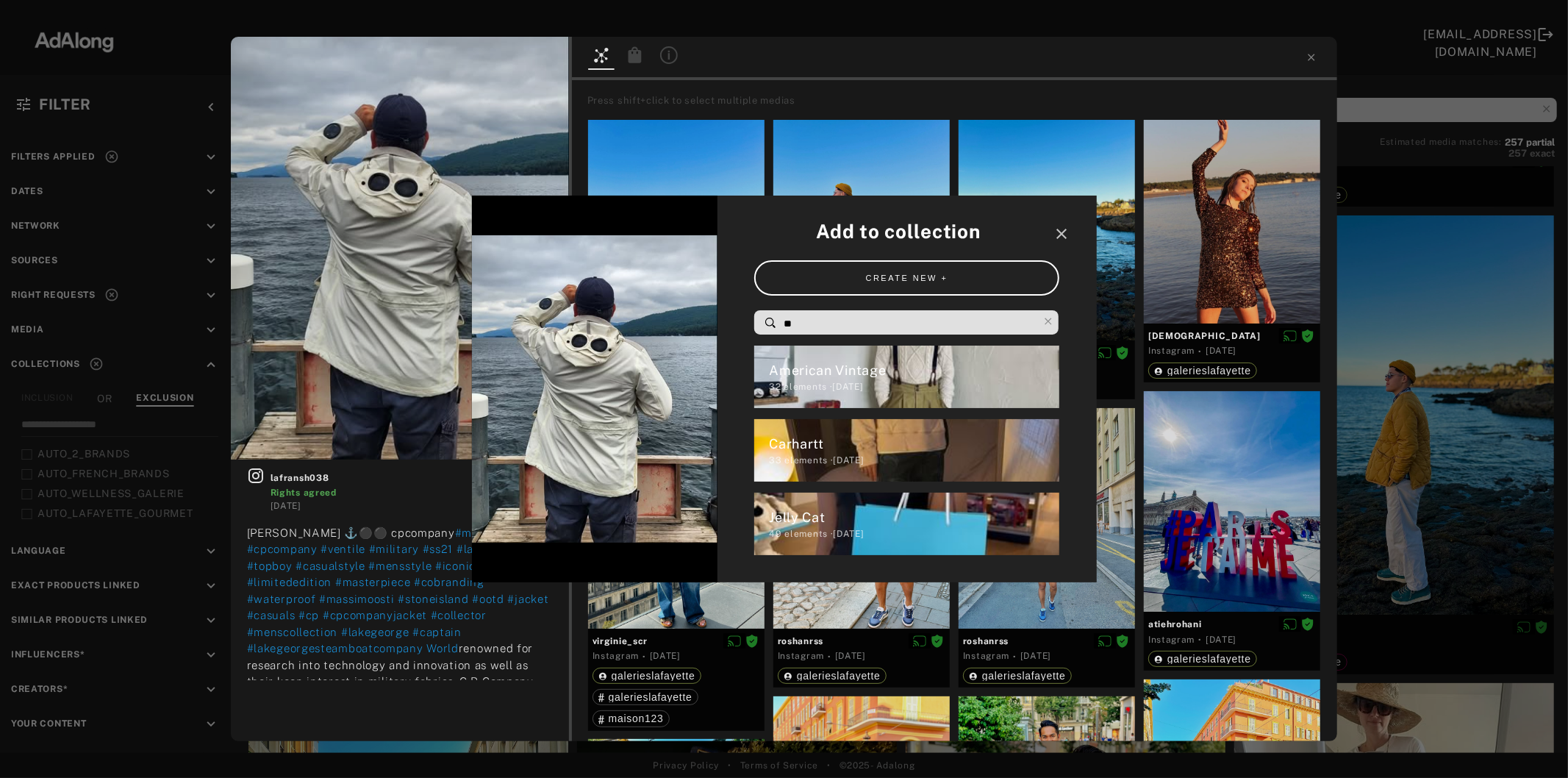
click at [820, 320] on input "**" at bounding box center [910, 324] width 257 height 20
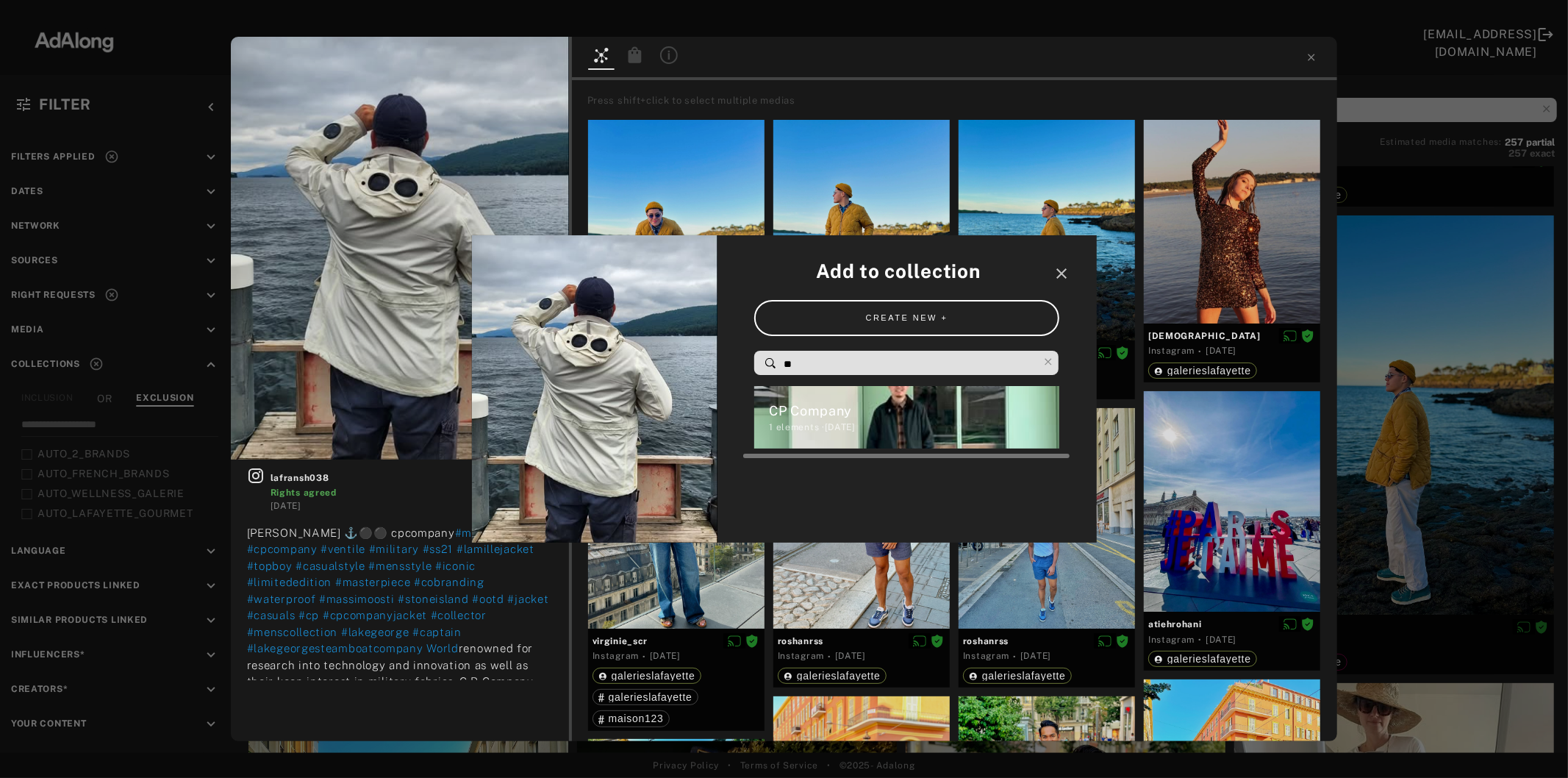
click at [839, 427] on div "1 elements · [DATE]" at bounding box center [914, 428] width 290 height 14
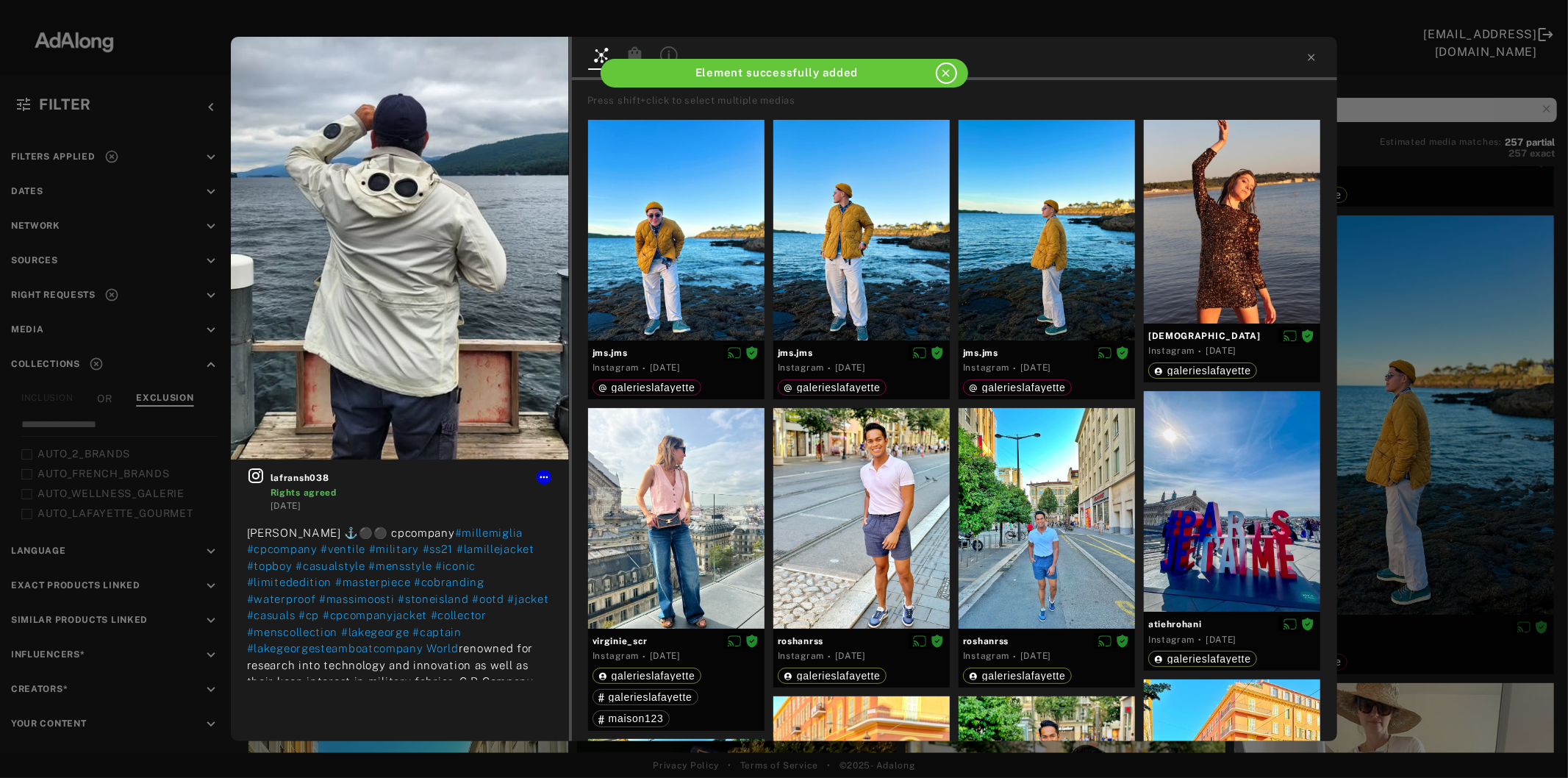
click at [1410, 454] on div "lafransh038 Rights agreed [DATE] [PERSON_NAME] ⚓️⚫️⚫️ cpcompany #millemiglia #c…" at bounding box center [784, 389] width 1568 height 778
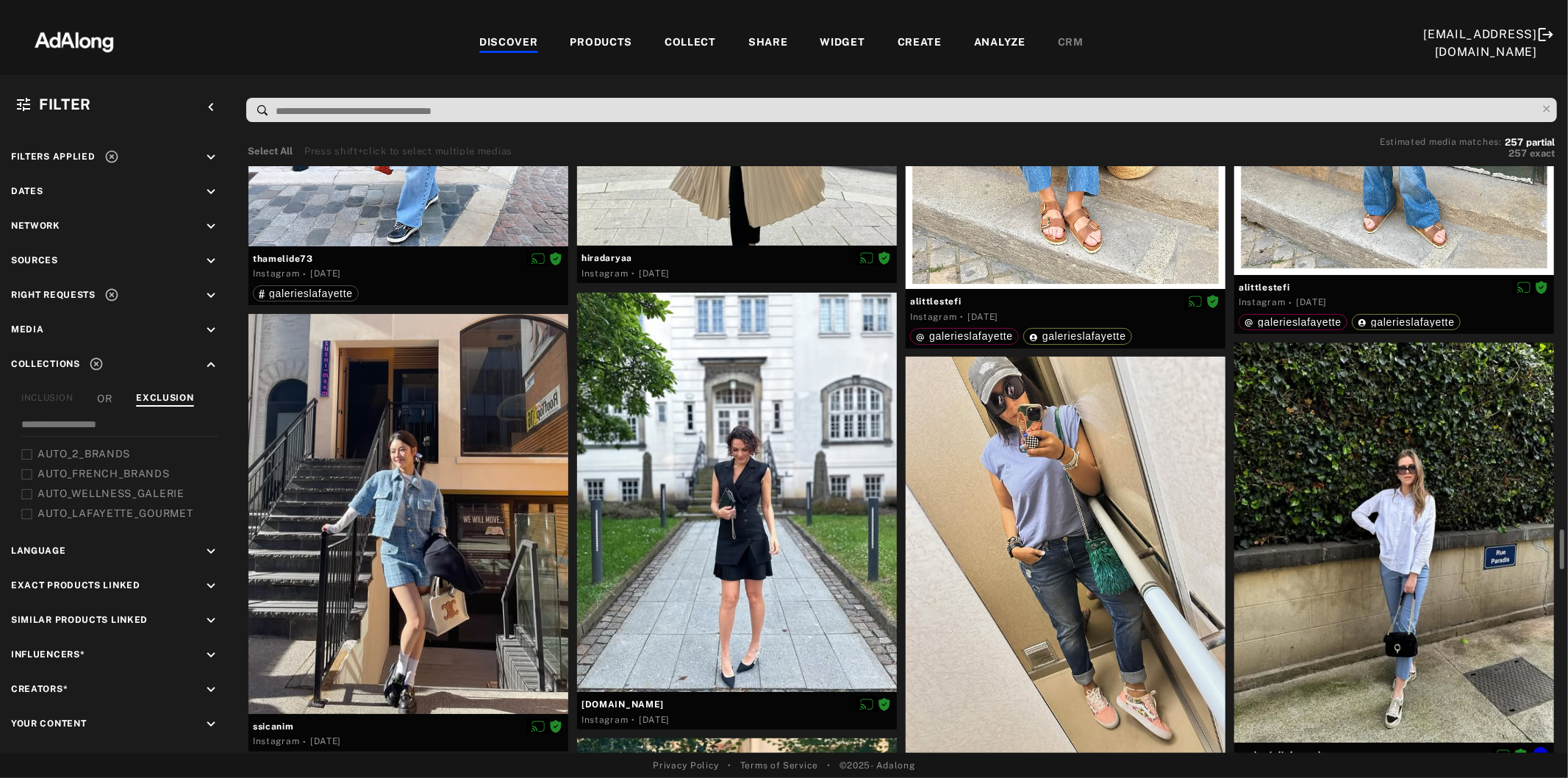
scroll to position [5390, 0]
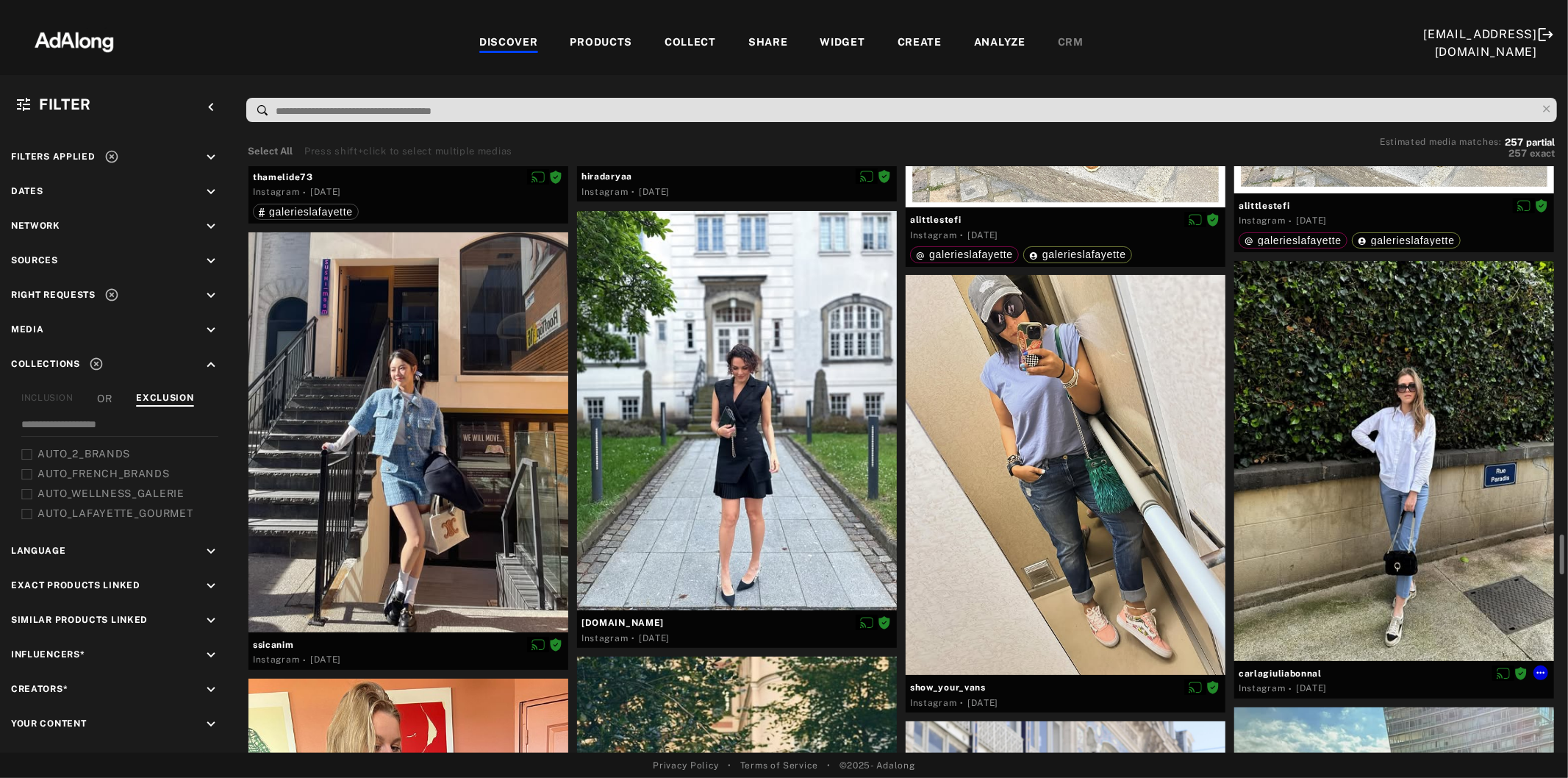
click at [1381, 454] on div at bounding box center [1394, 461] width 320 height 400
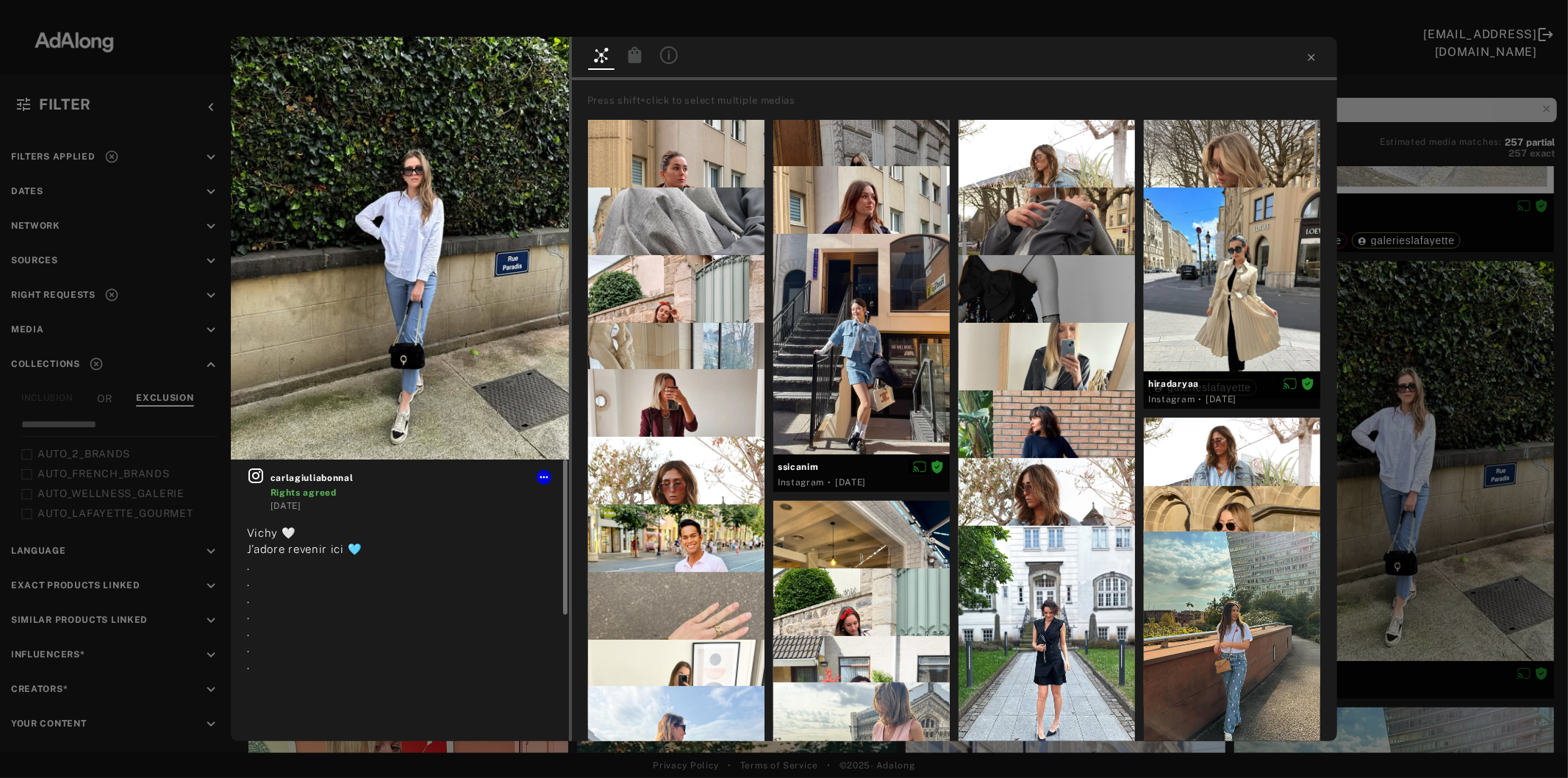
scroll to position [93, 0]
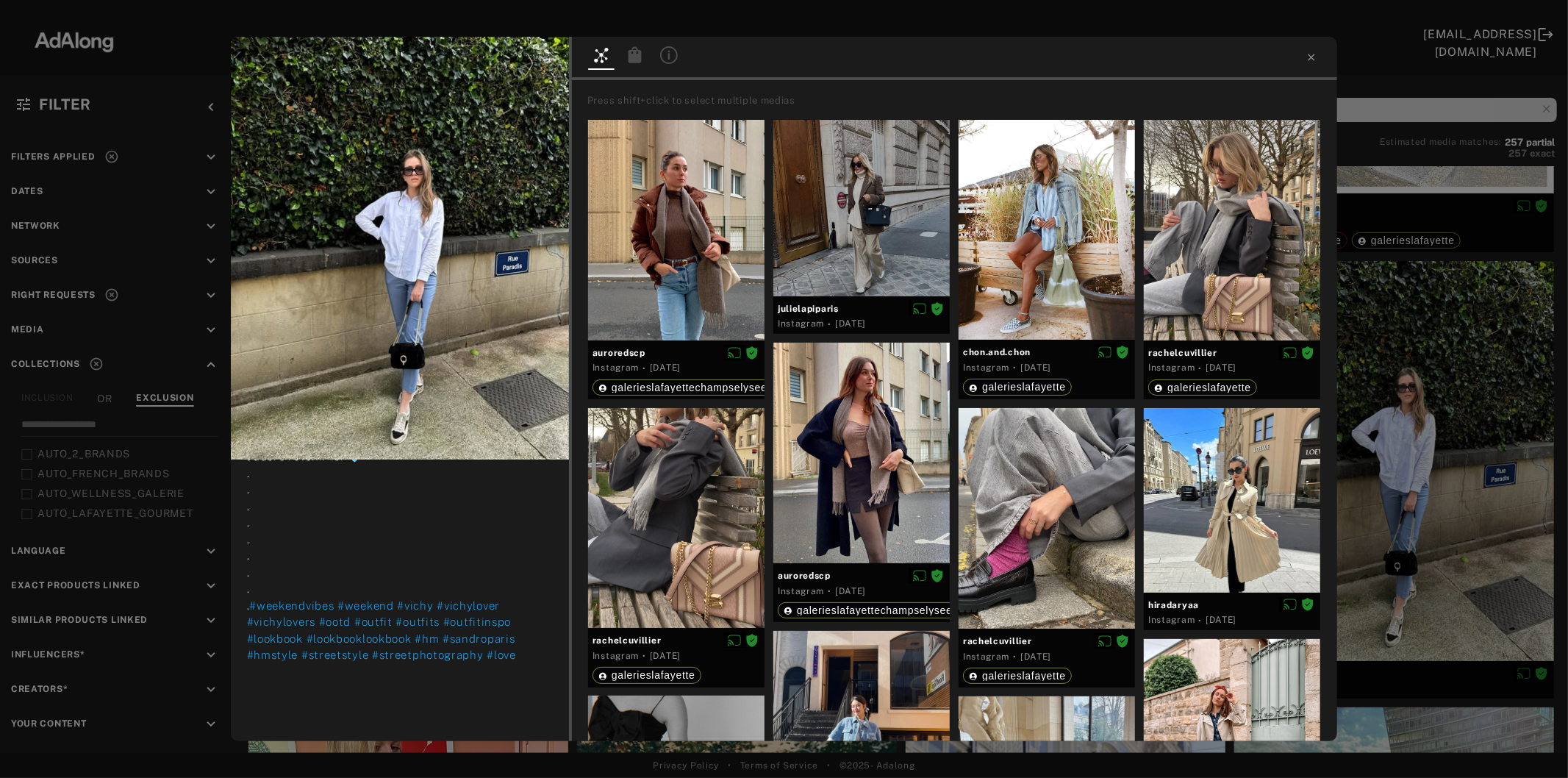
click at [1383, 525] on div "carlagiuliabonnal Rights agreed [DATE] Vichy 🤍 J’adore revenir ici 🩵 . . . . . …" at bounding box center [784, 389] width 1568 height 778
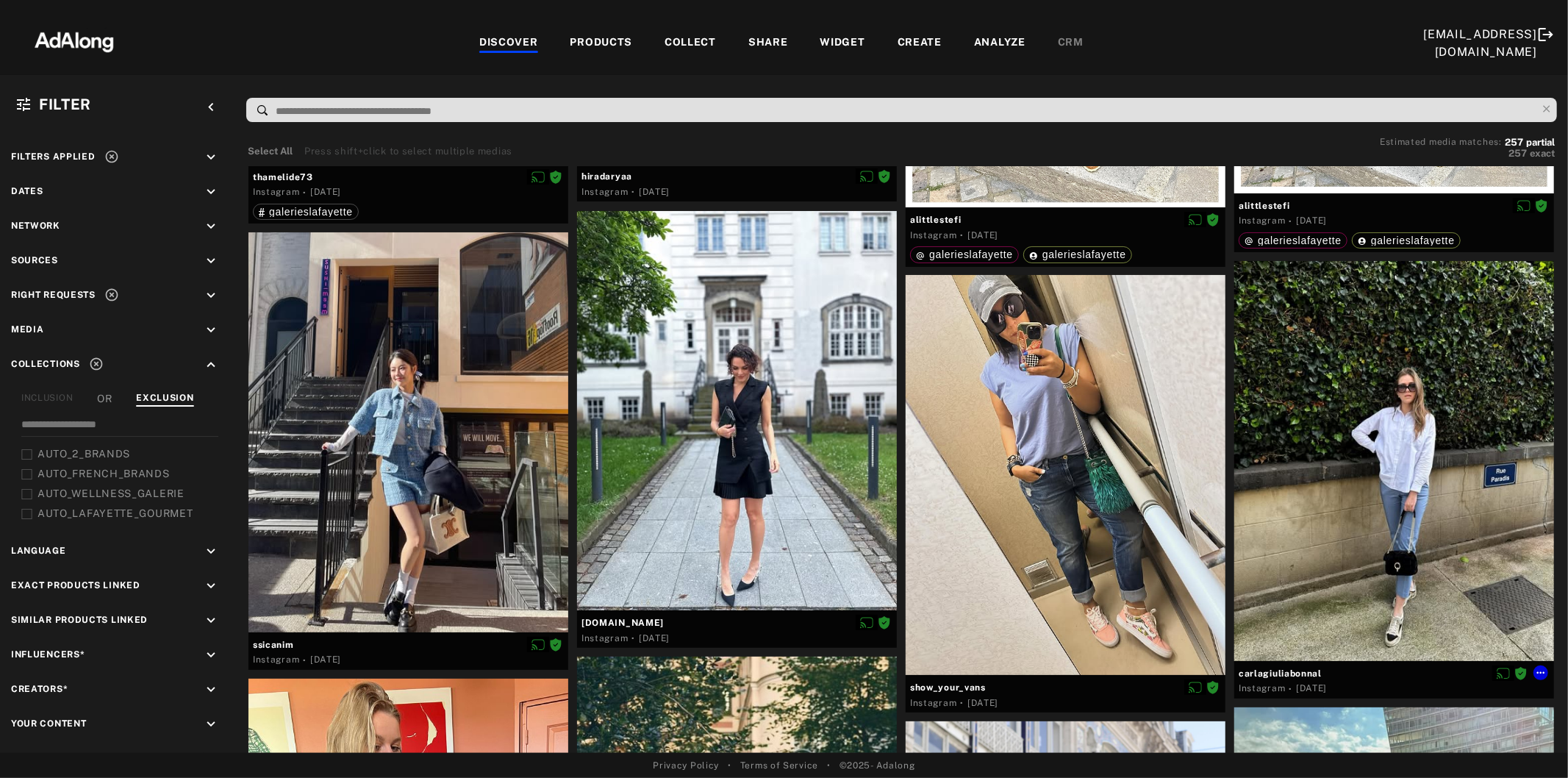
click at [1383, 525] on div at bounding box center [1394, 461] width 320 height 400
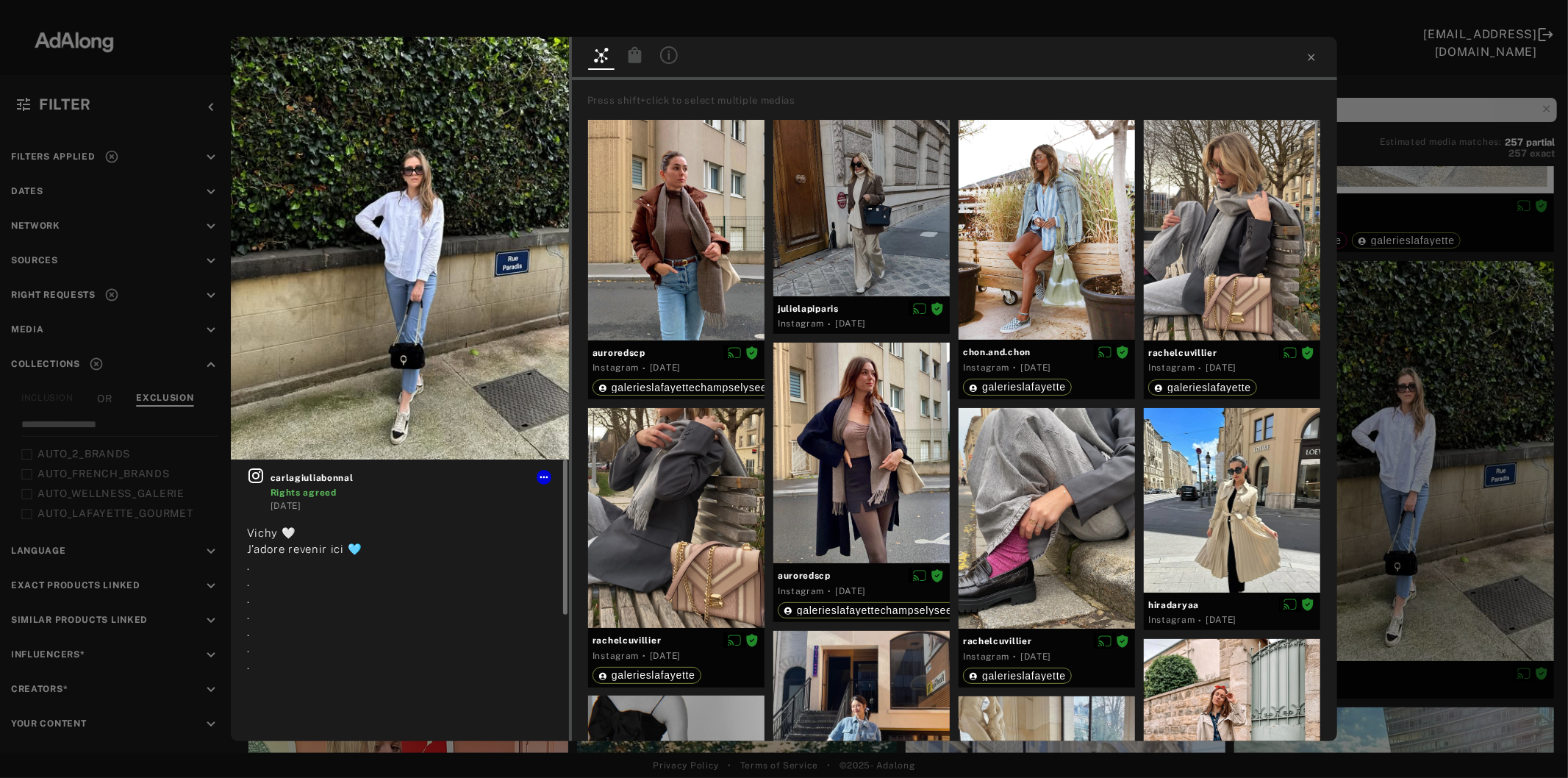
click at [256, 478] on icon at bounding box center [256, 475] width 18 height 18
click at [550, 474] on icon at bounding box center [544, 477] width 12 height 12
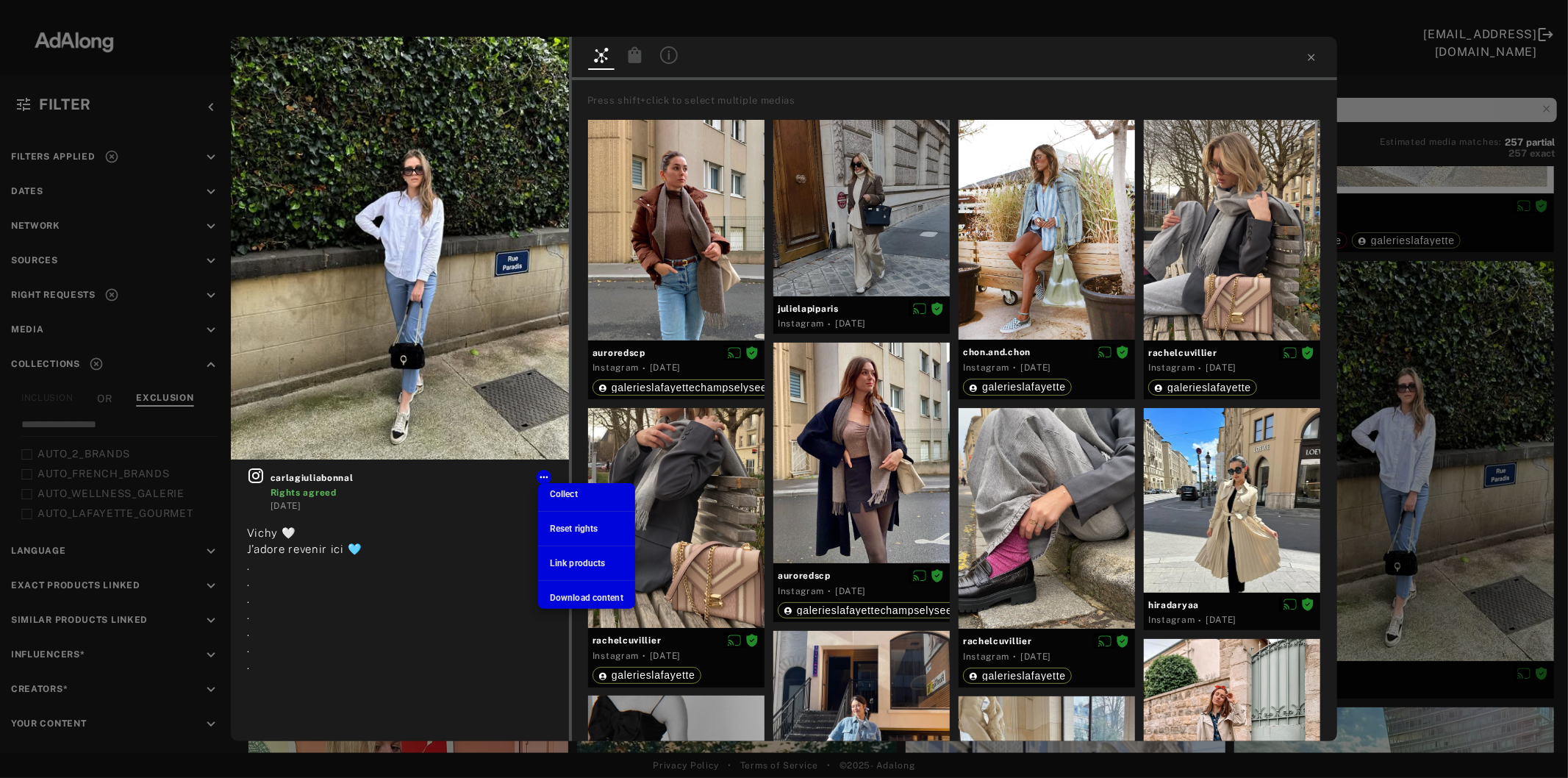
click at [564, 494] on span "Collect" at bounding box center [563, 494] width 28 height 11
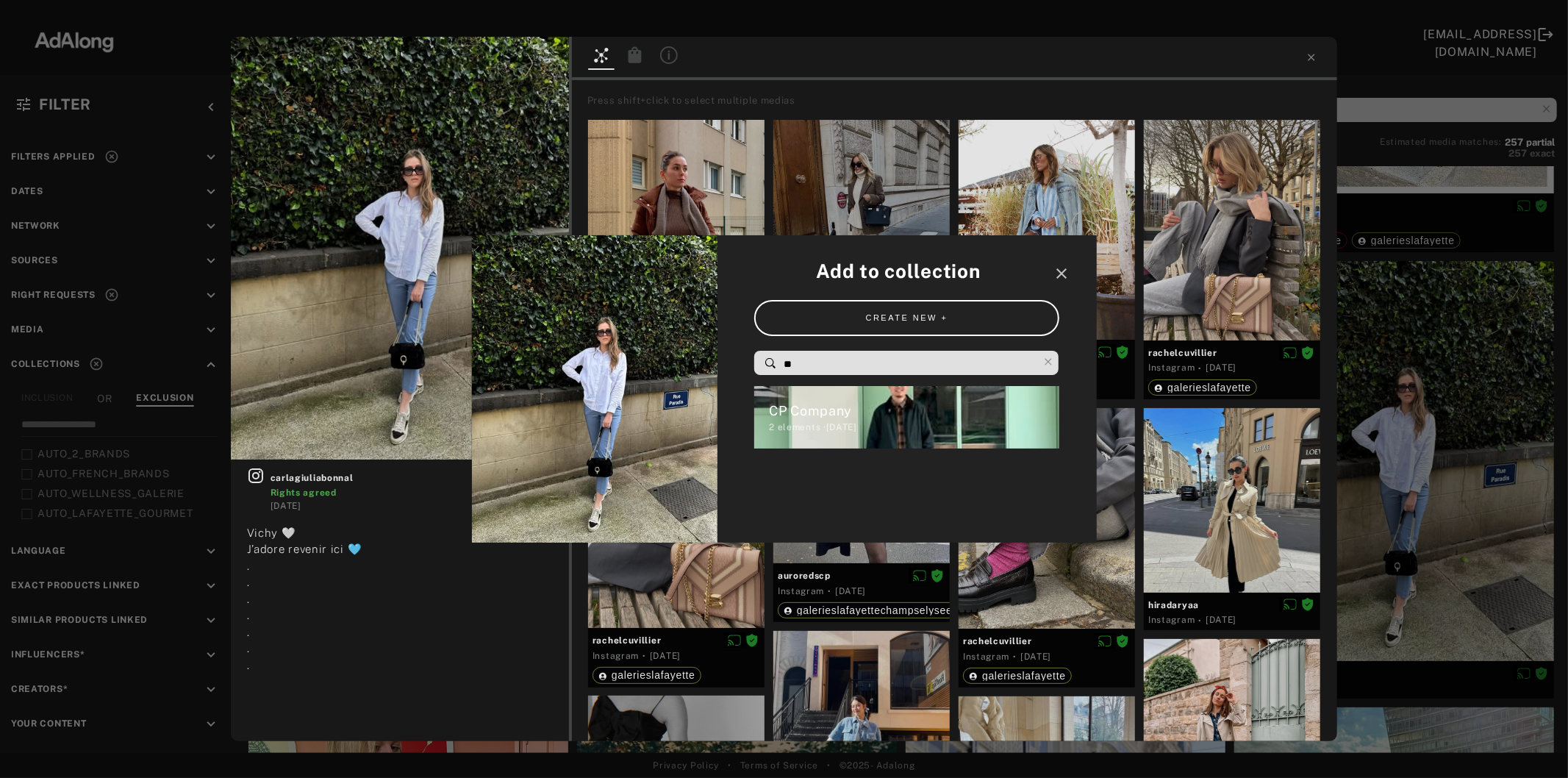
drag, startPoint x: 797, startPoint y: 361, endPoint x: 741, endPoint y: 362, distance: 56.0
click at [741, 362] on div "Add to collection close CREATE NEW + ** CP Company 2 elements · [DATE]" at bounding box center [907, 389] width 380 height 307
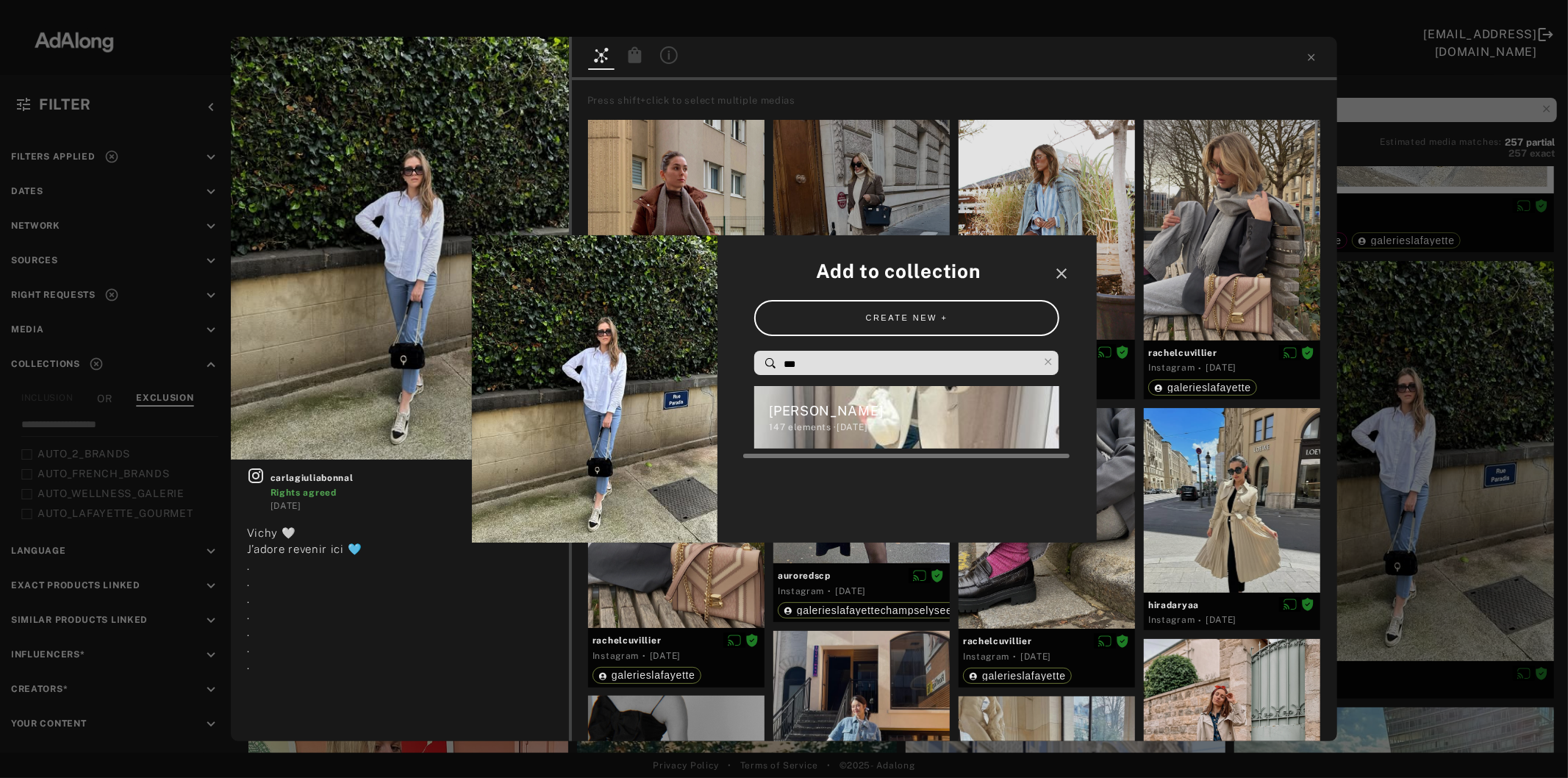
type input "***"
click at [797, 428] on div "147 elements · [DATE]" at bounding box center [914, 428] width 290 height 14
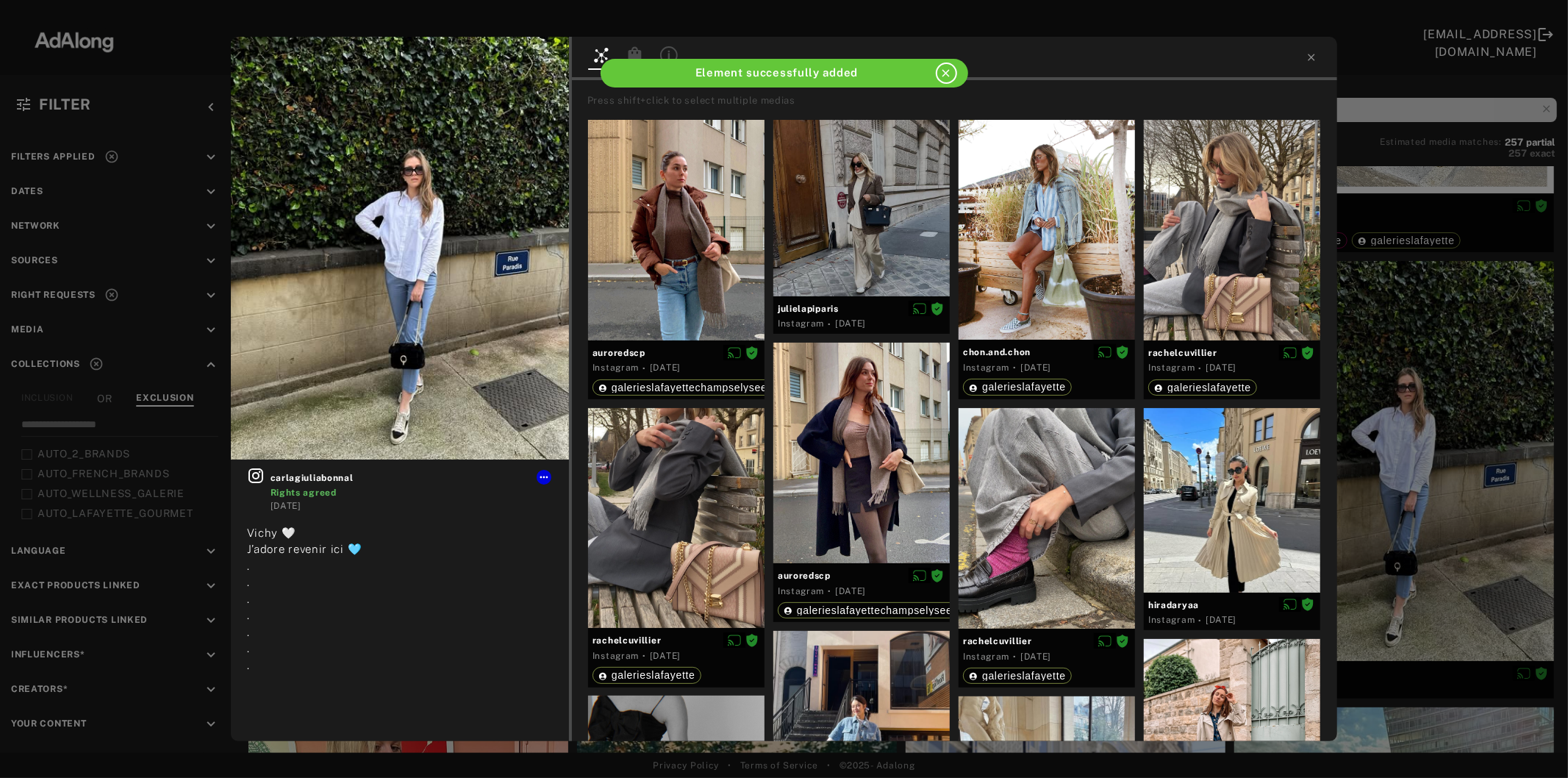
click at [1406, 447] on div "carlagiuliabonnal Rights agreed [DATE] Vichy 🤍 J’adore revenir ici 🩵 . . . . . …" at bounding box center [784, 389] width 1568 height 778
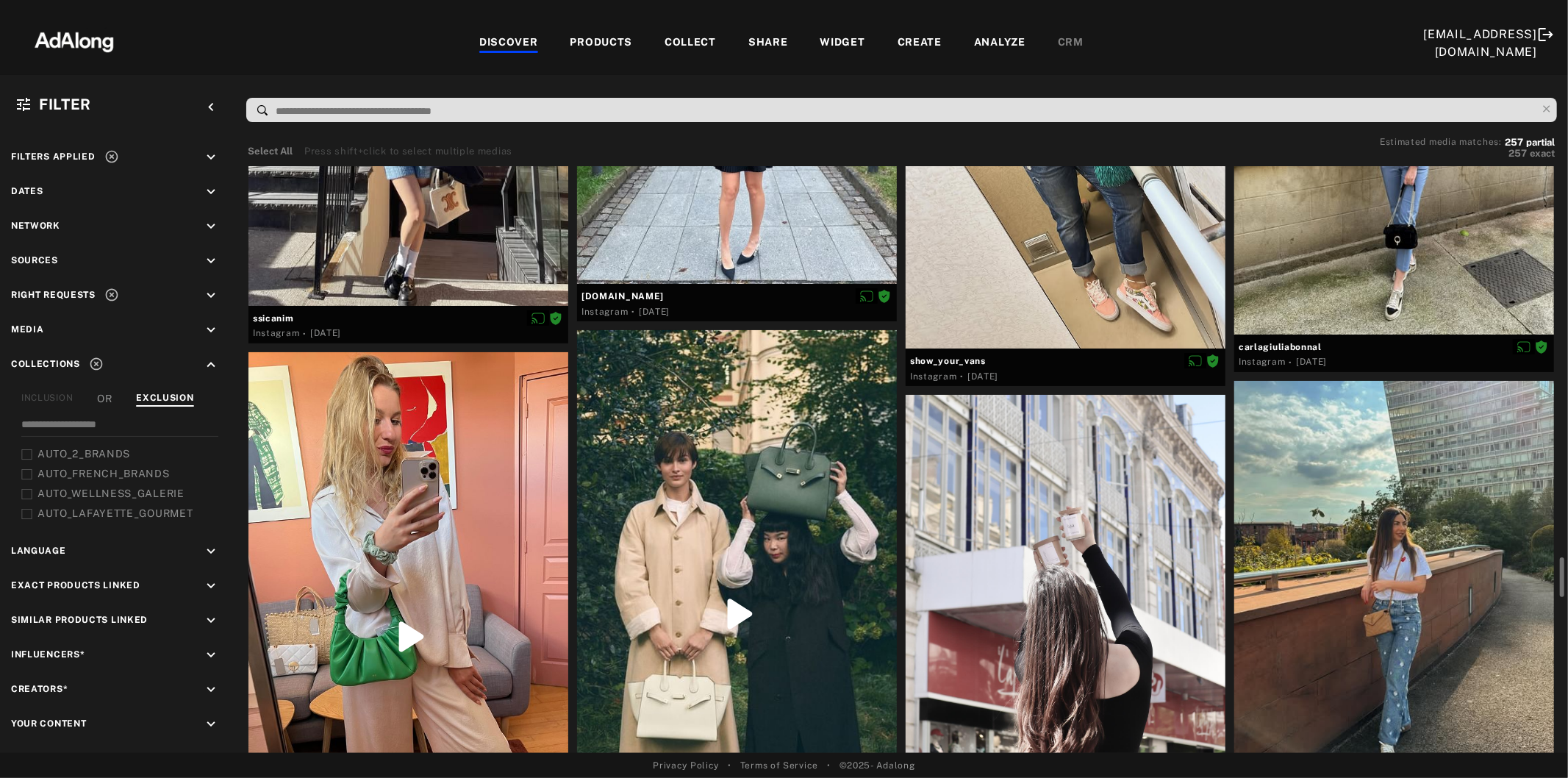
scroll to position [5472, 0]
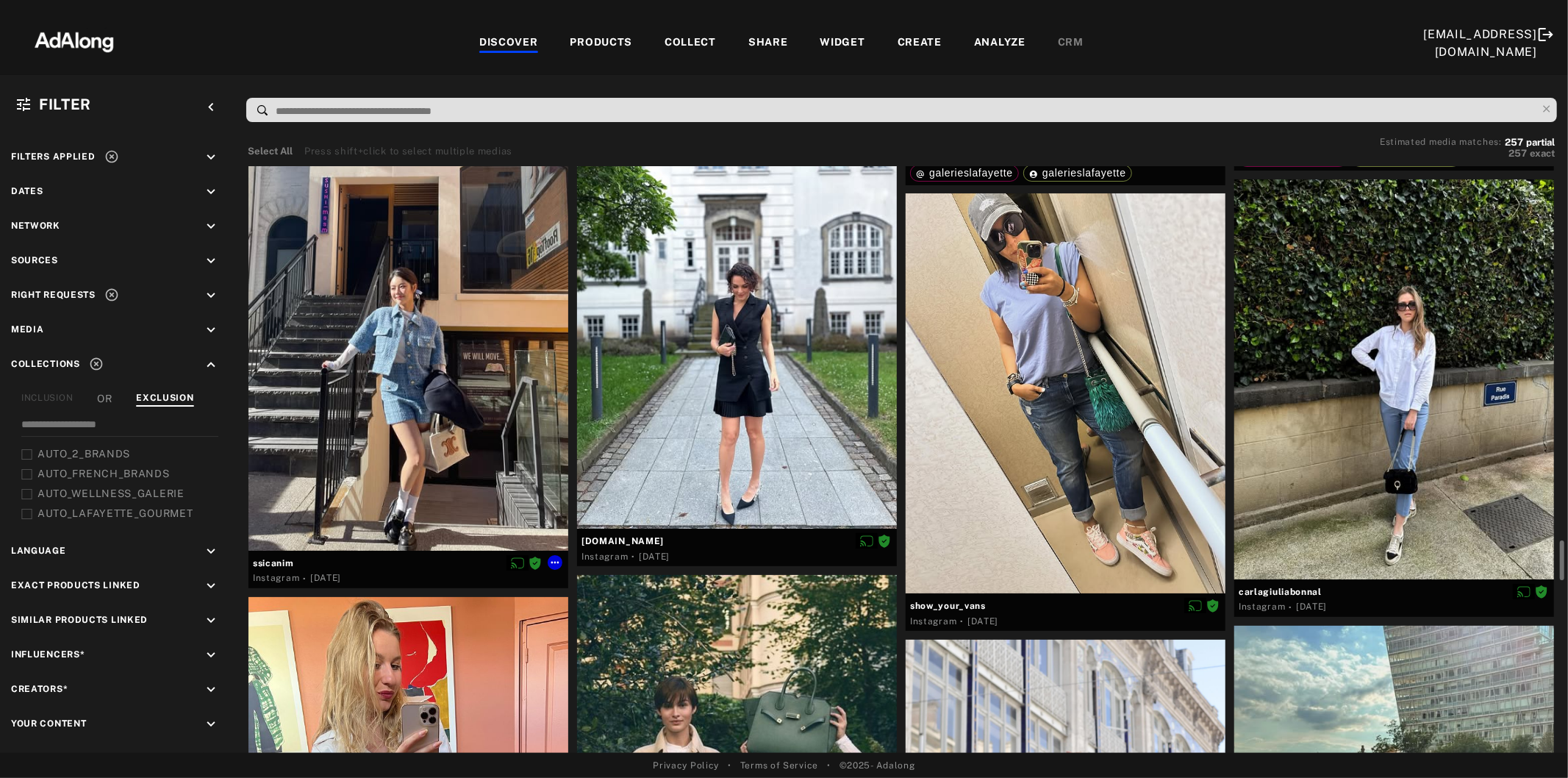
click at [351, 460] on div at bounding box center [409, 350] width 320 height 400
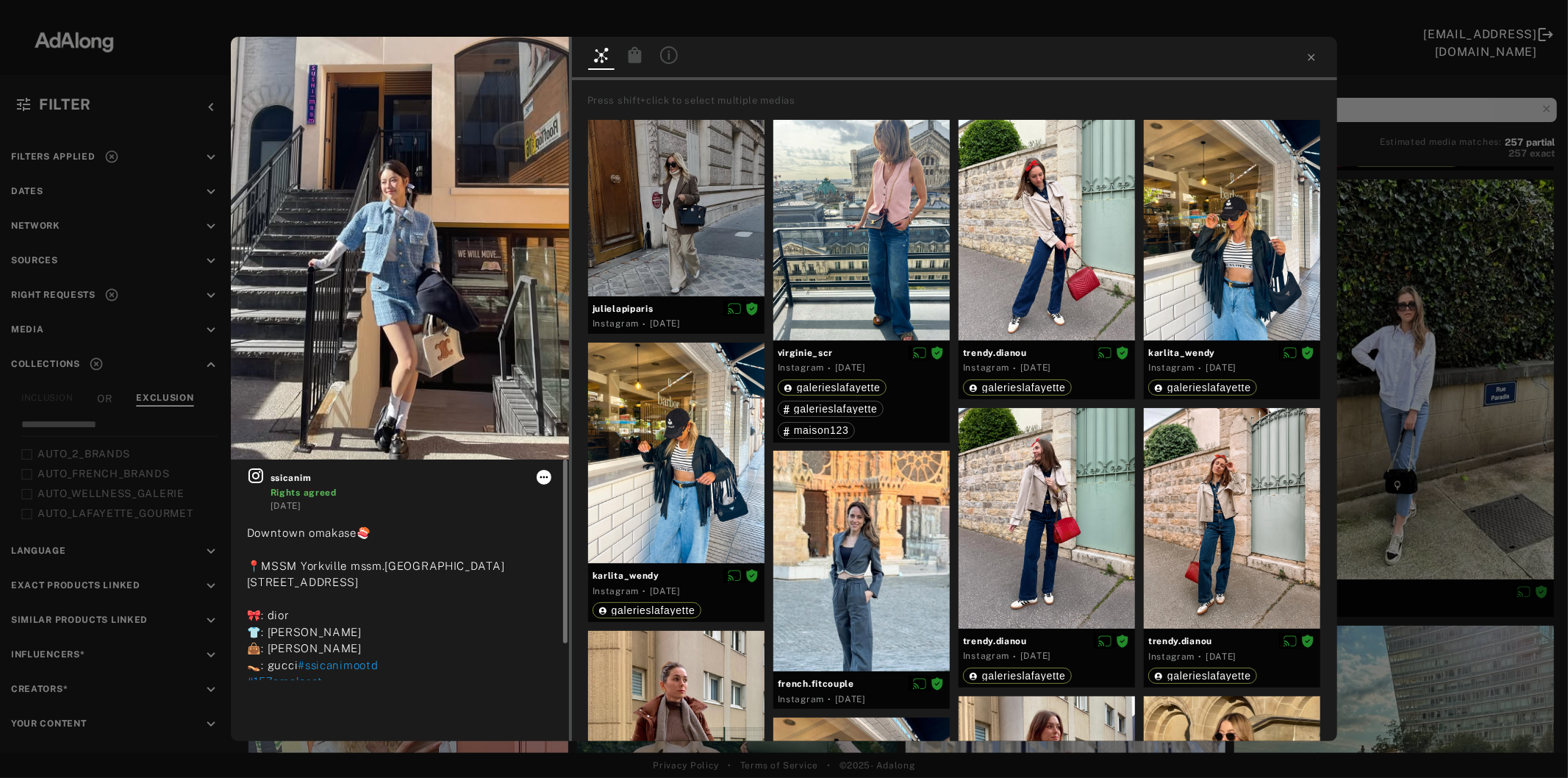
click at [538, 475] on icon at bounding box center [544, 477] width 12 height 12
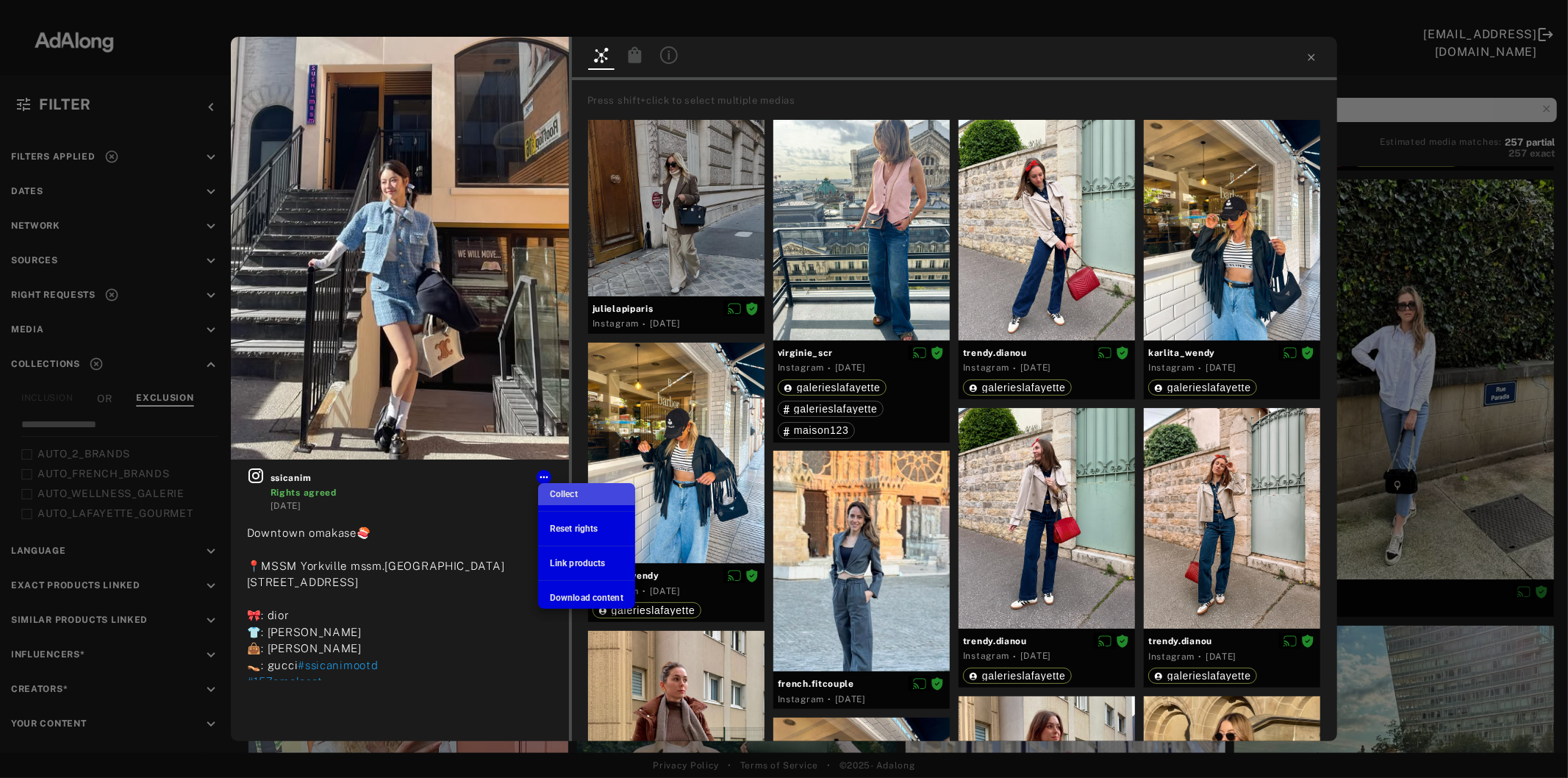
click at [556, 493] on span "Collect" at bounding box center [563, 494] width 28 height 11
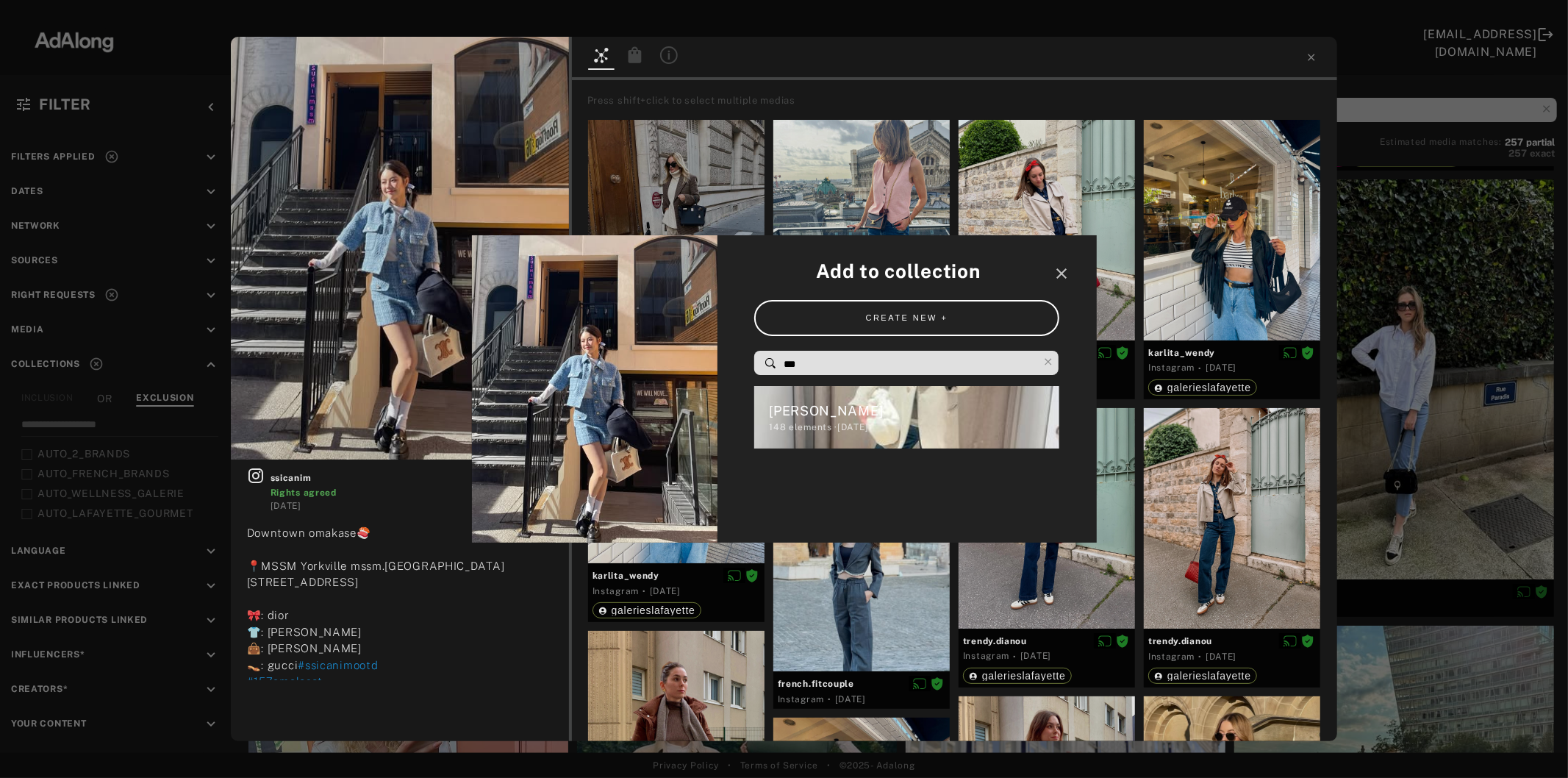
click at [854, 421] on div "148 elements · [DATE]" at bounding box center [914, 428] width 290 height 14
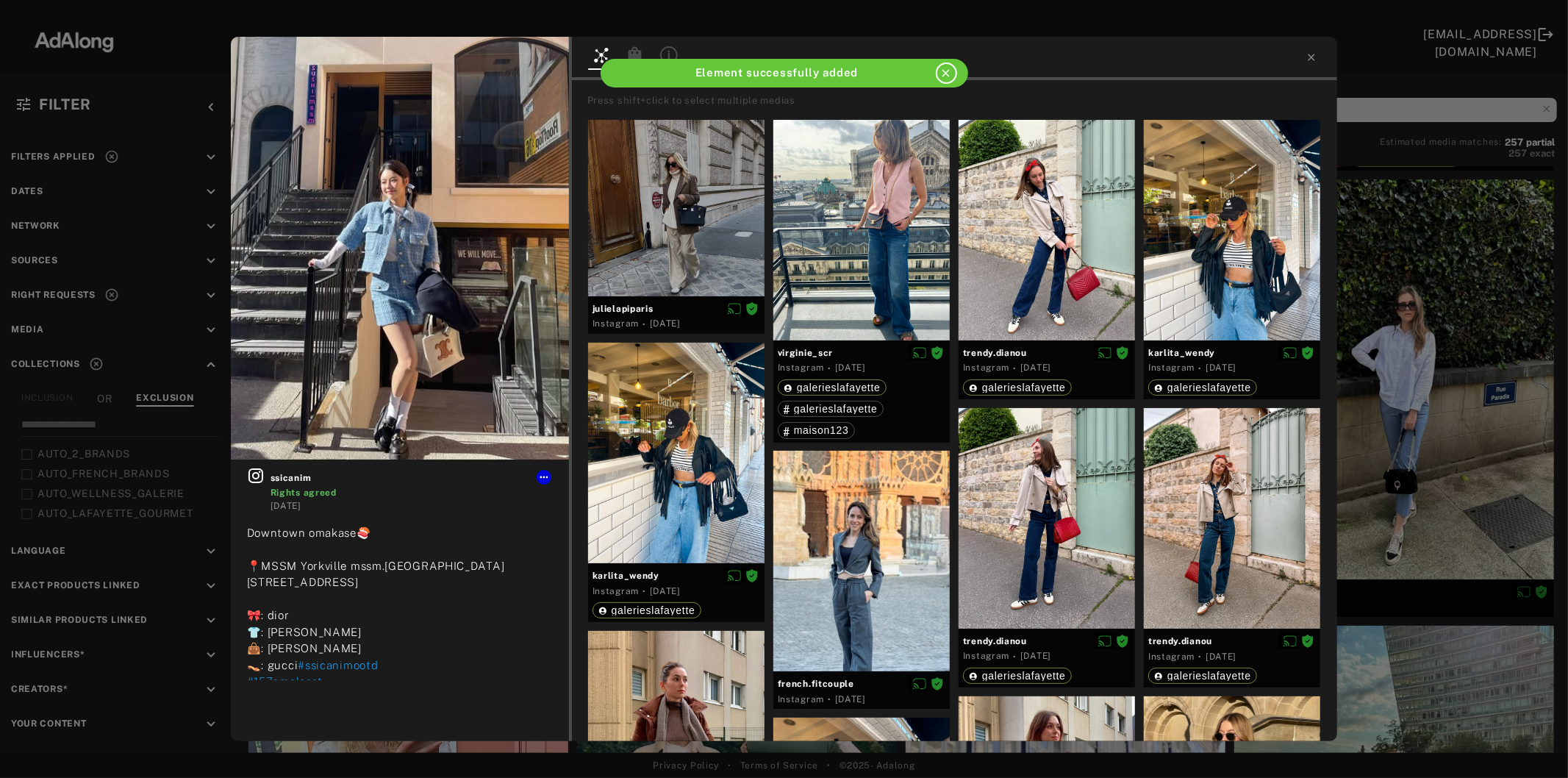
click at [1421, 407] on div "ssicanim Rights agreed [DATE] Downtown omakase🍣 📍MSSM Yorkville mssm.[GEOGRAPHI…" at bounding box center [784, 389] width 1568 height 778
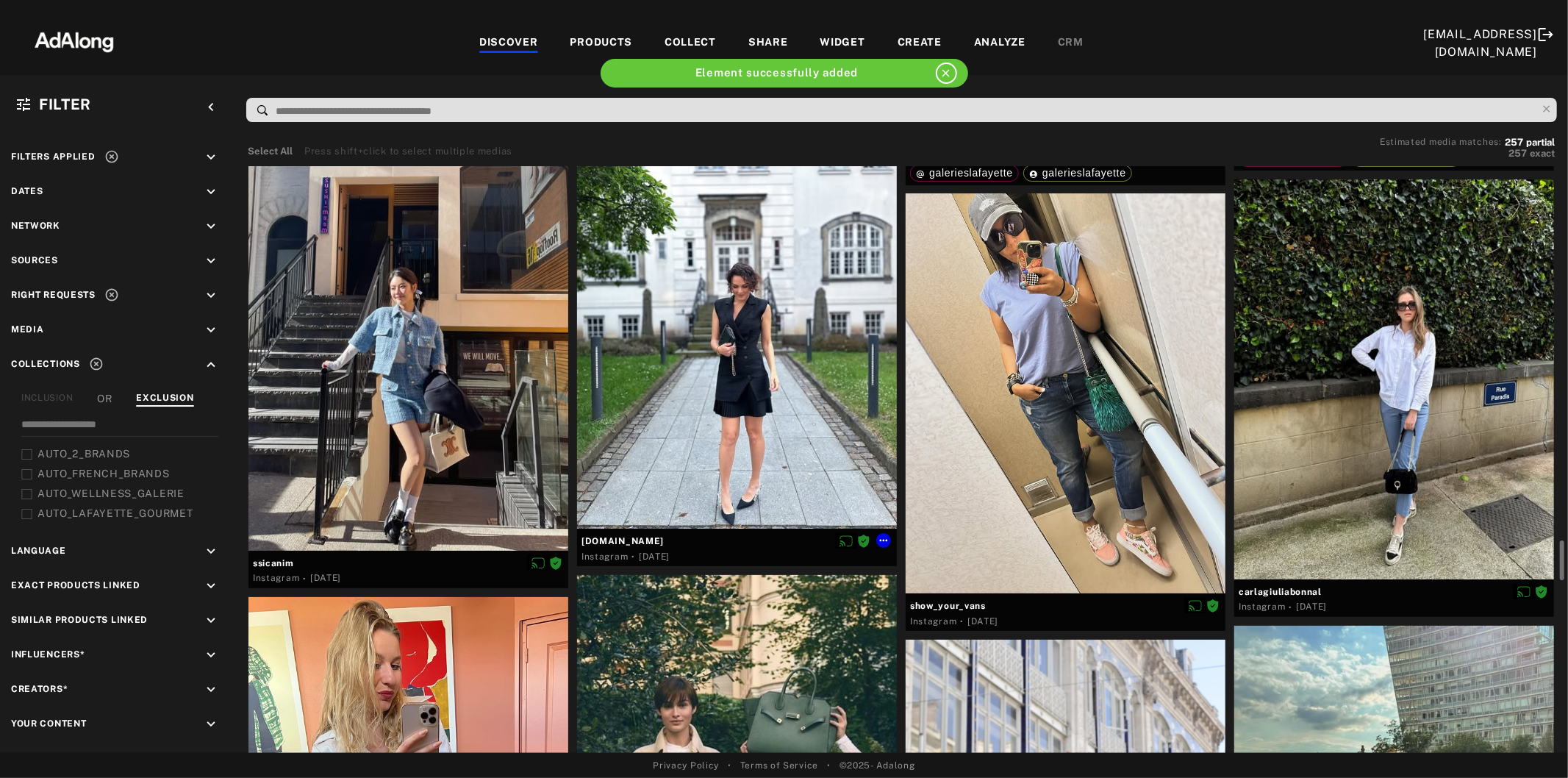
click at [687, 436] on div at bounding box center [737, 330] width 320 height 400
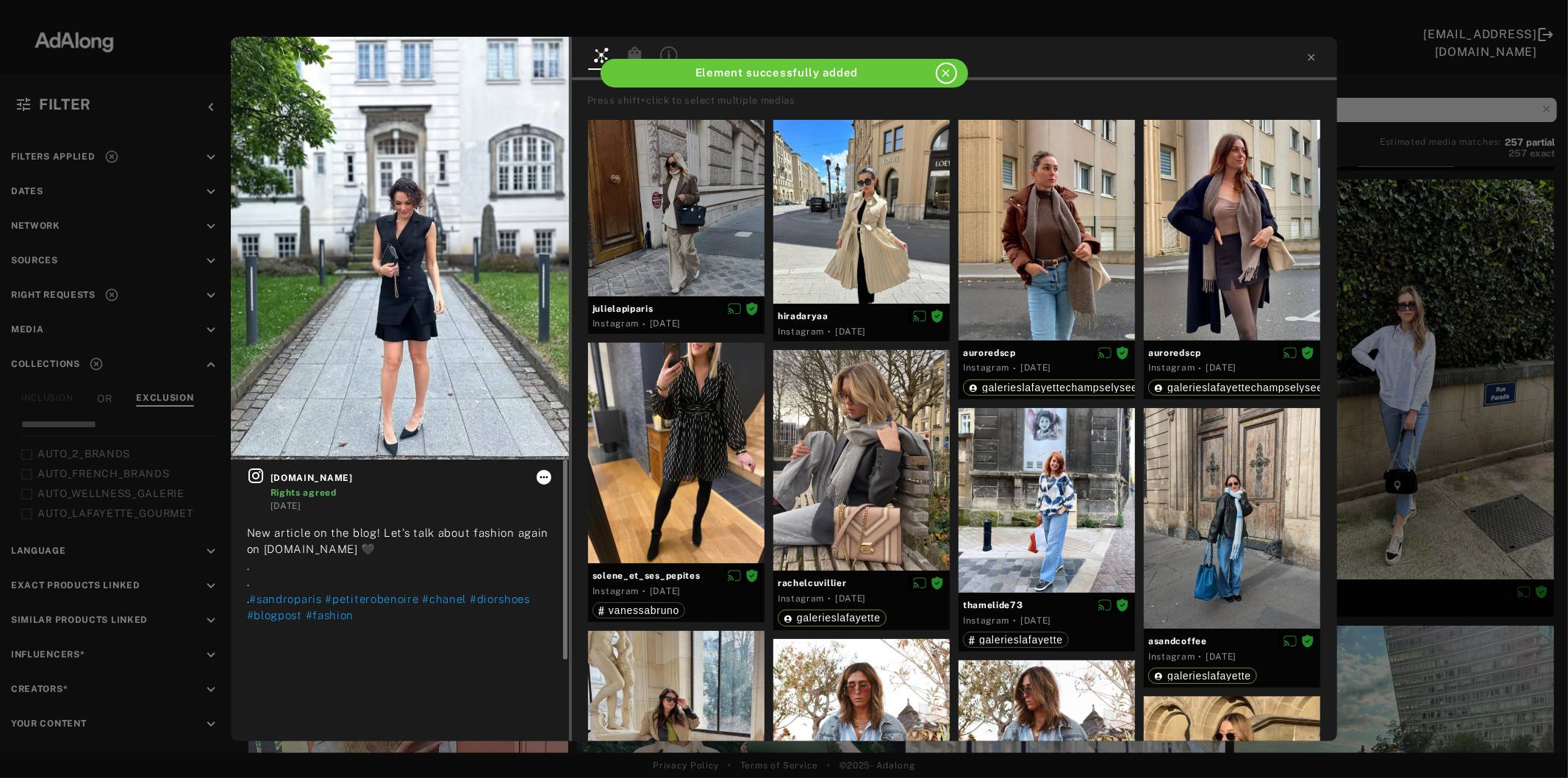
click at [541, 471] on icon at bounding box center [544, 477] width 12 height 12
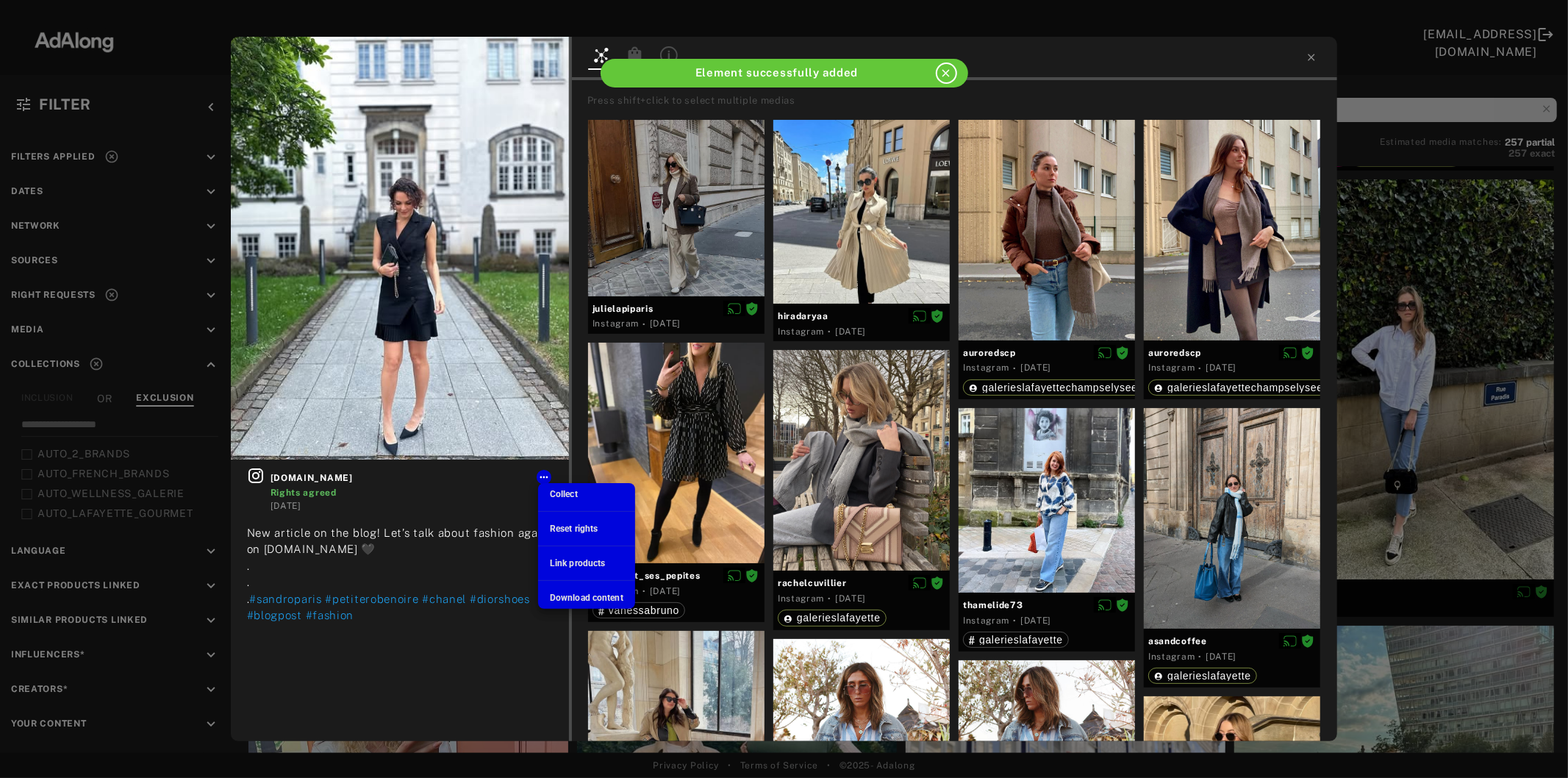
click at [561, 491] on span "Collect" at bounding box center [563, 494] width 28 height 11
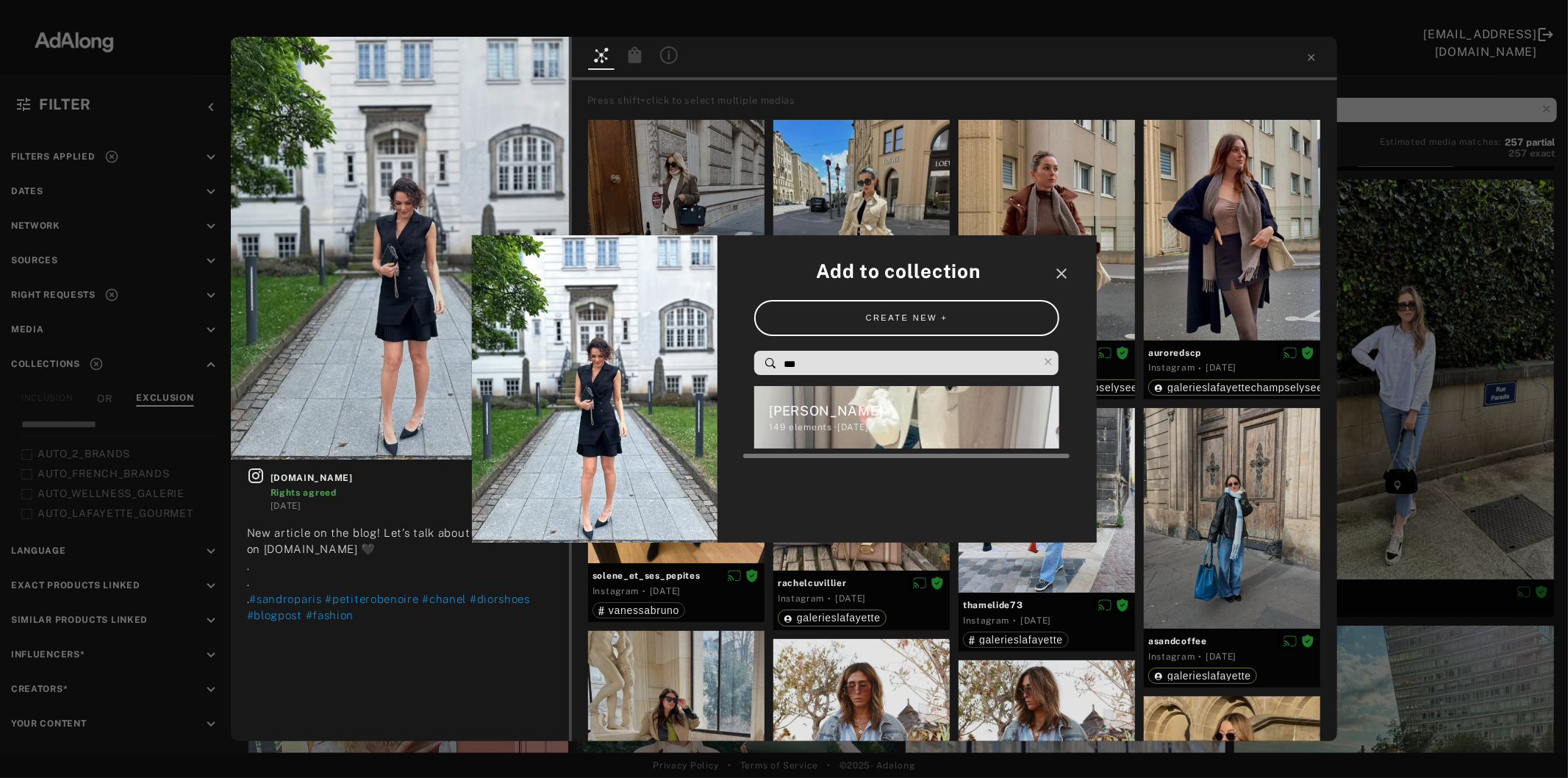
click at [872, 428] on div "149 elements · [DATE]" at bounding box center [914, 428] width 290 height 14
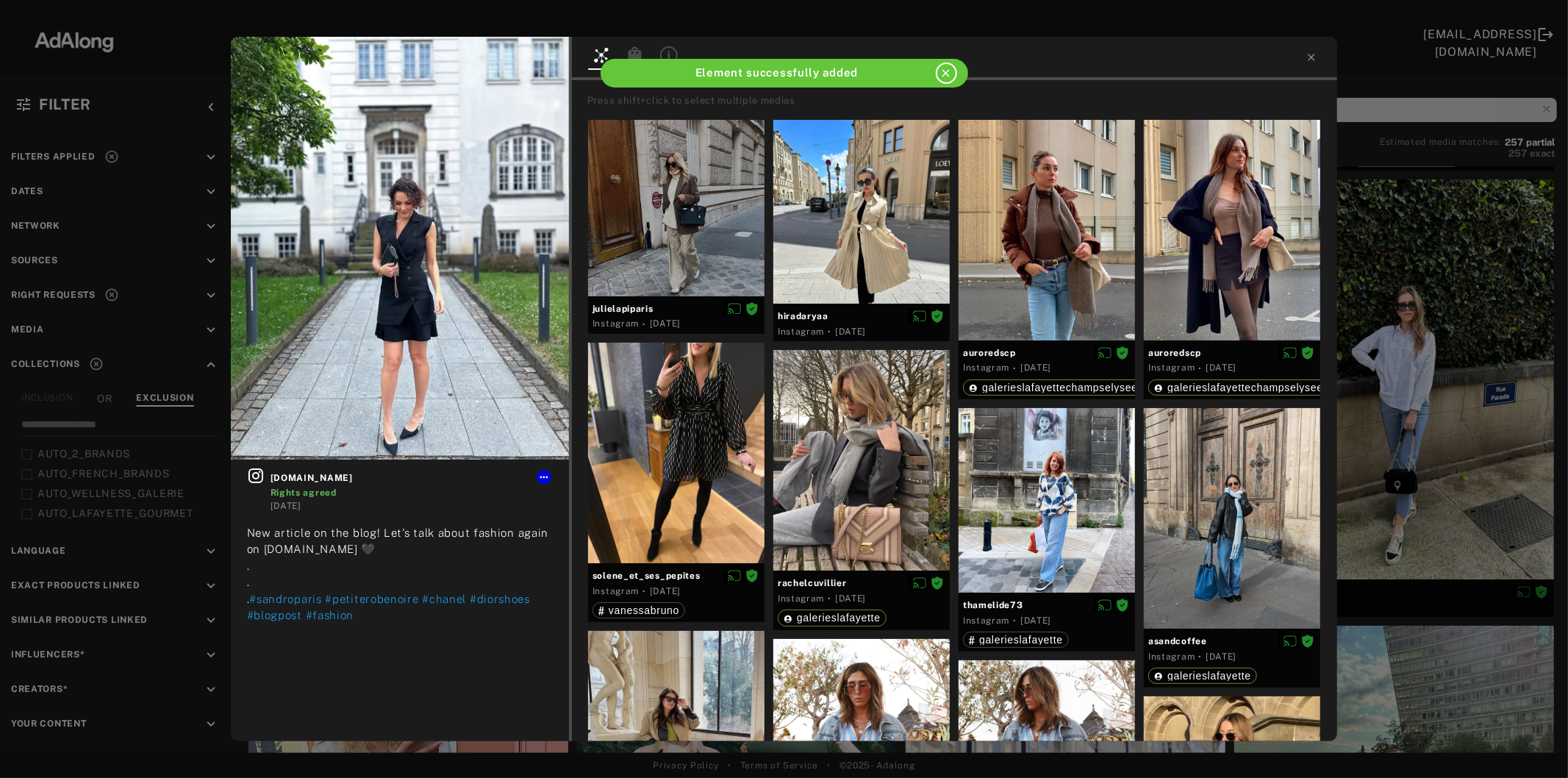
click at [1430, 412] on div "[DOMAIN_NAME] Rights agreed [DATE] New article on the blog! Let’s talk about fa…" at bounding box center [784, 389] width 1568 height 778
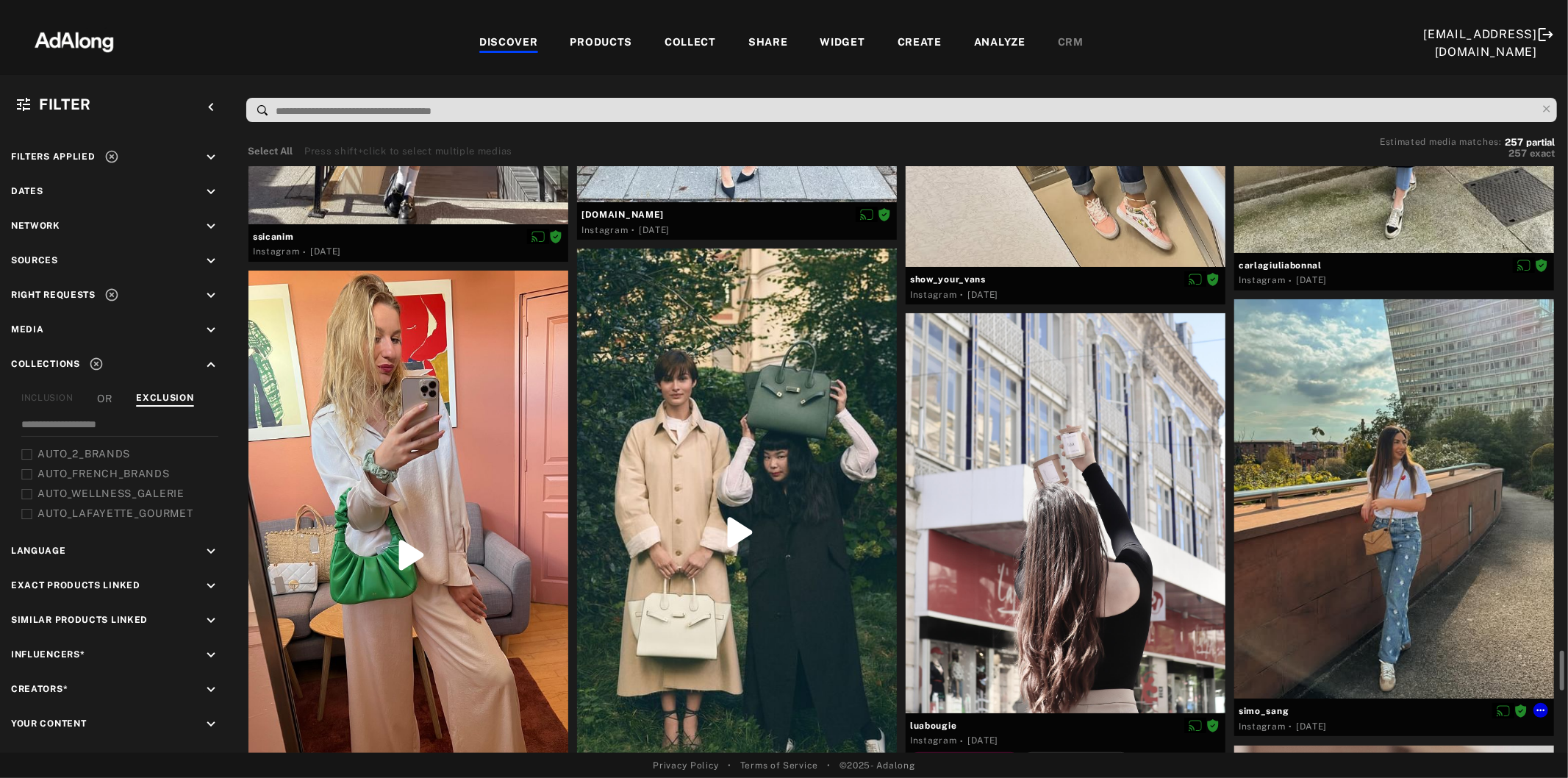
scroll to position [6044, 0]
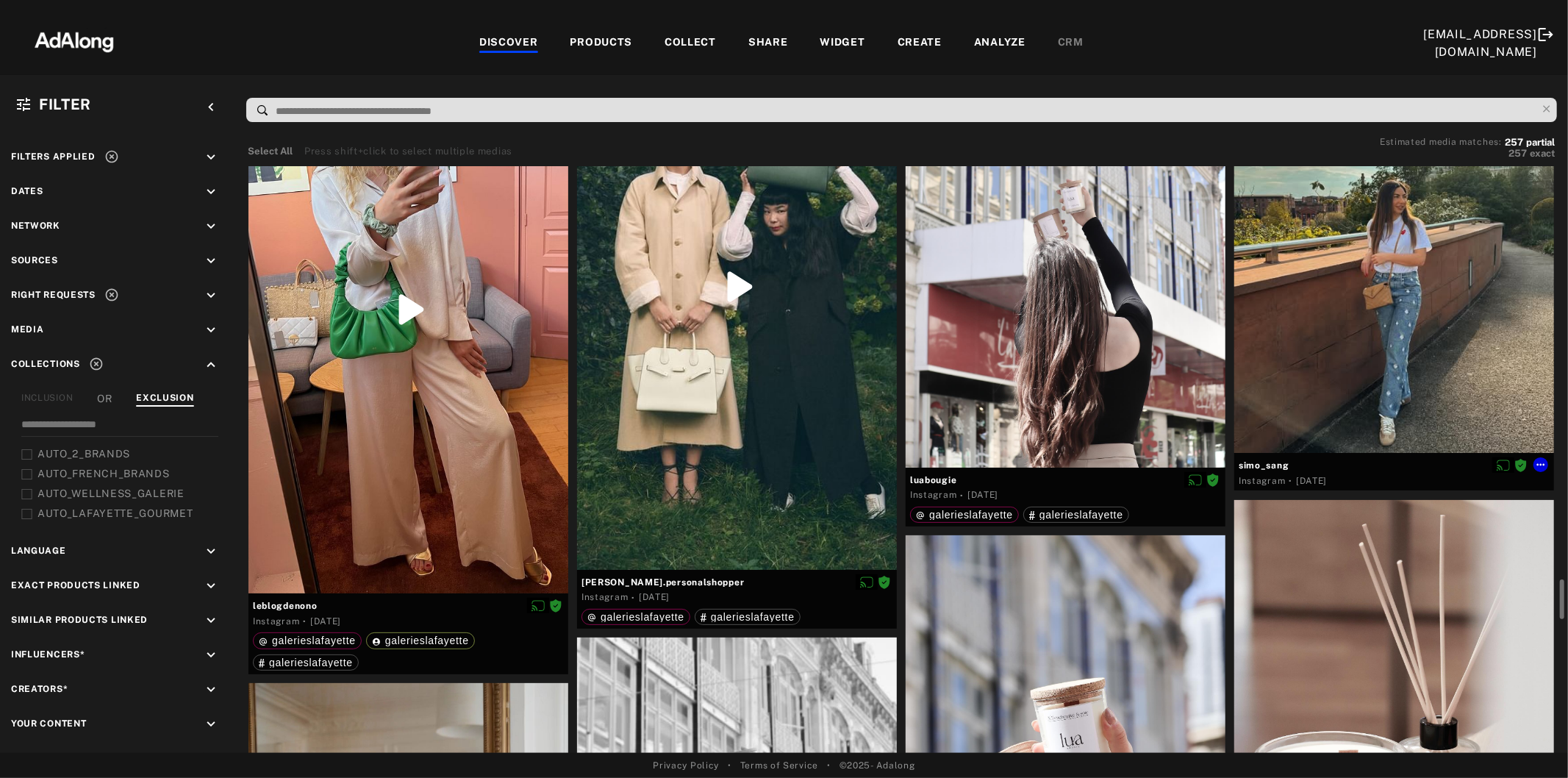
click at [1430, 410] on div at bounding box center [1394, 254] width 320 height 400
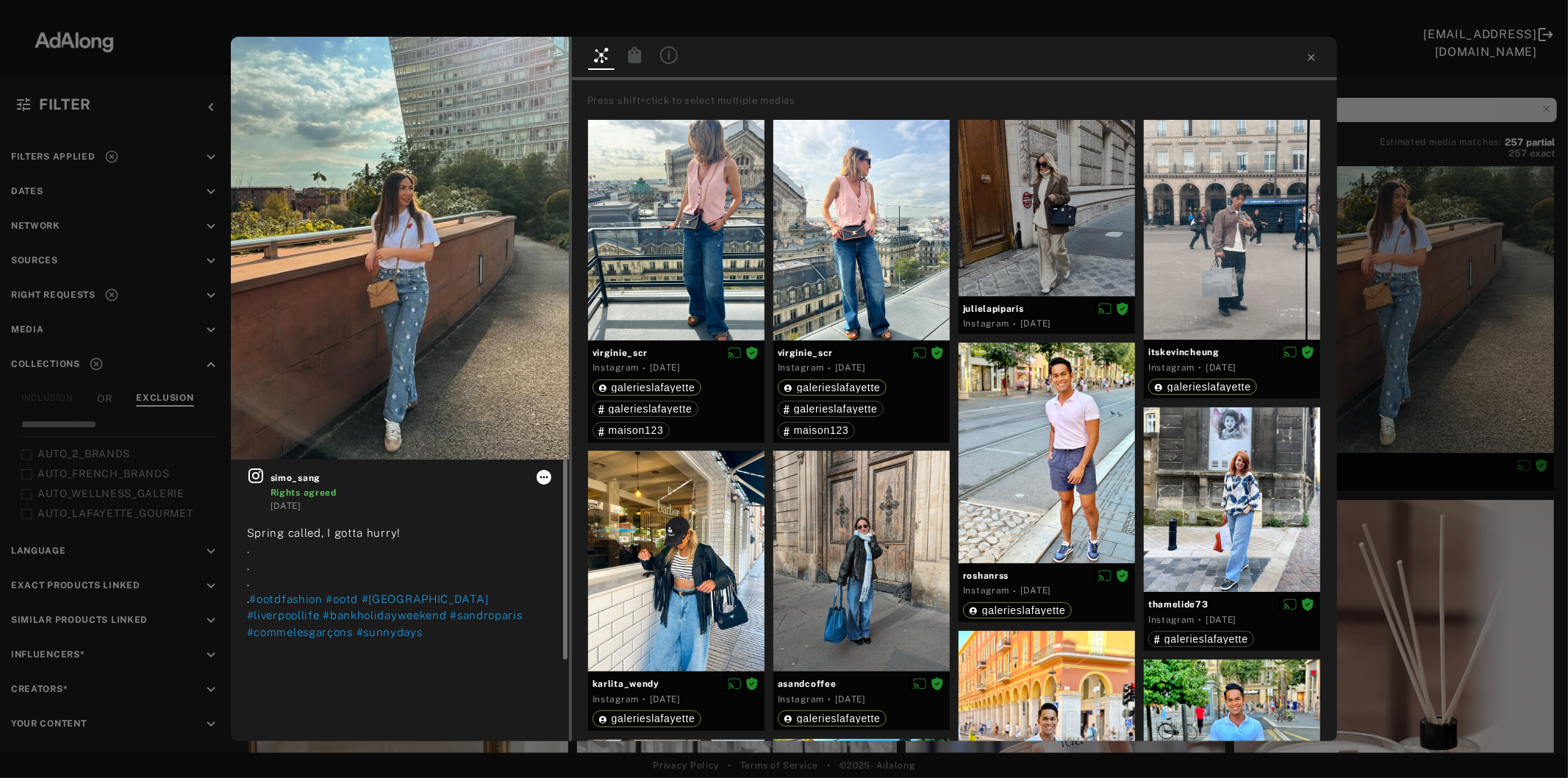
click at [547, 474] on icon at bounding box center [544, 477] width 12 height 12
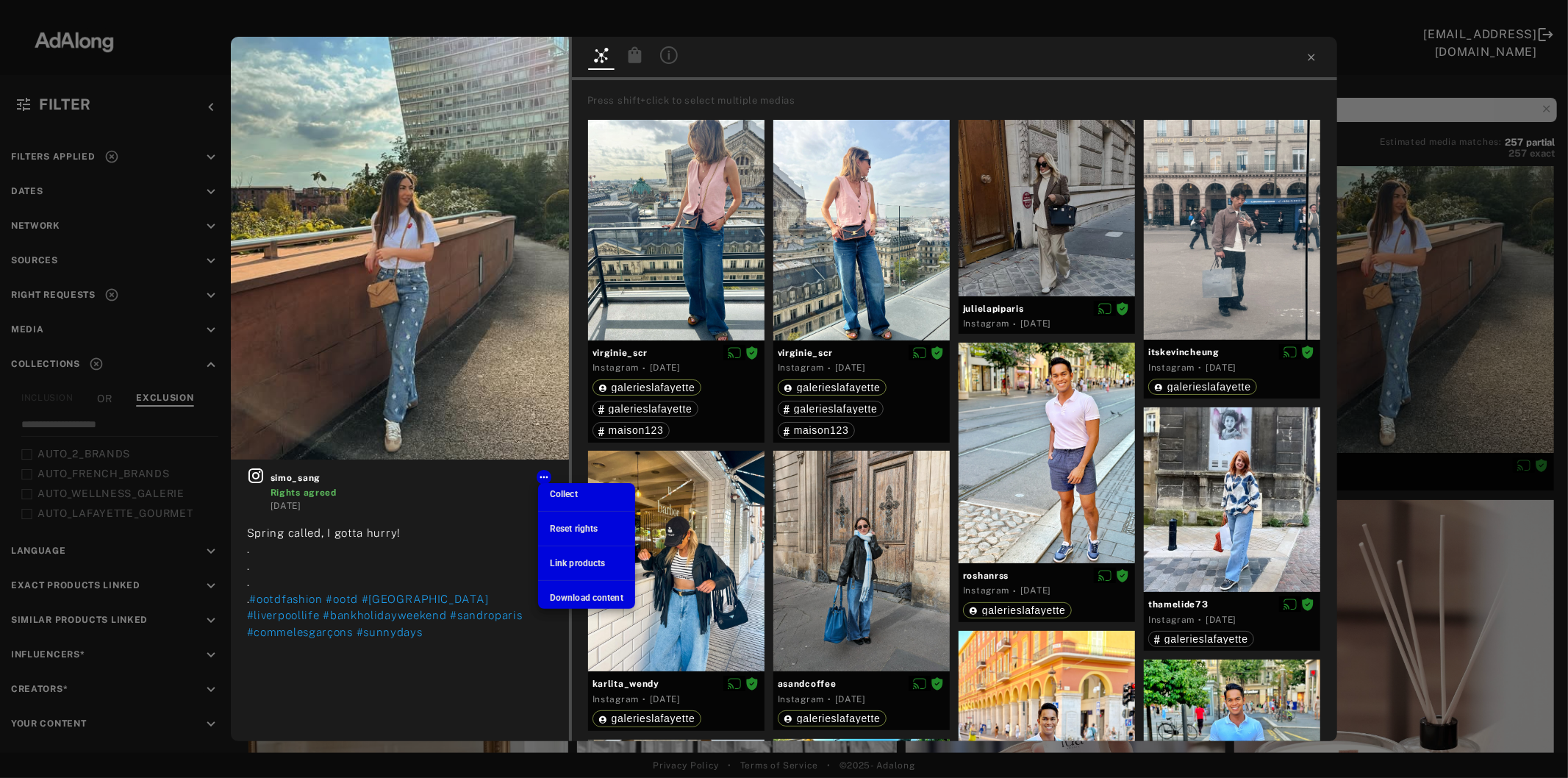
click at [557, 489] on span "Collect" at bounding box center [563, 494] width 28 height 11
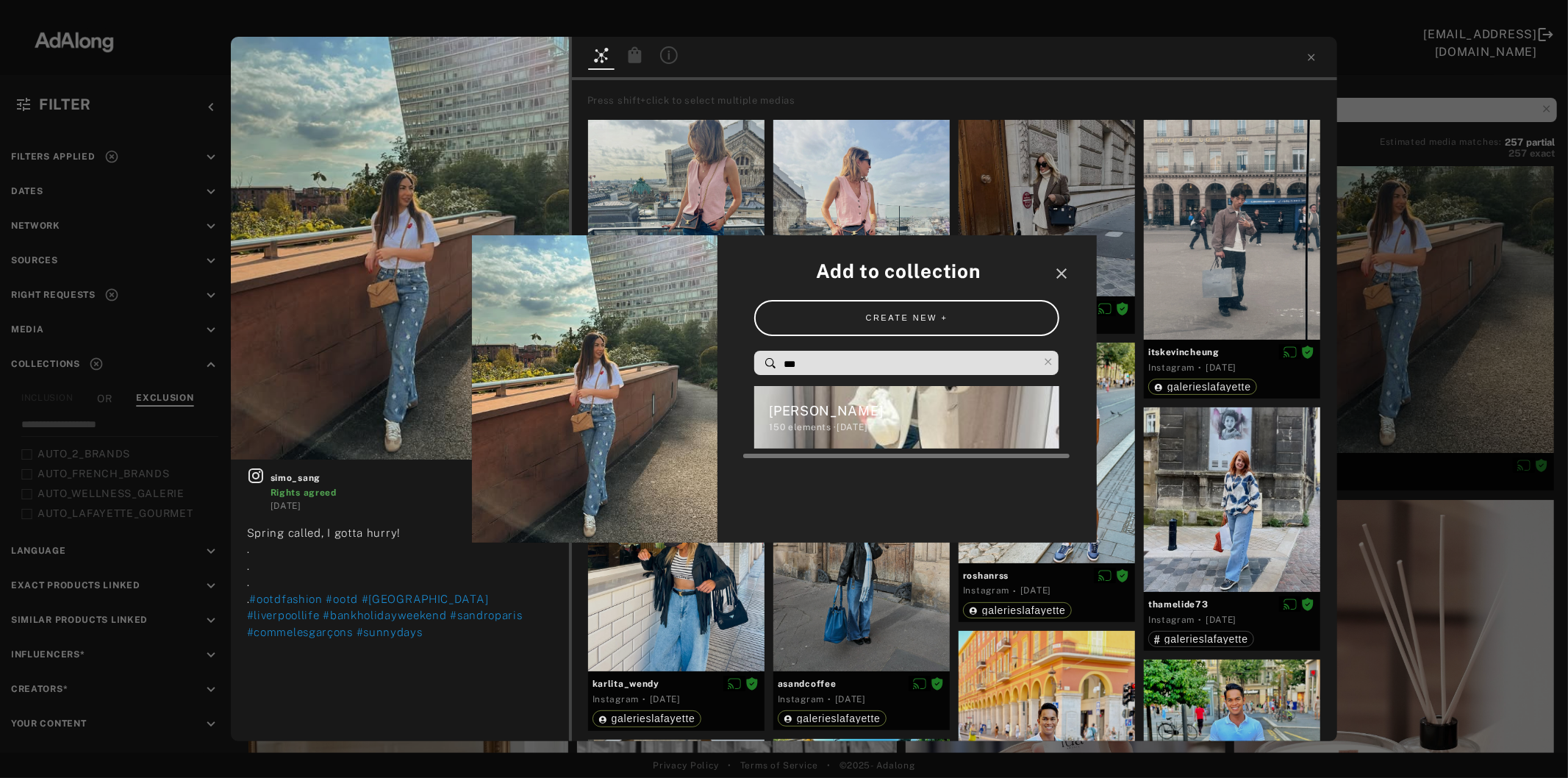
click at [813, 428] on div "150 elements · [DATE]" at bounding box center [914, 428] width 290 height 14
click at [1401, 344] on div "simo_sang Rights agreed [DATE] Spring called, I gotta hurry! . . . . #ootdfashi…" at bounding box center [784, 389] width 1568 height 778
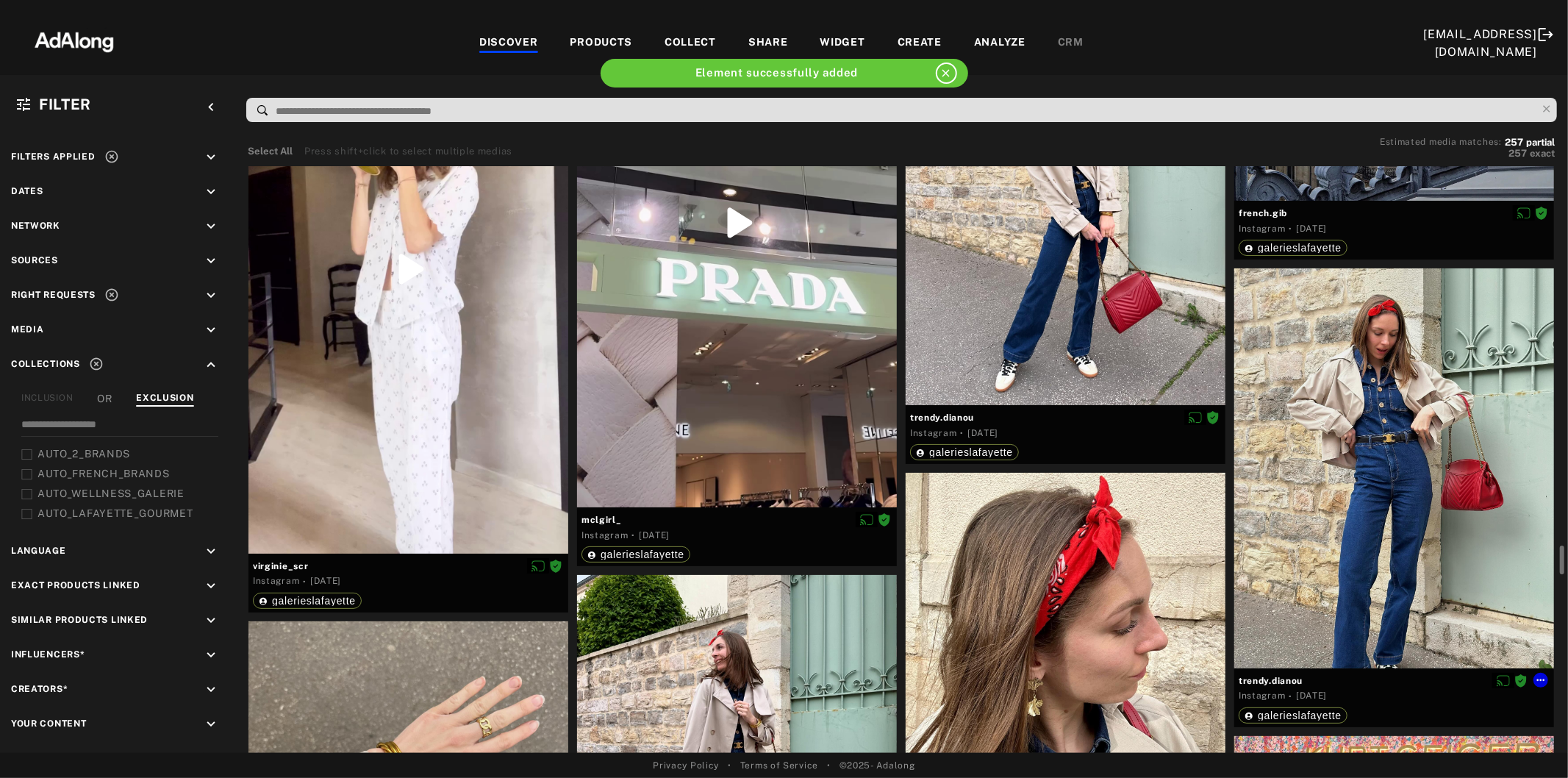
scroll to position [7841, 0]
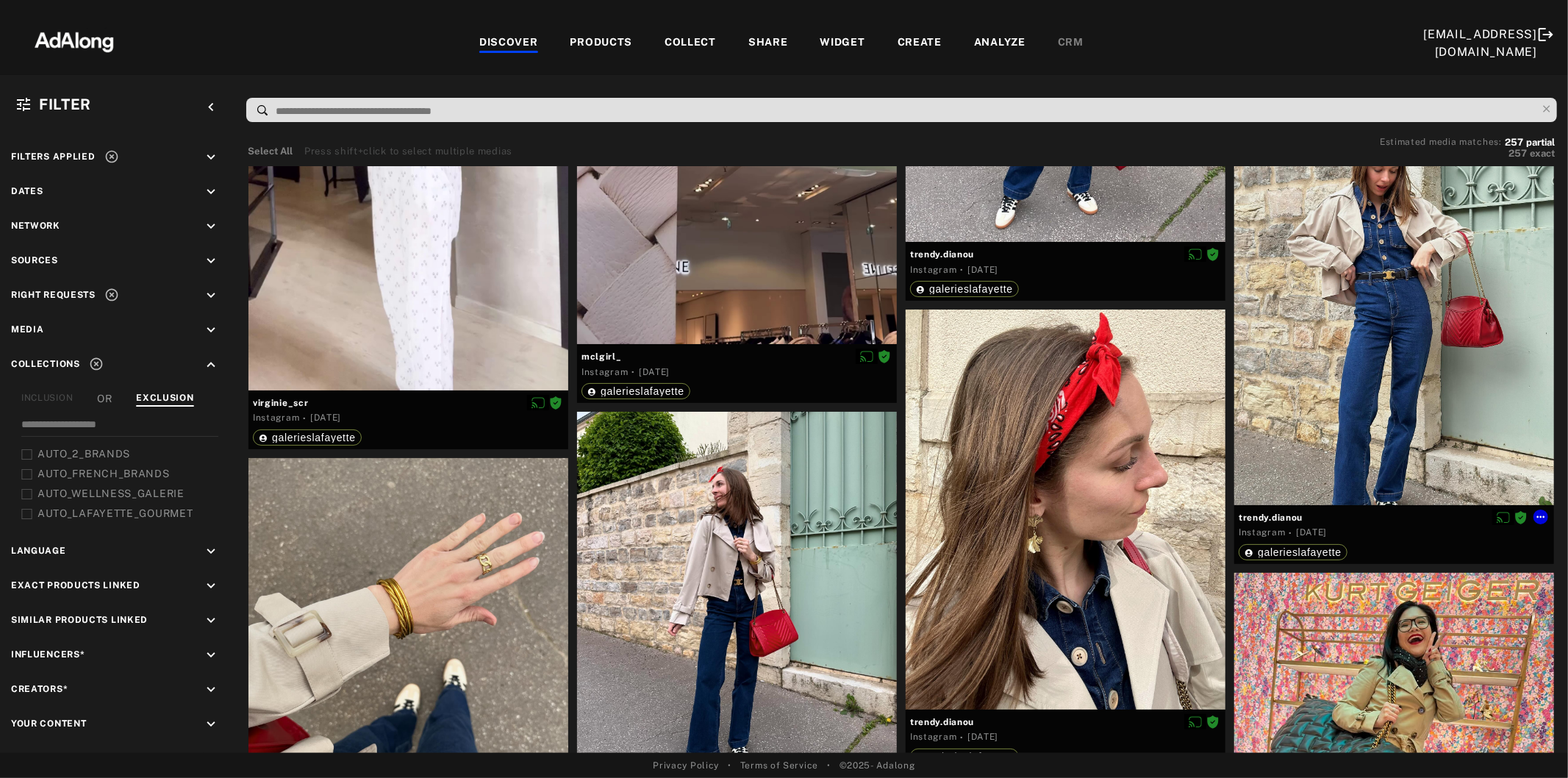
click at [1401, 344] on div at bounding box center [1394, 305] width 320 height 399
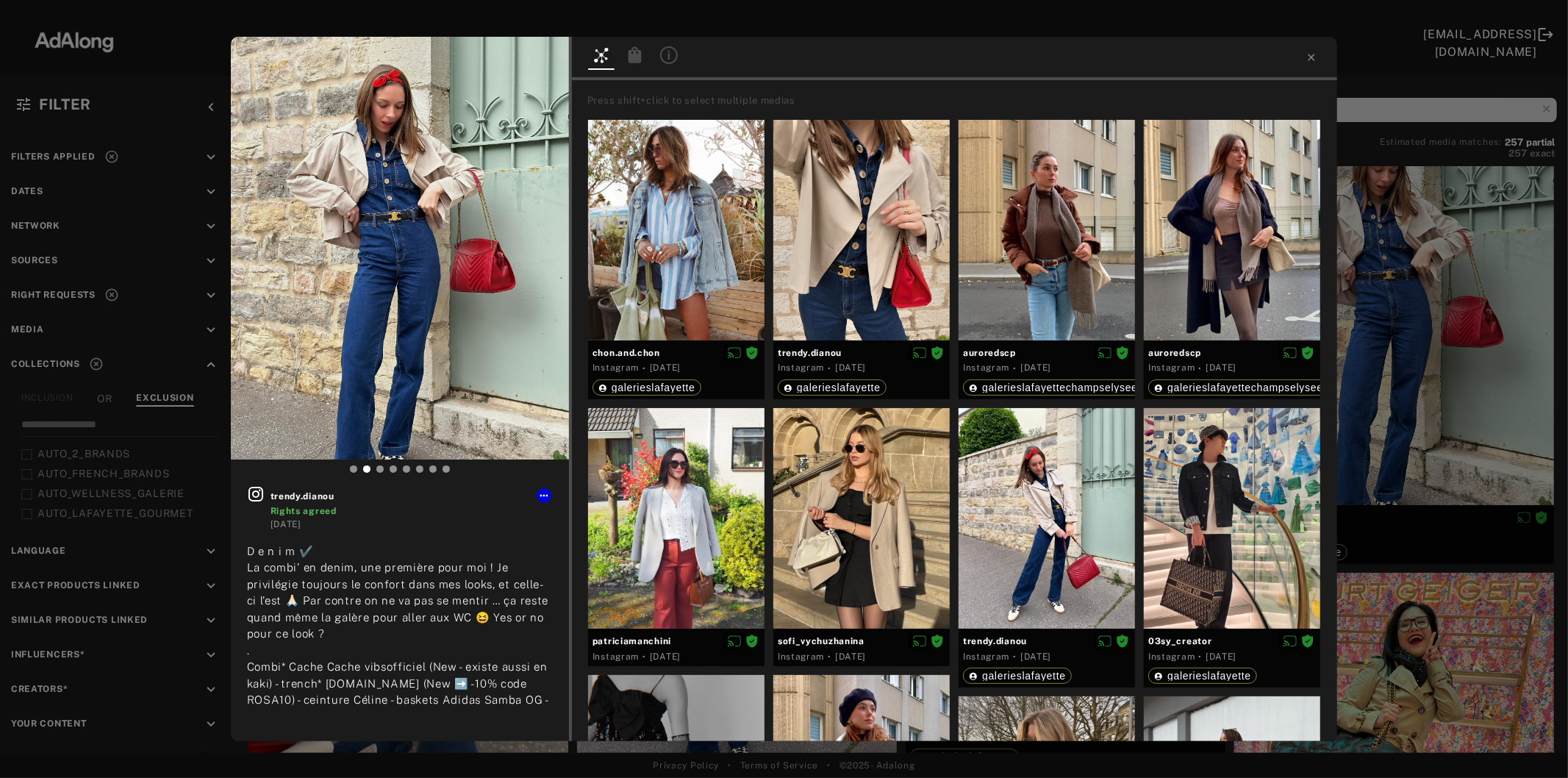
scroll to position [201, 0]
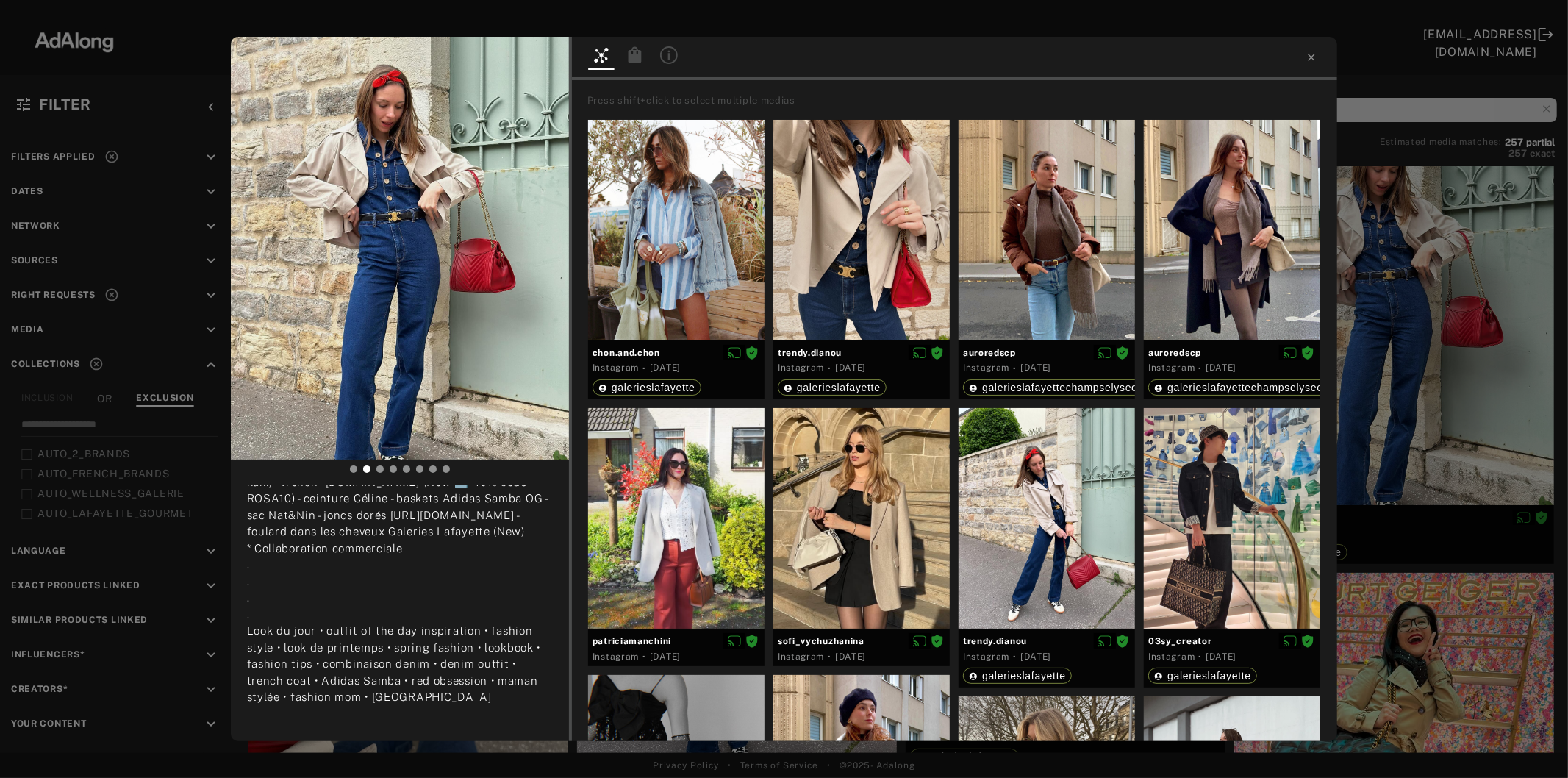
click at [1376, 421] on div "trendy.dianou Rights agreed [DATE] D e n i m ✔️ La combi’ en denim, une premièr…" at bounding box center [784, 389] width 1568 height 778
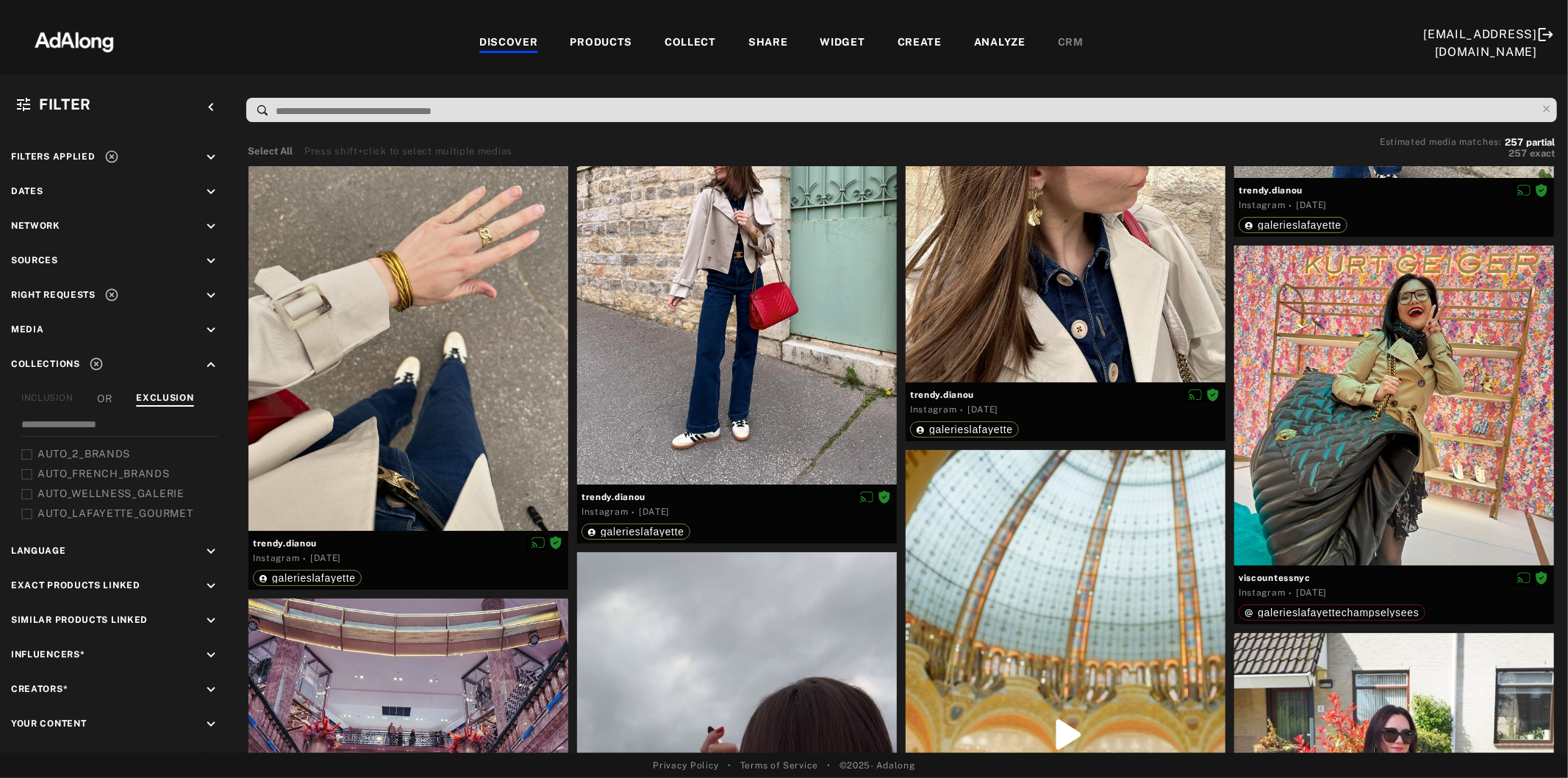
scroll to position [8495, 0]
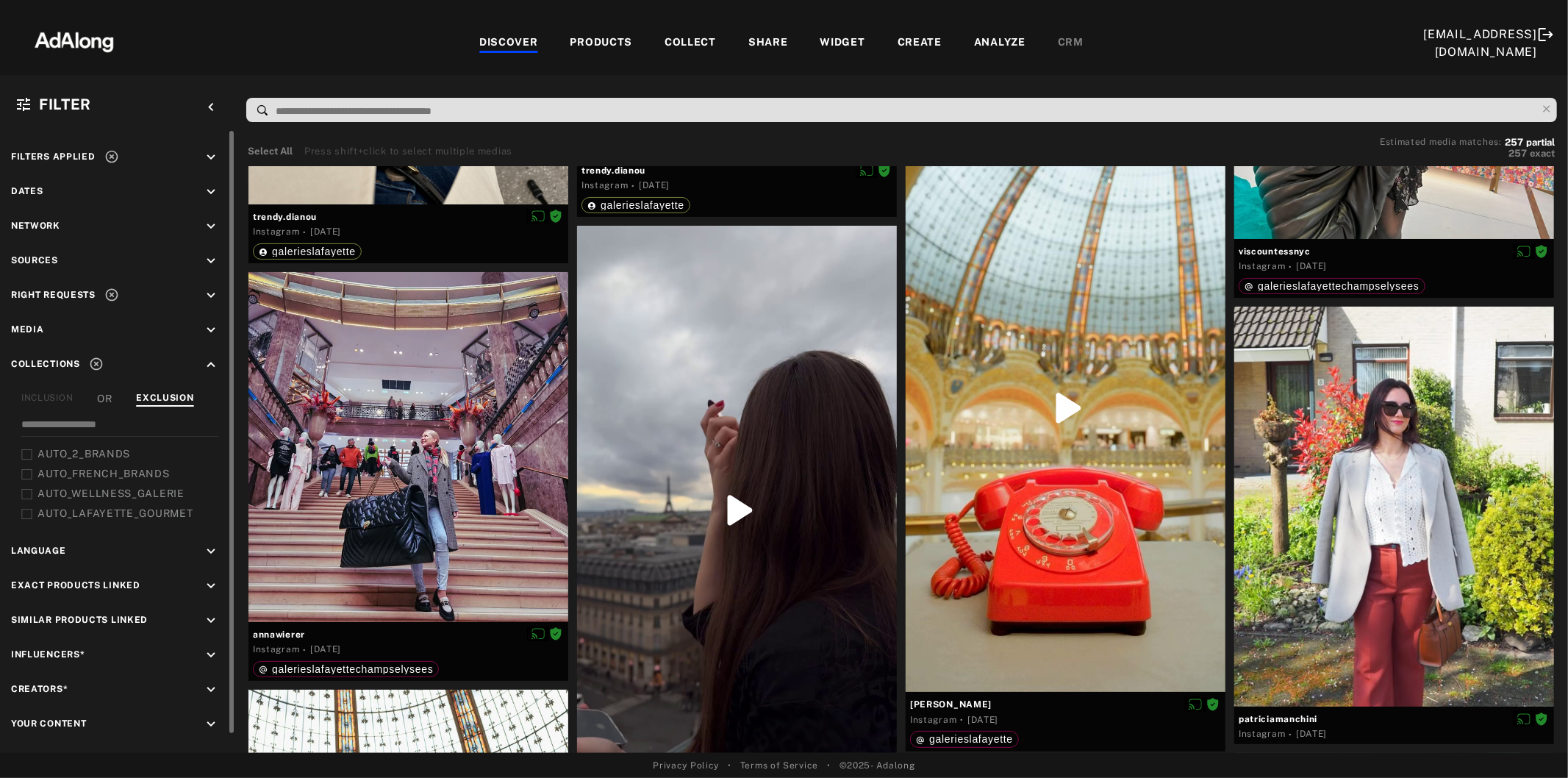
click at [110, 152] on icon at bounding box center [111, 156] width 15 height 15
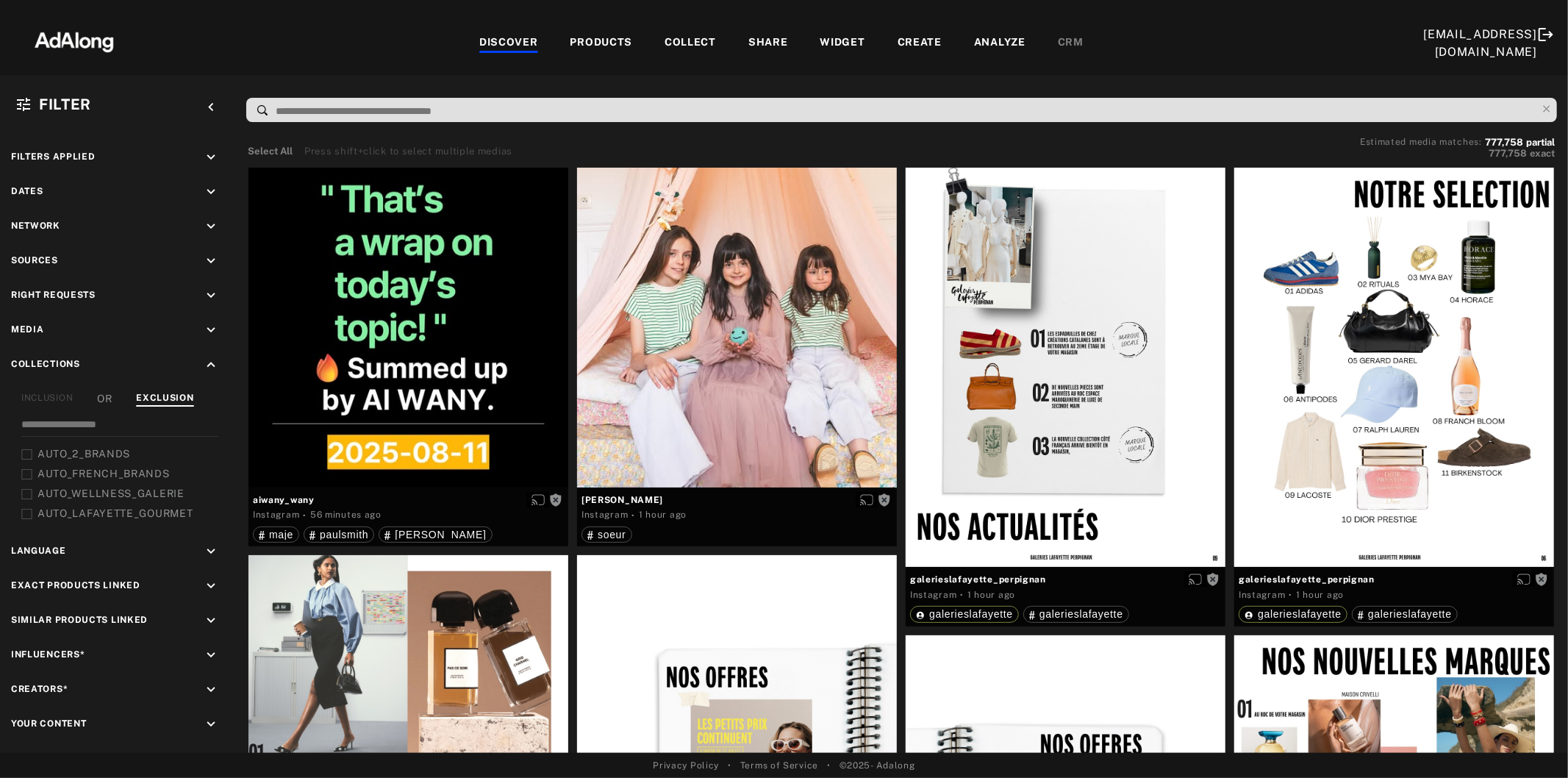
click at [665, 37] on div "COLLECT" at bounding box center [690, 43] width 52 height 18
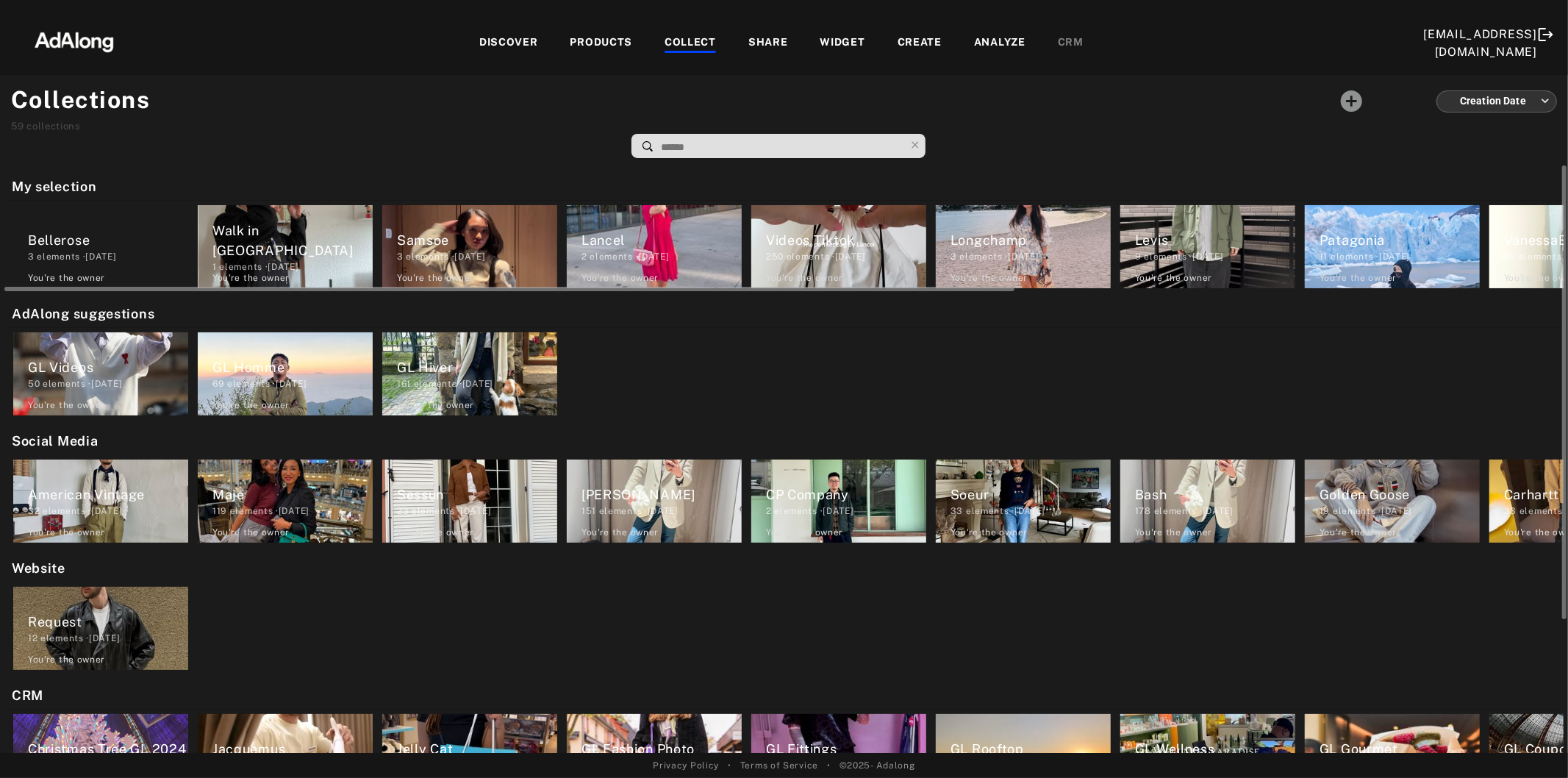
click at [103, 250] on div "3 elements · [DATE]" at bounding box center [108, 257] width 160 height 14
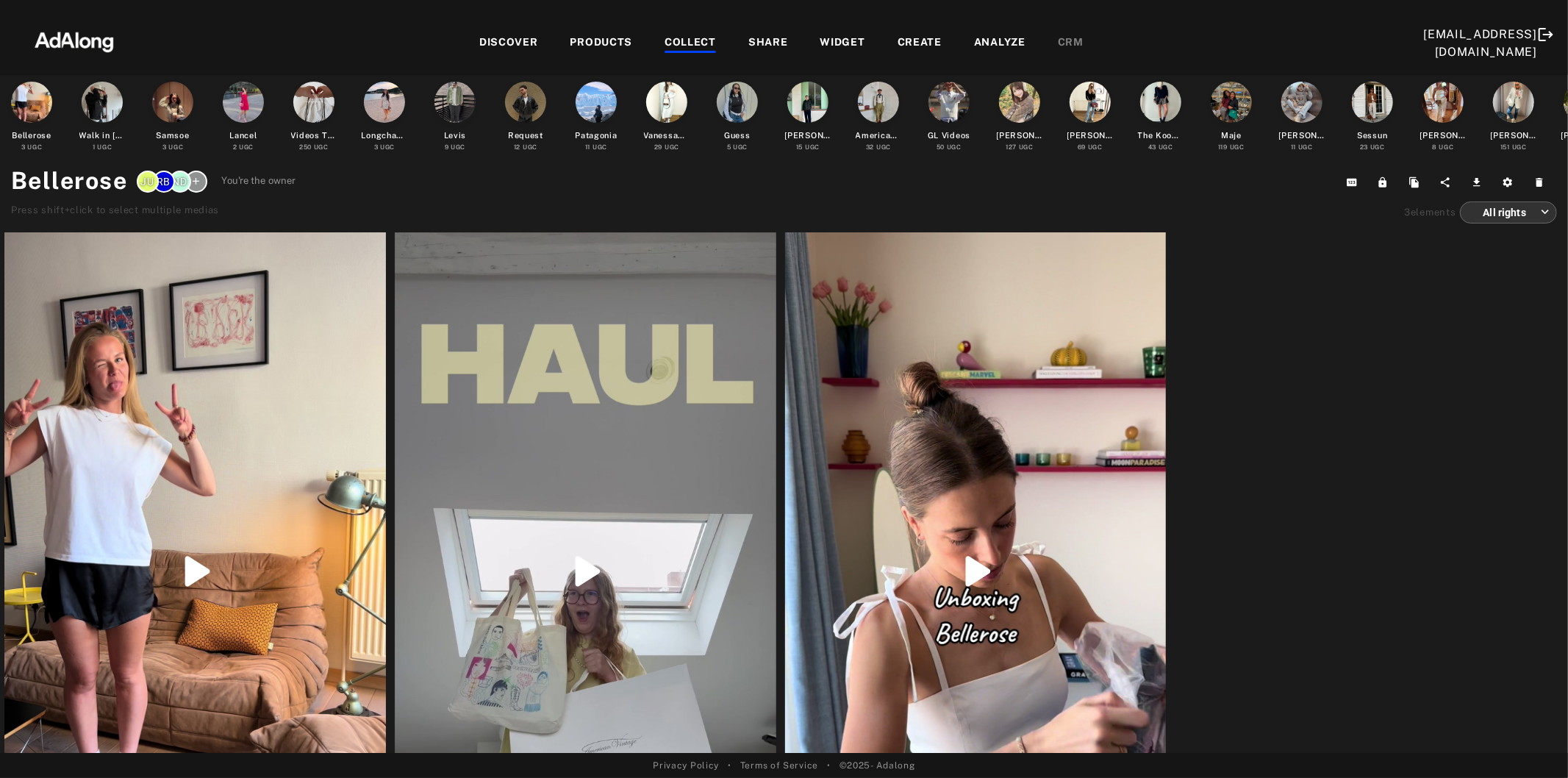
click at [665, 45] on div "COLLECT" at bounding box center [690, 43] width 52 height 18
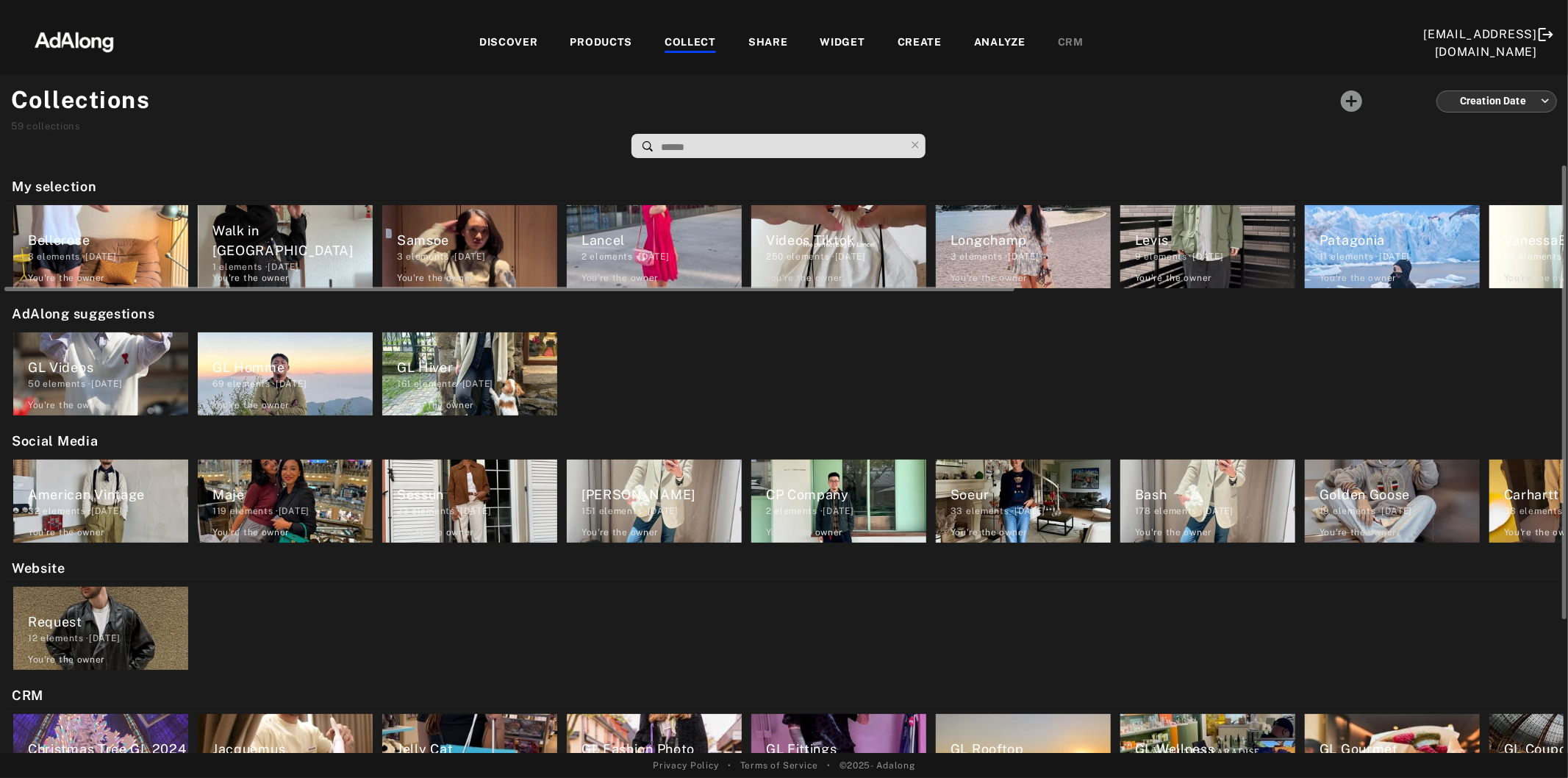
click at [229, 247] on div "Walk in [GEOGRAPHIC_DATA]" at bounding box center [293, 240] width 160 height 40
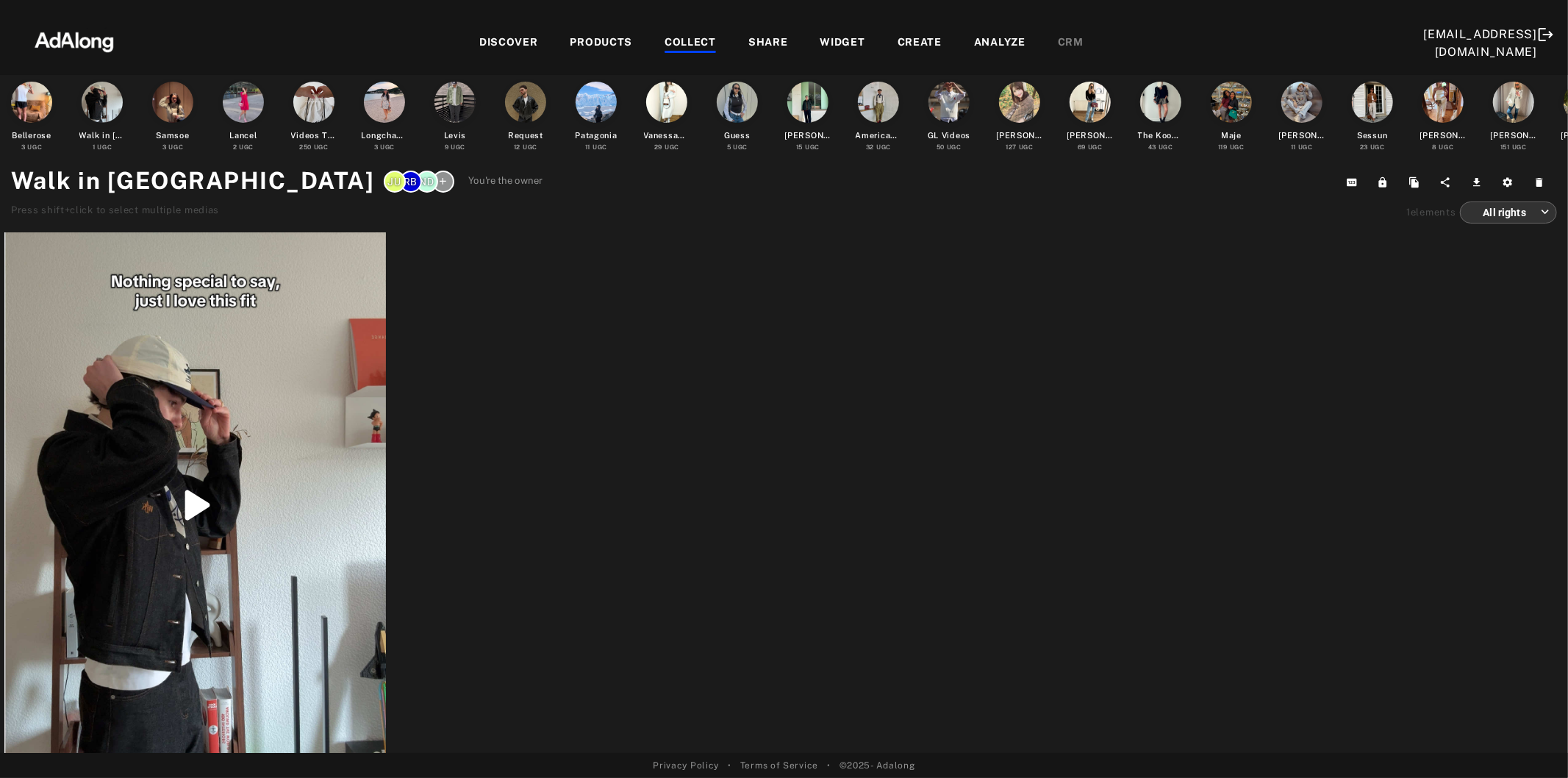
click at [665, 37] on div "COLLECT" at bounding box center [690, 43] width 52 height 18
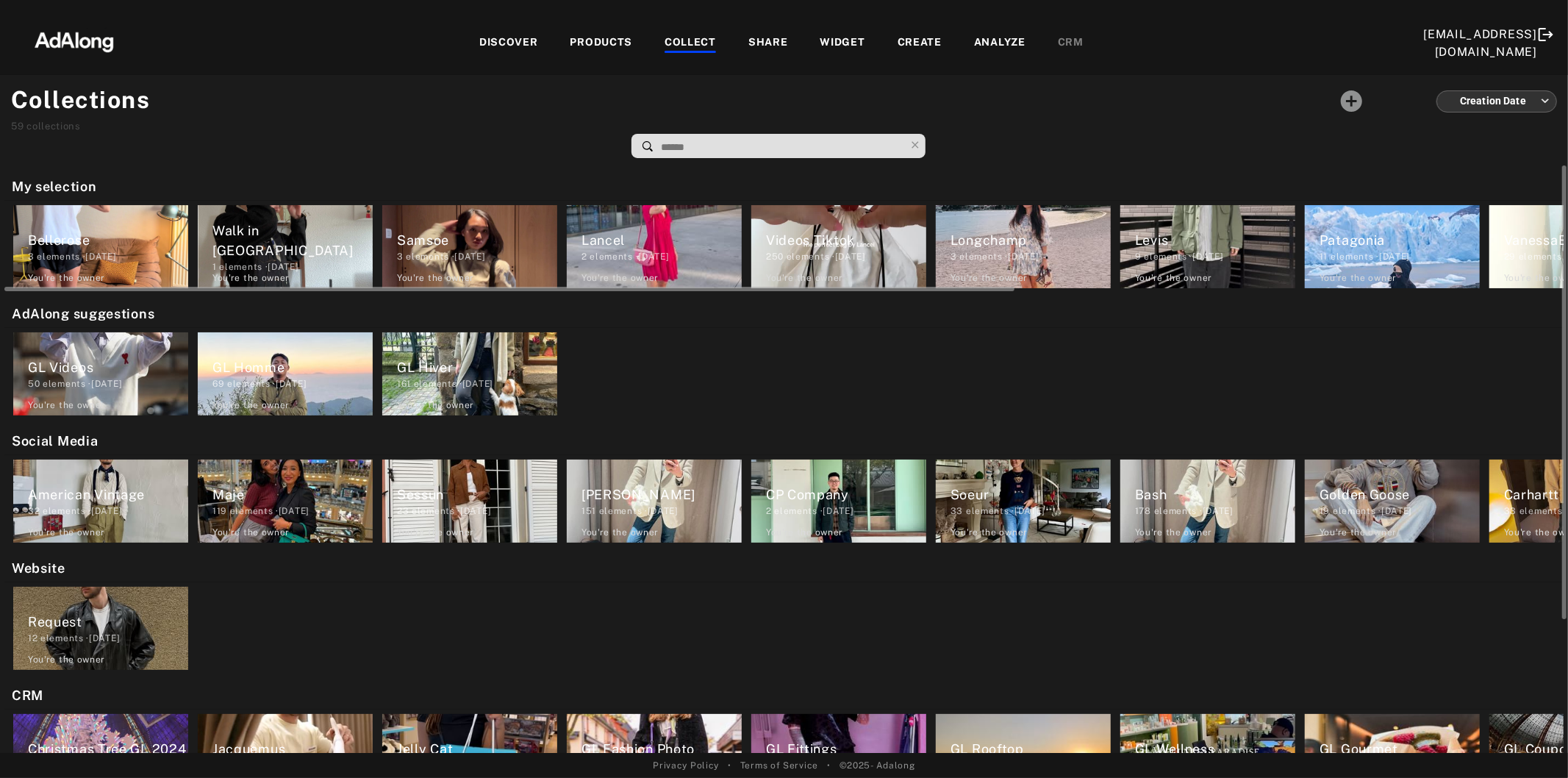
click at [486, 258] on div "3 elements · [DATE]" at bounding box center [477, 257] width 160 height 14
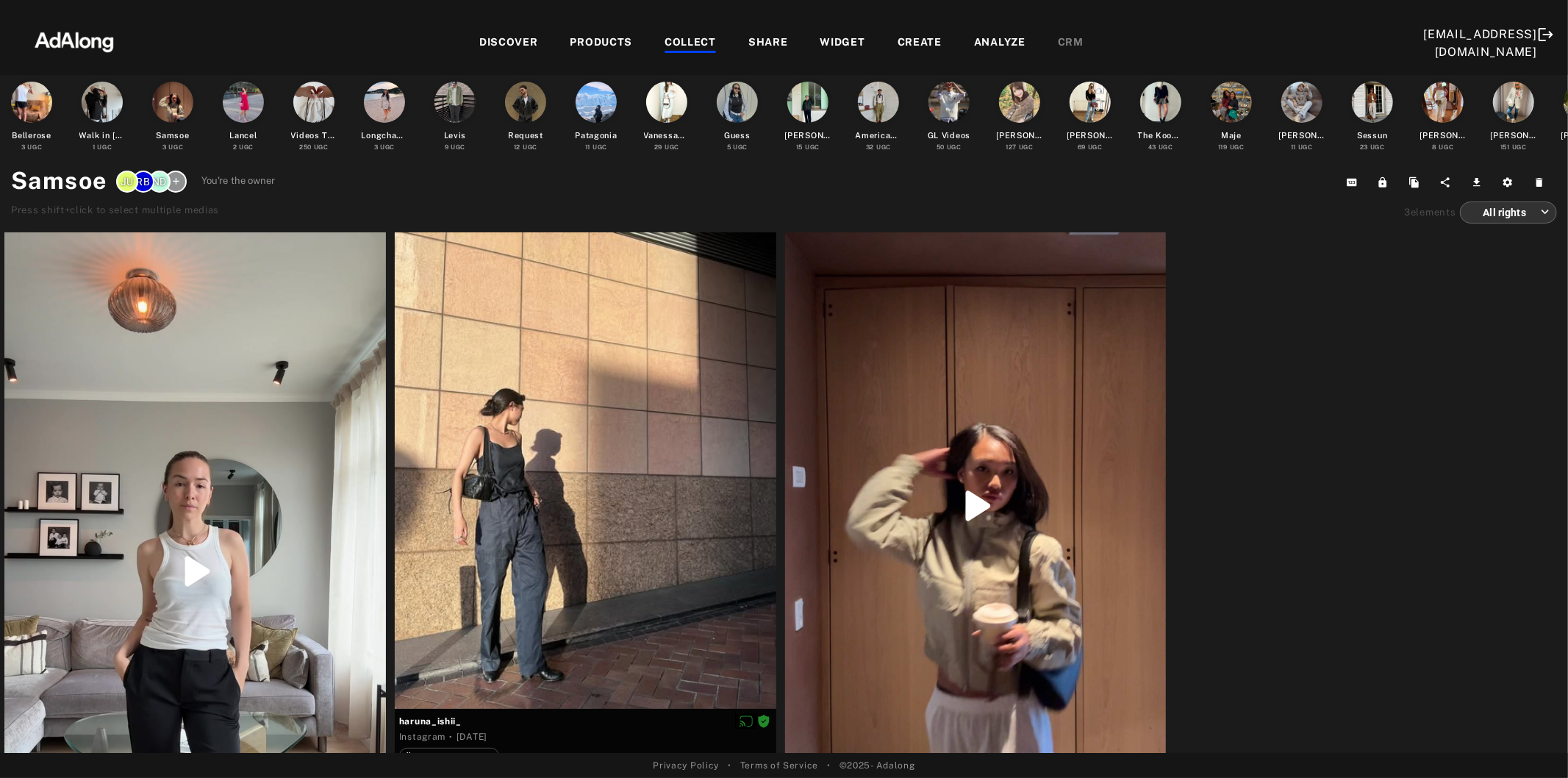
click at [665, 37] on div "COLLECT" at bounding box center [690, 43] width 52 height 18
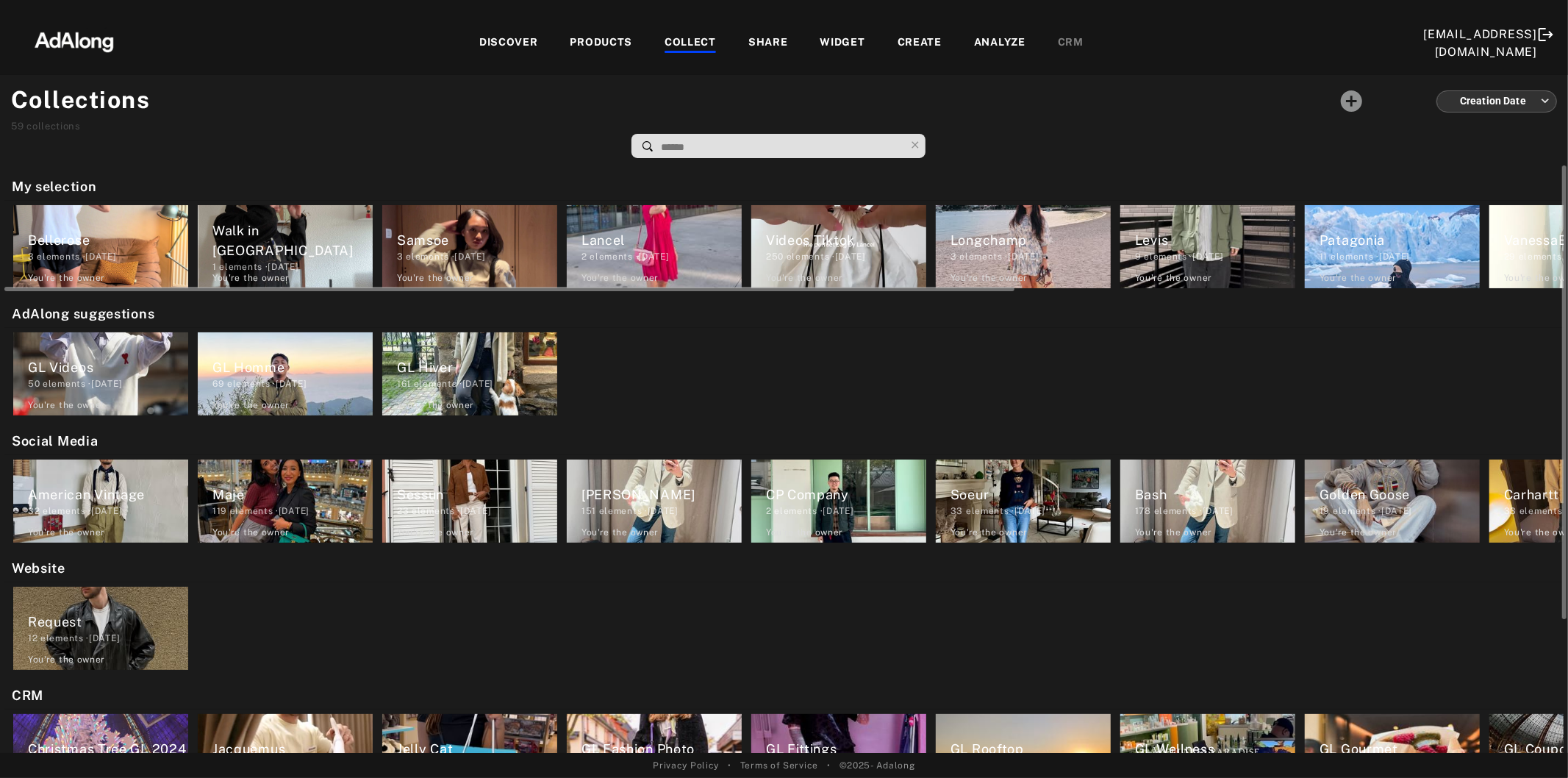
click at [627, 245] on div "Lancel" at bounding box center [662, 240] width 160 height 20
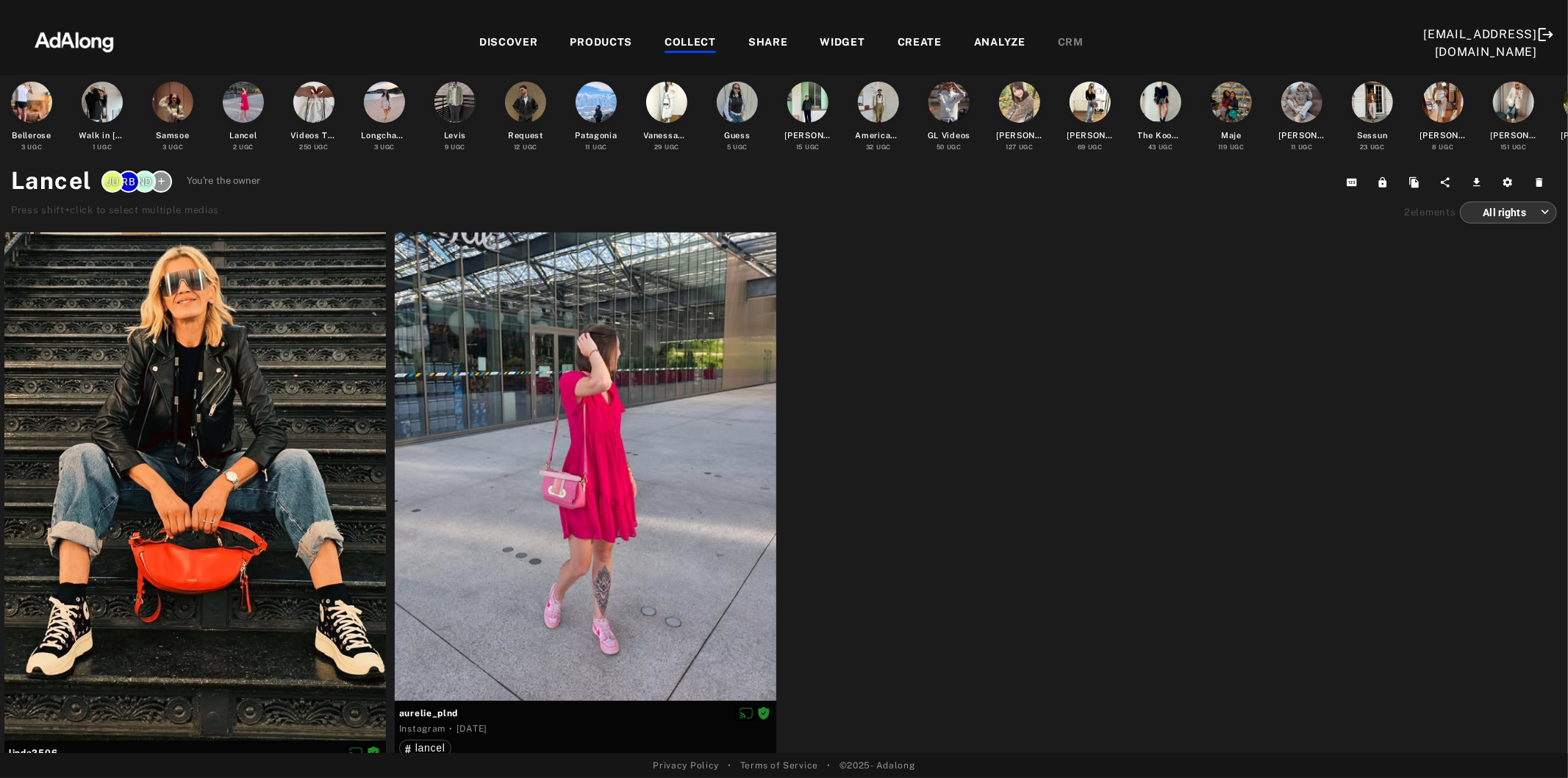
click at [665, 41] on div "COLLECT" at bounding box center [690, 43] width 52 height 18
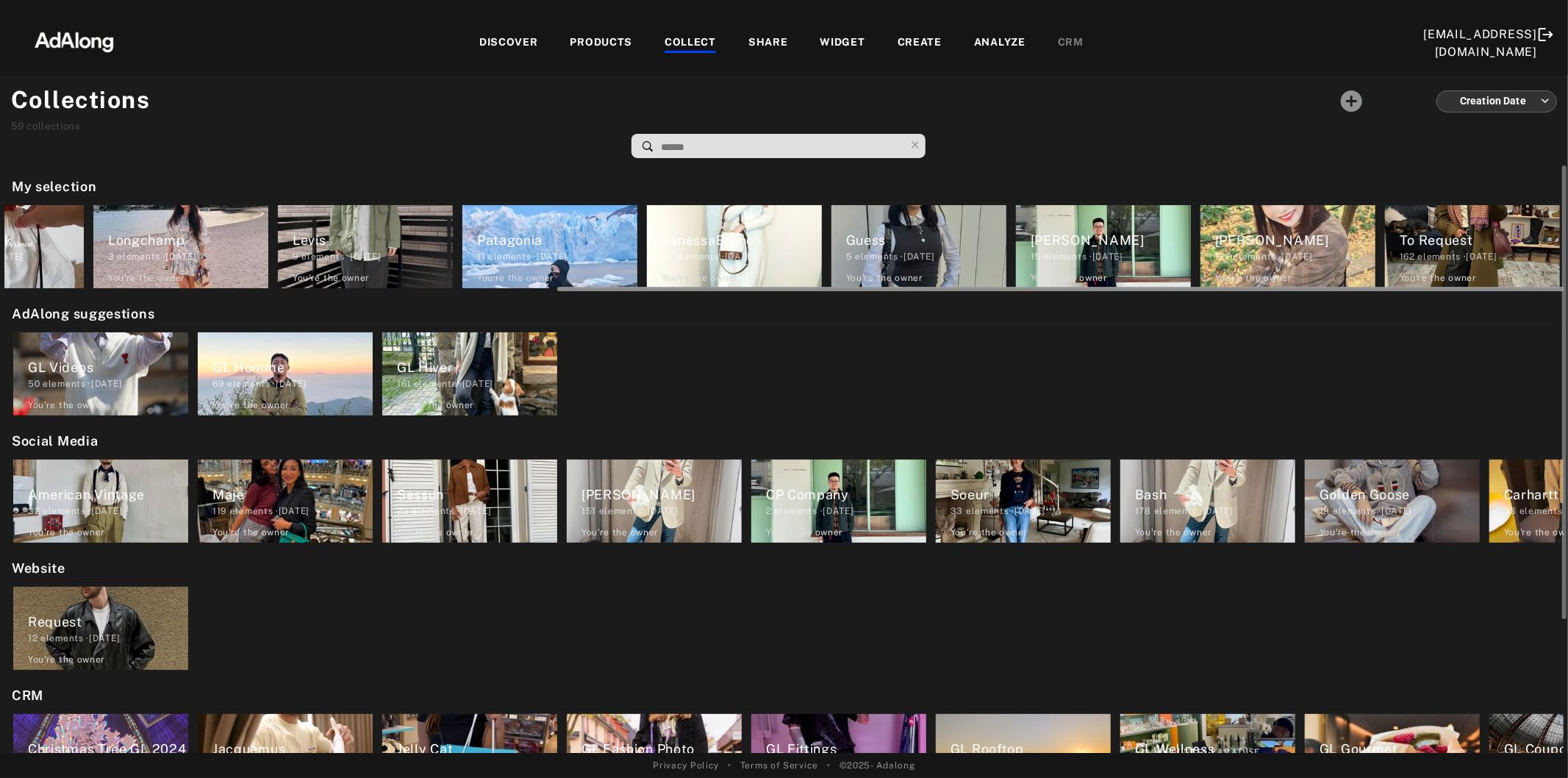
scroll to position [0, 847]
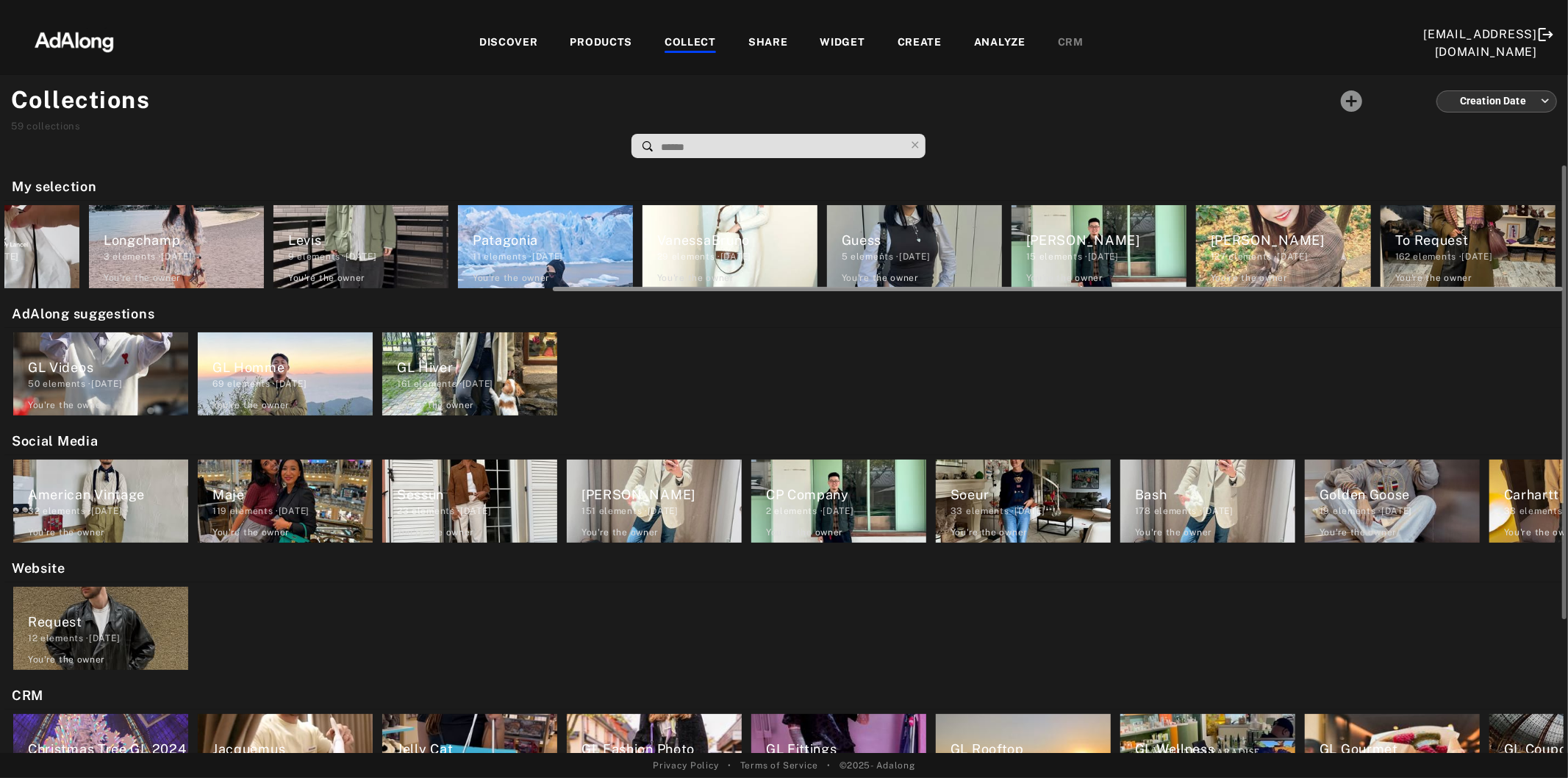
drag, startPoint x: 626, startPoint y: 287, endPoint x: 1233, endPoint y: 282, distance: 607.0
click at [1233, 282] on div "Bellerose 3 elements · [DATE] You're the owner delete Walk in [GEOGRAPHIC_DATA]…" at bounding box center [784, 247] width 1559 height 92
click at [720, 262] on div "29 elements · [DATE]" at bounding box center [737, 257] width 160 height 14
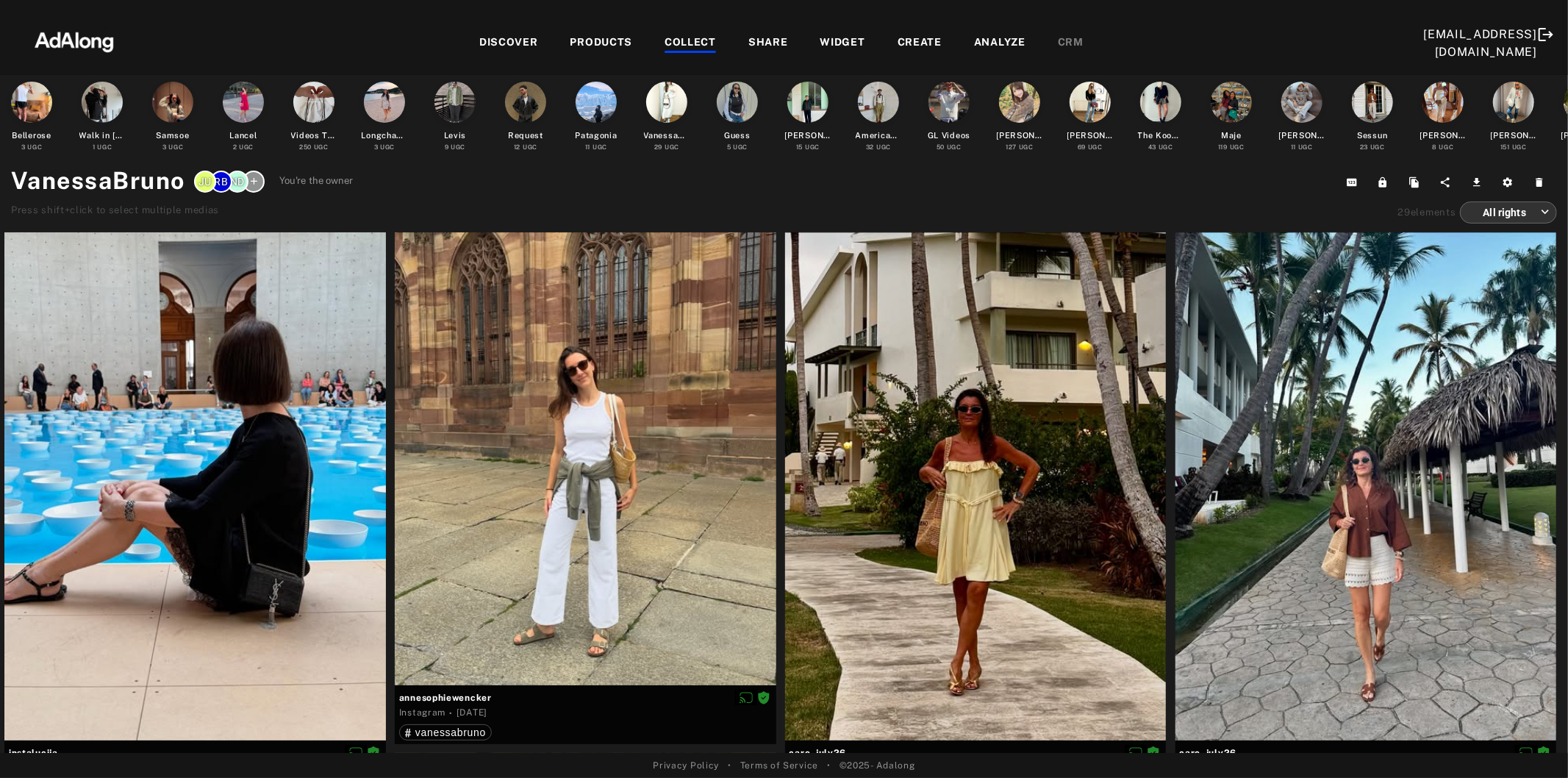
click at [1515, 209] on body "Add to collection close CREATE NEW + *** [PERSON_NAME] 151 elements · [DATE] DI…" at bounding box center [784, 389] width 1568 height 778
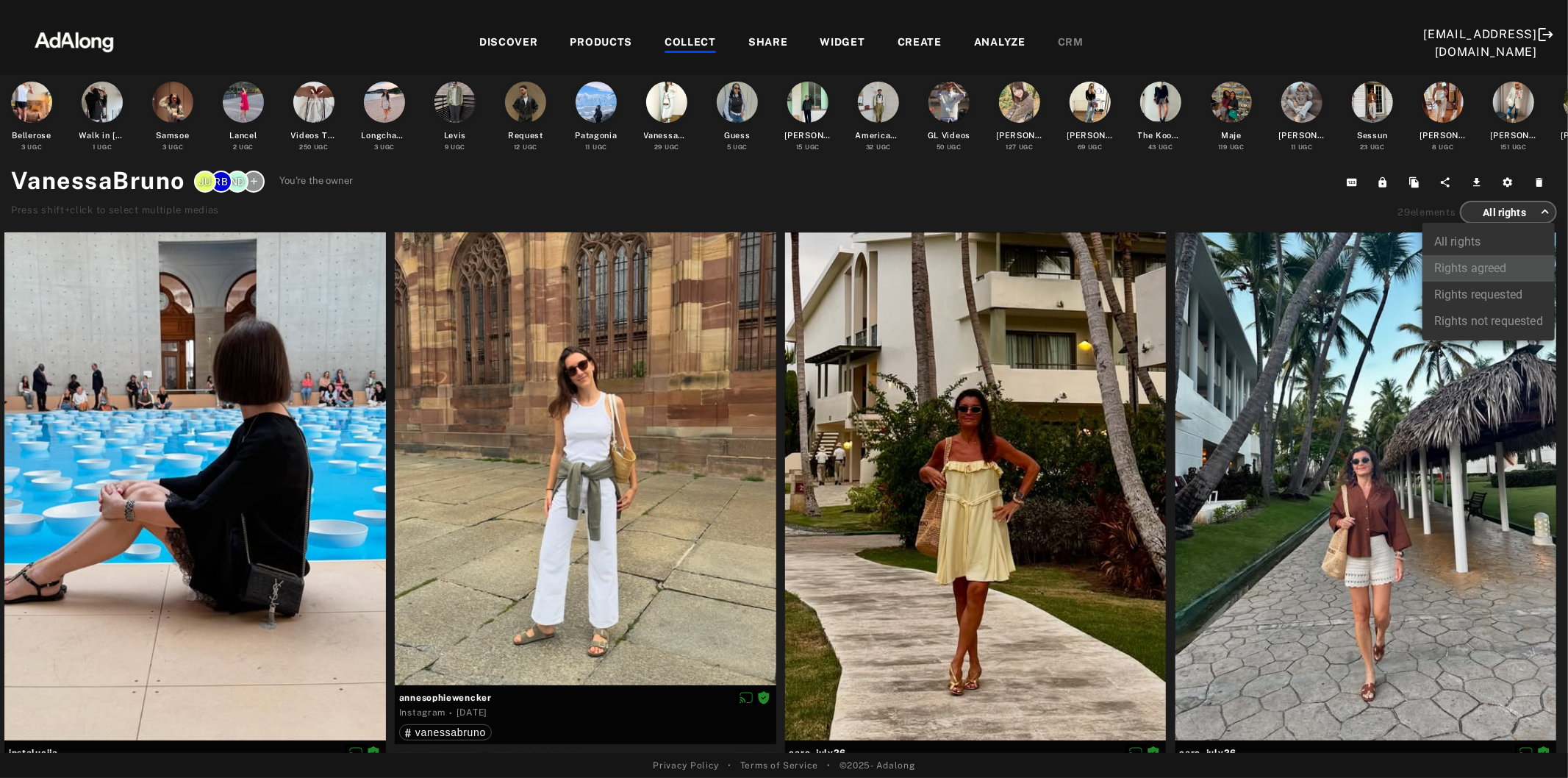
click at [1489, 267] on li "Rights agreed" at bounding box center [1489, 267] width 133 height 26
type input "******"
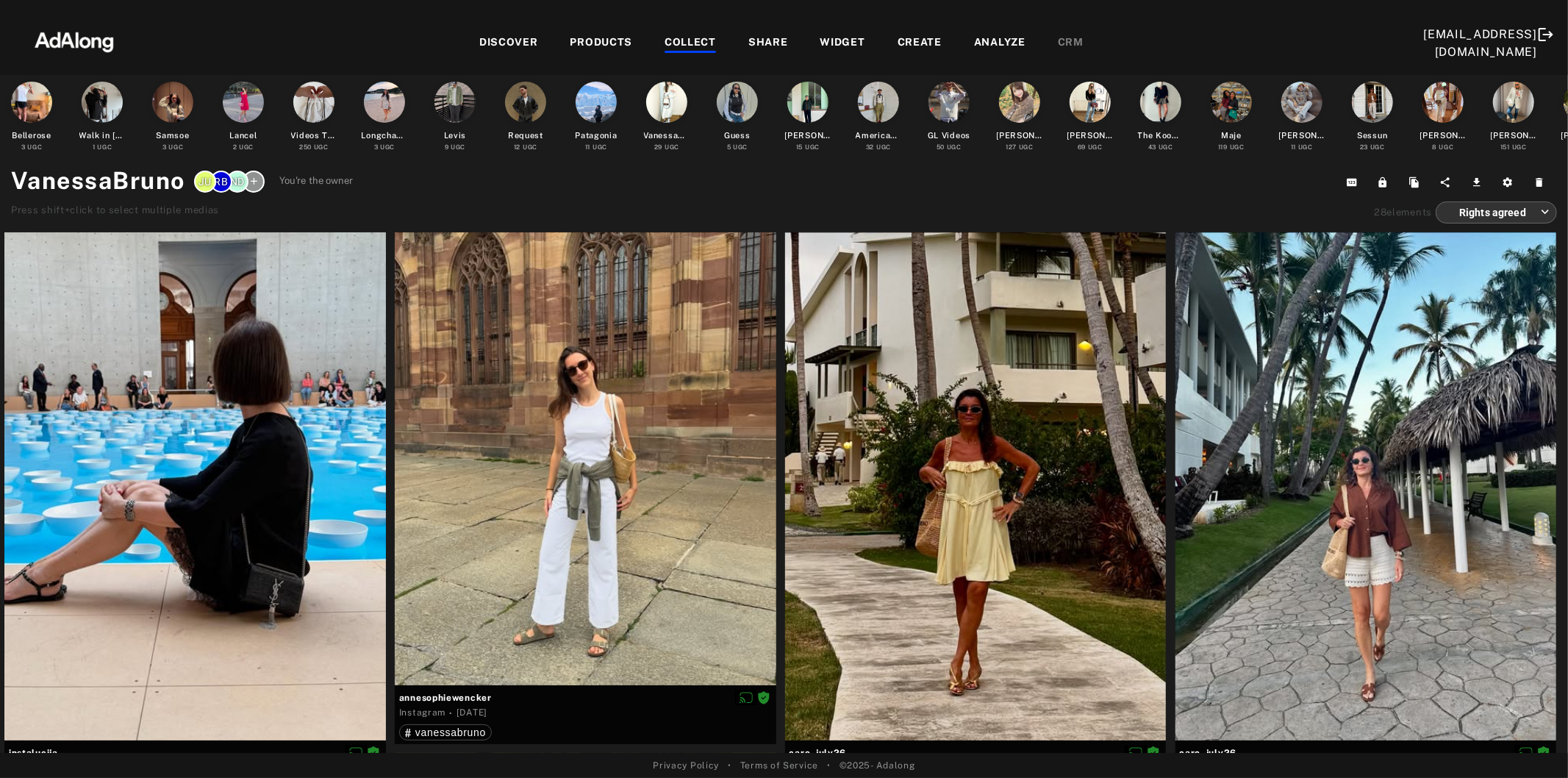
click at [665, 46] on div "COLLECT" at bounding box center [690, 43] width 52 height 18
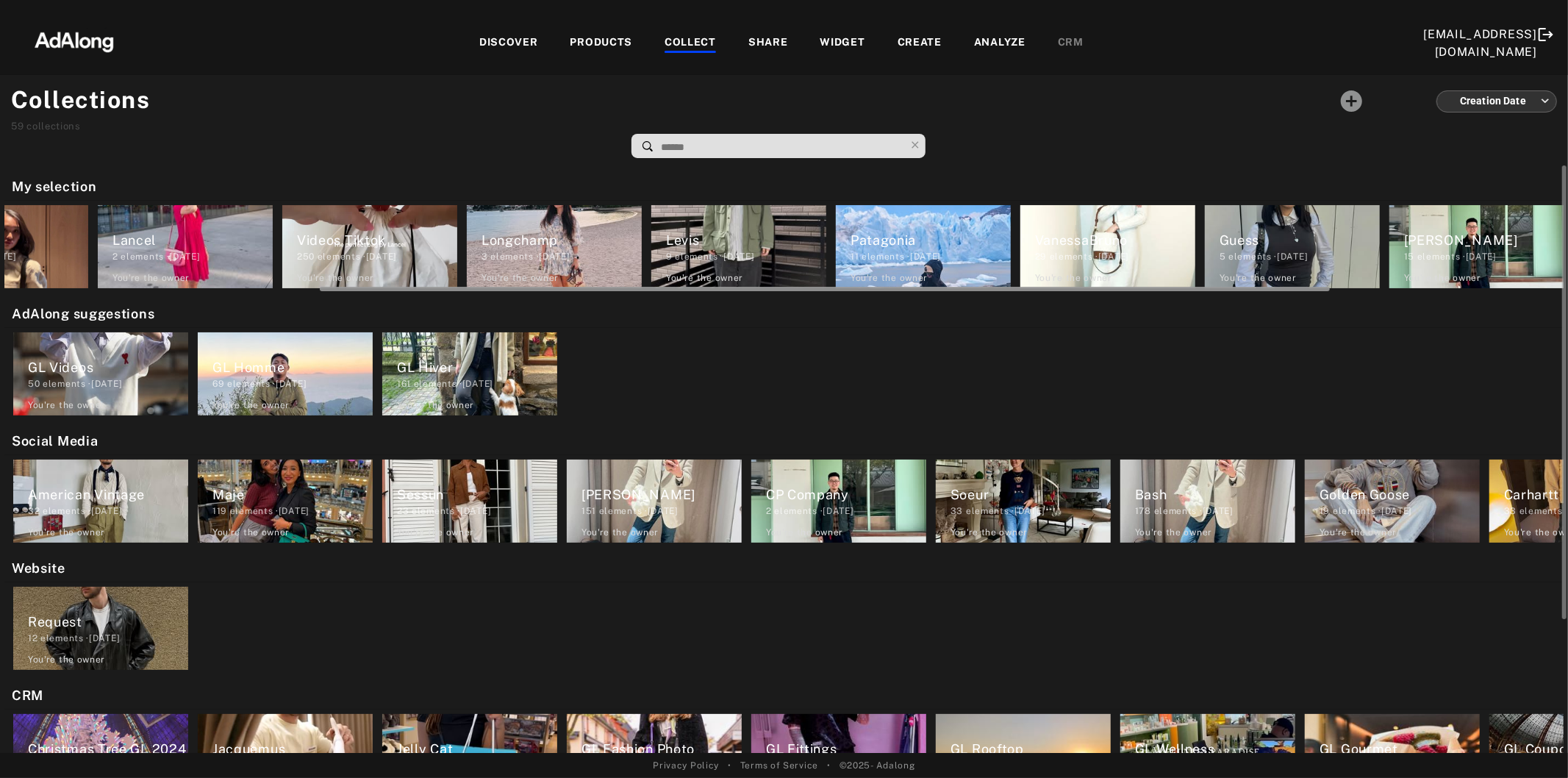
scroll to position [0, 487]
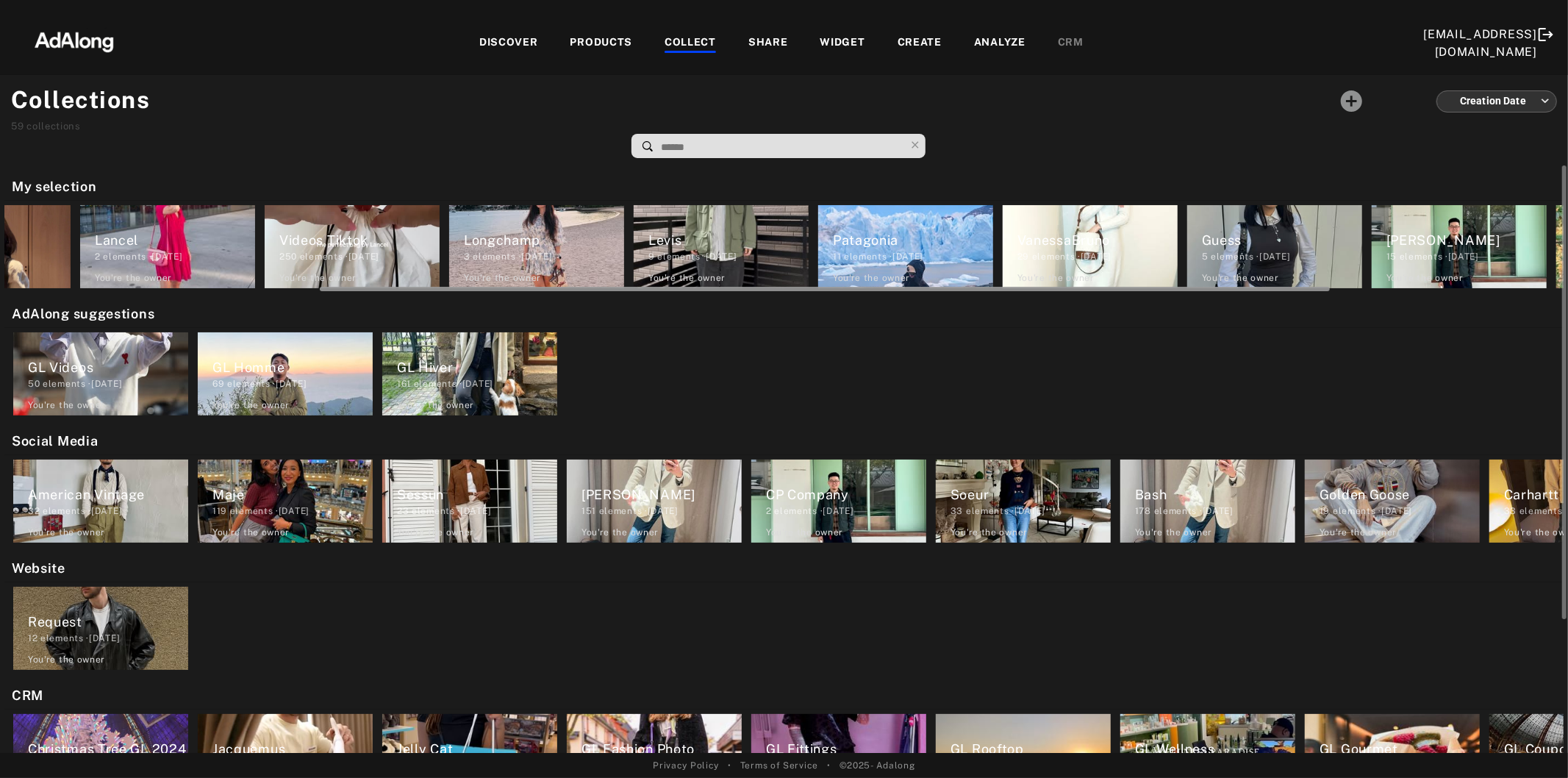
drag, startPoint x: 785, startPoint y: 287, endPoint x: 1100, endPoint y: 294, distance: 315.1
click at [1100, 294] on div "My selection Bellerose 3 elements · [DATE] You're the owner delete Walk in [GEO…" at bounding box center [784, 459] width 1568 height 588
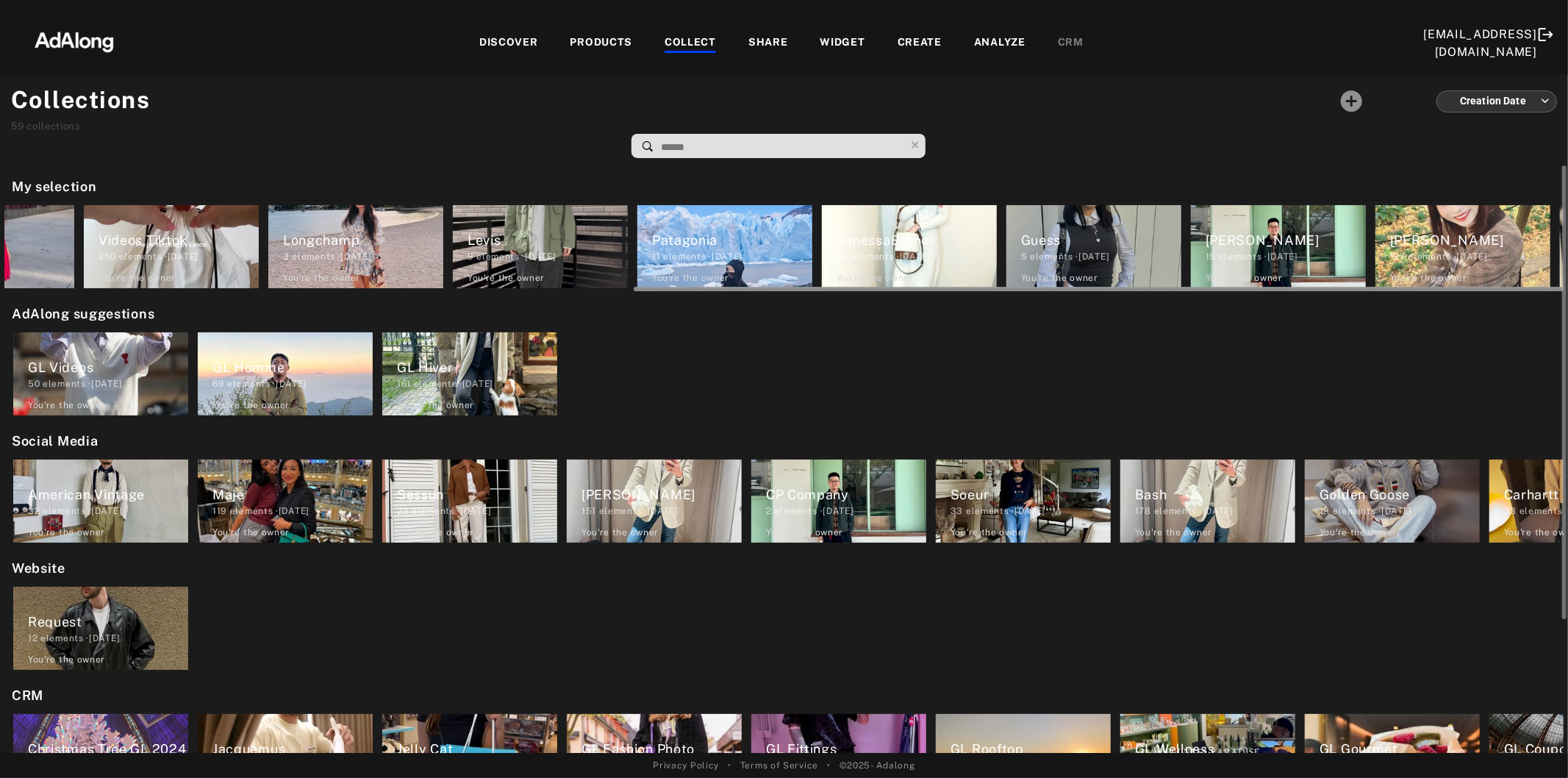
scroll to position [0, 847]
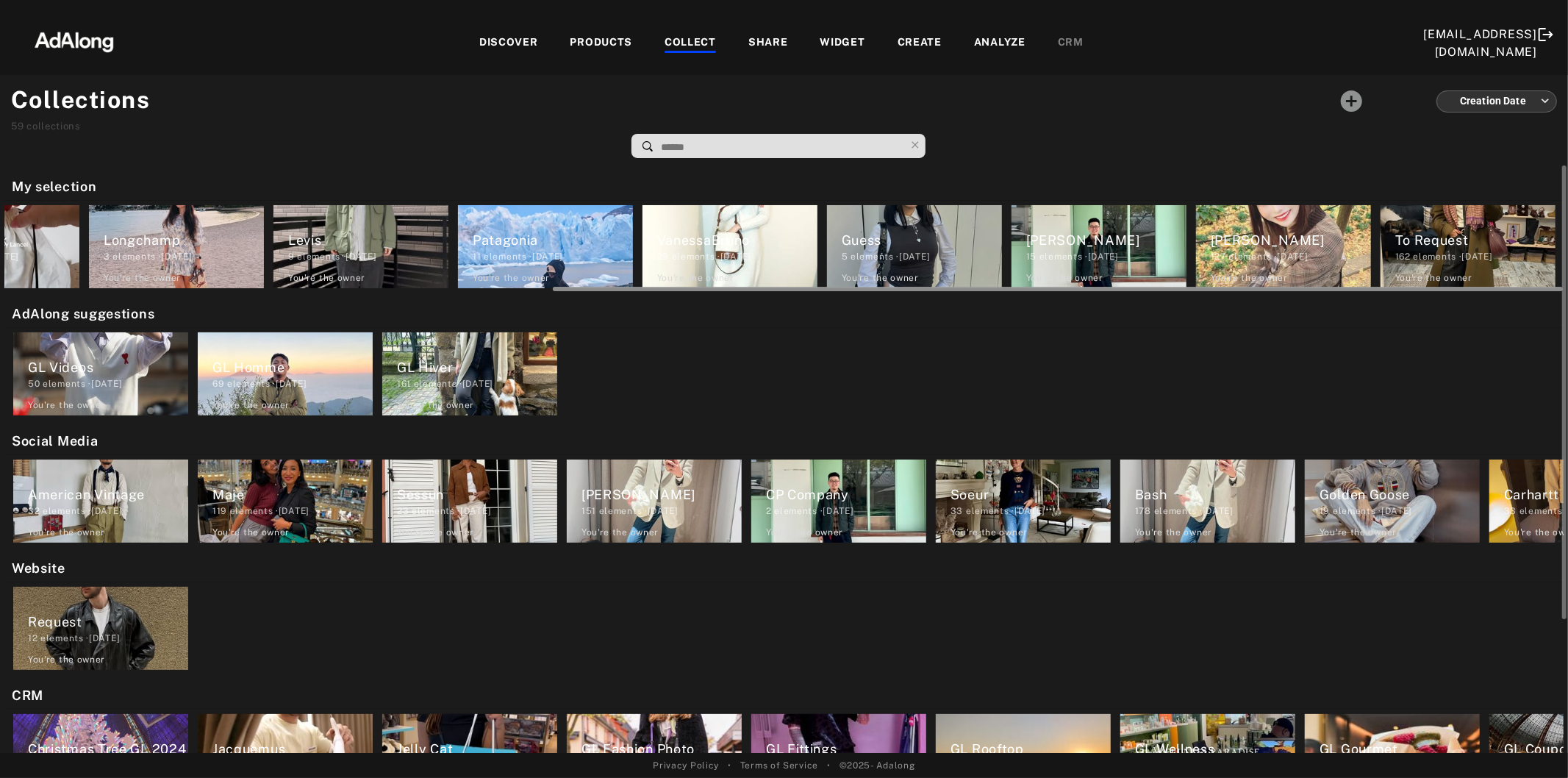
drag, startPoint x: 1037, startPoint y: 287, endPoint x: 1333, endPoint y: 297, distance: 296.2
click at [1333, 297] on div "My selection Bellerose 3 elements · [DATE] You're the owner delete Walk in [GEO…" at bounding box center [784, 459] width 1568 height 588
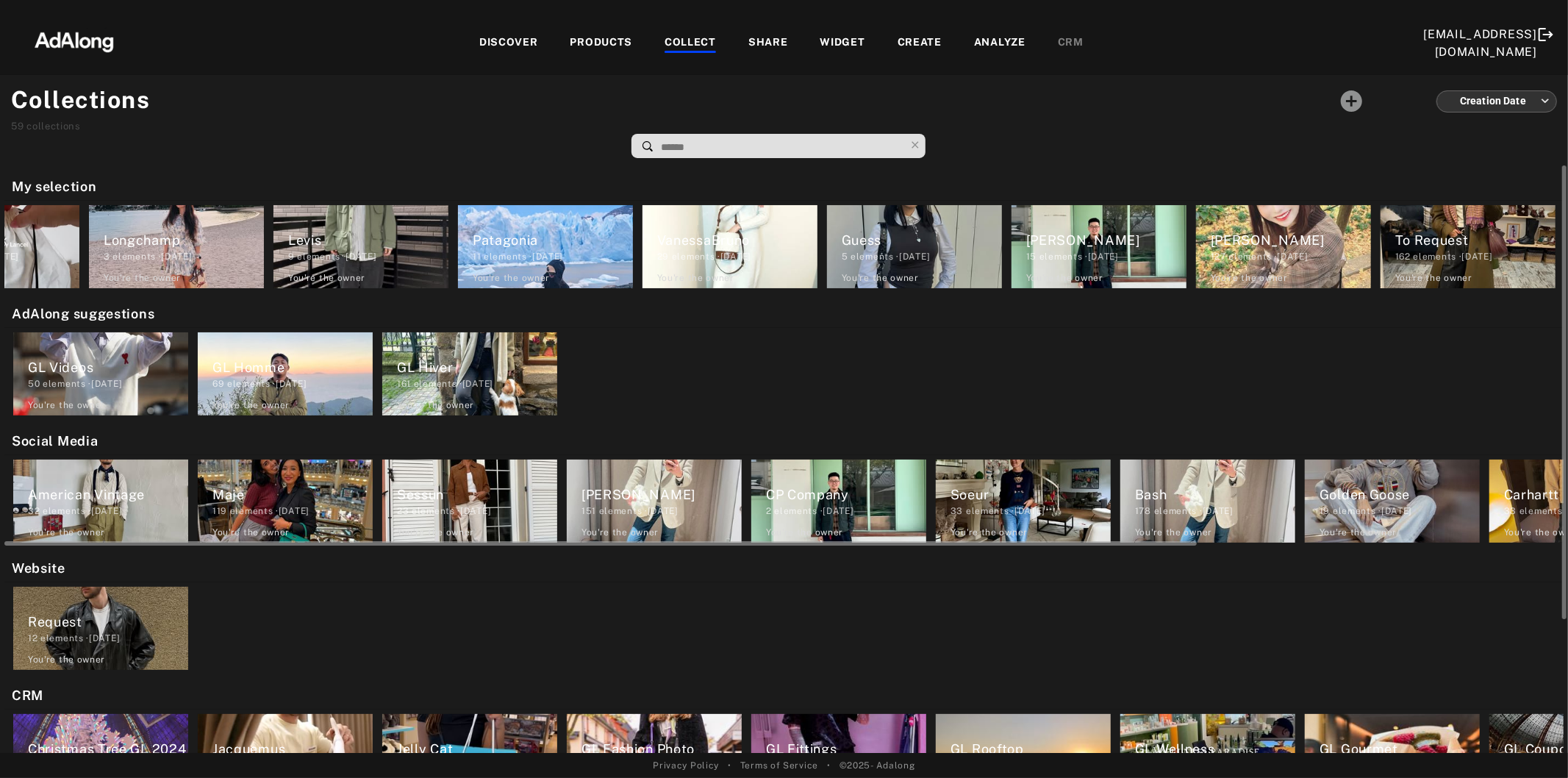
click at [94, 469] on div "American Vintage 32 elements · [DATE] You're the owner delete" at bounding box center [101, 501] width 175 height 83
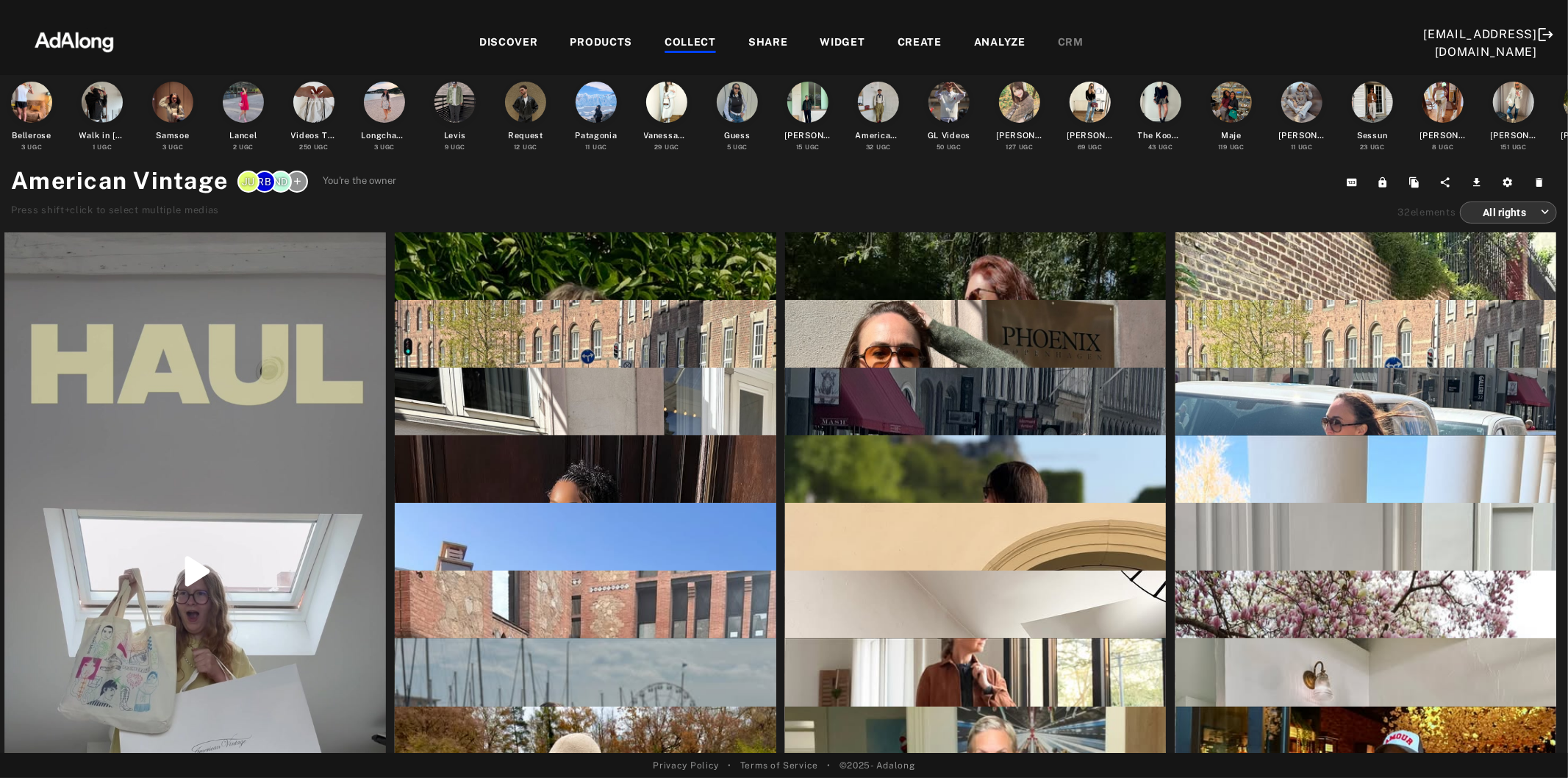
click at [1525, 216] on body "Add to collection close CREATE NEW + *** [PERSON_NAME] 151 elements · [DATE] DI…" at bounding box center [784, 389] width 1568 height 778
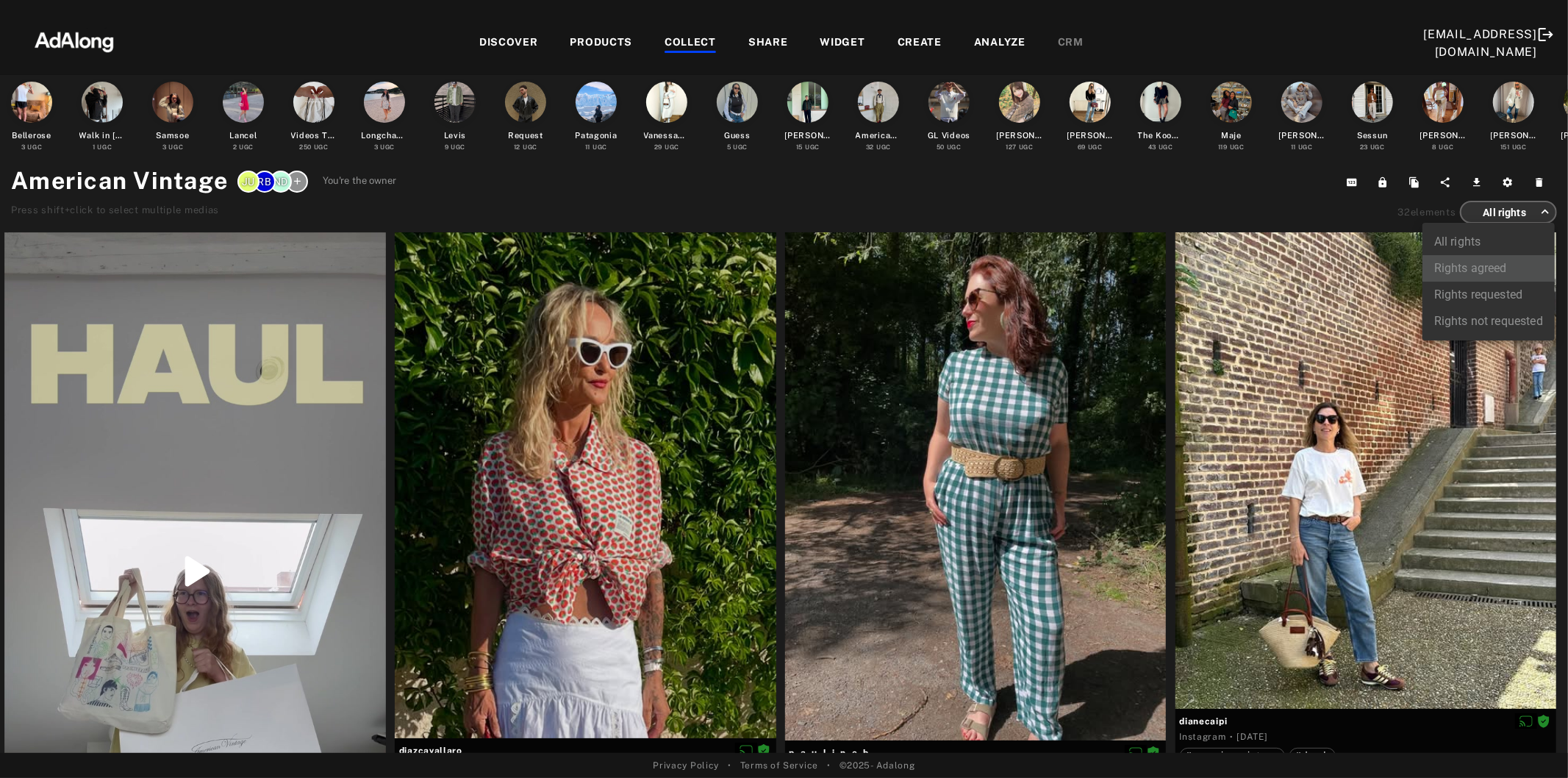
click at [1494, 267] on li "Rights agreed" at bounding box center [1489, 267] width 133 height 26
click at [1461, 210] on body "Add to collection close CREATE NEW + *** [PERSON_NAME] 151 elements · [DATE] DI…" at bounding box center [784, 389] width 1568 height 778
click at [1459, 233] on li "All rights" at bounding box center [1489, 241] width 133 height 26
type input "***"
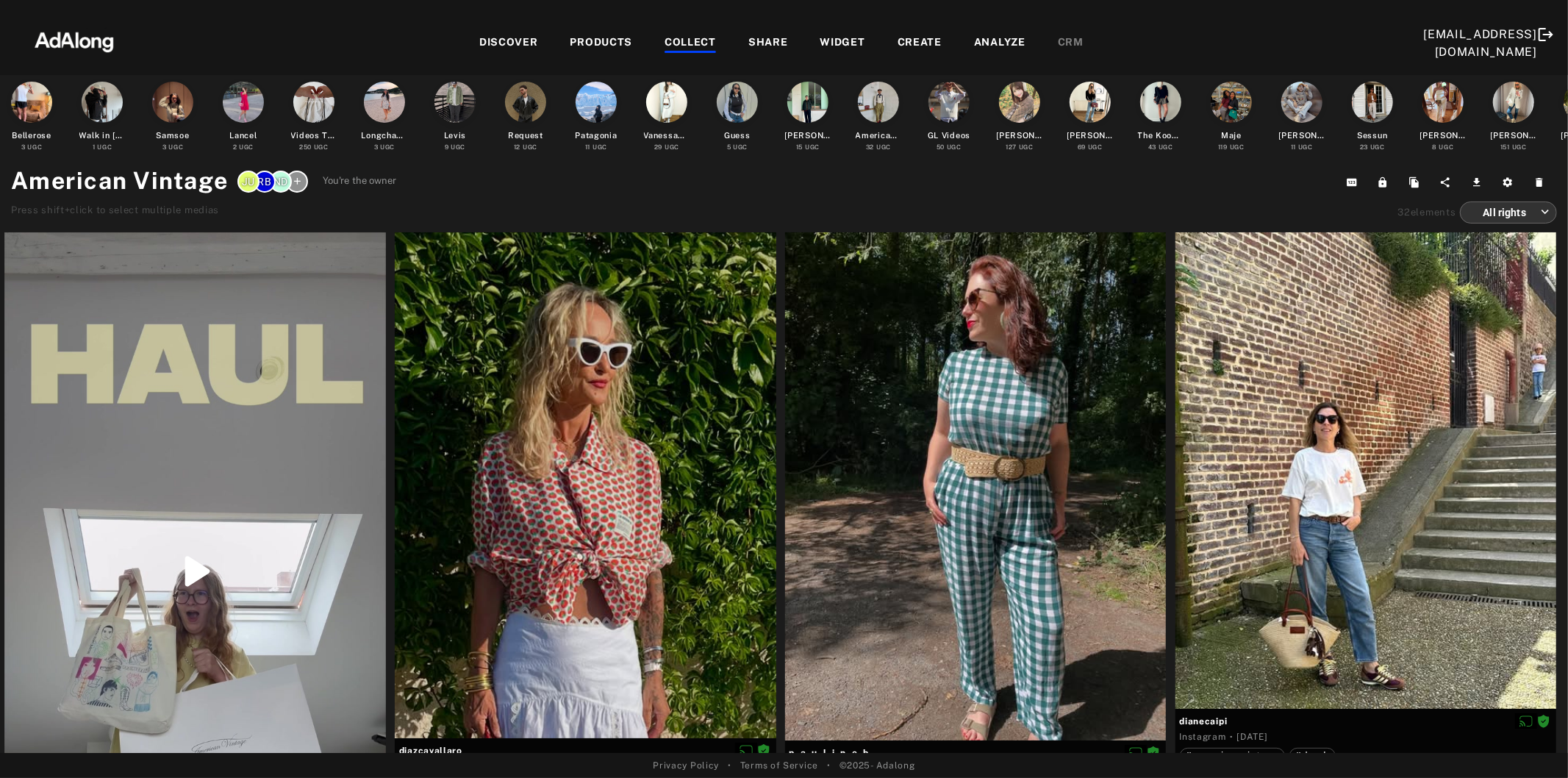
click at [665, 46] on div "COLLECT" at bounding box center [690, 43] width 52 height 18
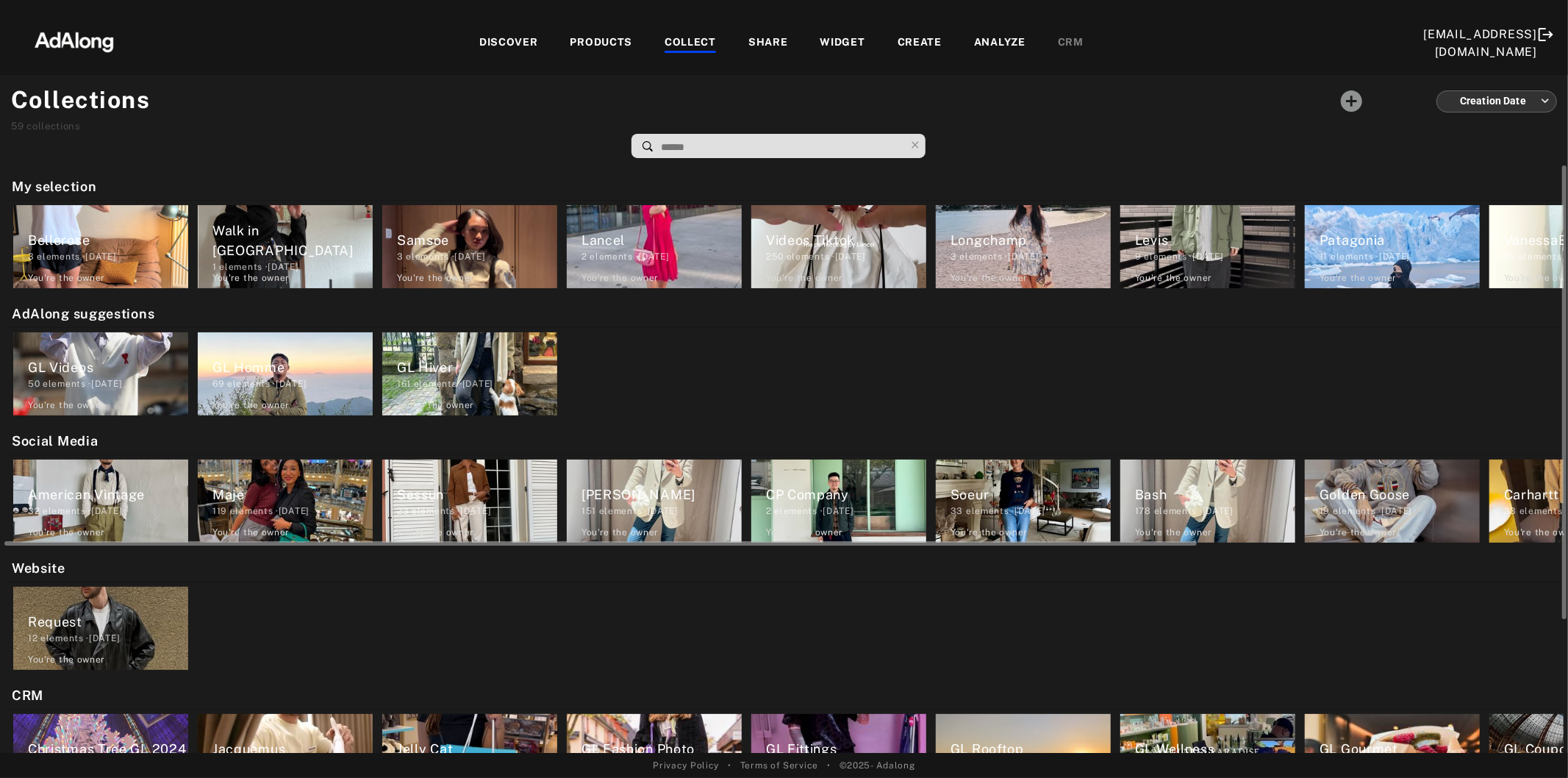
click at [297, 514] on div "119 elements · [DATE]" at bounding box center [293, 512] width 160 height 14
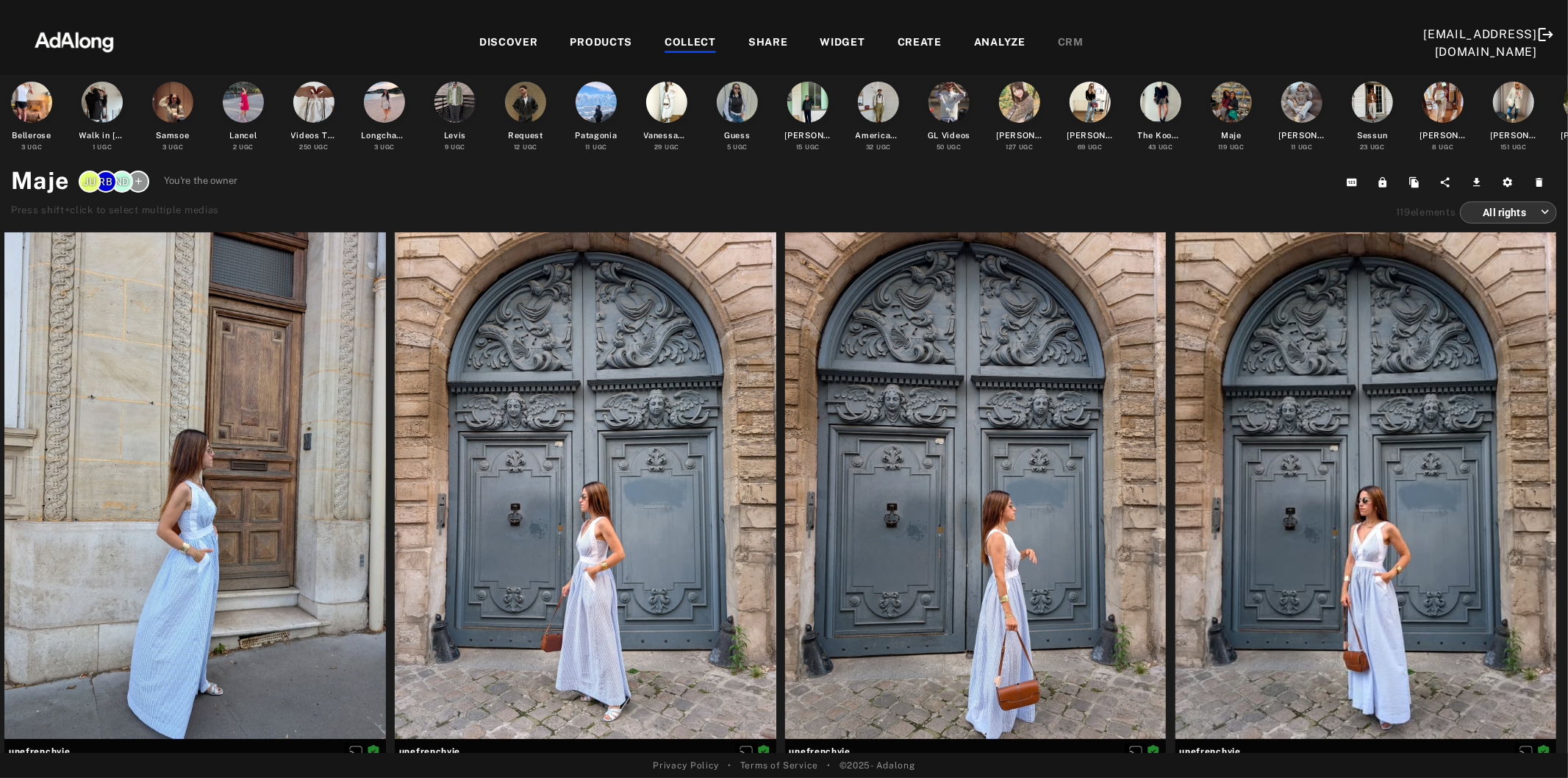
click at [665, 42] on div "COLLECT" at bounding box center [690, 43] width 52 height 18
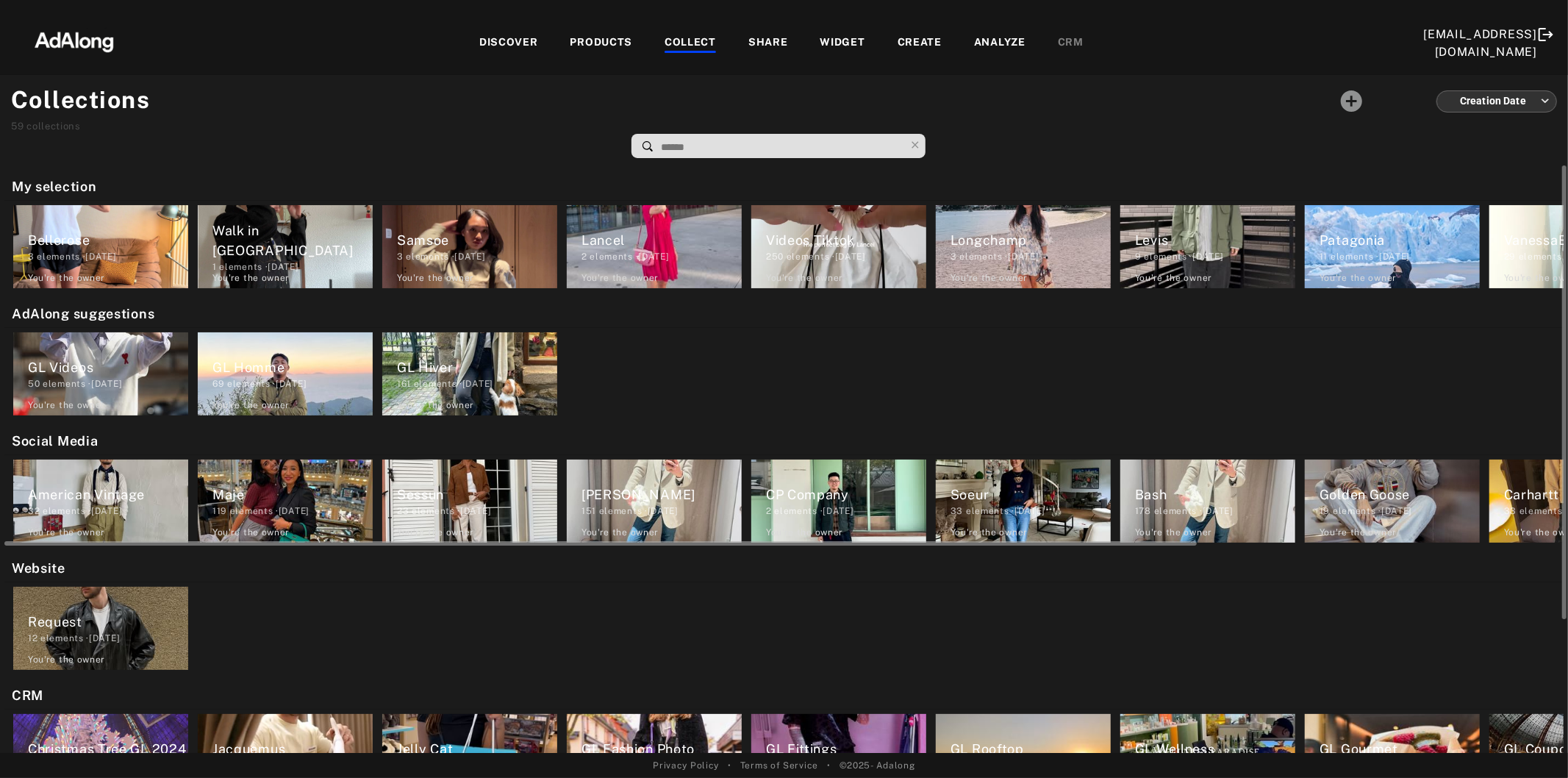
click at [645, 511] on div "151 elements · [DATE]" at bounding box center [662, 512] width 160 height 14
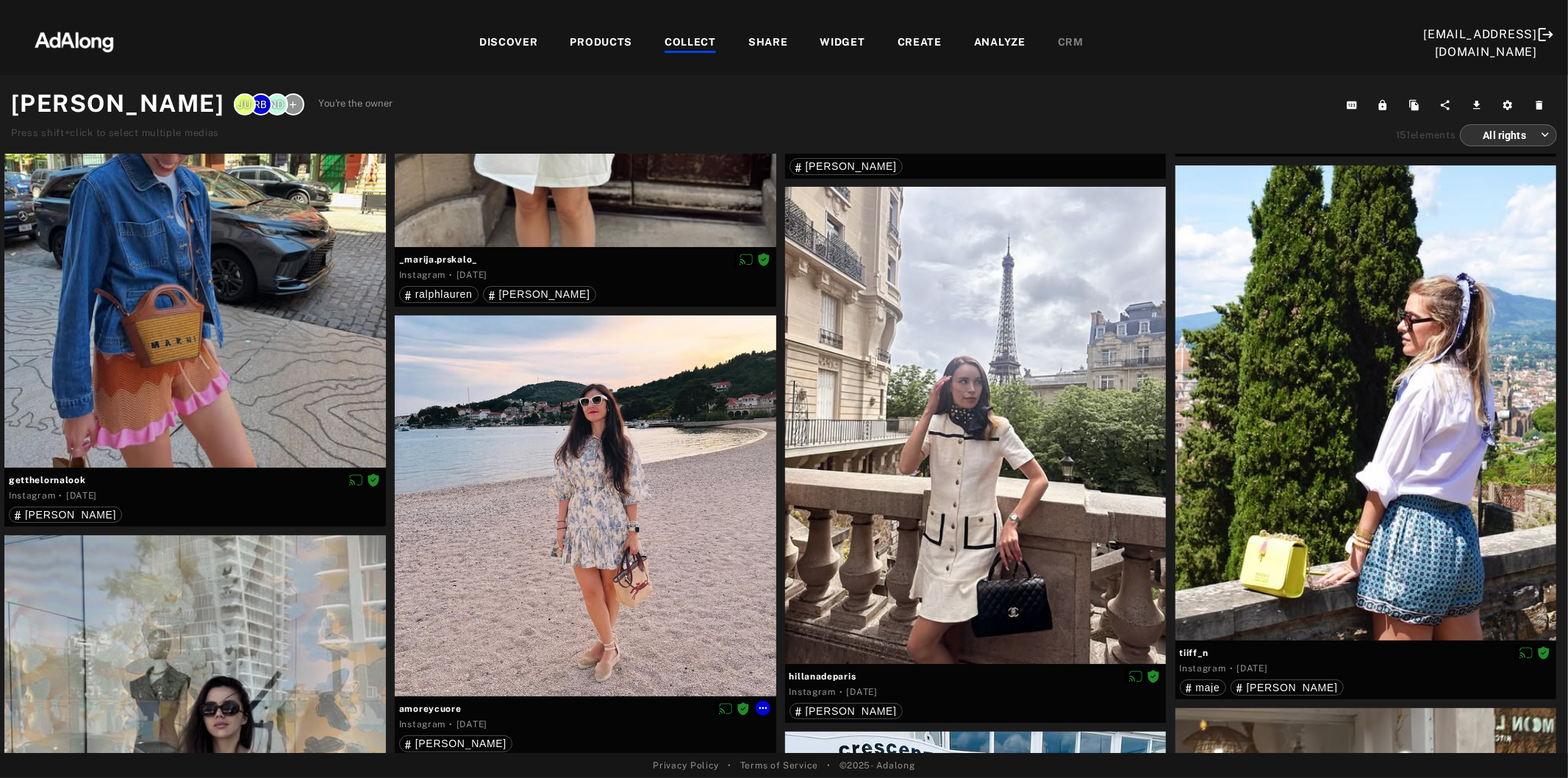
scroll to position [6616, 0]
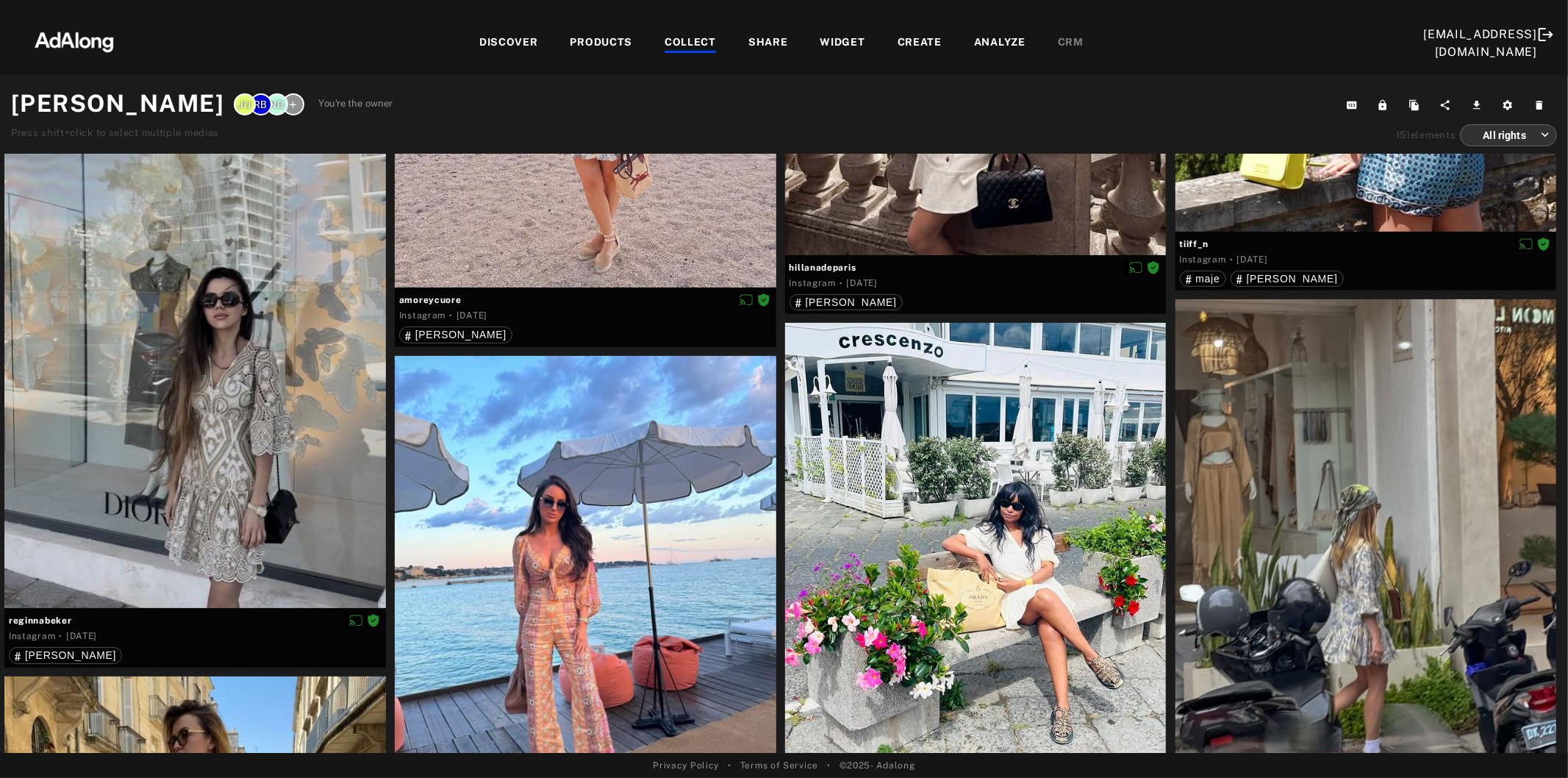
click at [665, 37] on div "COLLECT" at bounding box center [690, 43] width 52 height 18
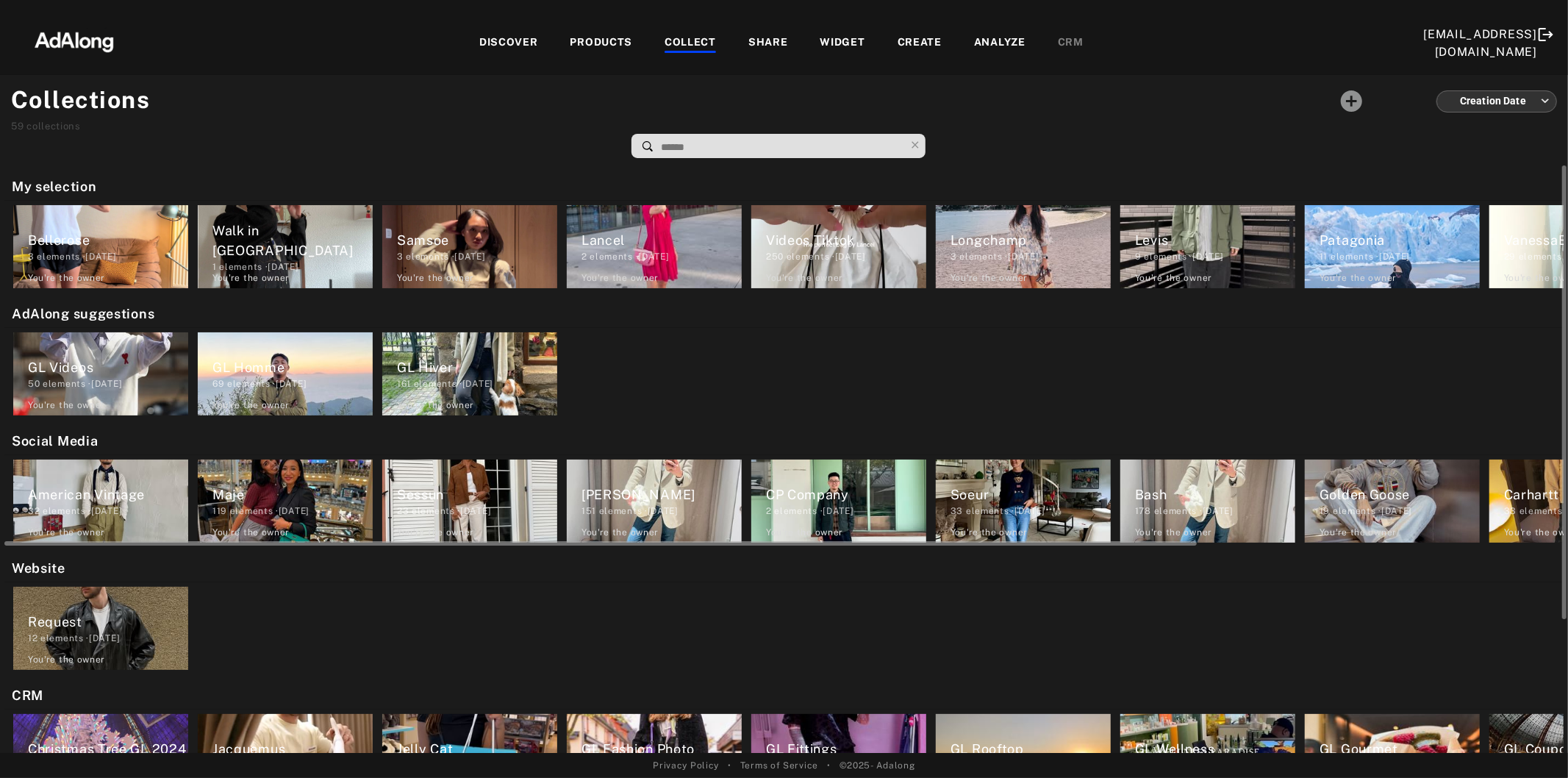
click at [832, 473] on div "CP Company 2 elements · [DATE] You're the owner delete" at bounding box center [839, 501] width 175 height 83
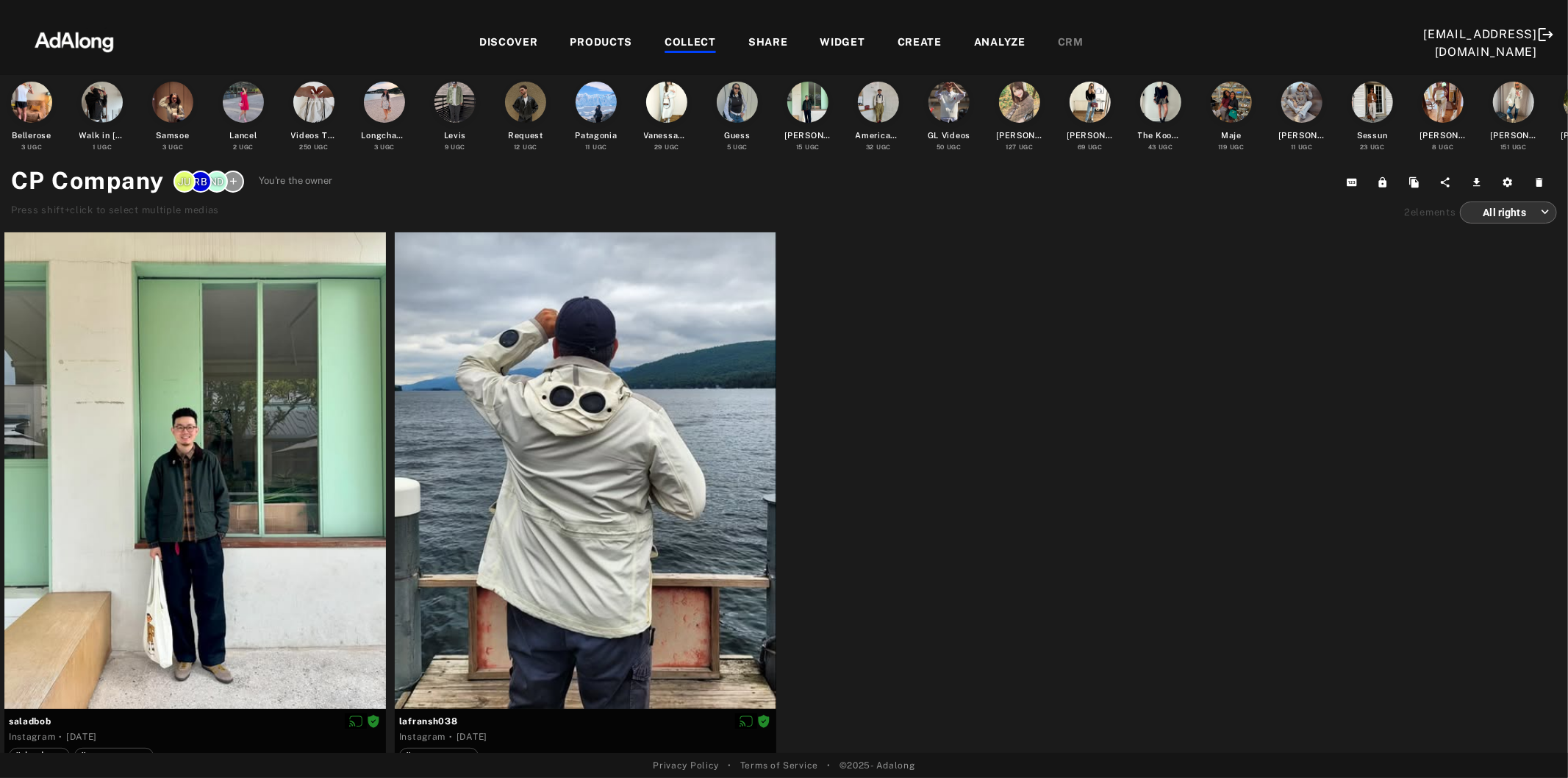
click at [665, 35] on div "COLLECT" at bounding box center [690, 43] width 52 height 18
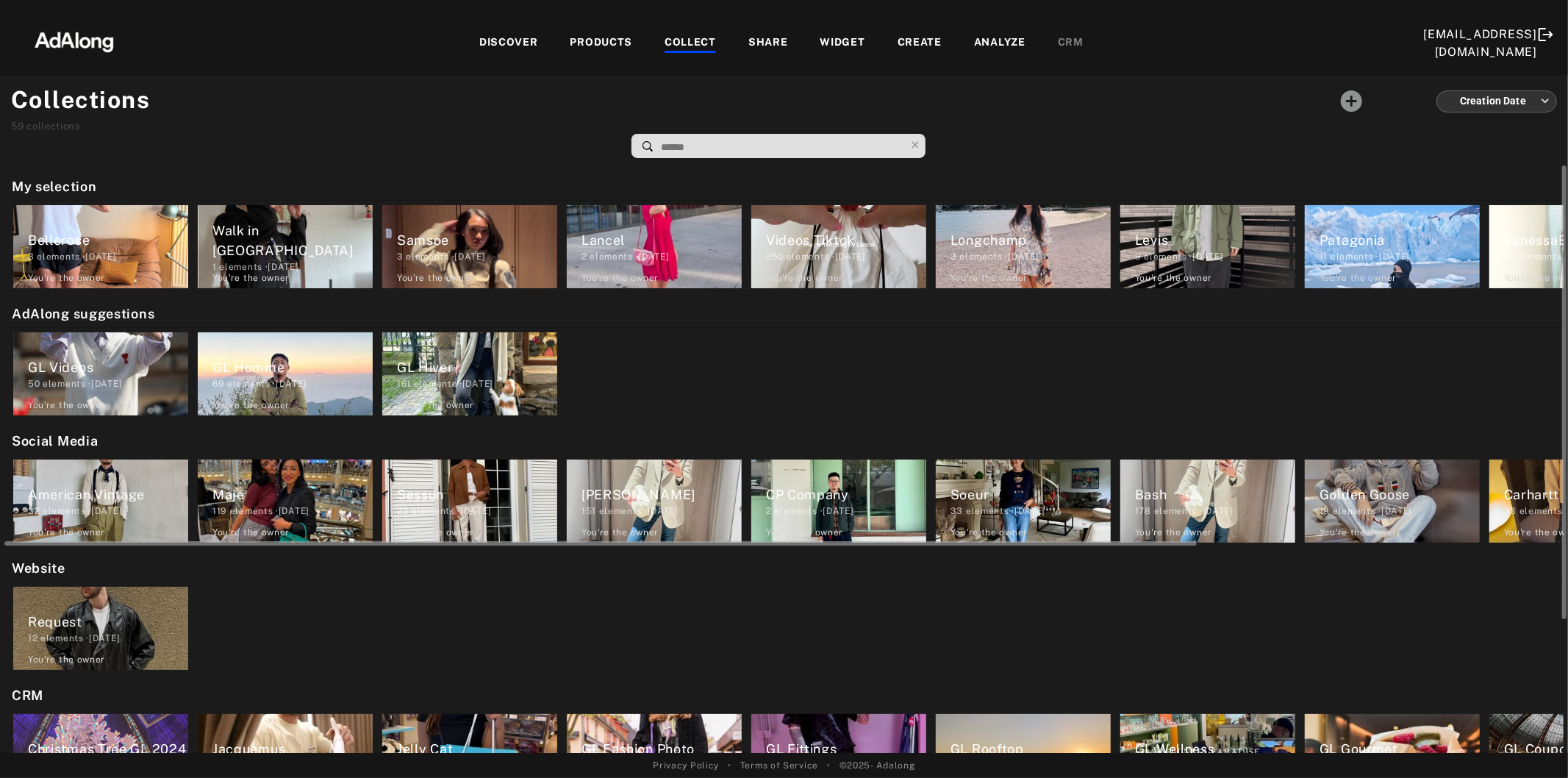
click at [1020, 493] on div "Soeur" at bounding box center [1031, 494] width 160 height 20
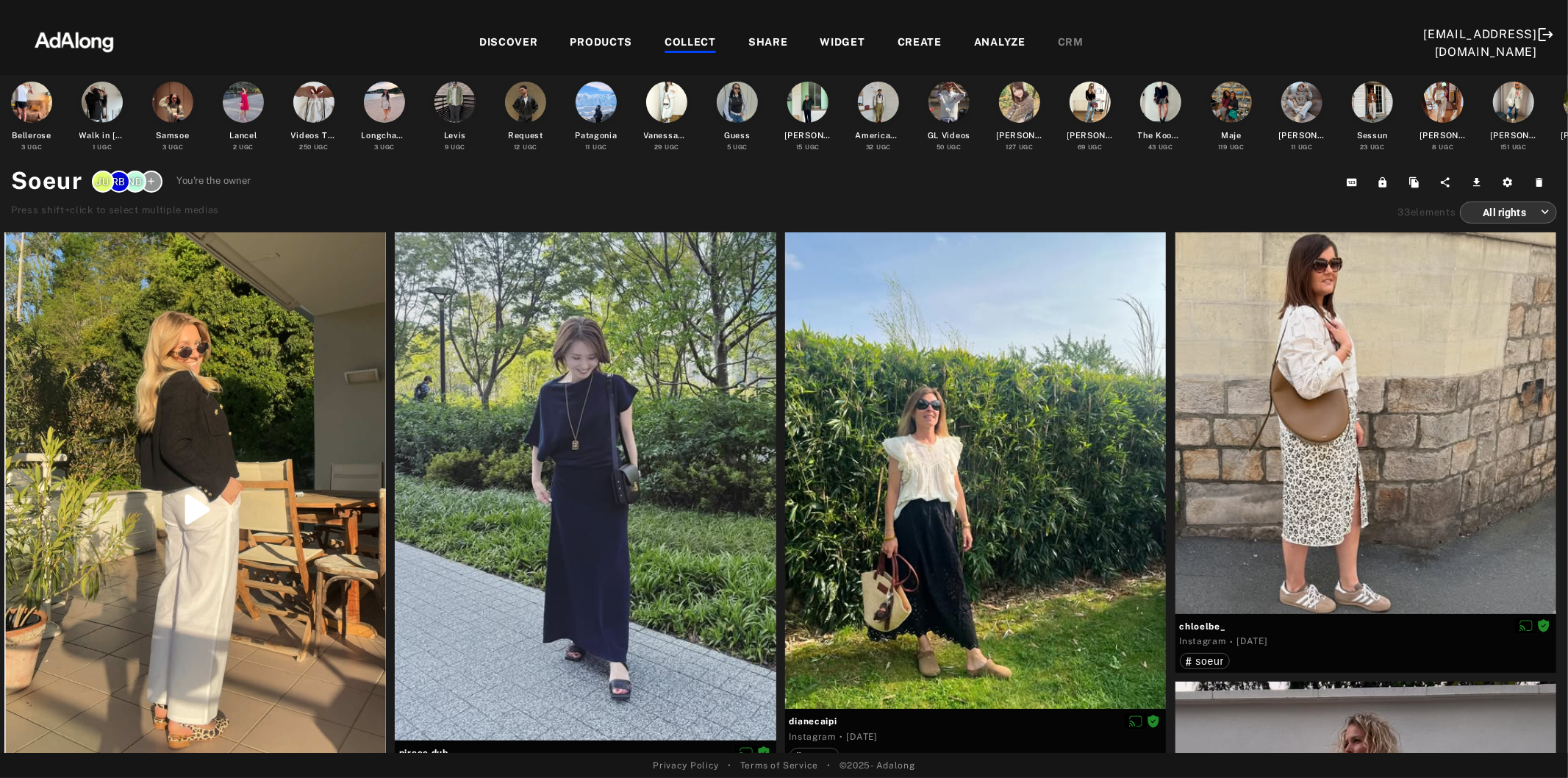
click at [665, 43] on div "COLLECT" at bounding box center [690, 43] width 52 height 18
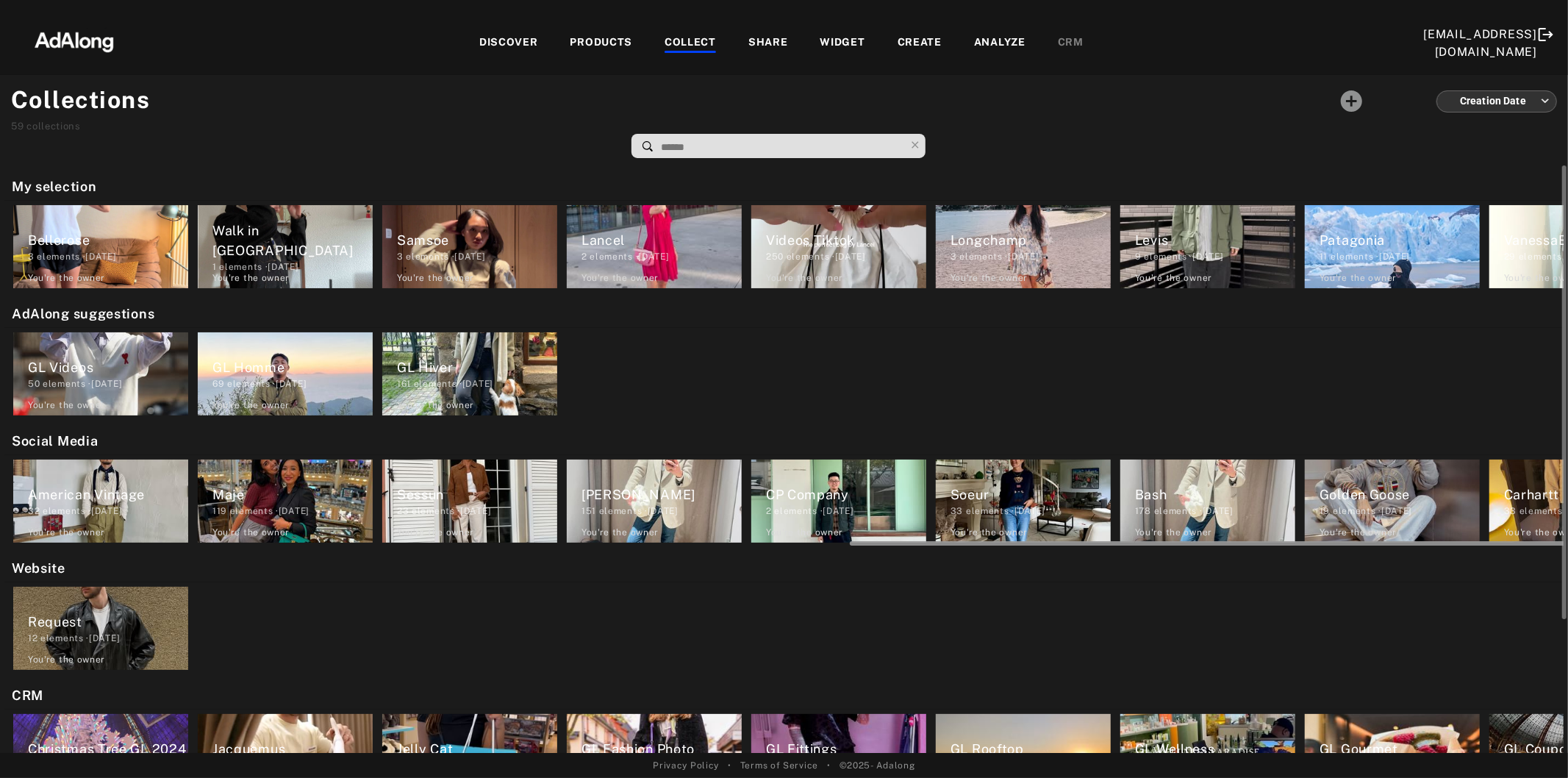
scroll to position [0, 478]
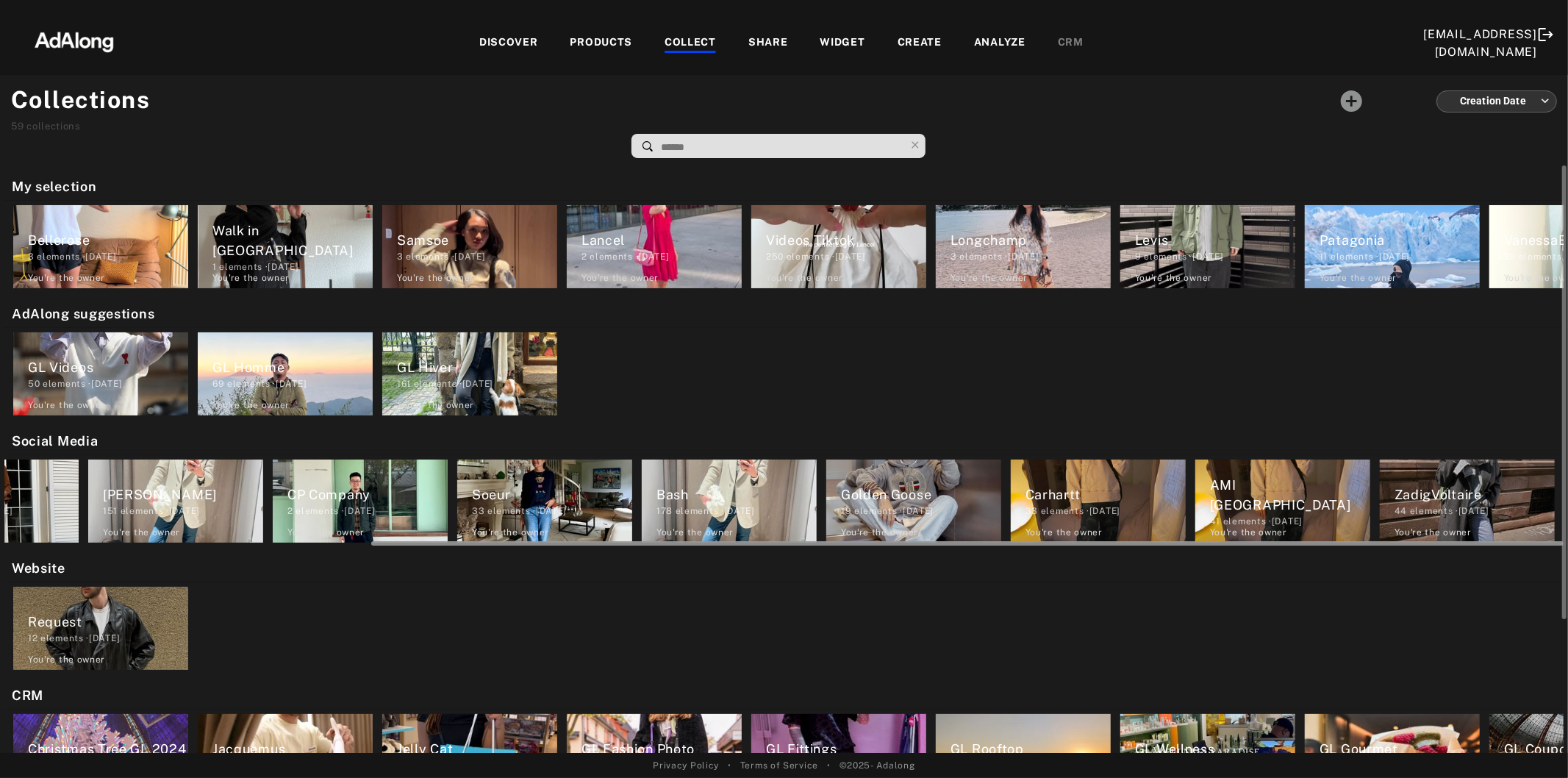
drag, startPoint x: 600, startPoint y: 546, endPoint x: 887, endPoint y: 546, distance: 287.0
click at [887, 546] on div at bounding box center [784, 541] width 1559 height 11
click at [1062, 516] on div "33 elements · 2024.12.05" at bounding box center [1106, 512] width 160 height 14
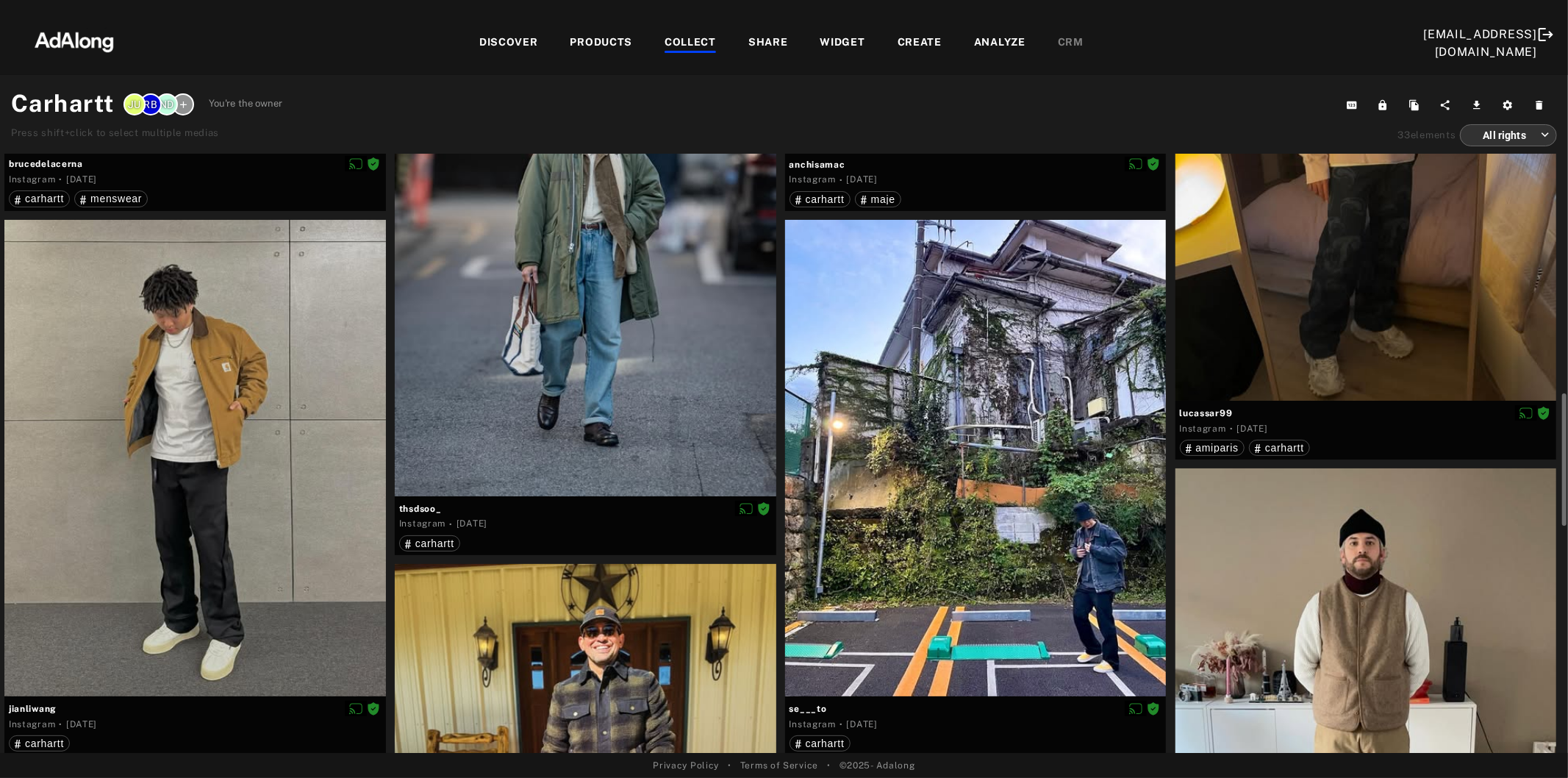
scroll to position [1306, 0]
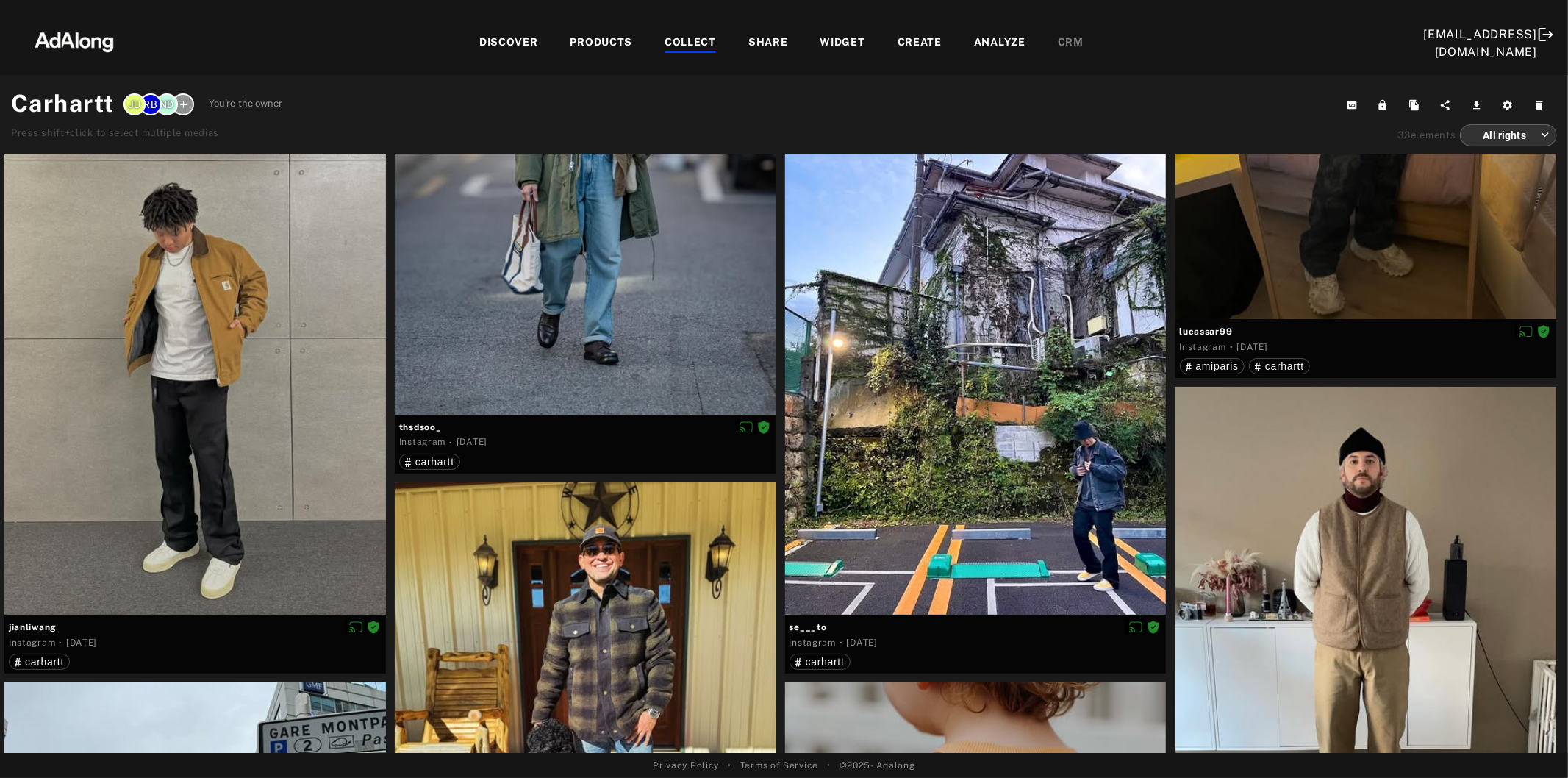
click at [665, 46] on div "COLLECT" at bounding box center [690, 43] width 52 height 18
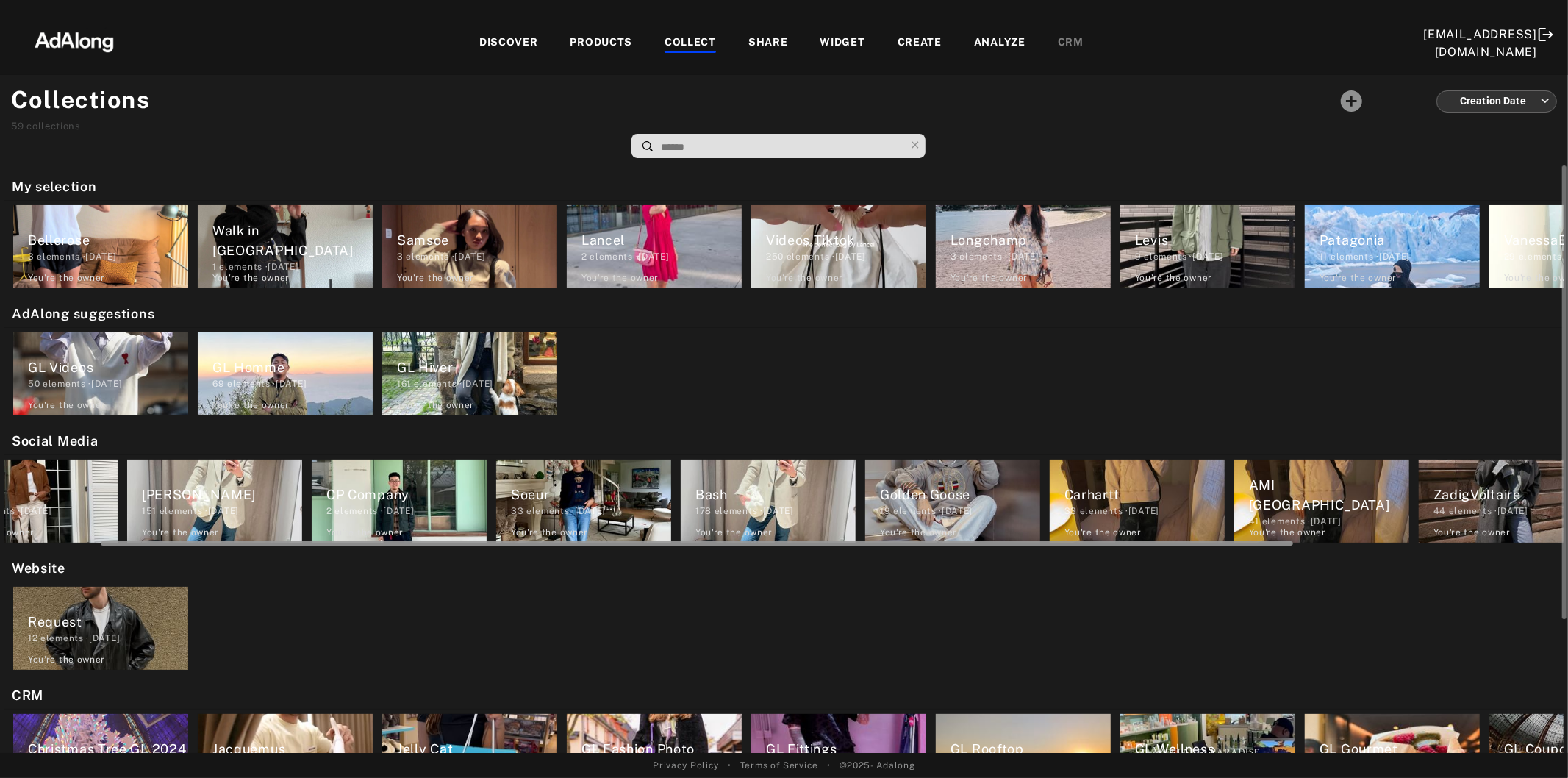
scroll to position [0, 478]
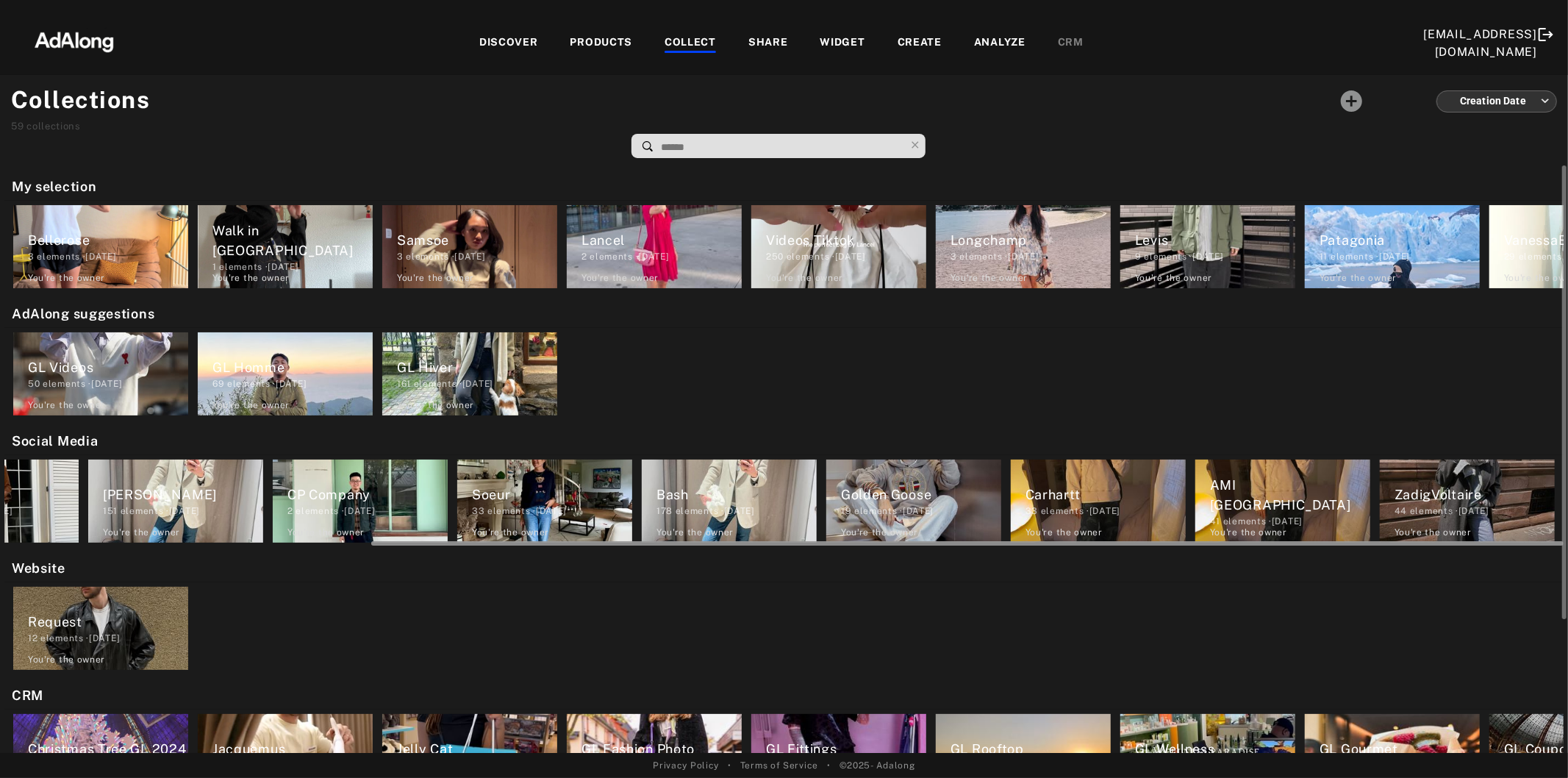
drag, startPoint x: 1099, startPoint y: 541, endPoint x: 1494, endPoint y: 541, distance: 395.0
click at [1494, 541] on div at bounding box center [967, 543] width 1192 height 5
click at [1283, 514] on div "41 elements · 2024.12.05" at bounding box center [1291, 521] width 160 height 14
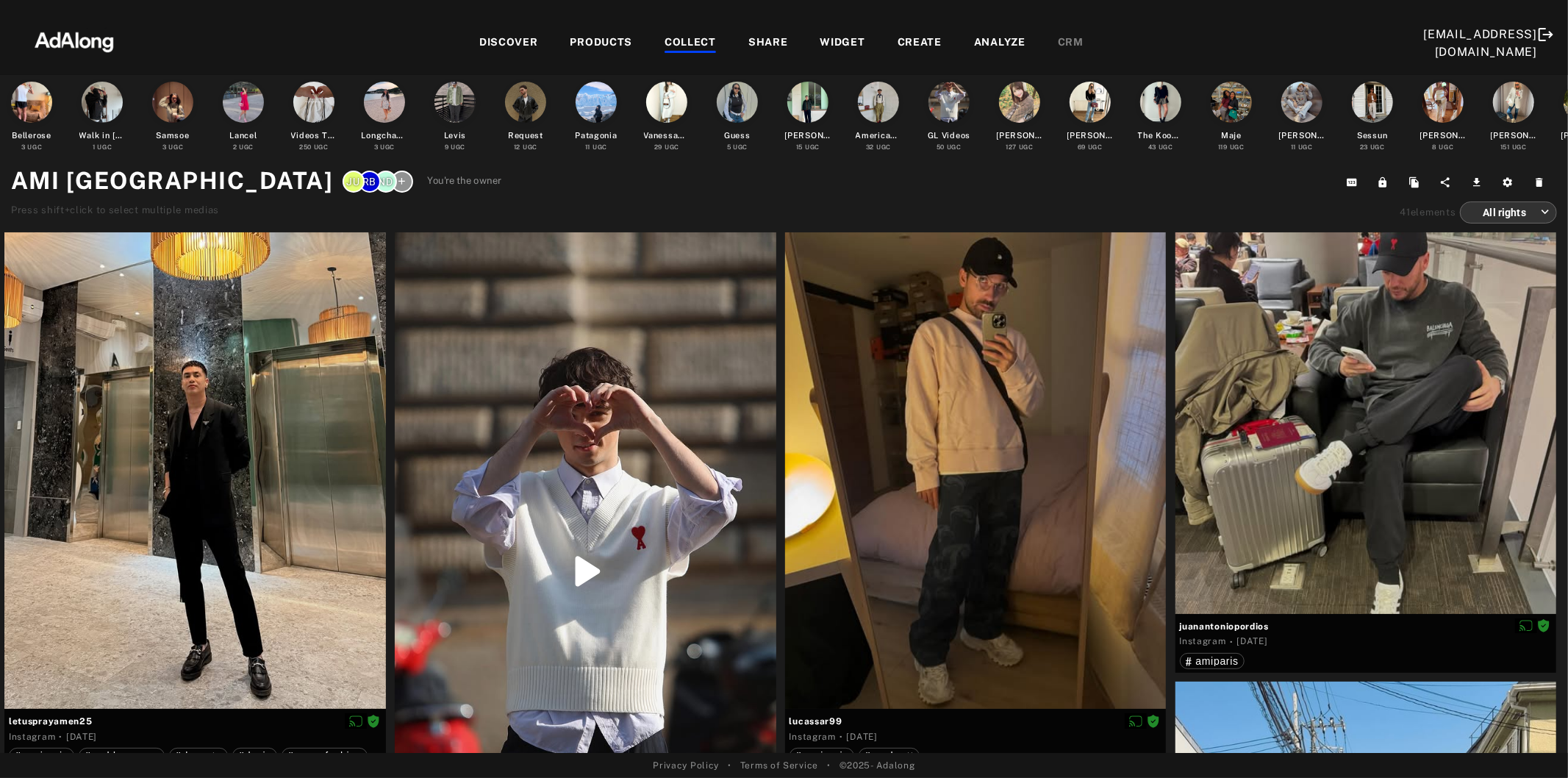
click at [665, 37] on div "COLLECT" at bounding box center [690, 43] width 52 height 18
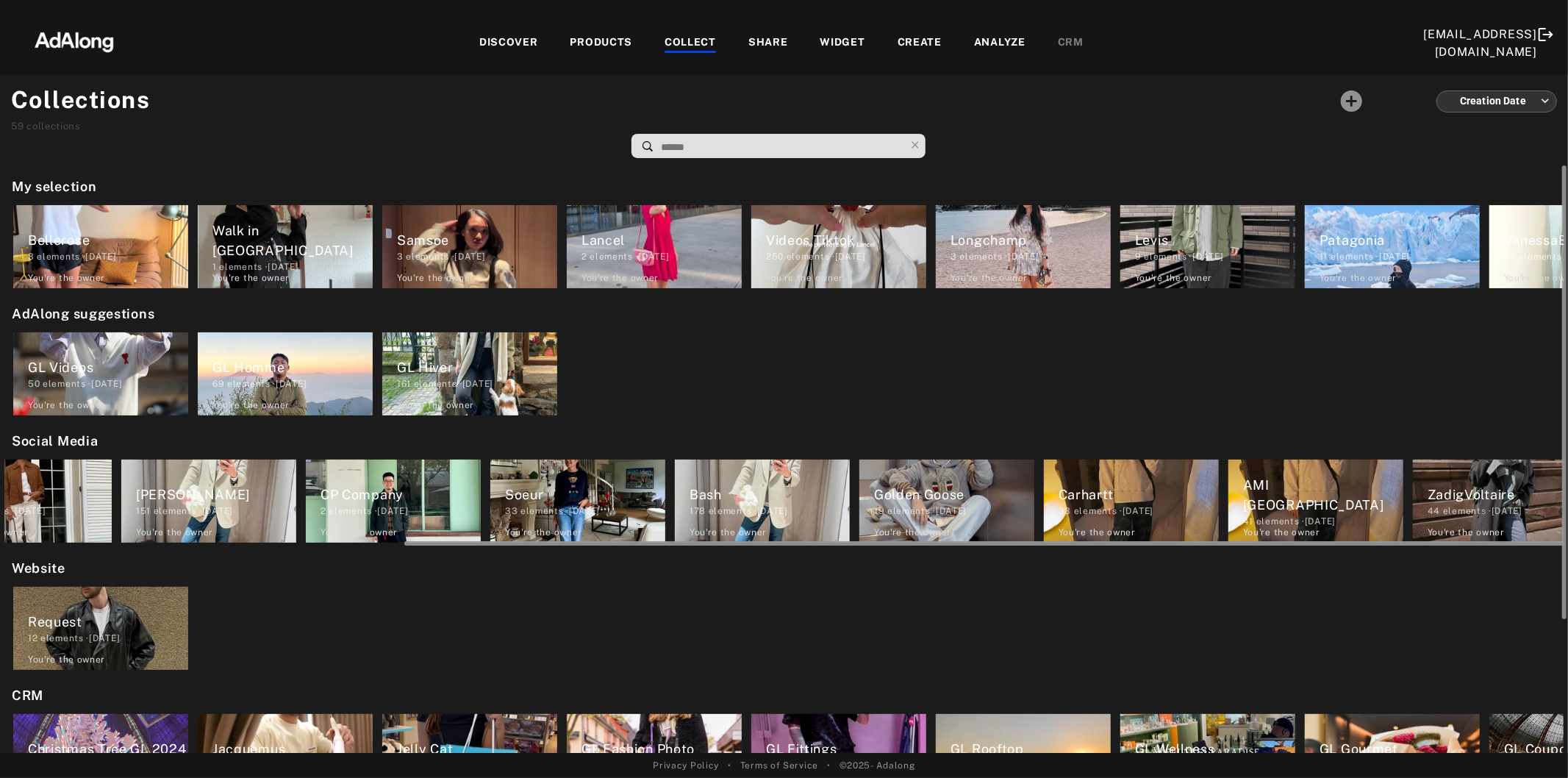
scroll to position [0, 478]
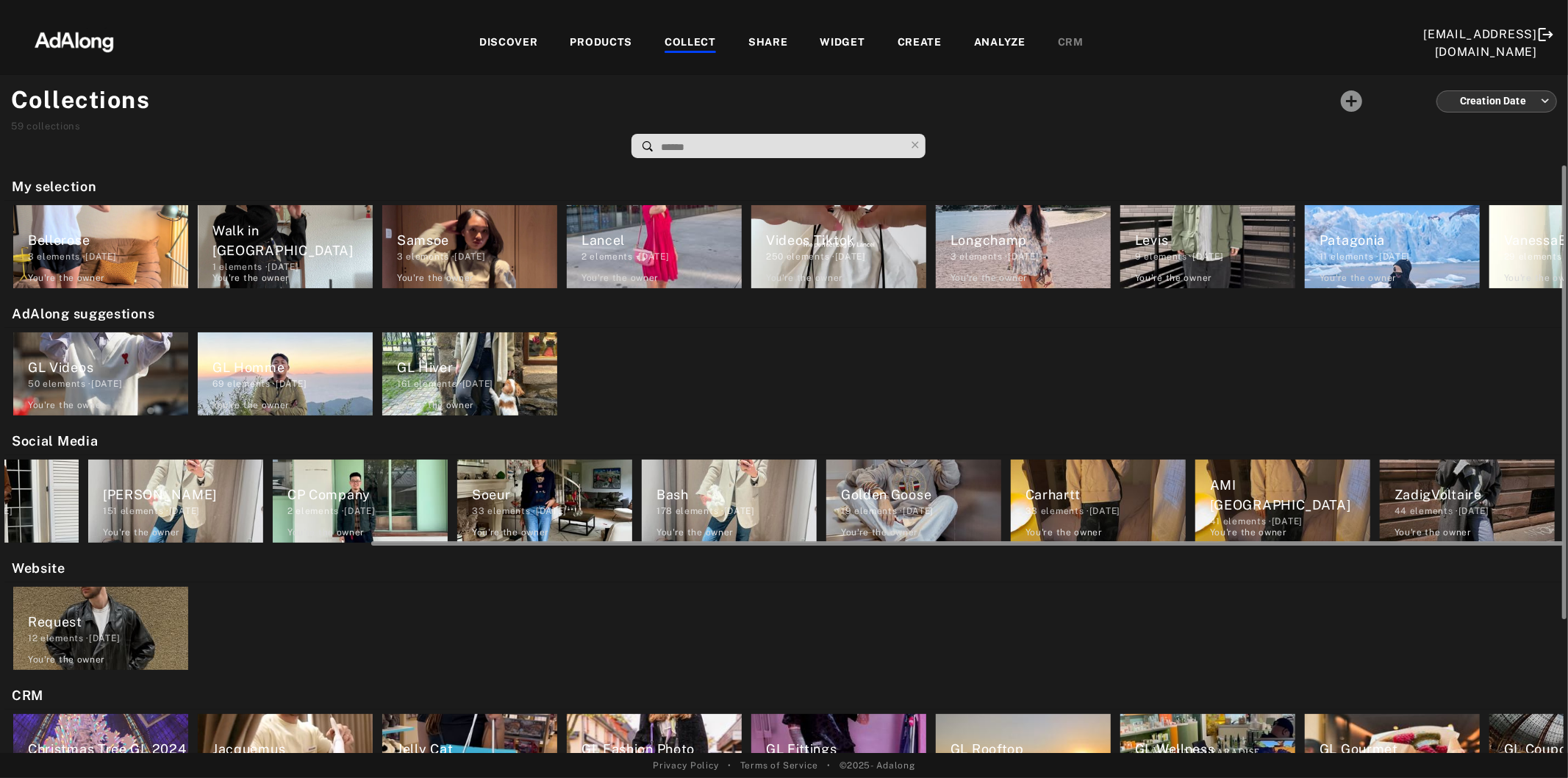
drag, startPoint x: 1162, startPoint y: 543, endPoint x: 1568, endPoint y: 541, distance: 406.0
click at [1568, 541] on div "My selection Bellerose 3 elements · [DATE] You're the owner delete Walk in [GEO…" at bounding box center [784, 459] width 1568 height 588
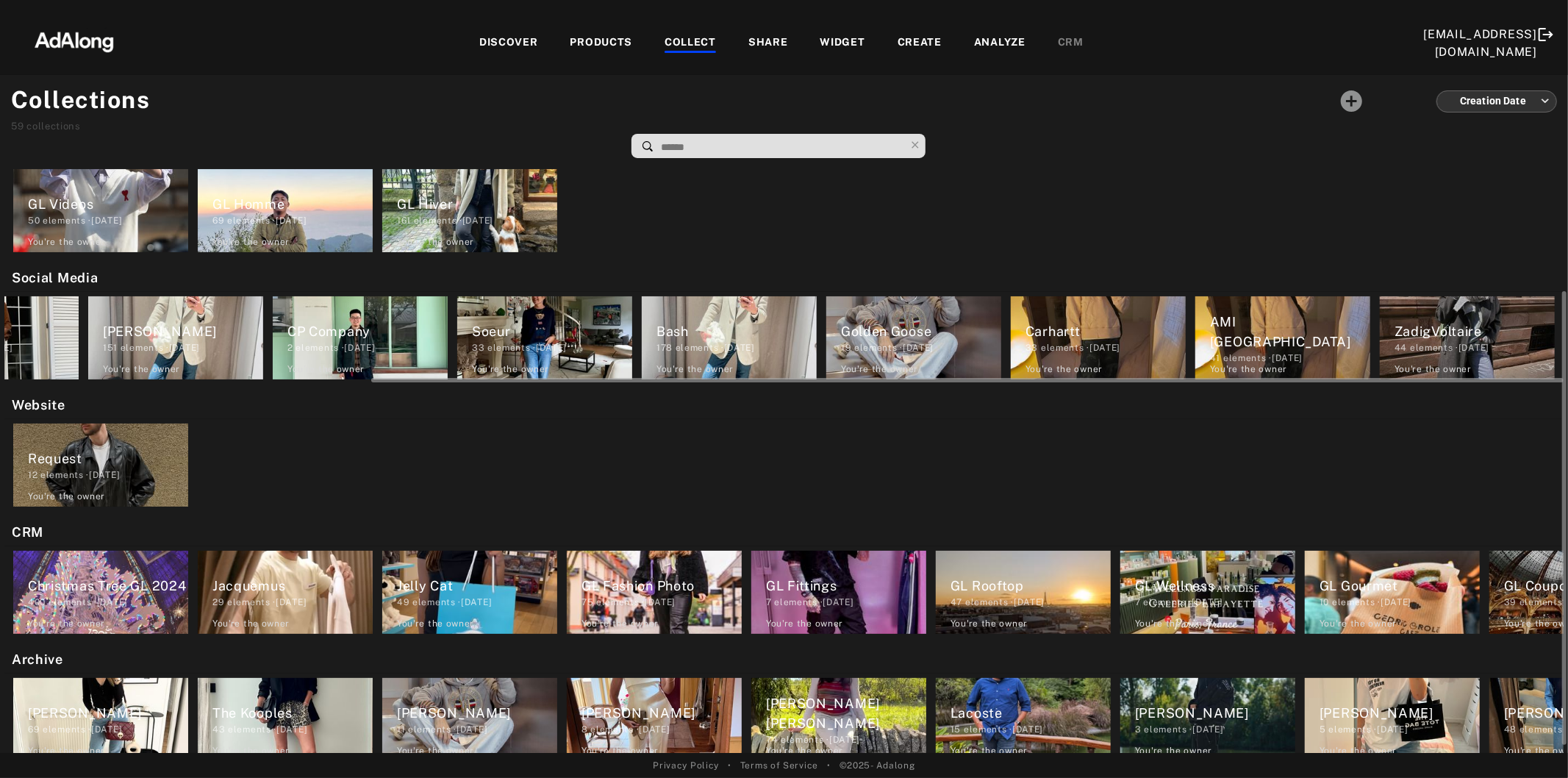
scroll to position [174, 0]
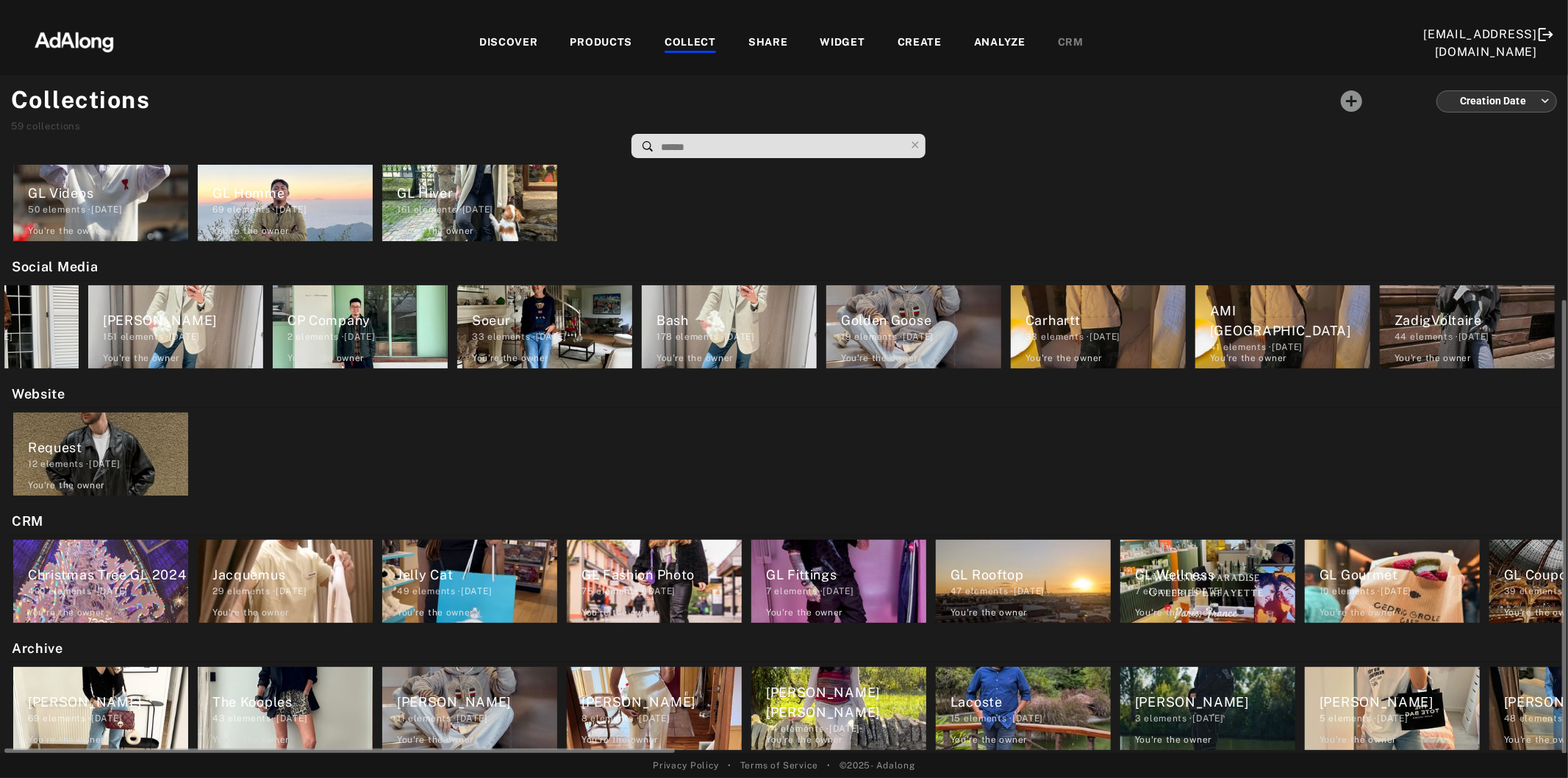
click at [267, 699] on div "The Kooples" at bounding box center [293, 702] width 160 height 20
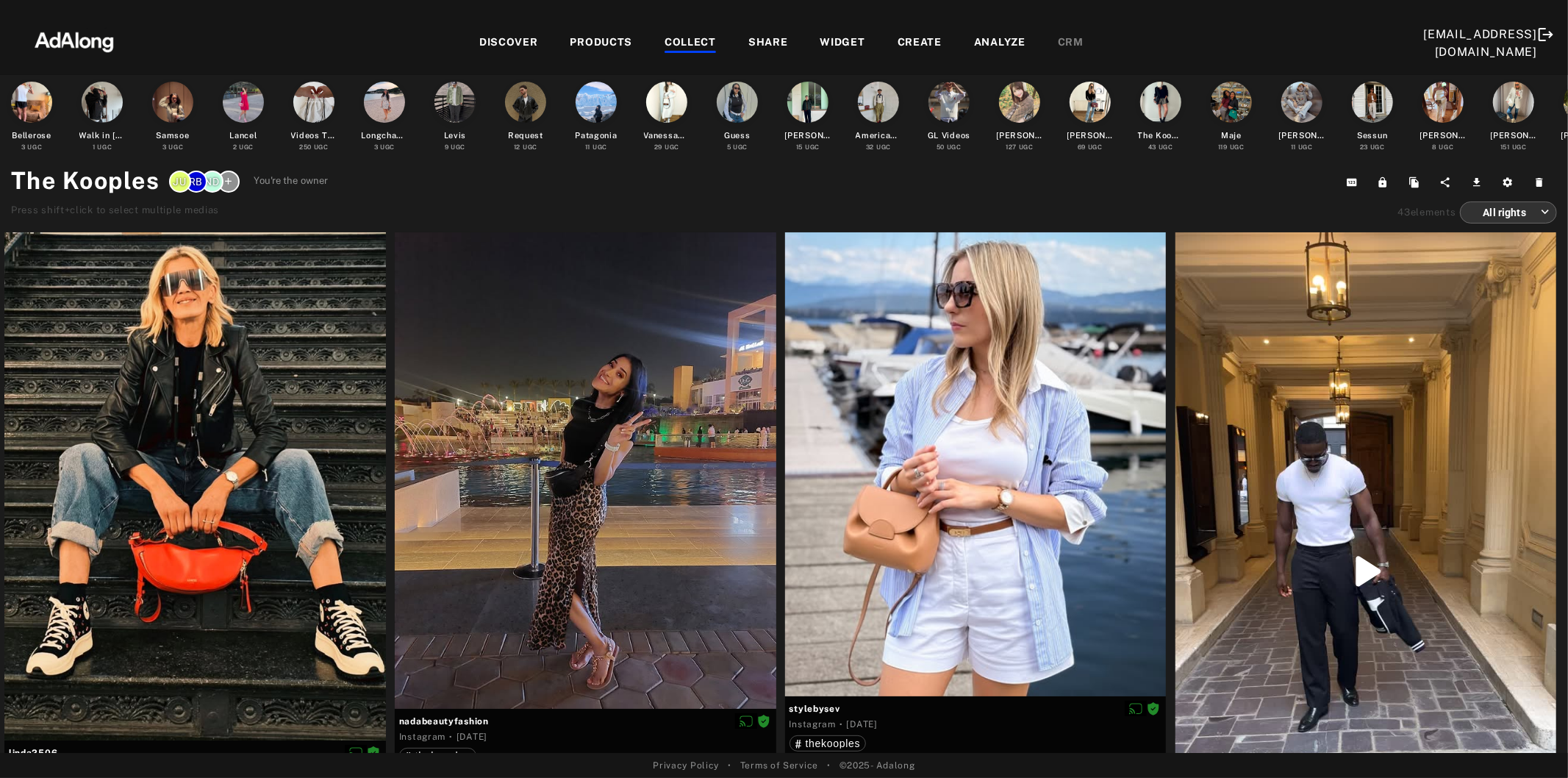
click at [674, 39] on div "COLLECT" at bounding box center [690, 43] width 52 height 18
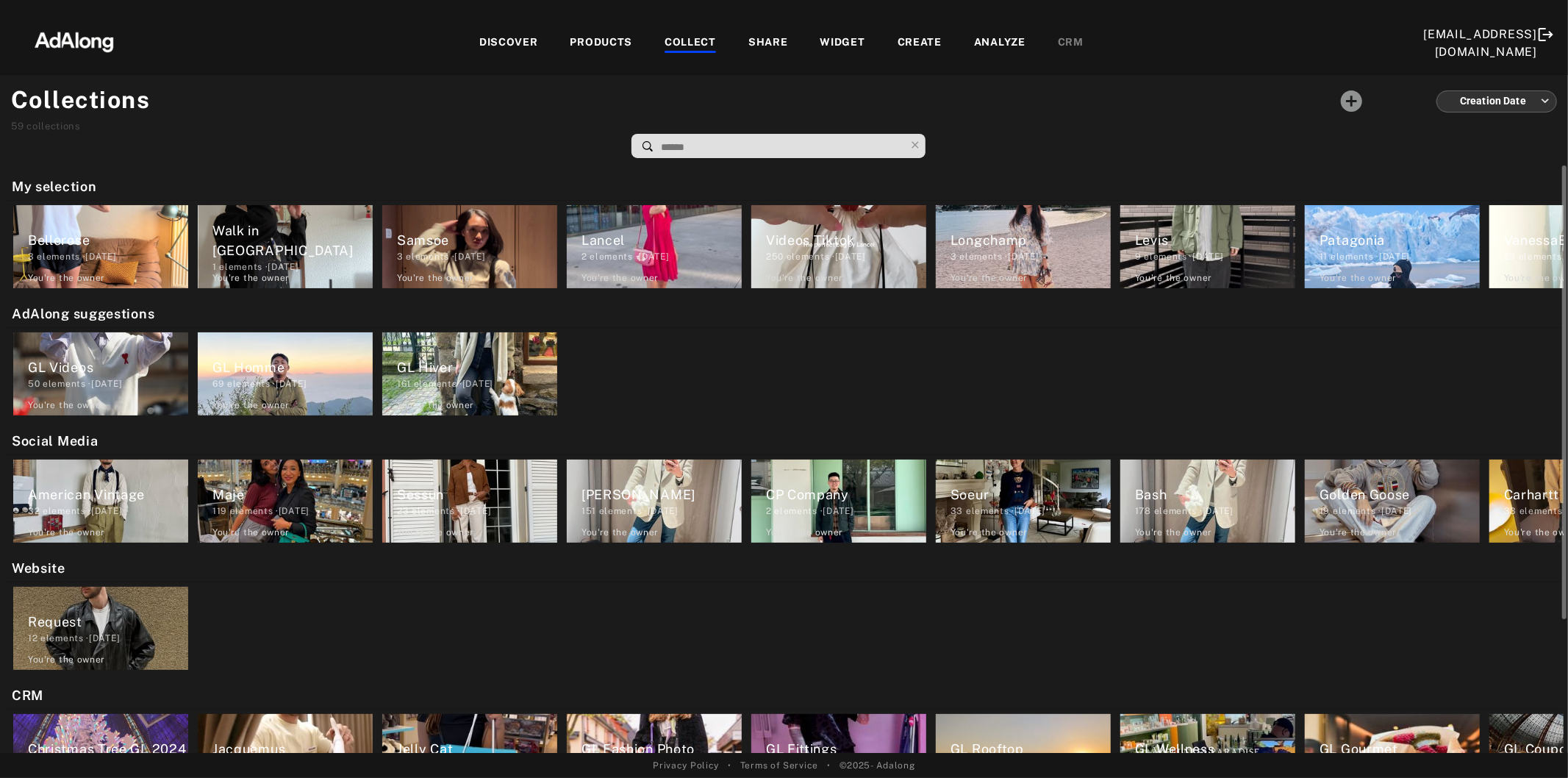
scroll to position [174, 0]
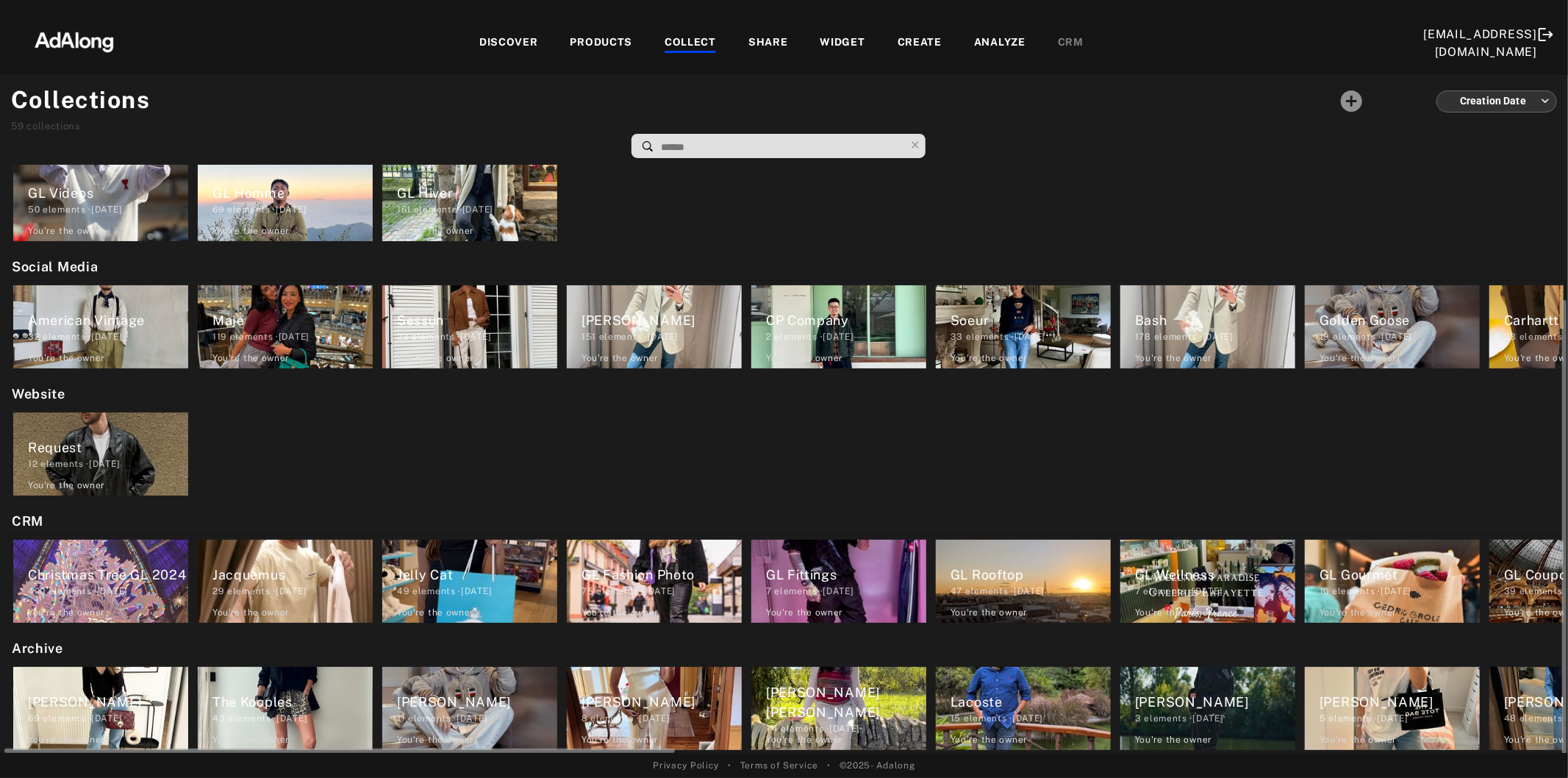
click at [647, 723] on div "8 elements · 2024.12.05" at bounding box center [662, 718] width 160 height 14
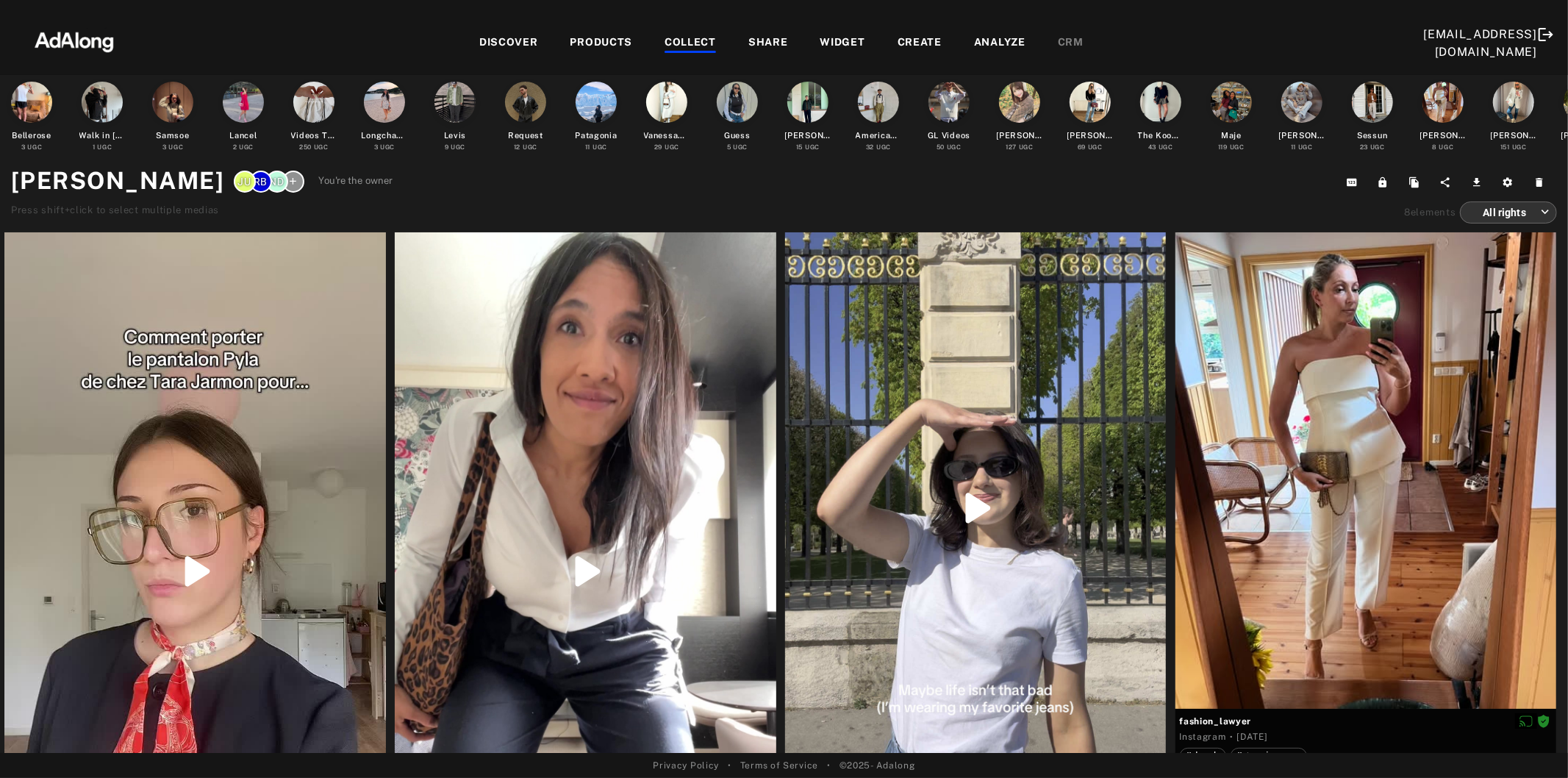
click at [643, 31] on div "DISCOVER PRODUCTS COLLECT SHARE WIDGET CREATE ANALYZE CRM" at bounding box center [781, 43] width 1285 height 49
click at [665, 39] on div "COLLECT" at bounding box center [690, 43] width 52 height 18
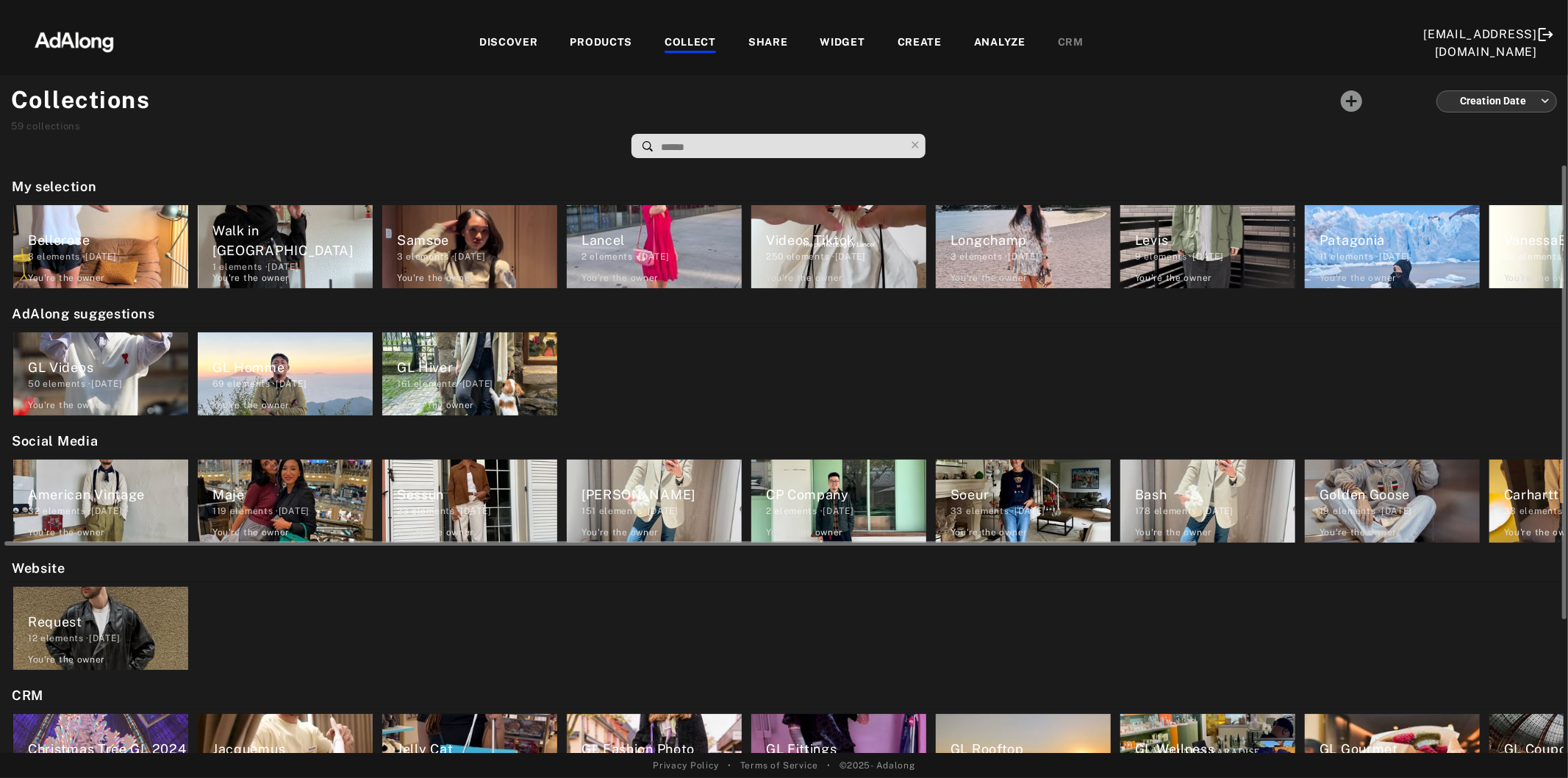
scroll to position [174, 0]
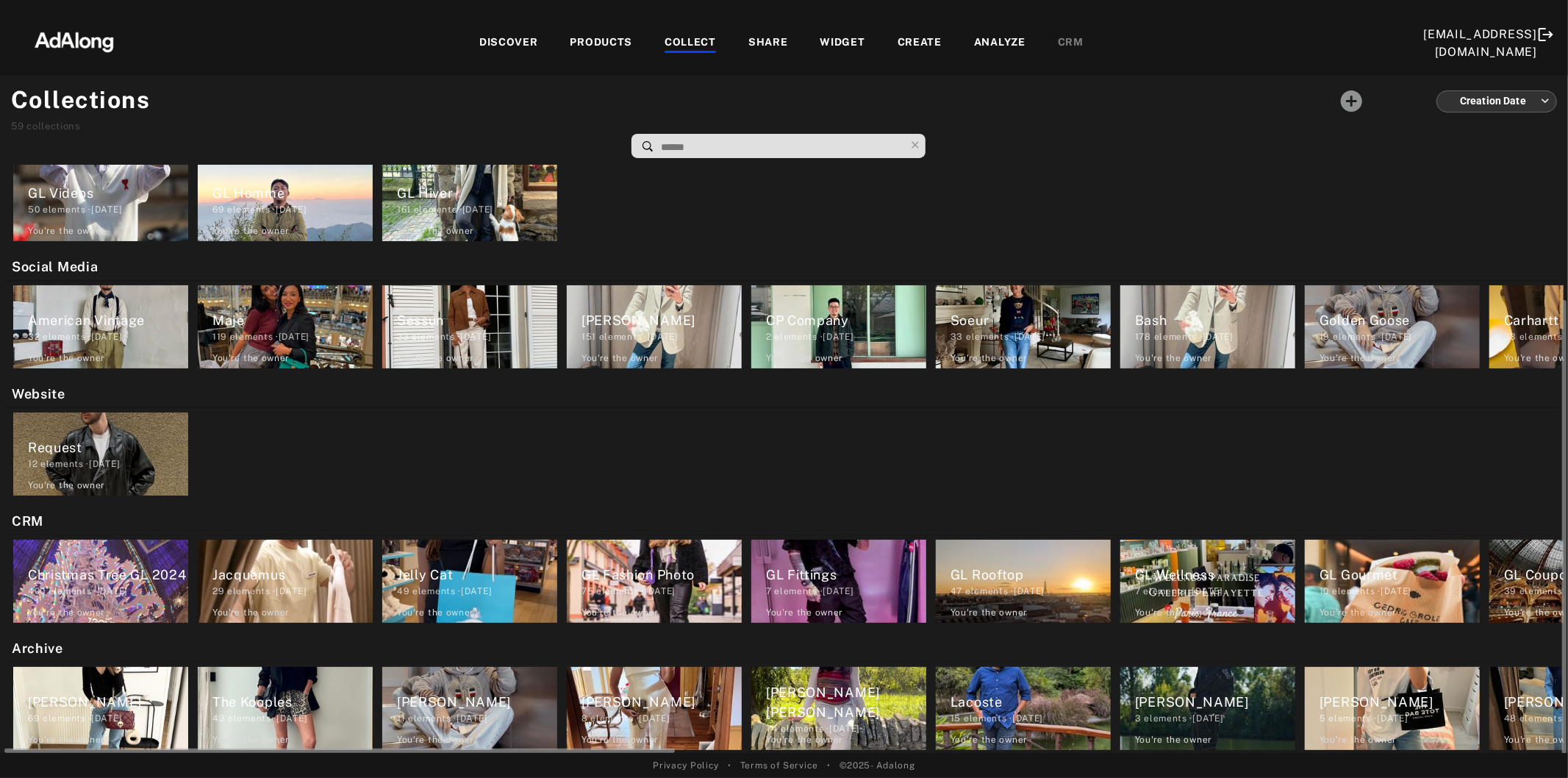
click at [818, 728] on div "Ralph Lauren 74 elements · 2024.12.05 You're the owner delete" at bounding box center [839, 708] width 175 height 83
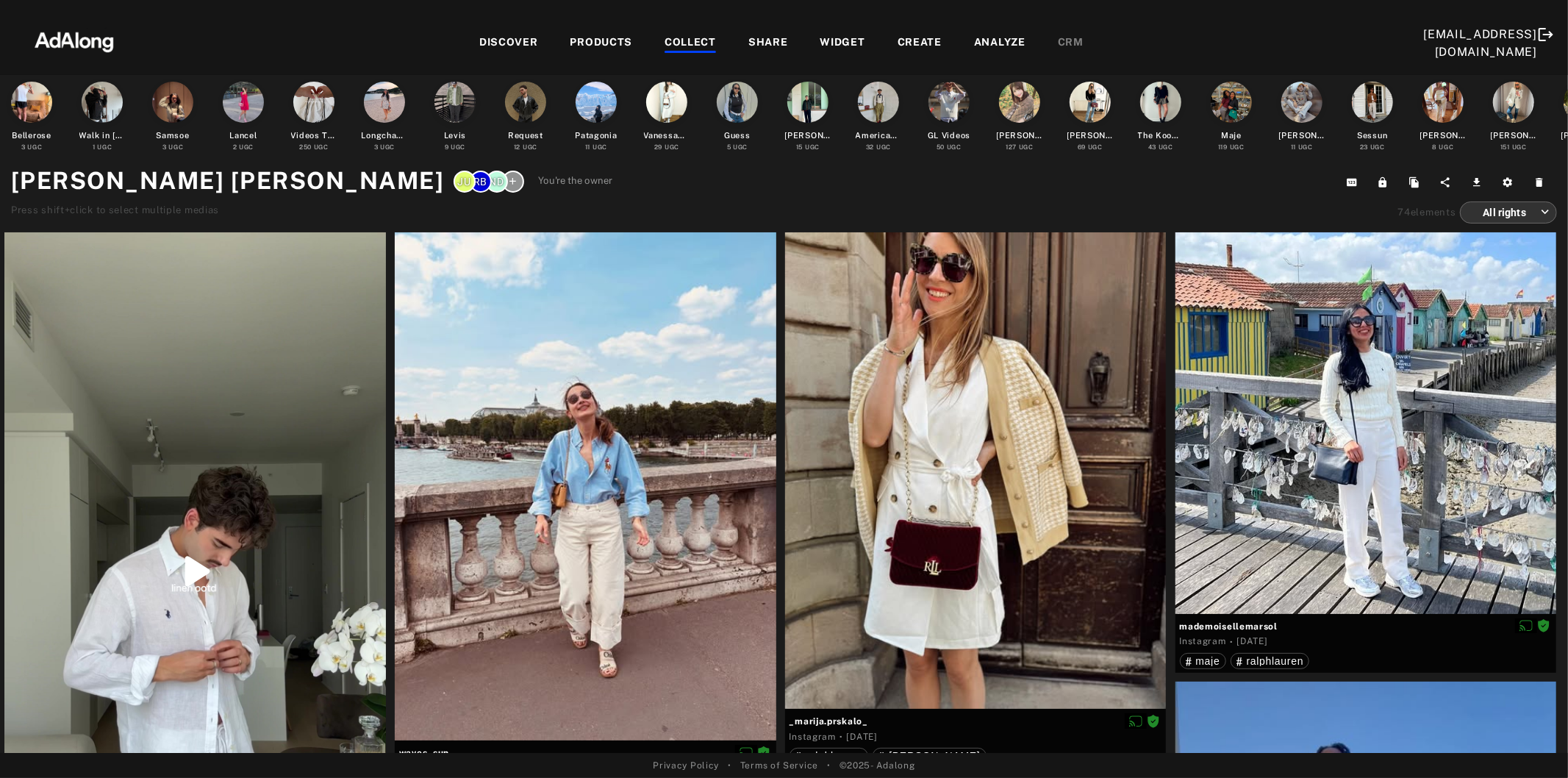
click at [665, 34] on div "COLLECT" at bounding box center [690, 43] width 52 height 18
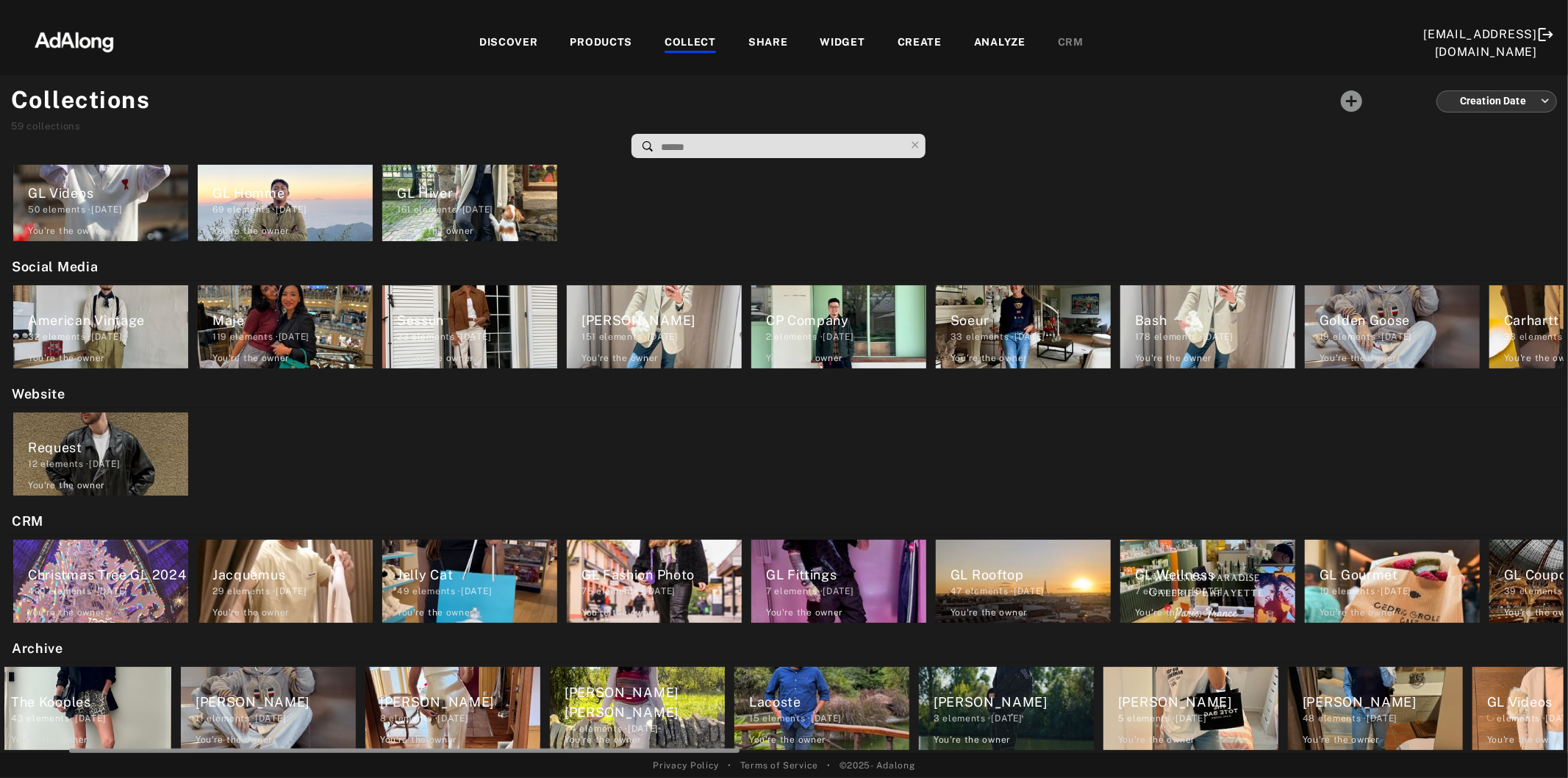
scroll to position [0, 240]
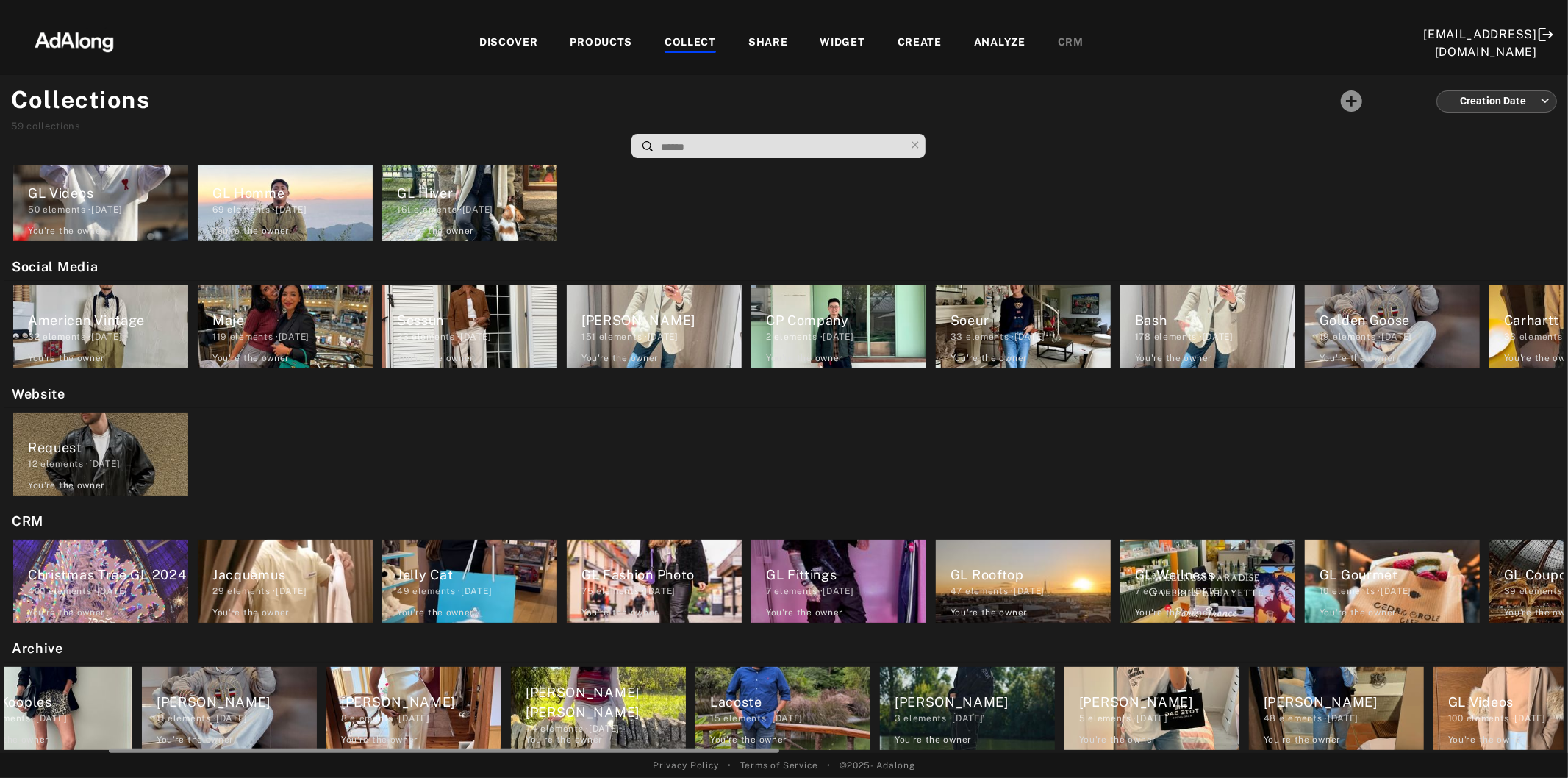
drag, startPoint x: 637, startPoint y: 750, endPoint x: 740, endPoint y: 758, distance: 103.3
click at [740, 758] on div "DISCOVER PRODUCTS COLLECT SHARE WIDGET CREATE ANALYZE CRM galerieslafayette@ada…" at bounding box center [784, 389] width 1568 height 778
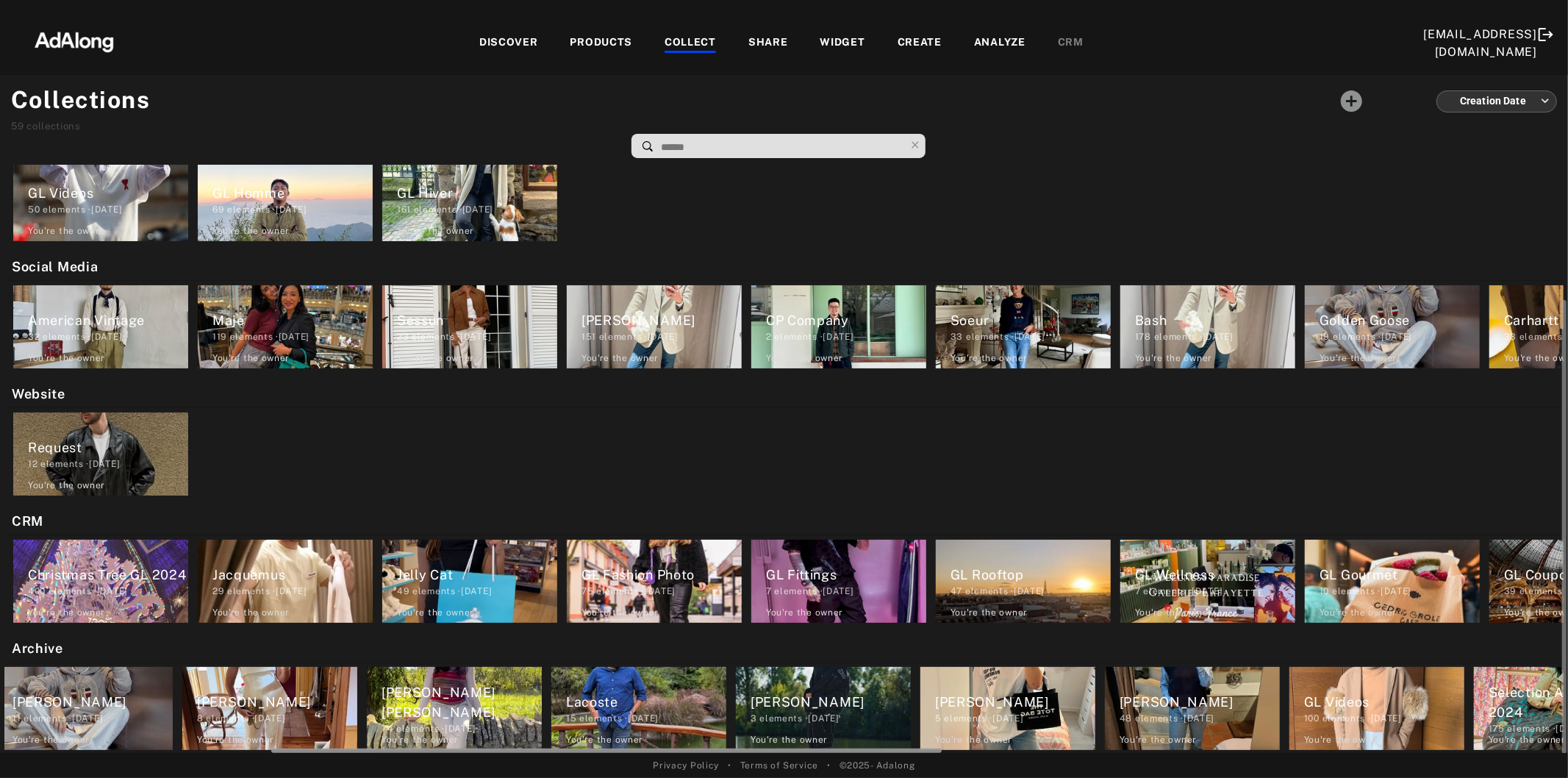
scroll to position [0, 460]
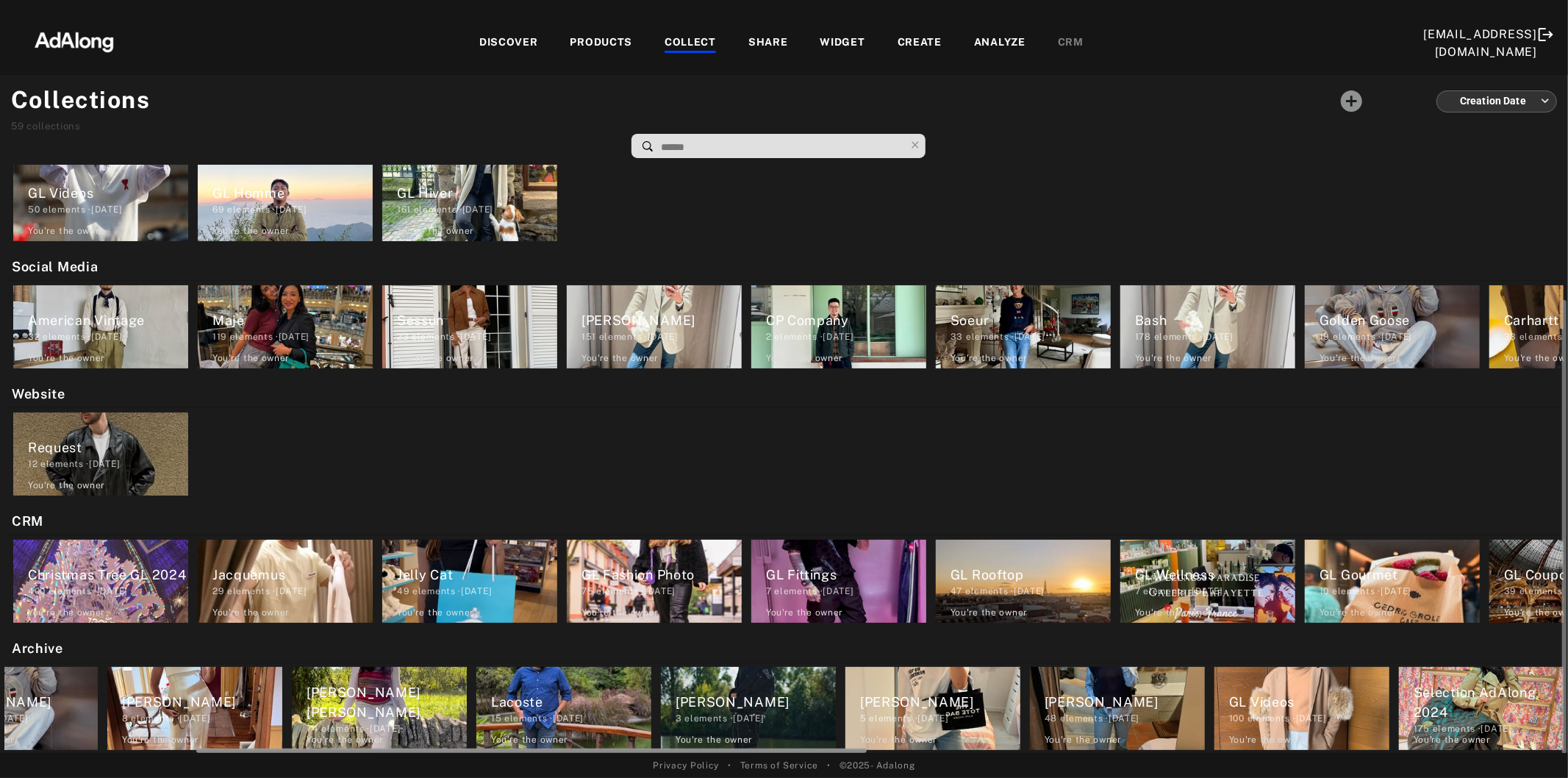
drag, startPoint x: 755, startPoint y: 748, endPoint x: 849, endPoint y: 752, distance: 94.1
click at [849, 752] on div at bounding box center [780, 748] width 1559 height 11
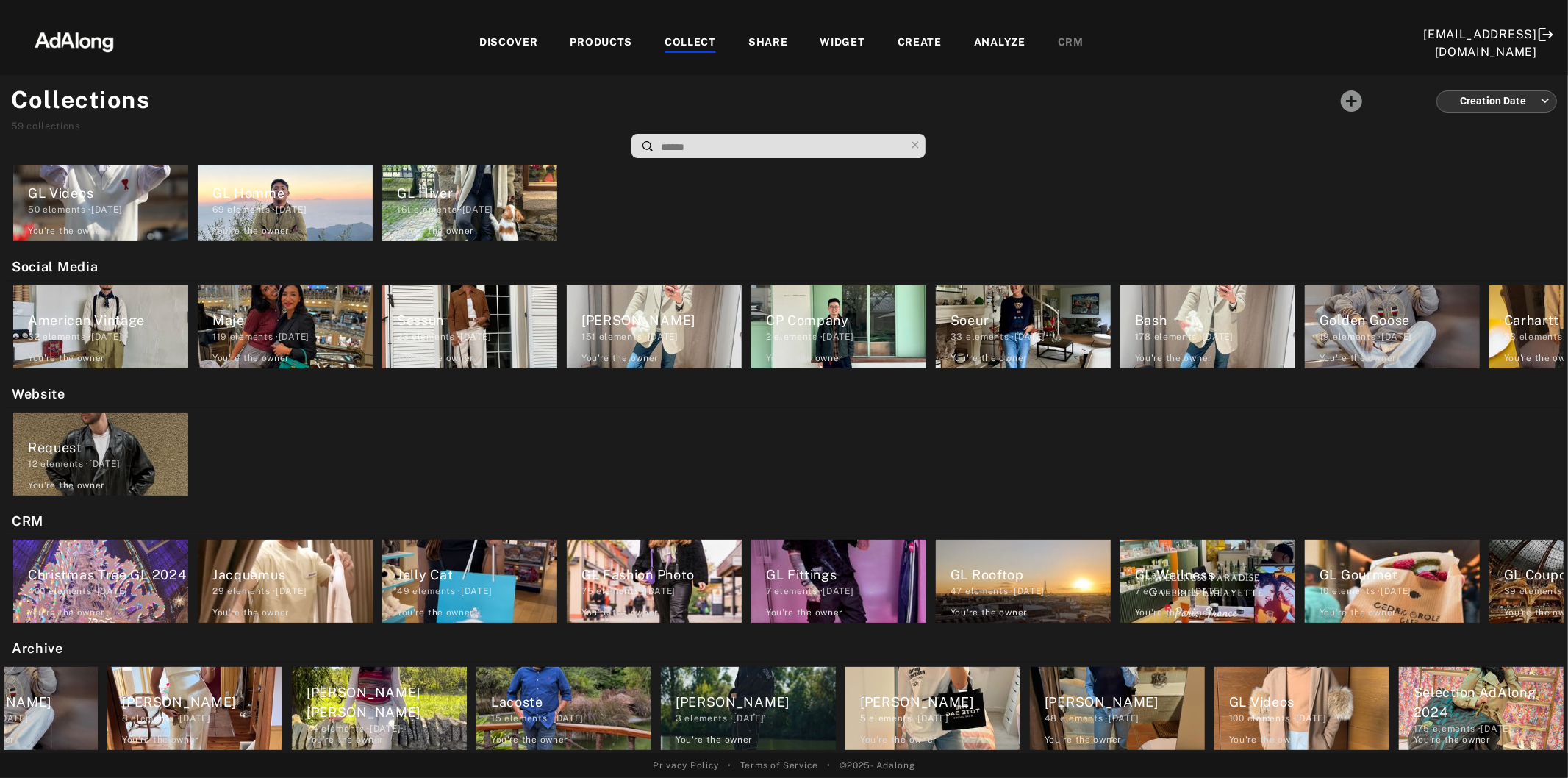
click at [479, 40] on div "DISCOVER" at bounding box center [509, 43] width 59 height 18
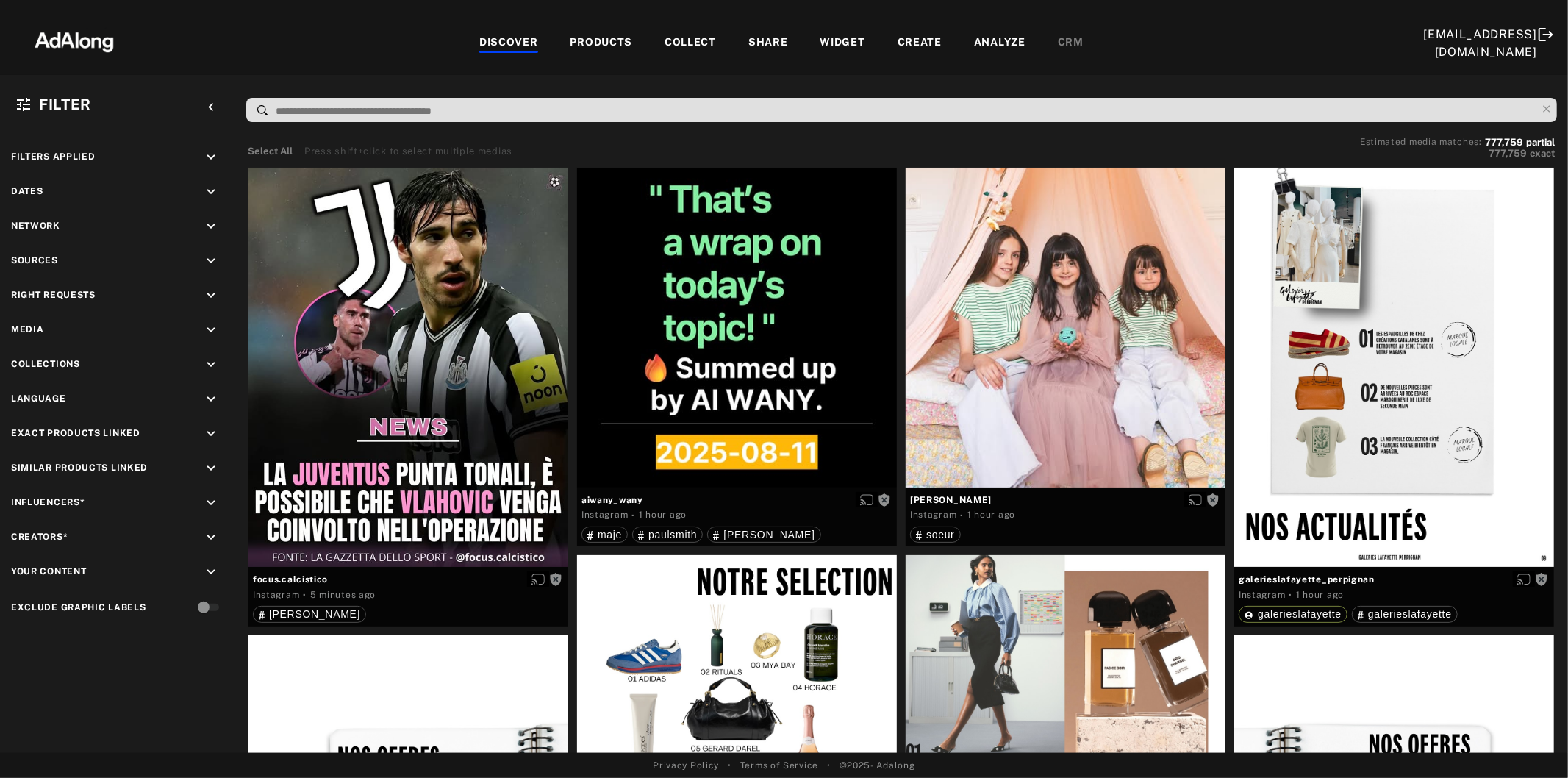
click at [212, 290] on icon "keyboard_arrow_down" at bounding box center [211, 295] width 17 height 17
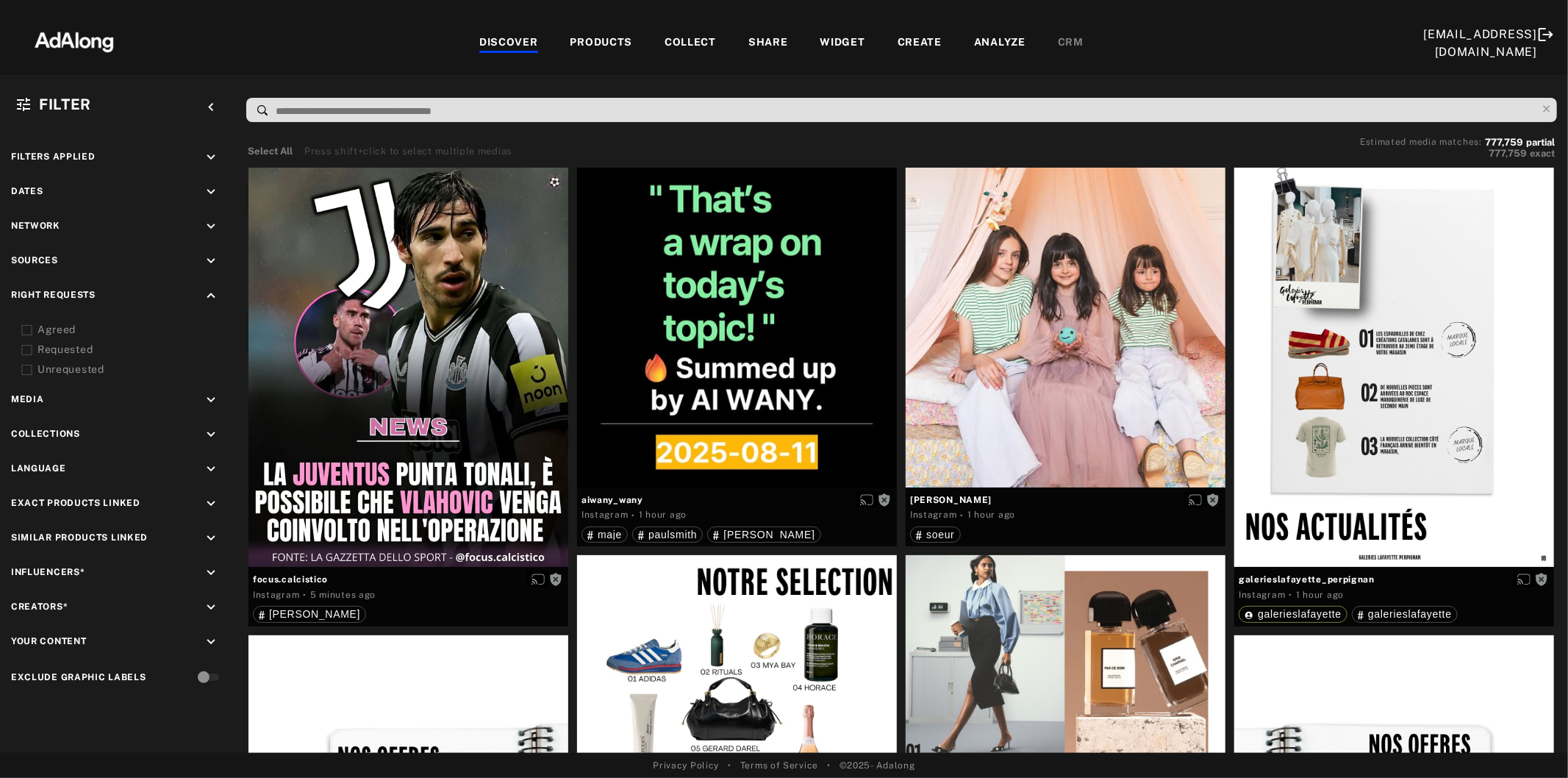
click at [24, 325] on icon at bounding box center [26, 330] width 11 height 11
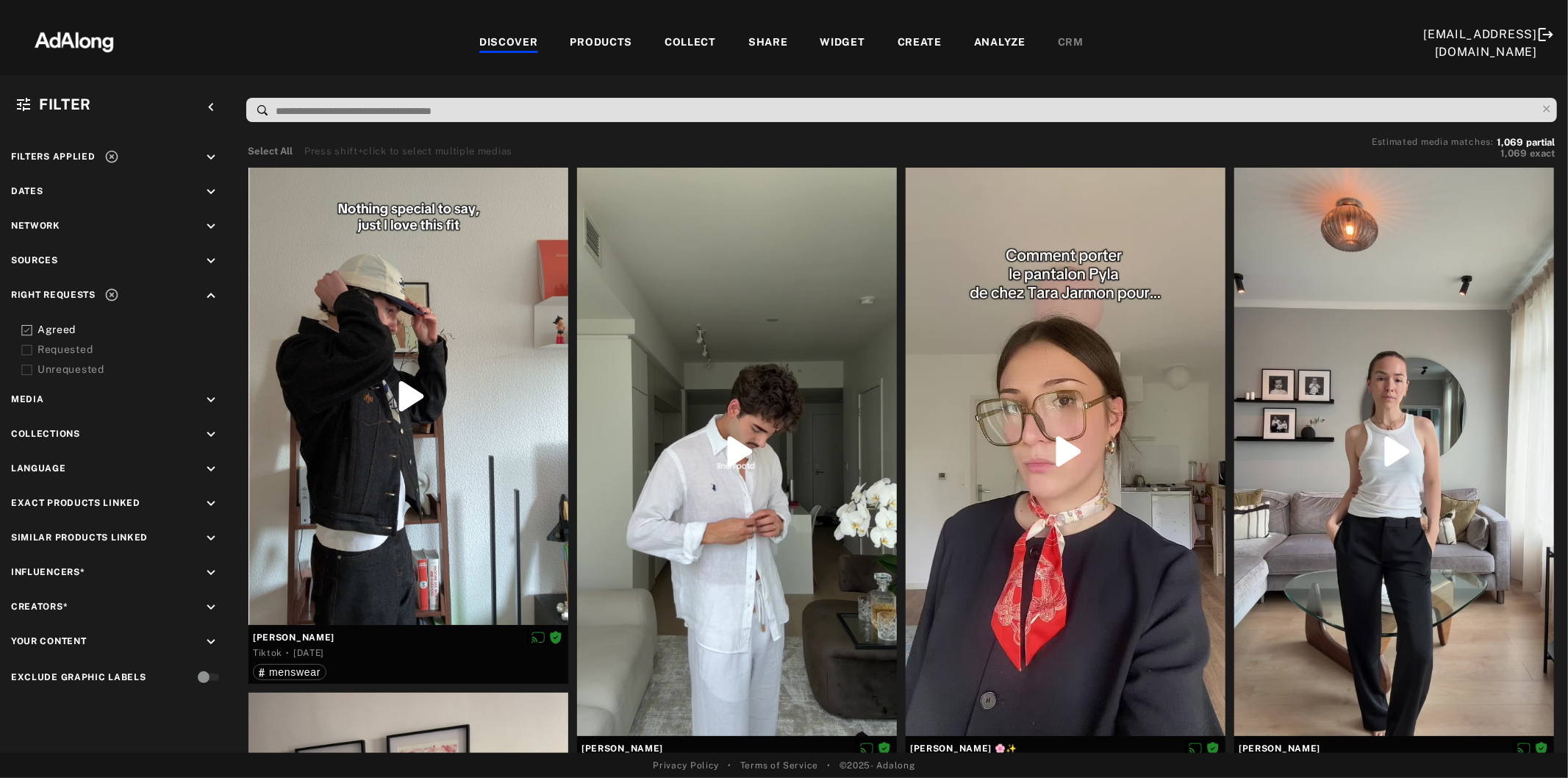
click at [204, 259] on icon "keyboard_arrow_down" at bounding box center [211, 261] width 17 height 17
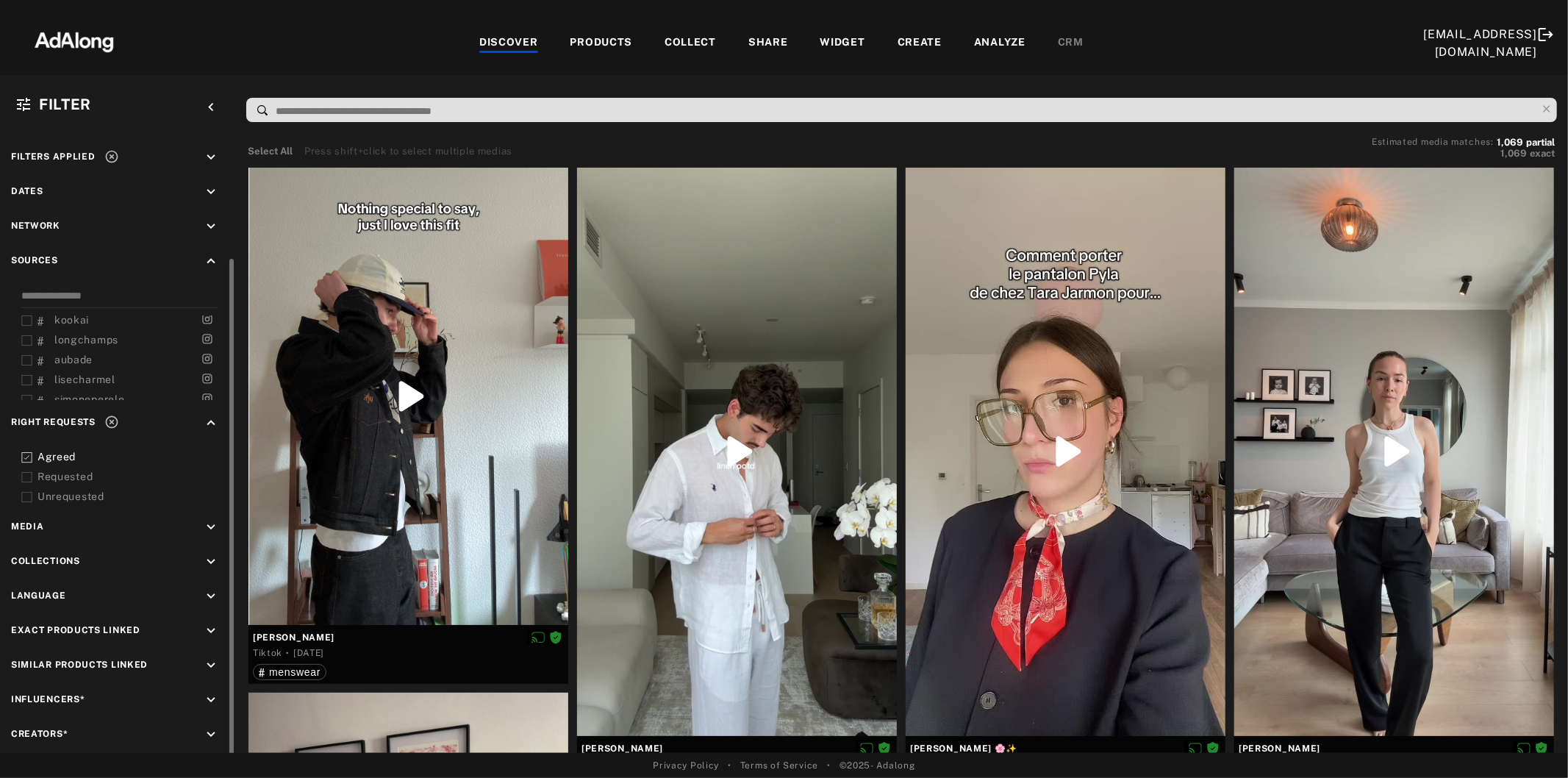
scroll to position [67, 0]
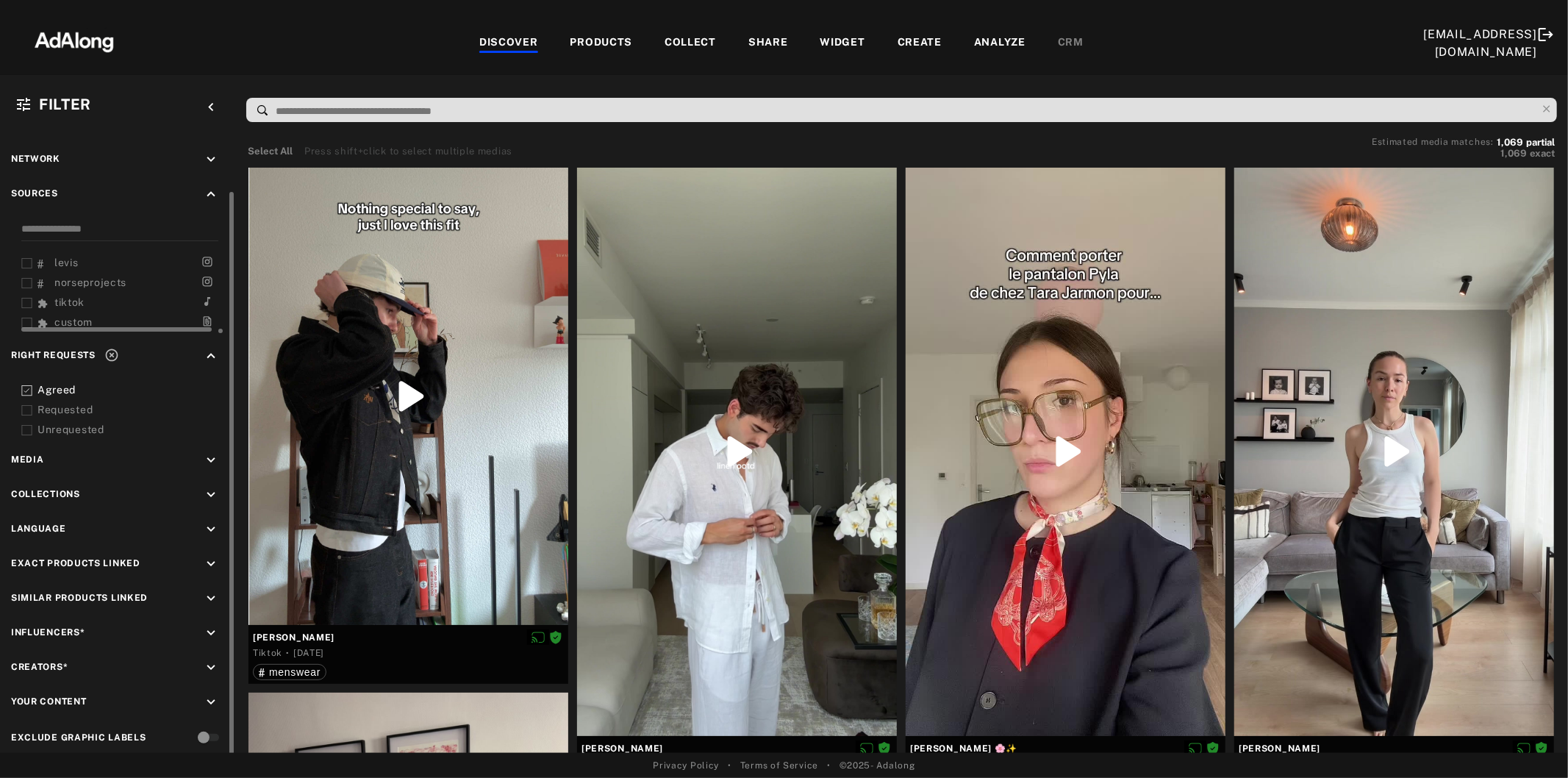
click at [27, 298] on icon at bounding box center [26, 303] width 11 height 11
